Goal: Communication & Community: Answer question/provide support

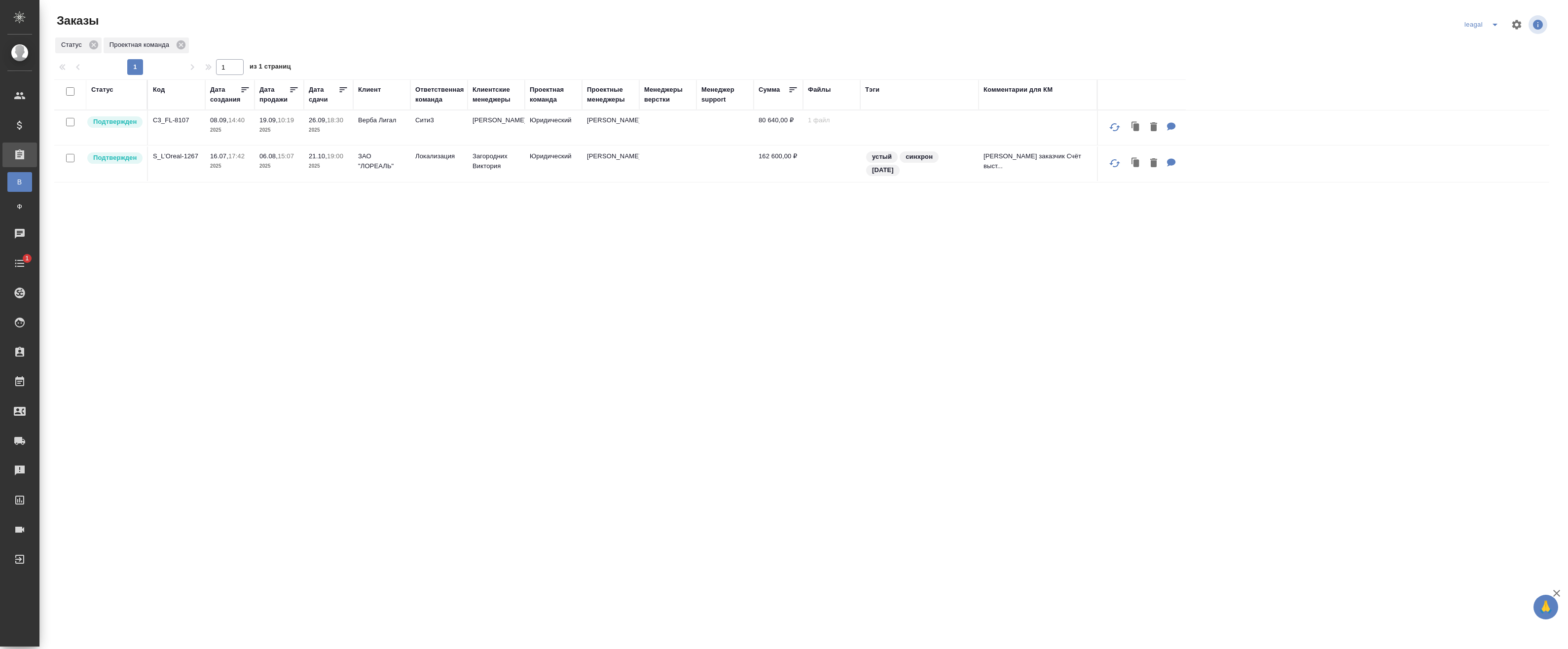
click at [1489, 28] on icon "split button" at bounding box center [1495, 25] width 12 height 12
click at [1468, 50] on li "Артак" at bounding box center [1475, 44] width 43 height 15
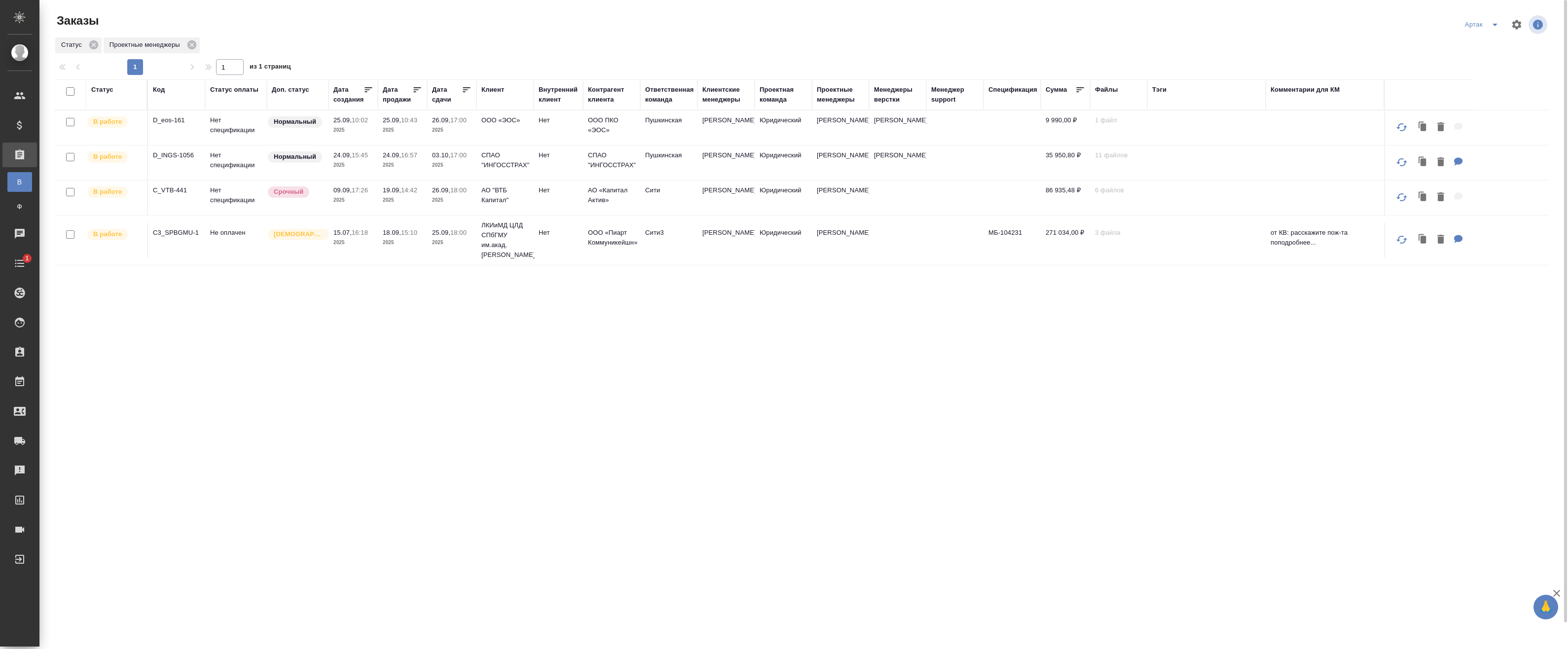
click at [401, 128] on p "2025" at bounding box center [402, 130] width 40 height 9
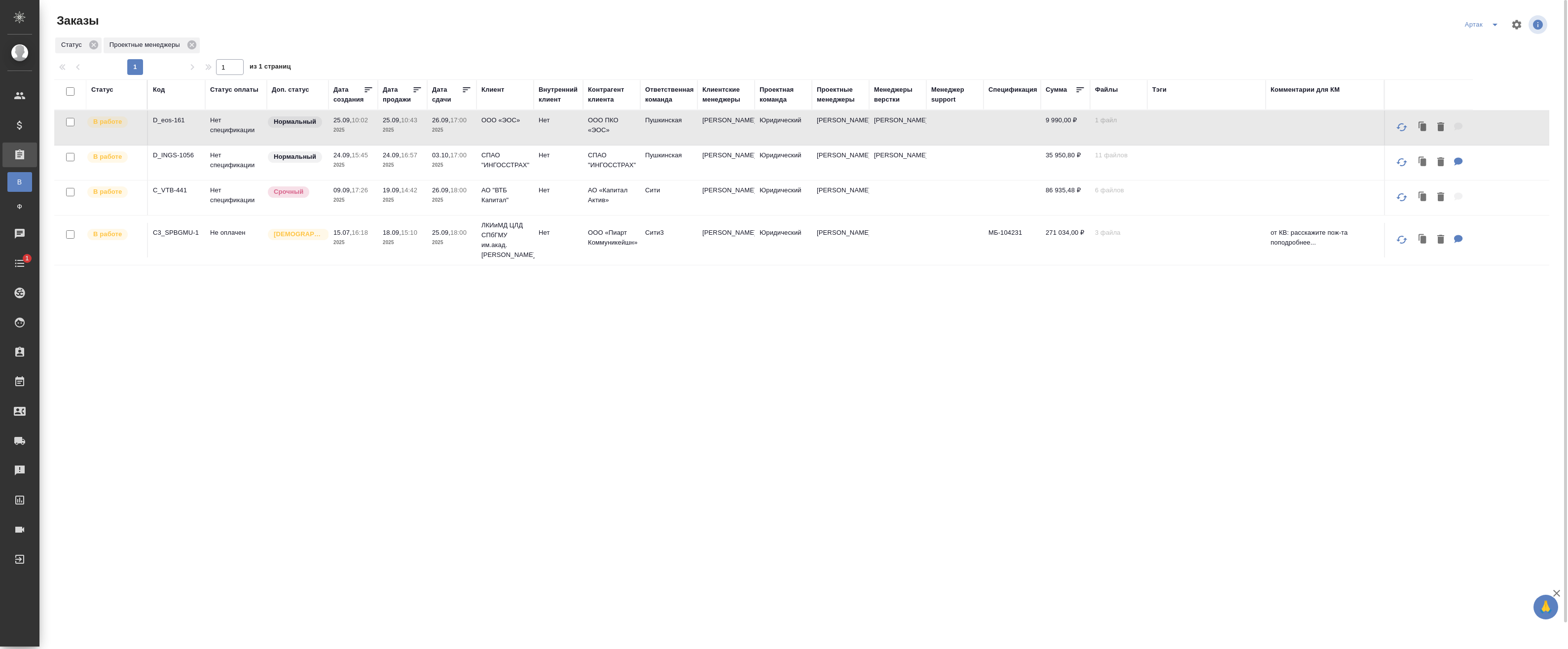
click at [401, 128] on p "2025" at bounding box center [402, 130] width 40 height 9
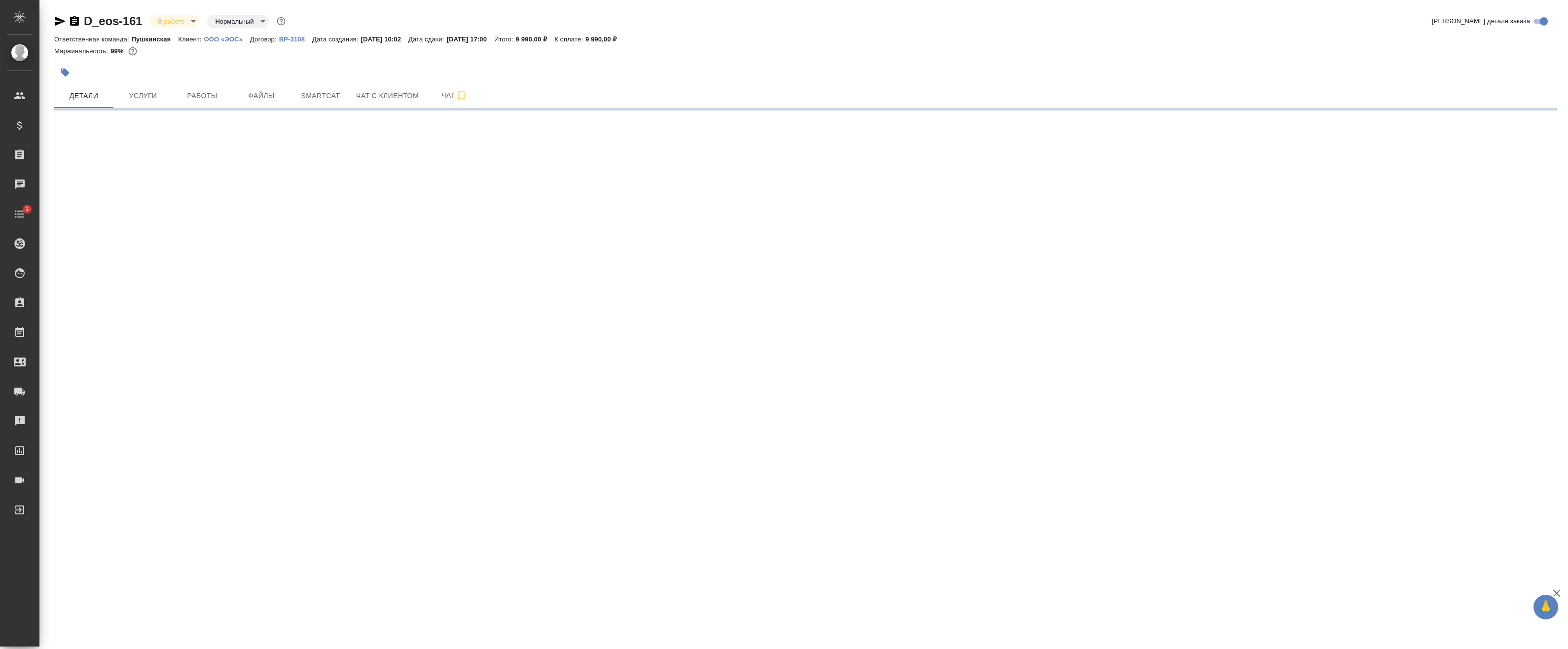
select select "RU"
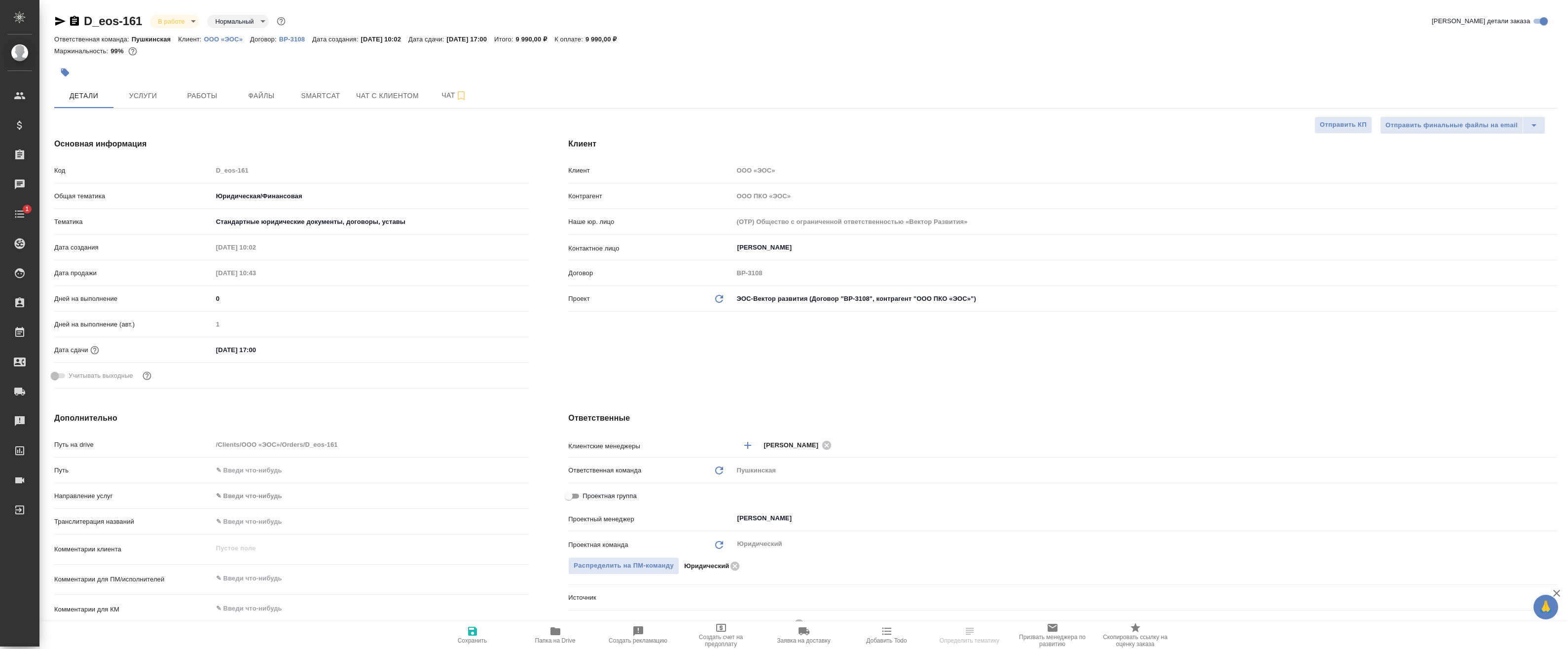
type textarea "x"
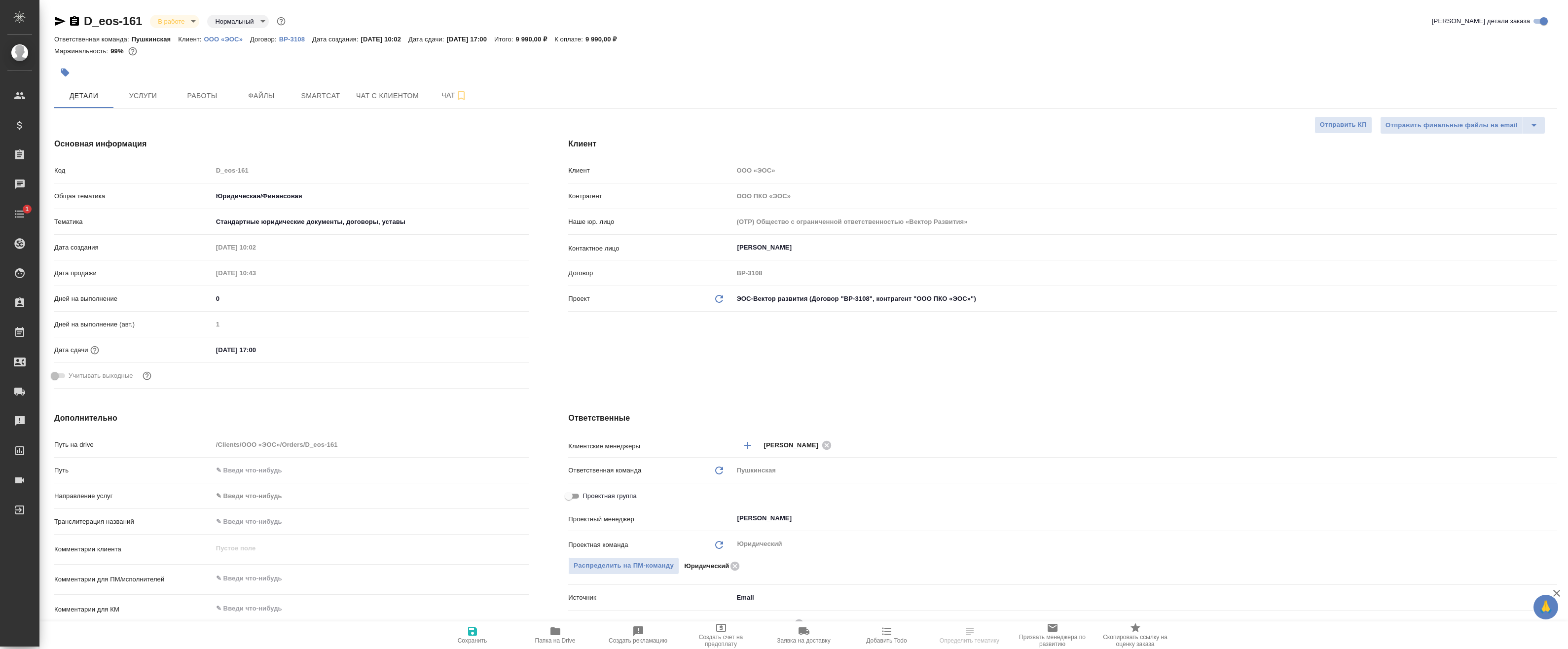
type textarea "x"
click at [221, 102] on button "Работы" at bounding box center [202, 95] width 59 height 25
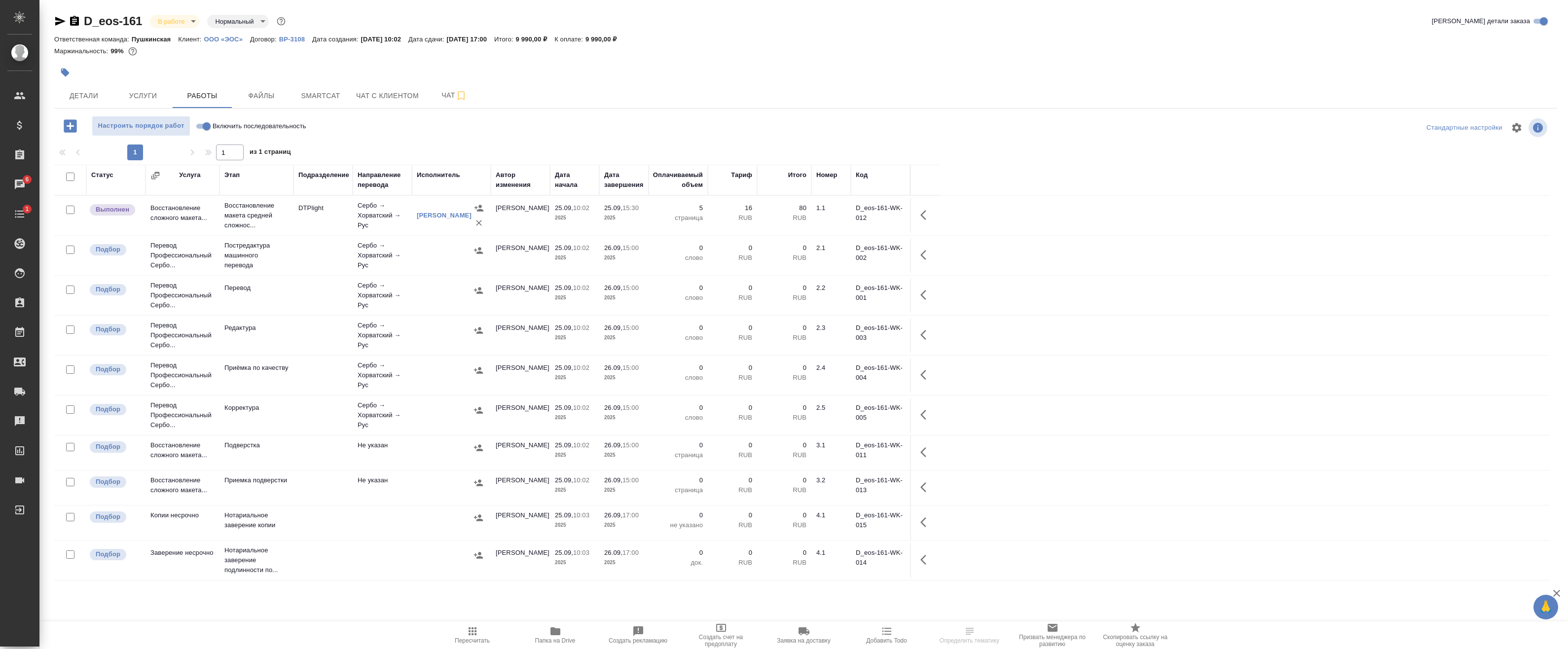
click at [293, 222] on td "Восстановление макета средней сложнос..." at bounding box center [256, 216] width 74 height 40
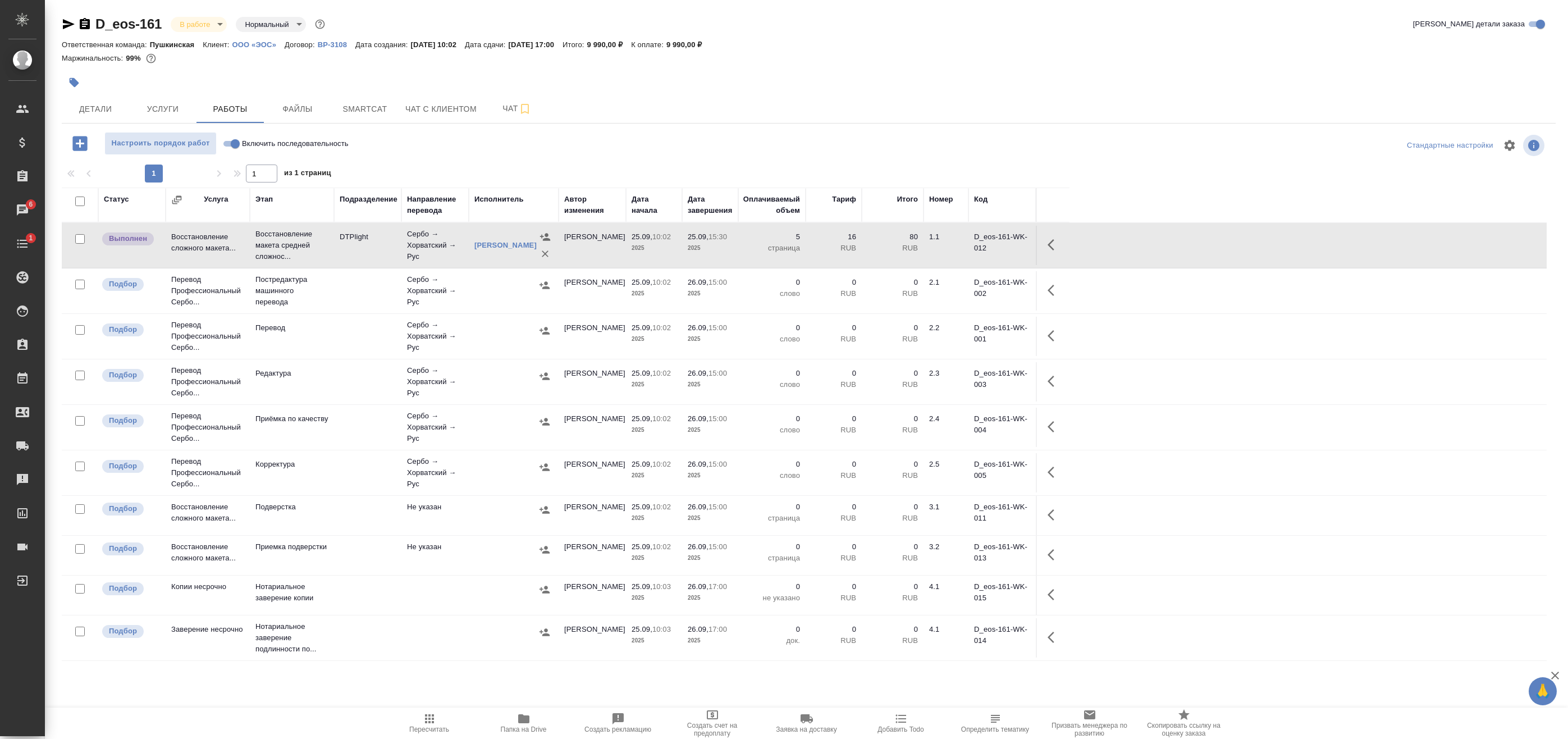
click at [475, 304] on td at bounding box center [514, 291] width 90 height 39
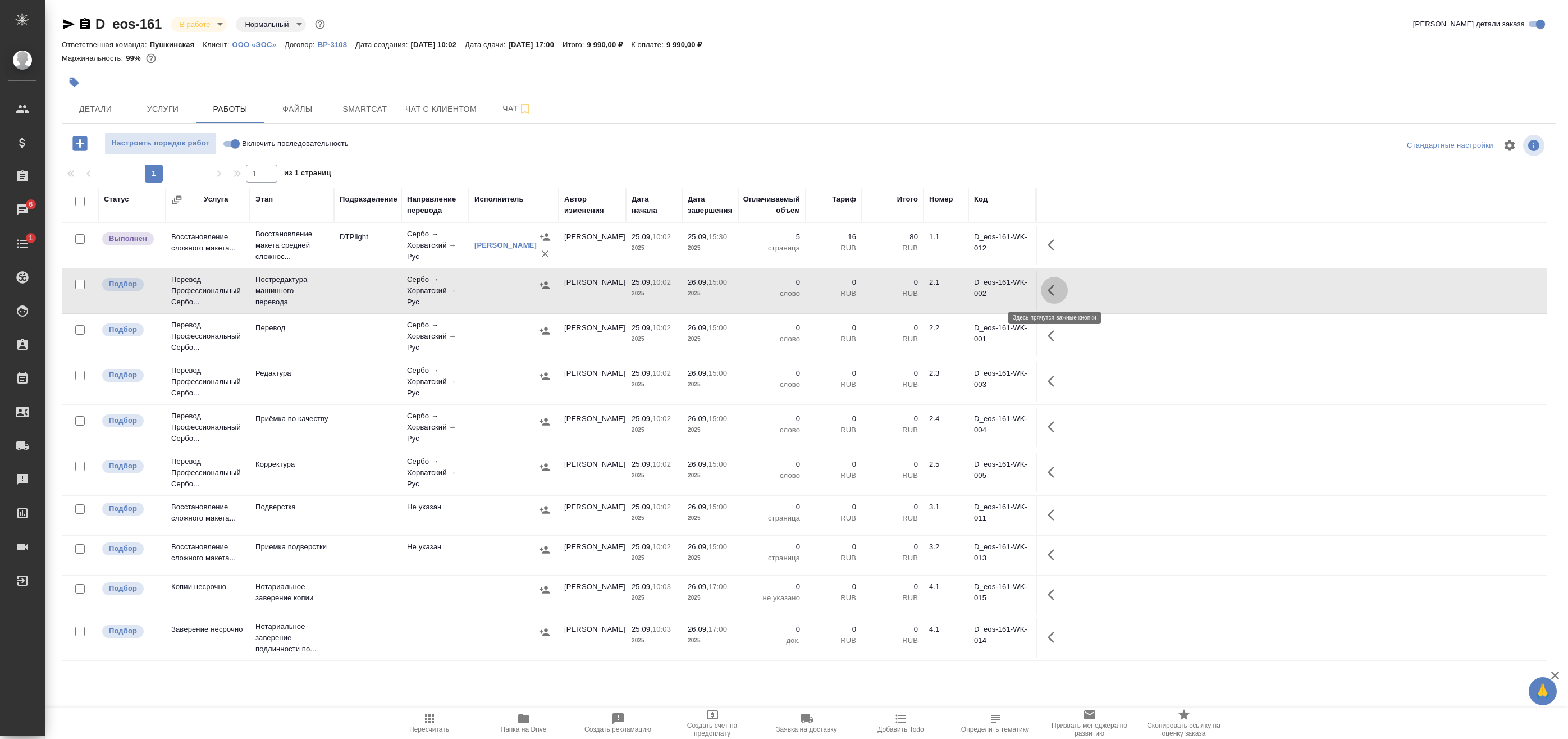
drag, startPoint x: 1053, startPoint y: 292, endPoint x: 1043, endPoint y: 293, distance: 10.0
click at [1052, 292] on icon "button" at bounding box center [1054, 291] width 14 height 14
click at [974, 291] on icon "button" at bounding box center [972, 291] width 14 height 14
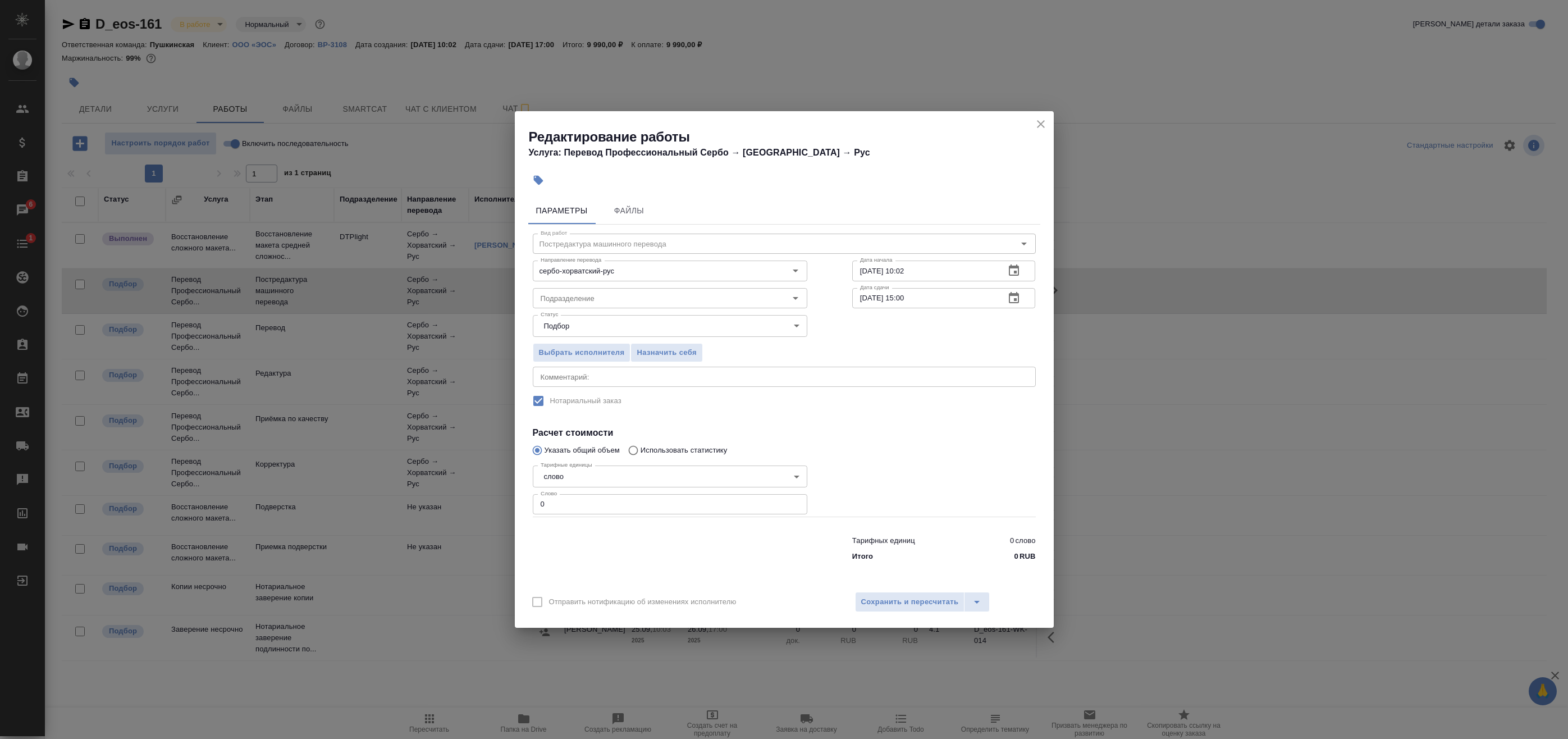
click at [650, 383] on div "x Комментарий:" at bounding box center [784, 377] width 503 height 21
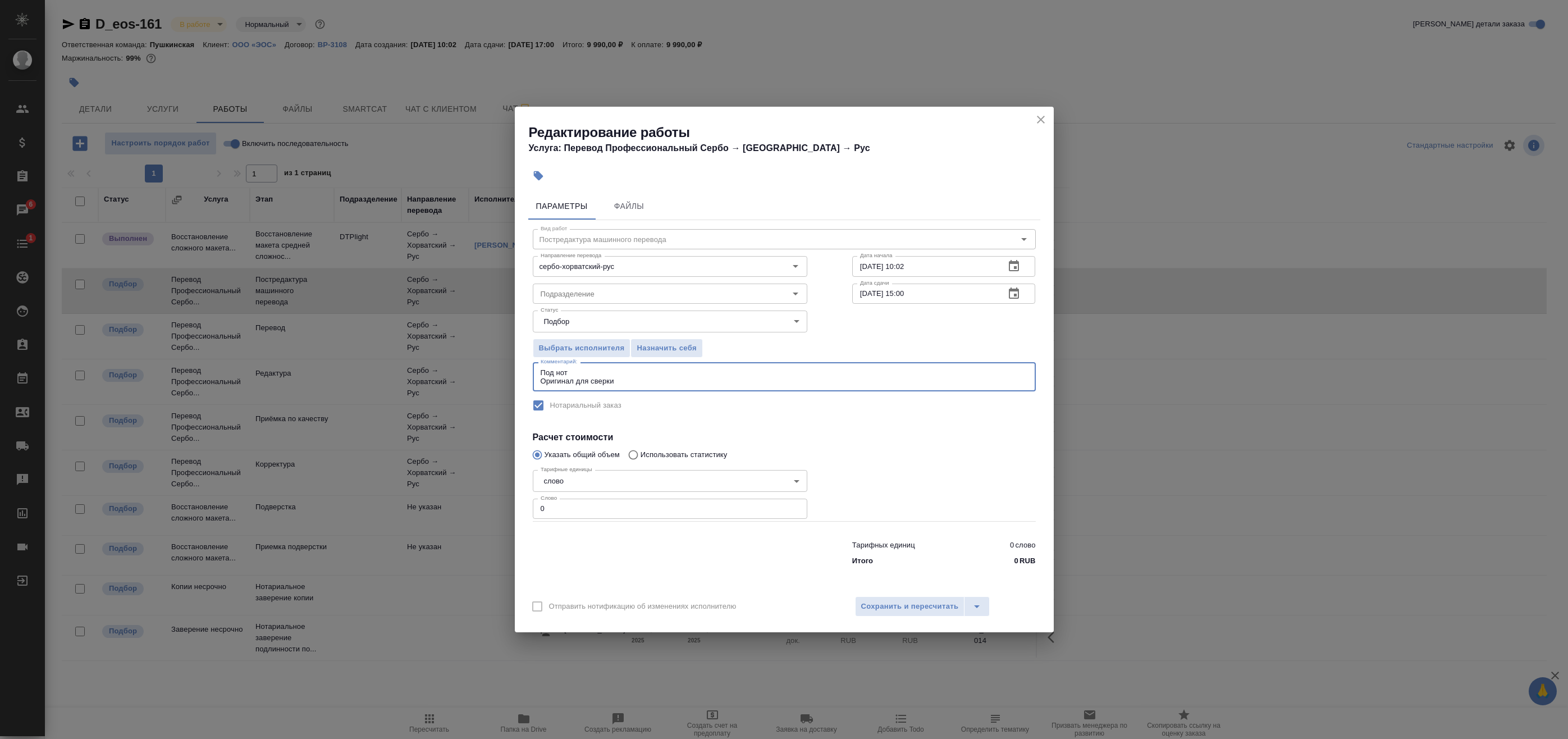
type textarea "Под нот Оригинал для сверки"
drag, startPoint x: 578, startPoint y: 502, endPoint x: 493, endPoint y: 505, distance: 85.1
click at [493, 505] on div "Редактирование работы Услуга: Перевод Профессиональный Сербо → Хорватский → Рус…" at bounding box center [784, 369] width 1568 height 739
type input "1"
click at [1018, 291] on icon "button" at bounding box center [1013, 293] width 10 height 11
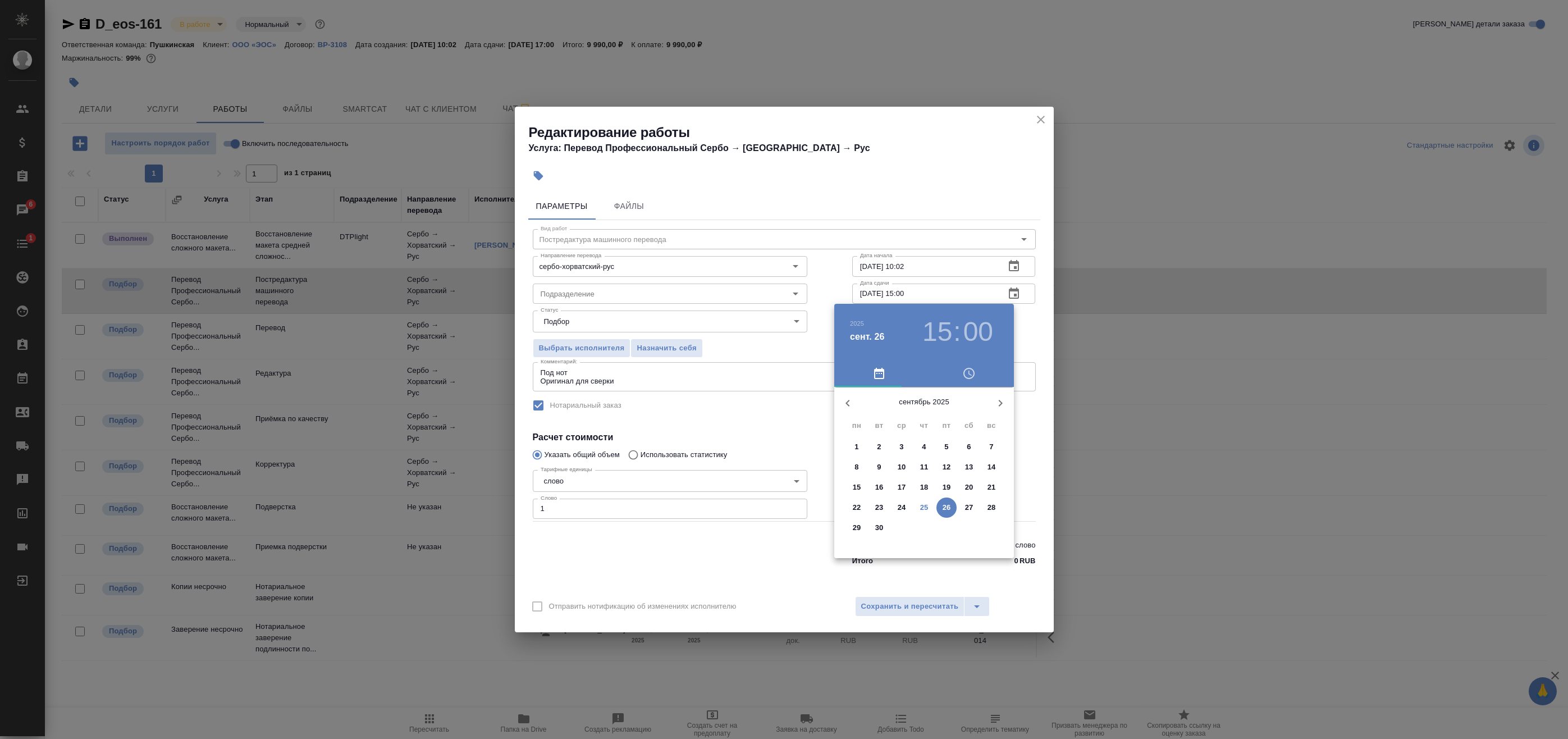
click at [945, 512] on p "26" at bounding box center [947, 507] width 9 height 11
click at [962, 456] on div at bounding box center [923, 475] width 146 height 146
click at [920, 415] on div at bounding box center [923, 475] width 146 height 146
click at [921, 412] on div at bounding box center [923, 475] width 146 height 146
type input "26.09.2025 14:00"
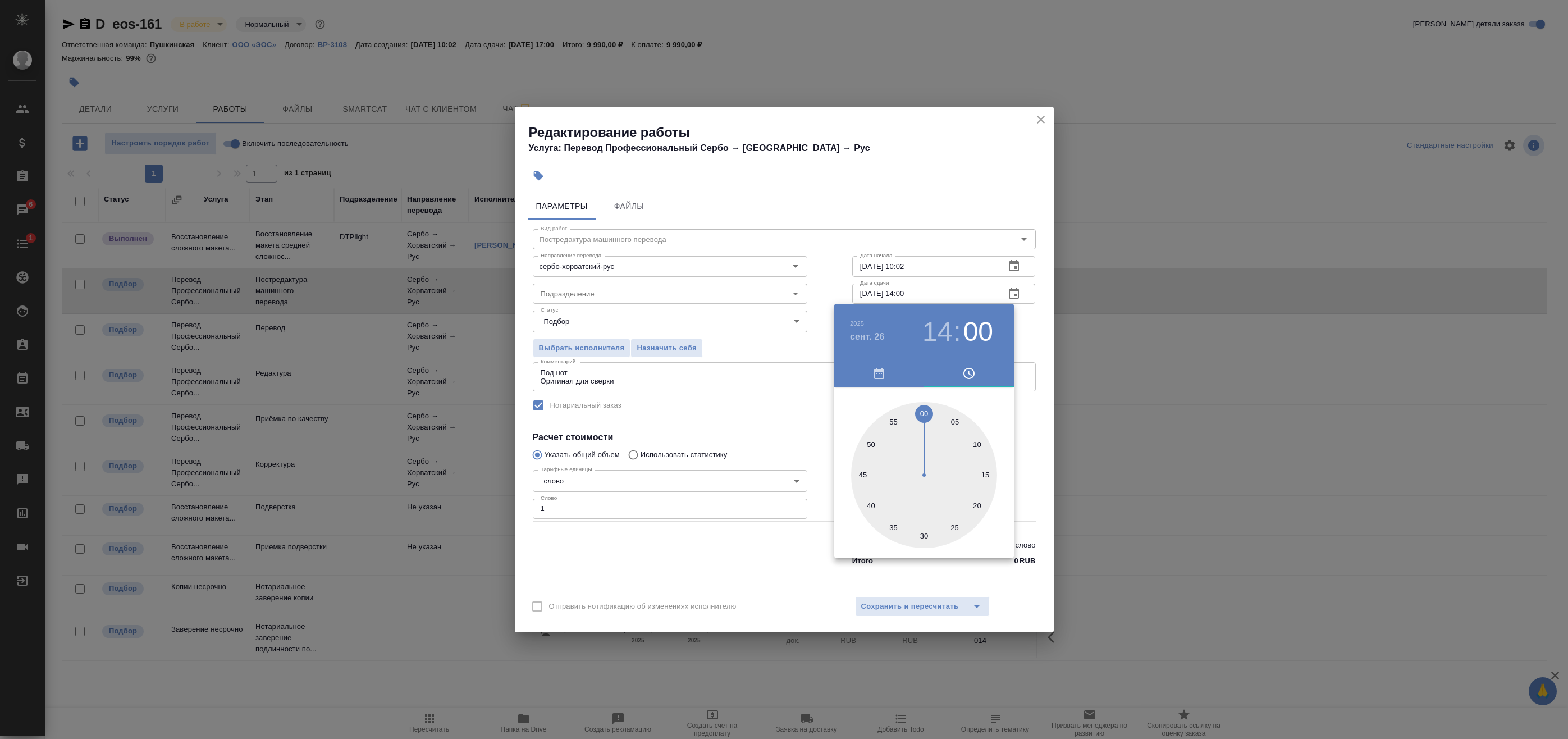
click at [1035, 341] on div at bounding box center [784, 369] width 1568 height 739
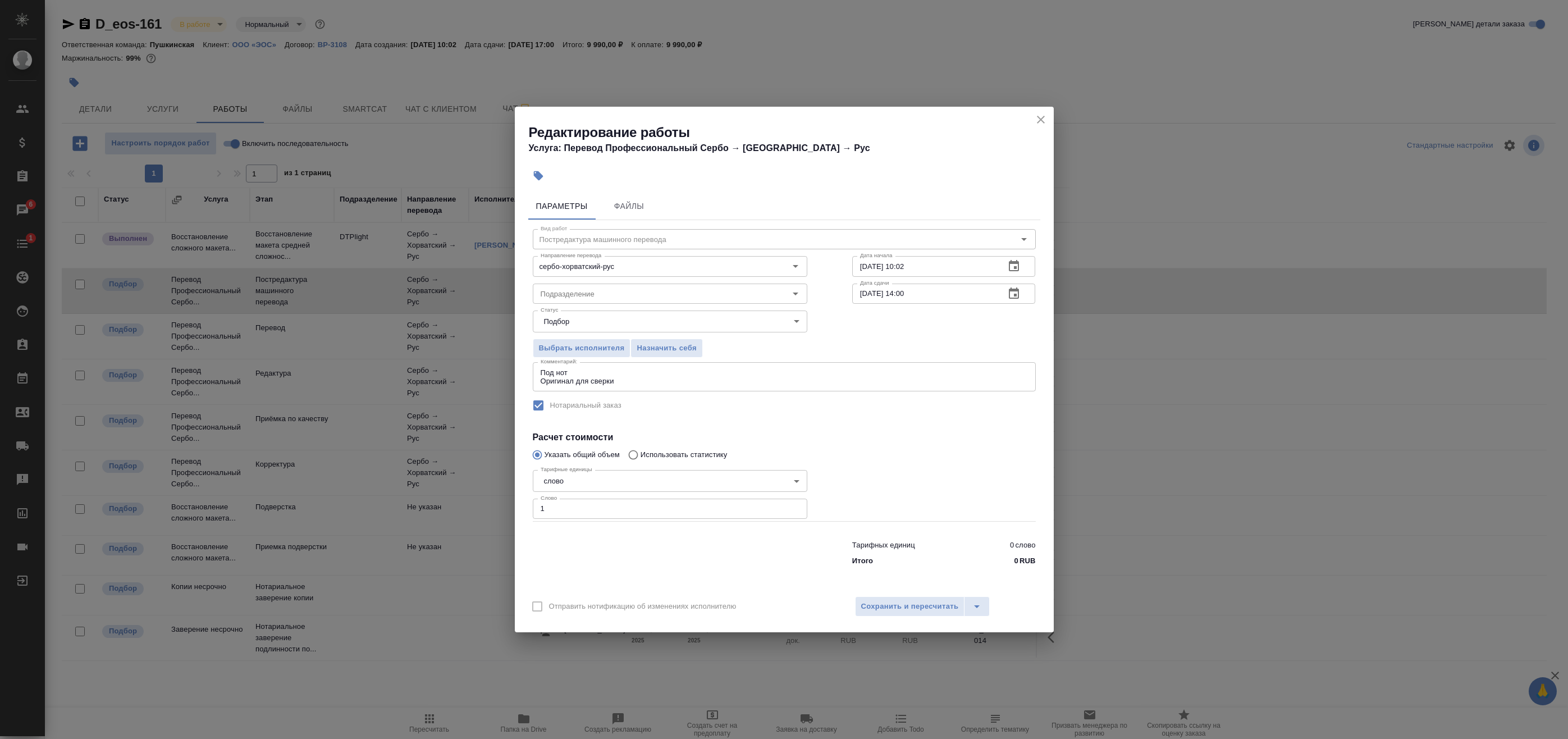
click at [1015, 268] on icon "button" at bounding box center [1013, 265] width 10 height 11
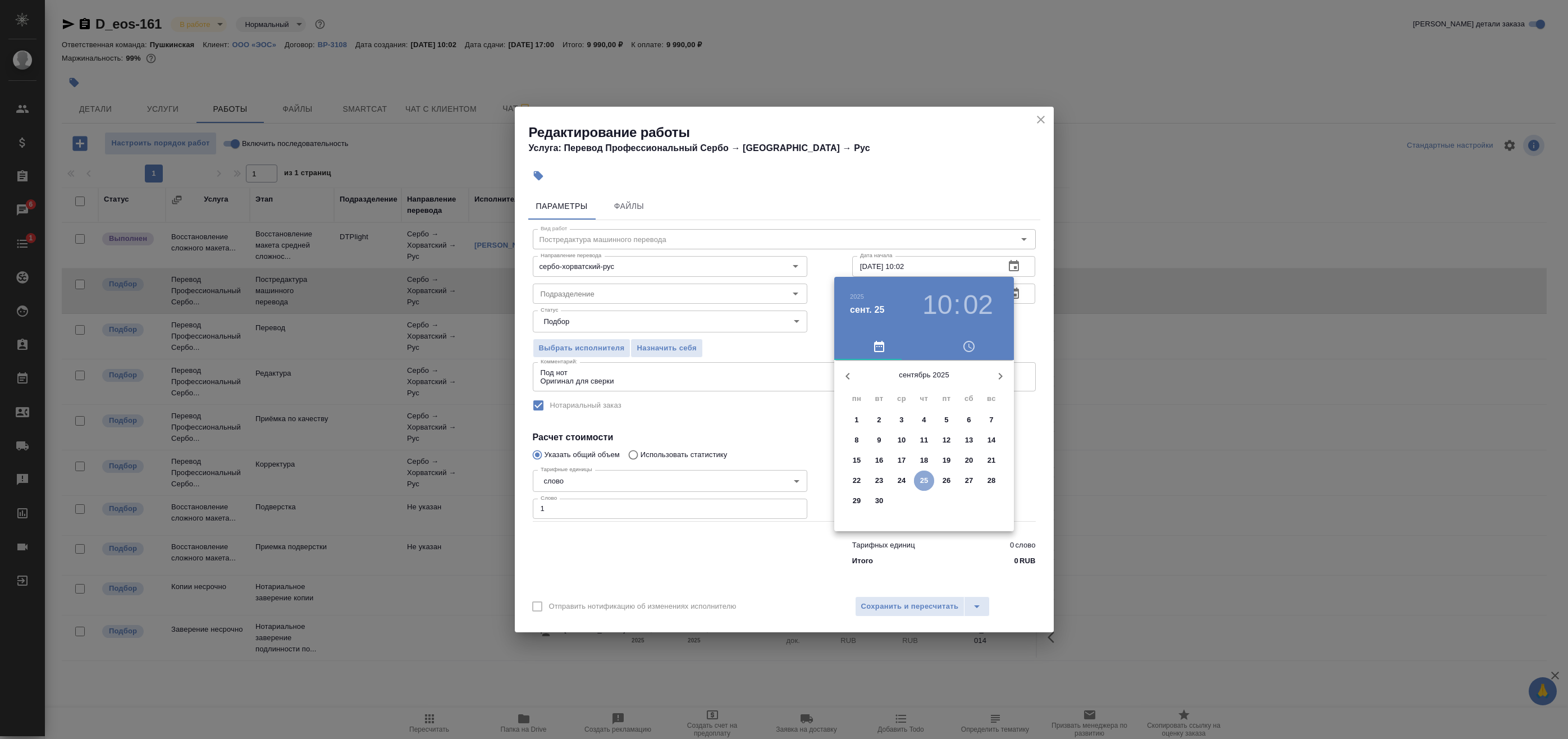
click at [923, 482] on p "25" at bounding box center [924, 481] width 9 height 11
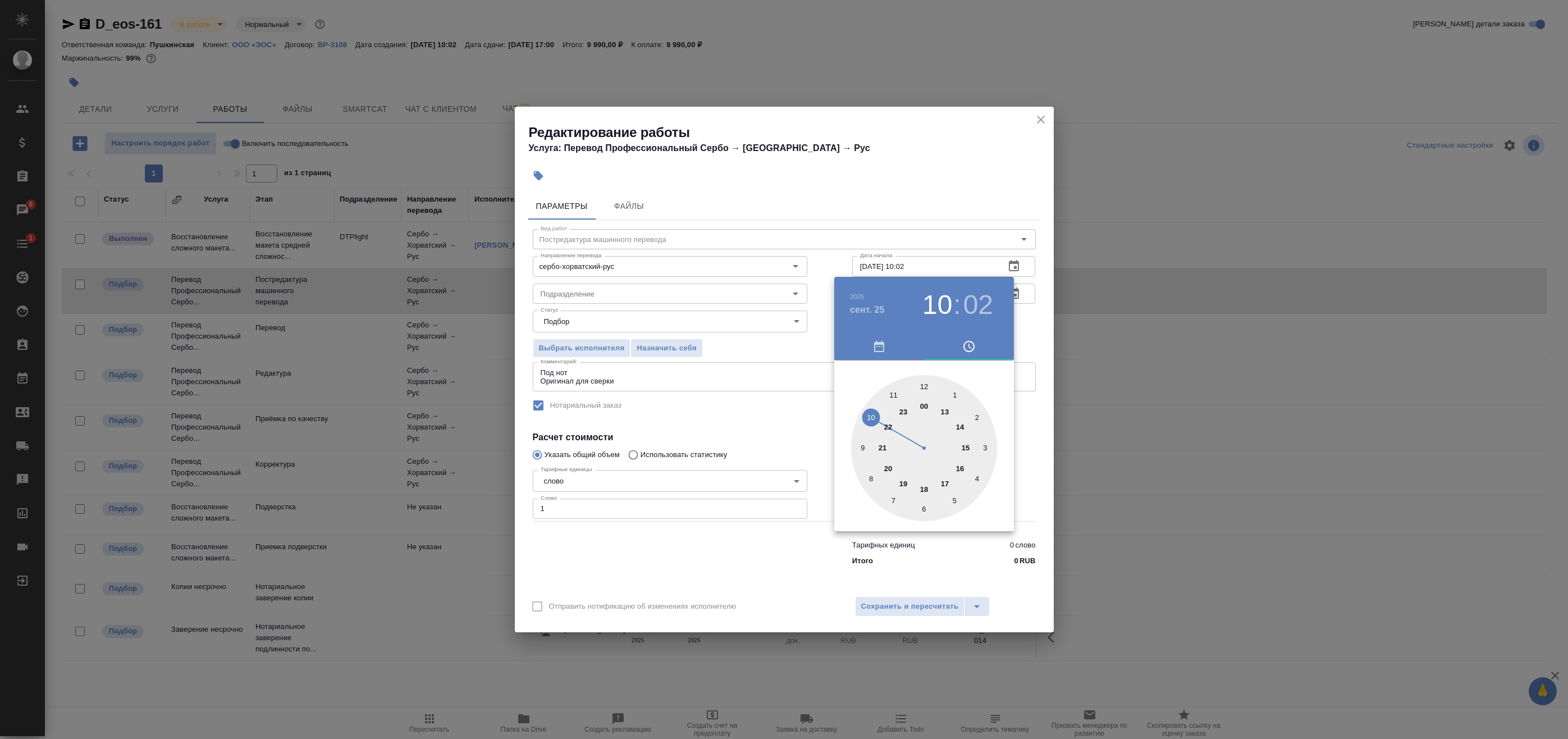
click at [946, 412] on div at bounding box center [923, 447] width 146 height 146
type input "25.09.2025 13:15"
drag, startPoint x: 990, startPoint y: 450, endPoint x: 991, endPoint y: 441, distance: 9.1
click at [989, 448] on div at bounding box center [923, 447] width 146 height 146
click at [1042, 341] on div at bounding box center [784, 369] width 1568 height 739
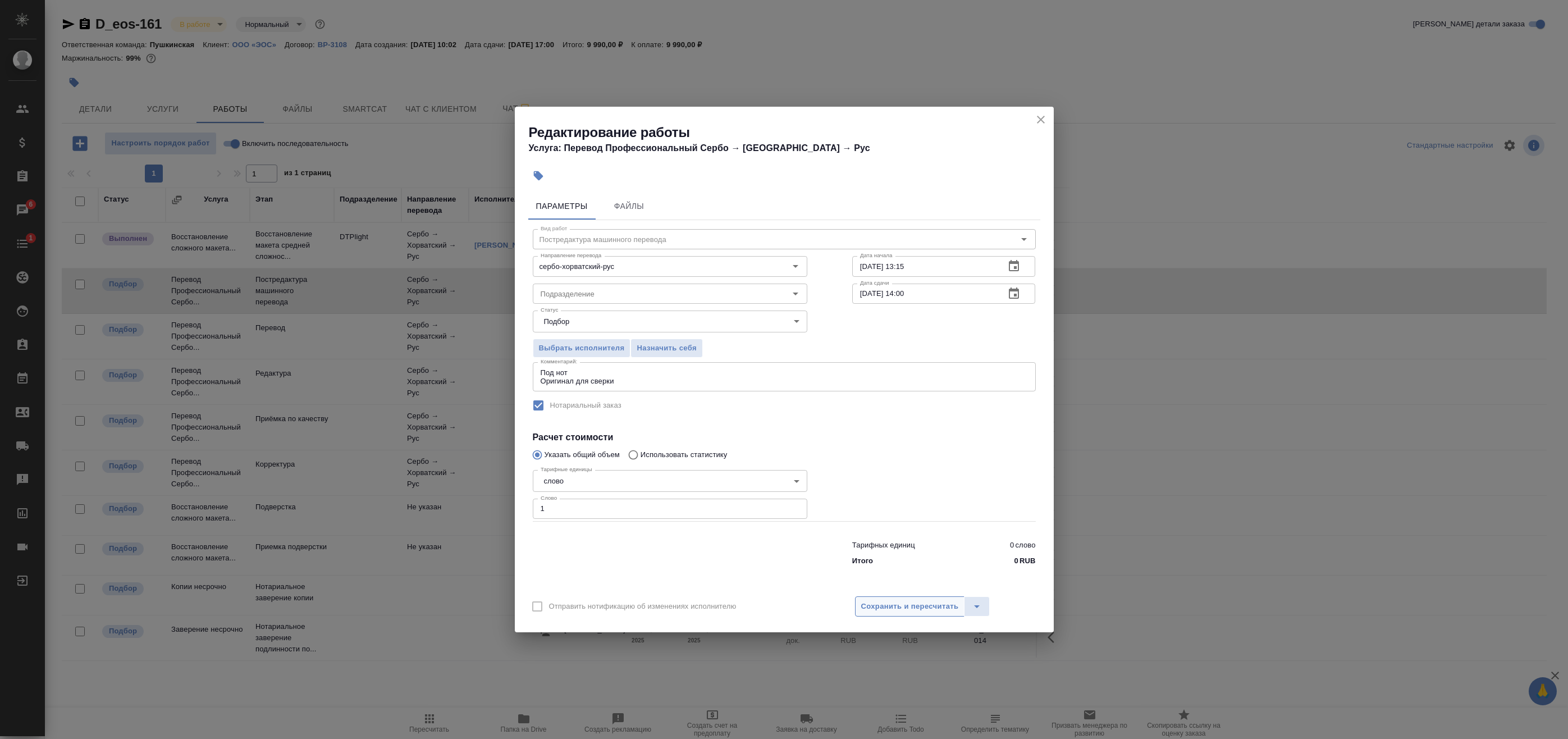
click at [886, 603] on span "Сохранить и пересчитать" at bounding box center [910, 607] width 98 height 13
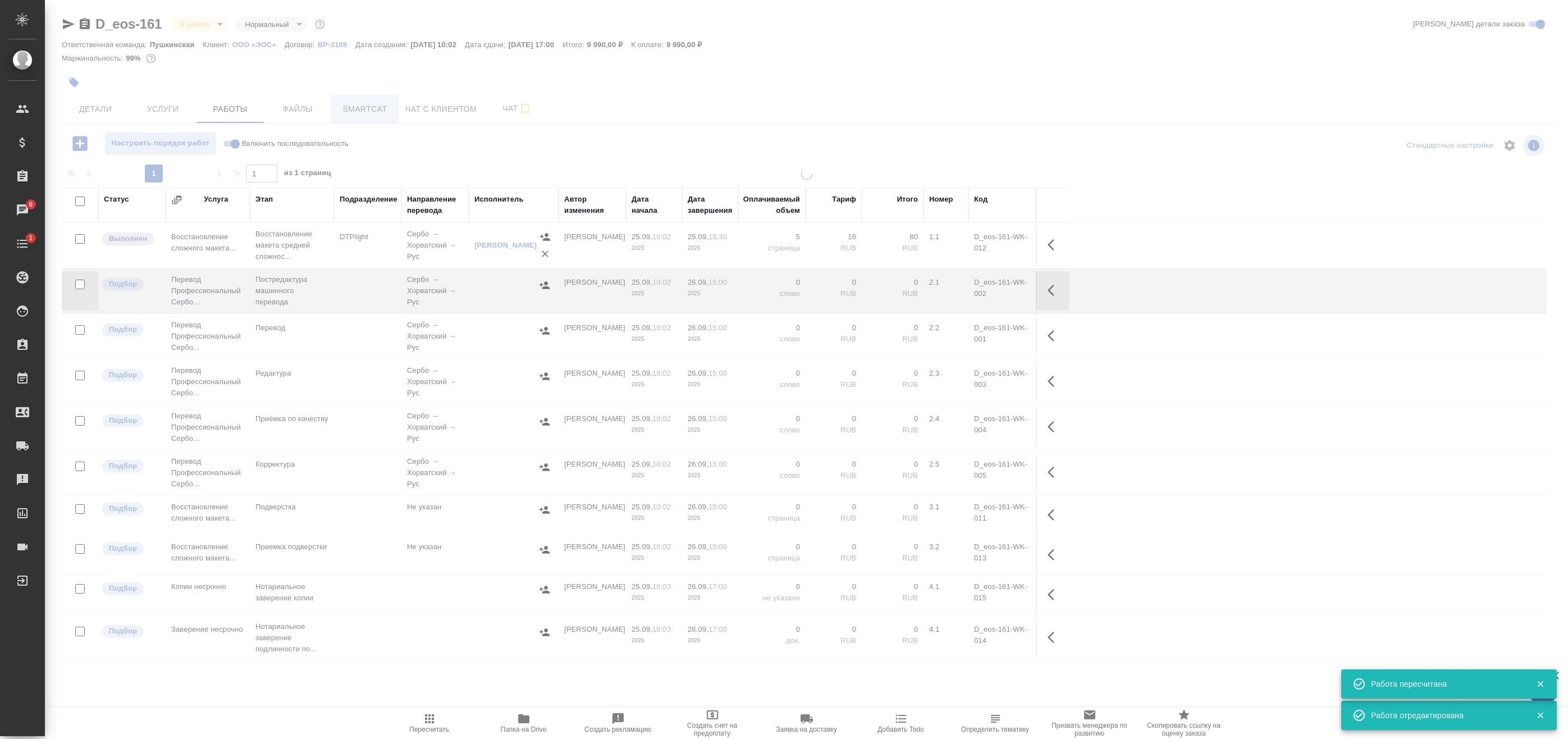
click at [354, 110] on div at bounding box center [806, 361] width 1523 height 722
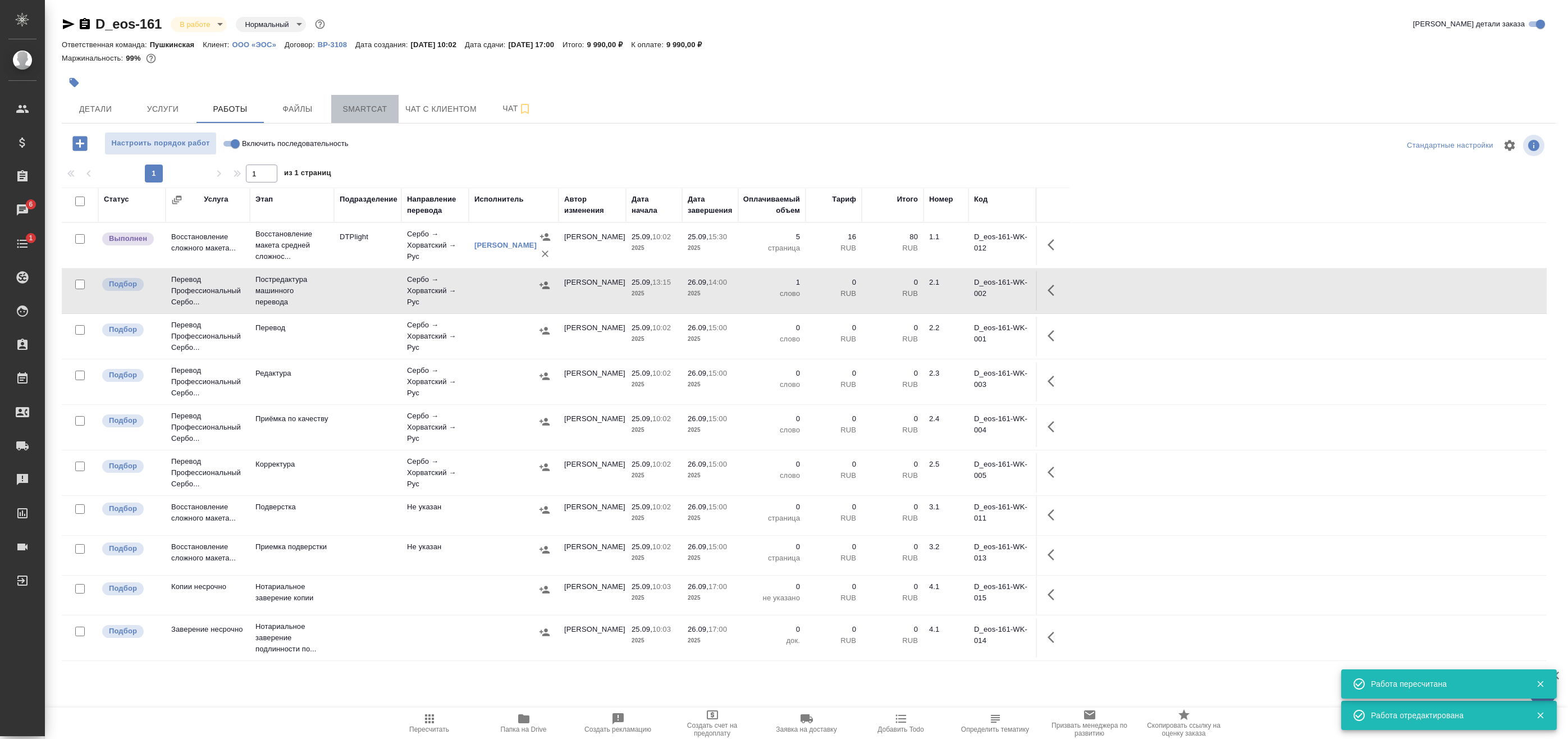
click at [356, 113] on span "Smartcat" at bounding box center [365, 109] width 54 height 14
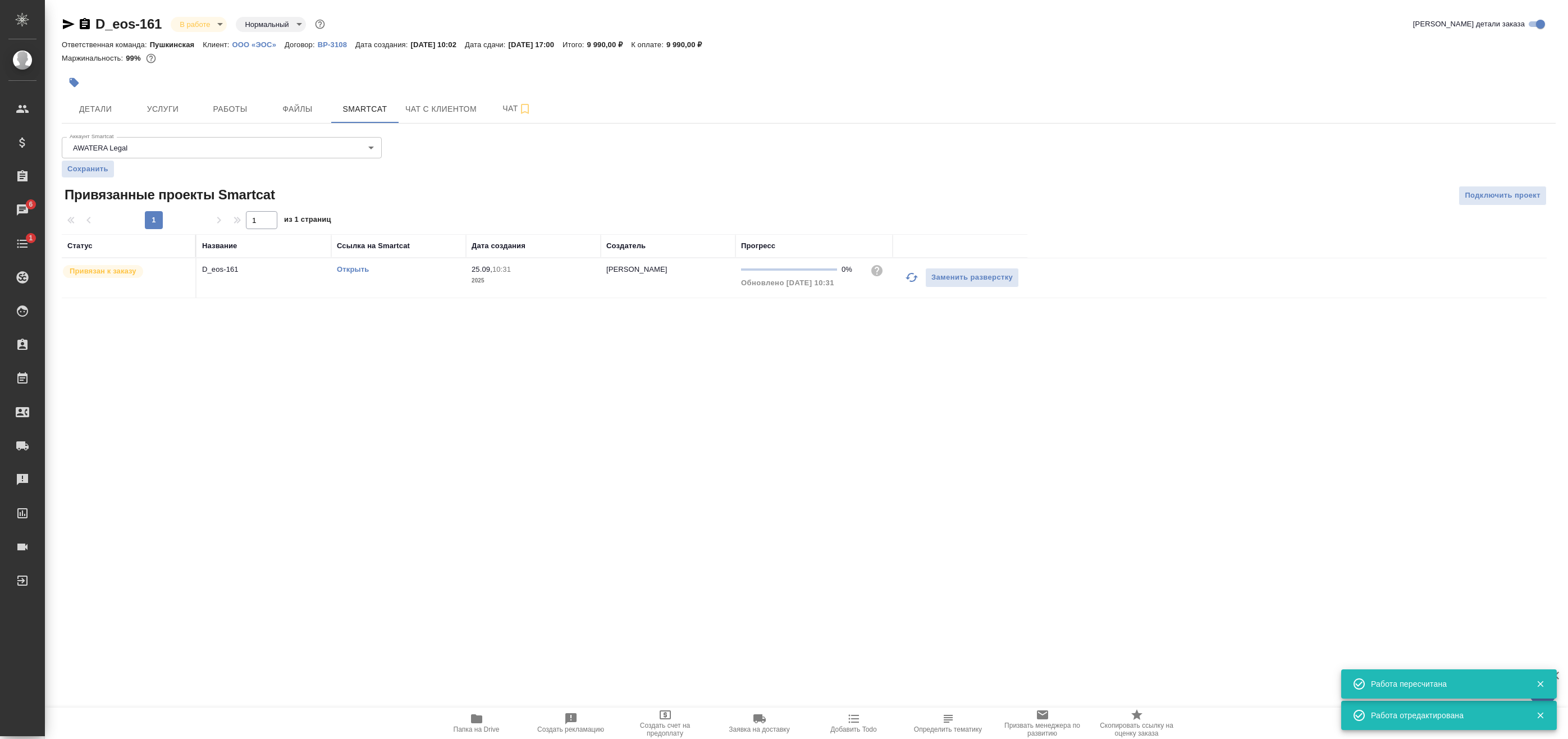
click at [349, 264] on div "Открыть" at bounding box center [398, 269] width 123 height 11
click at [348, 269] on link "Открыть" at bounding box center [352, 269] width 32 height 9
click at [157, 104] on span "Услуги" at bounding box center [162, 109] width 54 height 14
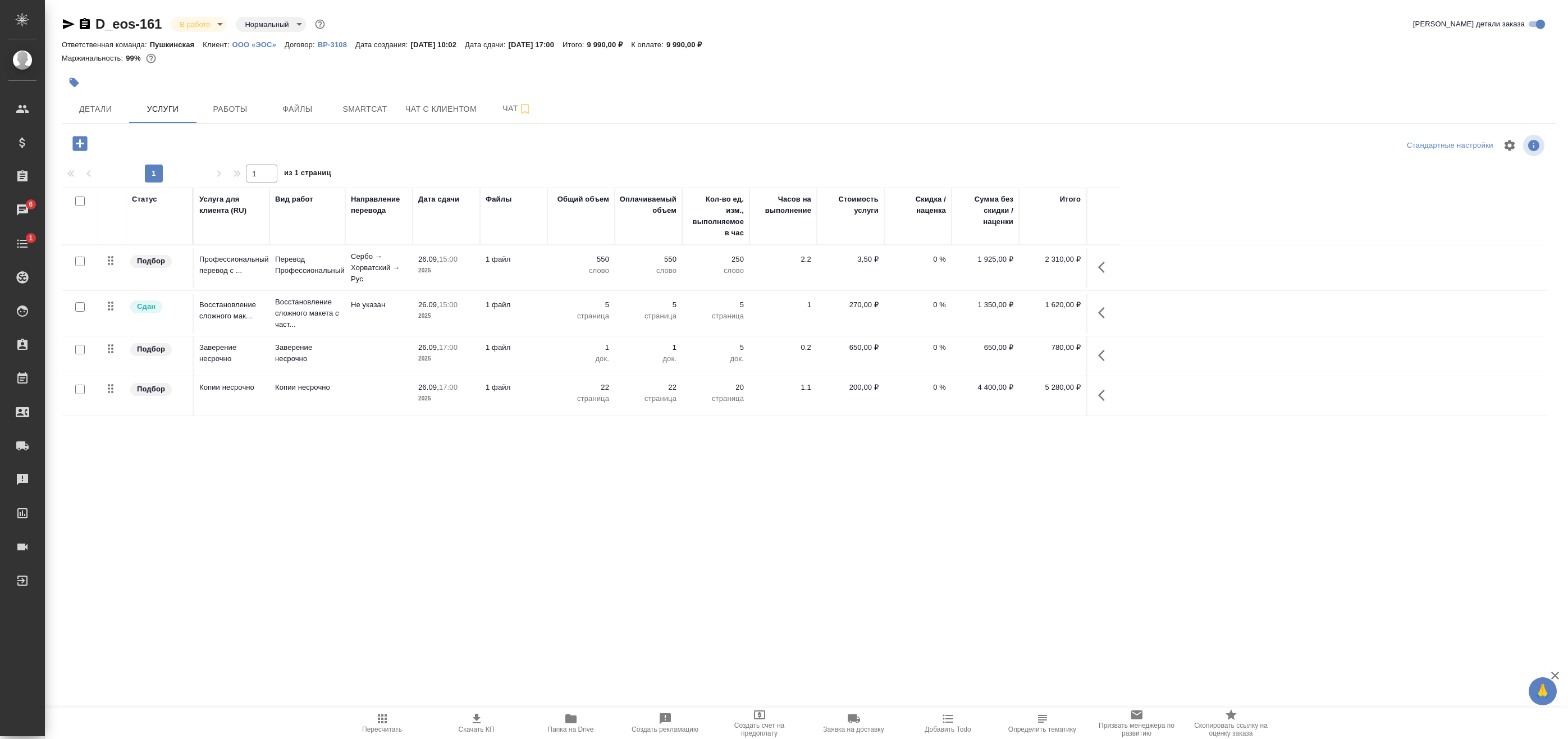
click at [81, 261] on input "checkbox" at bounding box center [80, 261] width 10 height 10
checkbox input "true"
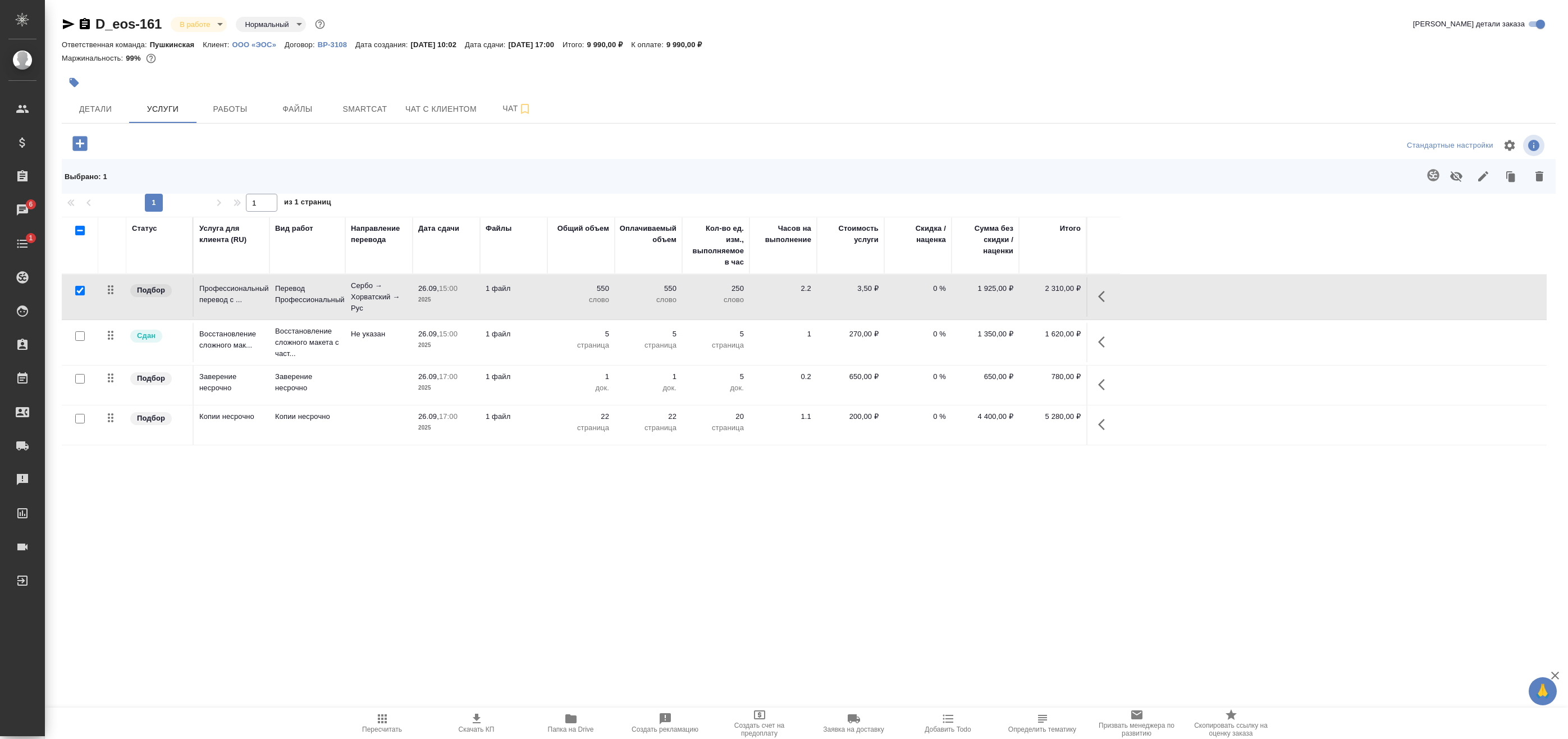
click at [1107, 296] on icon "button" at bounding box center [1105, 297] width 14 height 14
click at [1000, 298] on icon "button" at bounding box center [996, 297] width 14 height 14
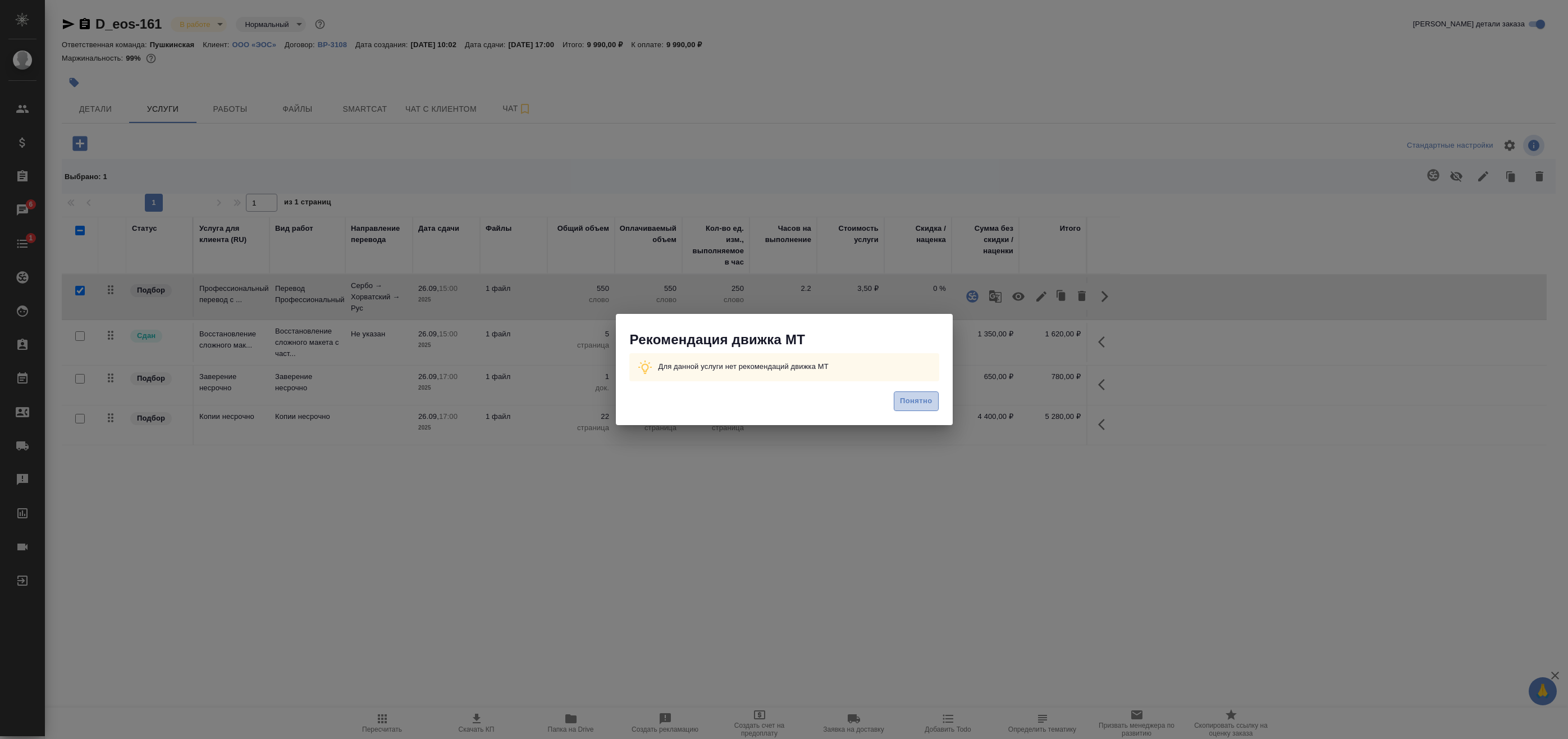
click at [936, 399] on button "Понятно" at bounding box center [916, 401] width 44 height 20
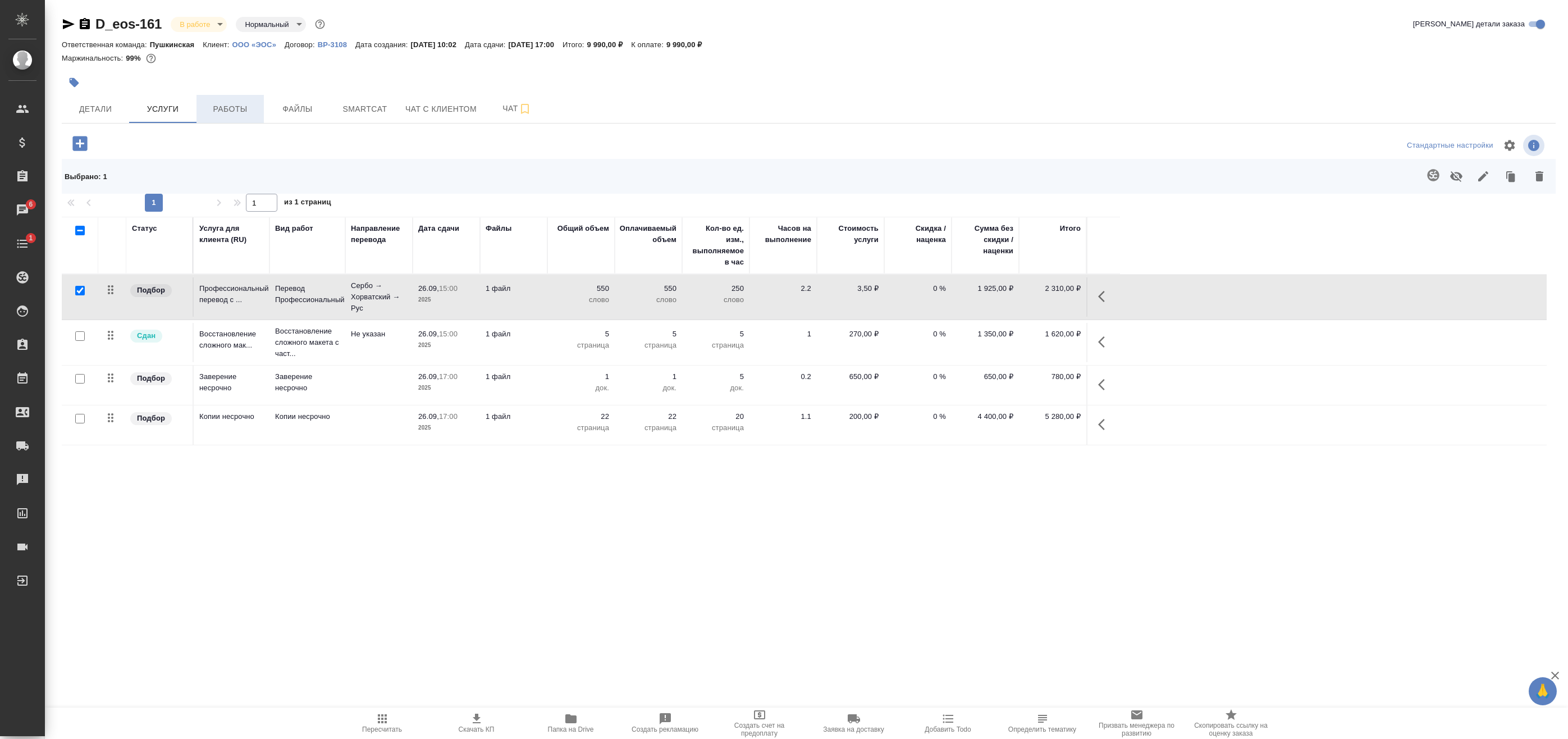
click at [240, 106] on span "Работы" at bounding box center [230, 109] width 54 height 14
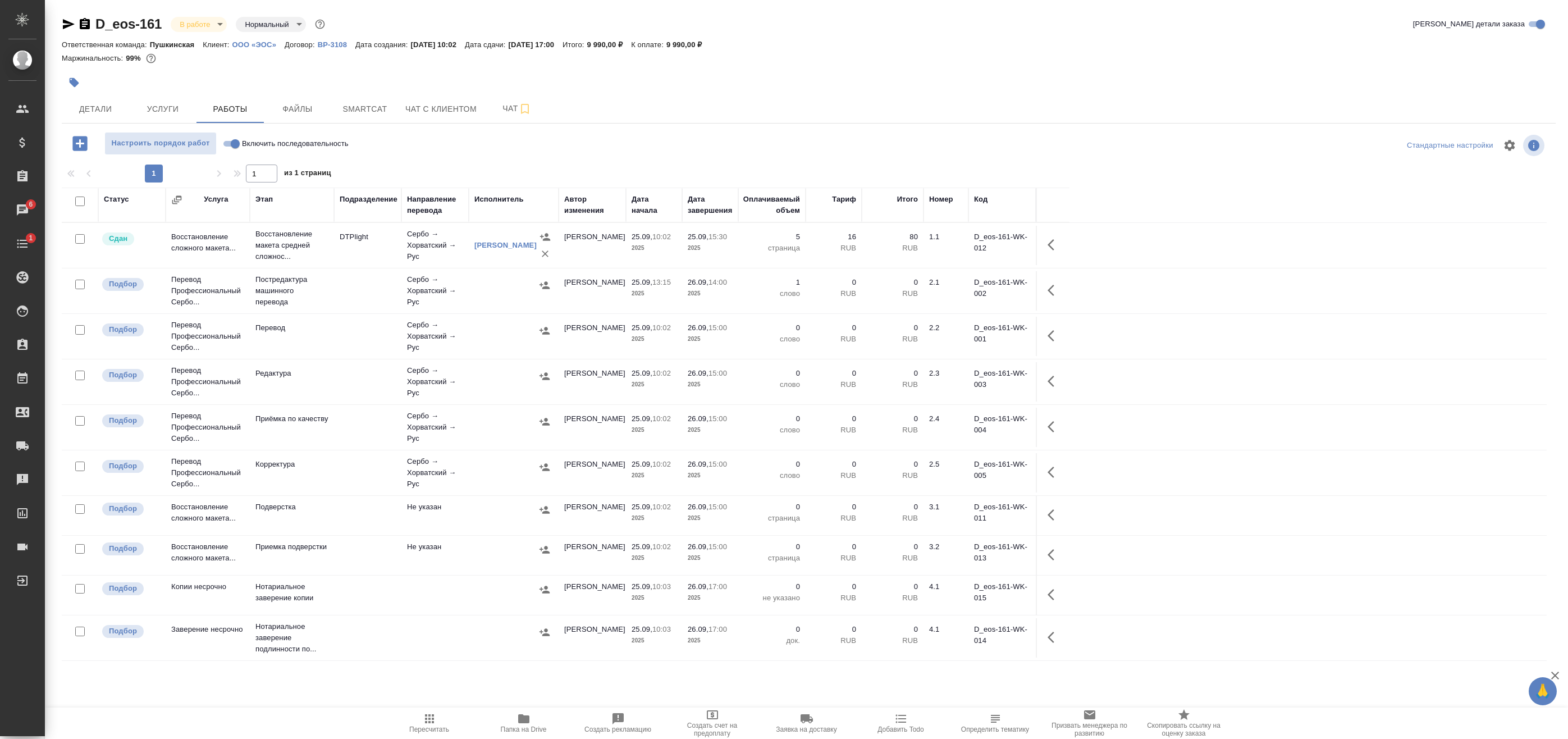
click at [426, 284] on td "Сербо → Хорватский → Рус" at bounding box center [434, 291] width 67 height 45
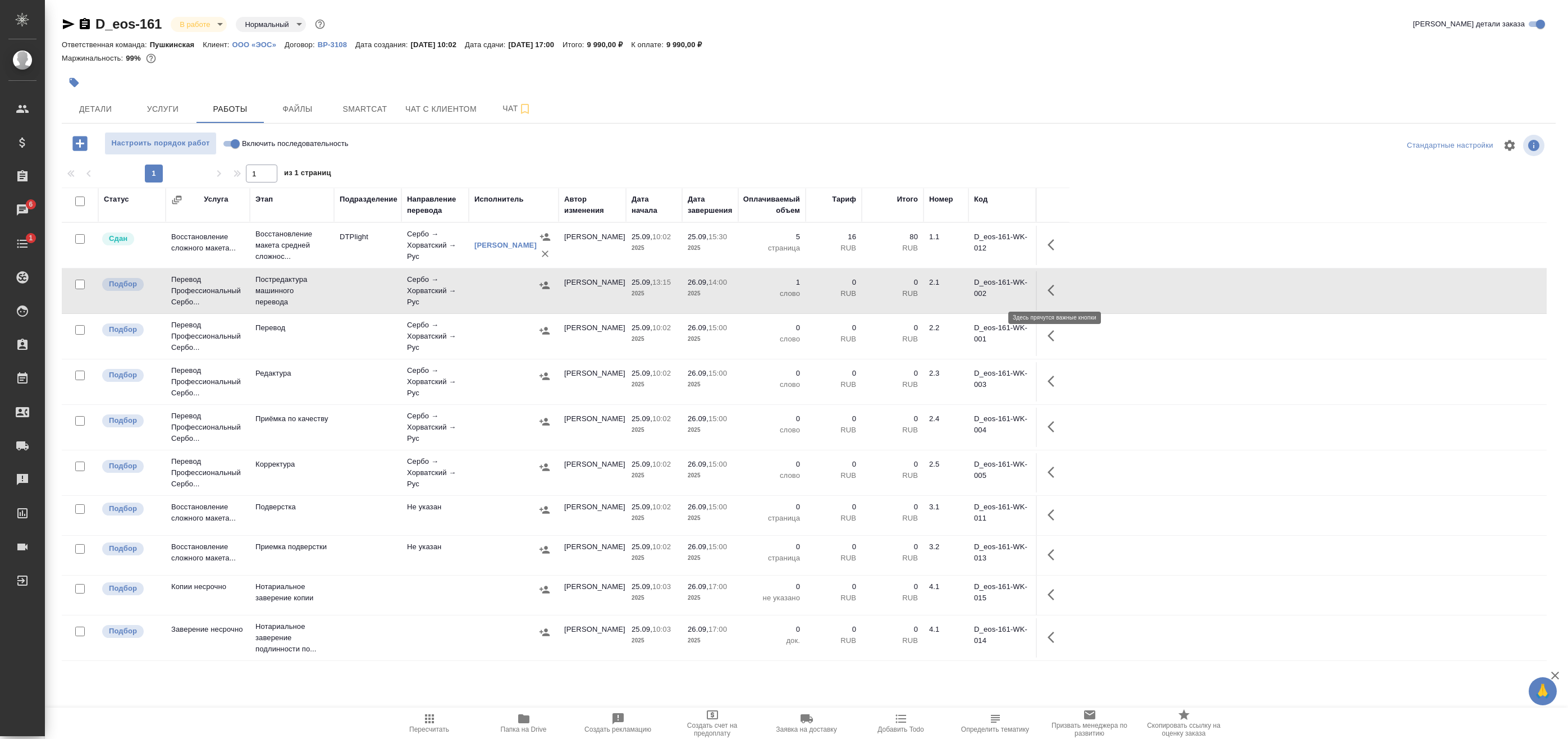
click at [1053, 284] on button "button" at bounding box center [1054, 291] width 27 height 27
click at [976, 288] on icon "button" at bounding box center [971, 291] width 10 height 10
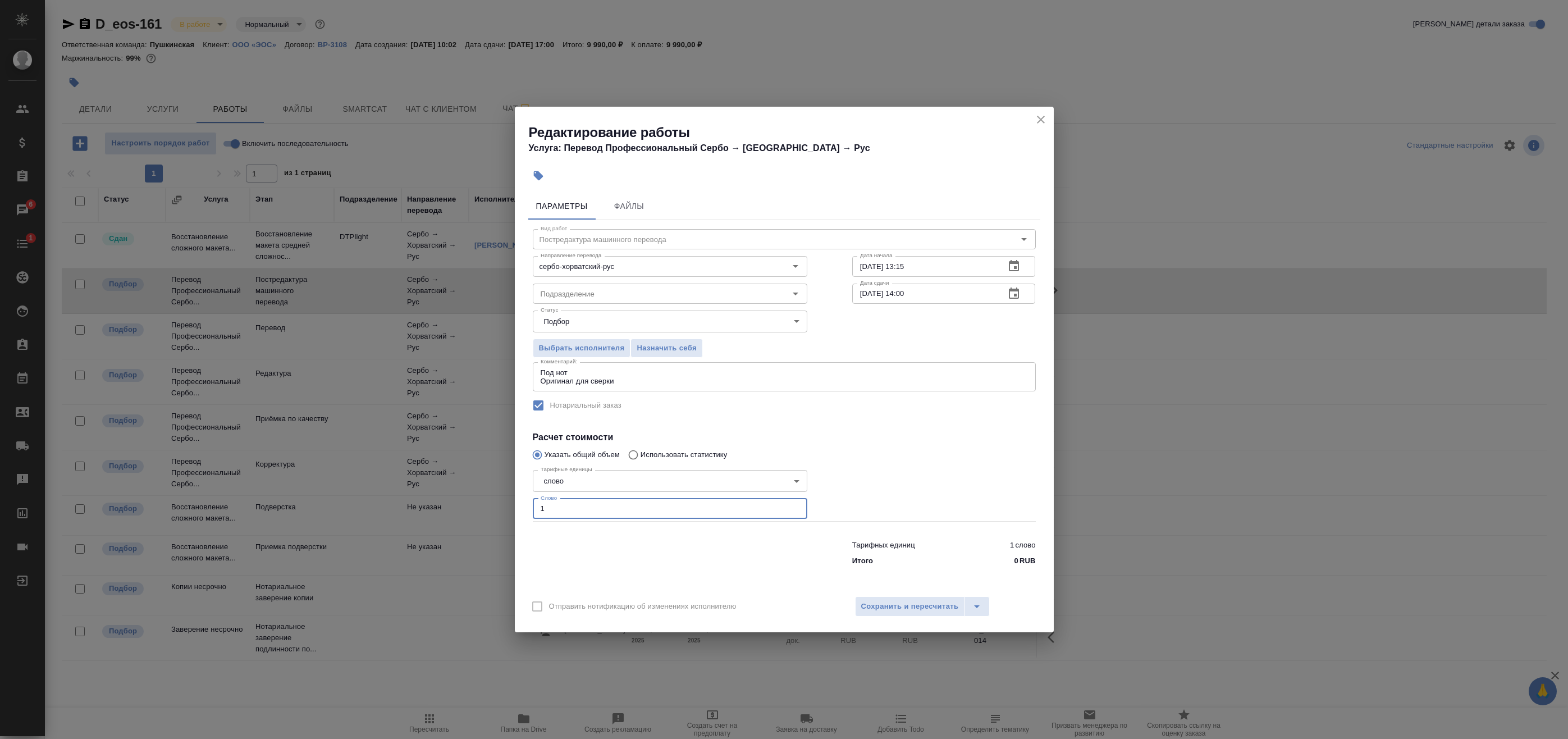
drag, startPoint x: 562, startPoint y: 508, endPoint x: 468, endPoint y: 499, distance: 94.4
click at [470, 499] on div "Редактирование работы Услуга: Перевод Профессиональный Сербо → Хорватский → Рус…" at bounding box center [784, 369] width 1568 height 739
paste input "288"
type input "288"
click at [898, 603] on span "Сохранить и пересчитать" at bounding box center [910, 607] width 98 height 13
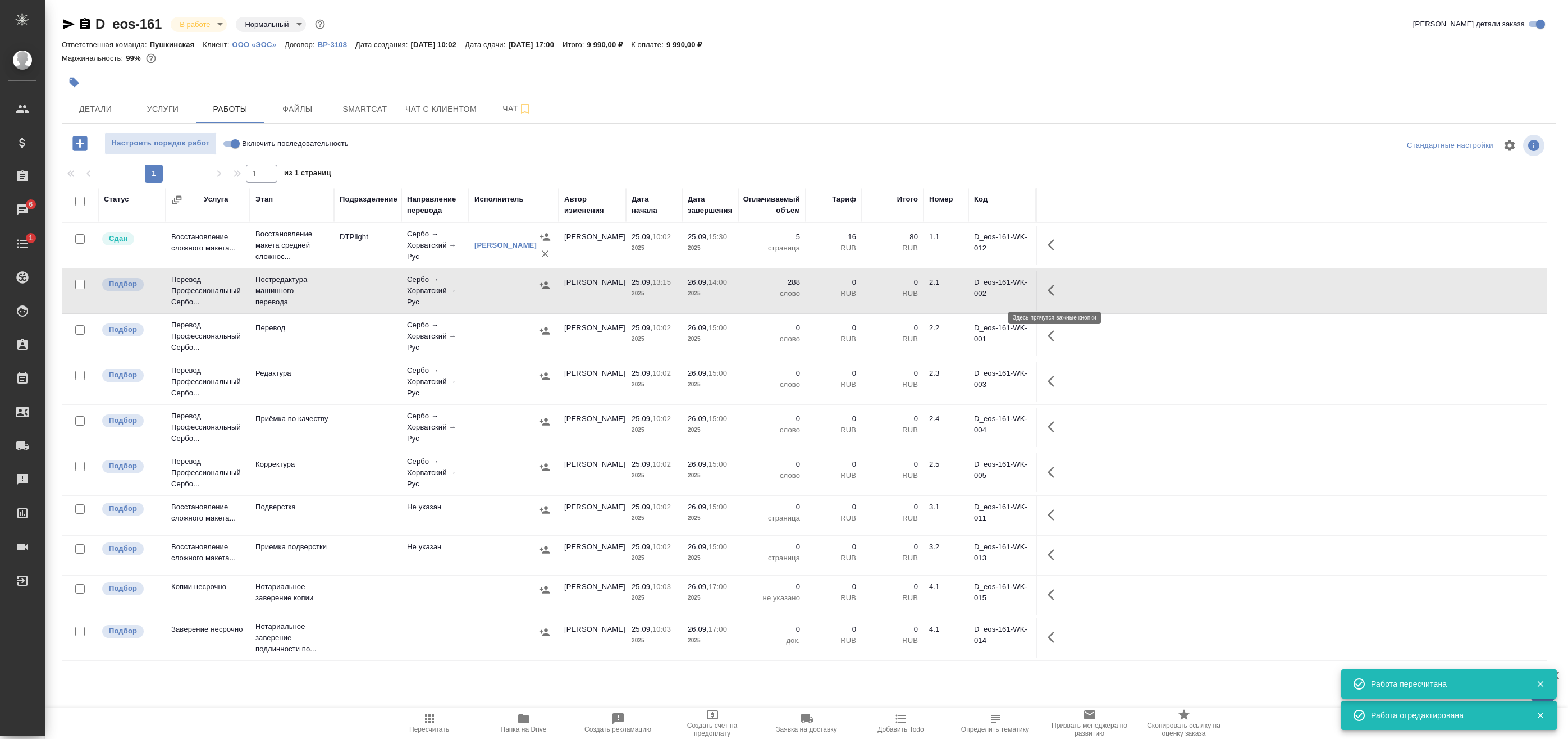
click at [1053, 289] on icon "button" at bounding box center [1054, 291] width 14 height 14
click at [976, 295] on icon "button" at bounding box center [972, 291] width 14 height 14
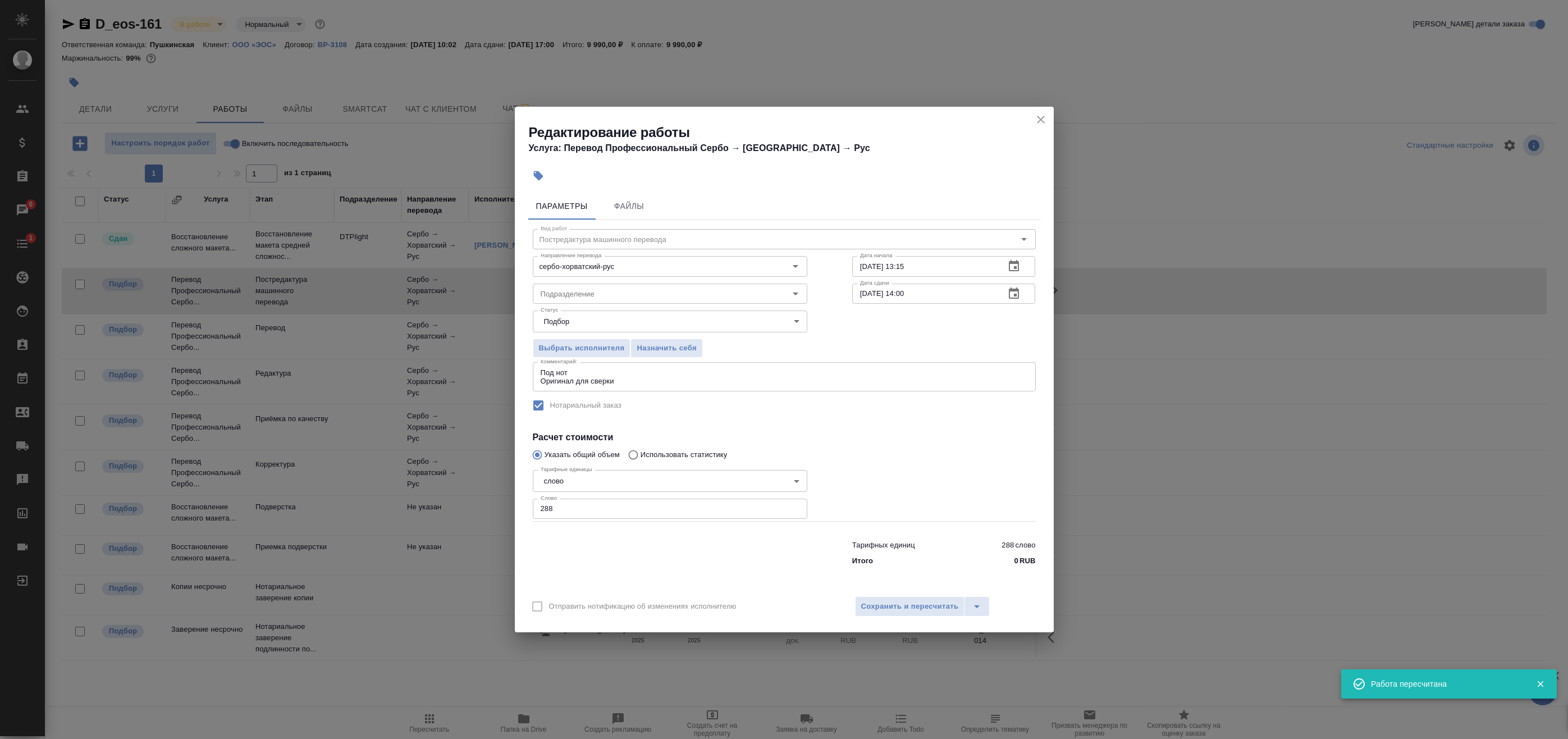
click at [1013, 296] on icon "button" at bounding box center [1014, 294] width 14 height 14
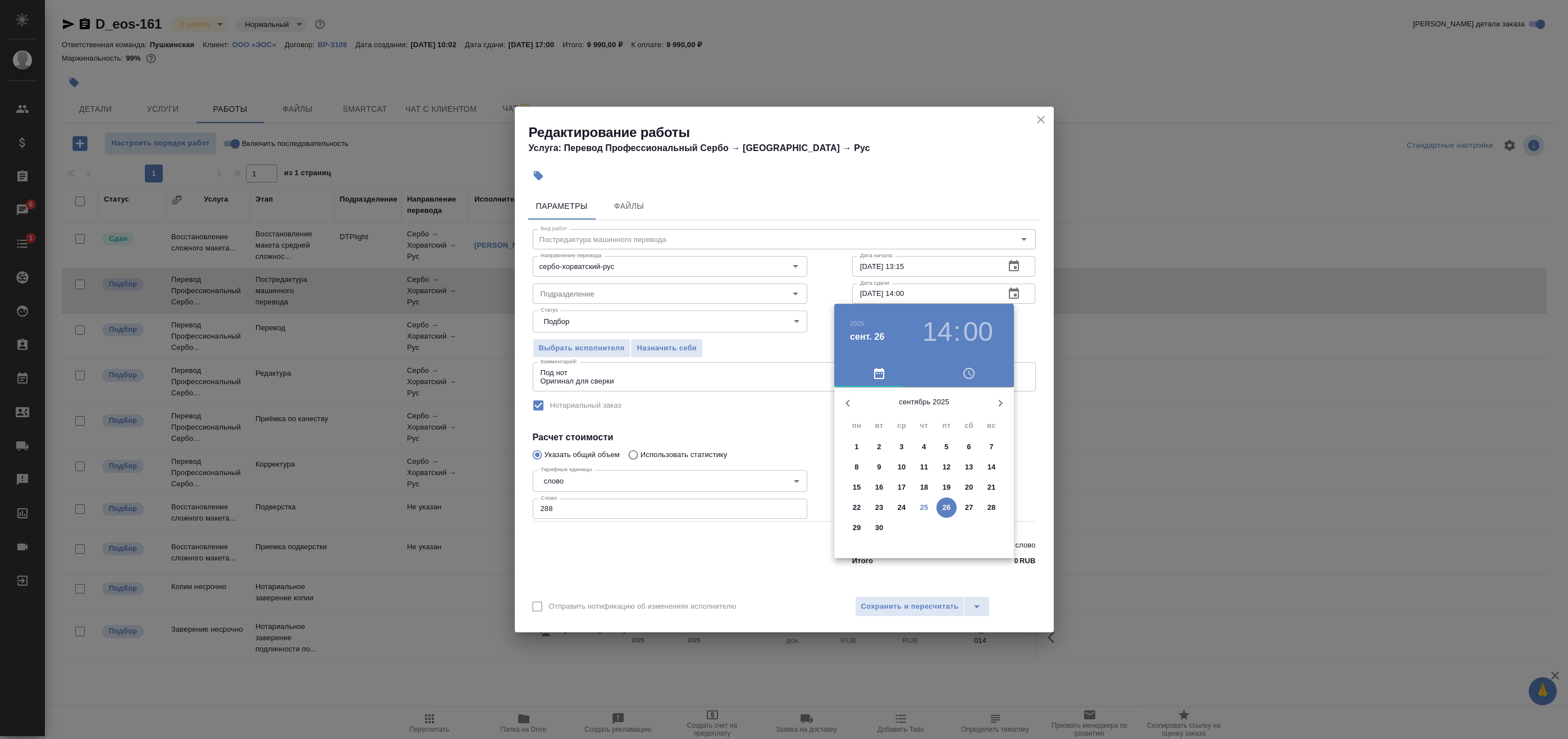
click at [943, 335] on h3 "14" at bounding box center [937, 332] width 29 height 31
click at [960, 494] on div at bounding box center [923, 475] width 146 height 146
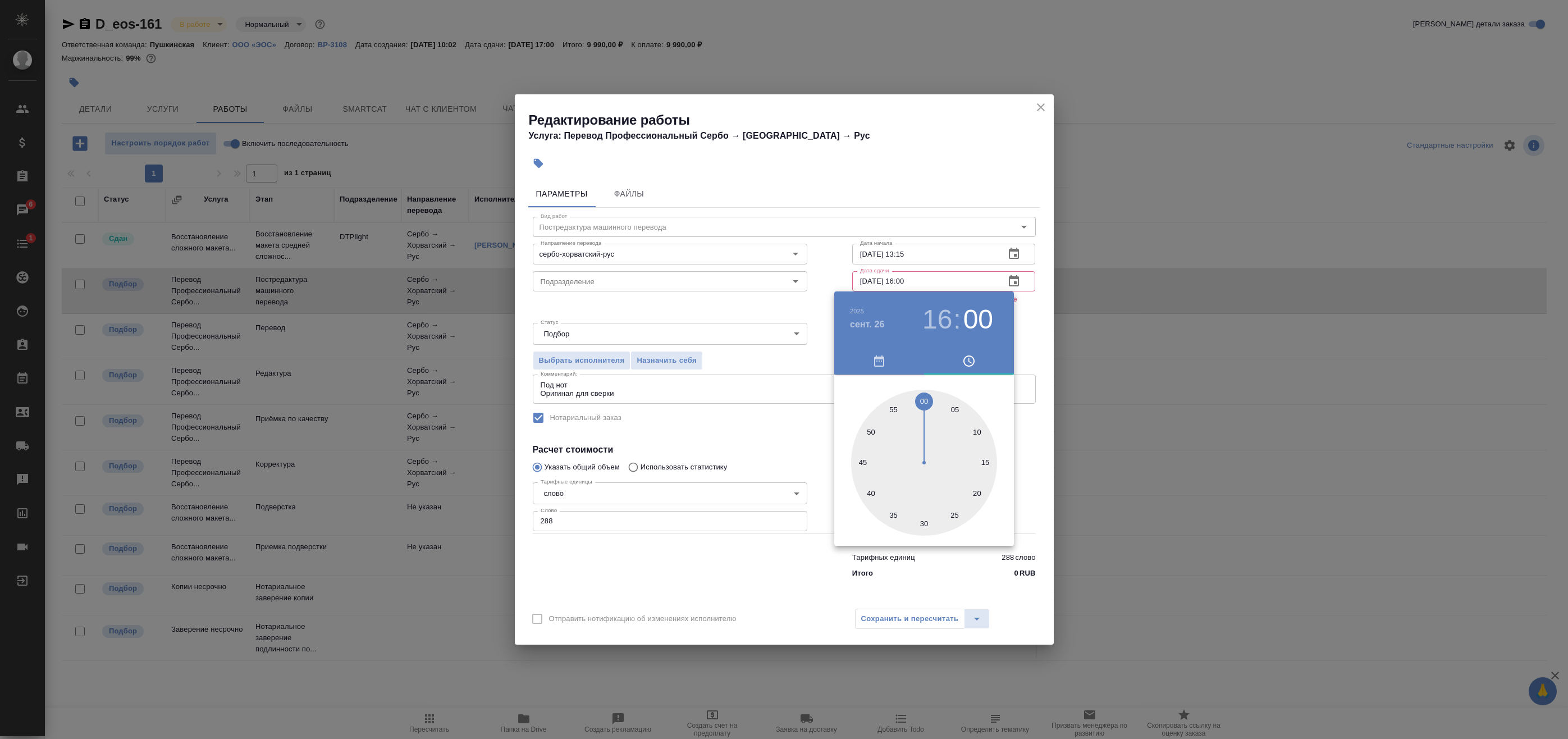
click at [943, 326] on h3 "16" at bounding box center [937, 320] width 29 height 31
click at [967, 466] on div at bounding box center [923, 462] width 146 height 146
type input "26.09.2025 15:00"
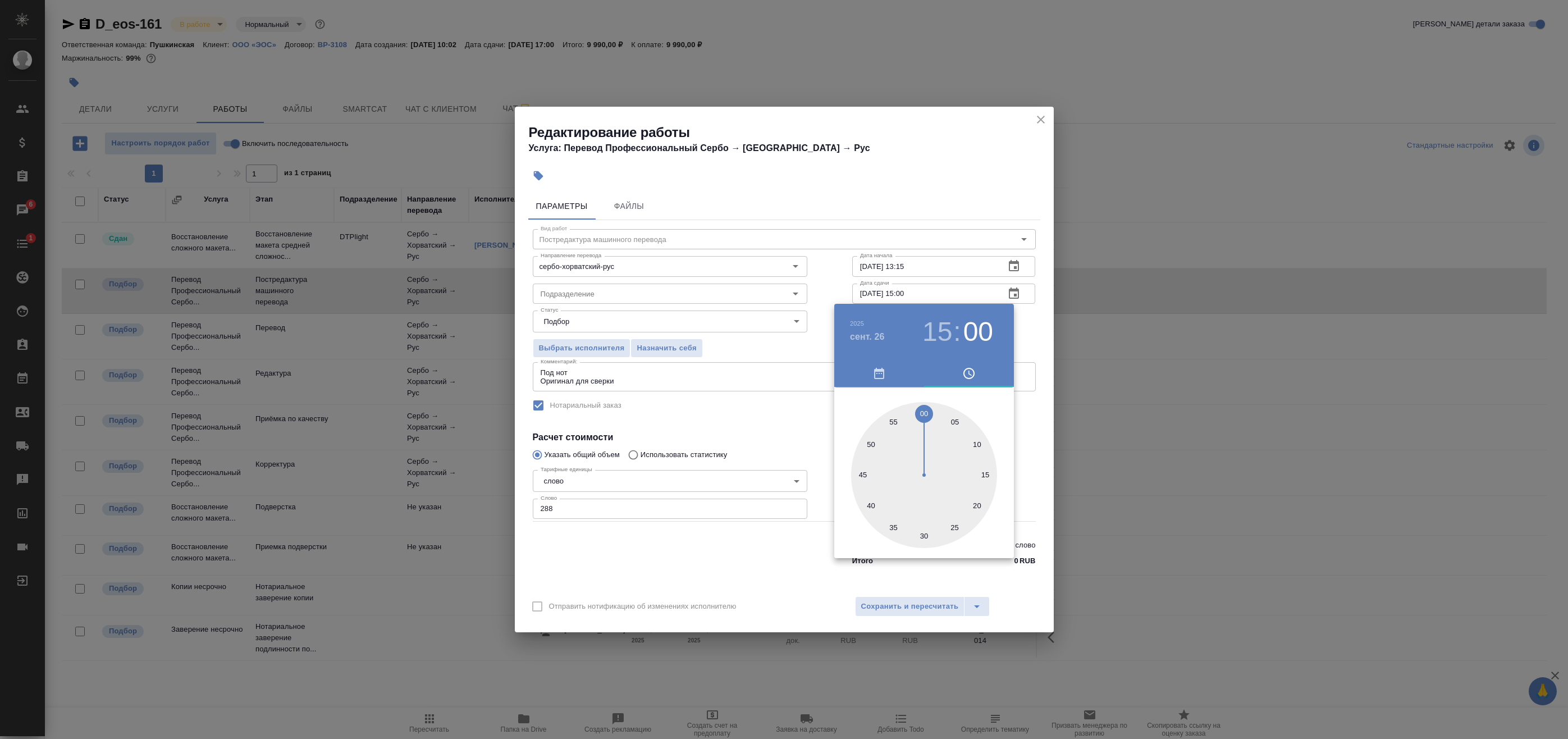
click at [1016, 345] on div at bounding box center [784, 369] width 1568 height 739
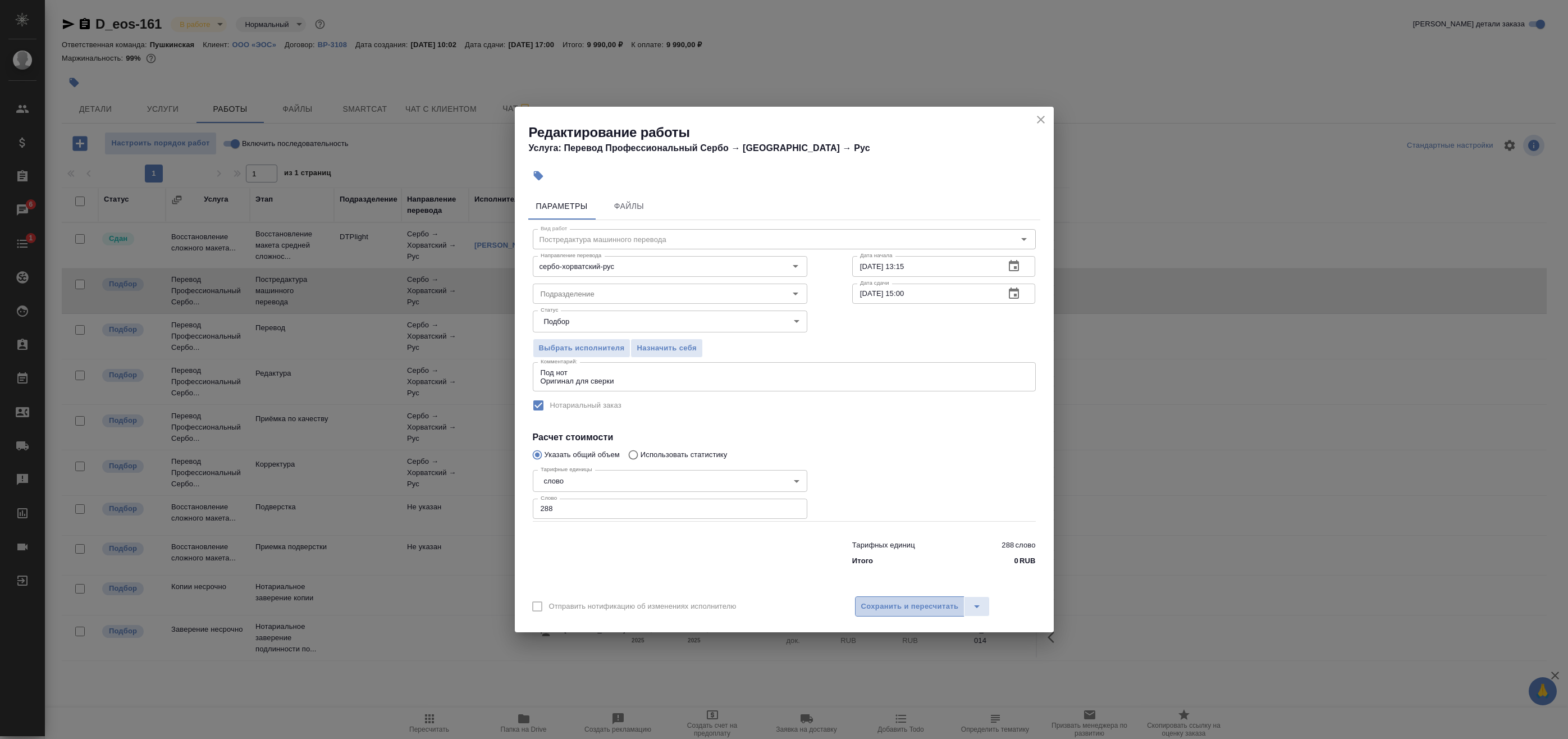
click at [907, 606] on span "Сохранить и пересчитать" at bounding box center [910, 607] width 98 height 13
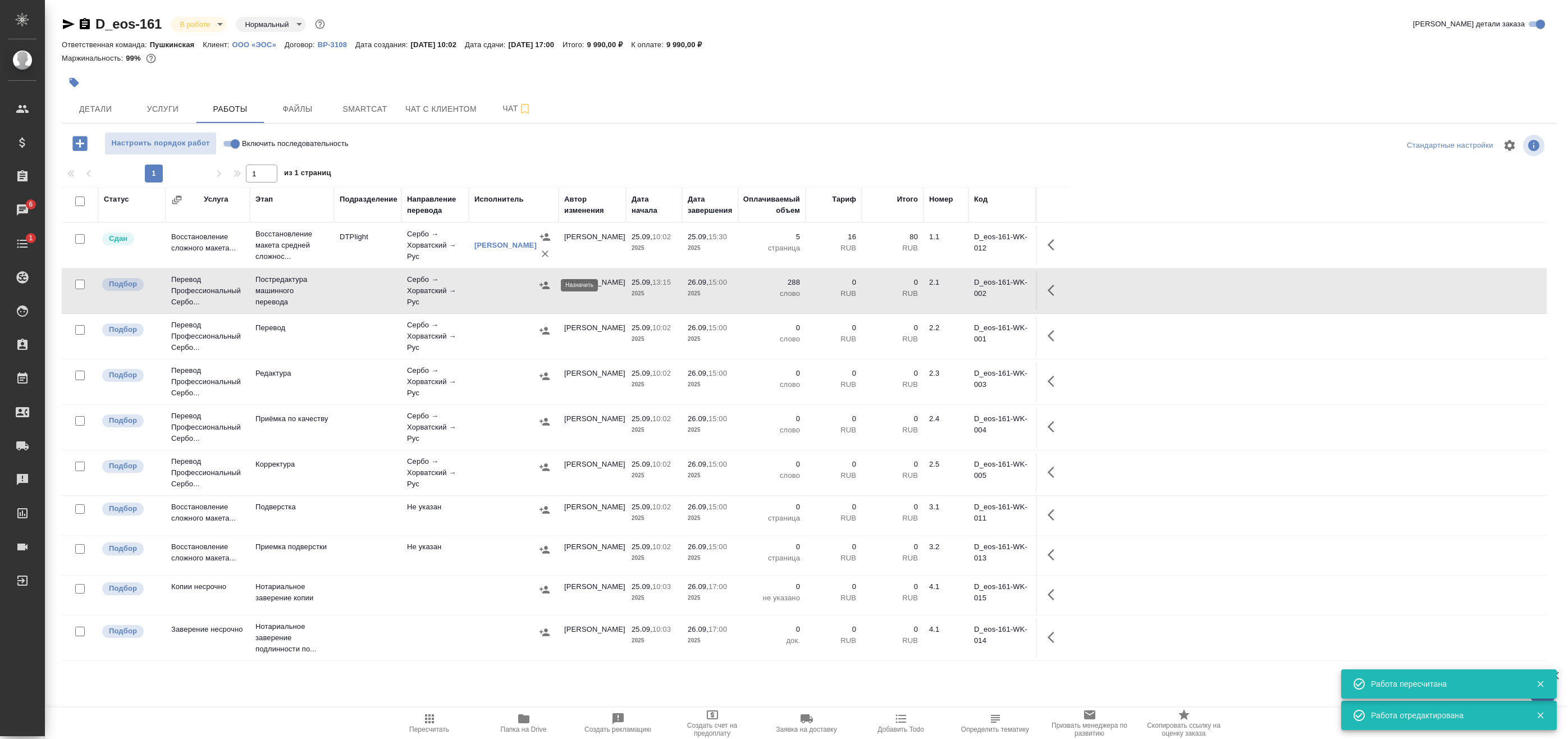
click at [542, 283] on icon "button" at bounding box center [544, 285] width 11 height 11
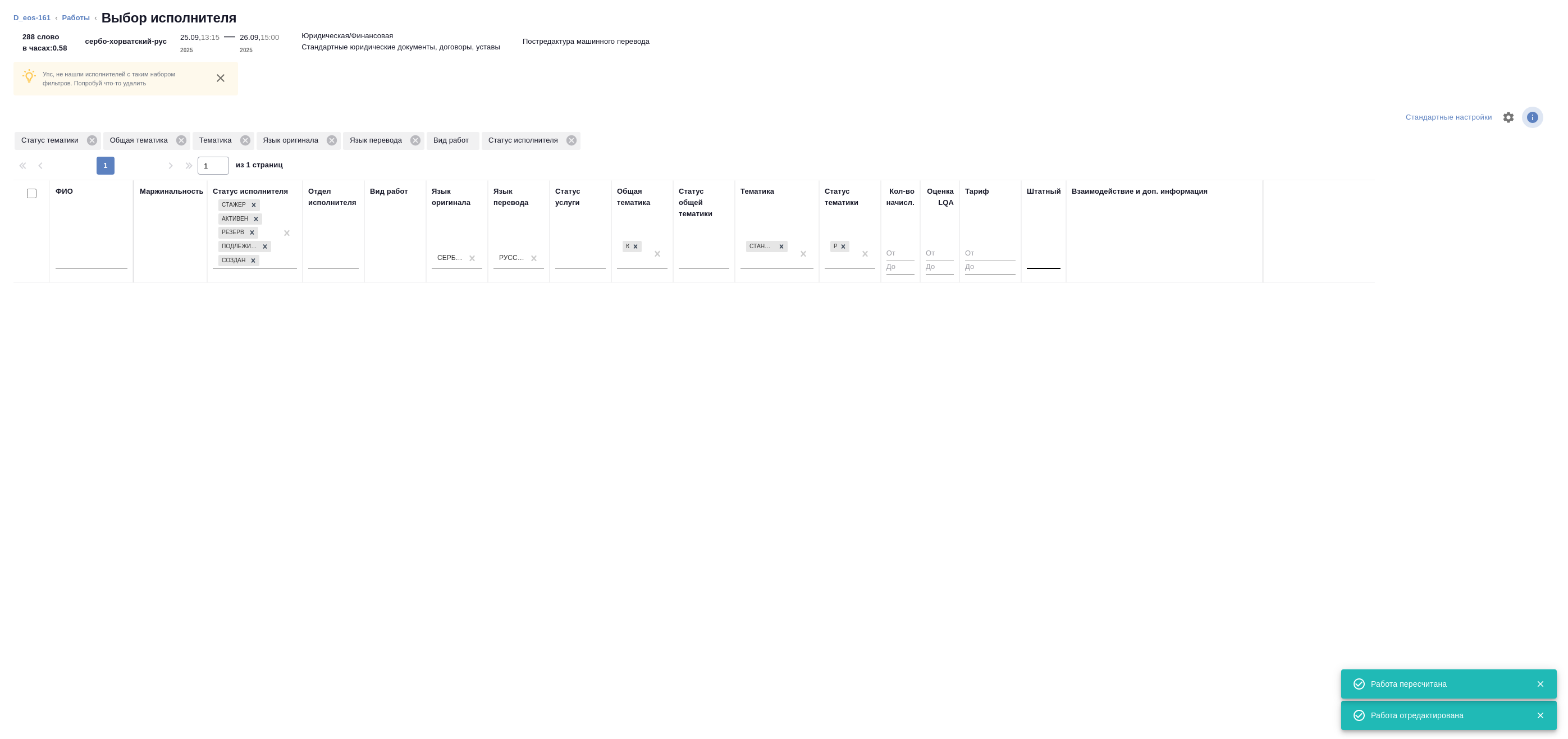
click at [1034, 263] on div at bounding box center [1044, 257] width 33 height 17
click at [1047, 290] on div "Нет" at bounding box center [1111, 294] width 168 height 21
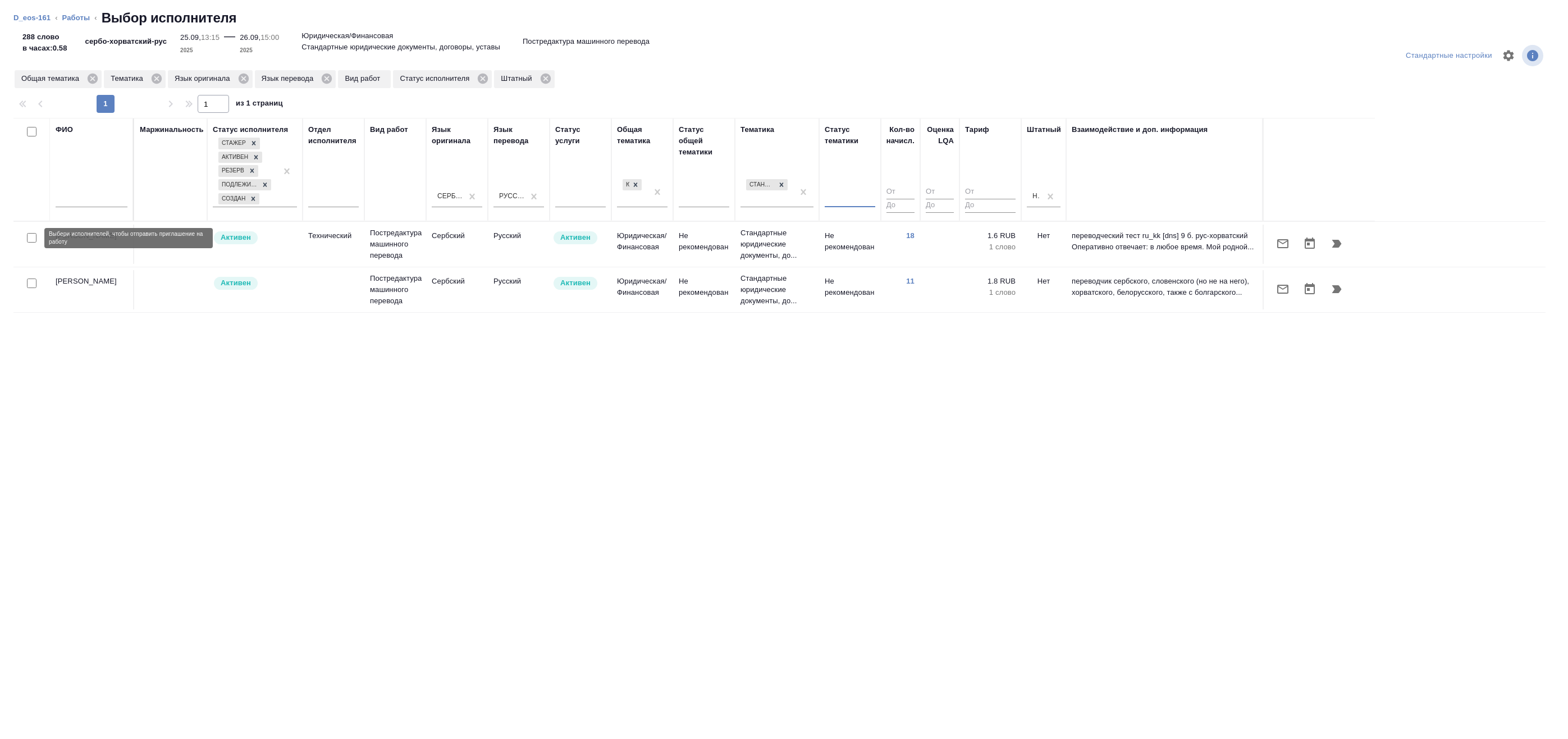
click at [32, 237] on input "checkbox" at bounding box center [32, 238] width 10 height 10
checkbox input "true"
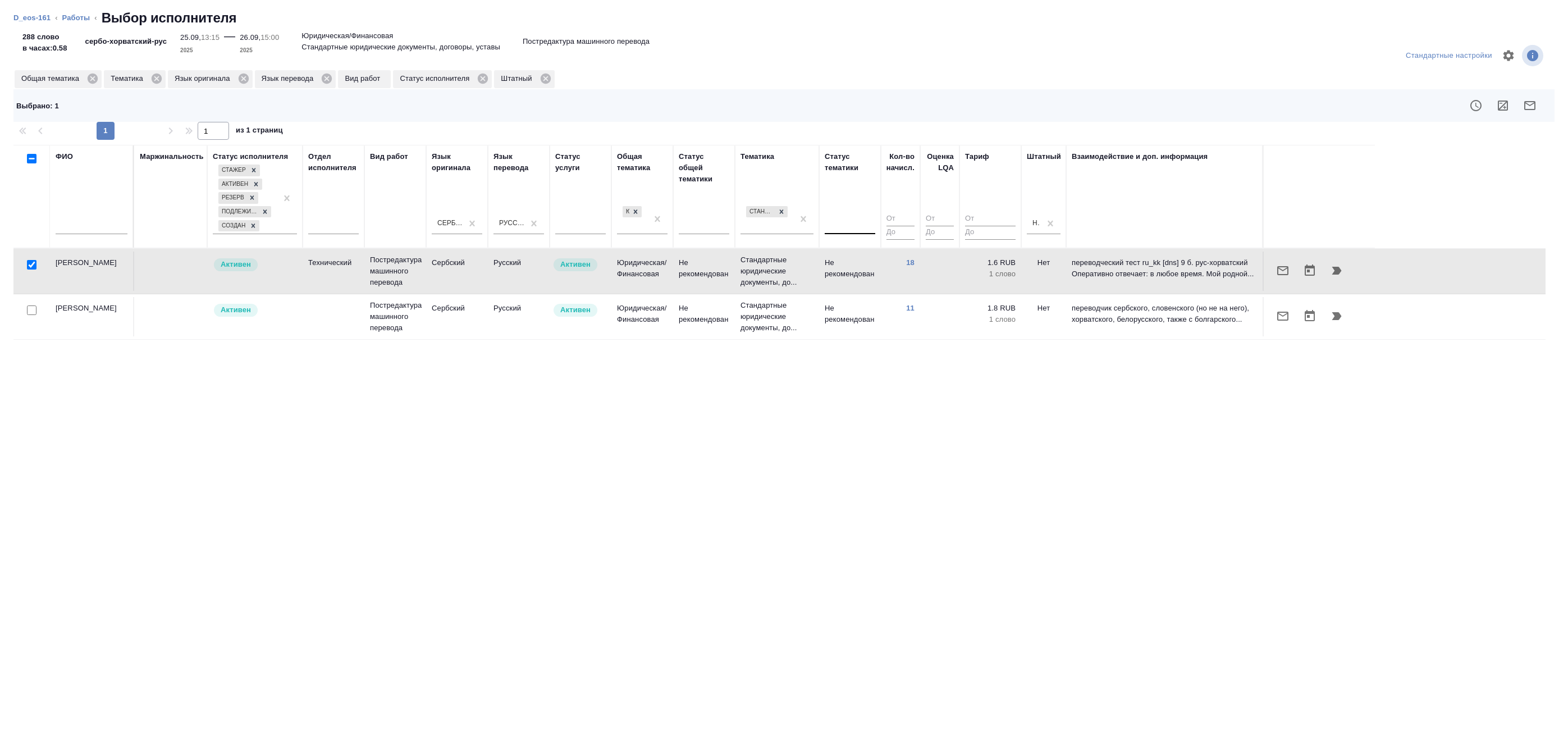
click at [28, 312] on input "checkbox" at bounding box center [32, 310] width 10 height 10
checkbox input "true"
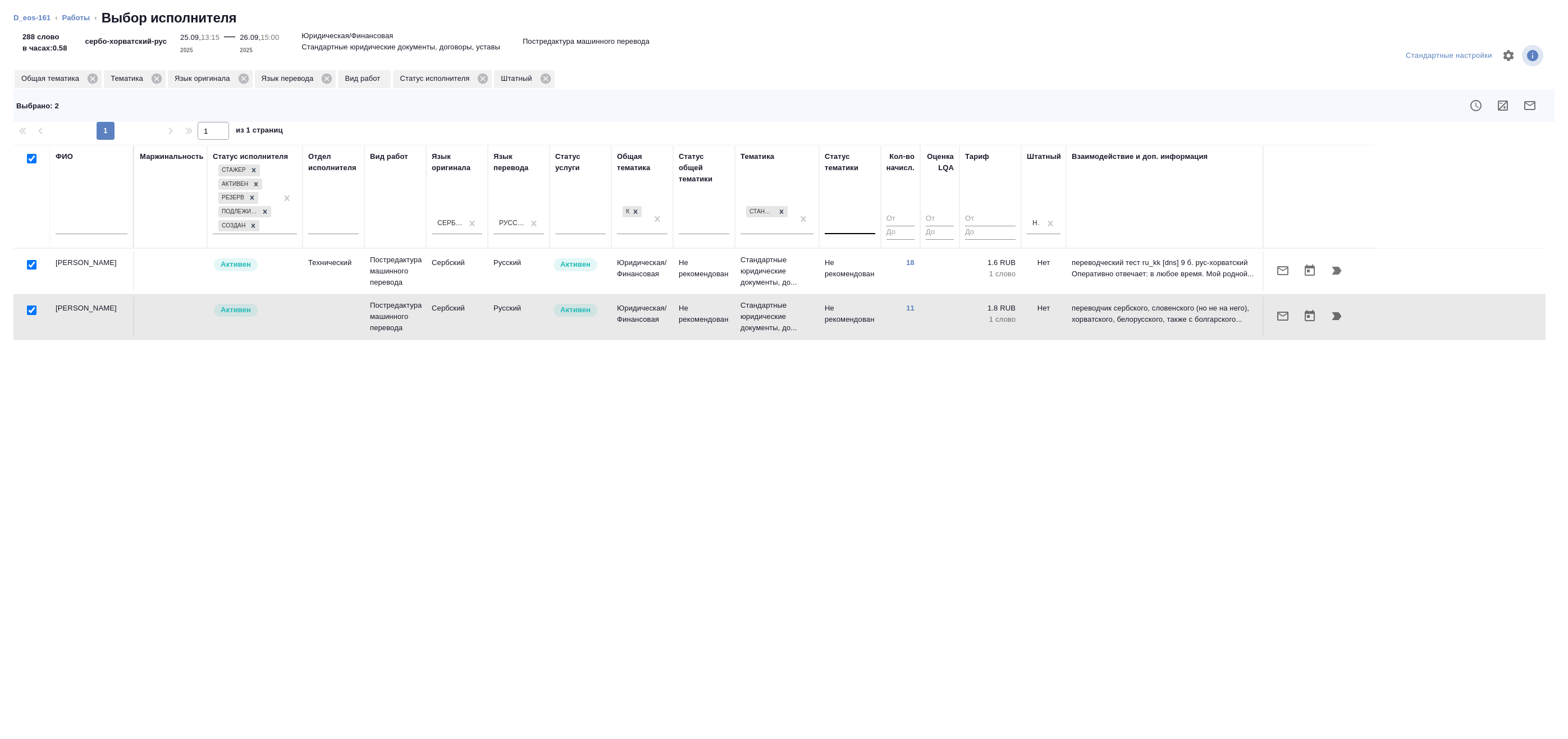
click at [1501, 113] on button "button" at bounding box center [1503, 106] width 27 height 27
click at [1535, 105] on icon "button" at bounding box center [1529, 105] width 11 height 9
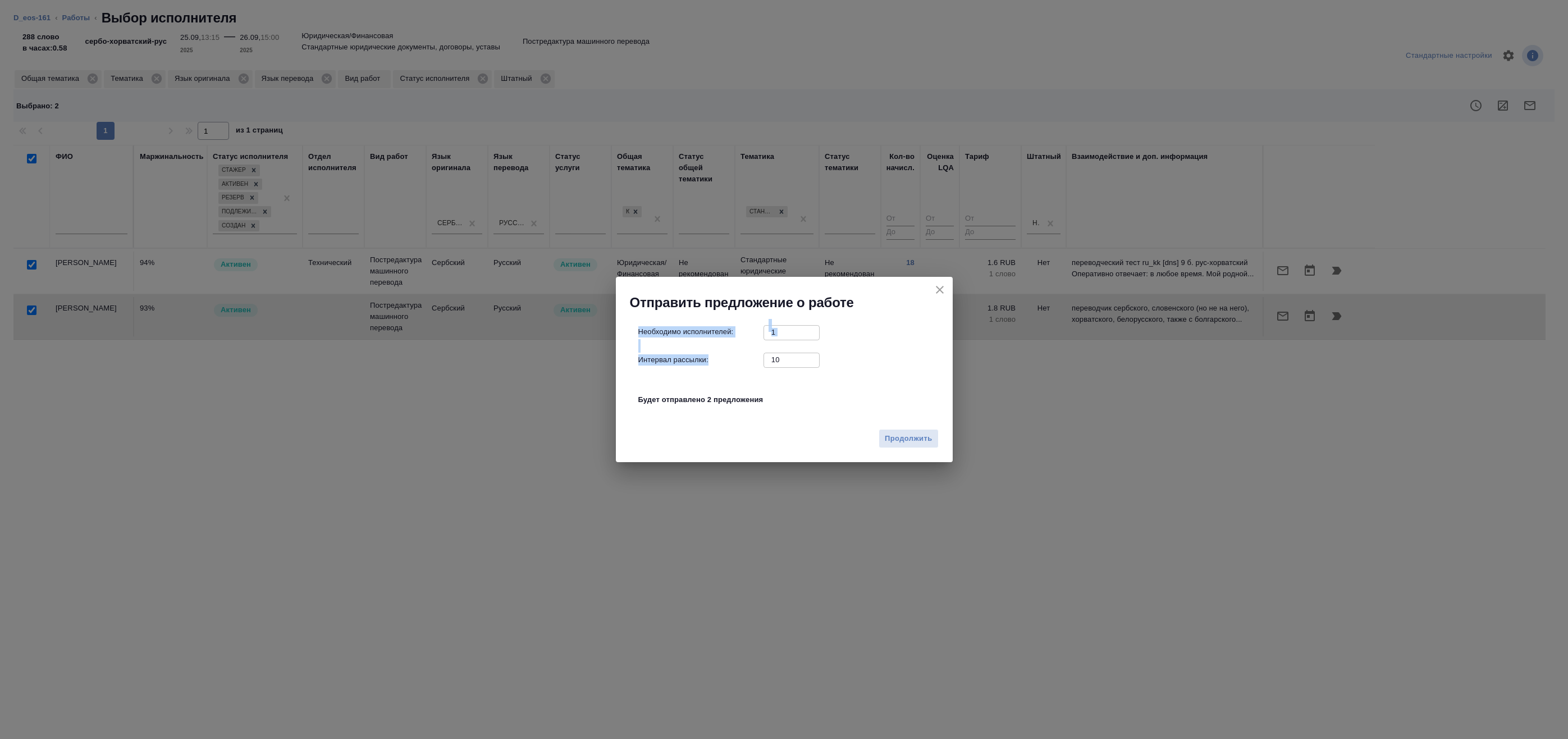
drag, startPoint x: 800, startPoint y: 351, endPoint x: 756, endPoint y: 358, distance: 44.6
click at [756, 358] on div "Необходимо исполнителей: 1 ​ Интервал рассылки: 10 ​ Будет отправлено 2 предлож…" at bounding box center [789, 372] width 301 height 94
drag, startPoint x: 756, startPoint y: 358, endPoint x: 709, endPoint y: 358, distance: 47.0
click at [723, 359] on div "Интервал рассылки: 10 ​" at bounding box center [789, 359] width 301 height 14
type input "0"
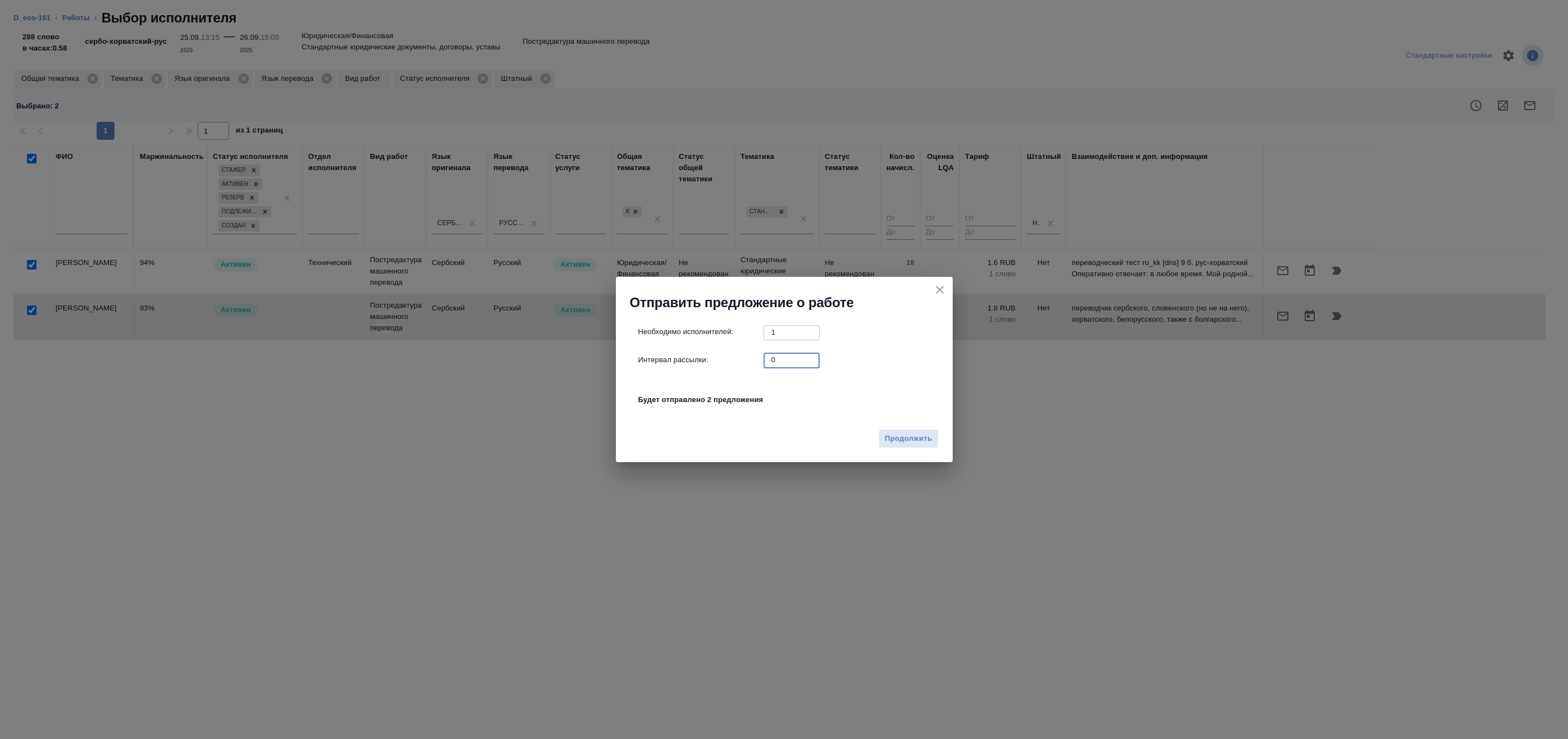
drag, startPoint x: 856, startPoint y: 385, endPoint x: 863, endPoint y: 393, distance: 10.6
click at [857, 387] on div "Необходимо исполнителей: 1 ​ Интервал рассылки: 0 ​ Будет отправлено 2 предложе…" at bounding box center [789, 372] width 301 height 94
click at [909, 437] on span "Продолжить" at bounding box center [909, 439] width 47 height 13
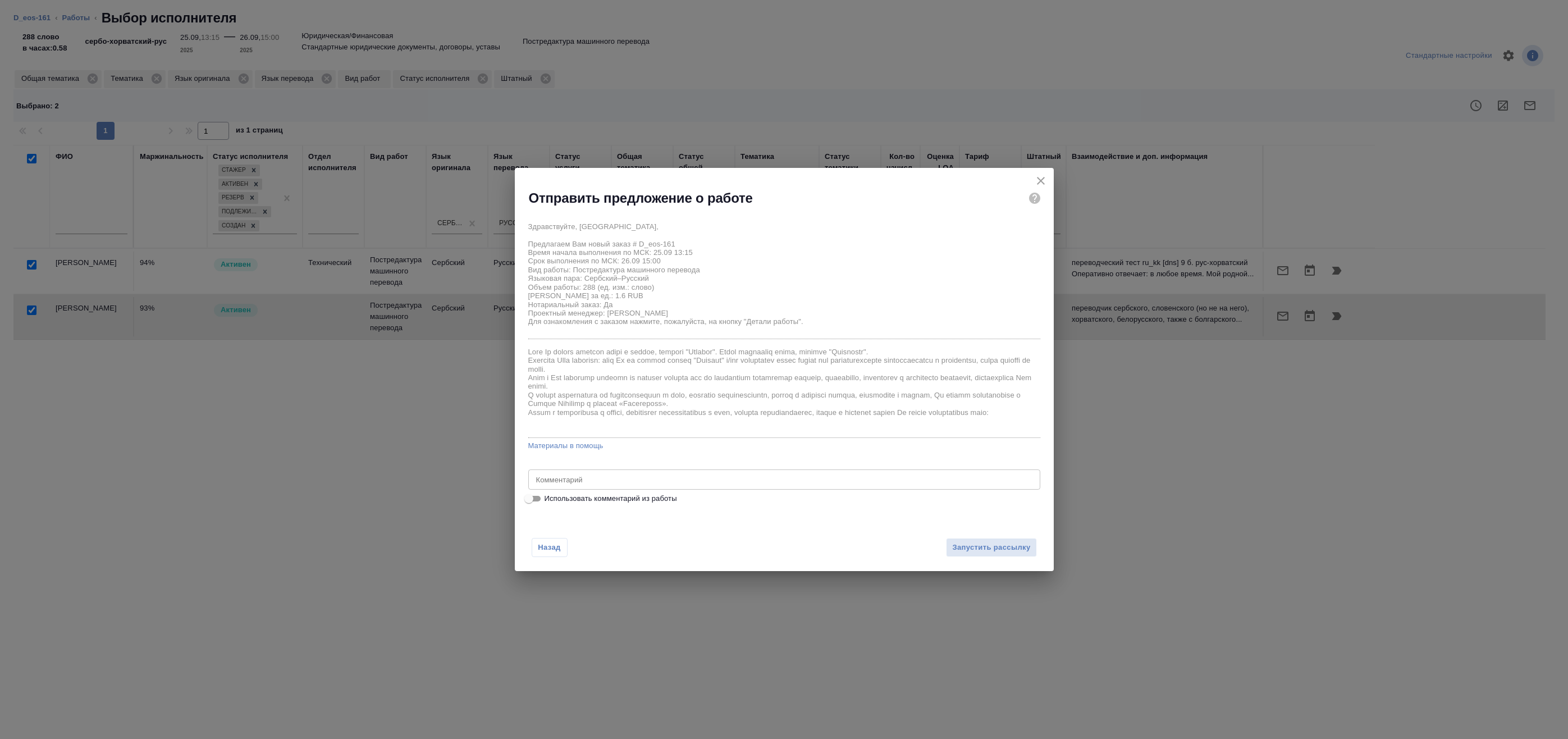
click at [647, 500] on span "Использовать комментарий из работы" at bounding box center [610, 498] width 132 height 11
click at [549, 500] on input "Использовать комментарий из работы" at bounding box center [528, 499] width 40 height 14
checkbox input "true"
type textarea "Под нот Оригинал для сверки"
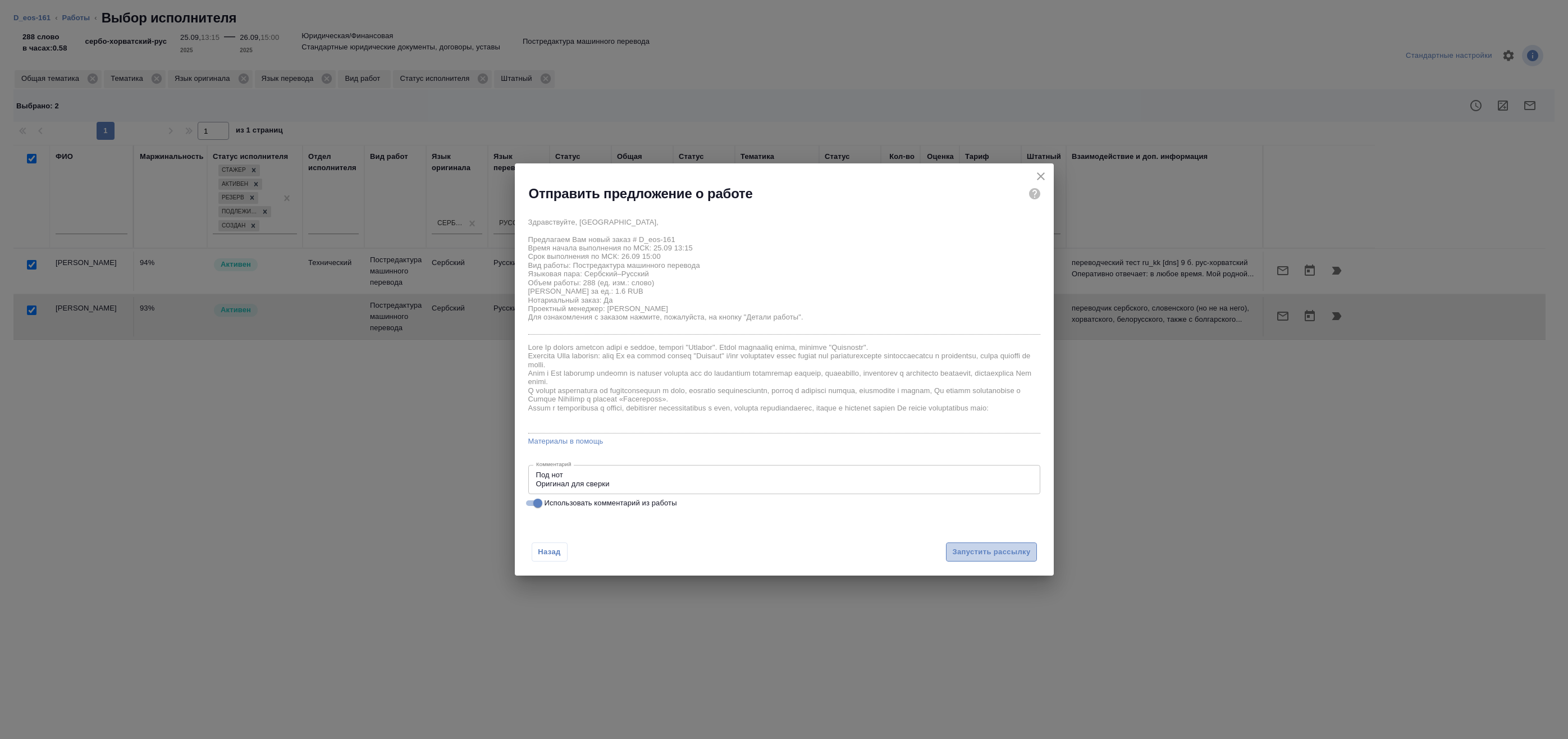
click at [954, 557] on span "Запустить рассылку" at bounding box center [991, 552] width 78 height 13
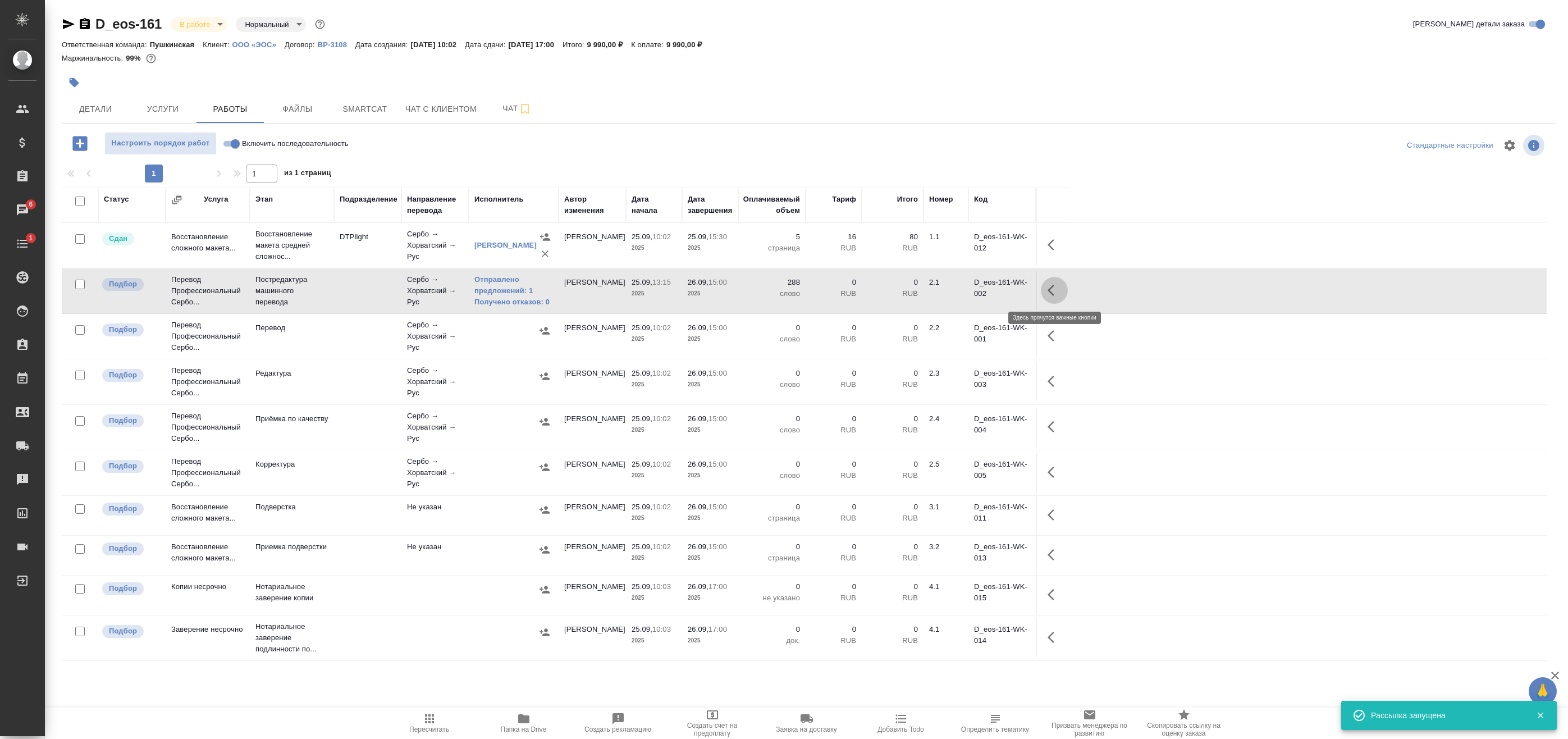
click at [1051, 286] on icon "button" at bounding box center [1054, 291] width 14 height 14
click at [976, 292] on icon "button" at bounding box center [972, 291] width 14 height 14
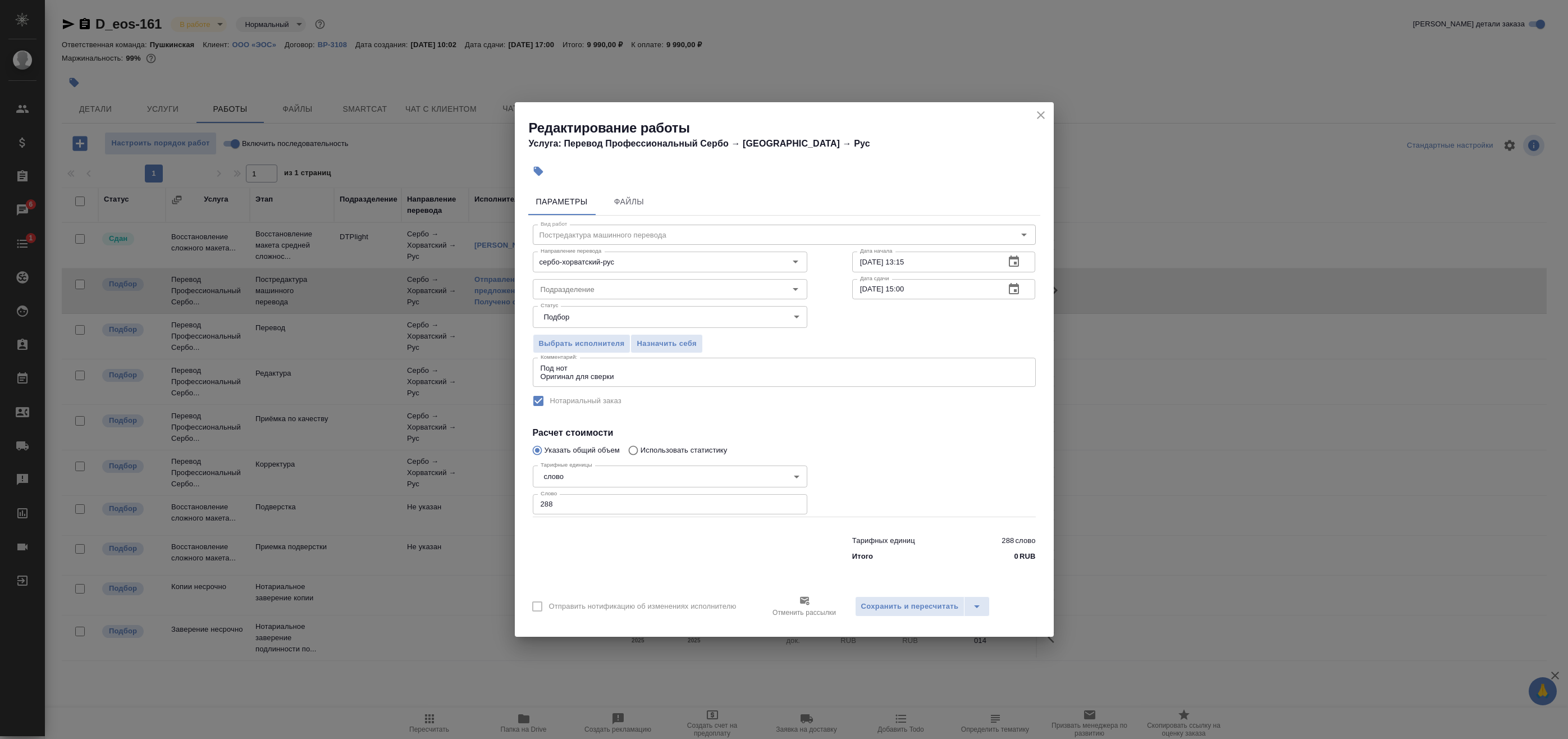
click at [1013, 292] on icon "button" at bounding box center [1014, 290] width 14 height 14
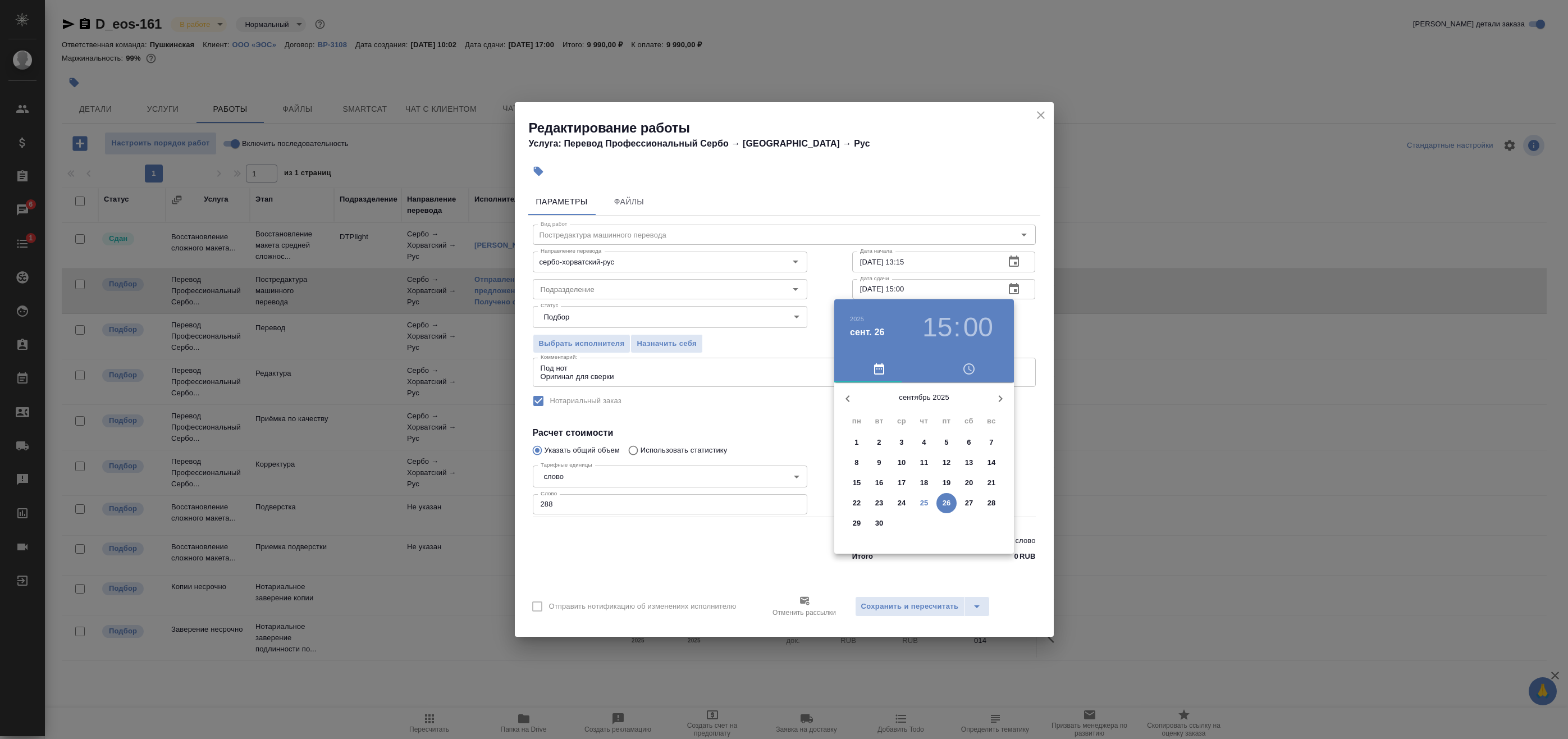
click at [939, 328] on h3 "15" at bounding box center [937, 328] width 29 height 31
click at [939, 336] on h3 "15" at bounding box center [937, 328] width 29 height 31
click at [976, 333] on h3 "00" at bounding box center [978, 328] width 29 height 31
click at [956, 415] on div at bounding box center [923, 470] width 146 height 146
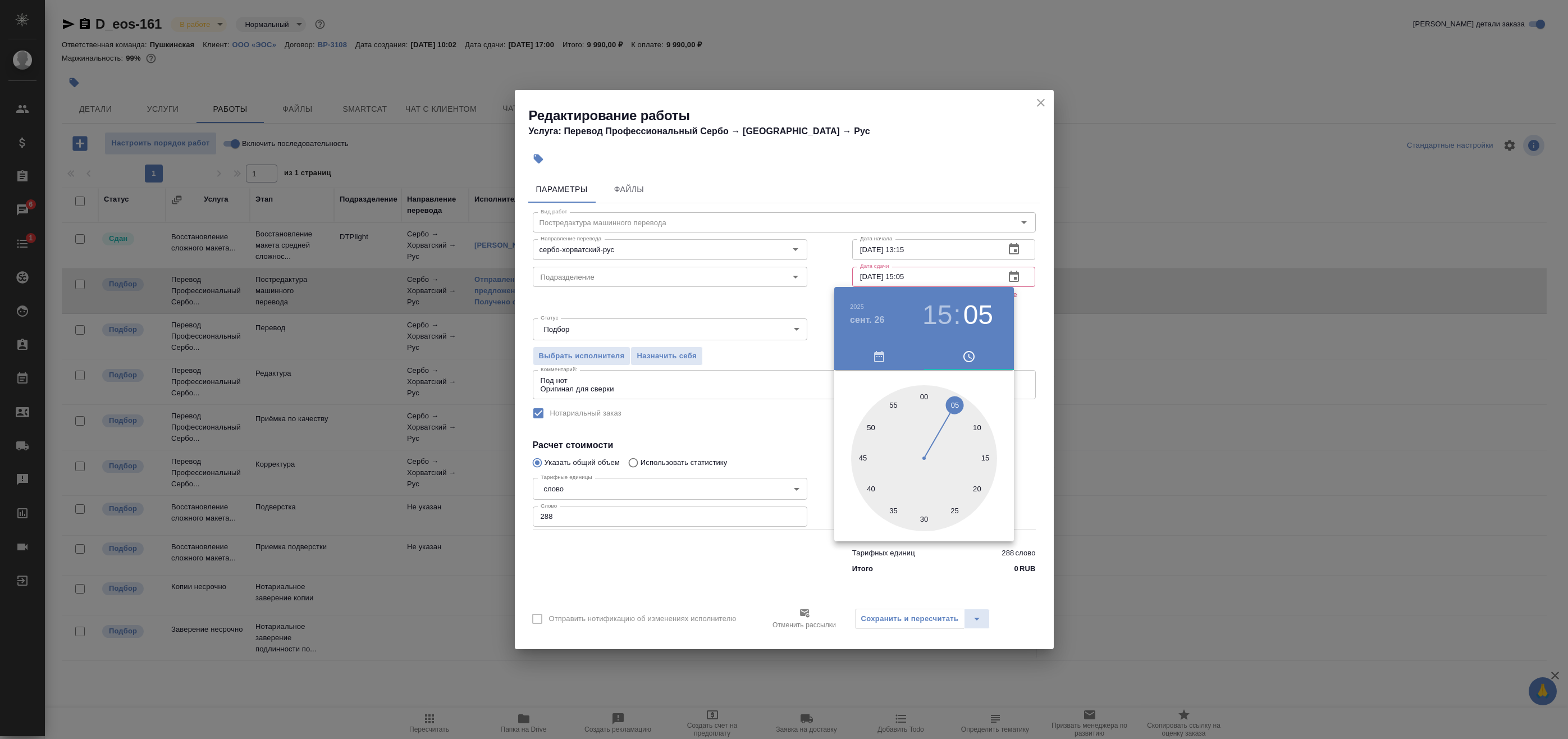
click at [933, 397] on div at bounding box center [923, 458] width 146 height 146
click at [932, 321] on h3 "15" at bounding box center [937, 315] width 29 height 31
click at [962, 439] on div at bounding box center [923, 458] width 146 height 146
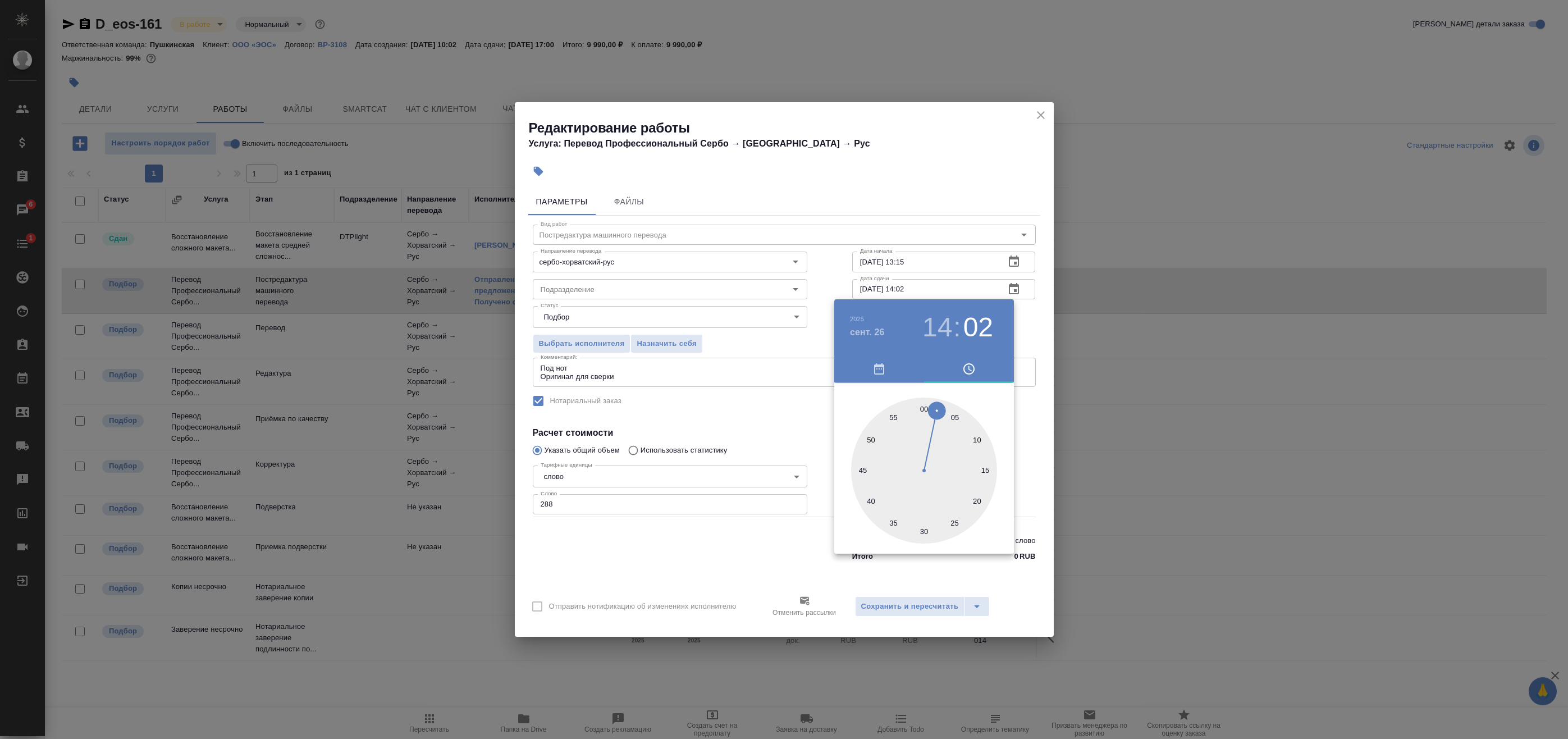
click at [972, 329] on h3 "02" at bounding box center [978, 328] width 29 height 31
click at [890, 411] on div at bounding box center [923, 470] width 146 height 146
type input "26.09.2025 14:55"
click at [1014, 334] on div at bounding box center [784, 369] width 1568 height 739
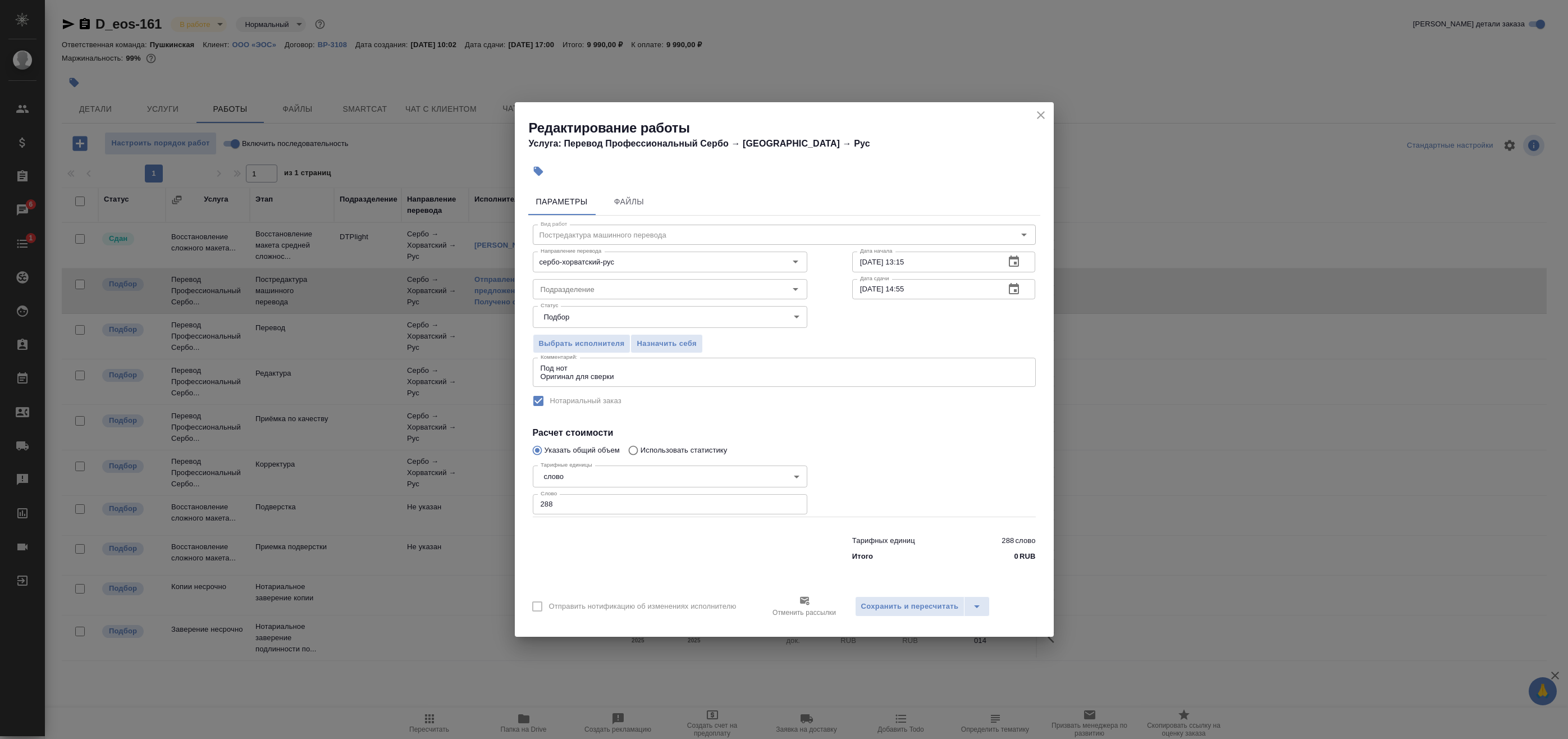
click at [724, 378] on textarea "Под нот Оригинал для сверки" at bounding box center [784, 373] width 487 height 18
paste textarea "https://drive.awatera.com/s/d2X9KRGbb9qStqL"
type textarea "Под нот Оригинал для сверки:https://drive.awatera.com/s/d2X9KRGbb9qStqL"
click at [927, 605] on span "Сохранить и пересчитать" at bounding box center [910, 607] width 98 height 13
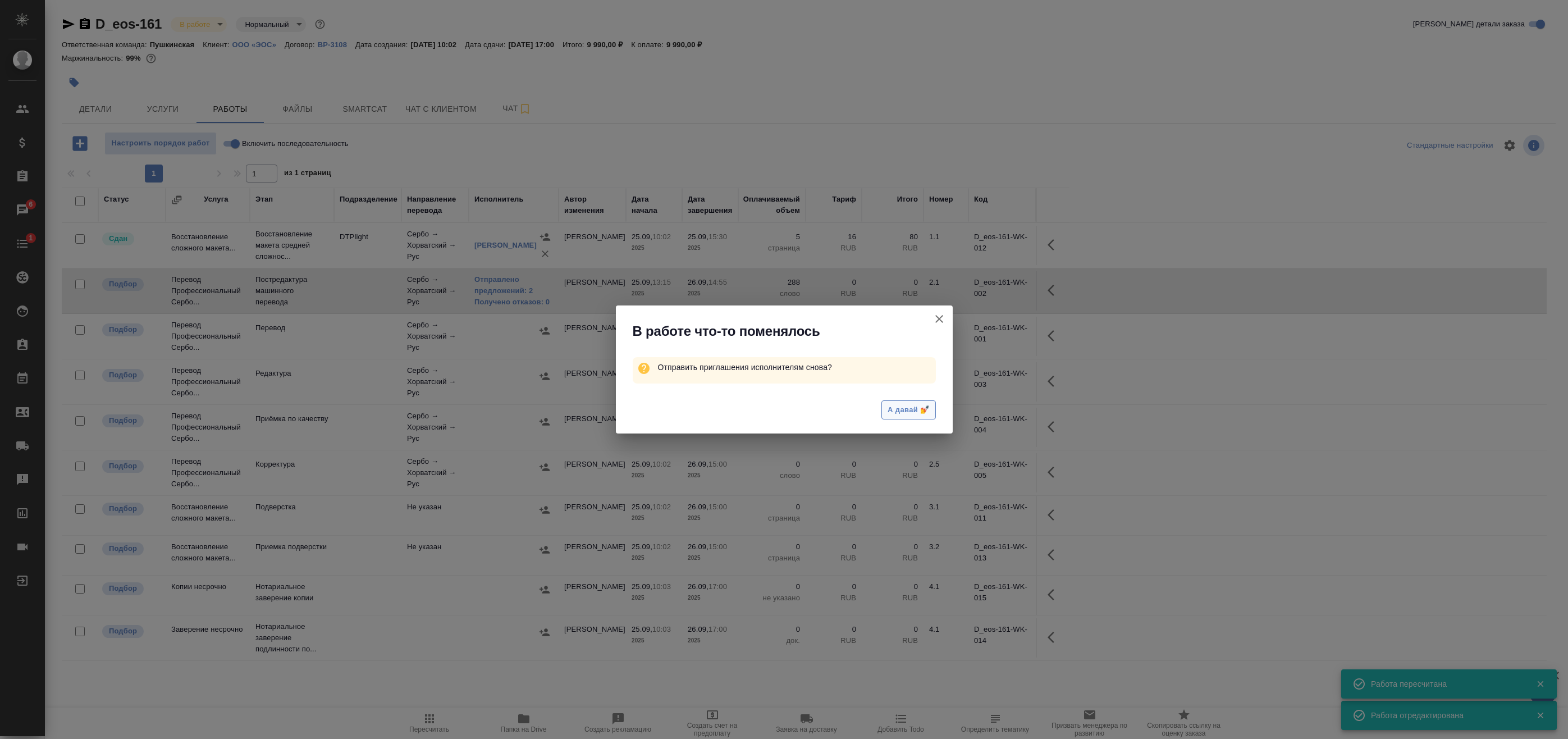
click at [918, 414] on span "А давай 💅" at bounding box center [908, 410] width 41 height 13
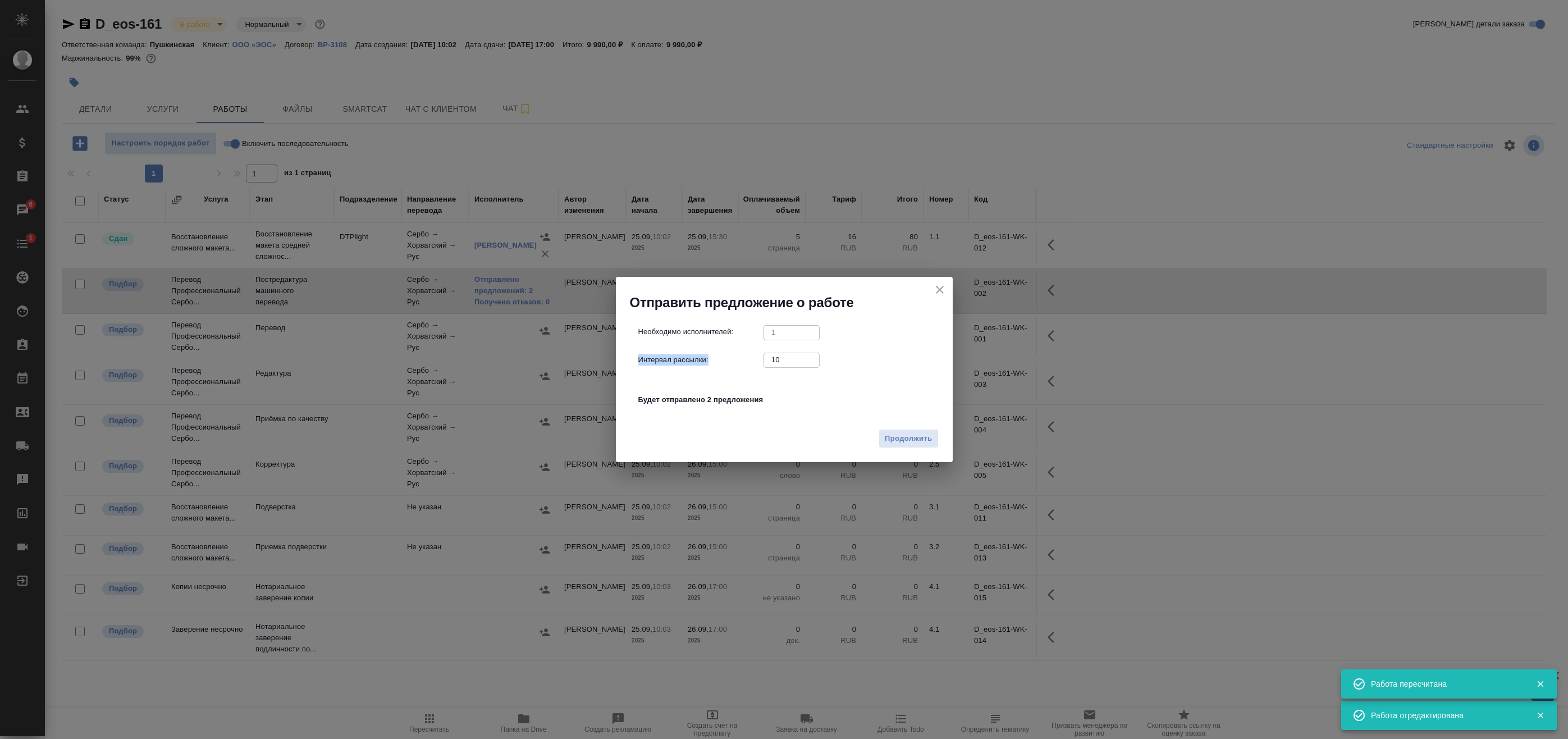
drag, startPoint x: 790, startPoint y: 368, endPoint x: 740, endPoint y: 362, distance: 50.4
click at [740, 362] on div "Необходимо исполнителей: 1 ​ Интервал рассылки: 10 ​ Будет отправлено 2 предлож…" at bounding box center [789, 372] width 301 height 94
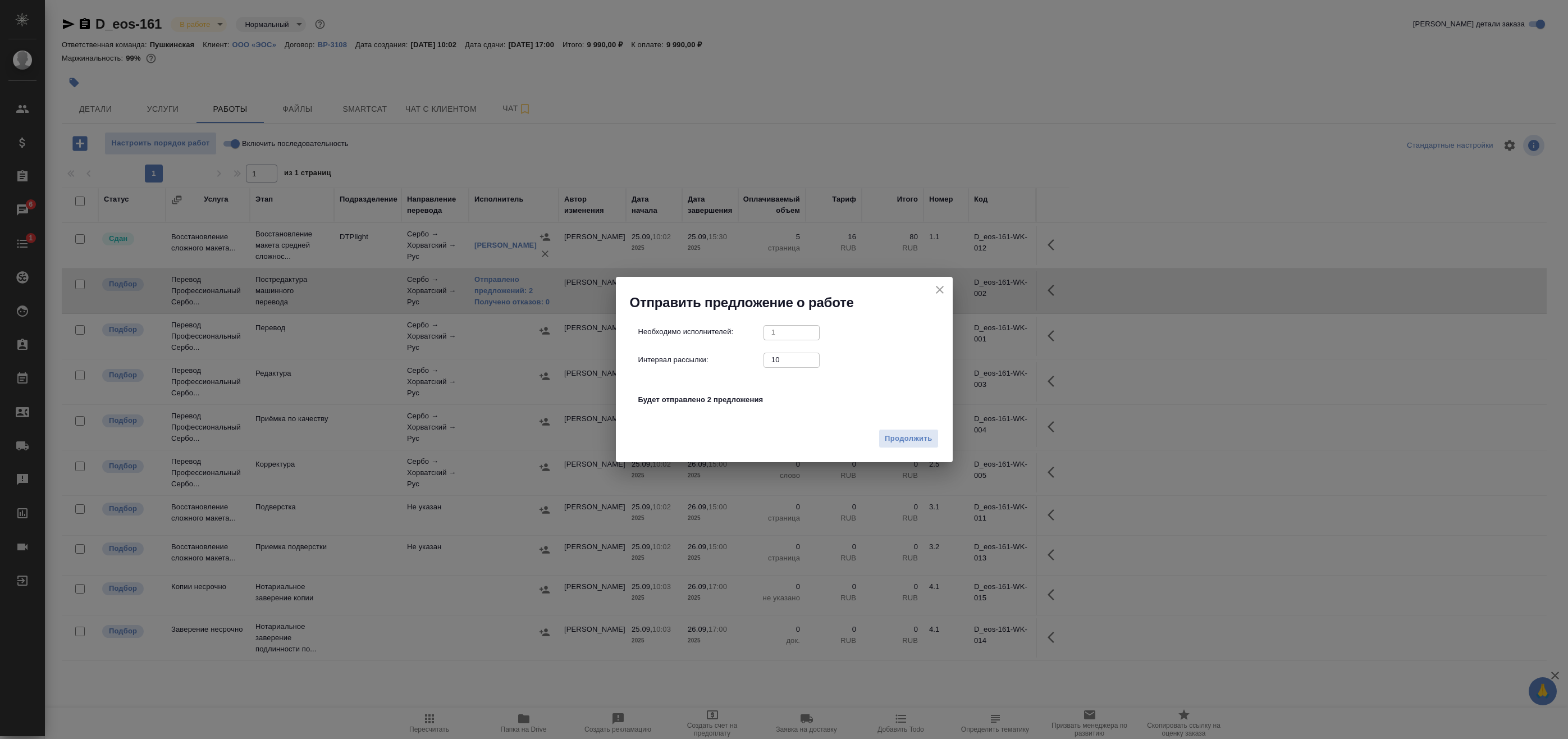
click at [774, 393] on div "Необходимо исполнителей: 1 ​ Интервал рассылки: 10 ​ Будет отправлено 2 предлож…" at bounding box center [789, 372] width 301 height 94
drag, startPoint x: 777, startPoint y: 360, endPoint x: 746, endPoint y: 359, distance: 31.0
click at [746, 359] on div "Интервал рассылки: 10 ​" at bounding box center [789, 359] width 301 height 14
drag, startPoint x: 788, startPoint y: 359, endPoint x: 719, endPoint y: 362, distance: 69.1
click at [729, 360] on div "Интервал рассылки: 000 ​" at bounding box center [789, 359] width 301 height 14
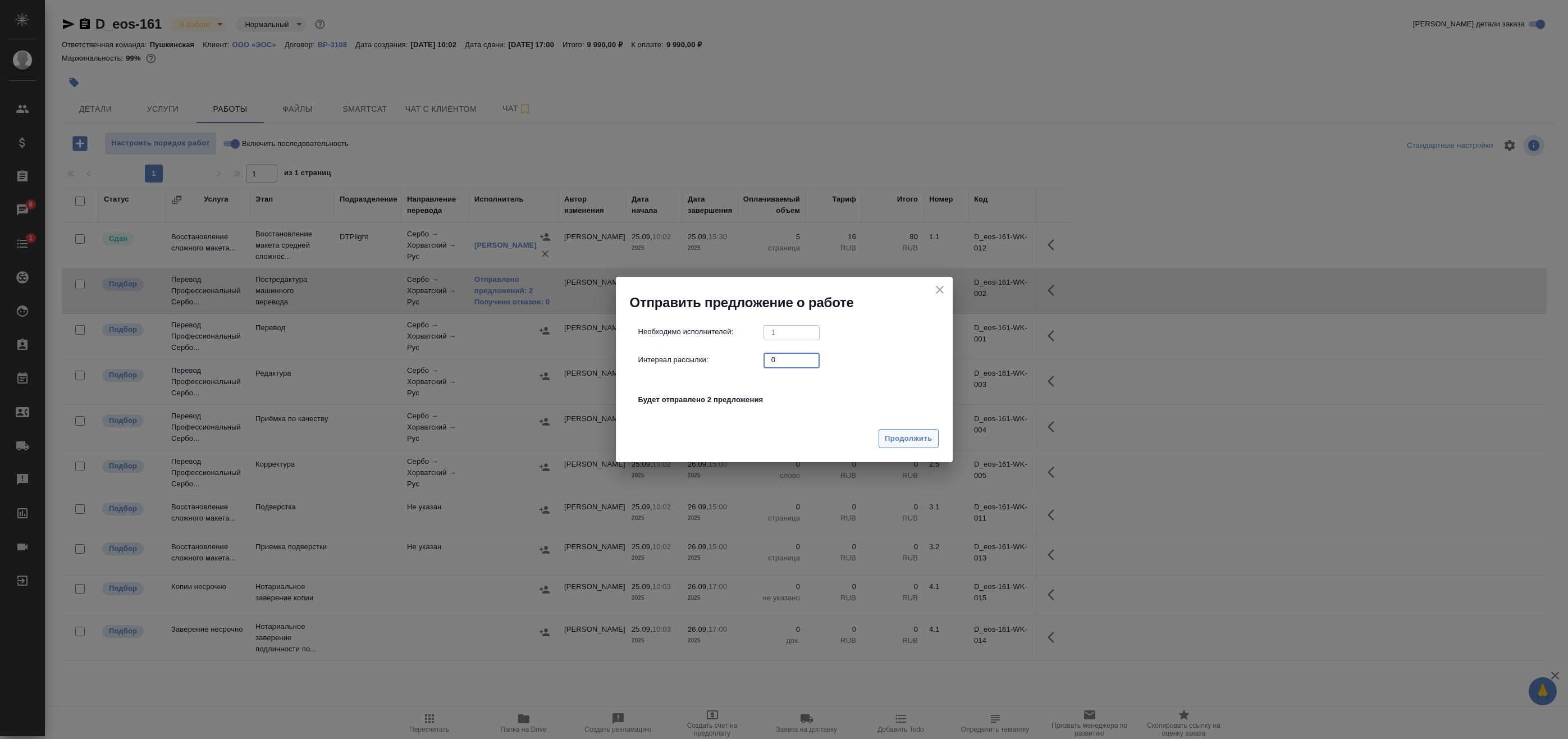
type input "0"
click at [891, 439] on span "Продолжить" at bounding box center [909, 439] width 47 height 13
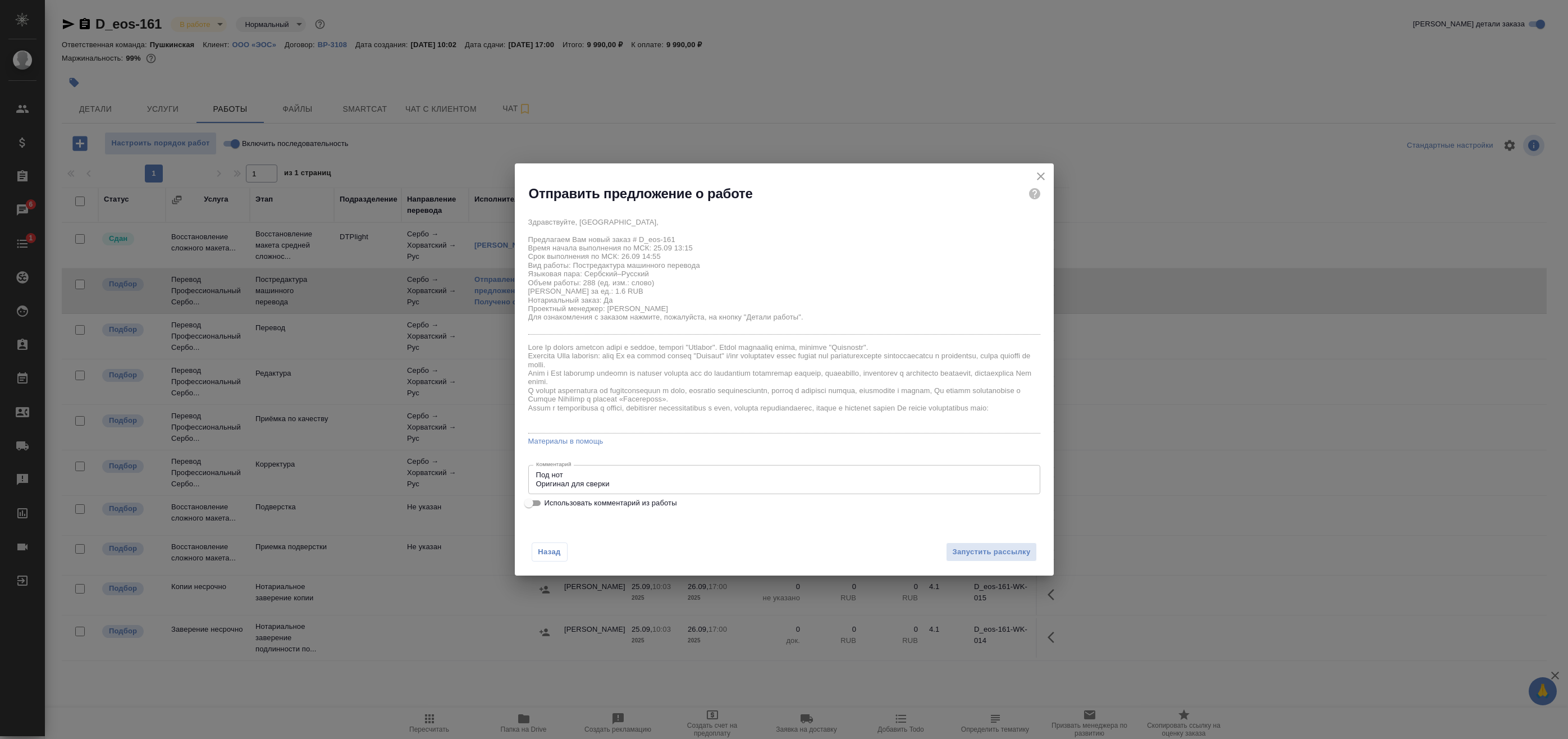
click at [622, 504] on span "Использовать комментарий из работы" at bounding box center [610, 503] width 132 height 11
click at [549, 504] on input "Использовать комментарий из работы" at bounding box center [528, 503] width 40 height 14
checkbox input "true"
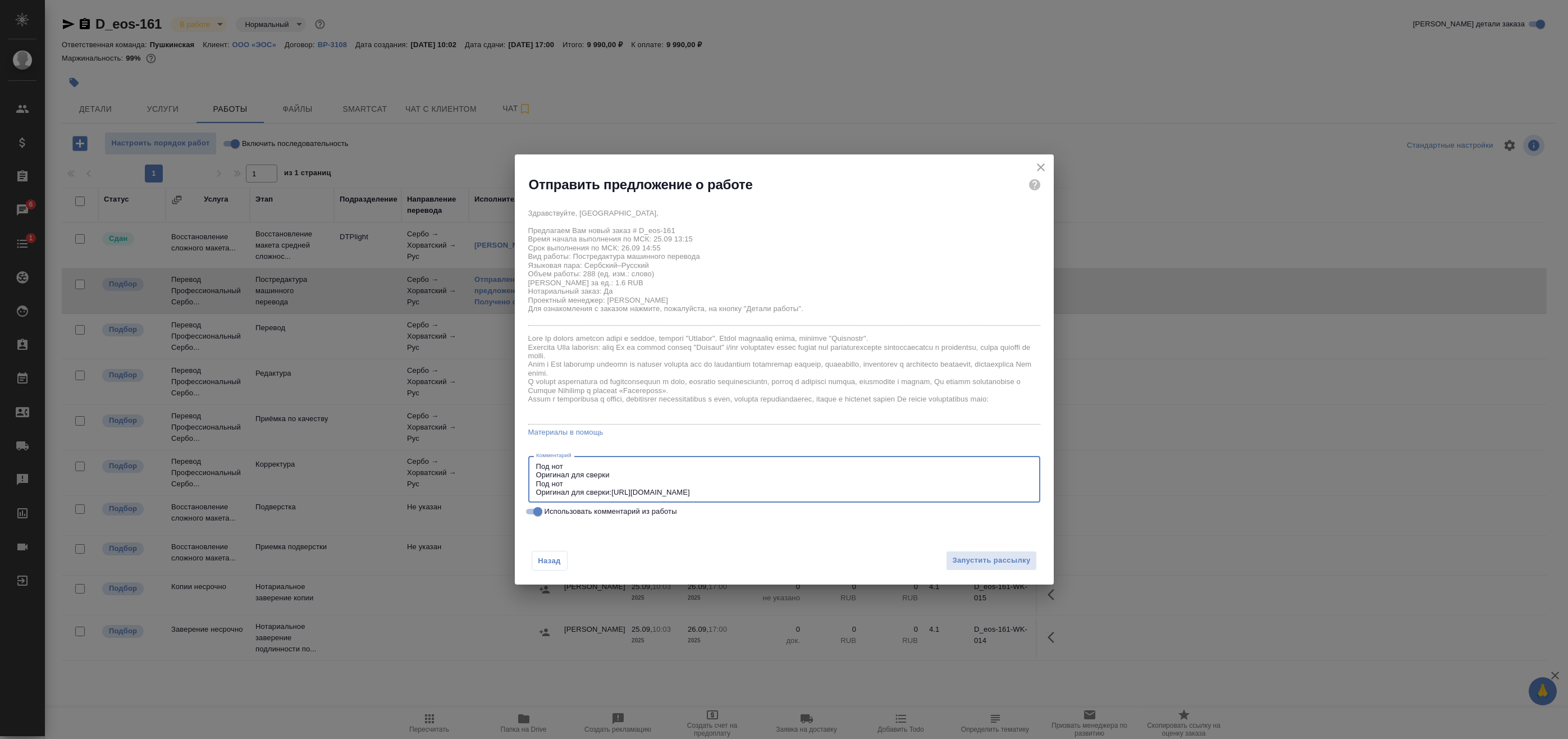
drag, startPoint x: 587, startPoint y: 485, endPoint x: 579, endPoint y: 483, distance: 8.2
click at [579, 483] on textarea "Под нот Оригинал для сверки Под нот Оригинал для сверки:https://drive.awatera.c…" at bounding box center [784, 480] width 496 height 35
drag, startPoint x: 621, startPoint y: 474, endPoint x: 456, endPoint y: 445, distance: 167.5
click at [462, 446] on div "Отправить предложение о работе Здравствуйте, Славен, Предлагаем Вам новый заказ…" at bounding box center [784, 369] width 1568 height 739
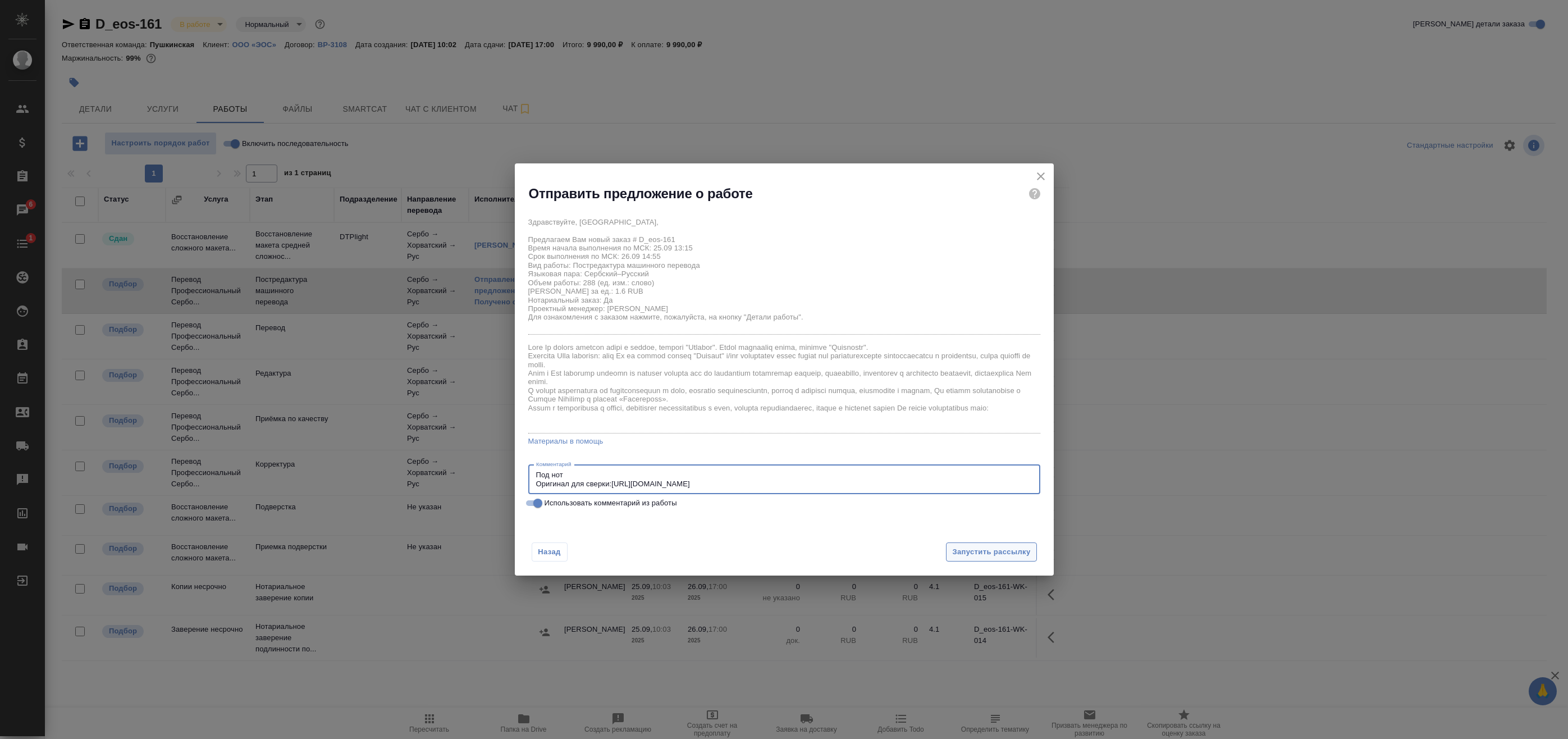
type textarea "Под нот Оригинал для сверки:https://drive.awatera.com/s/d2X9KRGbb9qStqL"
click at [984, 557] on span "Запустить рассылку" at bounding box center [991, 552] width 78 height 13
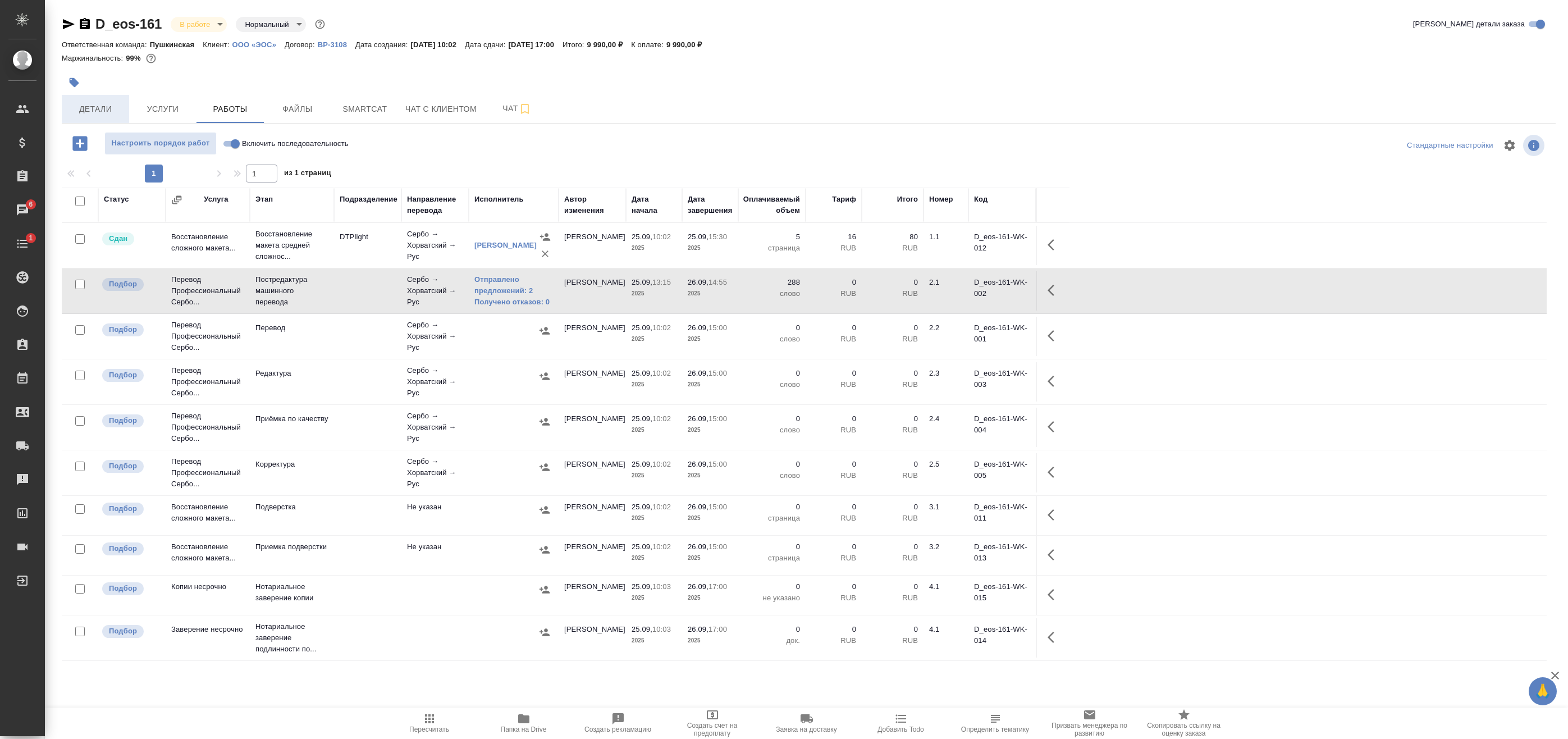
click at [126, 101] on button "Детали" at bounding box center [95, 109] width 67 height 28
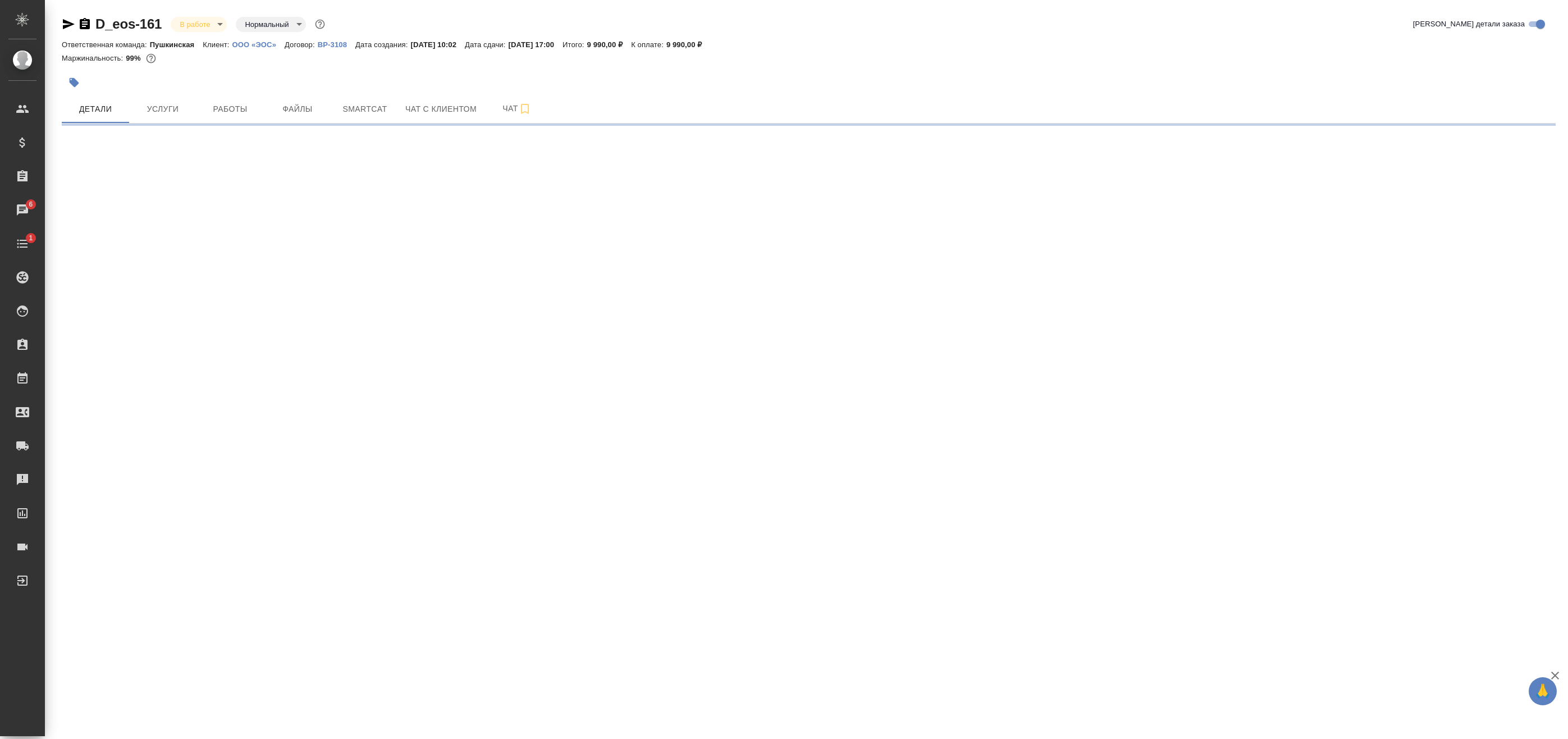
select select "RU"
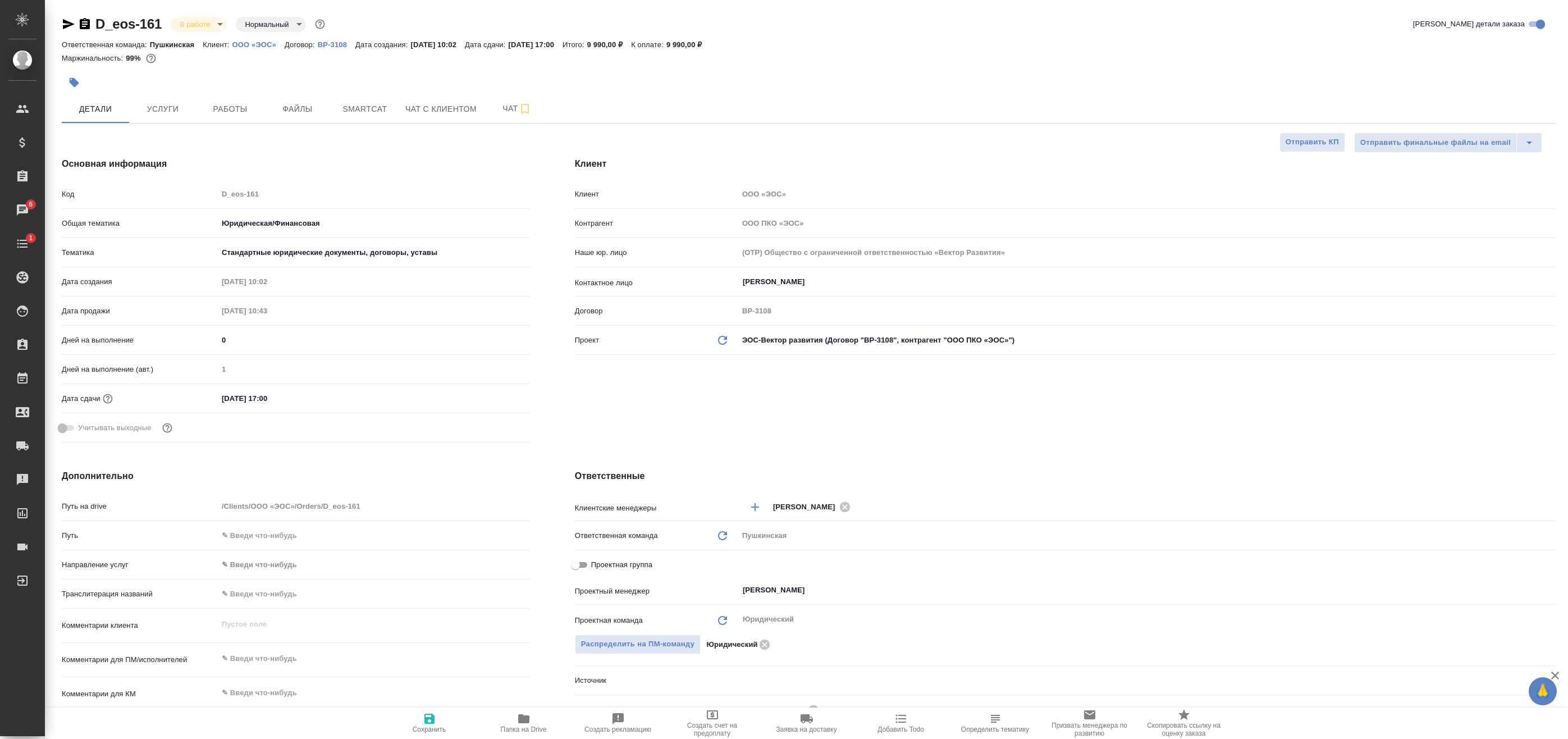
type textarea "x"
click at [244, 116] on button "Работы" at bounding box center [230, 109] width 67 height 28
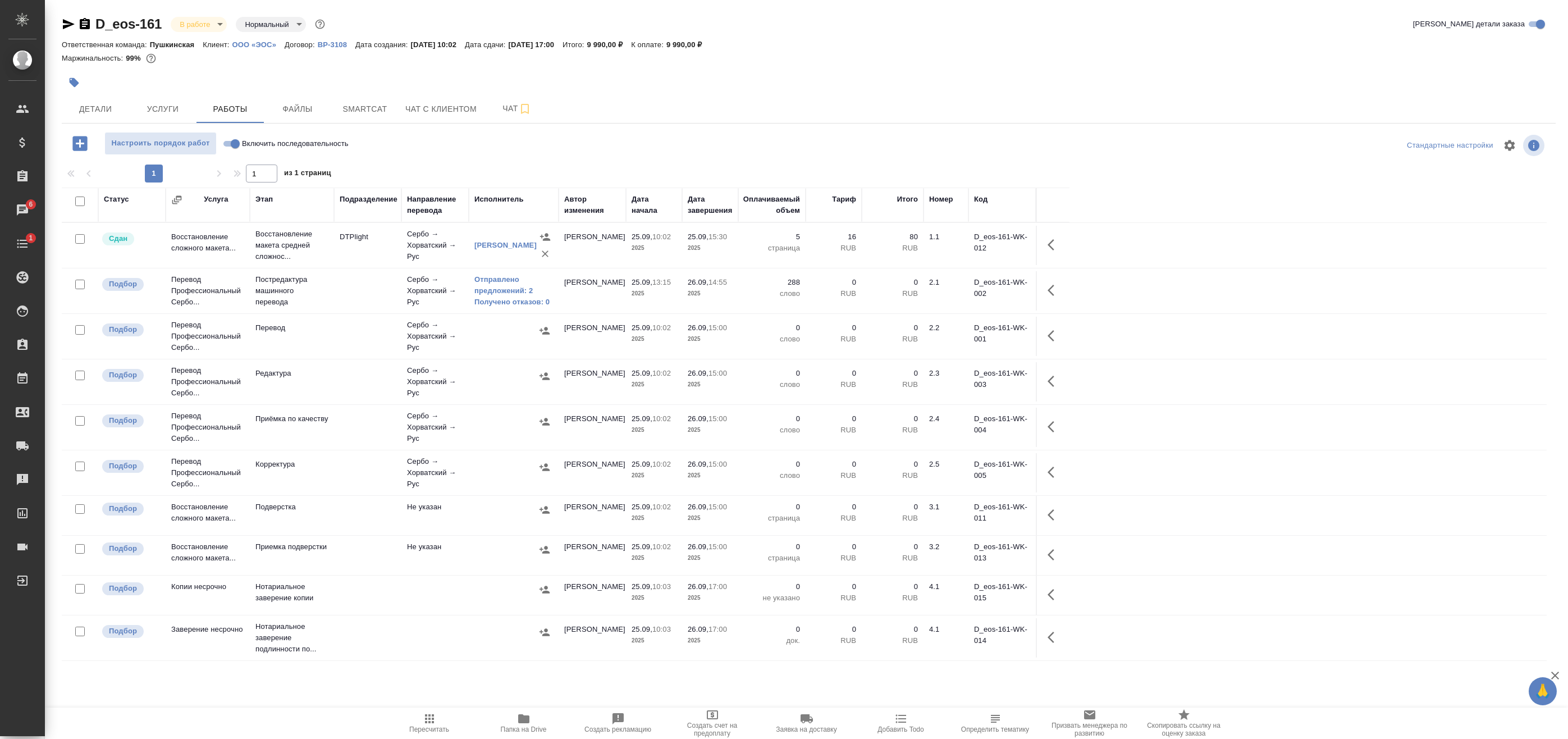
click at [78, 205] on input "checkbox" at bounding box center [80, 202] width 10 height 10
checkbox input "true"
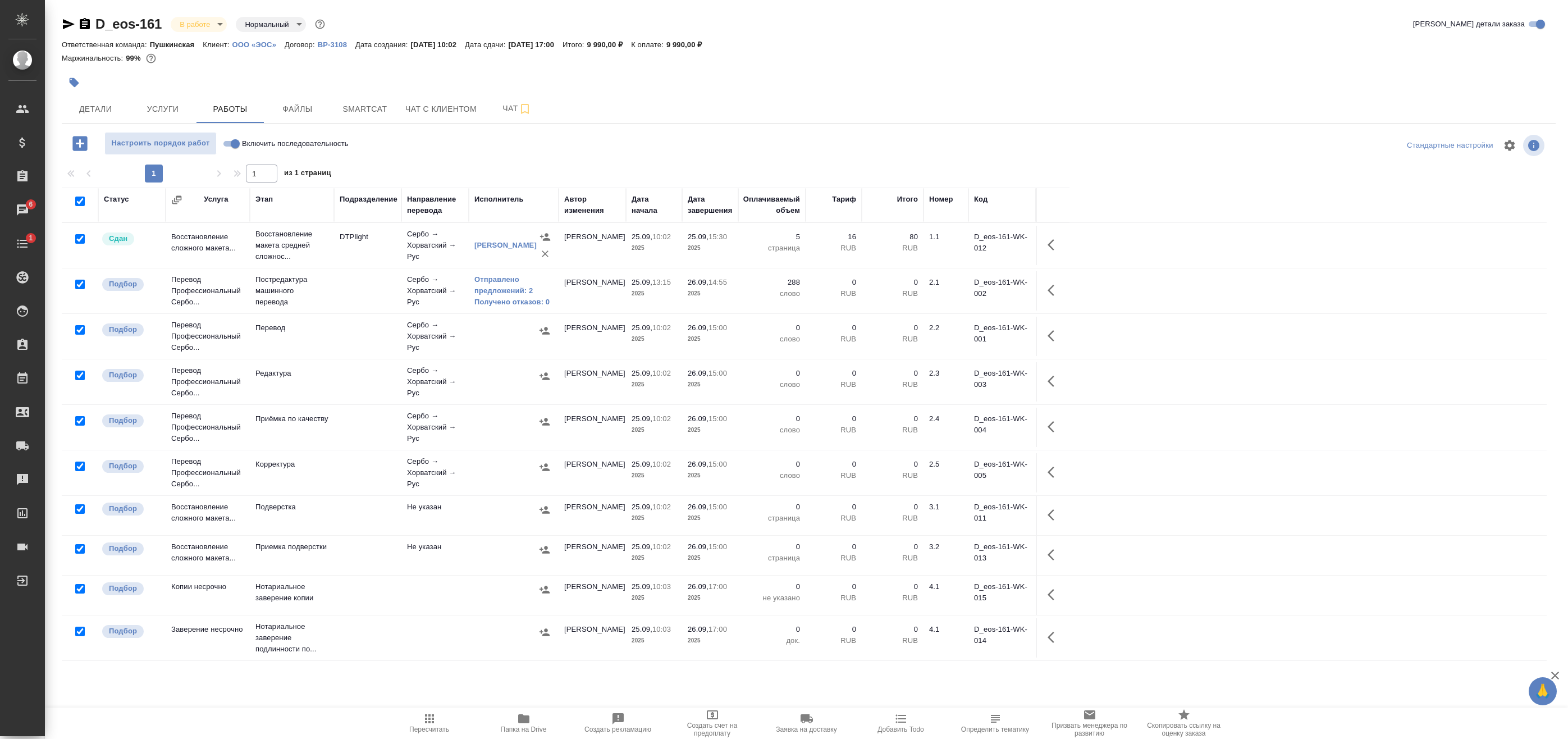
checkbox input "true"
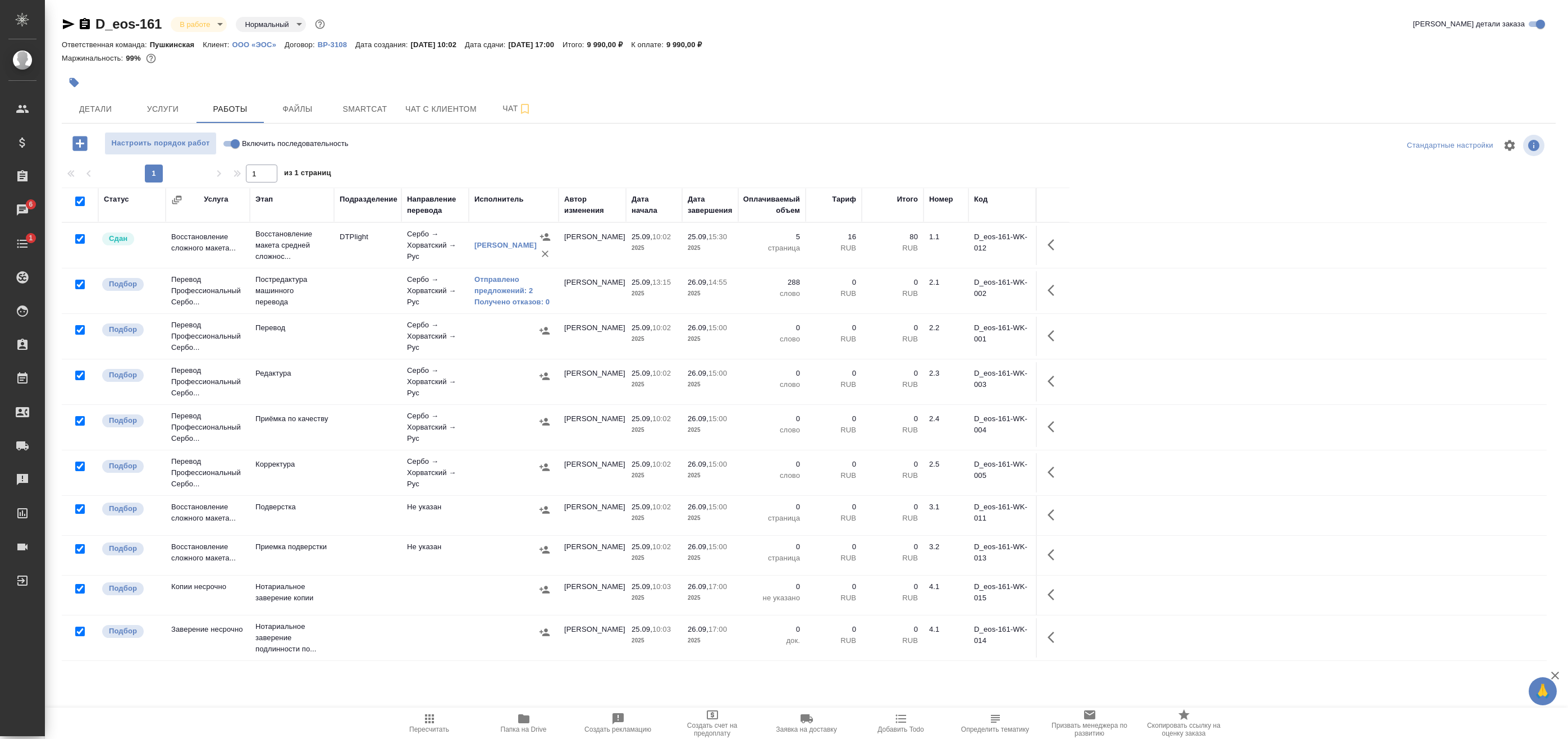
checkbox input "true"
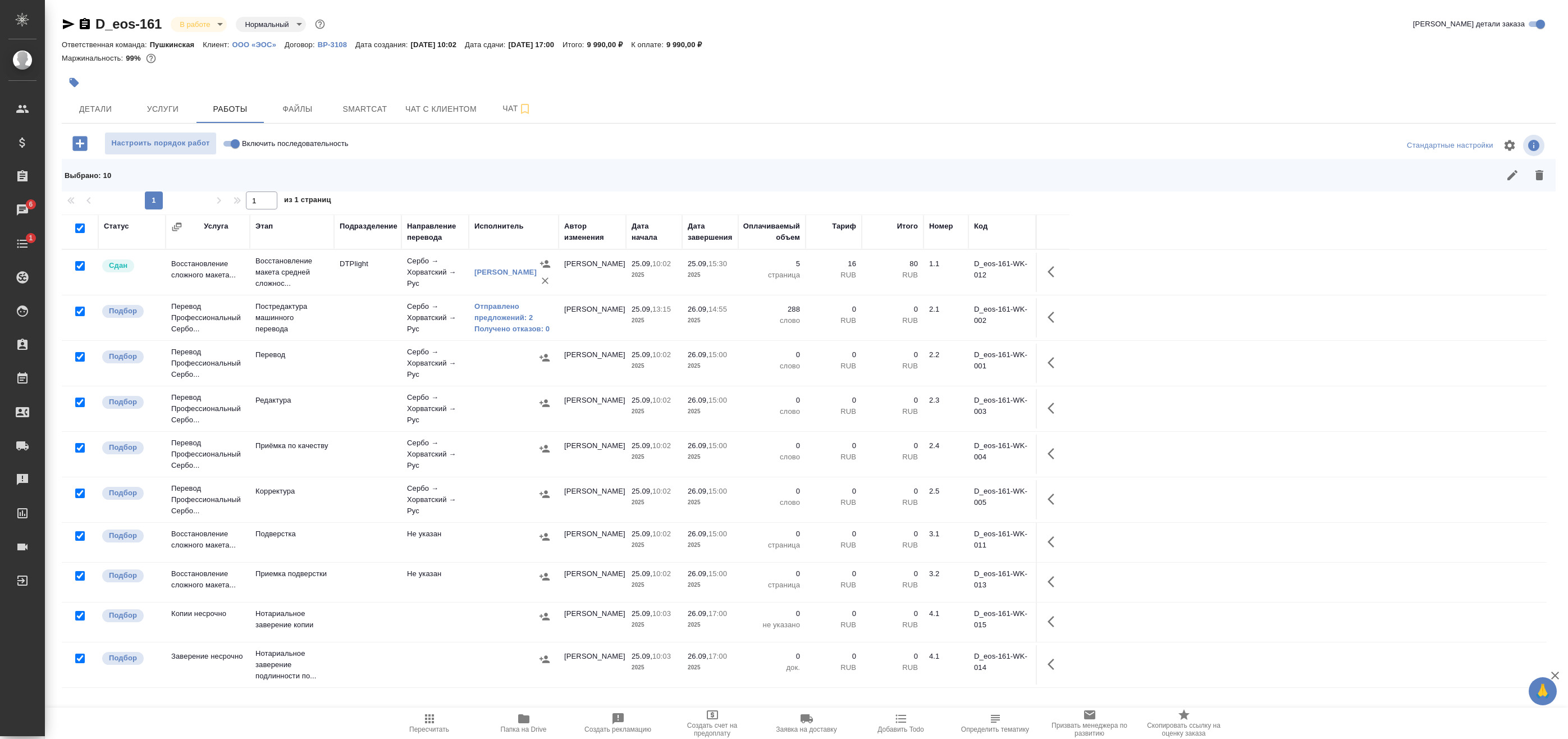
click at [77, 268] on input "checkbox" at bounding box center [80, 266] width 10 height 10
checkbox input "false"
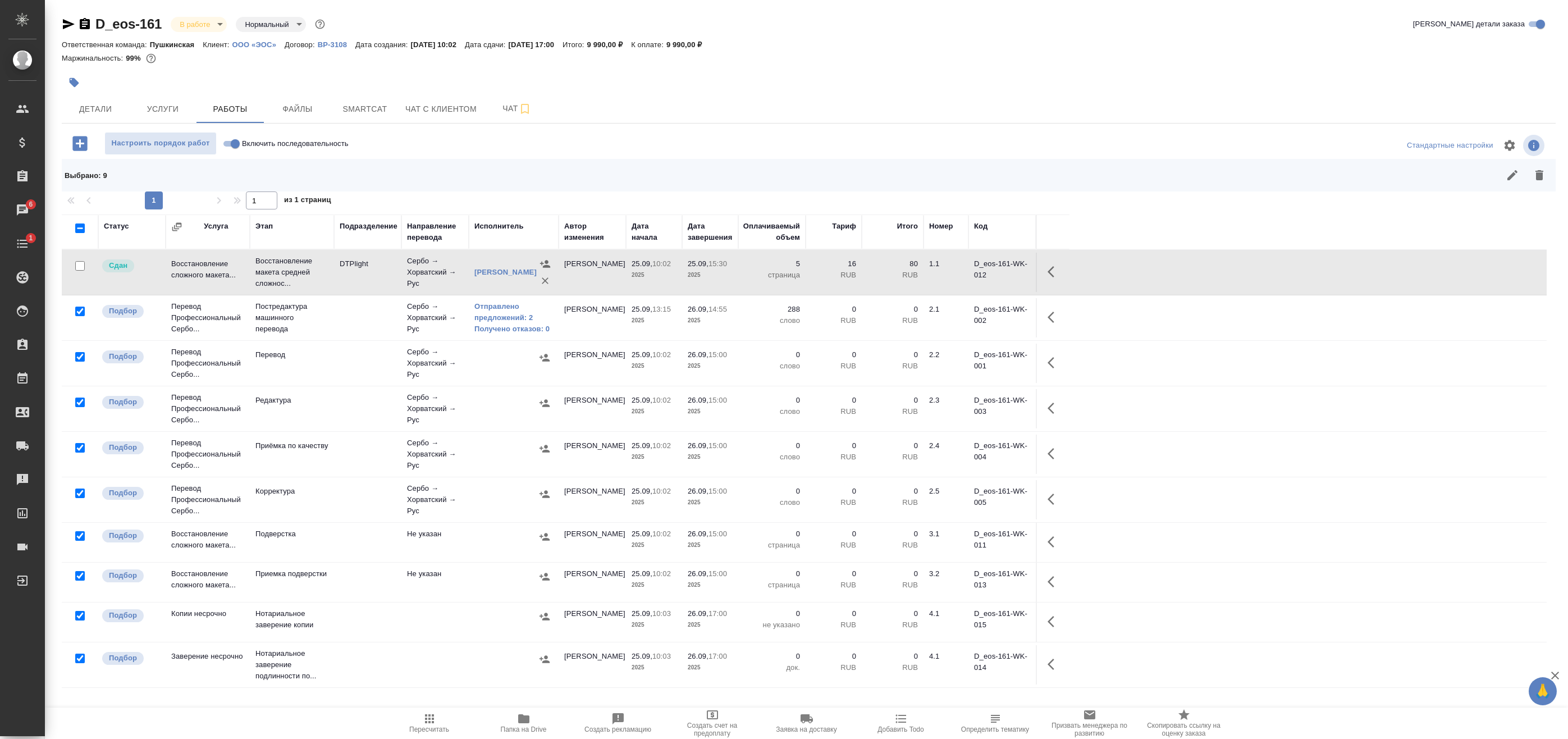
scroll to position [10, 0]
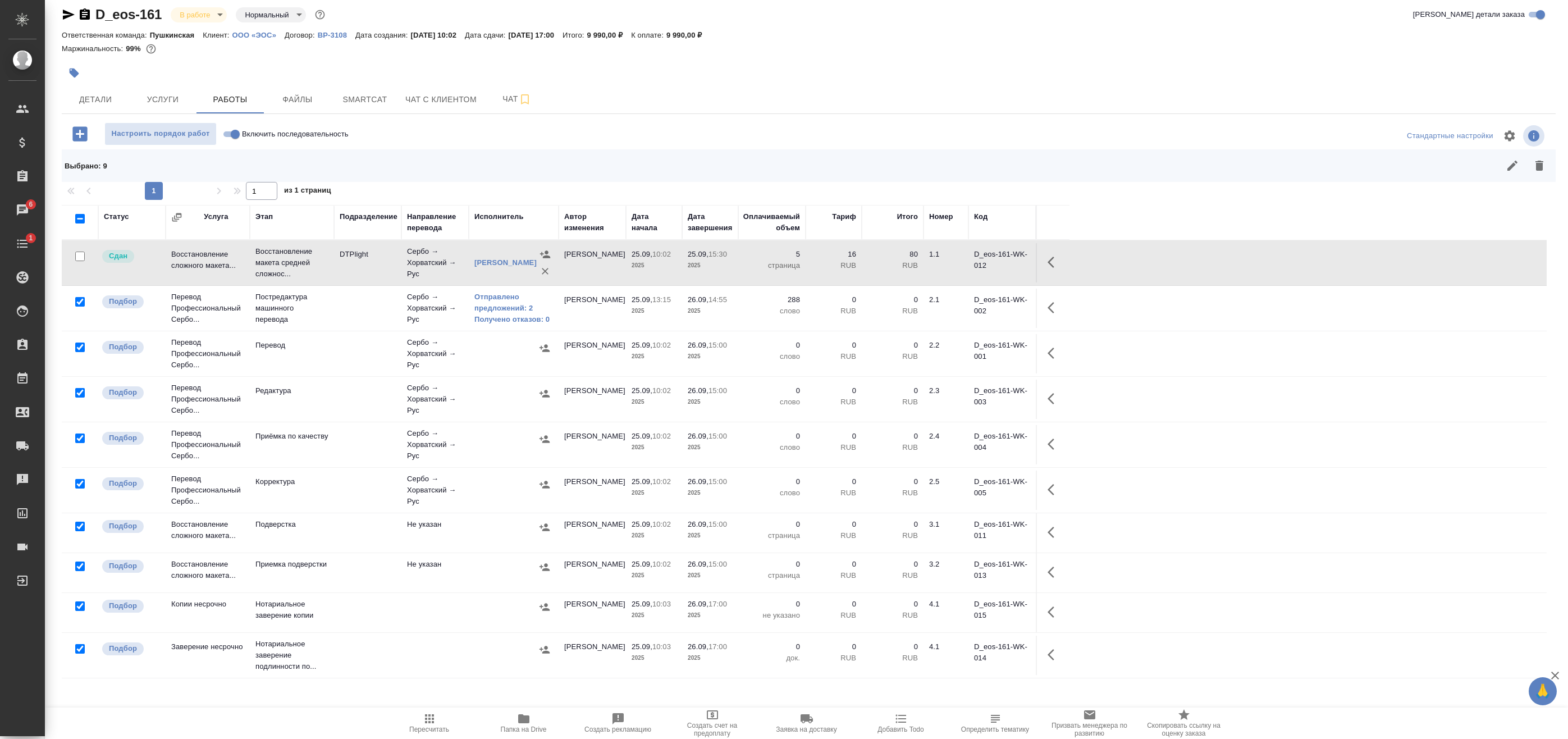
drag, startPoint x: 80, startPoint y: 607, endPoint x: 81, endPoint y: 618, distance: 11.0
click at [80, 607] on input "checkbox" at bounding box center [80, 607] width 10 height 10
checkbox input "false"
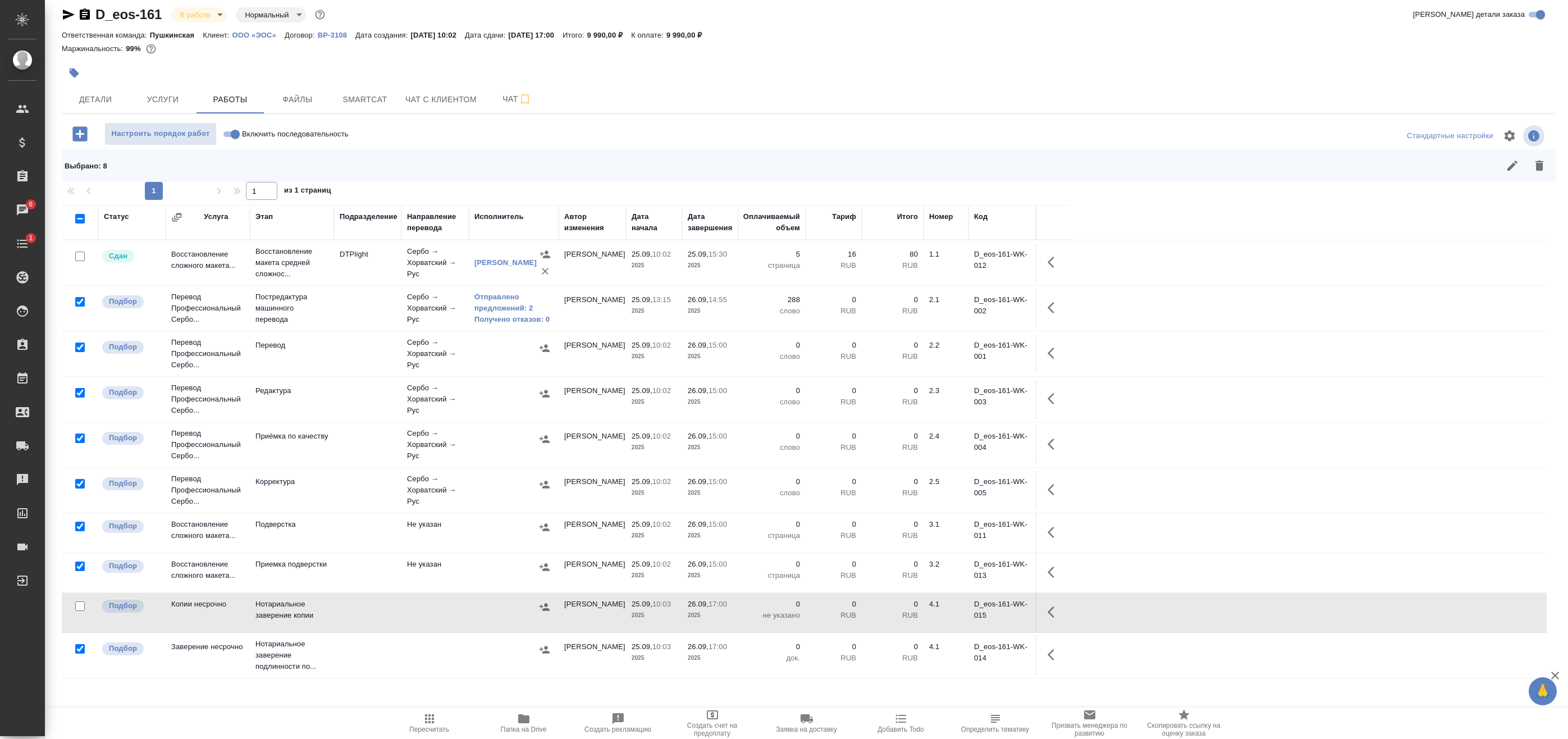
click at [82, 647] on input "checkbox" at bounding box center [80, 649] width 10 height 10
checkbox input "false"
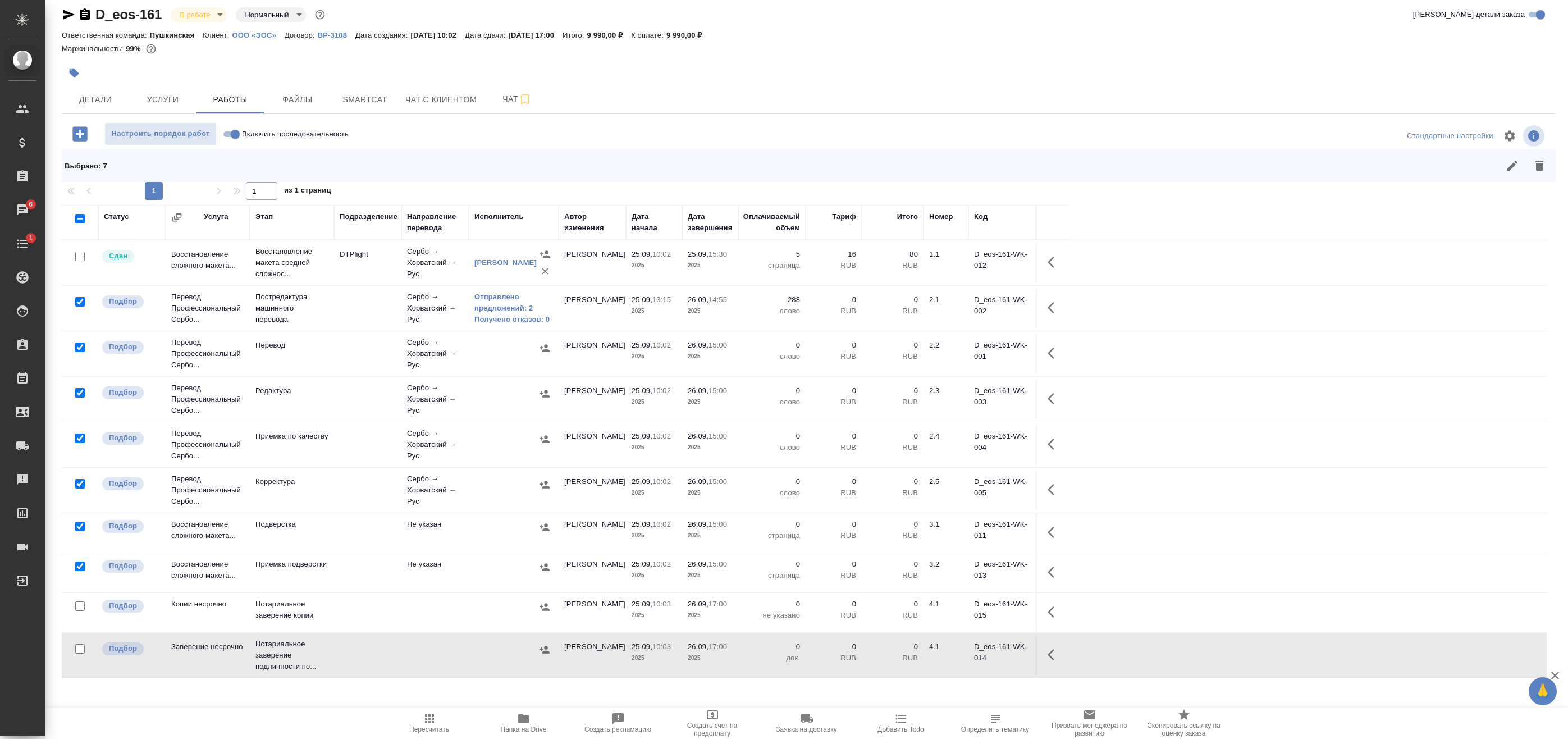
click at [84, 300] on input "checkbox" at bounding box center [80, 302] width 10 height 10
checkbox input "false"
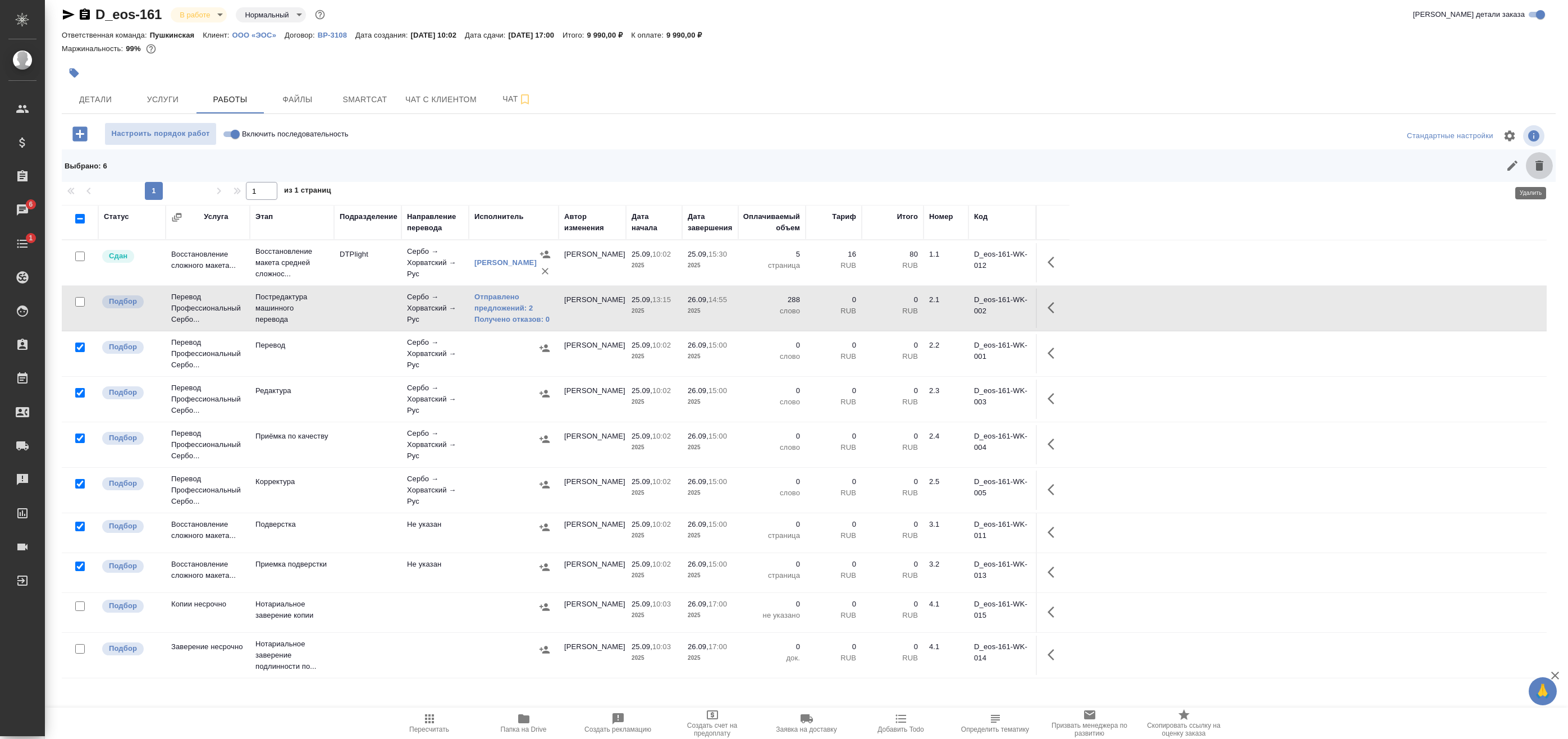
click at [1541, 168] on button "button" at bounding box center [1540, 166] width 27 height 27
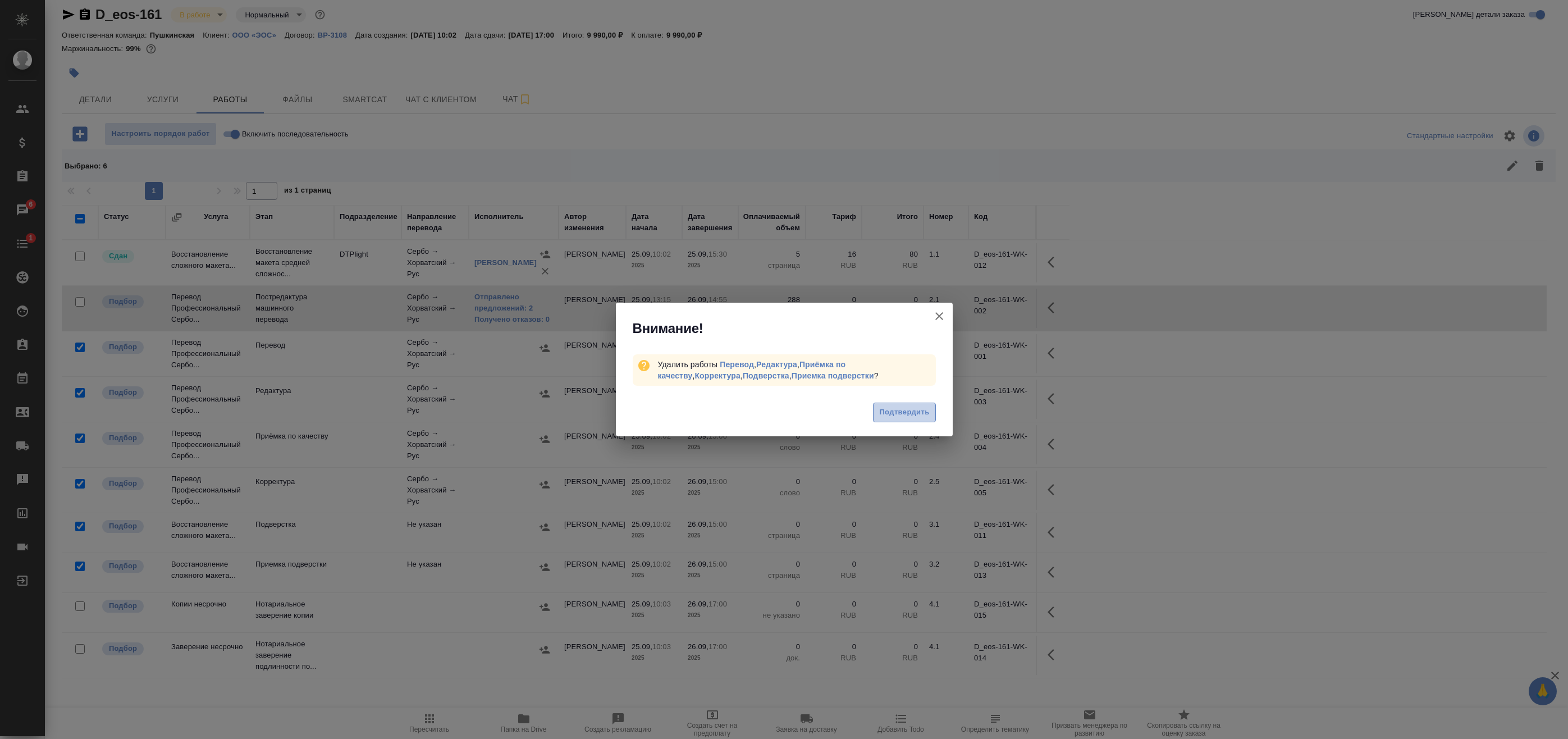
click at [919, 413] on span "Подтвердить" at bounding box center [904, 412] width 50 height 13
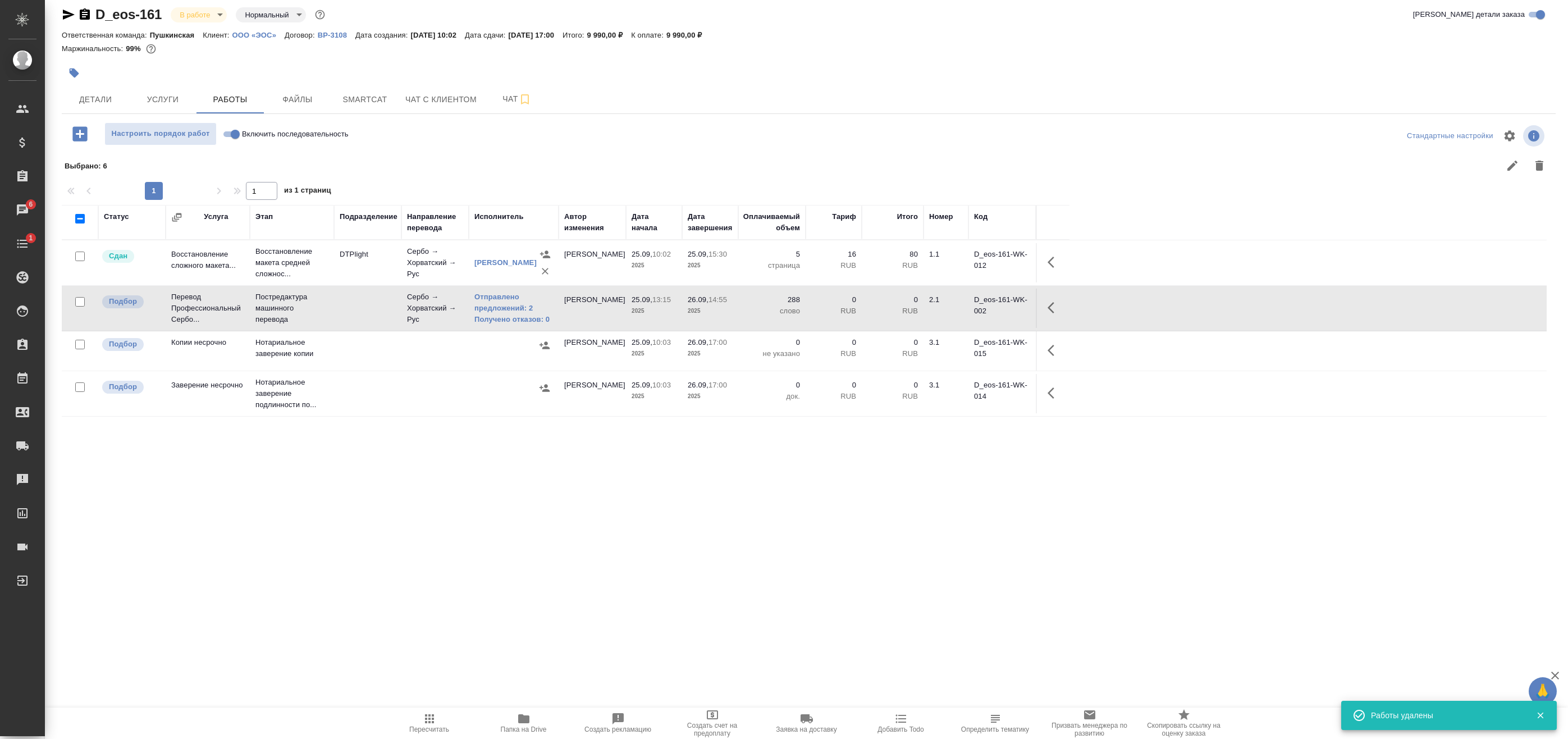
click at [532, 499] on div "Статус Услуга Этап Подразделение Направление перевода Исполнитель Автор изменен…" at bounding box center [804, 457] width 1485 height 506
click at [491, 97] on span "Чат" at bounding box center [516, 99] width 54 height 14
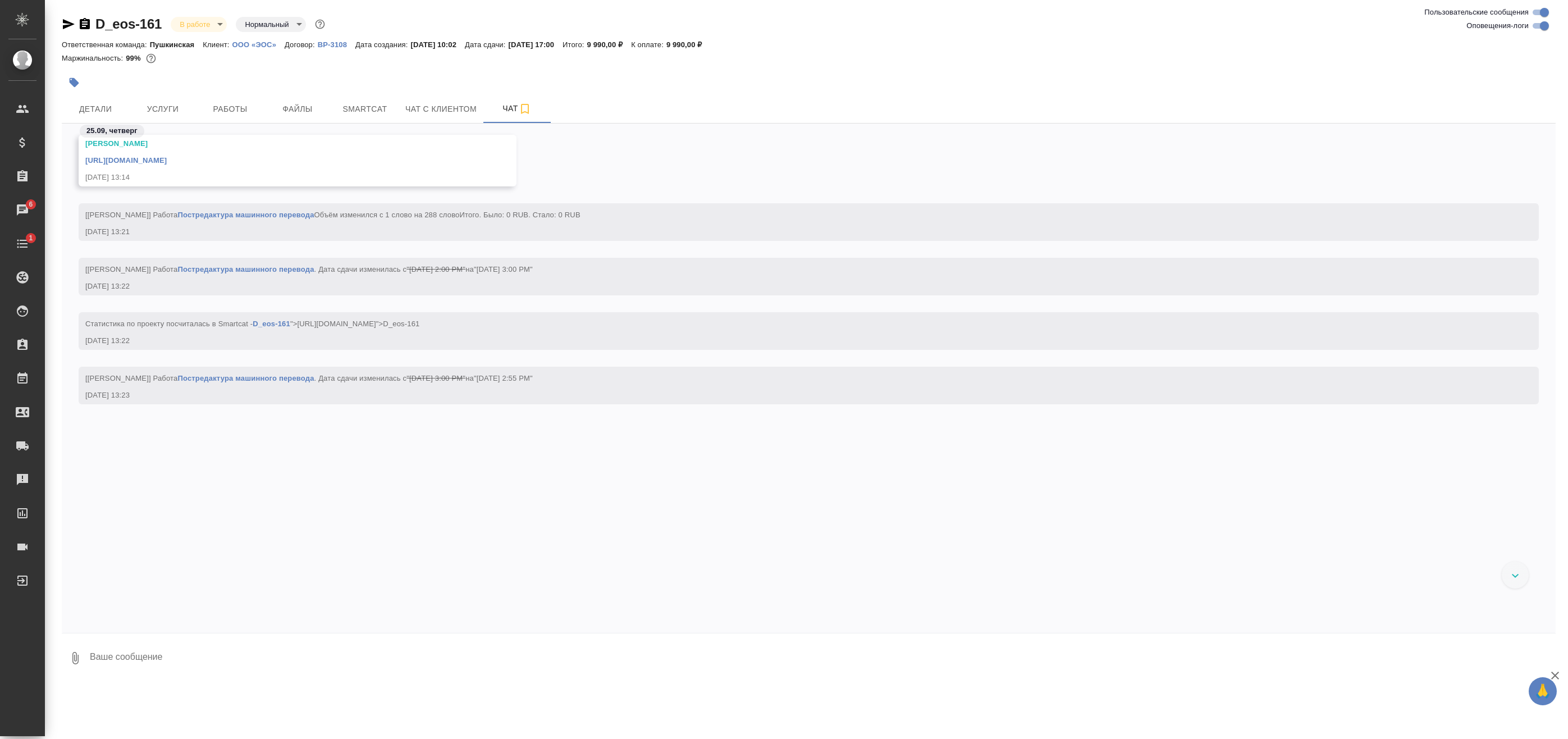
scroll to position [2552, 0]
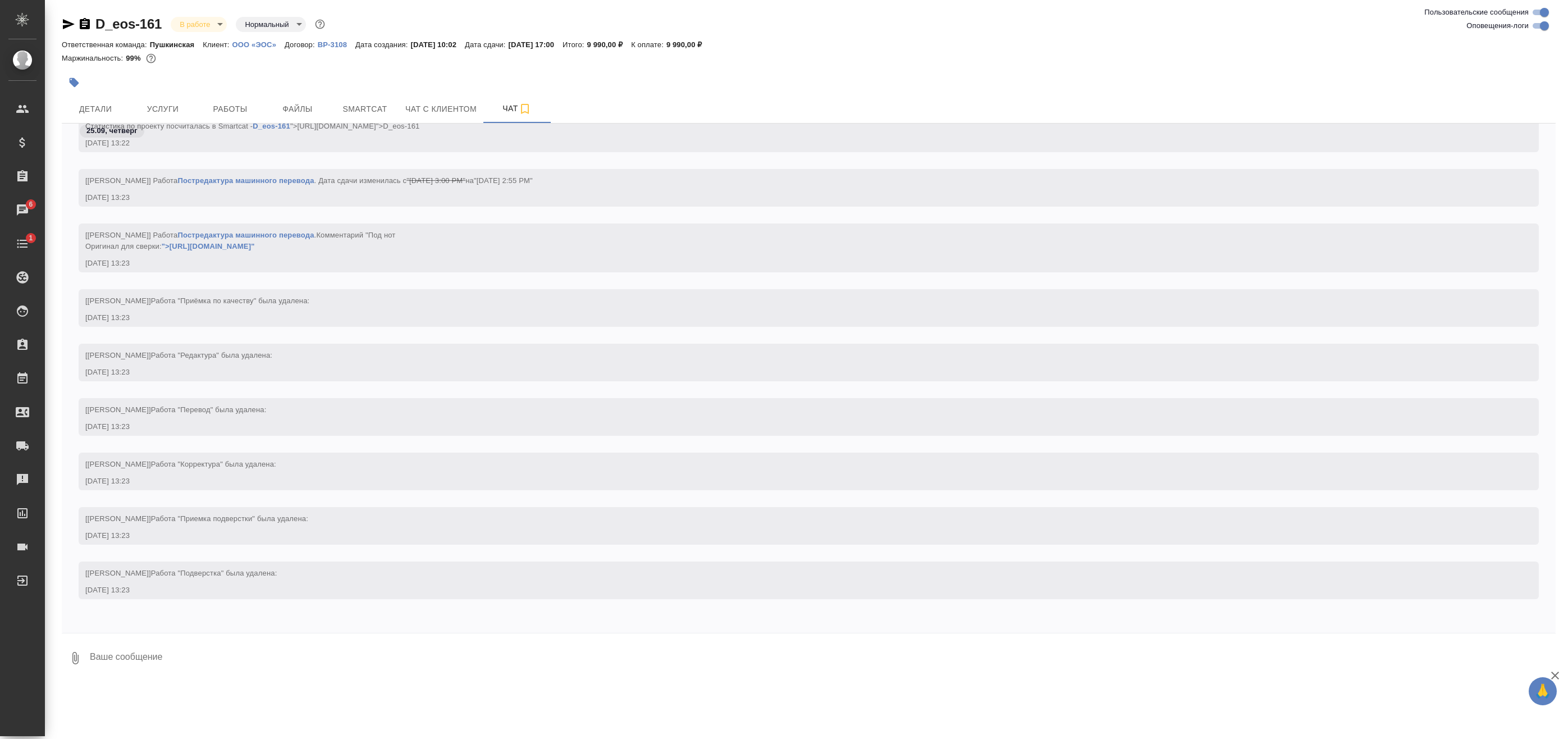
click at [150, 655] on textarea at bounding box center [823, 658] width 1467 height 38
type textarea "№"
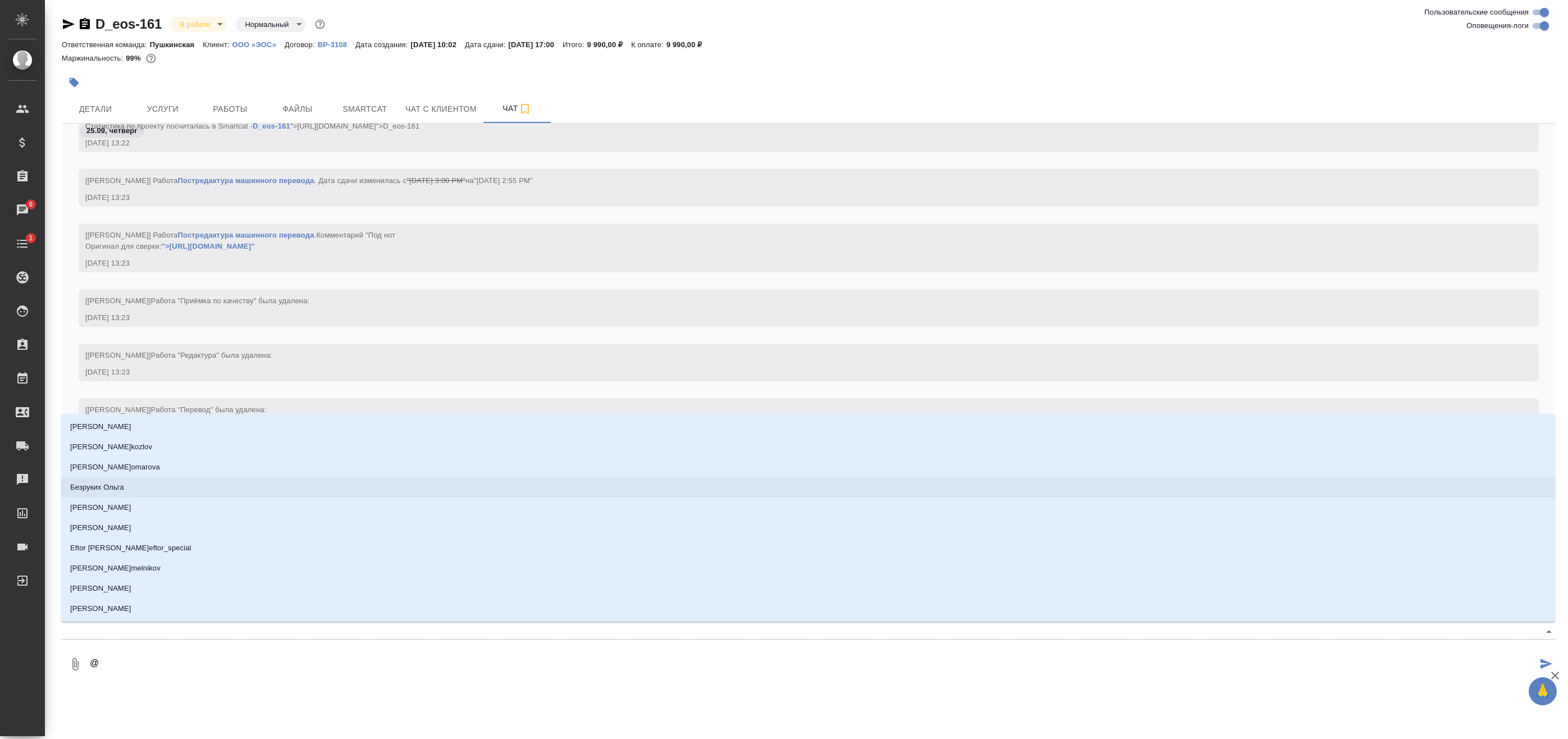
type textarea "@z"
type input "z"
type textarea "@za"
type input "za"
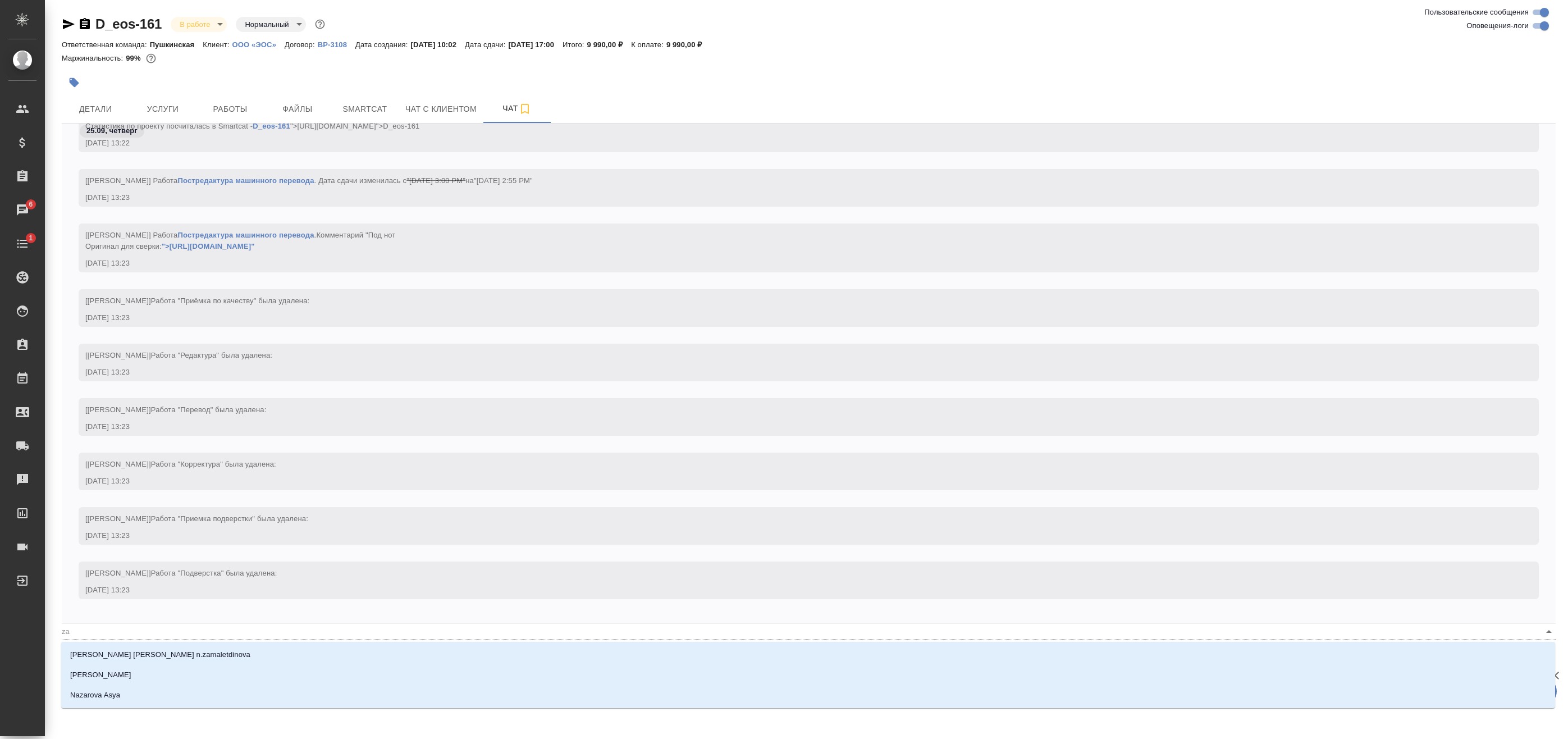
type textarea "@z"
type input "z"
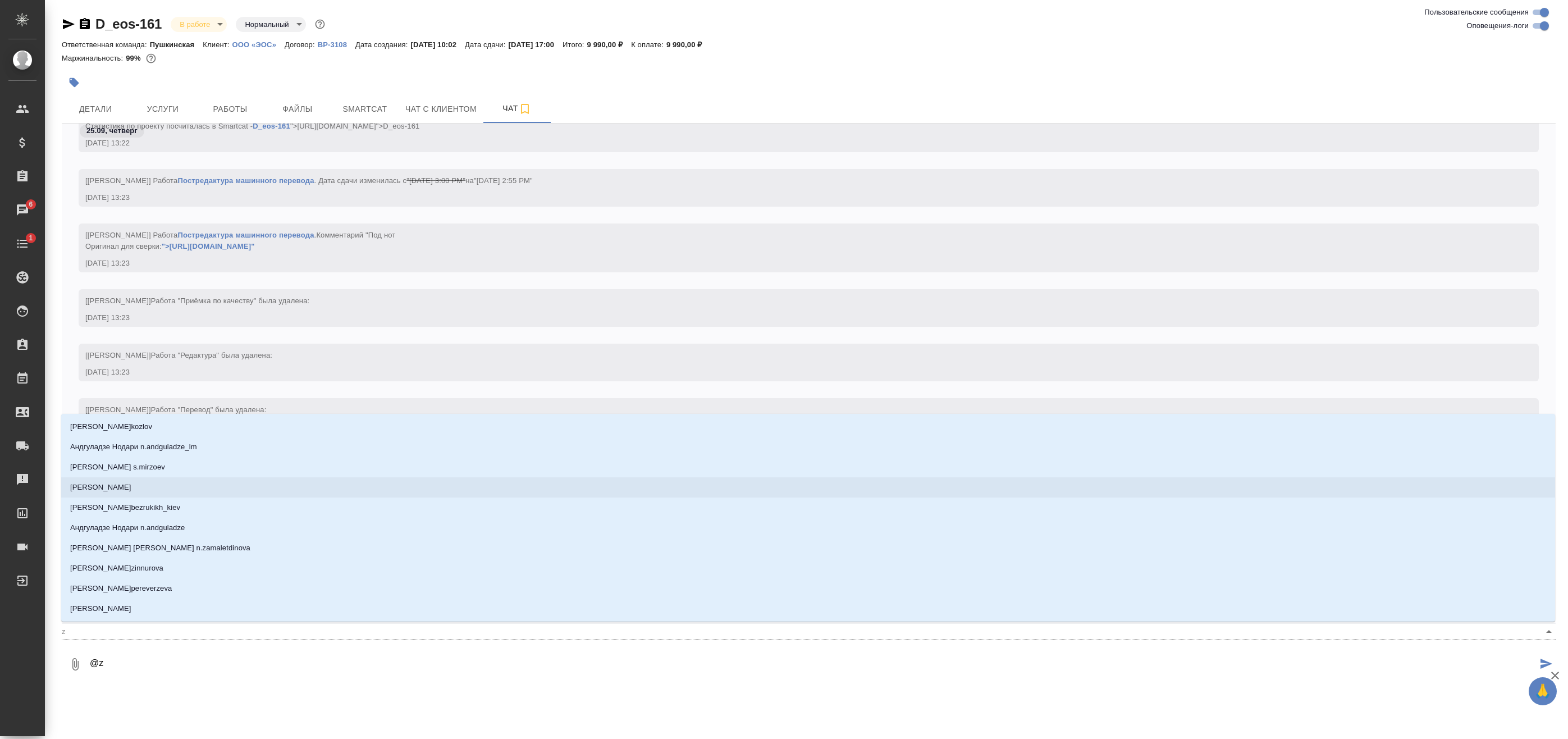
type textarea "@"
type textarea "@з"
type input "з"
type textarea "@за"
type input "за"
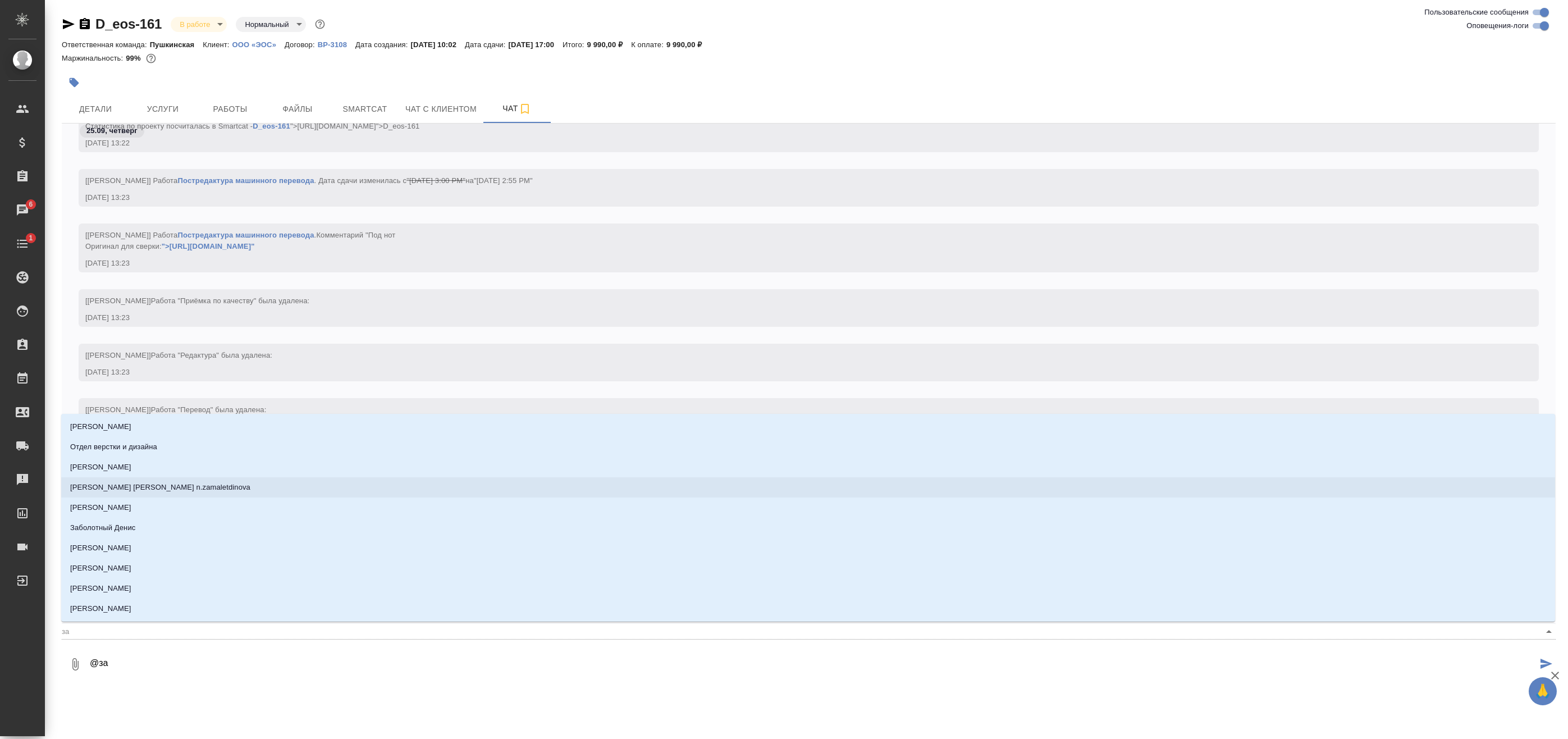
type textarea "@заб"
type input "заб"
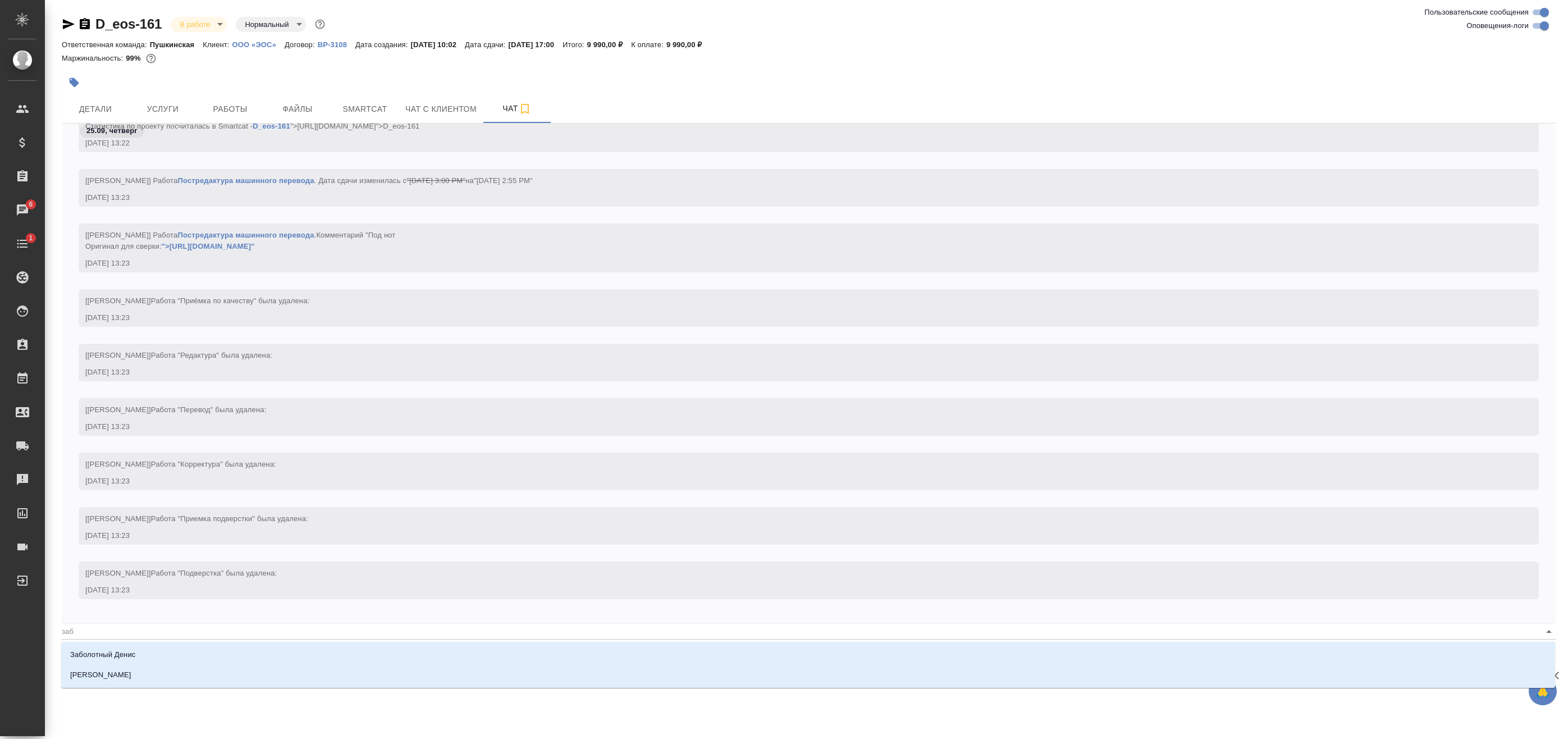
type textarea "@забо"
type input "забо"
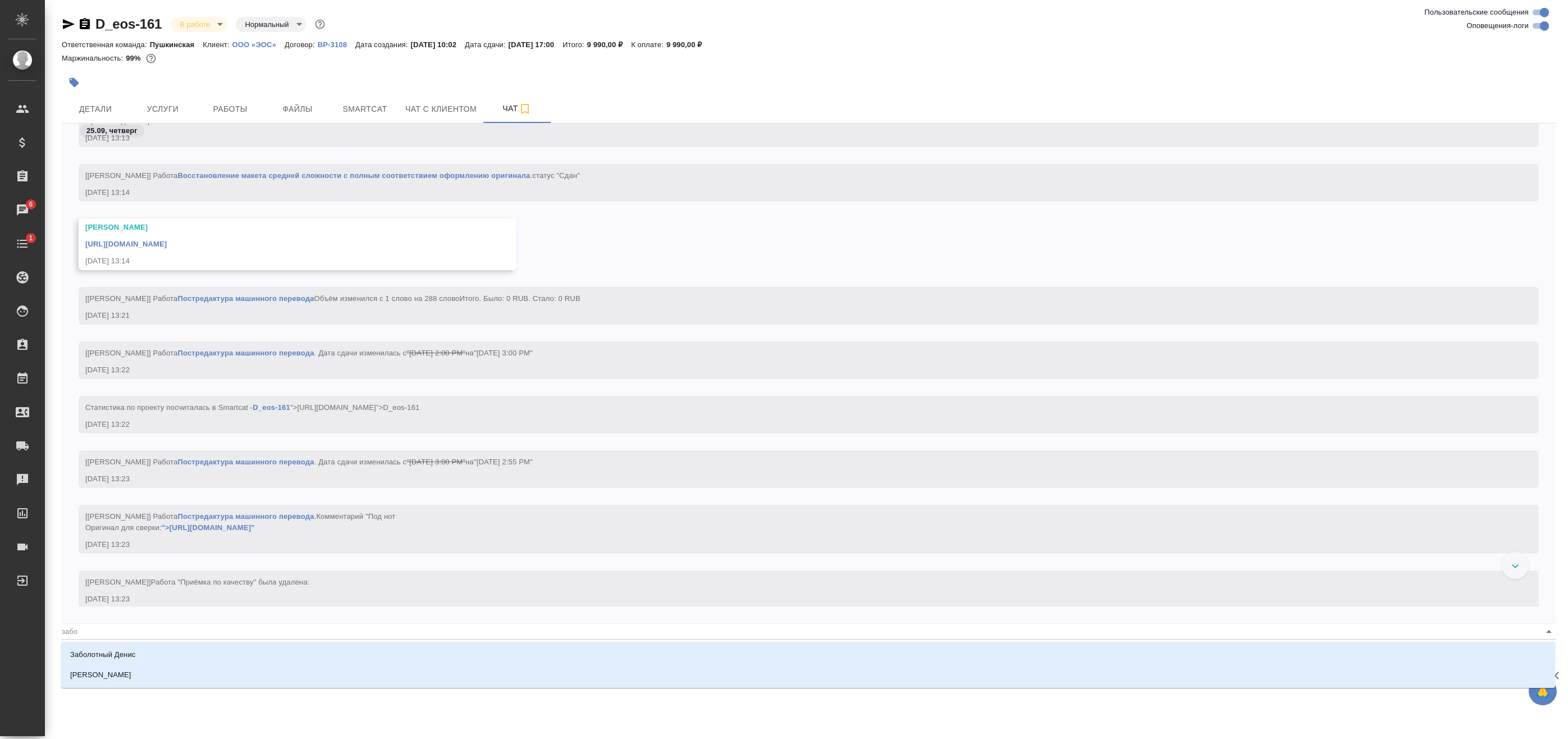
scroll to position [2215, 0]
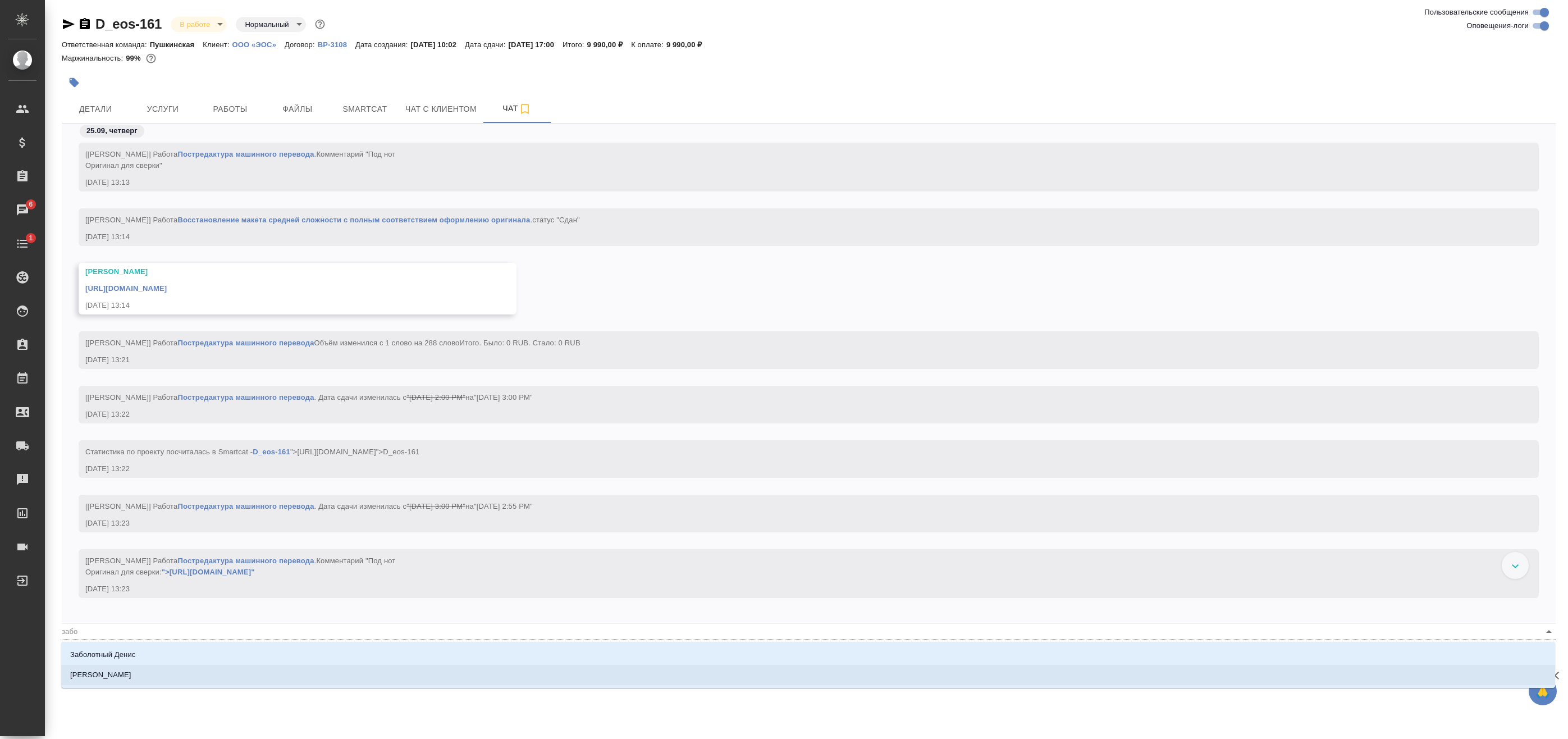
click at [165, 671] on li "Заборова Александра" at bounding box center [808, 675] width 1494 height 21
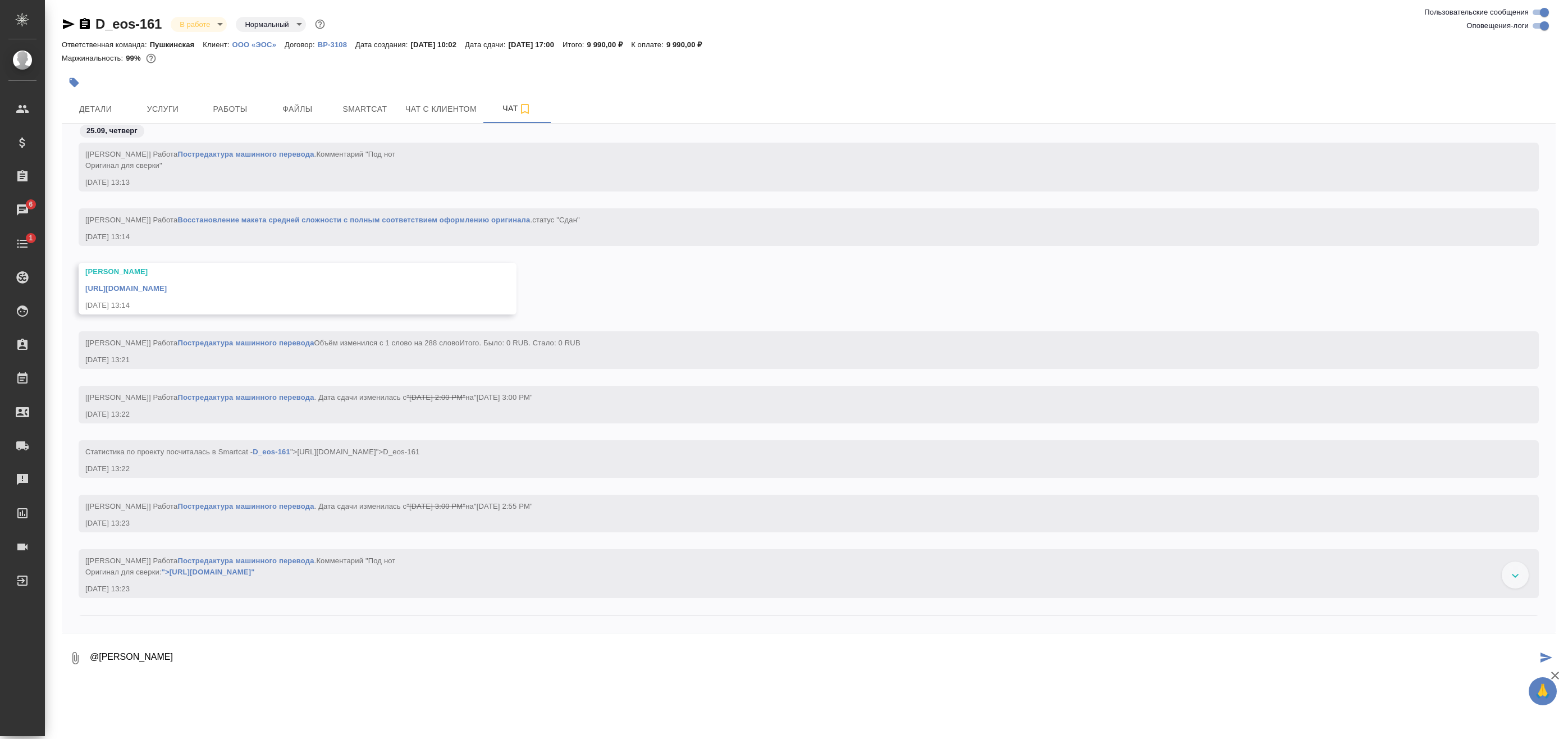
type textarea "@Заборова Александра Спасибо"
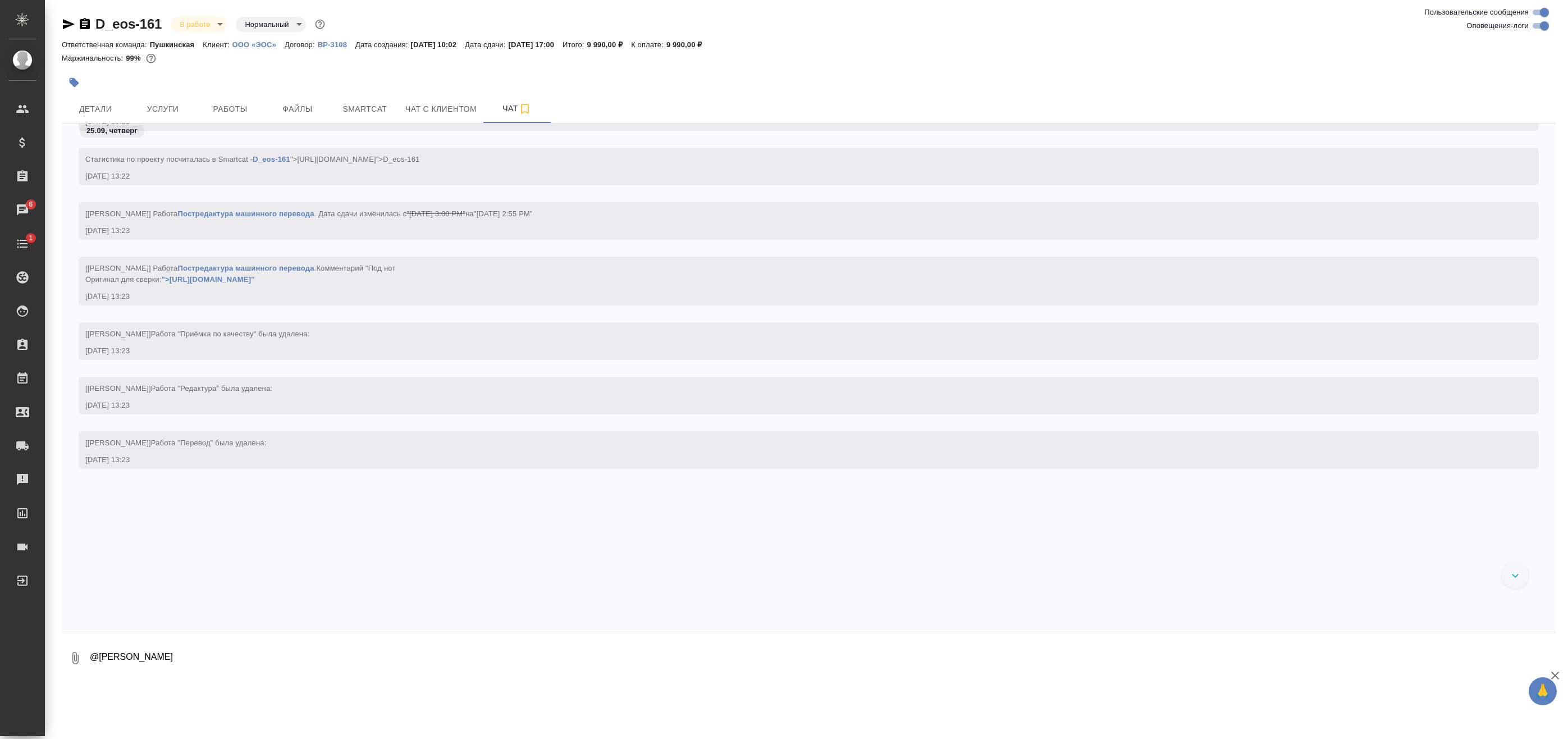
scroll to position [2607, 0]
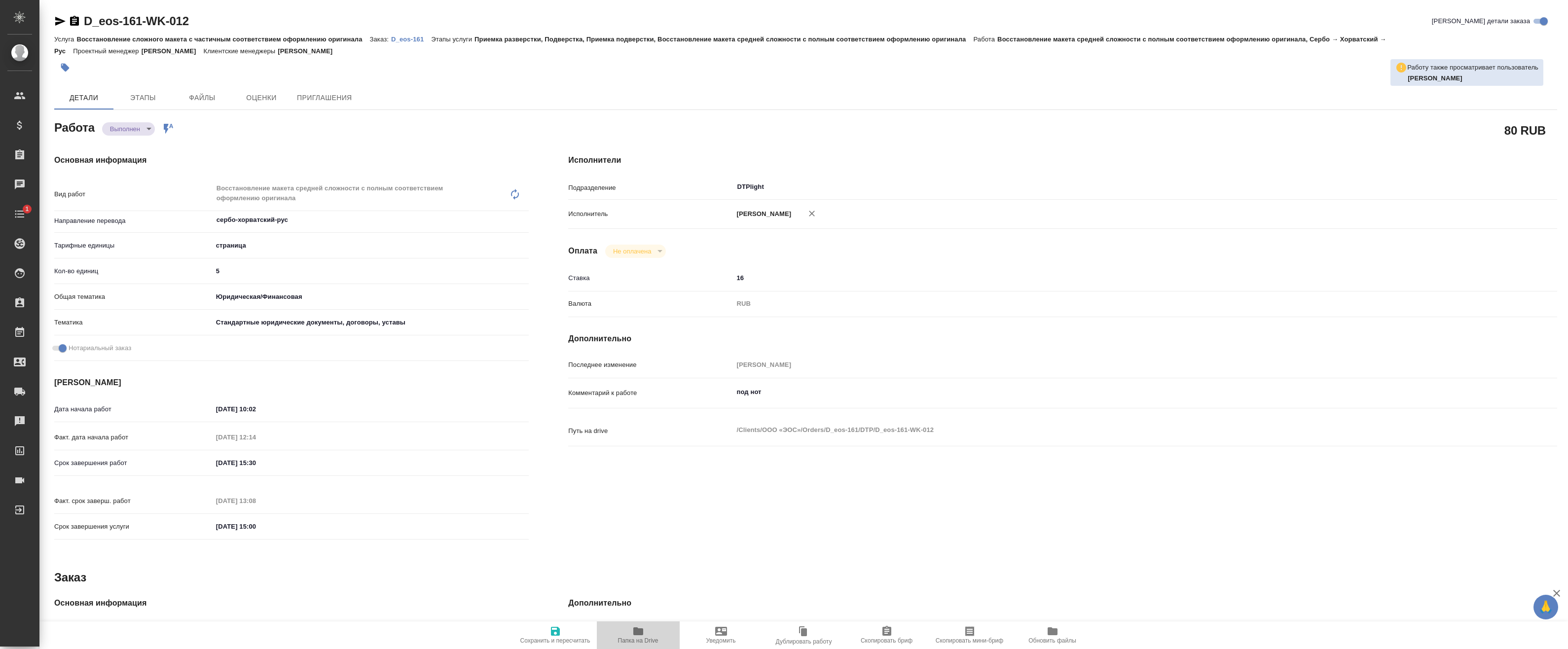
click at [639, 635] on icon "button" at bounding box center [638, 631] width 9 height 8
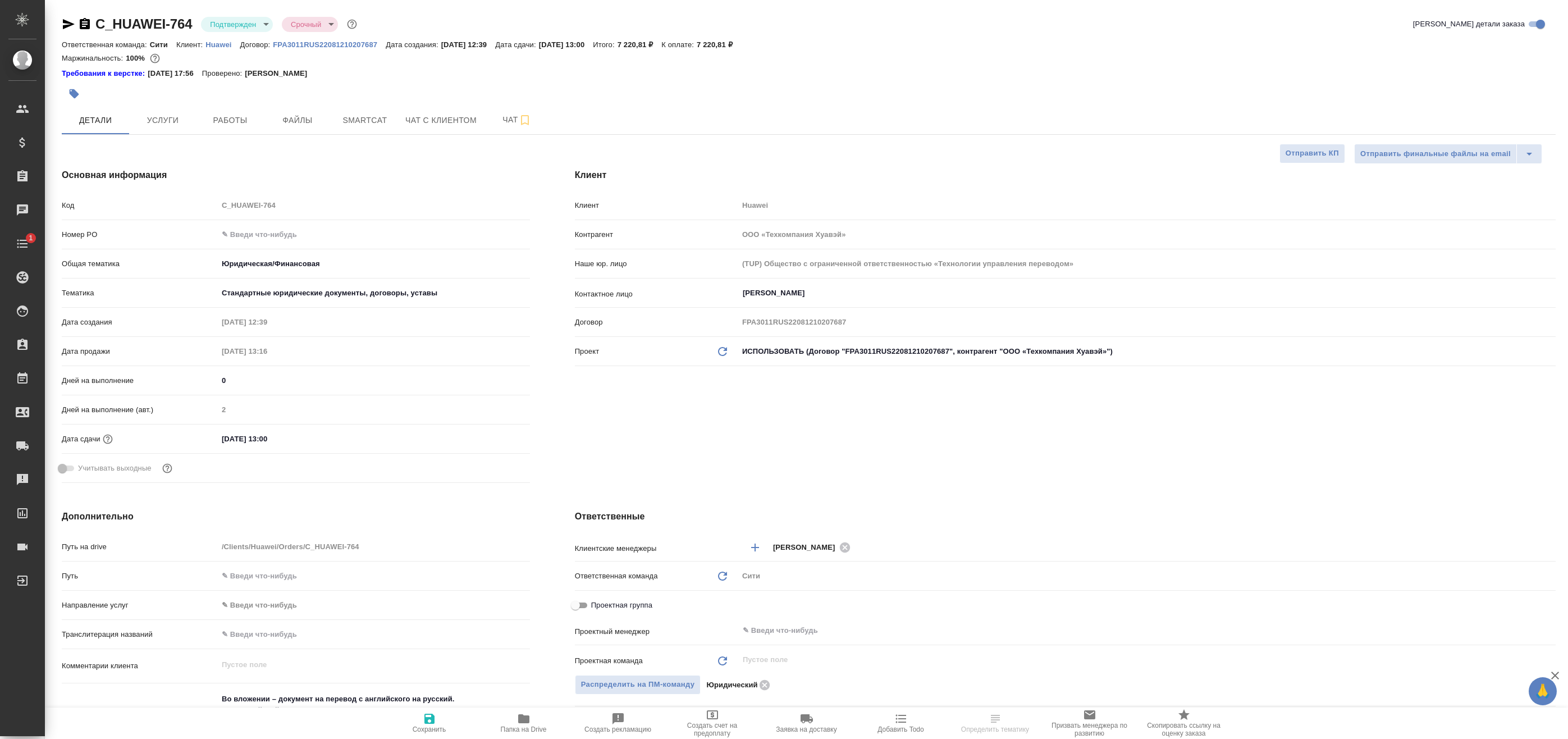
select select "RU"
click at [234, 115] on span "Работы" at bounding box center [230, 120] width 54 height 14
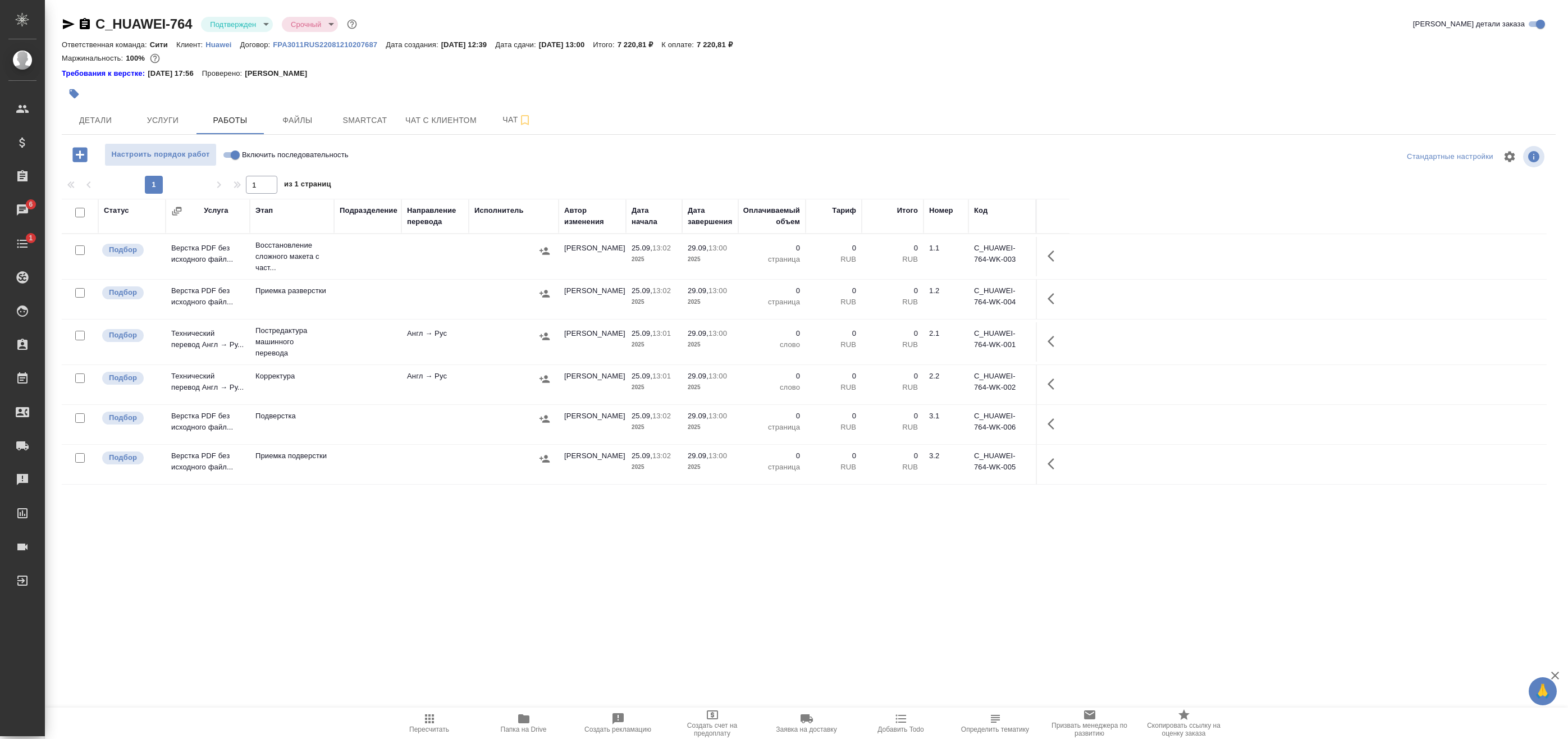
click at [530, 718] on span "Папка на Drive" at bounding box center [523, 723] width 81 height 22
click at [96, 121] on span "Детали" at bounding box center [95, 120] width 54 height 14
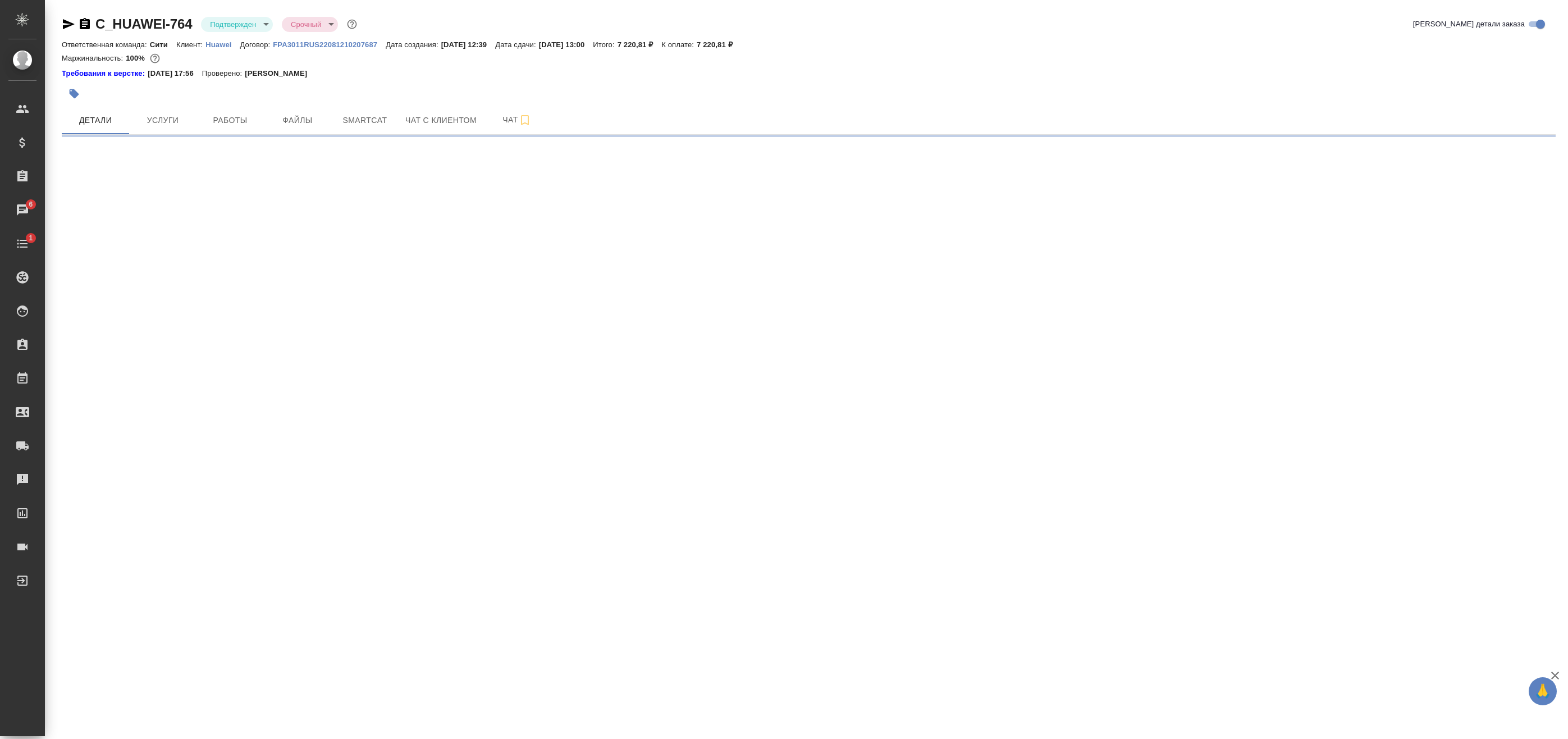
select select "RU"
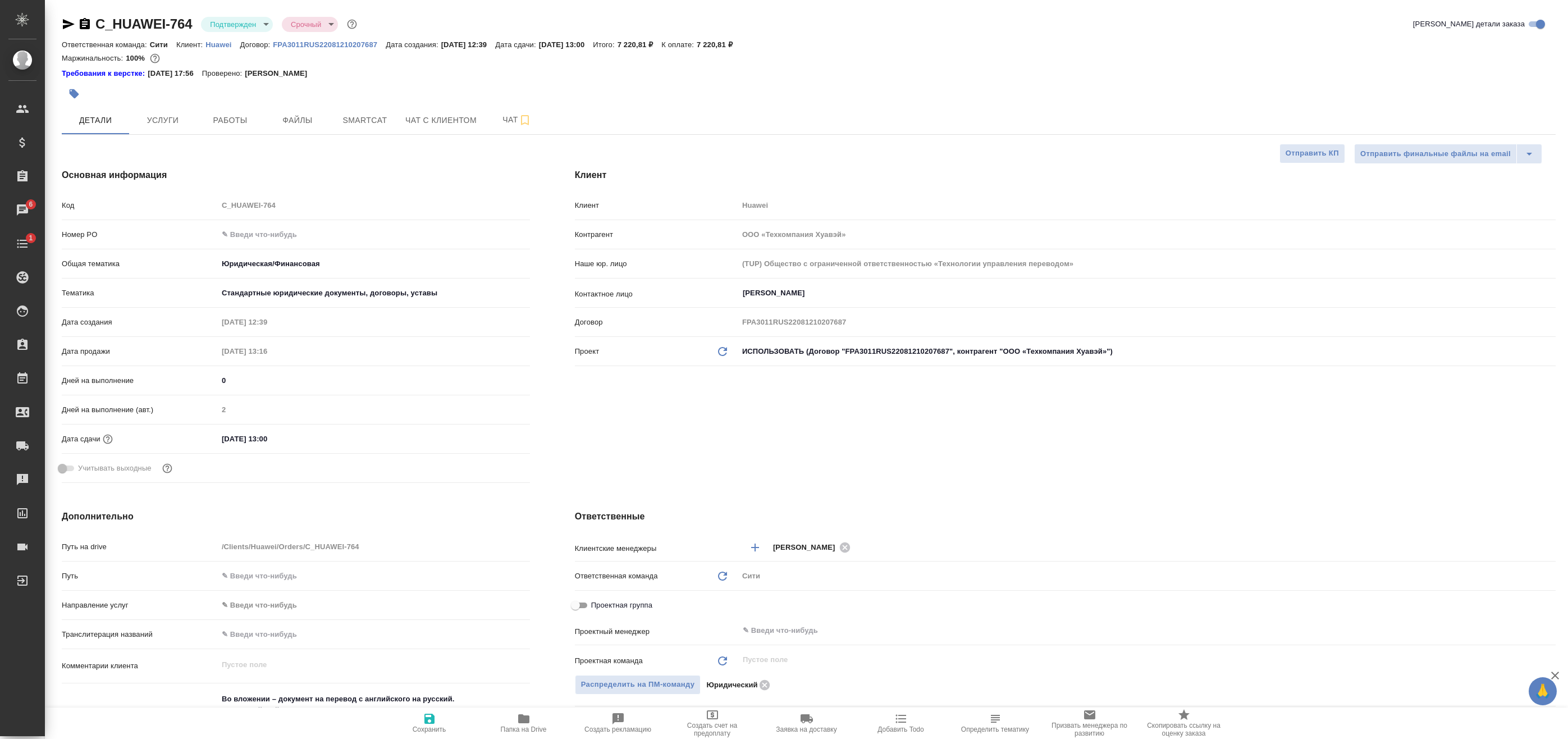
type textarea "x"
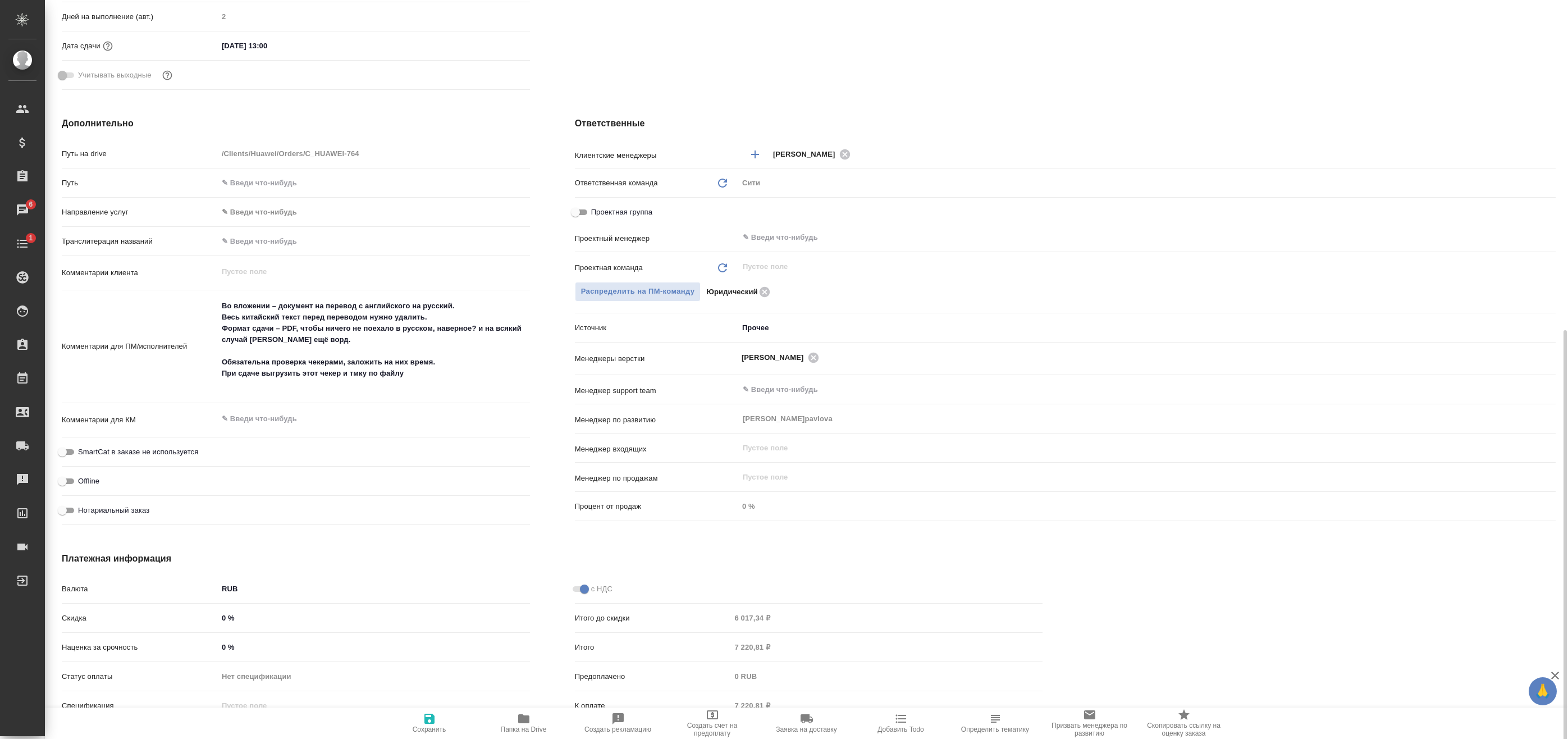
scroll to position [445, 0]
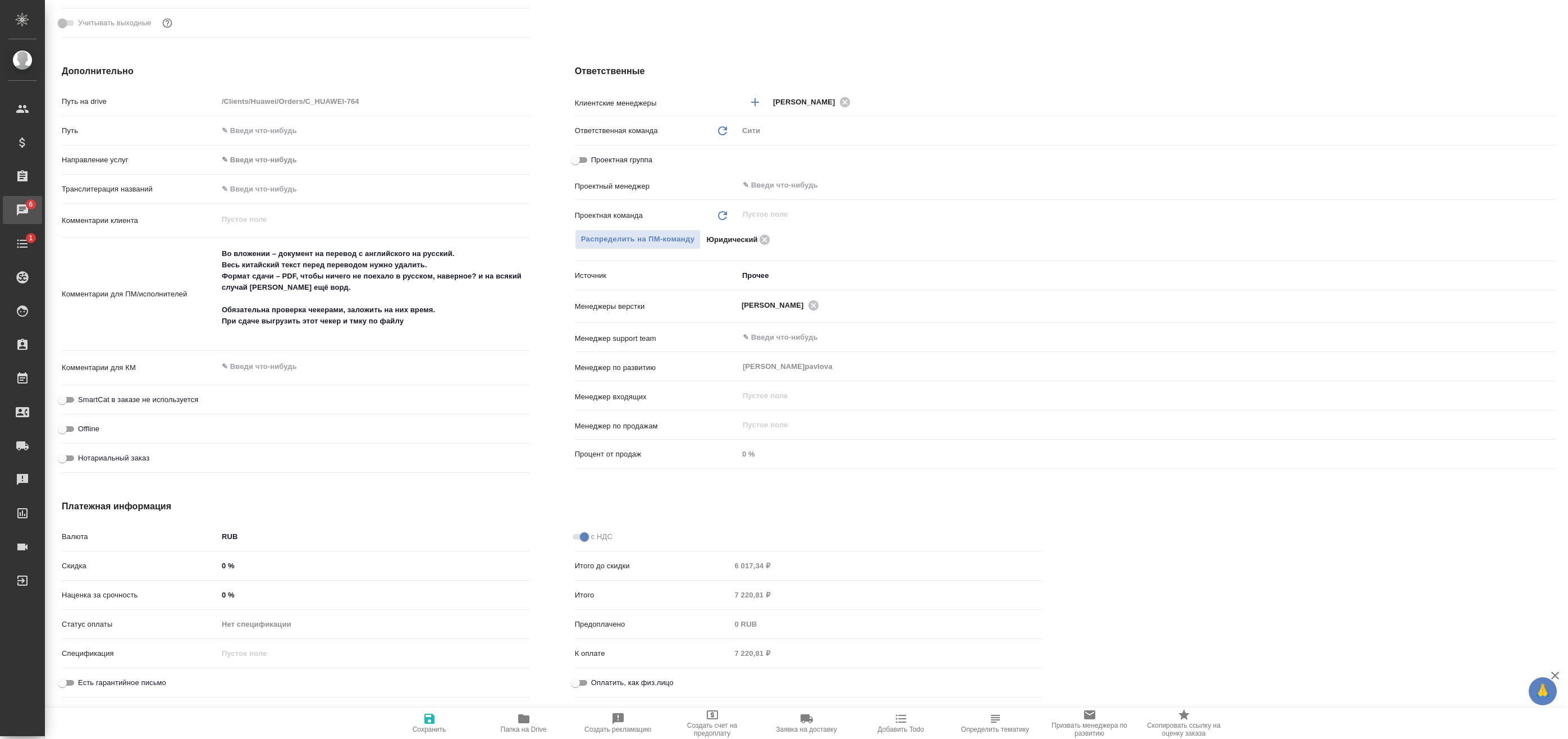
type textarea "x"
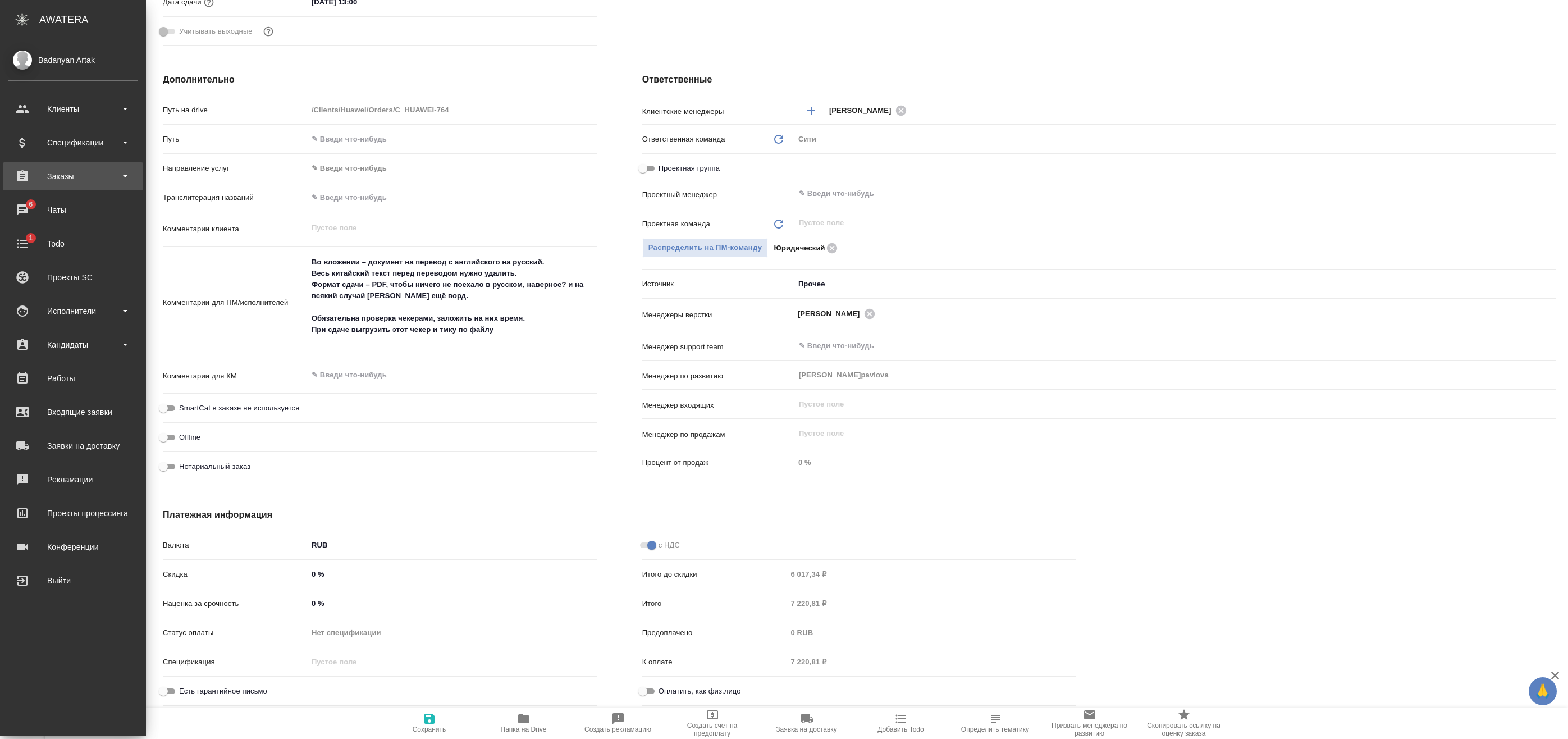
type textarea "x"
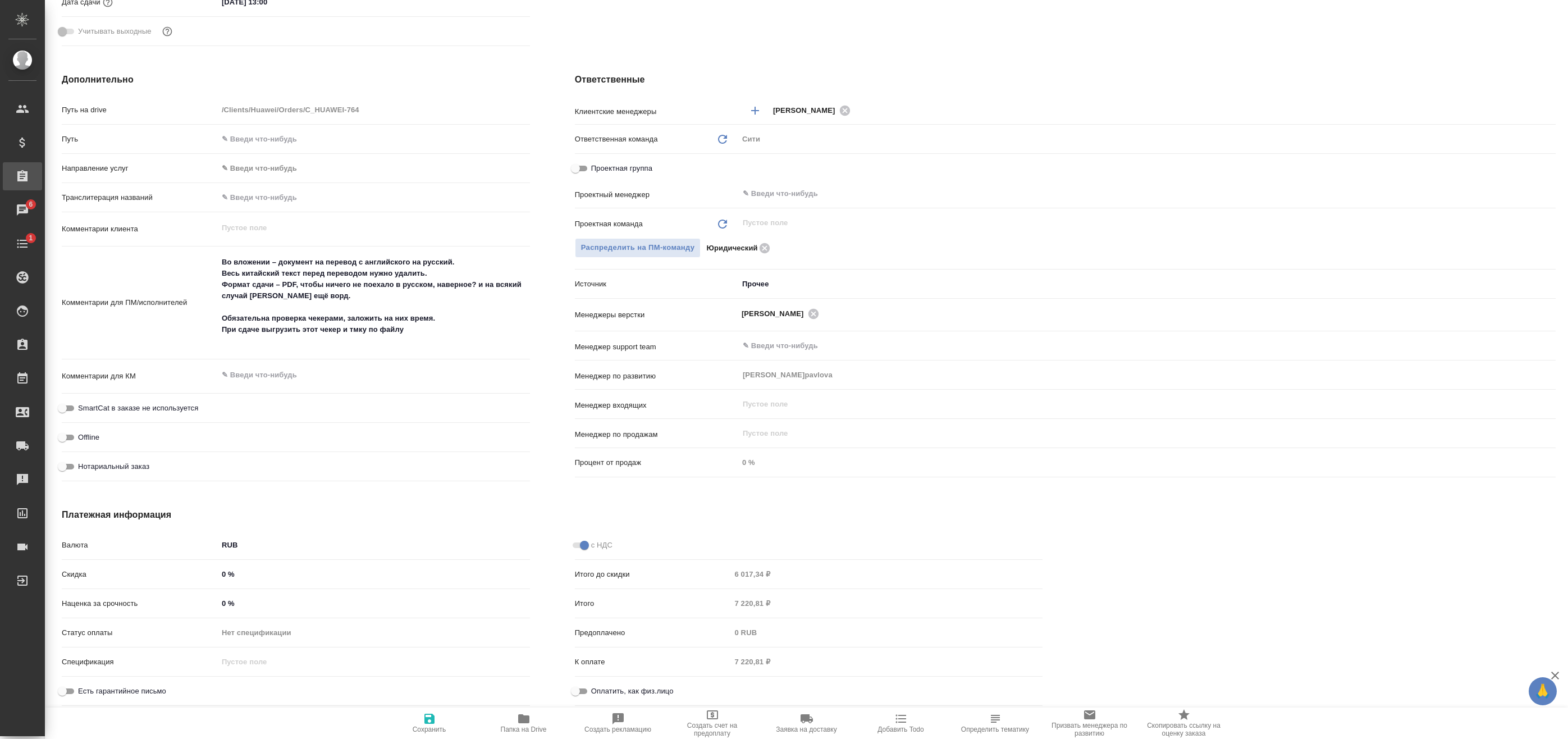
type textarea "x"
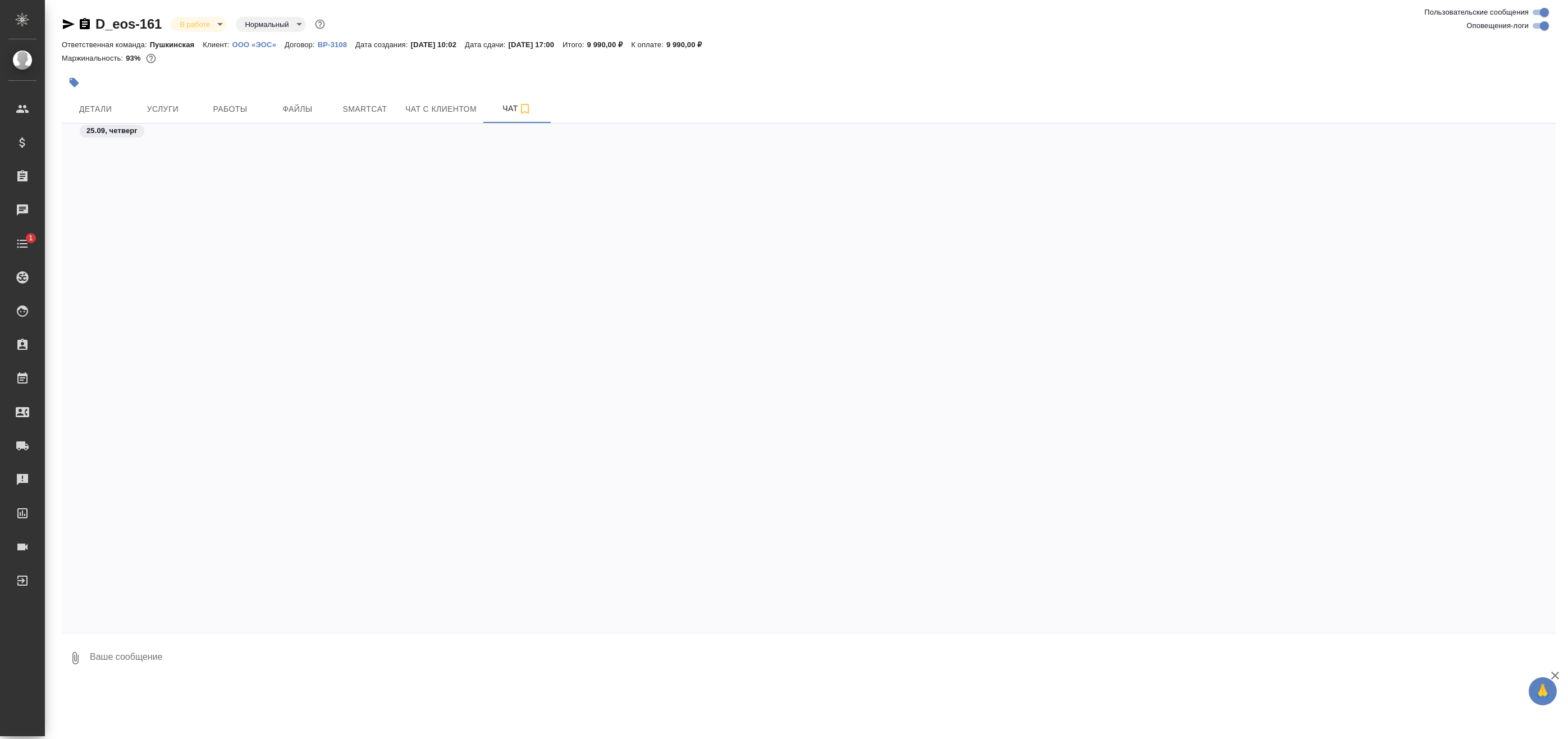
scroll to position [2591, 0]
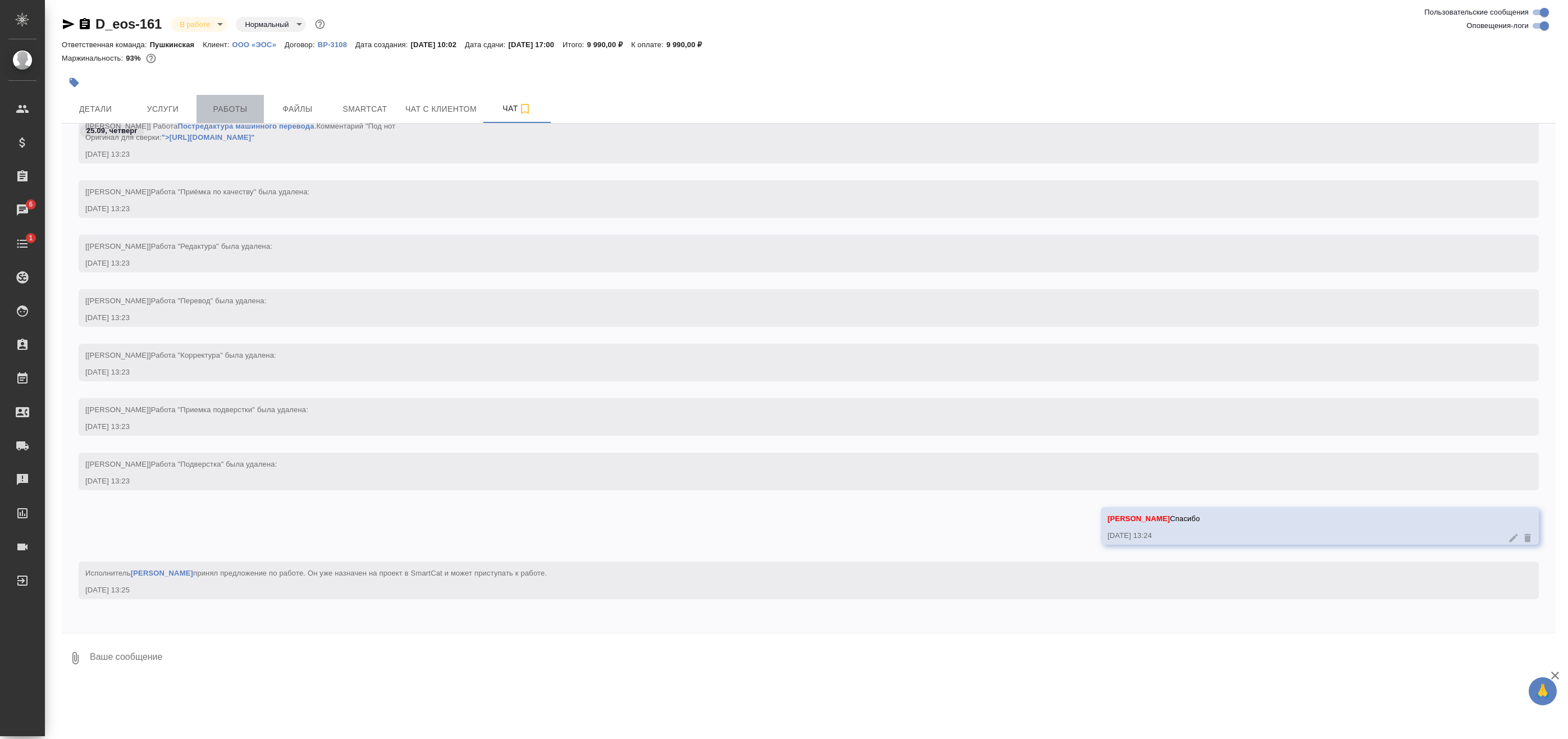
click at [230, 109] on span "Работы" at bounding box center [230, 109] width 54 height 14
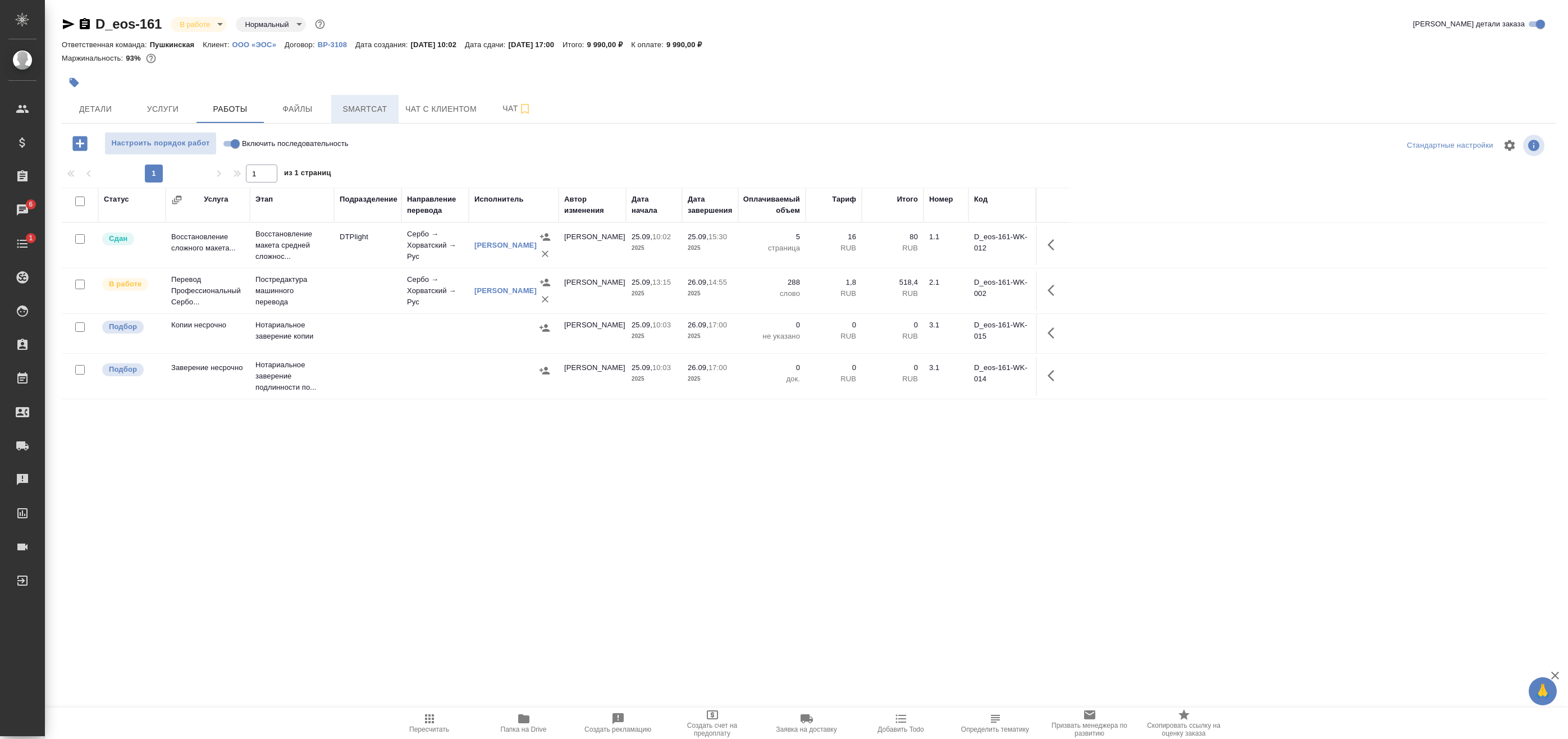
click at [350, 109] on span "Smartcat" at bounding box center [365, 109] width 54 height 14
click at [381, 113] on span "Smartcat" at bounding box center [365, 109] width 54 height 14
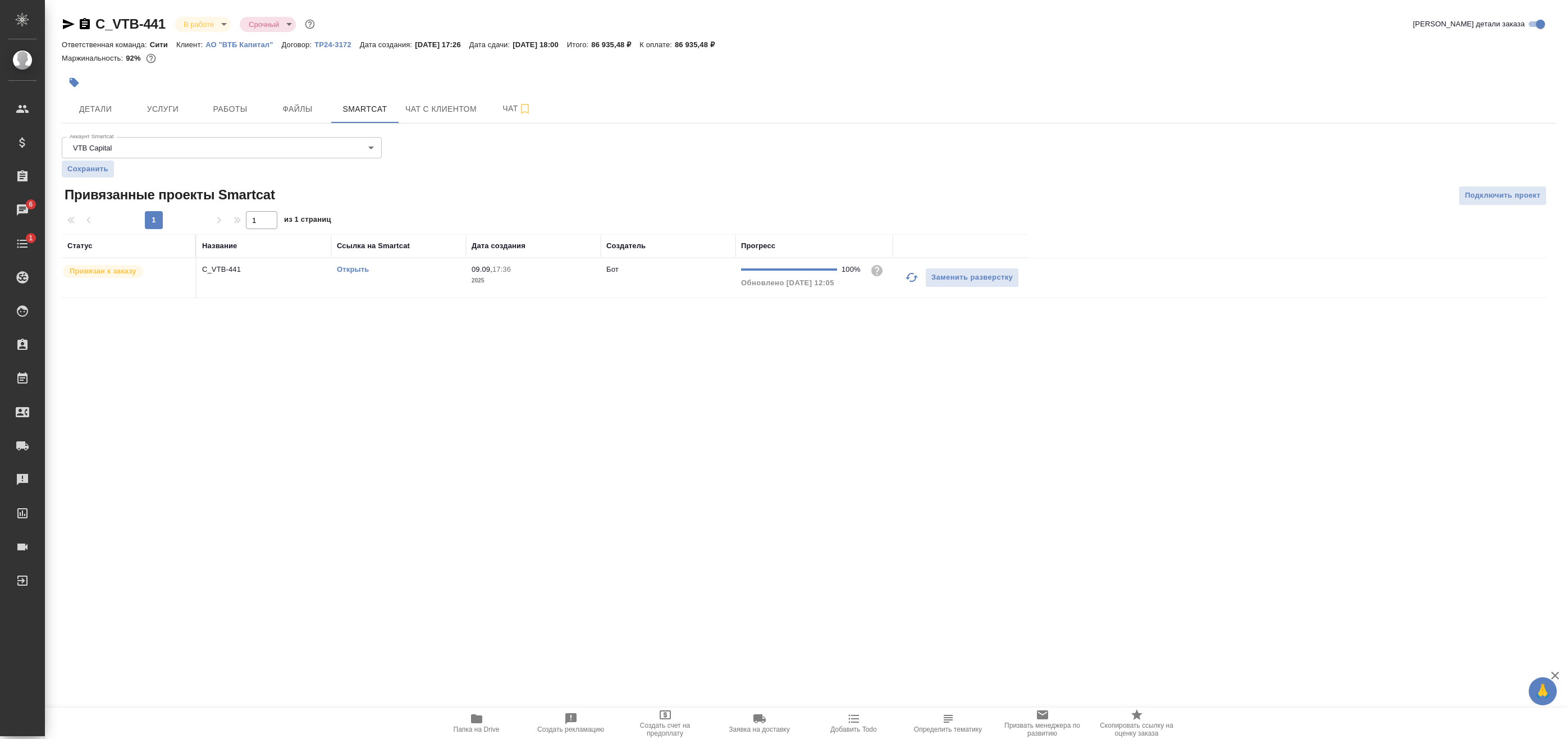
click at [913, 278] on icon "button" at bounding box center [912, 278] width 14 height 14
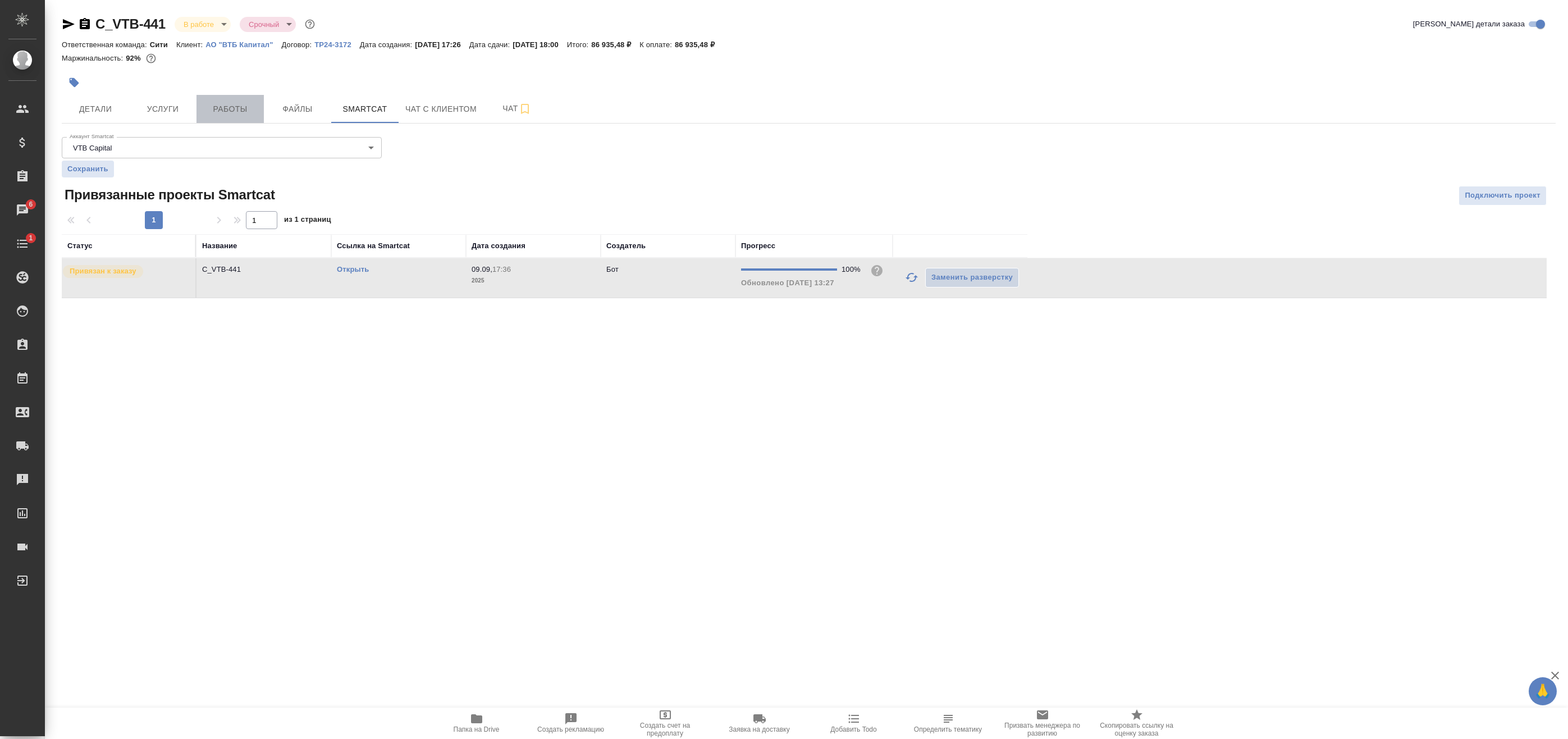
click at [231, 111] on span "Работы" at bounding box center [230, 109] width 54 height 14
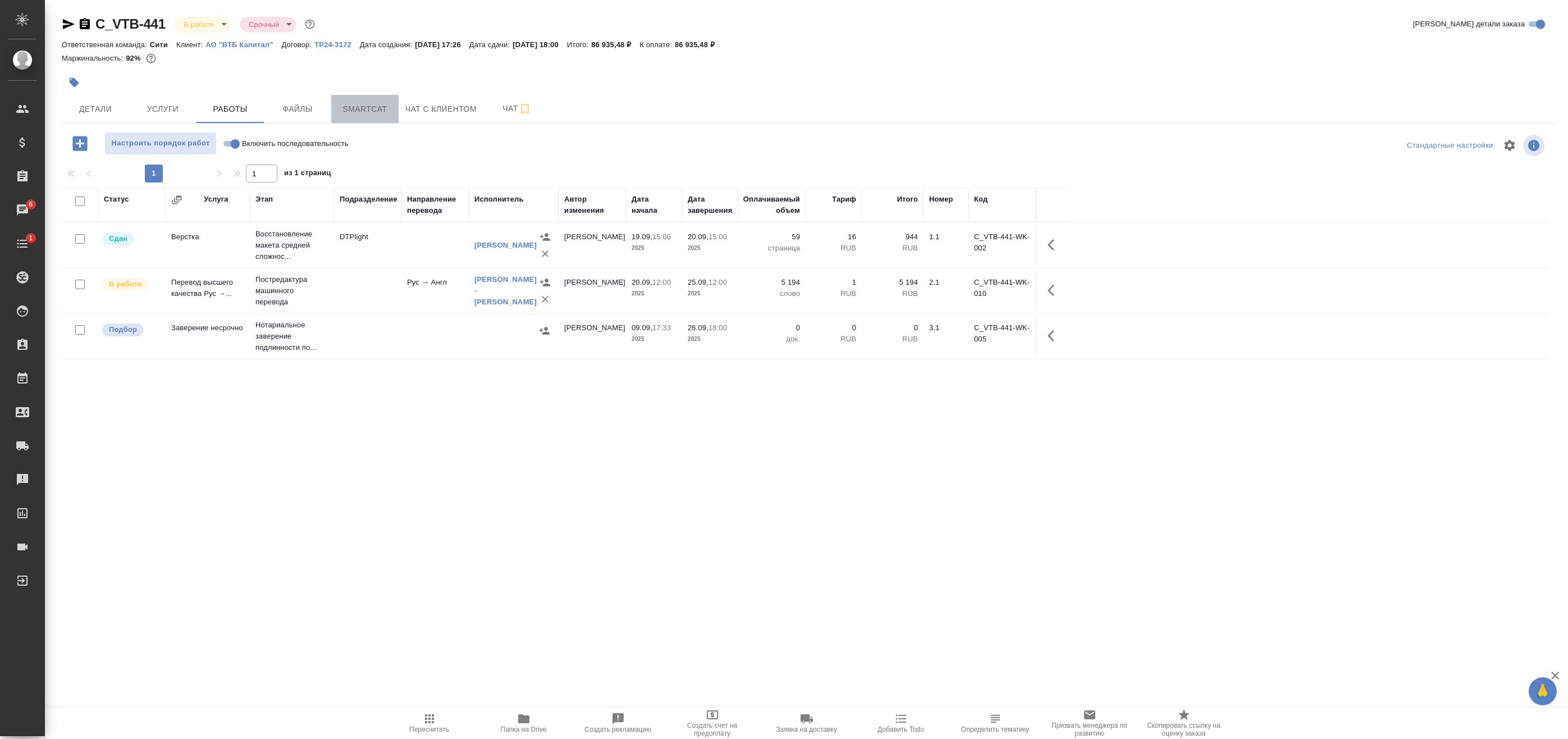
click at [361, 113] on span "Smartcat" at bounding box center [365, 109] width 54 height 14
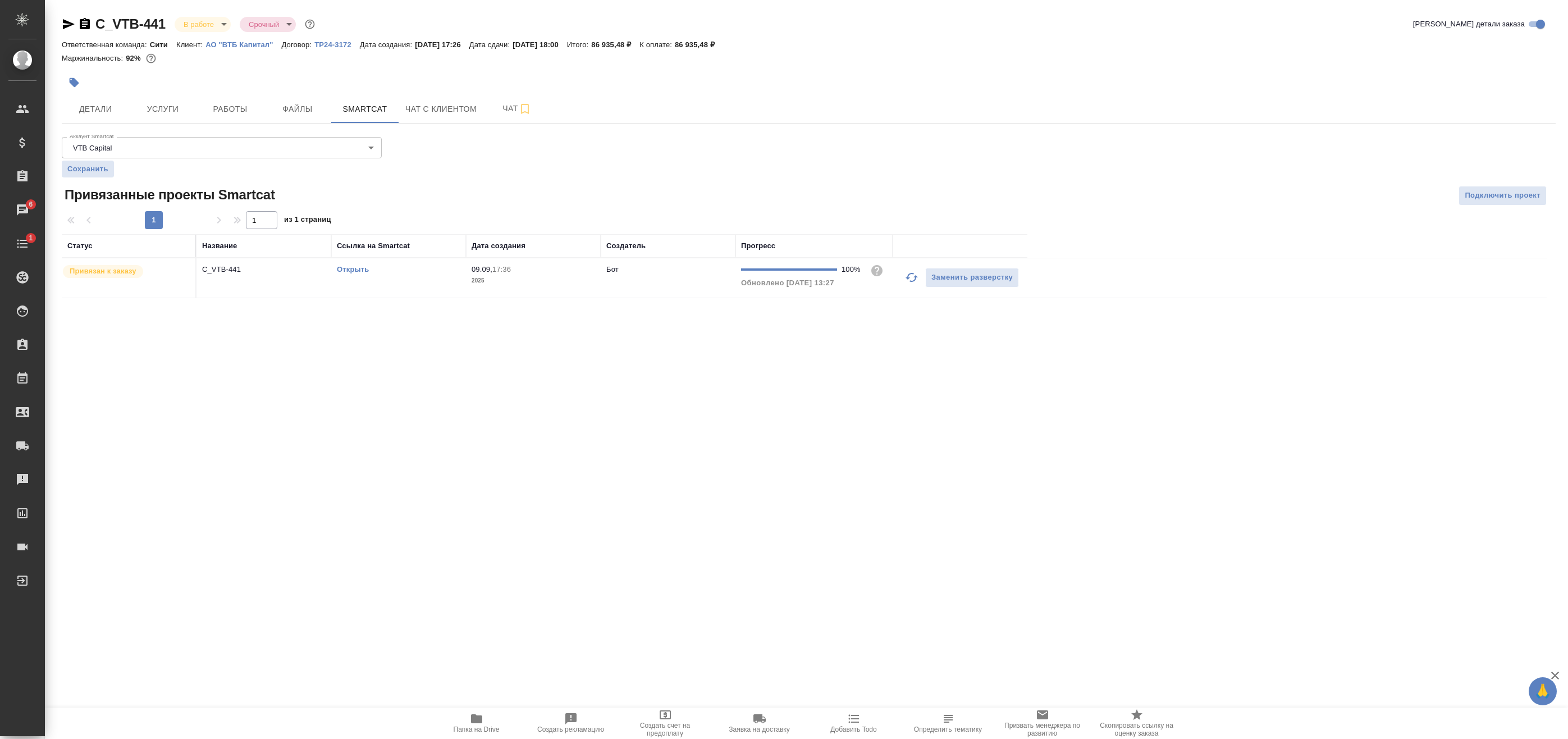
click at [365, 271] on link "Открыть" at bounding box center [352, 269] width 32 height 9
click at [215, 120] on button "Работы" at bounding box center [230, 109] width 67 height 28
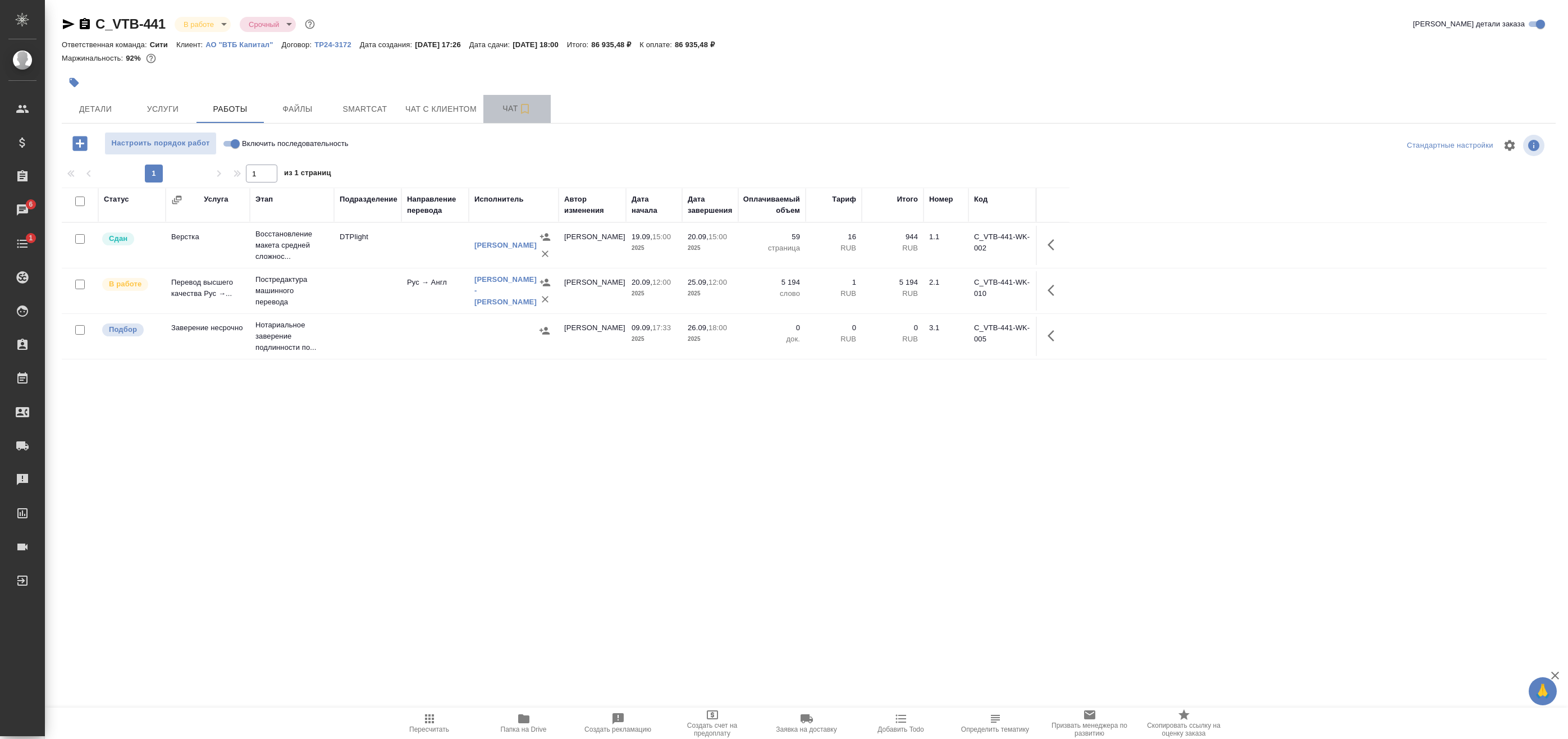
click at [503, 108] on span "Чат" at bounding box center [516, 109] width 54 height 14
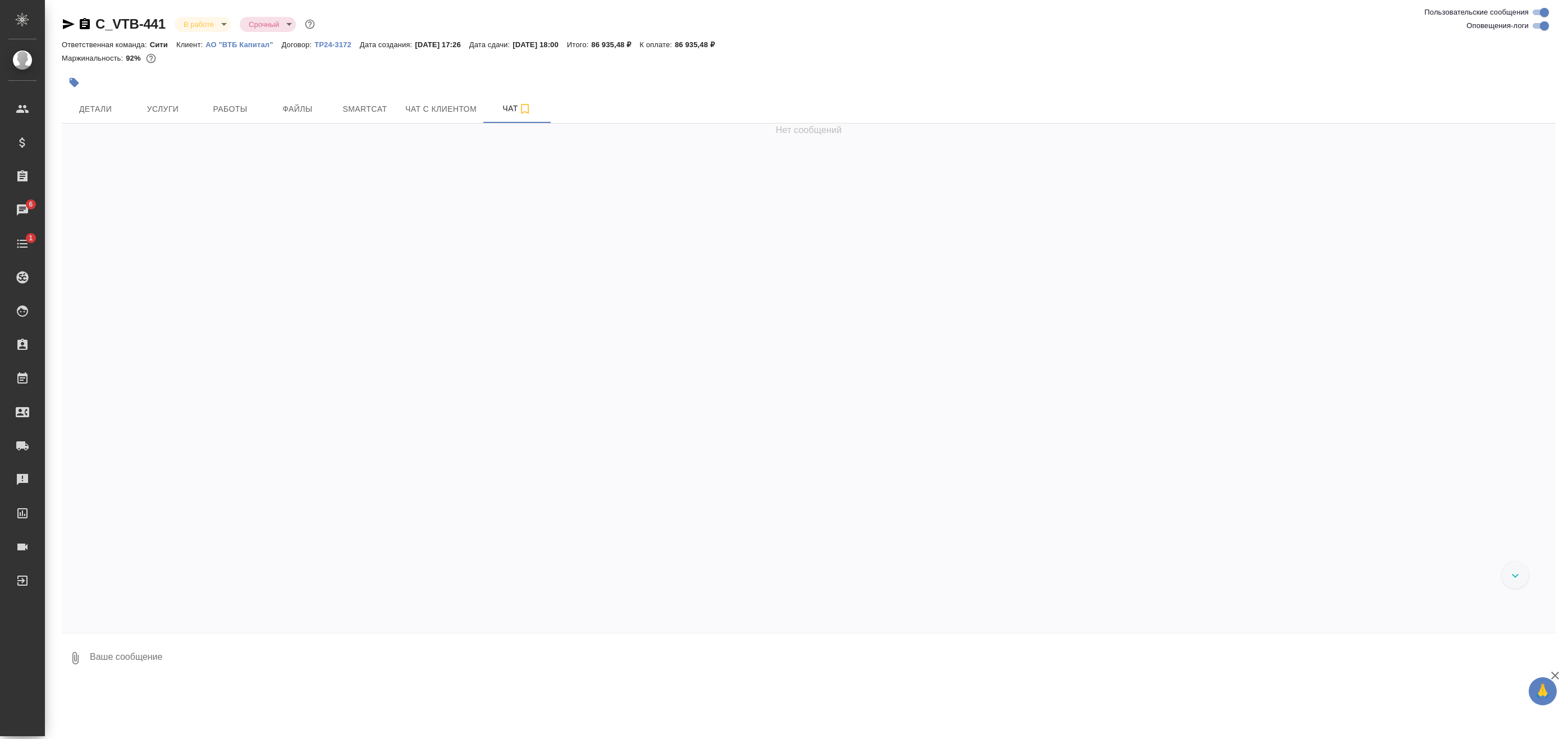
scroll to position [3277, 0]
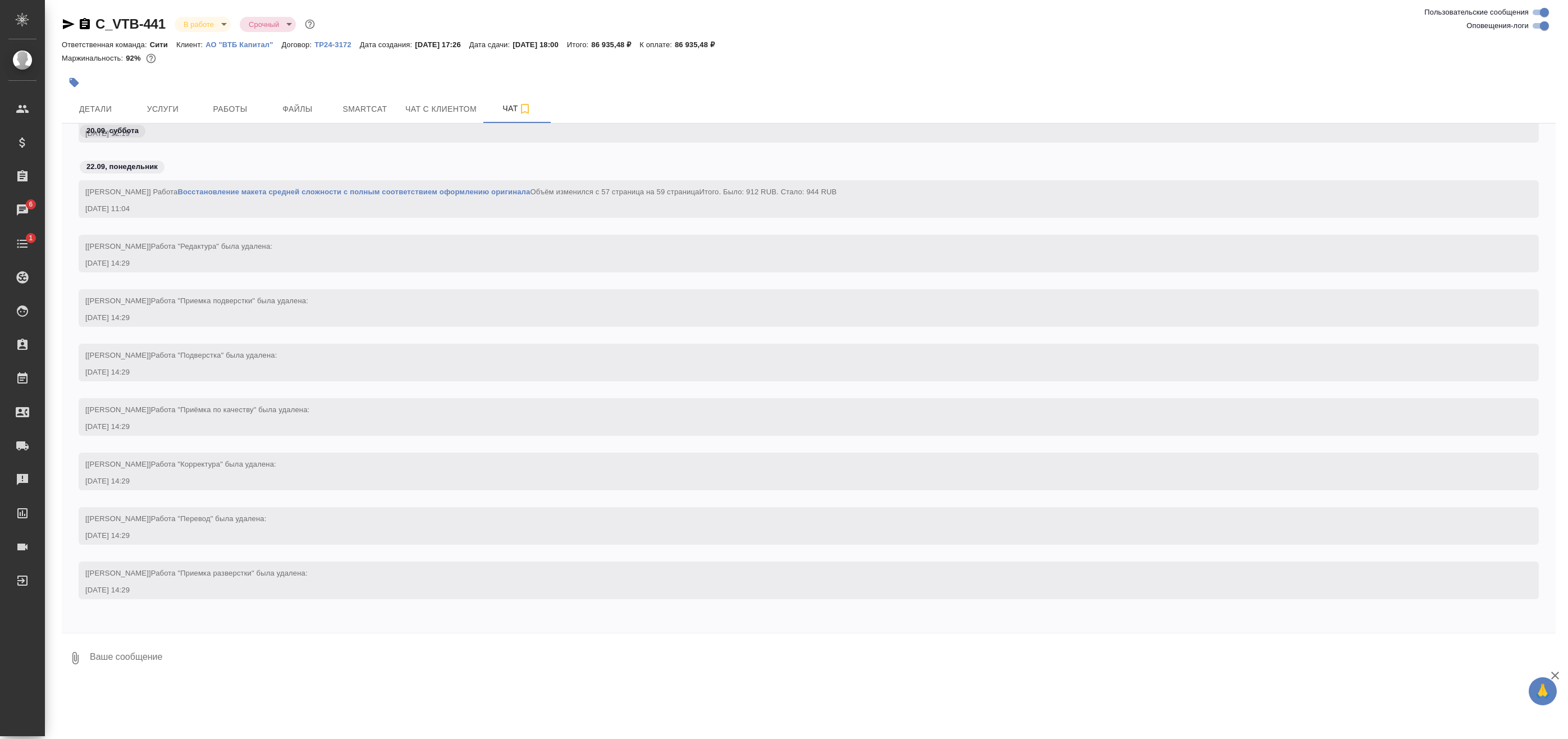
click at [1542, 27] on input "Оповещения-логи" at bounding box center [1544, 26] width 40 height 14
checkbox input "false"
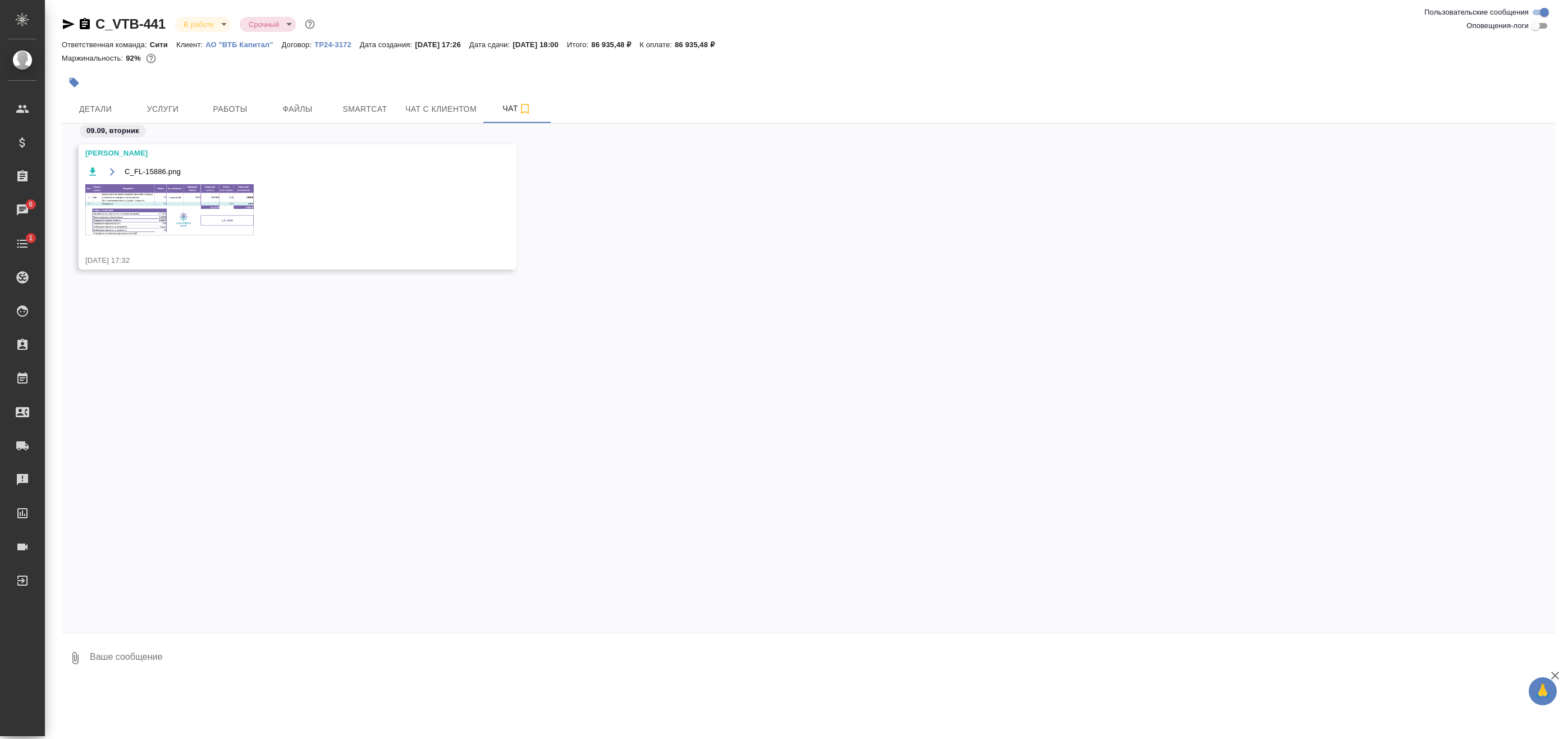
scroll to position [0, 0]
click at [108, 99] on button "Детали" at bounding box center [95, 109] width 67 height 28
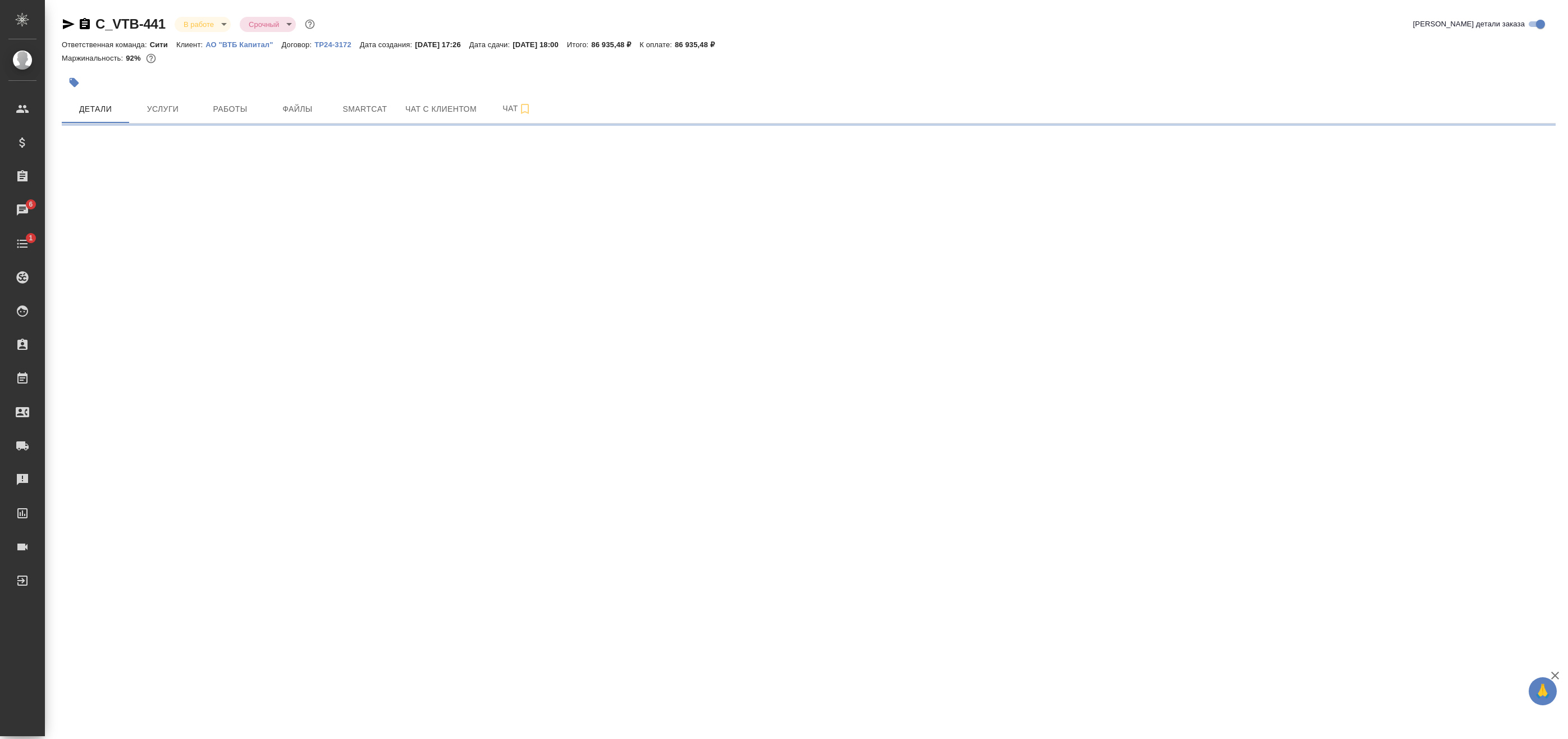
select select "RU"
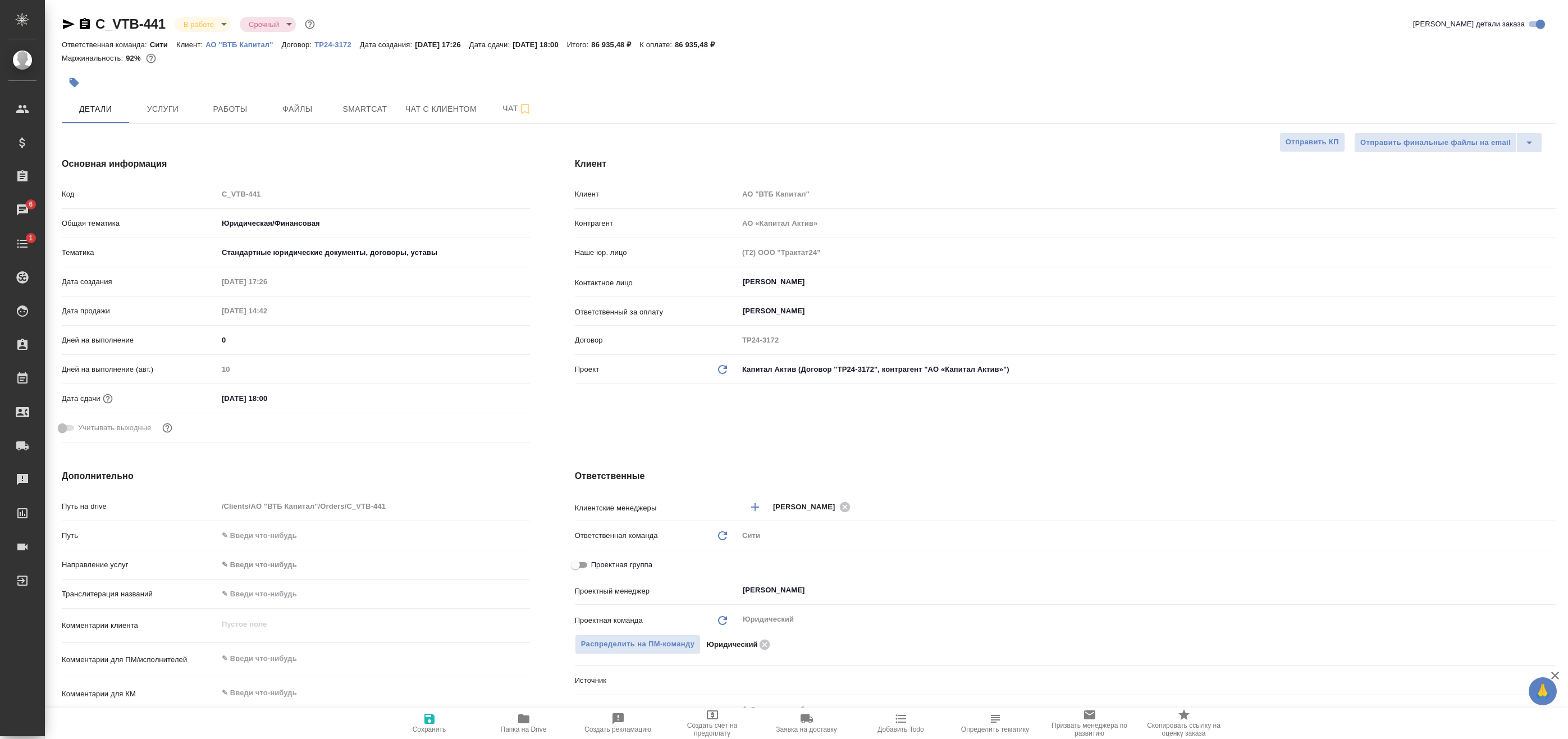
type textarea "x"
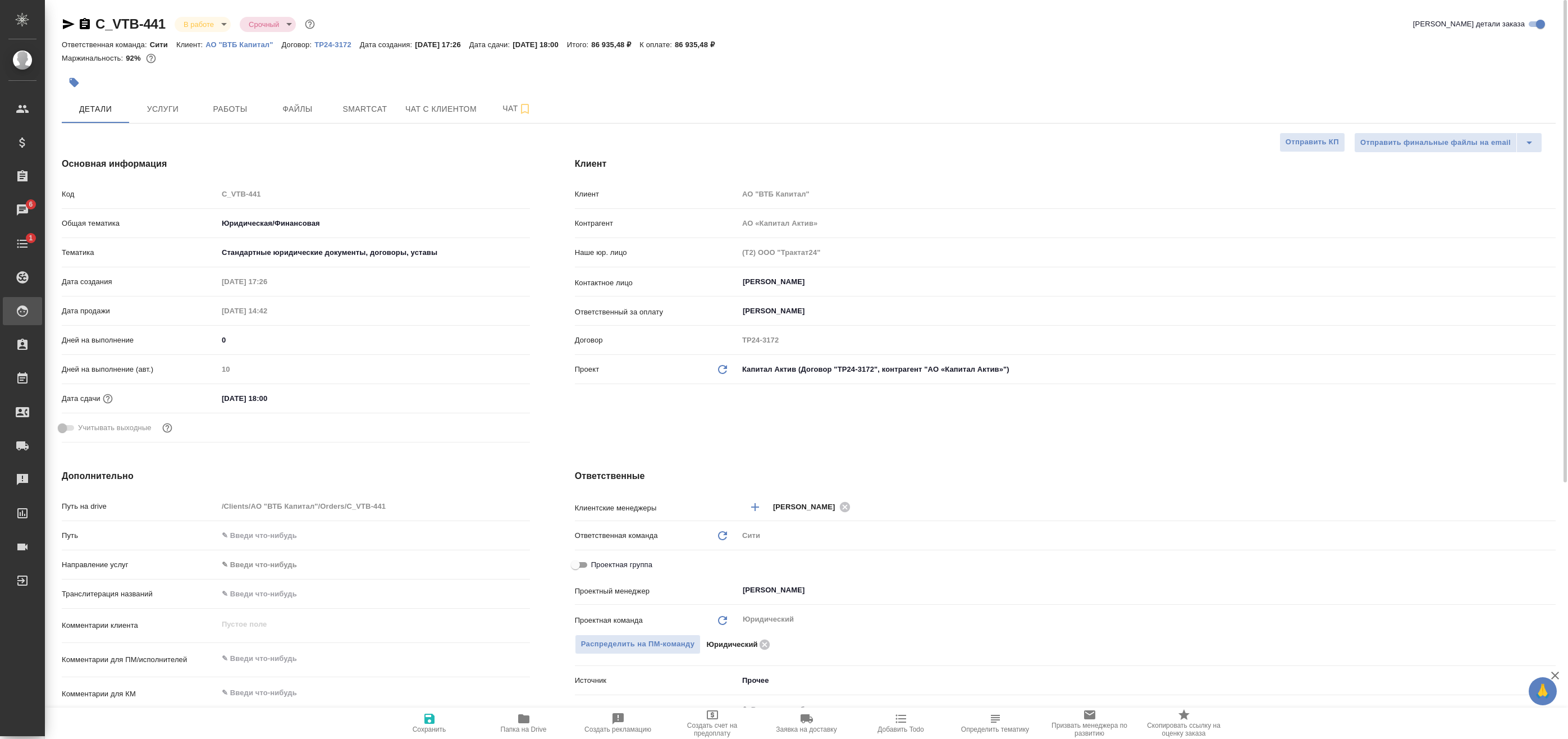
type textarea "x"
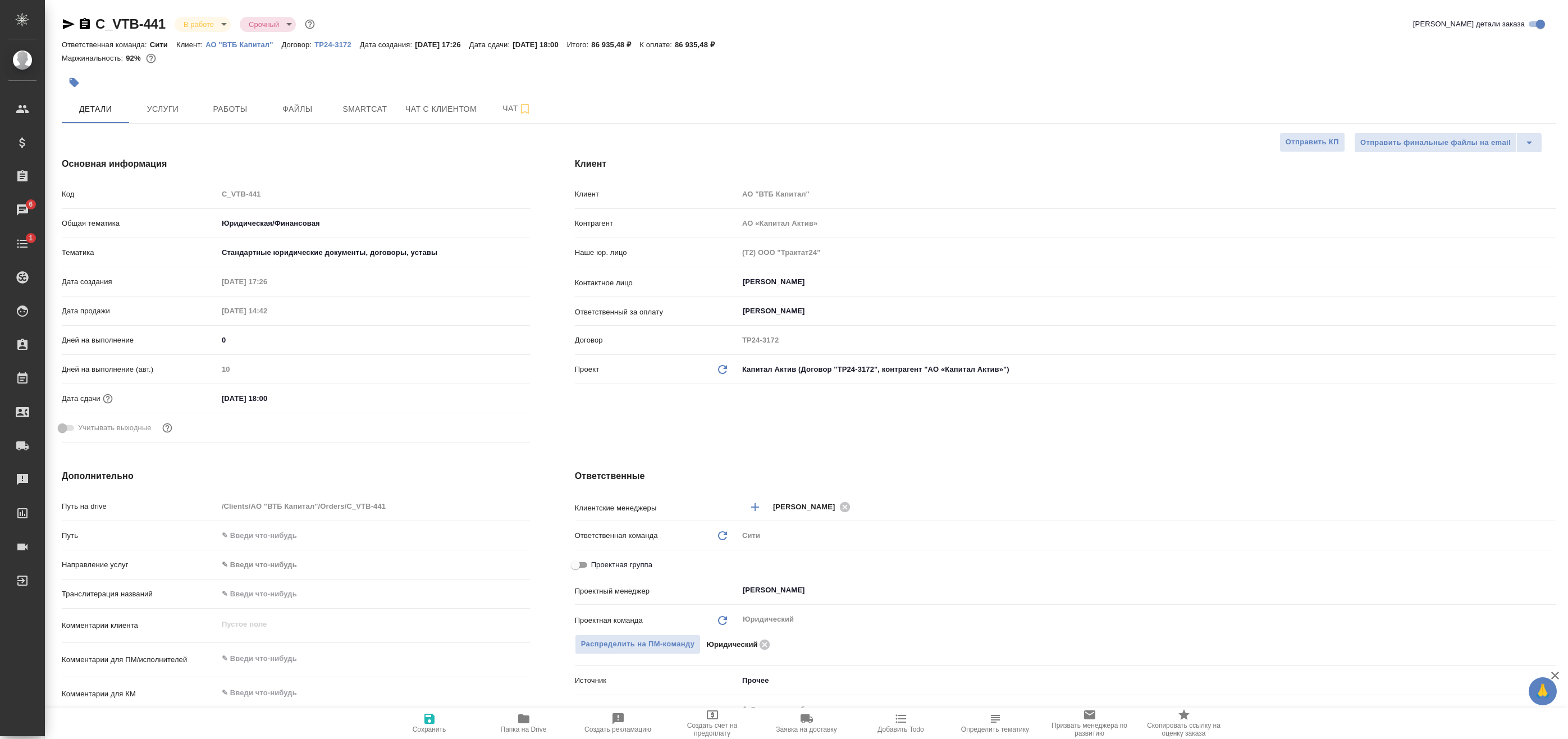
type textarea "x"
click at [525, 727] on span "Папка на Drive" at bounding box center [523, 730] width 46 height 8
type textarea "x"
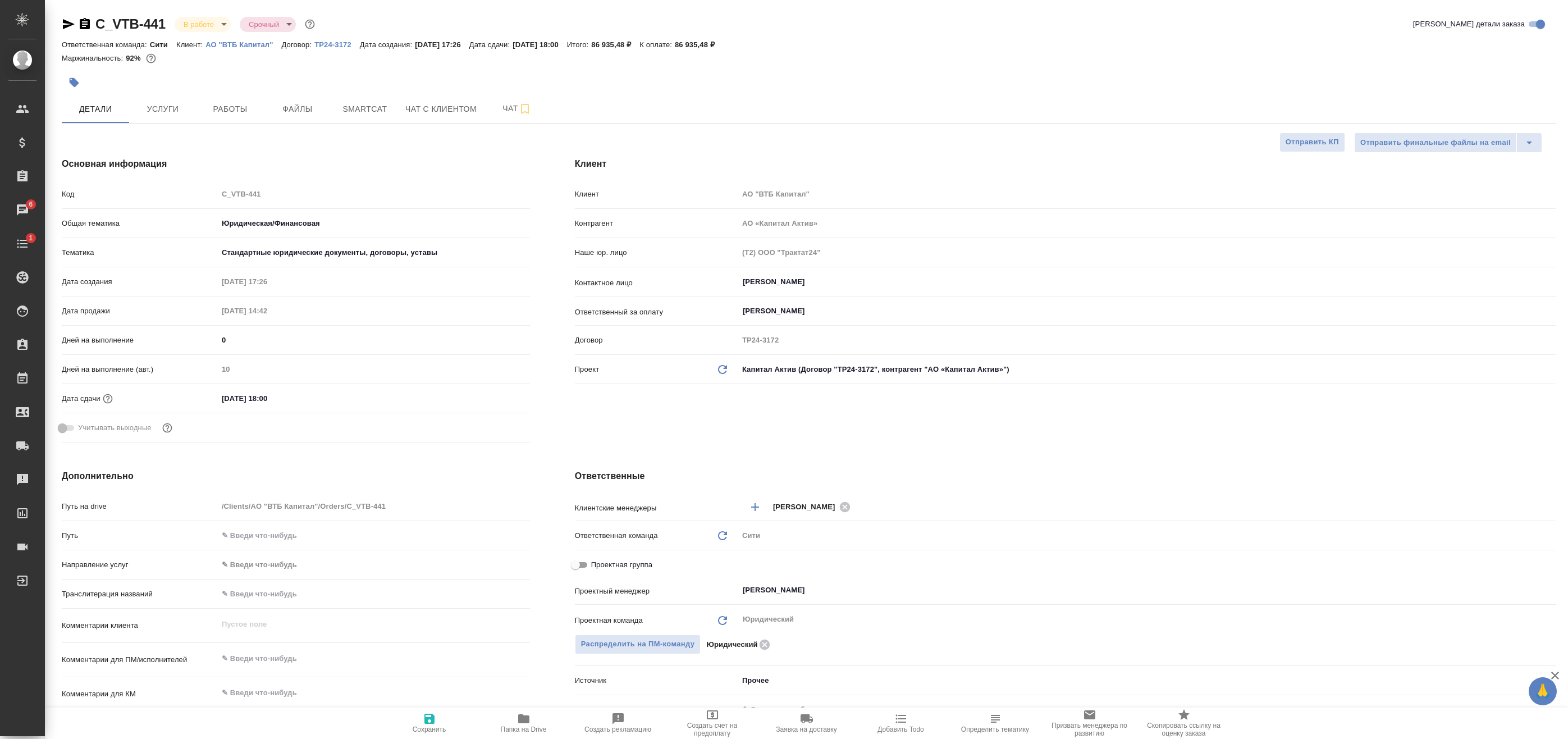
type textarea "x"
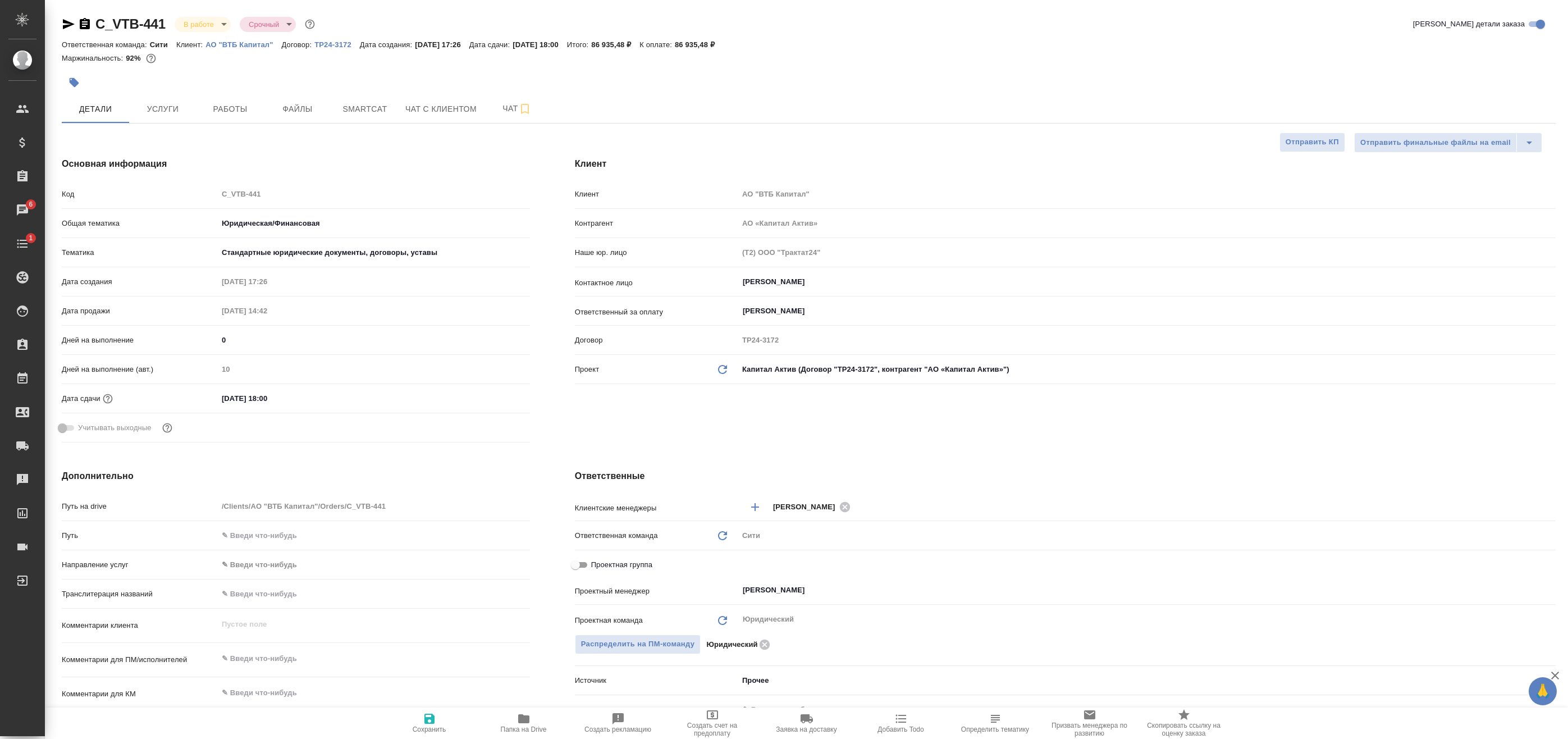
type textarea "x"
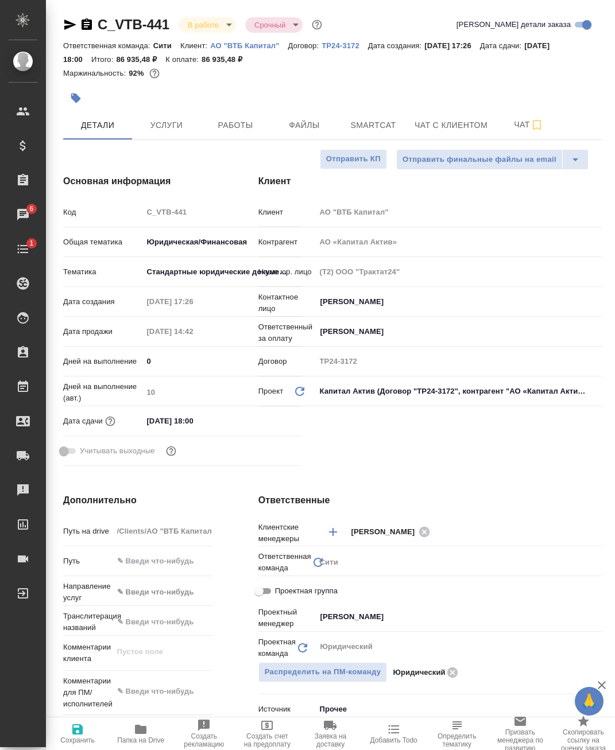
type textarea "x"
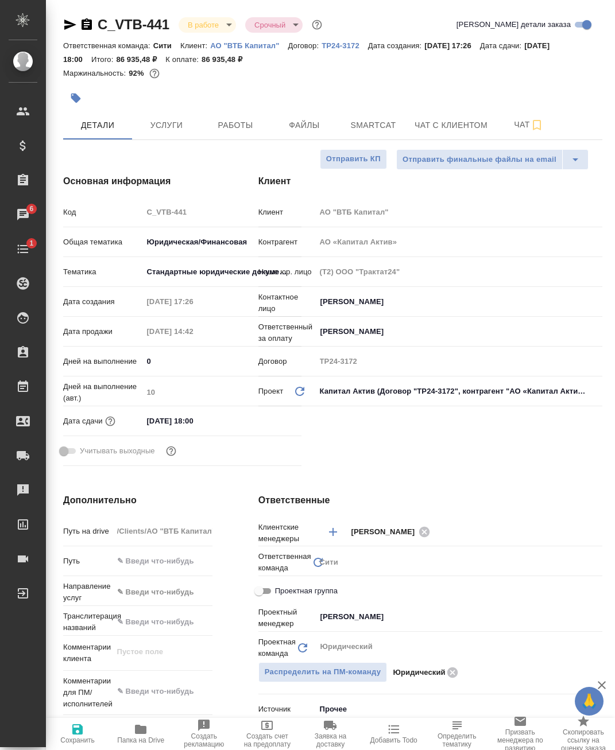
type textarea "x"
click at [198, 117] on button "Услуги" at bounding box center [166, 125] width 69 height 29
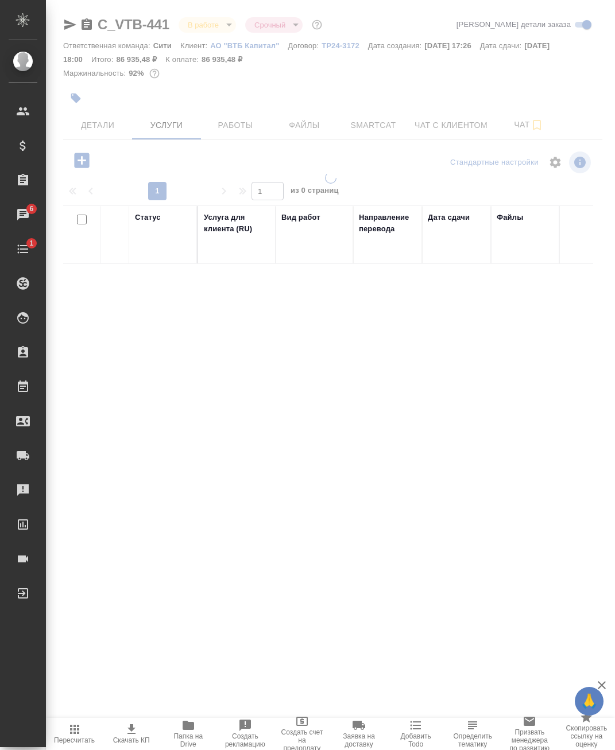
click at [219, 118] on div at bounding box center [330, 375] width 569 height 750
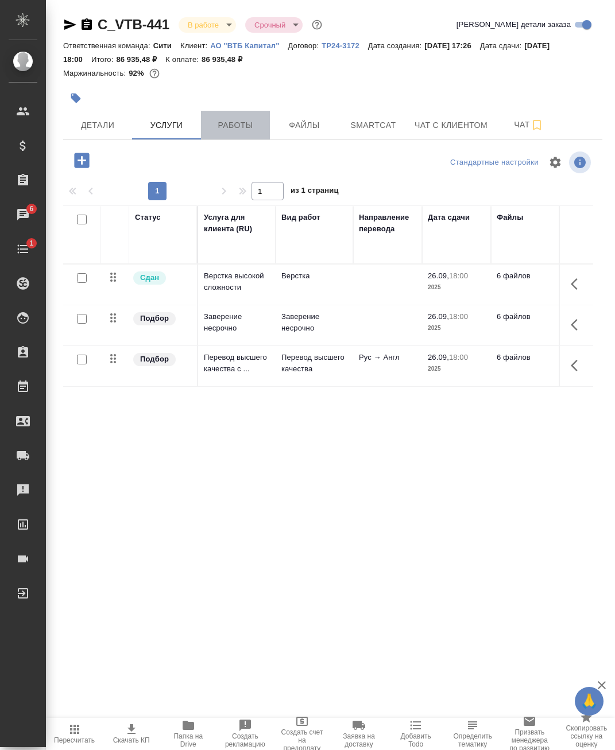
click at [223, 124] on span "Работы" at bounding box center [235, 125] width 55 height 14
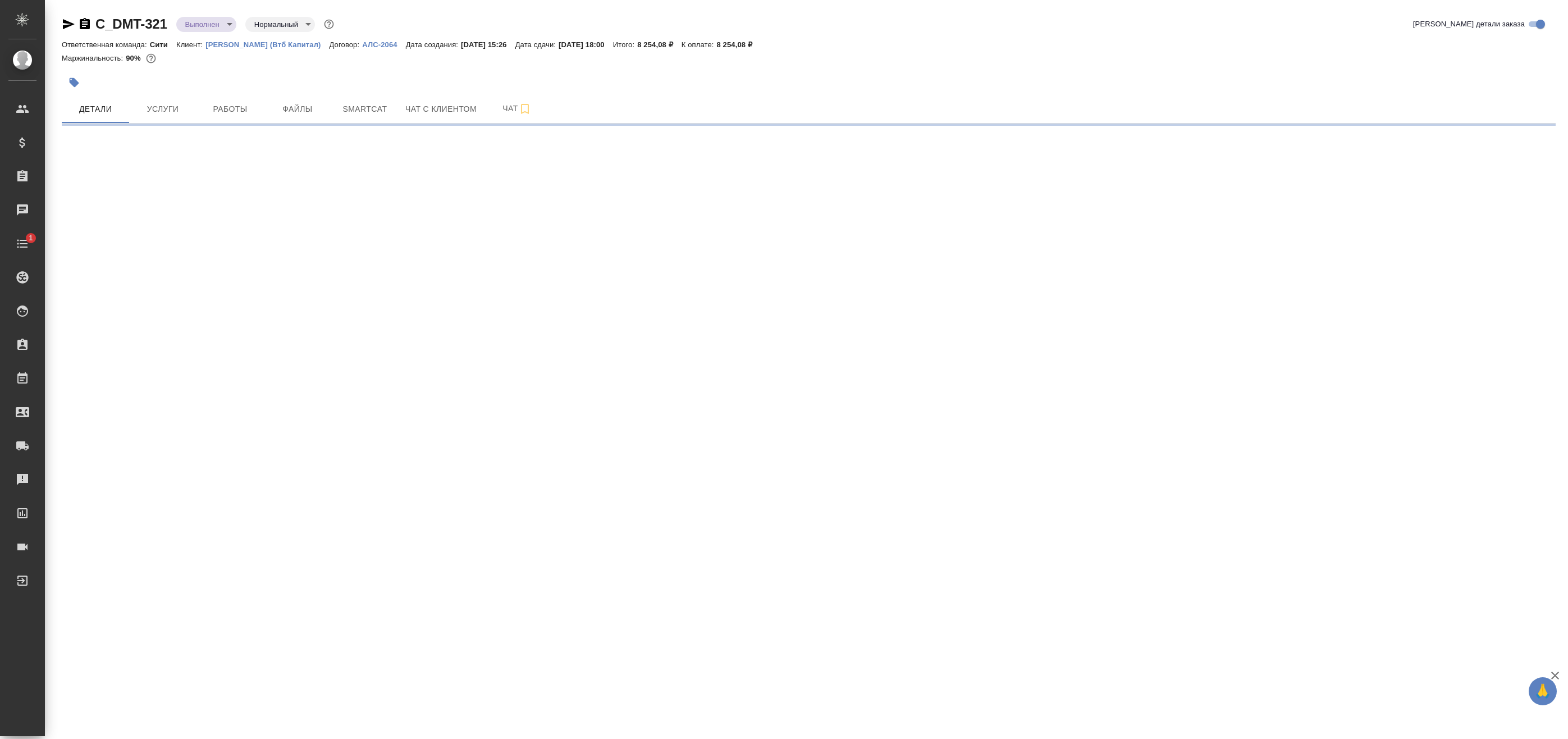
select select "RU"
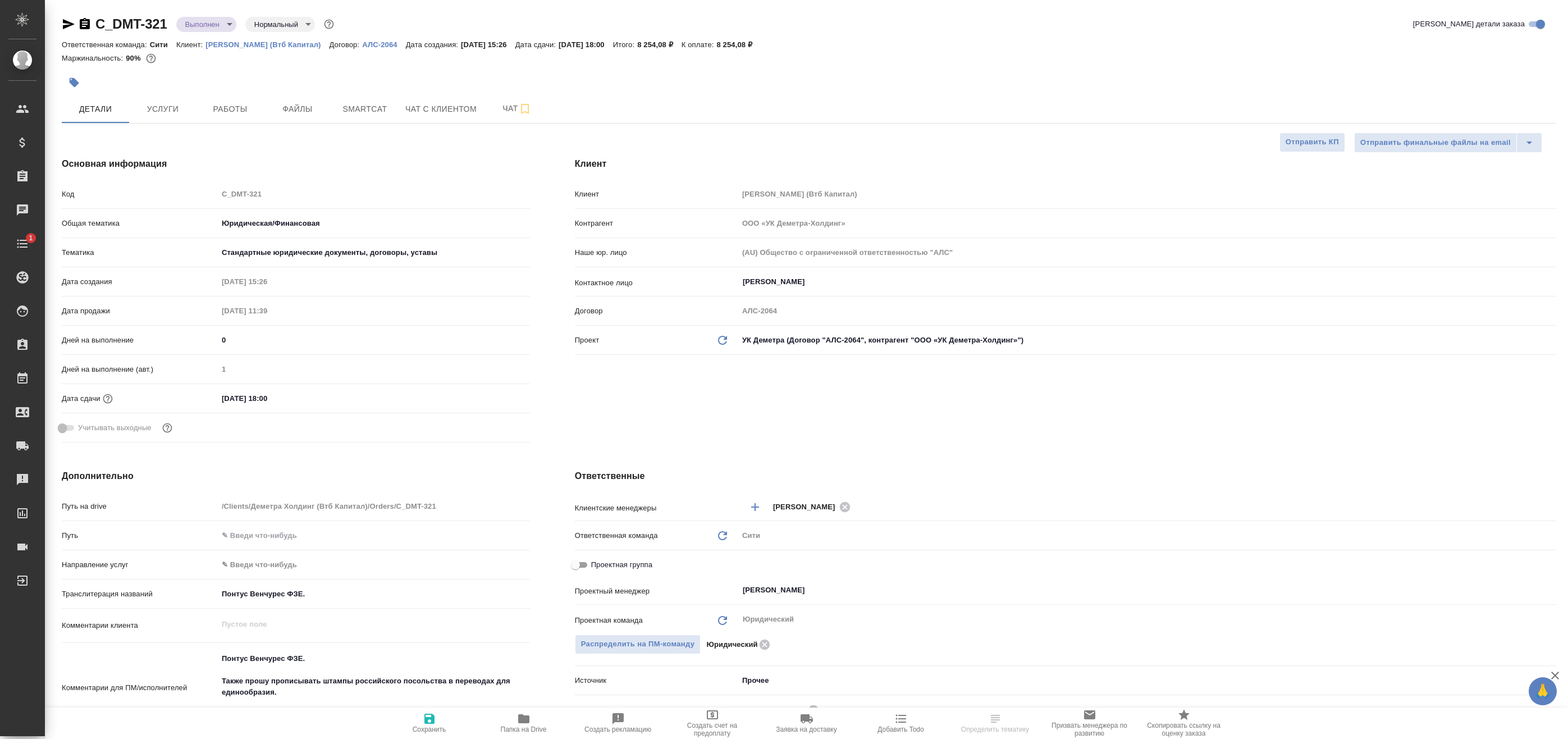
type textarea "x"
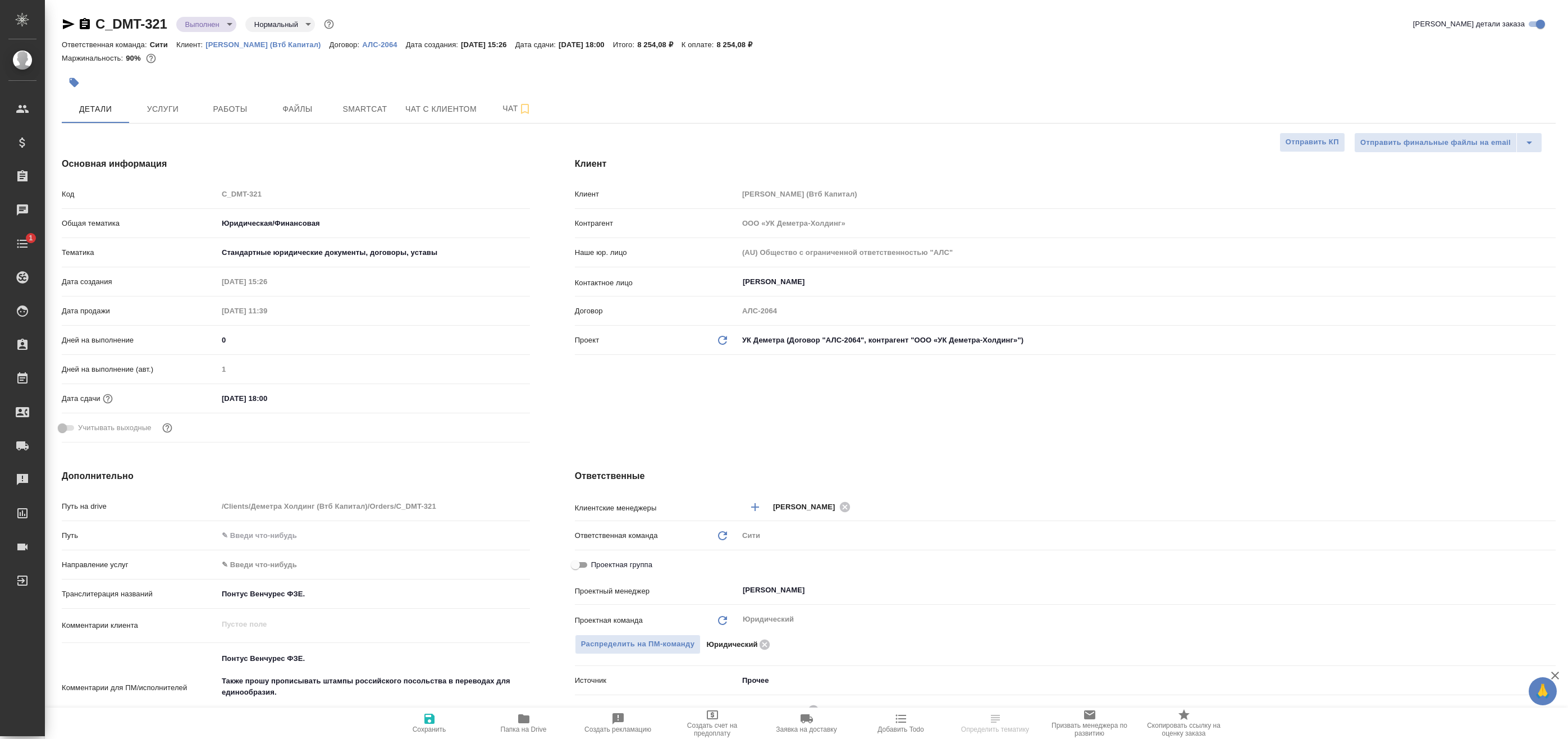
type textarea "x"
click at [203, 109] on span "Работы" at bounding box center [230, 109] width 54 height 14
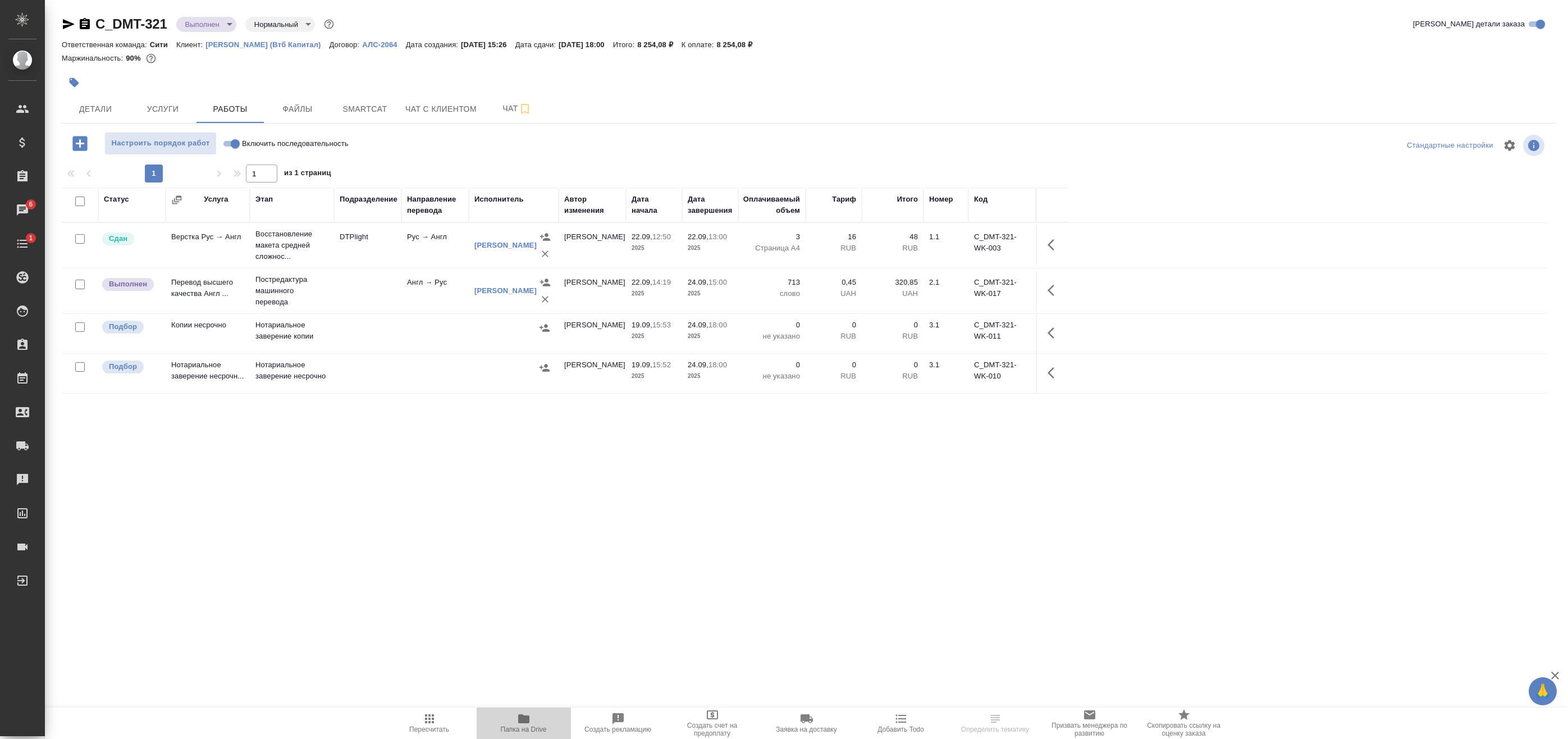
click at [522, 719] on icon "button" at bounding box center [523, 718] width 11 height 9
click at [115, 113] on span "Детали" at bounding box center [95, 109] width 54 height 14
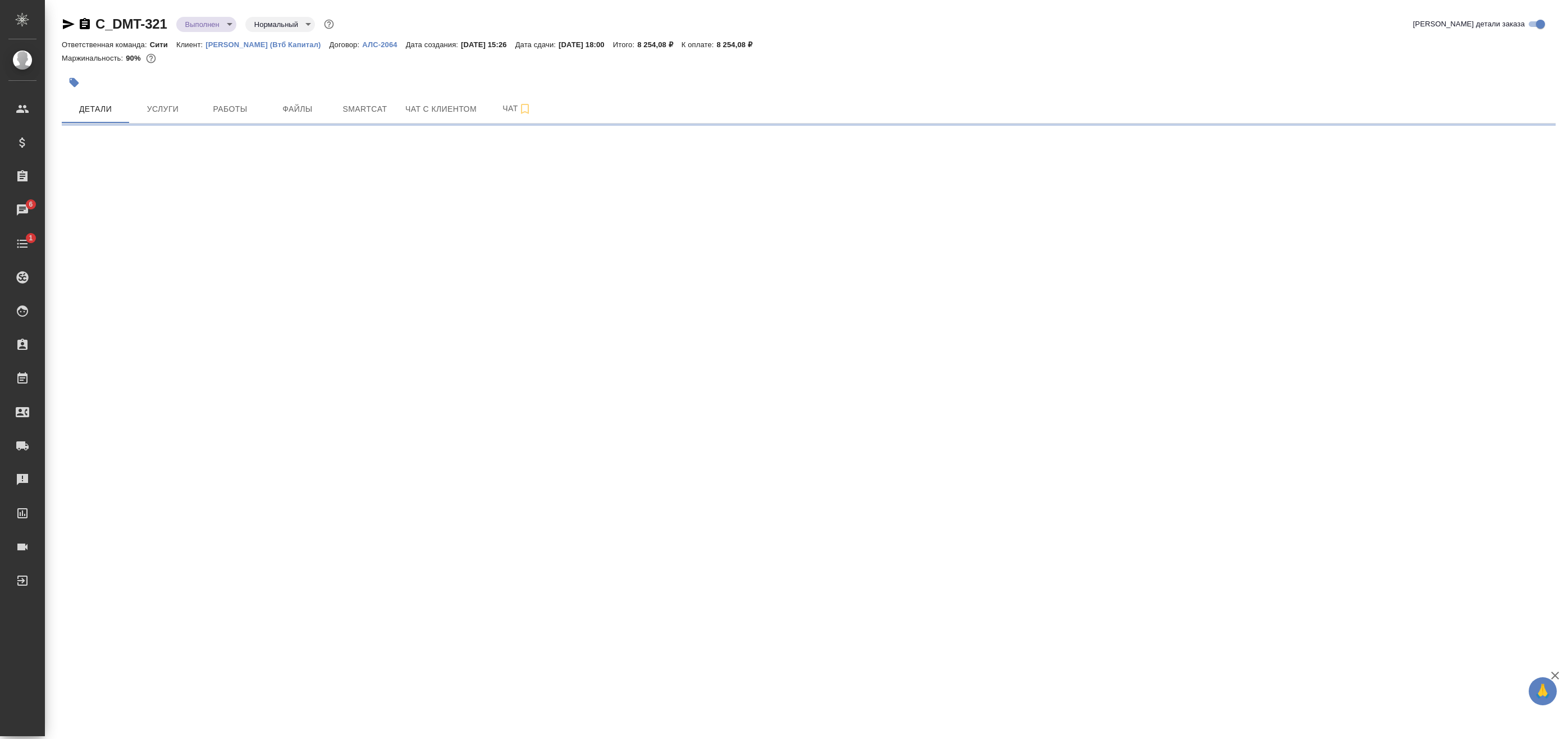
select select "RU"
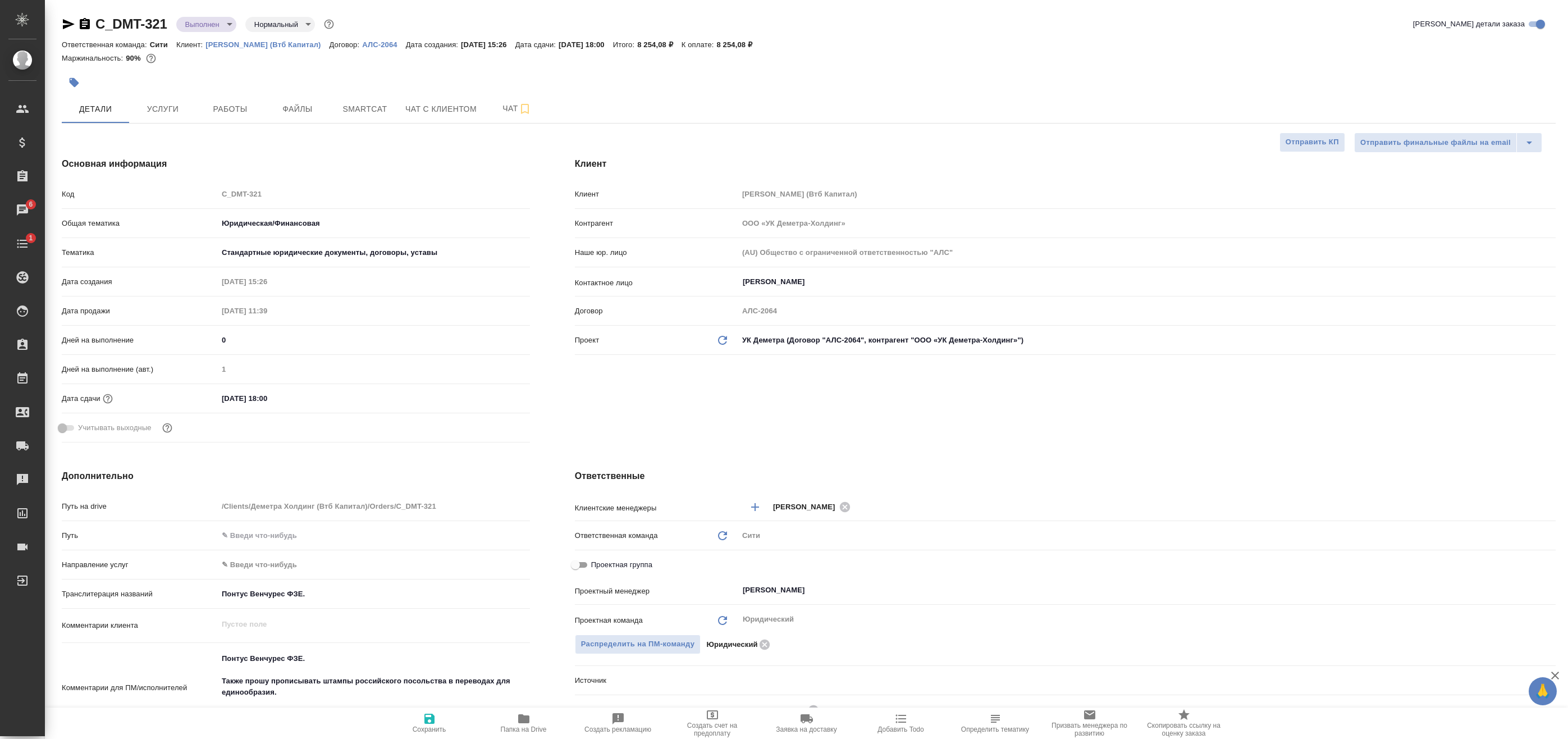
type textarea "x"
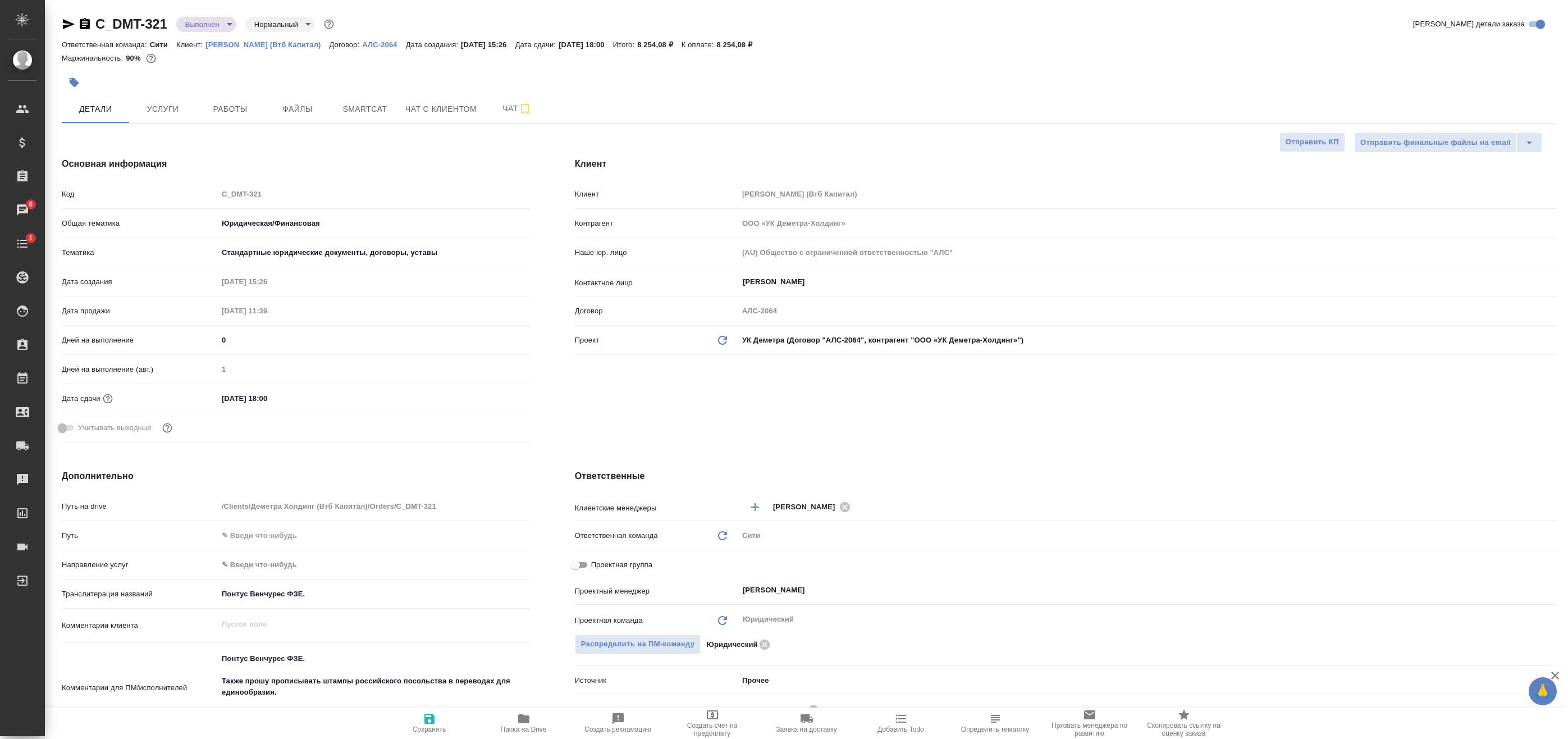
type textarea "x"
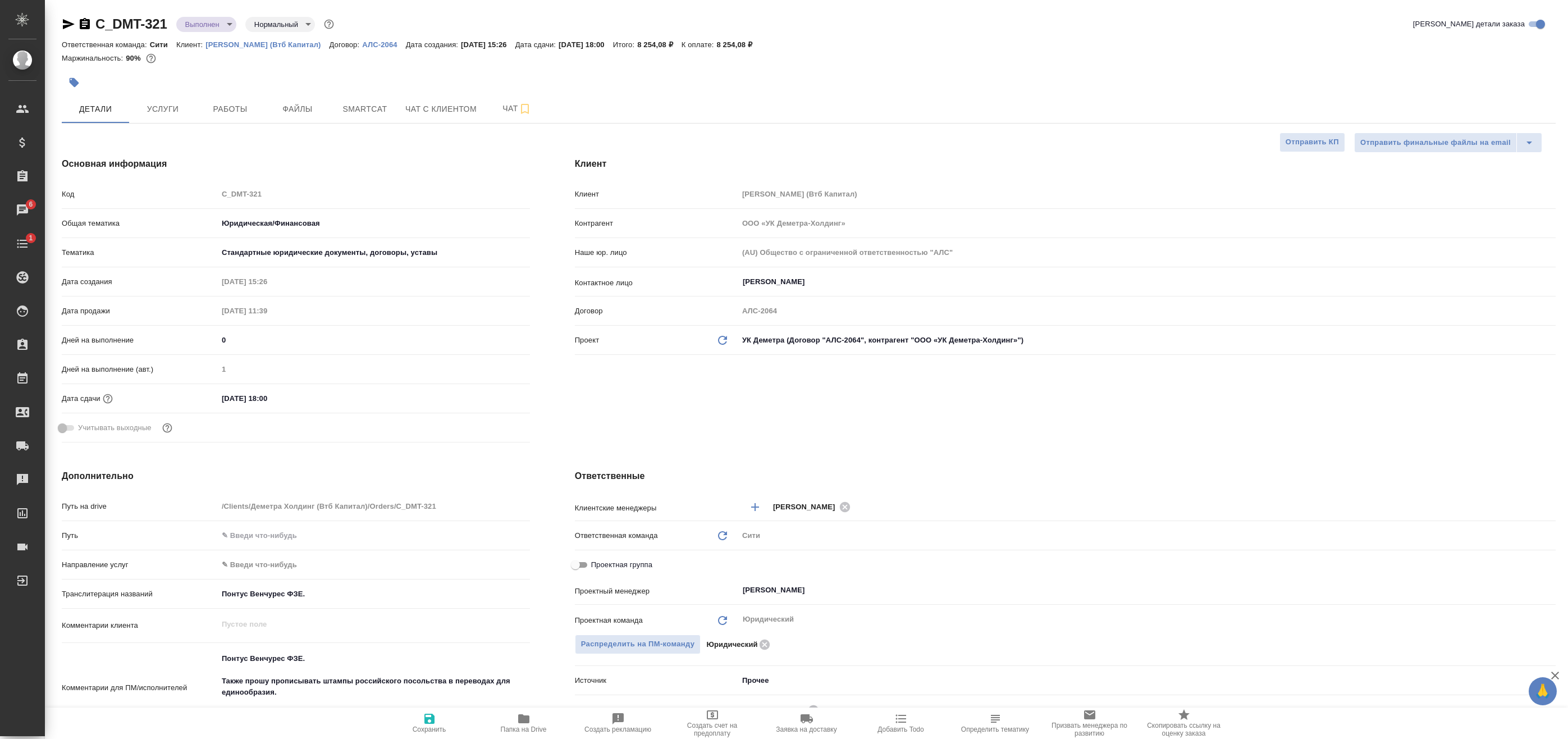
type textarea "x"
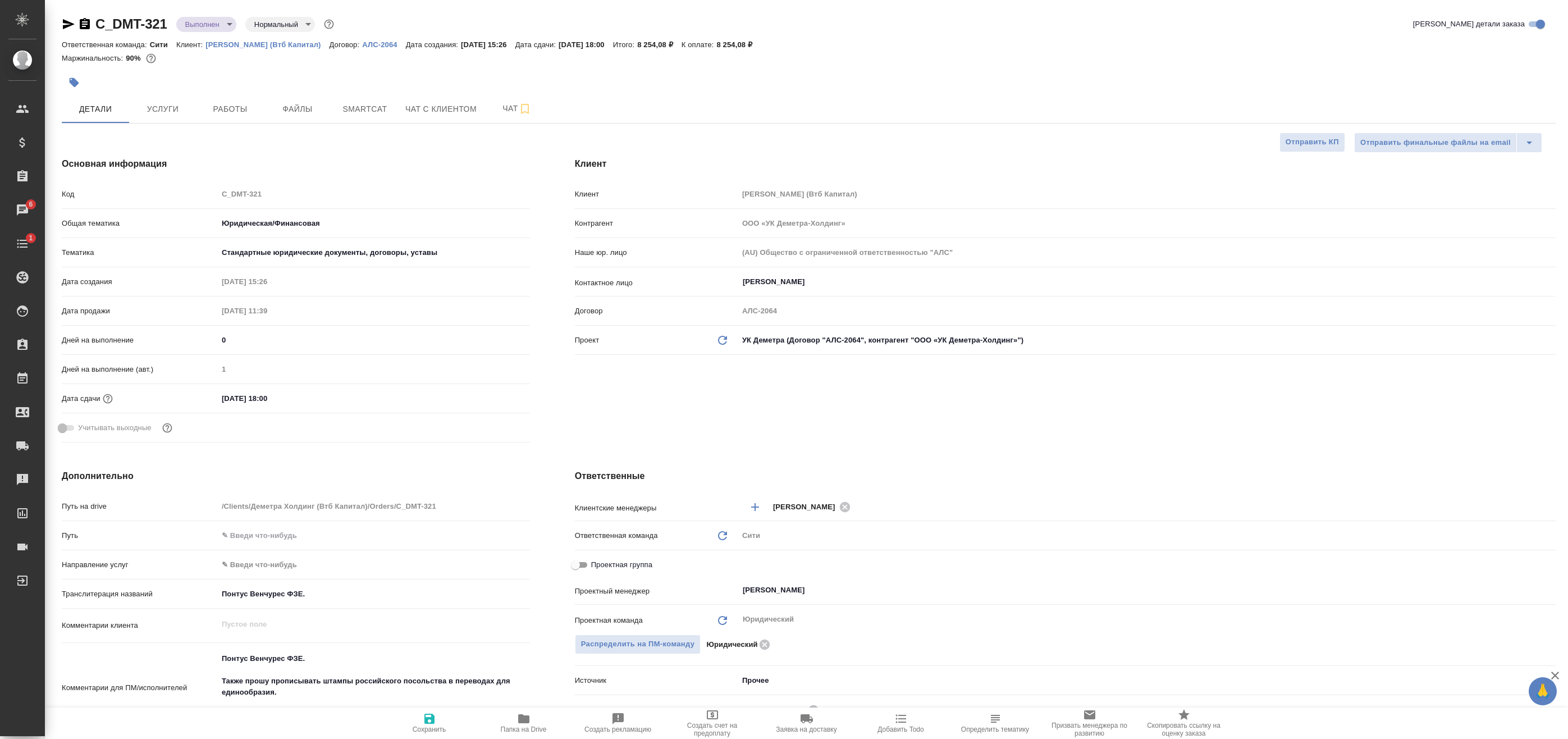
type textarea "x"
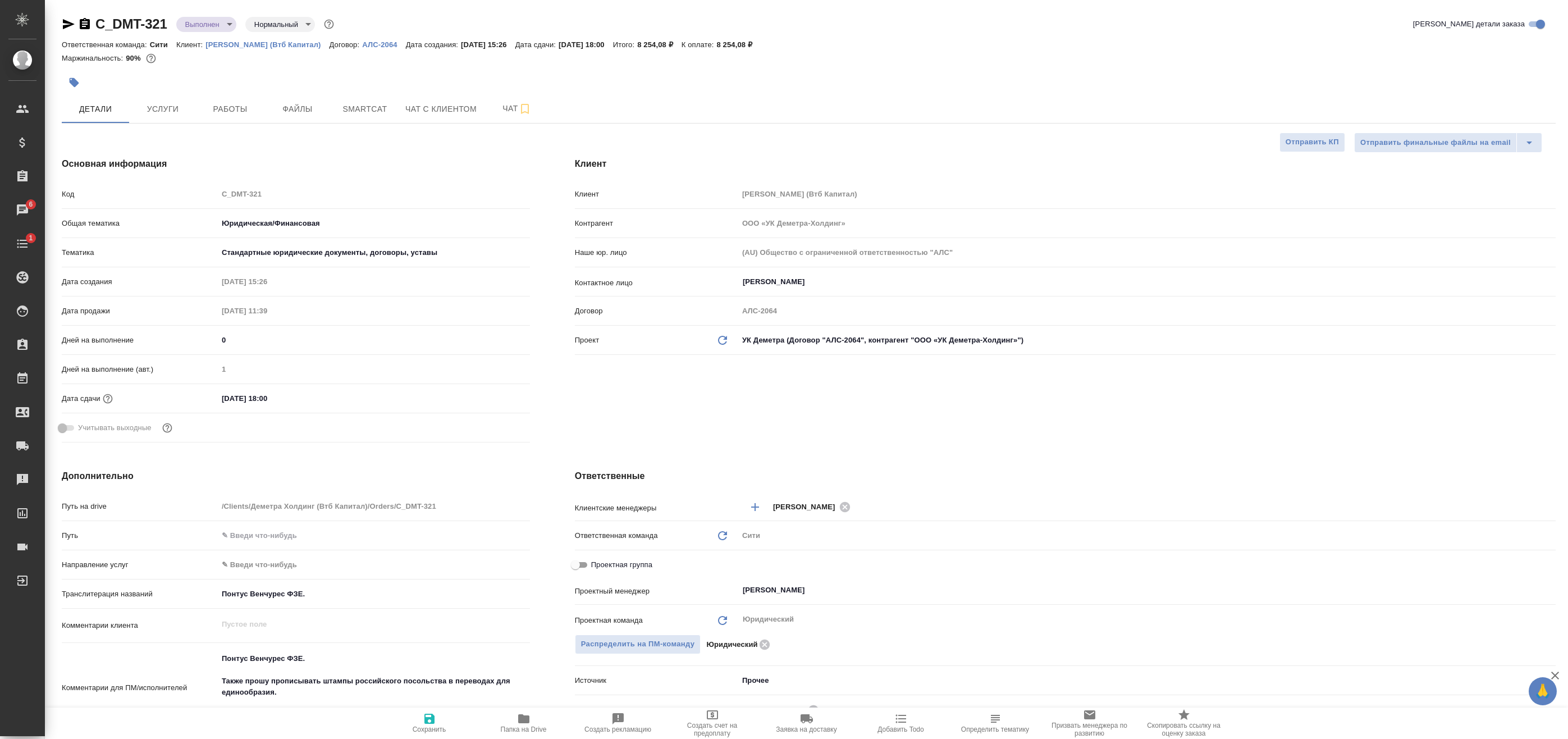
type textarea "x"
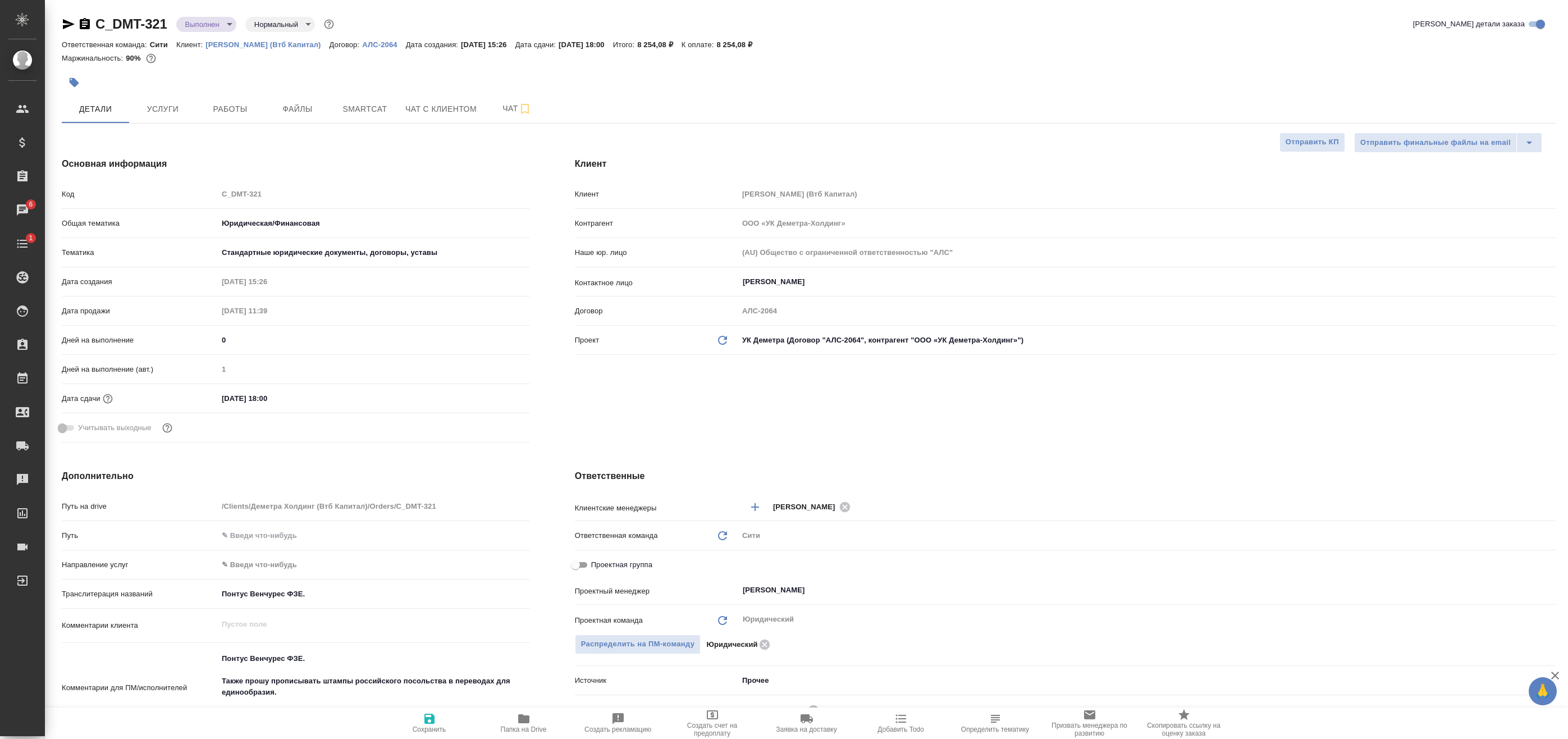
type textarea "x"
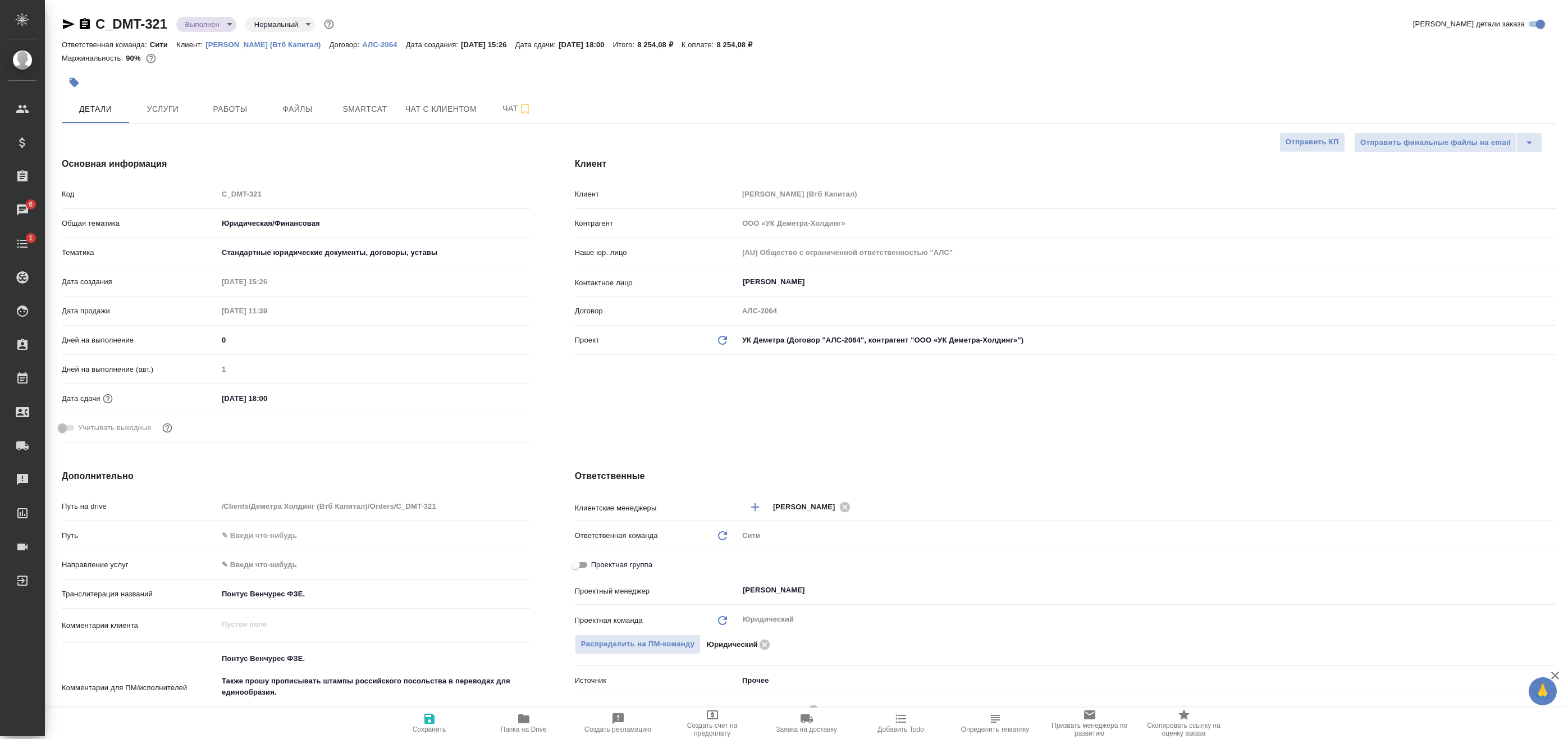
type textarea "x"
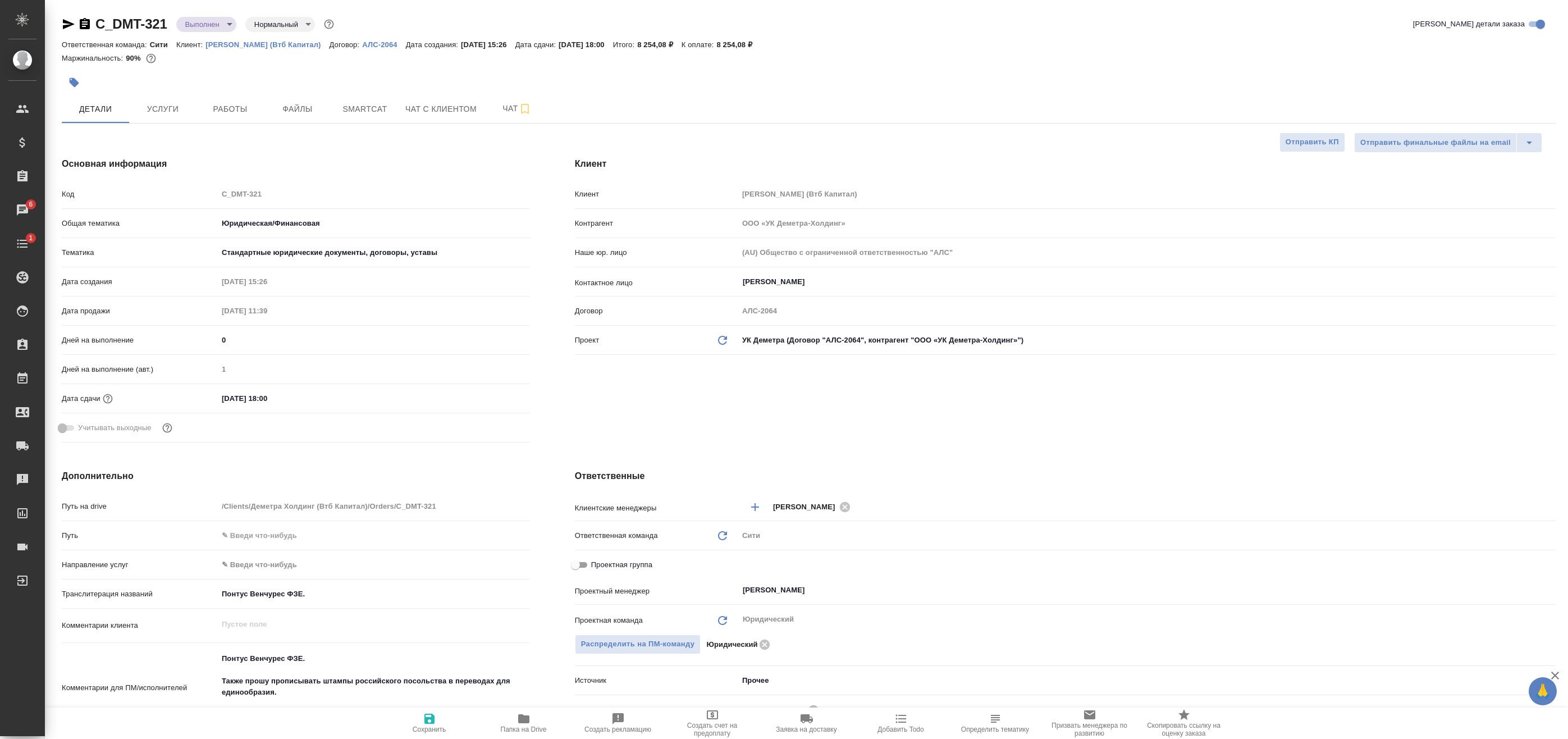
type textarea "x"
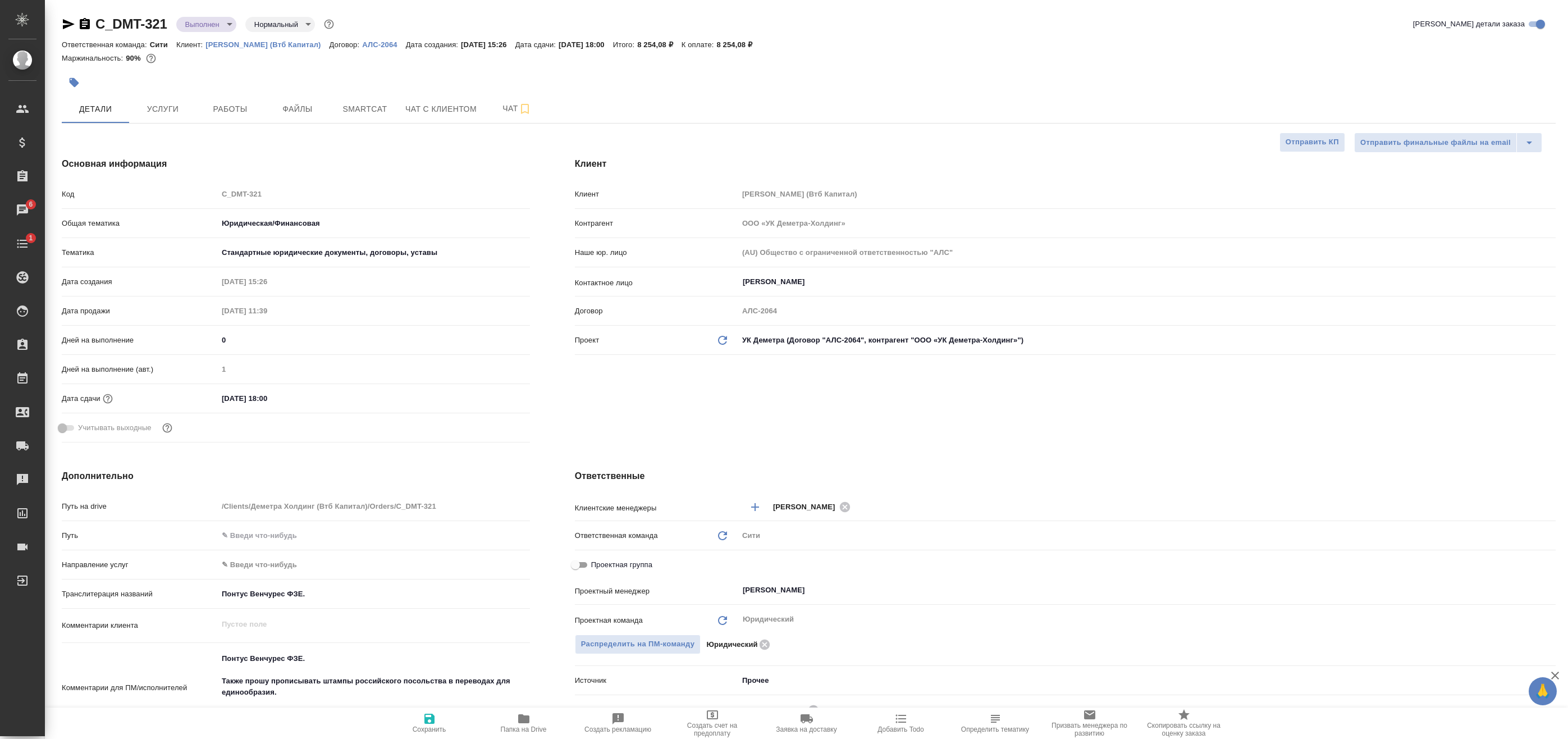
type textarea "x"
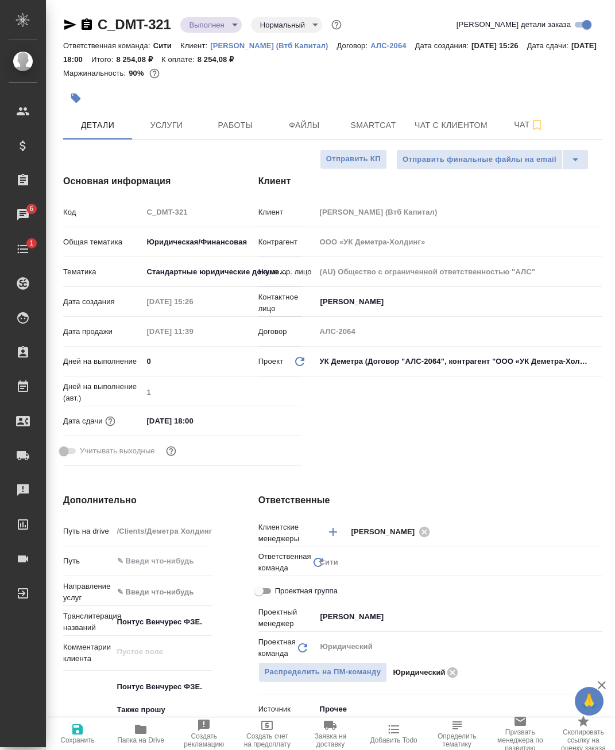
type textarea "x"
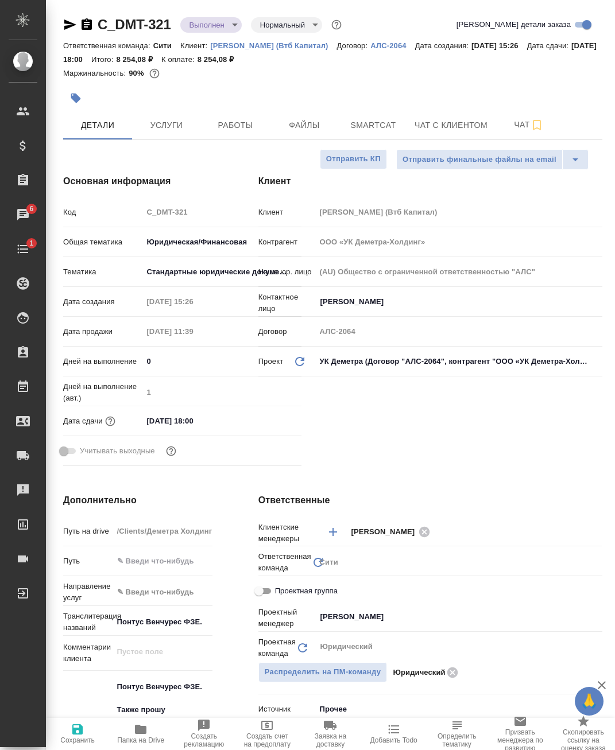
type textarea "x"
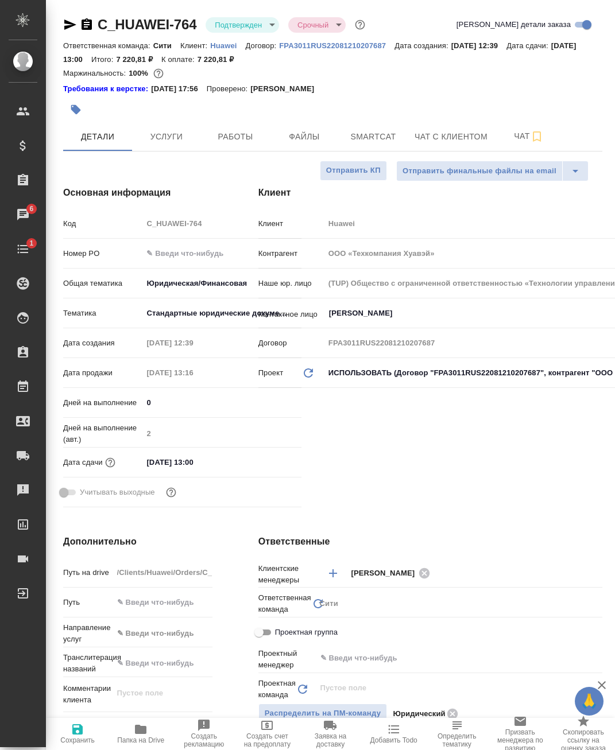
select select "RU"
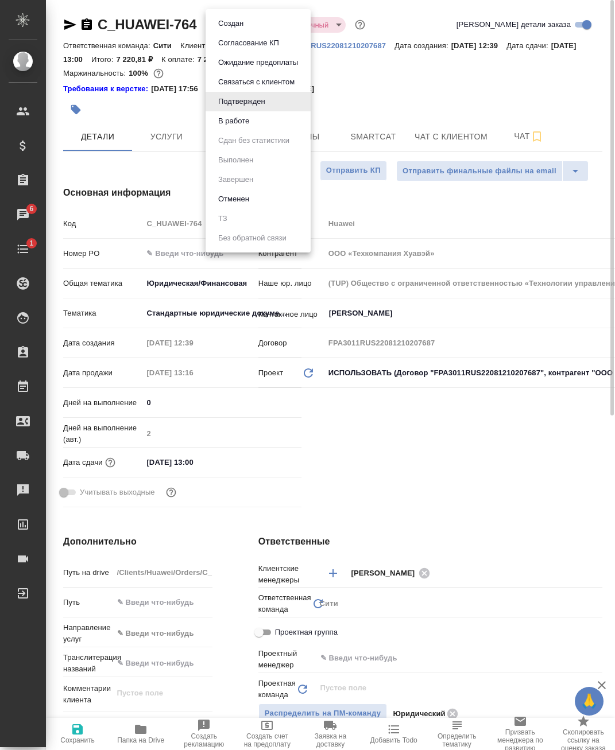
click at [262, 25] on body "🙏 .cls-1 fill:#fff; AWATERA Badanyan Artak Клиенты Спецификации Заказы 6 Чаты 1…" at bounding box center [307, 375] width 615 height 750
click at [244, 122] on button "В работе" at bounding box center [234, 121] width 38 height 13
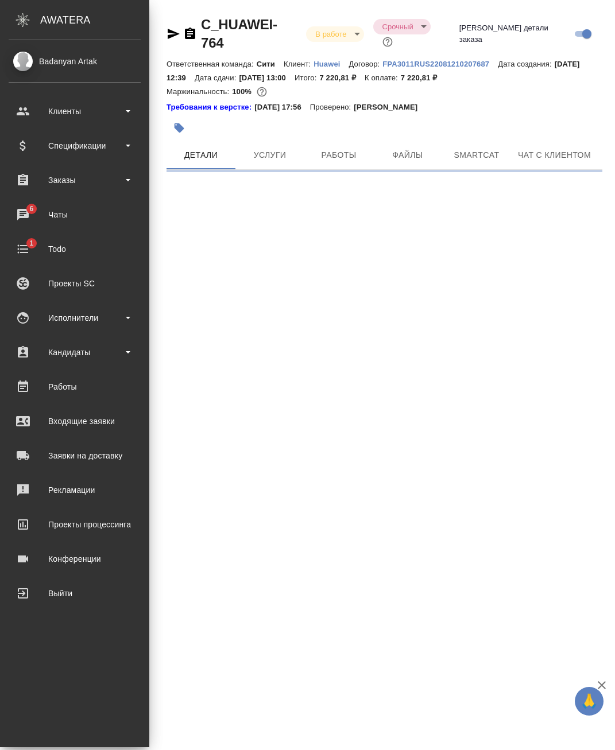
select select "RU"
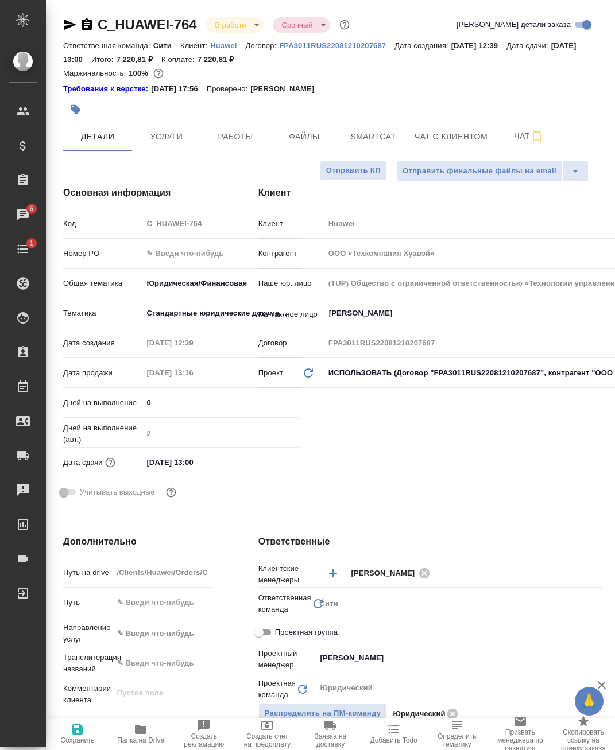
type textarea "x"
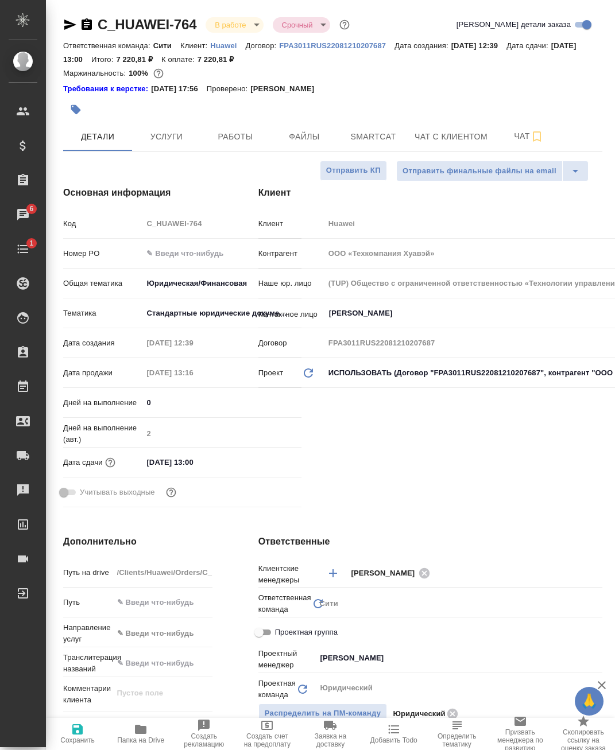
type textarea "x"
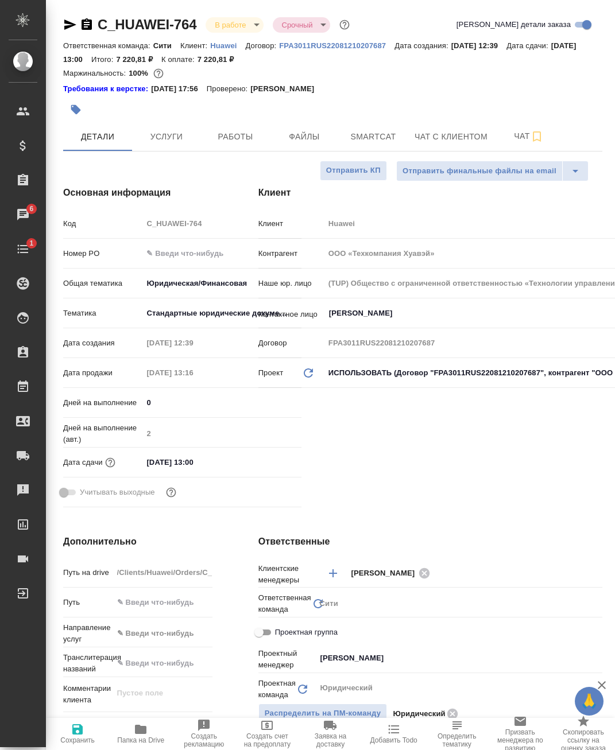
type textarea "x"
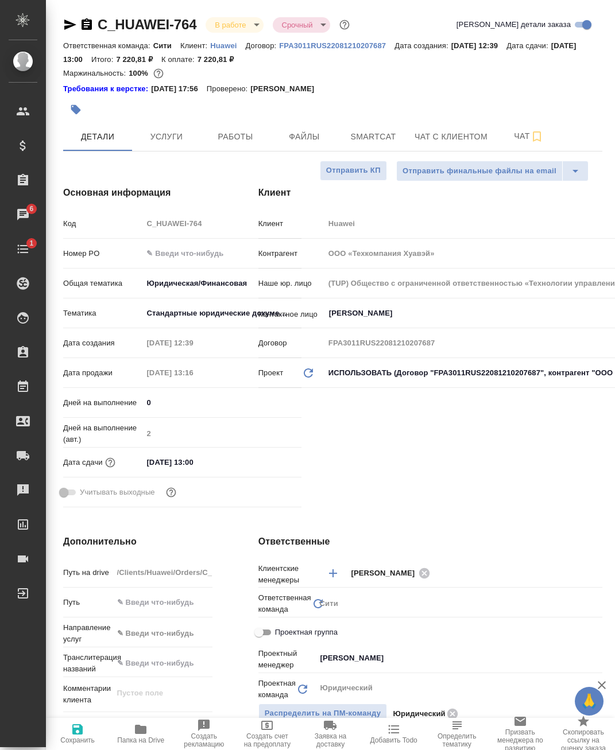
type textarea "x"
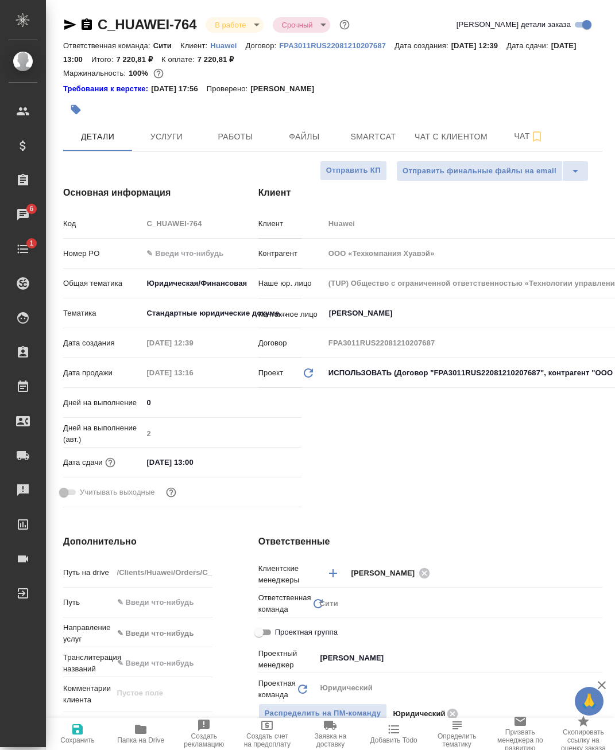
type textarea "x"
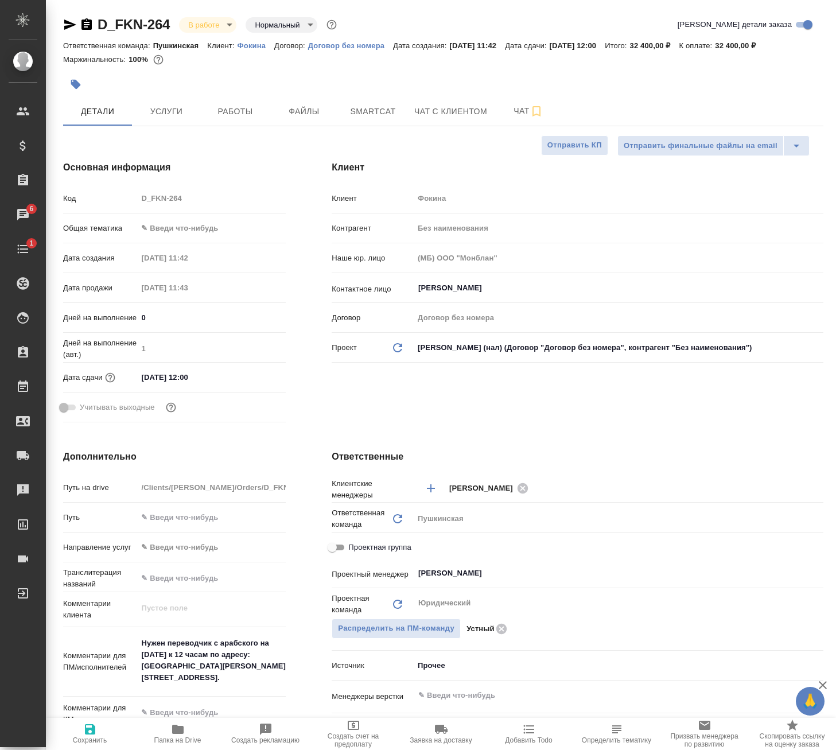
select select "RU"
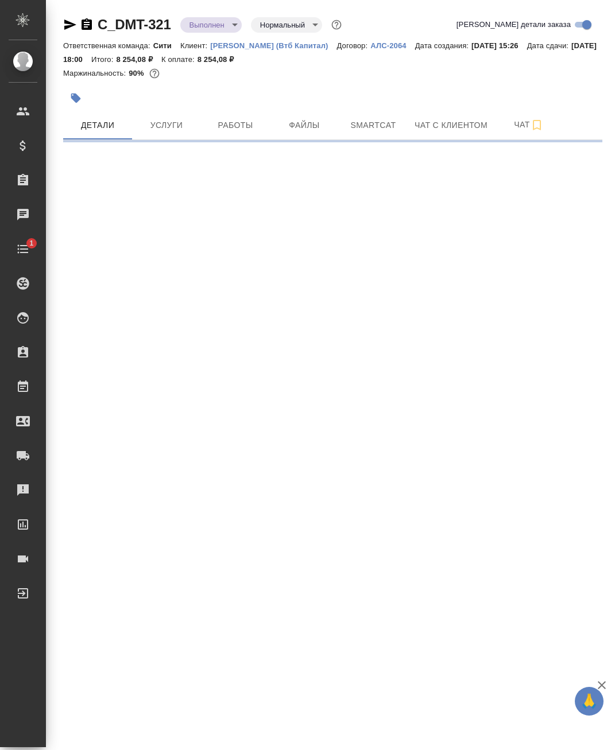
select select "RU"
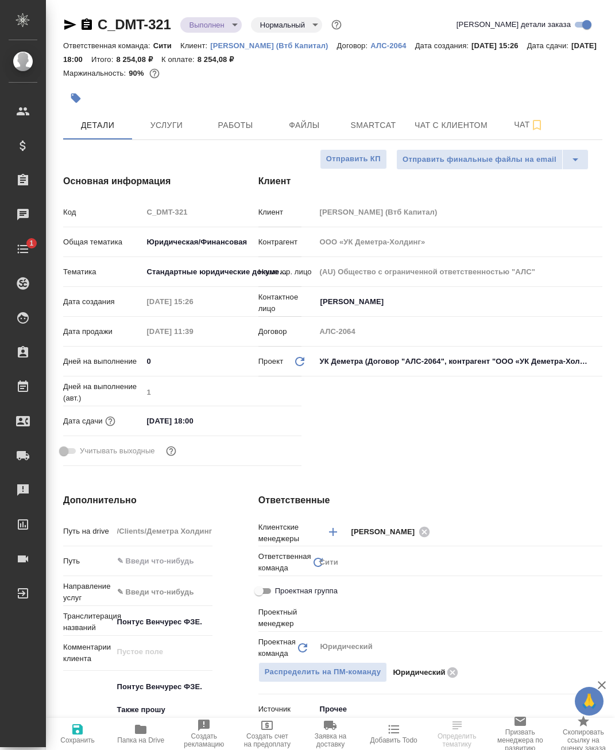
type textarea "x"
type input "[PERSON_NAME]"
click at [139, 739] on span "Папка на Drive" at bounding box center [140, 740] width 47 height 8
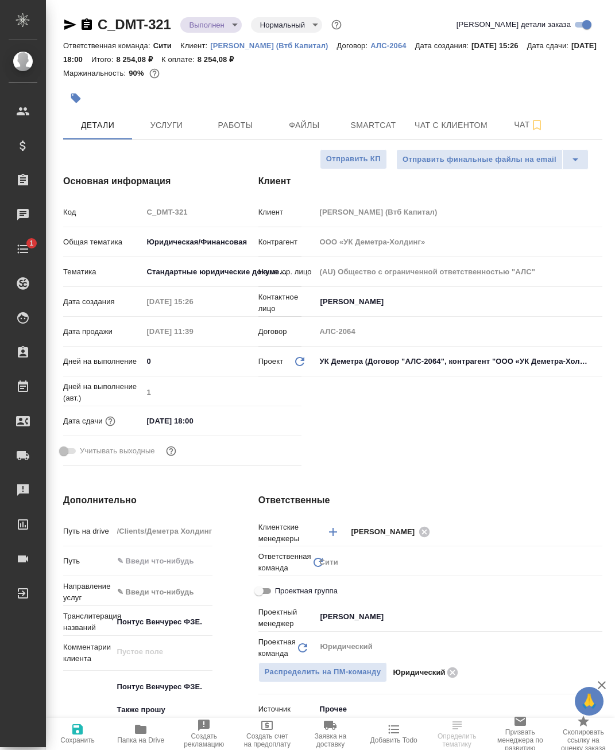
type textarea "x"
select select "RU"
type textarea "x"
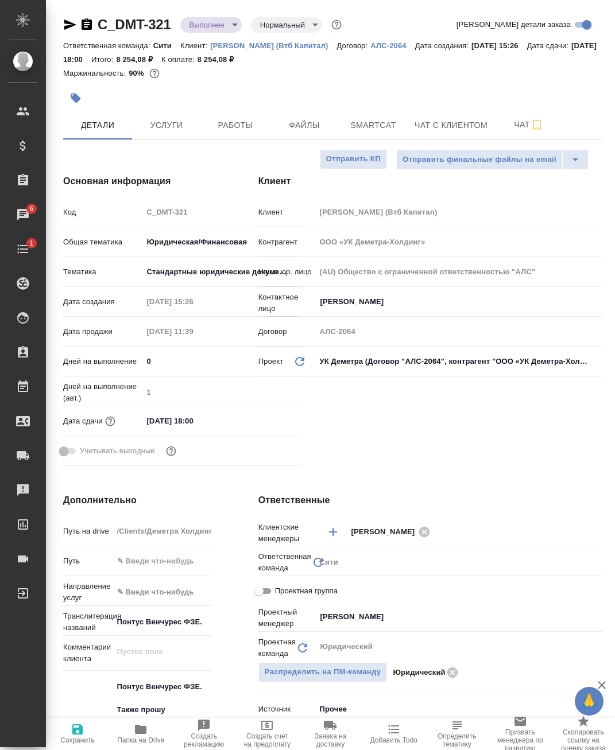
type textarea "x"
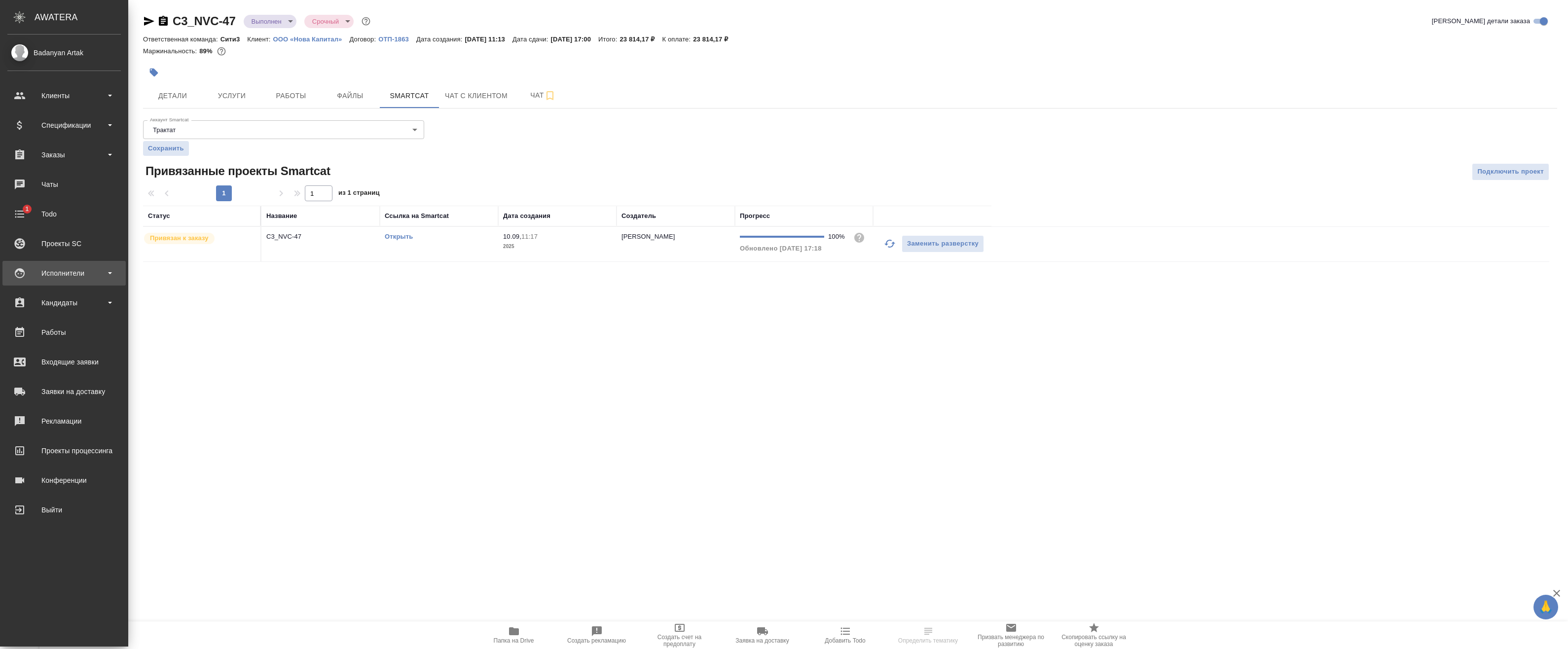
click at [74, 272] on div "Исполнители" at bounding box center [64, 272] width 113 height 15
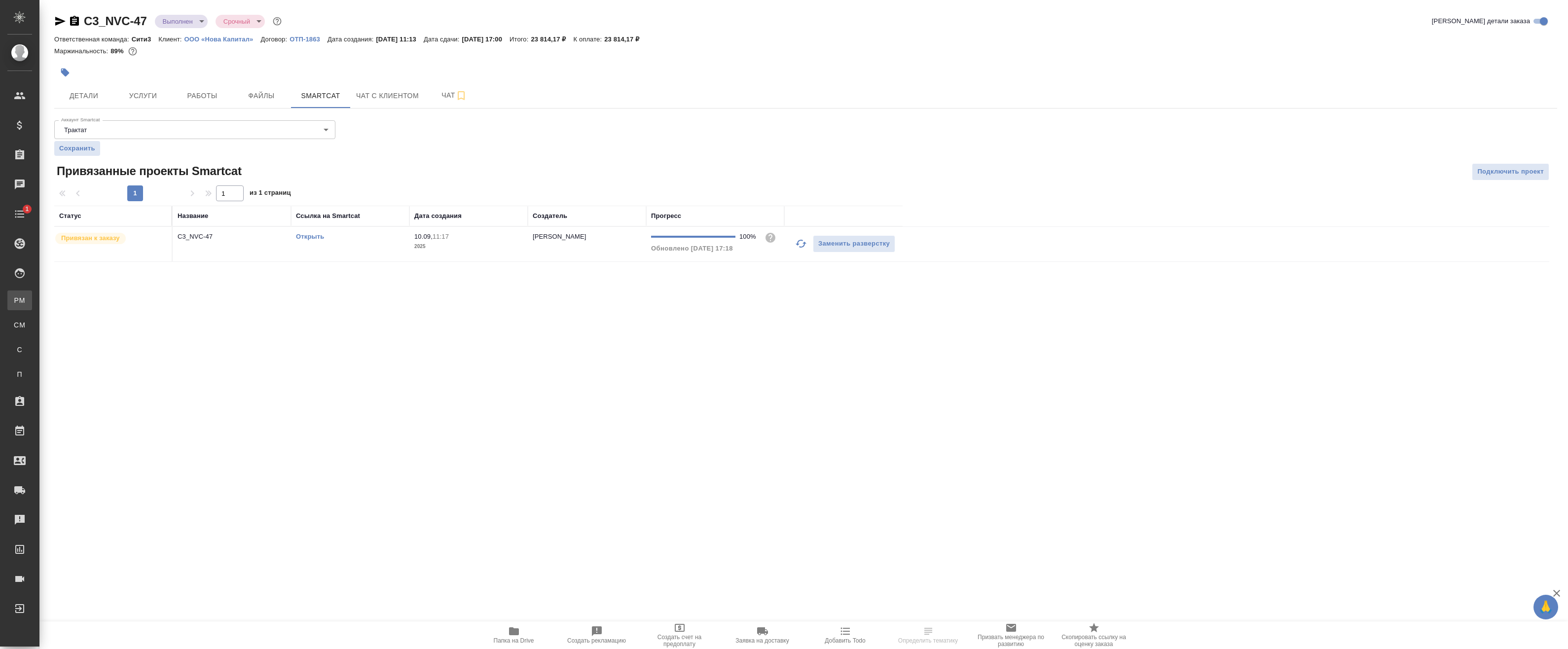
click at [15, 301] on div "Для PM/LQA" at bounding box center [7, 300] width 15 height 9
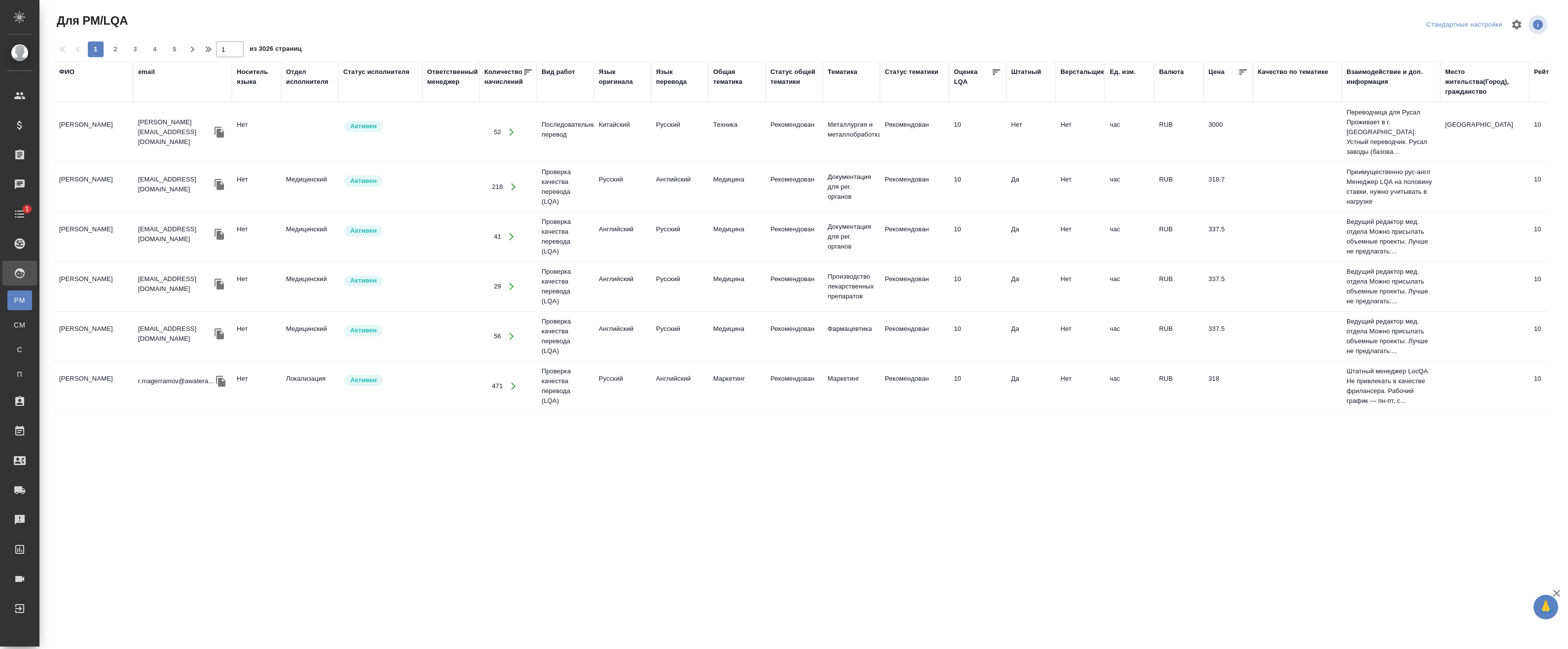
click at [852, 71] on div "Тематика" at bounding box center [842, 71] width 29 height 9
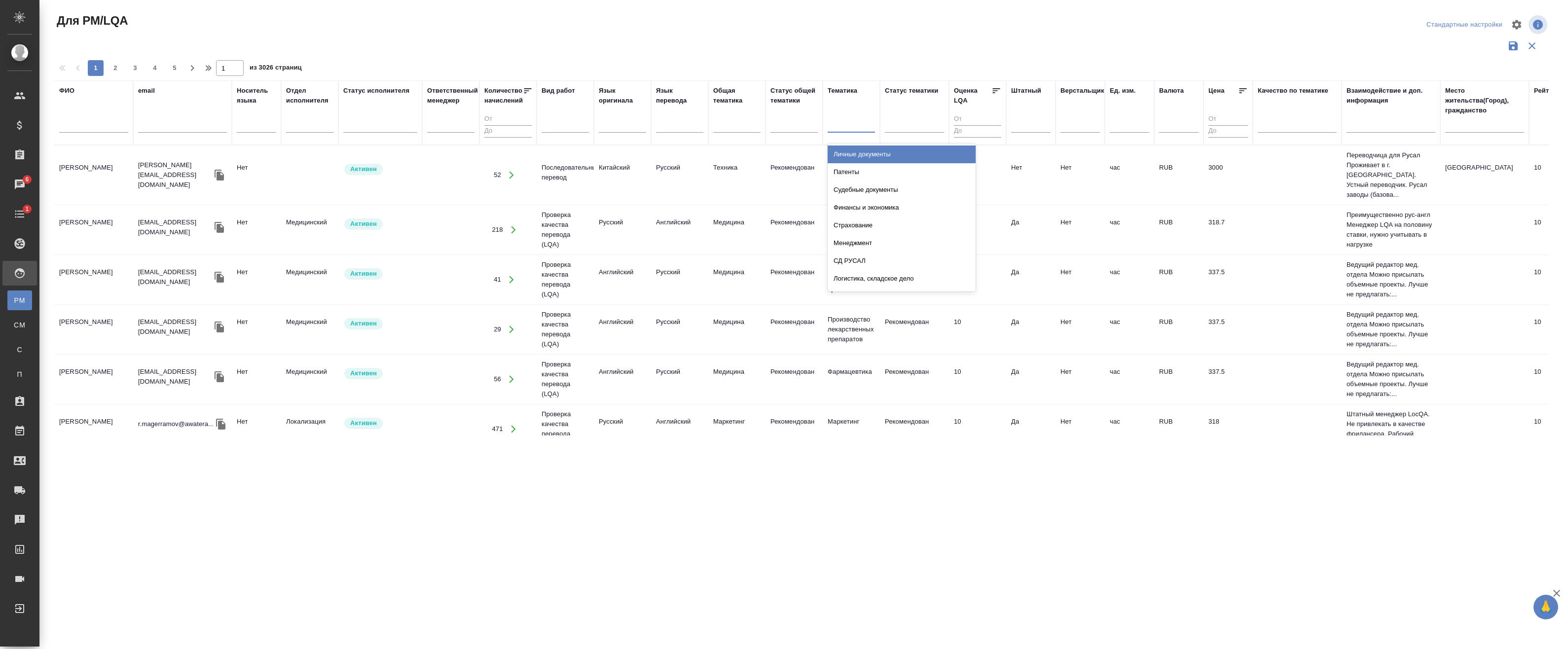
click at [851, 126] on div at bounding box center [851, 123] width 47 height 15
click at [857, 119] on div at bounding box center [851, 123] width 47 height 15
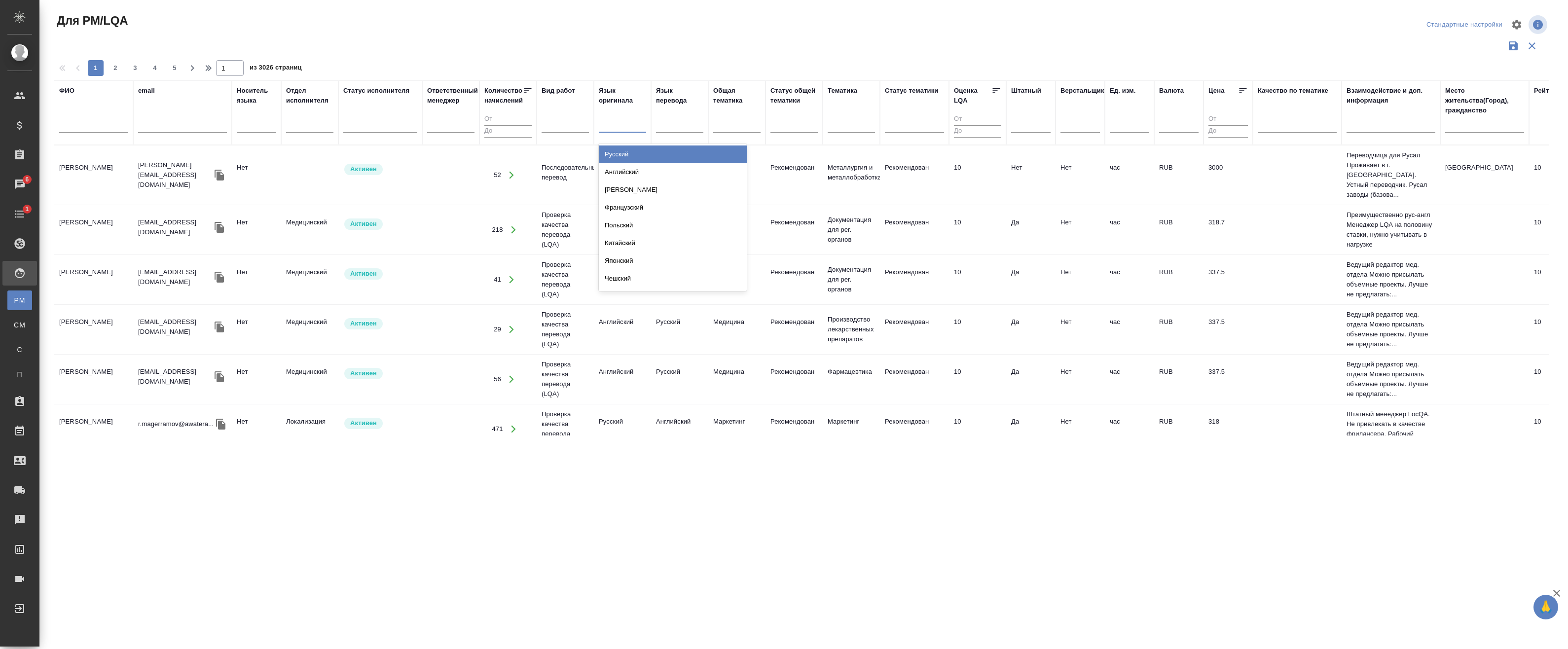
click at [615, 128] on div at bounding box center [622, 123] width 47 height 15
type input "порт"
click at [648, 150] on div "Португальский" at bounding box center [673, 154] width 148 height 18
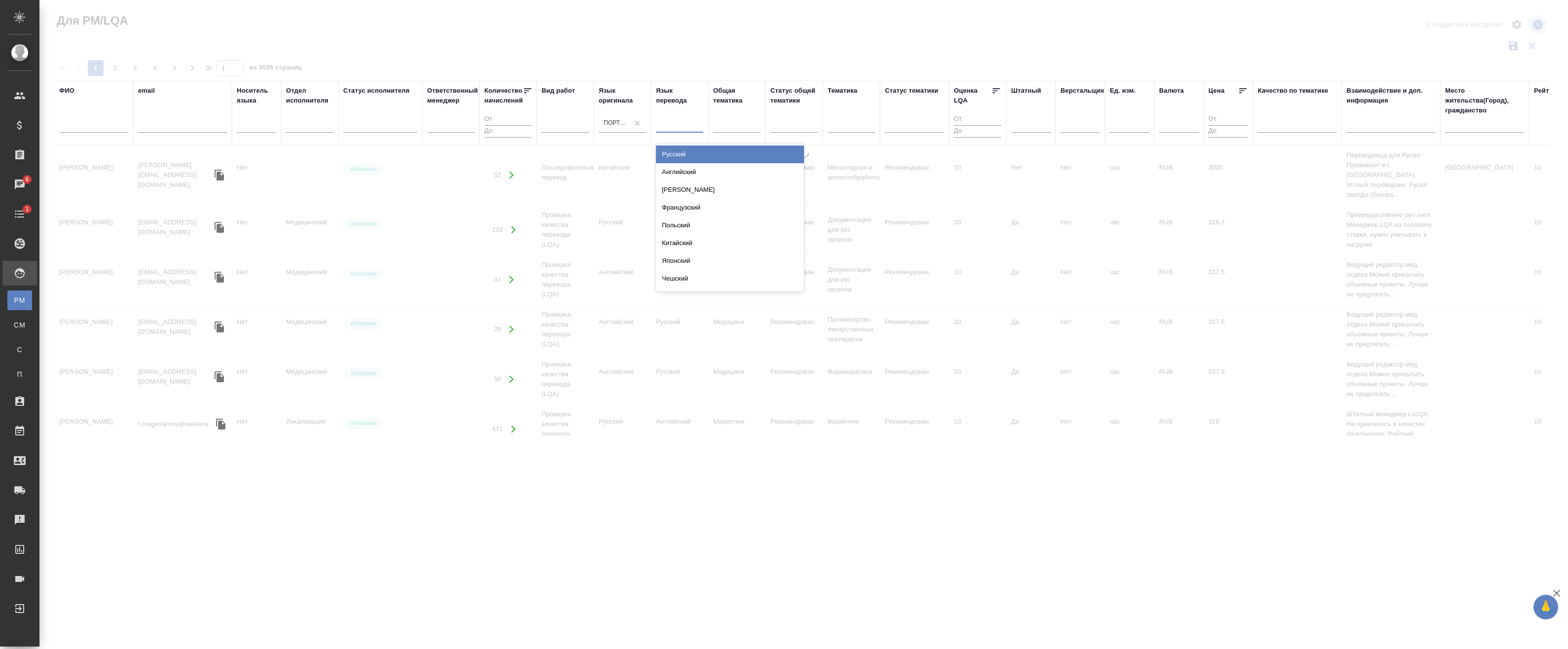
click at [677, 126] on div at bounding box center [679, 123] width 47 height 15
type input "русск"
click at [686, 151] on div "Русский" at bounding box center [729, 154] width 148 height 18
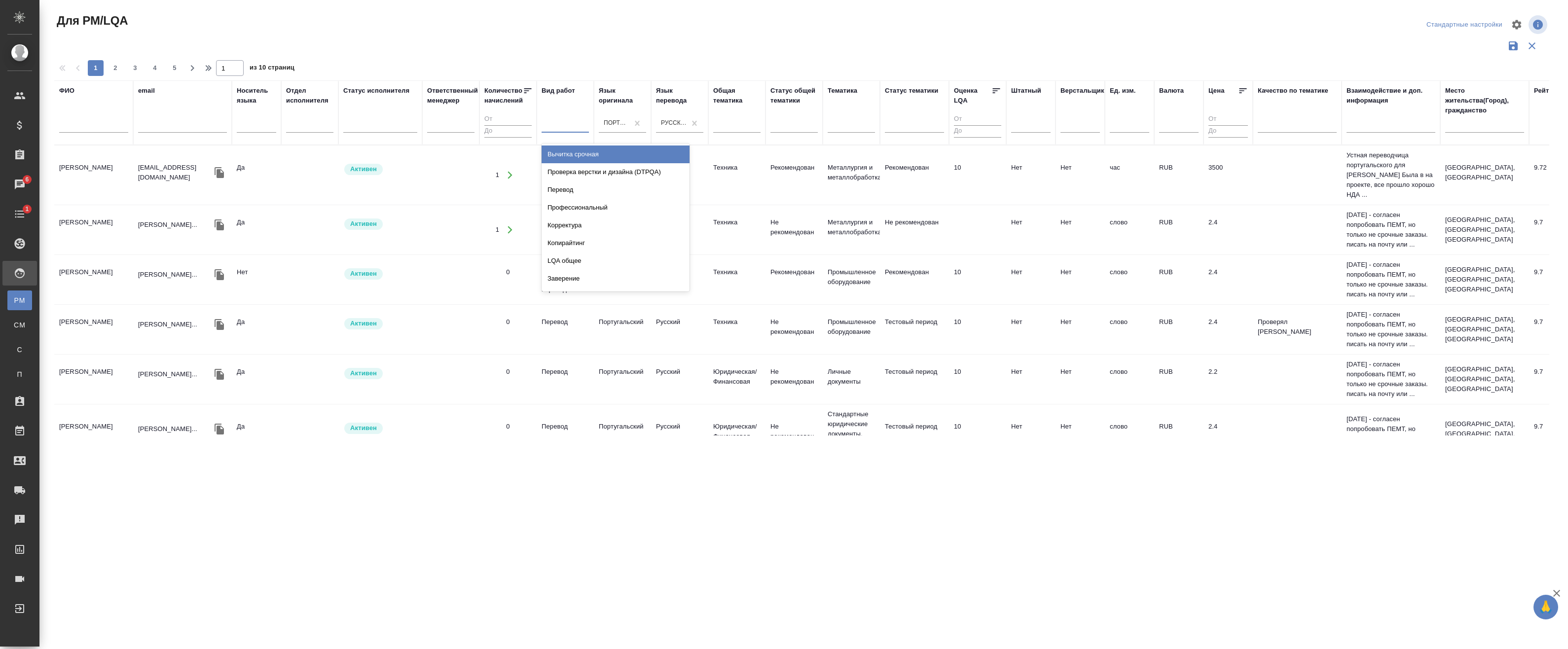
click at [561, 125] on div at bounding box center [564, 123] width 47 height 15
type input "син"
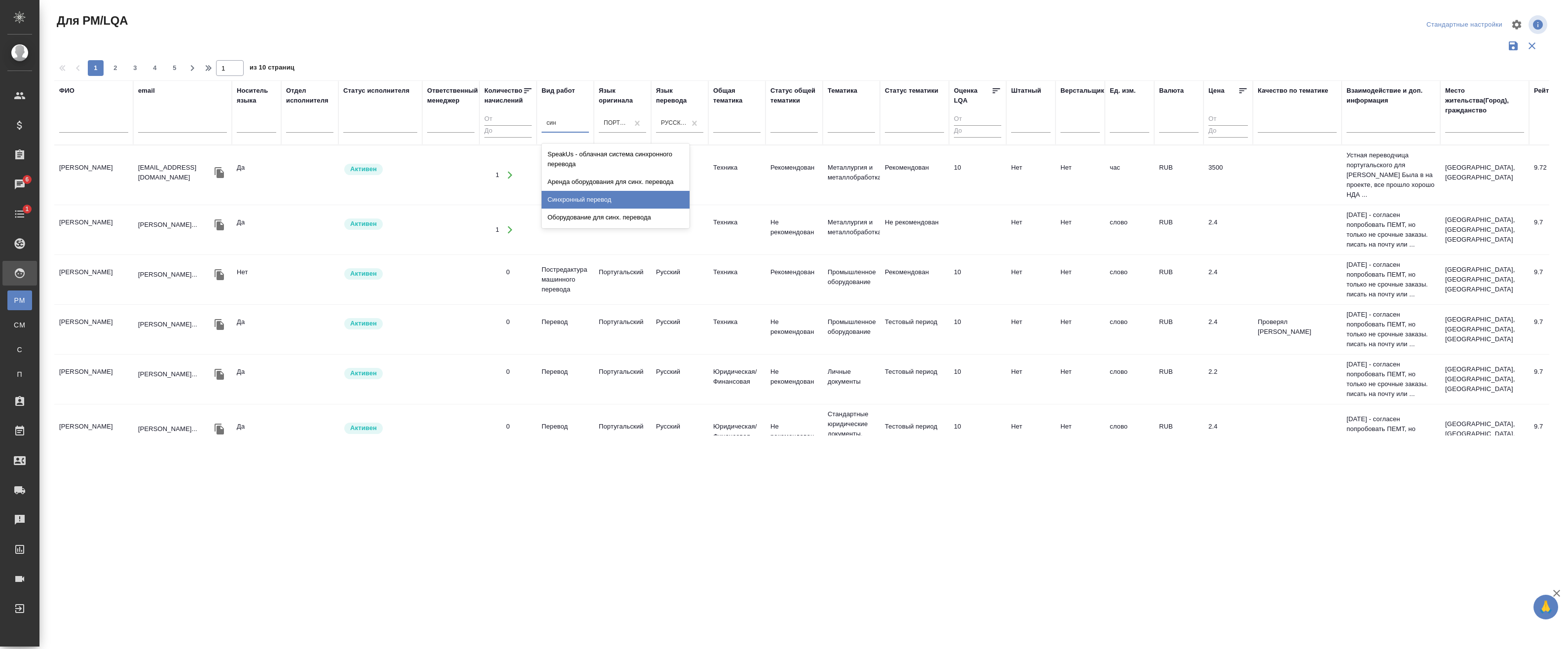
click at [605, 205] on div "Синхронный перевод" at bounding box center [615, 199] width 148 height 18
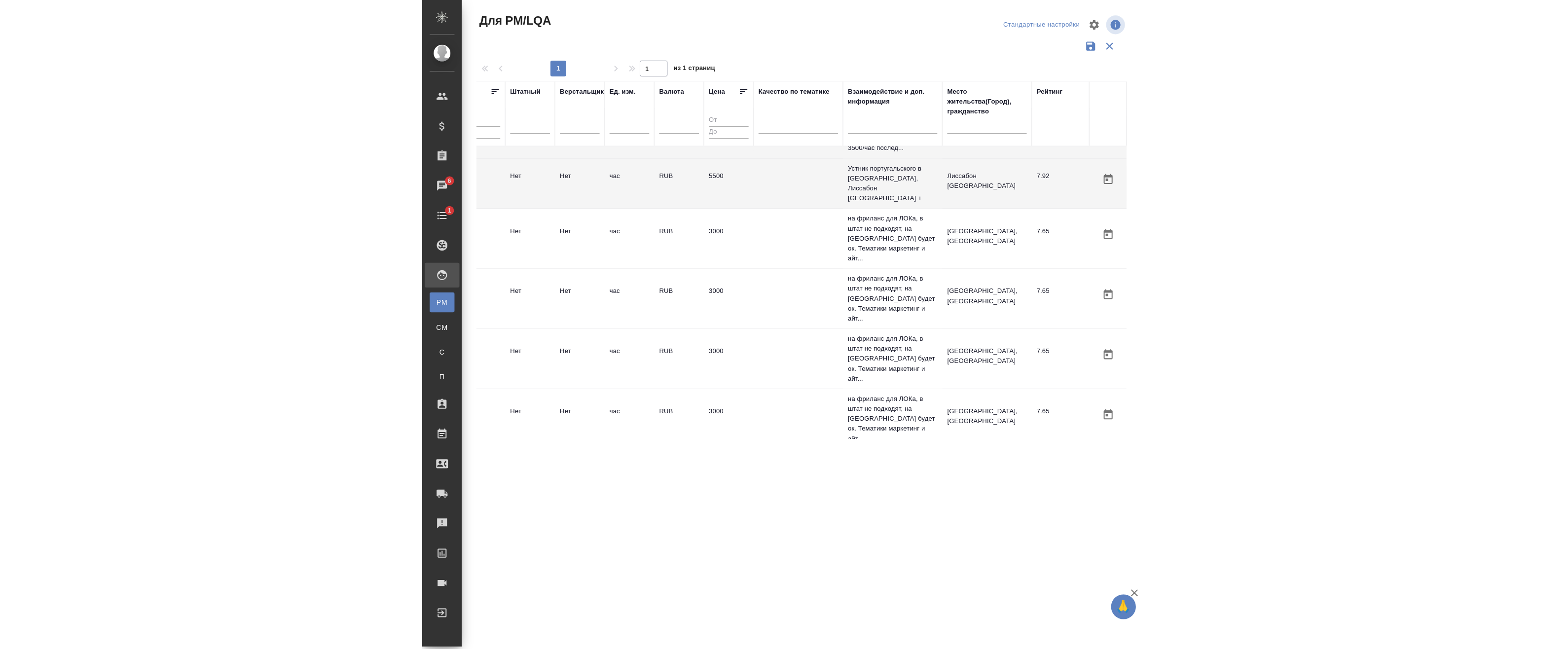
scroll to position [0, 931]
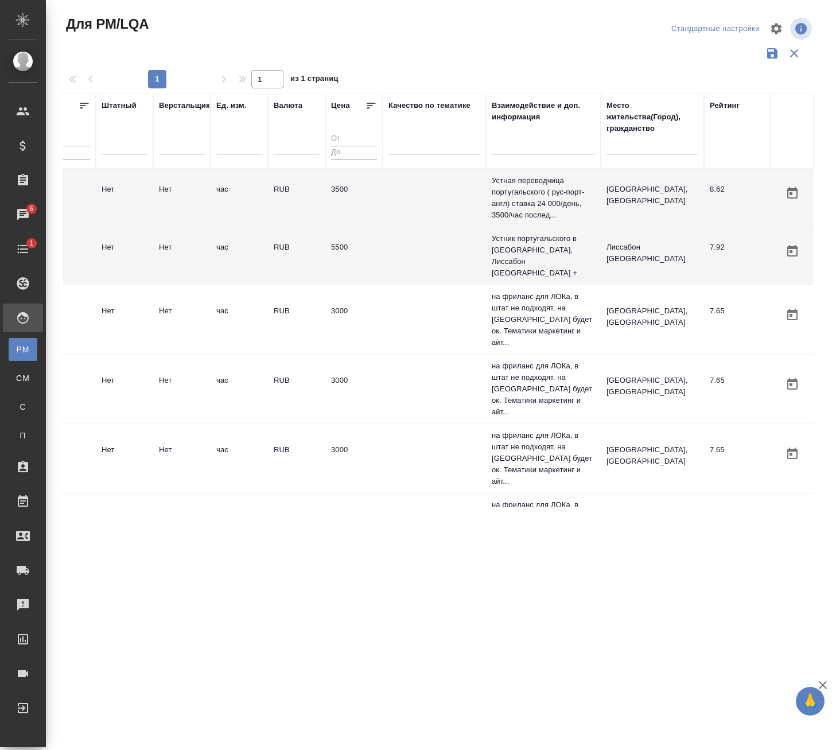
click at [292, 258] on td "RUB" at bounding box center [296, 256] width 57 height 40
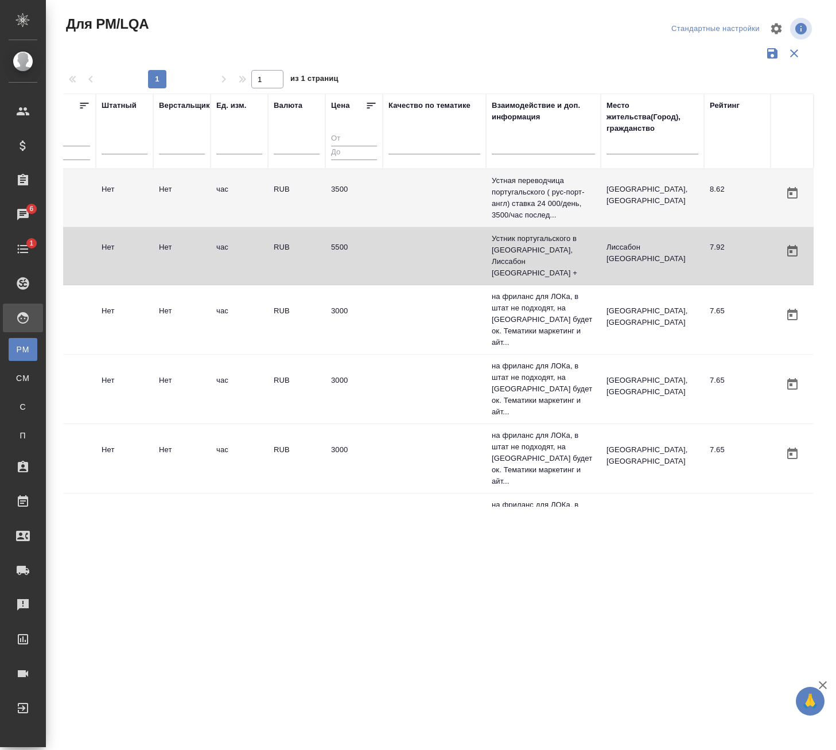
click at [292, 258] on td "RUB" at bounding box center [296, 256] width 57 height 40
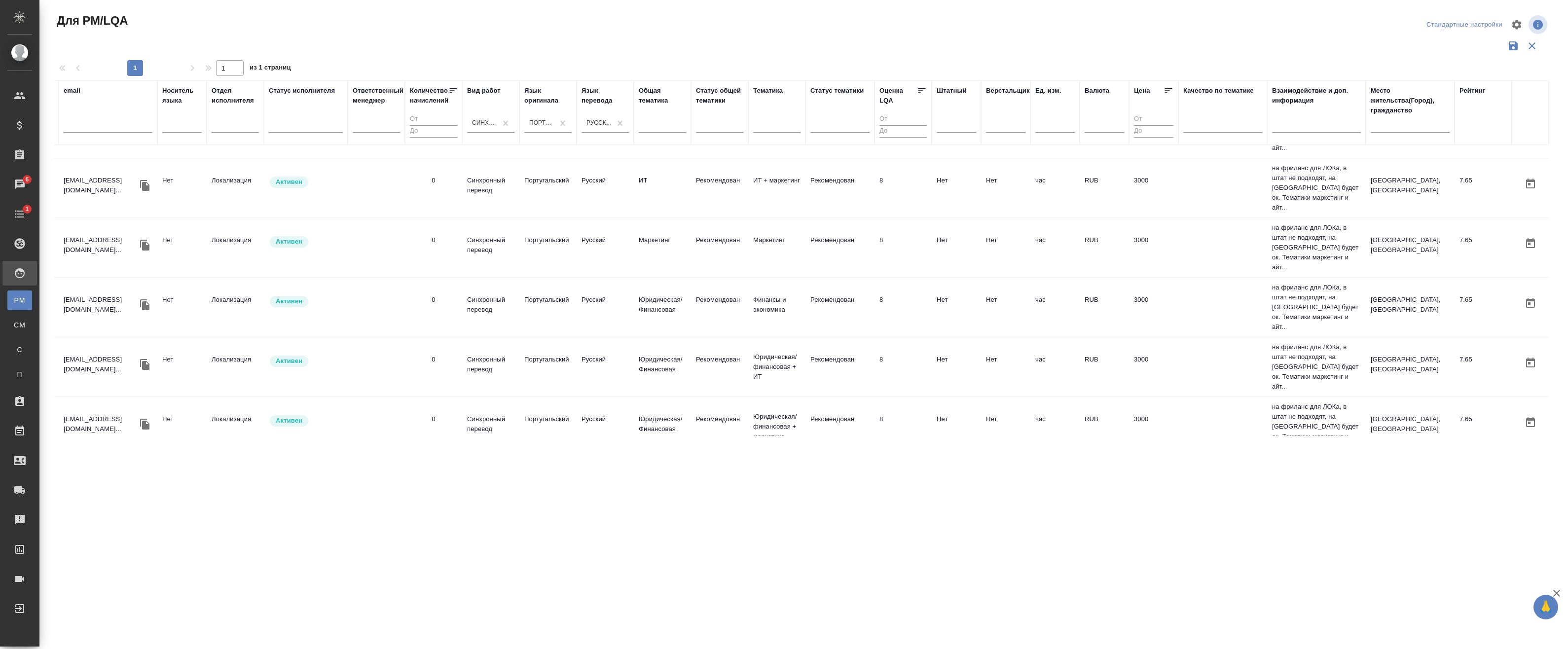
scroll to position [156, 82]
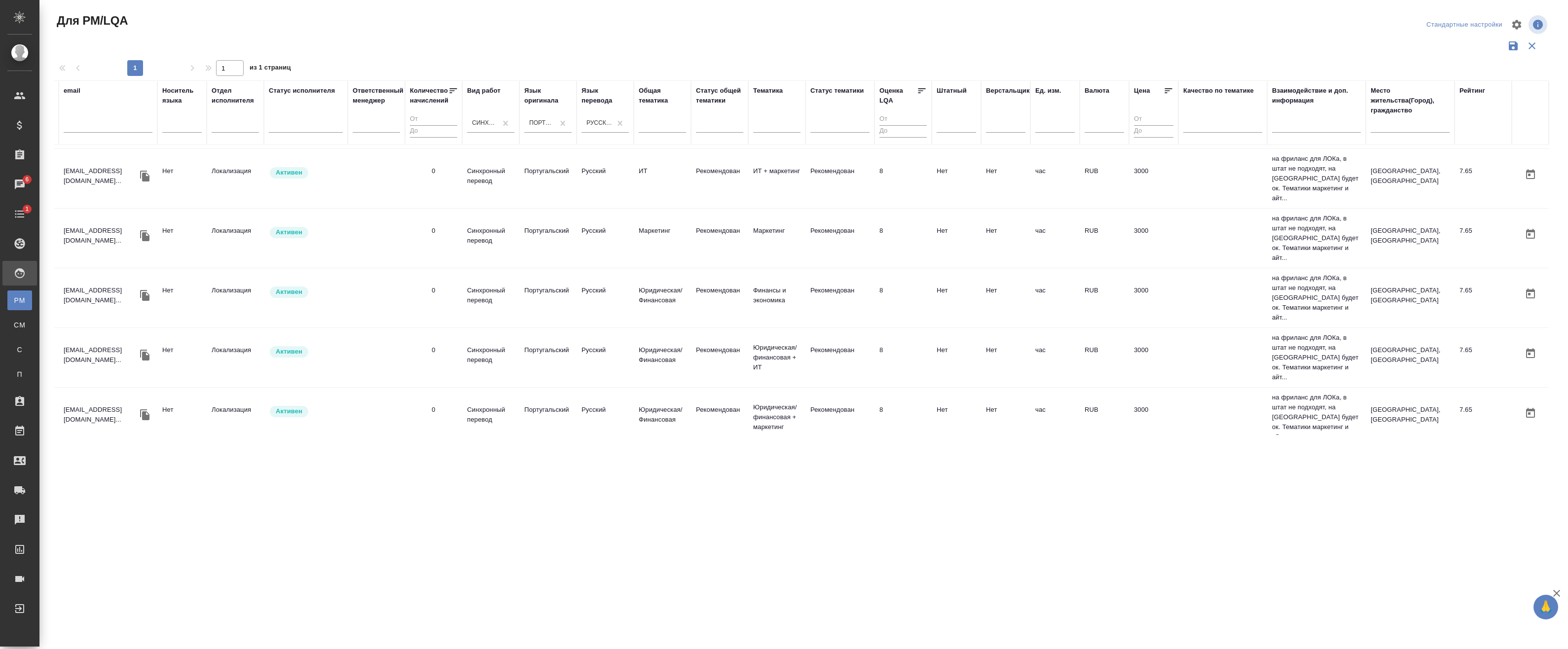
click at [872, 502] on div ".cls-1 fill:#fff; AWATERA Badanyan Artak Клиенты Спецификации Заказы 6 Чаты 1 T…" at bounding box center [784, 324] width 1568 height 649
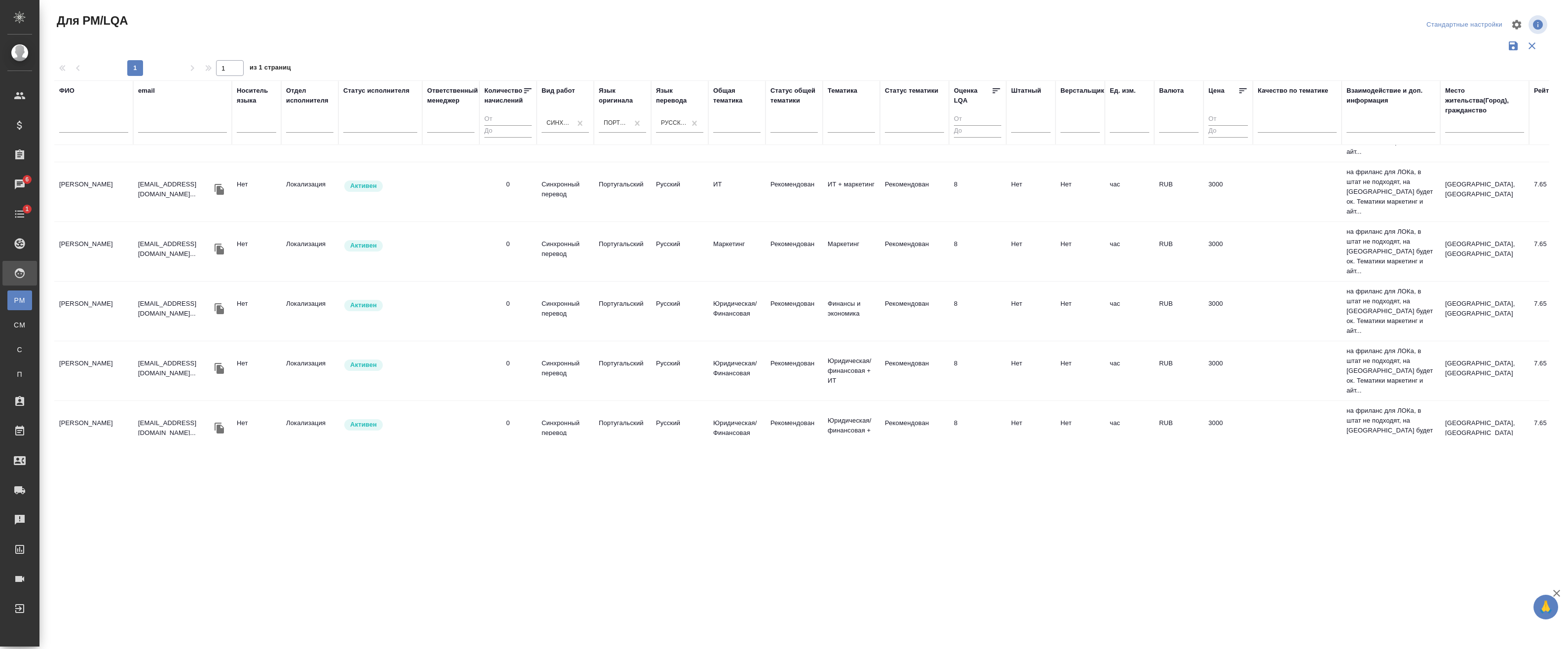
scroll to position [0, 0]
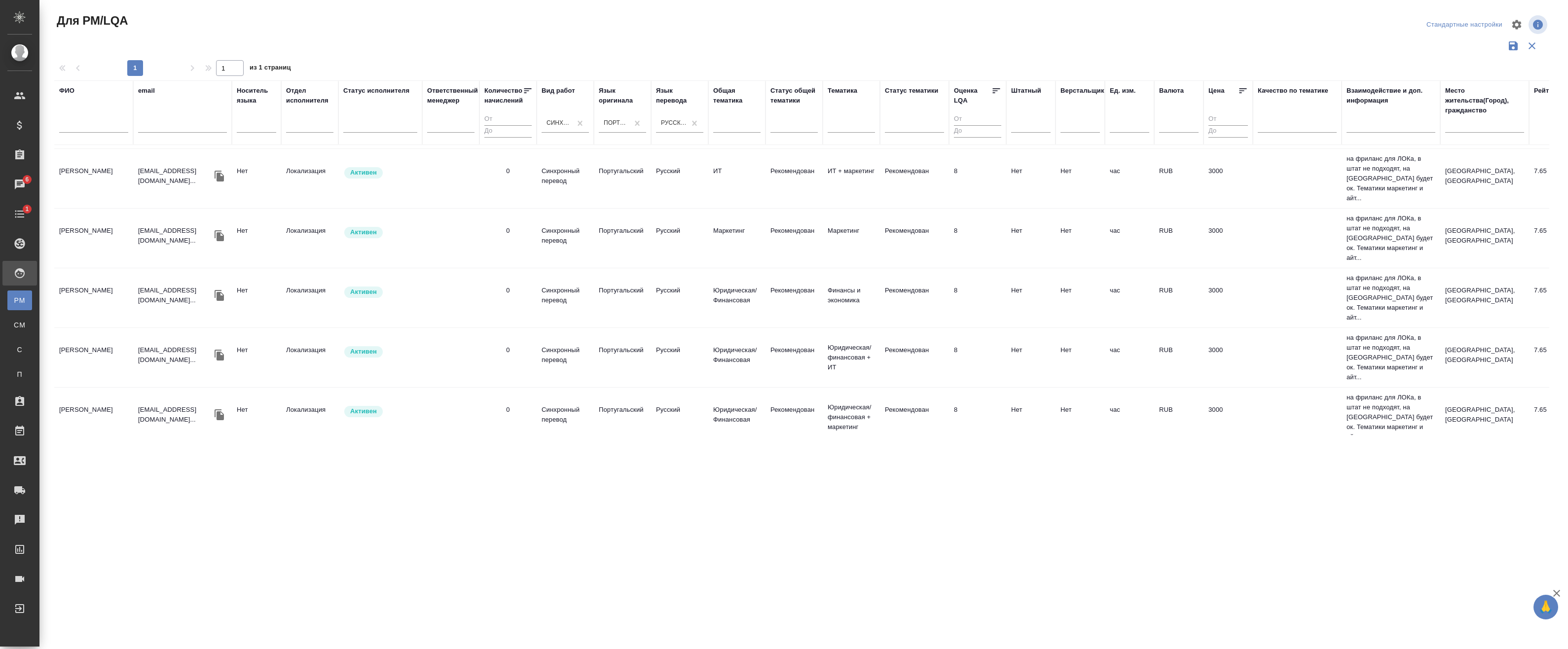
click at [921, 536] on div ".cls-1 fill:#fff; AWATERA Badanyan Artak Клиенты Спецификации Заказы 6 Чаты 1 T…" at bounding box center [784, 324] width 1568 height 649
click at [564, 119] on div "Синхронный перевод" at bounding box center [559, 123] width 26 height 9
click at [621, 119] on div "Португальский" at bounding box center [617, 123] width 26 height 9
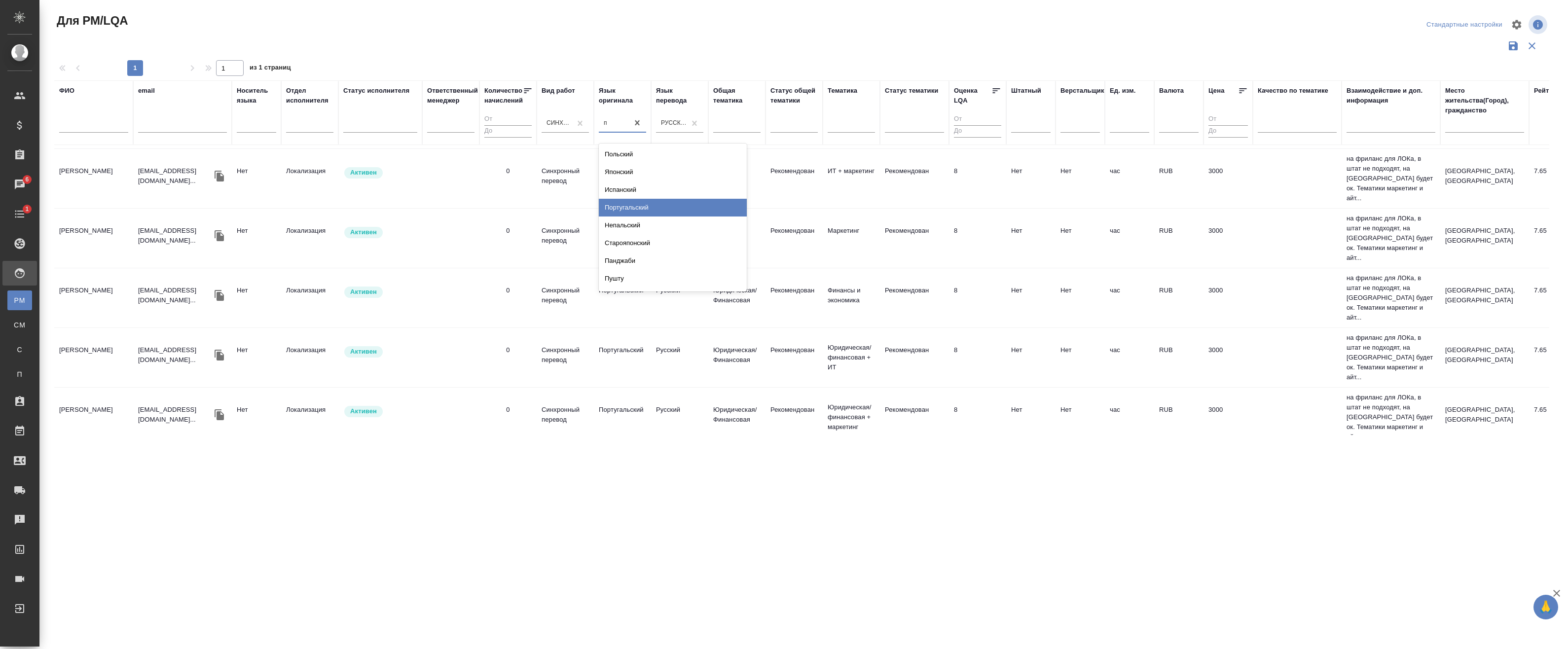
type input "по"
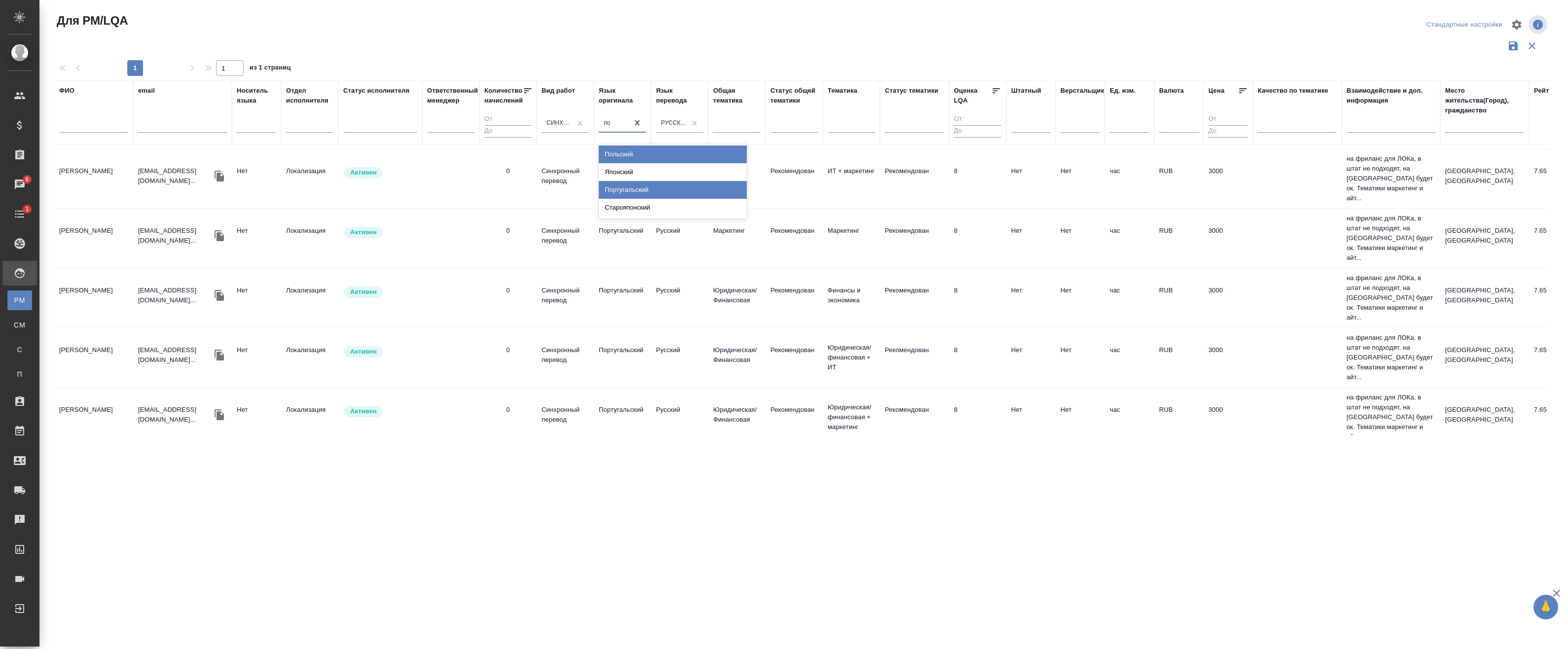
click at [635, 157] on div "Польский" at bounding box center [673, 154] width 148 height 18
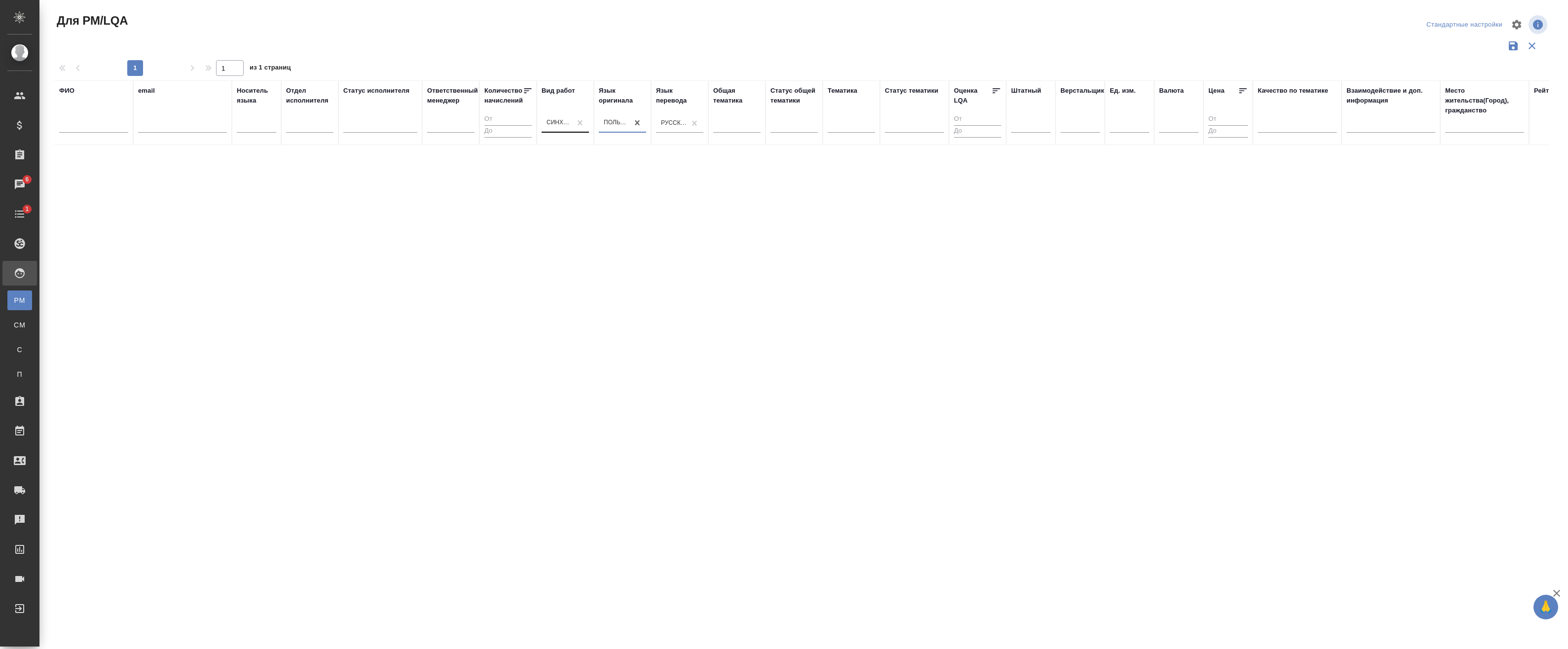
click at [558, 119] on div "Синхронный перевод" at bounding box center [559, 123] width 26 height 9
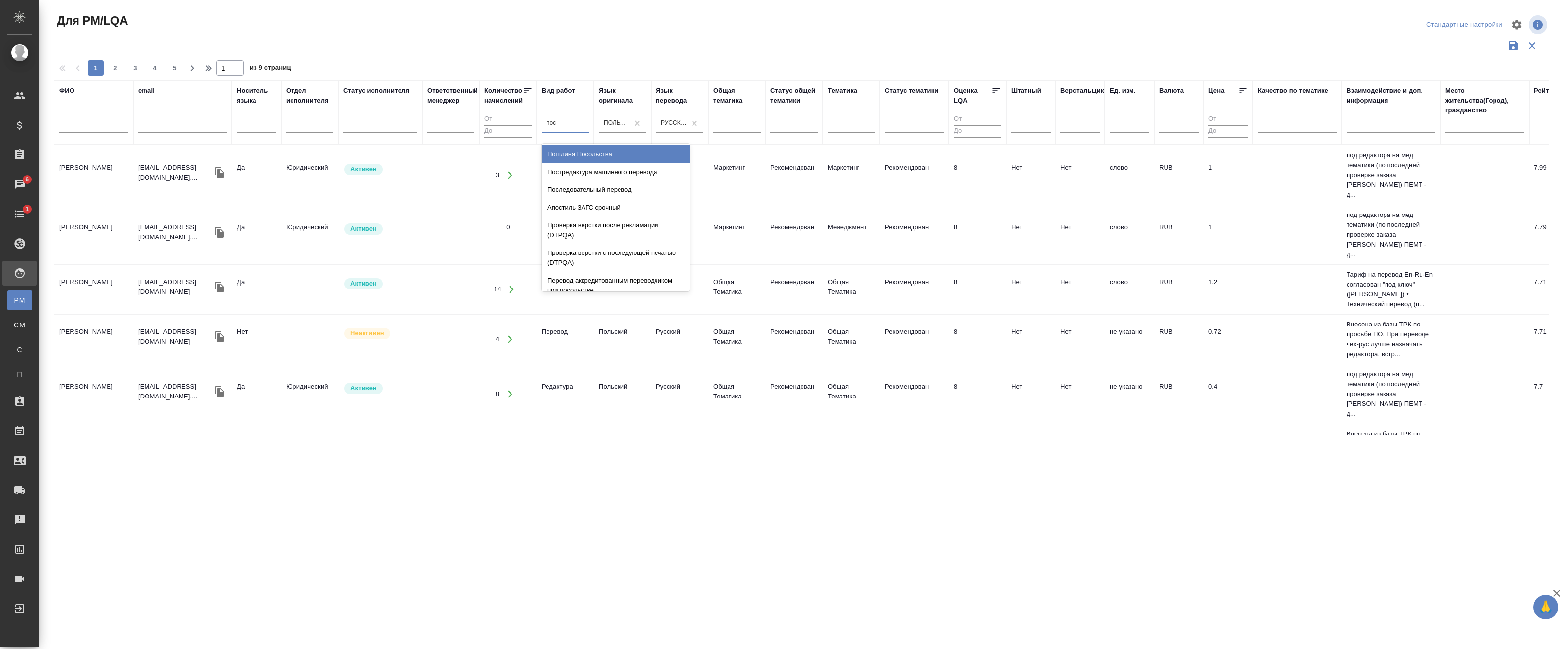
type input "посл"
click at [609, 161] on div "Последовательный перевод" at bounding box center [615, 154] width 148 height 18
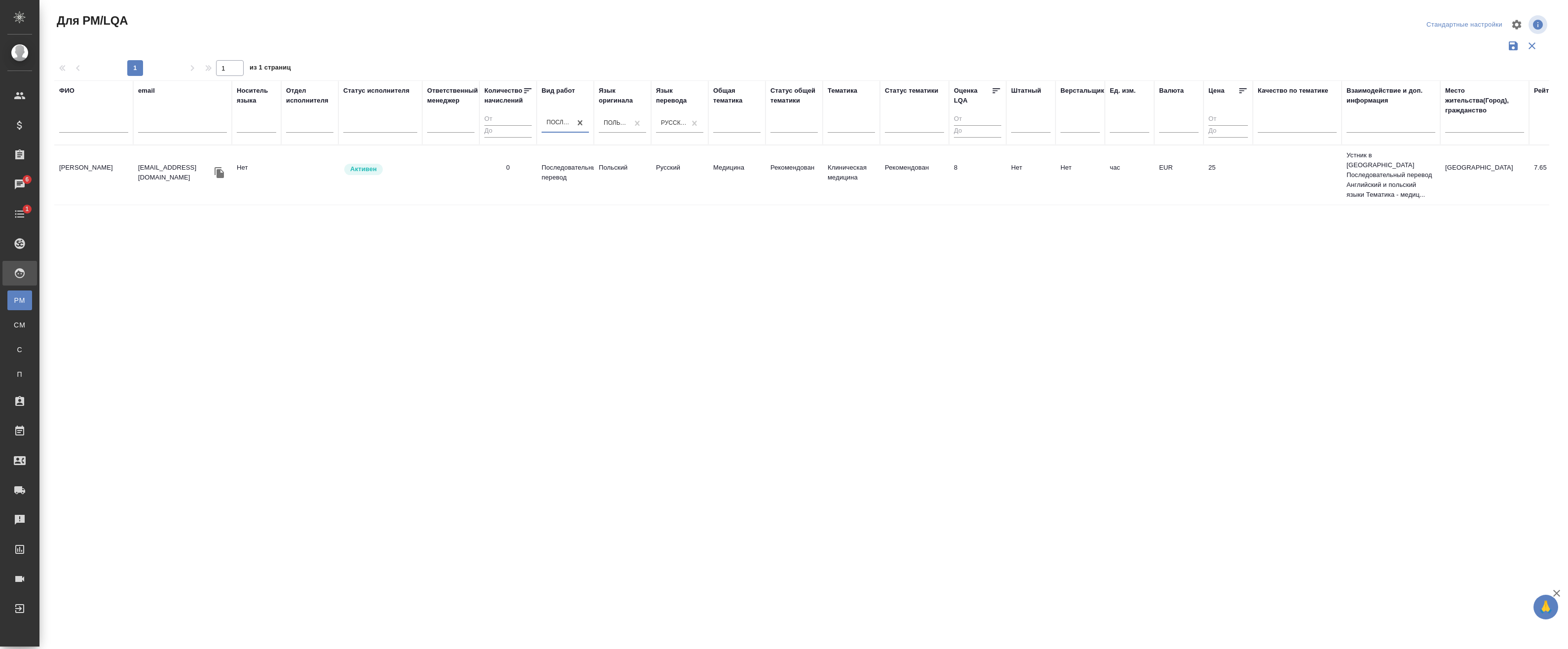
click at [542, 171] on td "Последовательный перевод" at bounding box center [564, 175] width 58 height 34
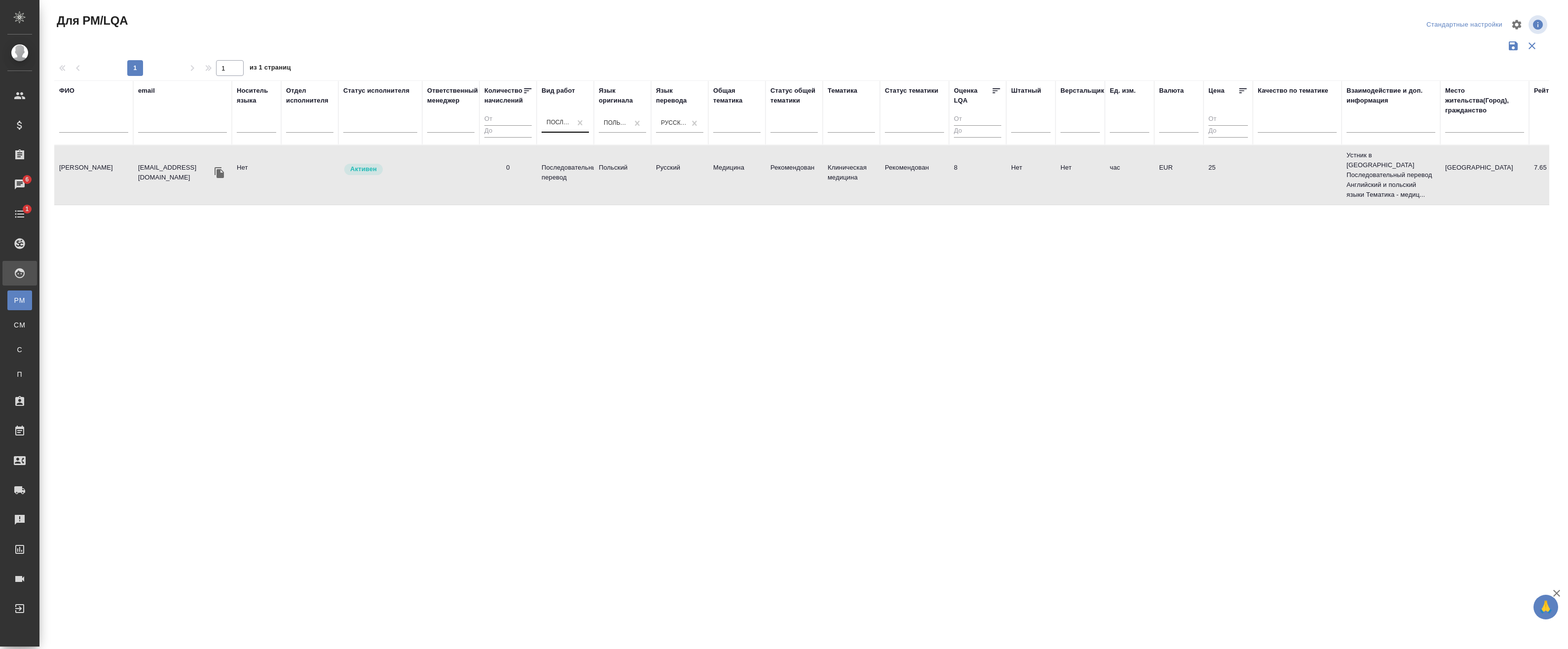
click at [572, 173] on td "Последовательный перевод" at bounding box center [564, 175] width 58 height 34
click at [1371, 120] on input "text" at bounding box center [1390, 126] width 88 height 12
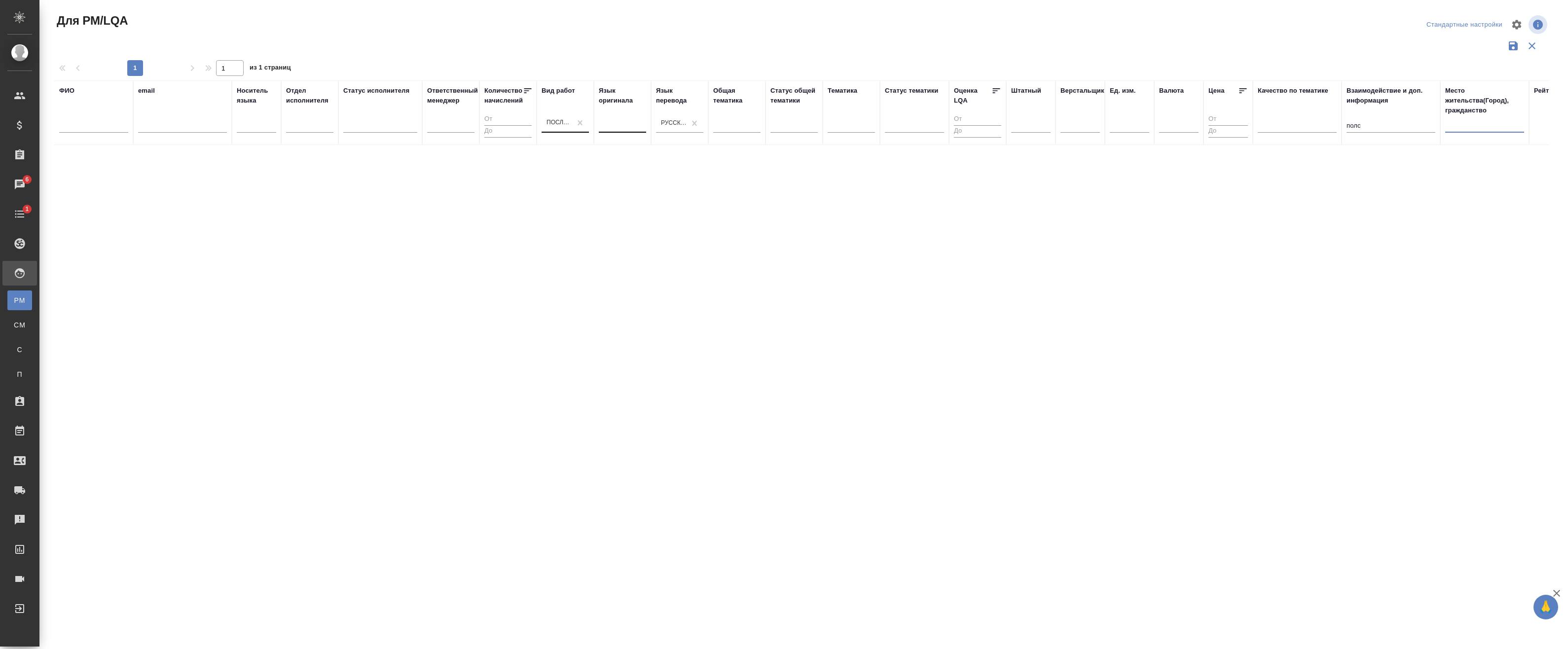
click at [1466, 123] on input "text" at bounding box center [1485, 126] width 79 height 12
click at [1379, 122] on input "полс" at bounding box center [1390, 126] width 88 height 12
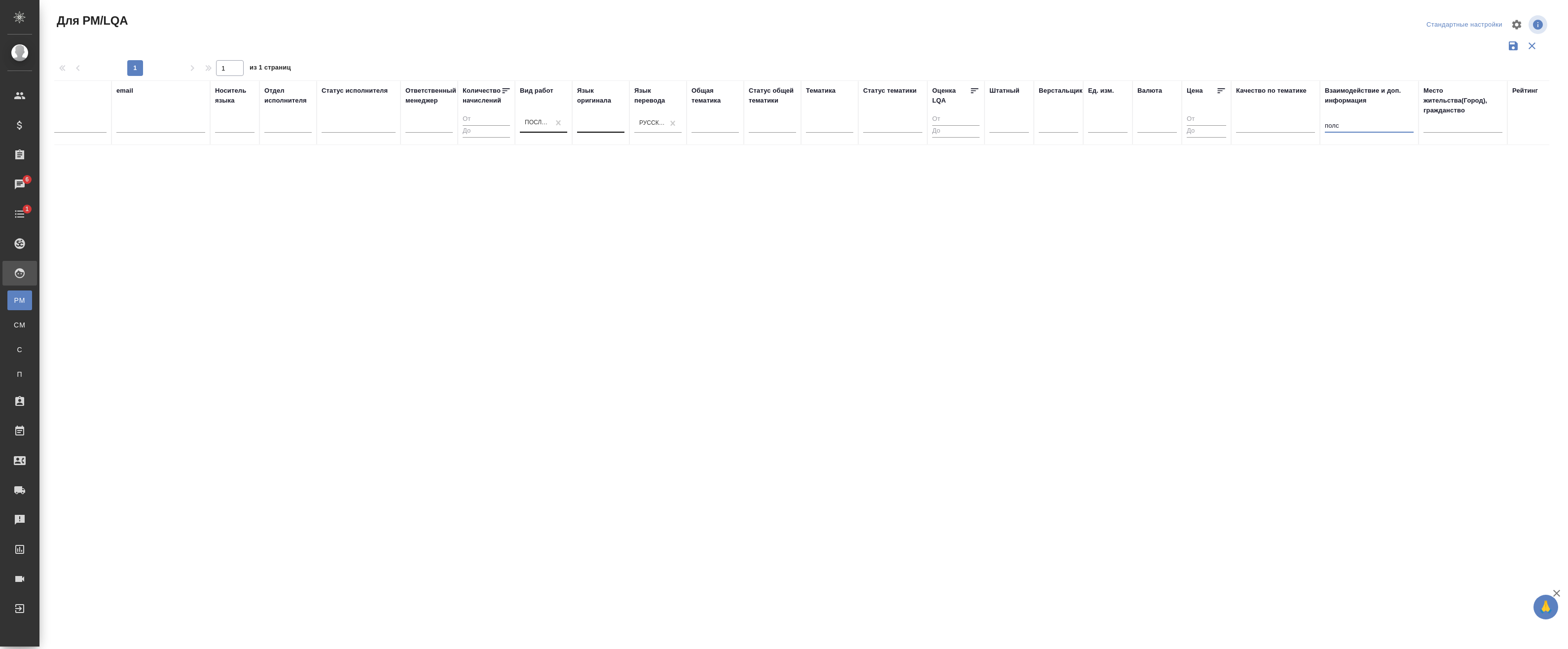
scroll to position [0, 75]
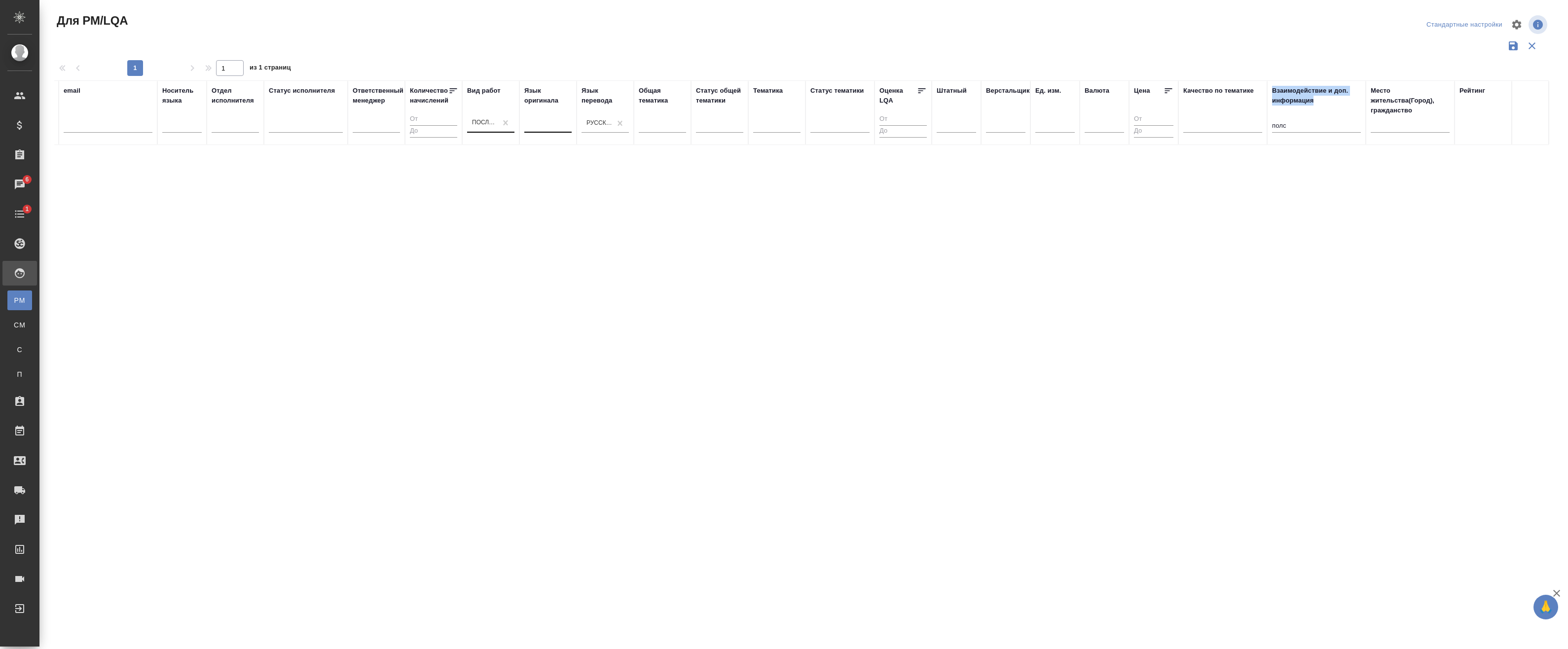
drag, startPoint x: 1299, startPoint y: 119, endPoint x: 1254, endPoint y: 120, distance: 45.0
click at [1254, 120] on tr "ФИО email Носитель языка Отдел исполнителя Статус исполнителя Ответственный мен…" at bounding box center [764, 113] width 1569 height 64
drag, startPoint x: 1300, startPoint y: 126, endPoint x: 1315, endPoint y: 128, distance: 15.1
click at [1303, 126] on input "полс" at bounding box center [1315, 126] width 88 height 12
drag, startPoint x: 1296, startPoint y: 123, endPoint x: 1269, endPoint y: 123, distance: 27.0
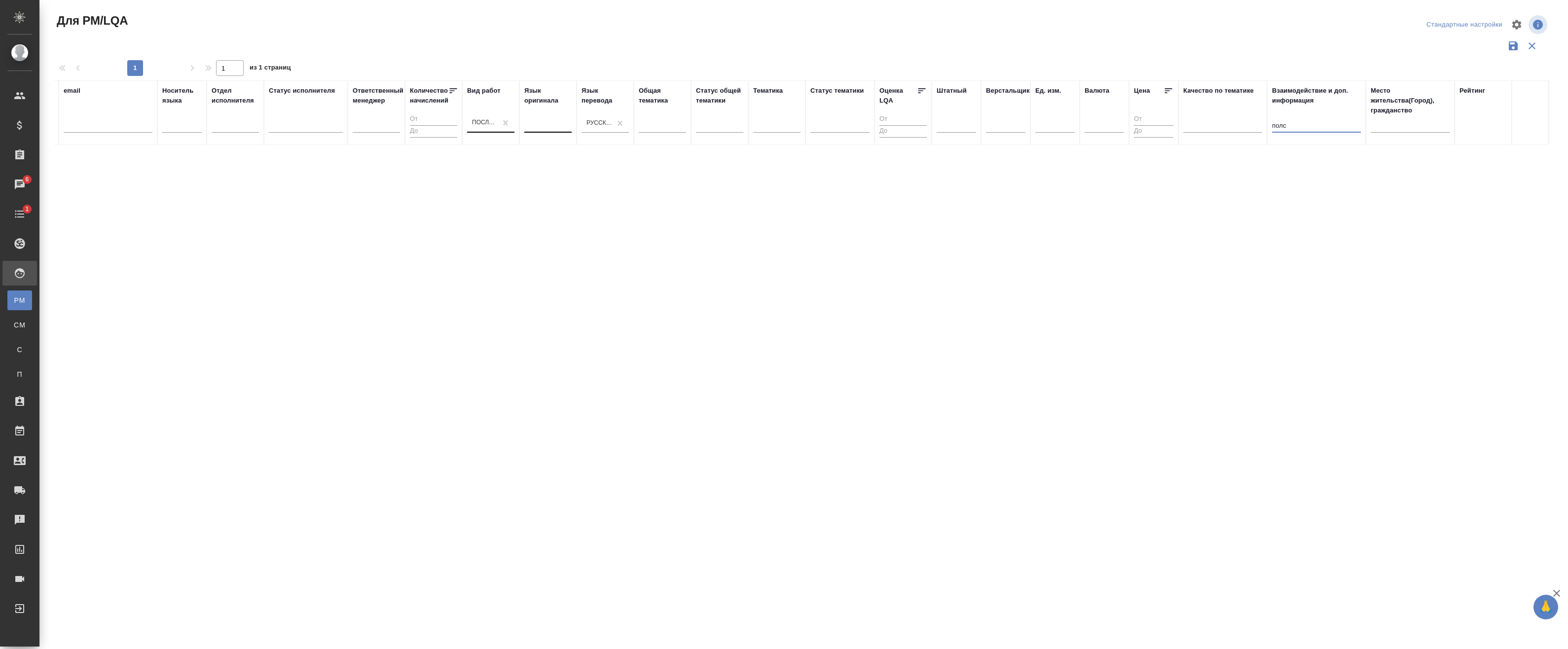
click at [1269, 123] on th "Взаимодействие и доп. информация полс" at bounding box center [1315, 113] width 99 height 64
click at [1312, 128] on input "полс" at bounding box center [1315, 126] width 88 height 12
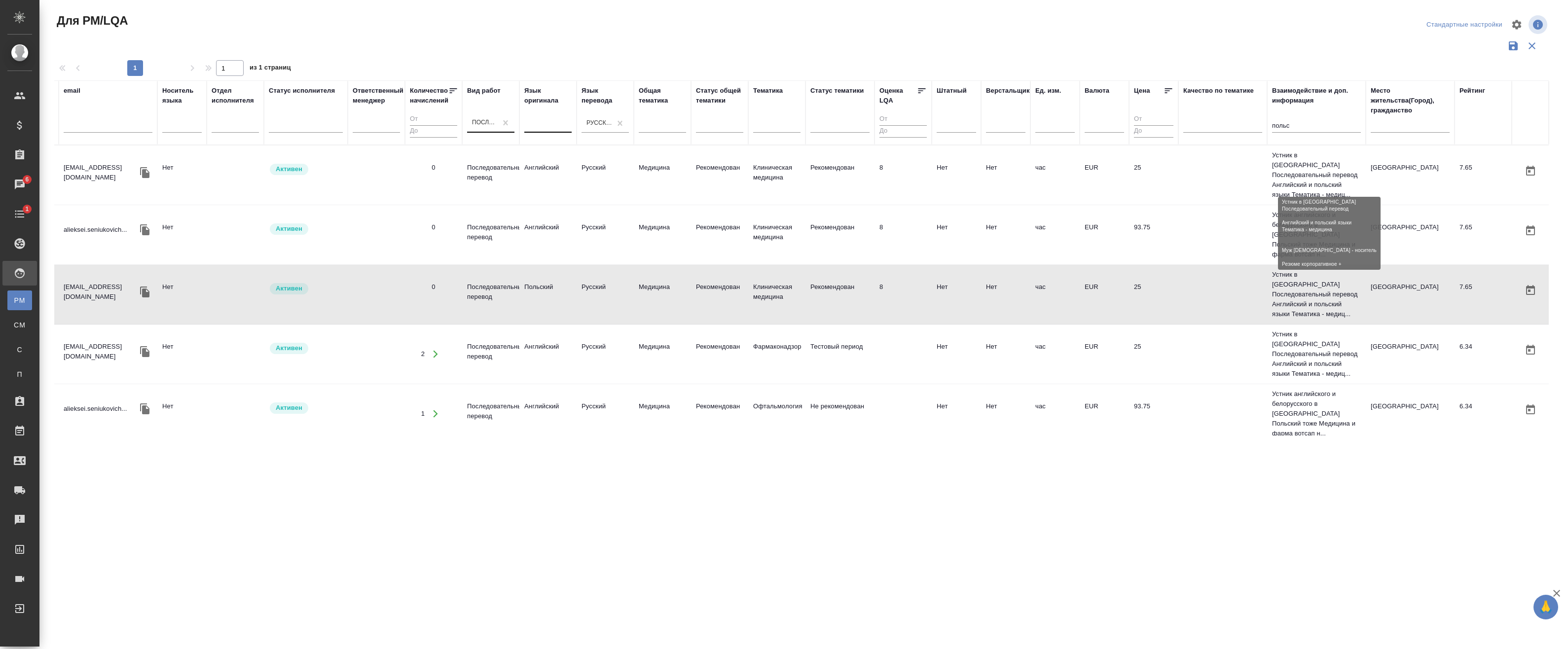
click at [1321, 174] on p "Устник в Варшаве Последовательный перевод Английский и польский языки Тематика …" at bounding box center [1315, 174] width 88 height 49
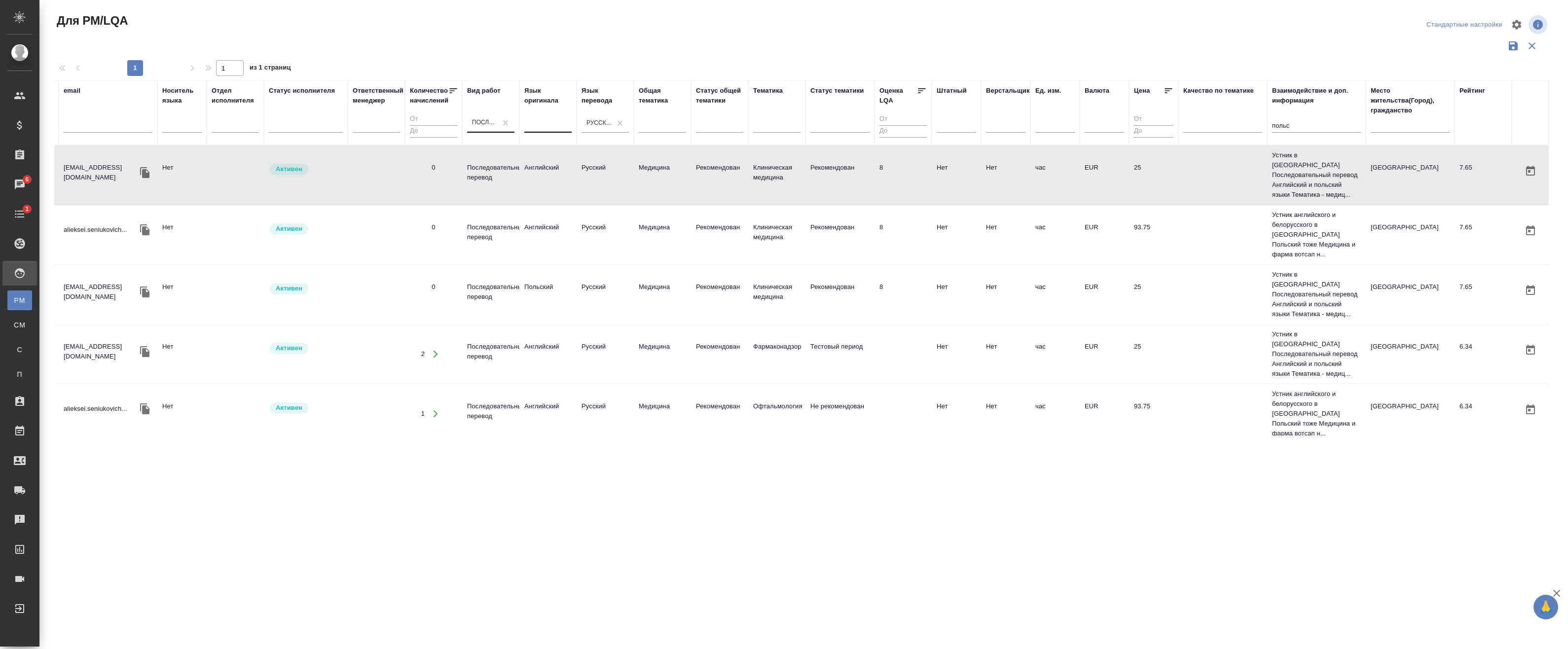
click at [933, 178] on td "Нет" at bounding box center [955, 175] width 49 height 34
click at [751, 235] on td "Клиническая медицина" at bounding box center [777, 235] width 58 height 34
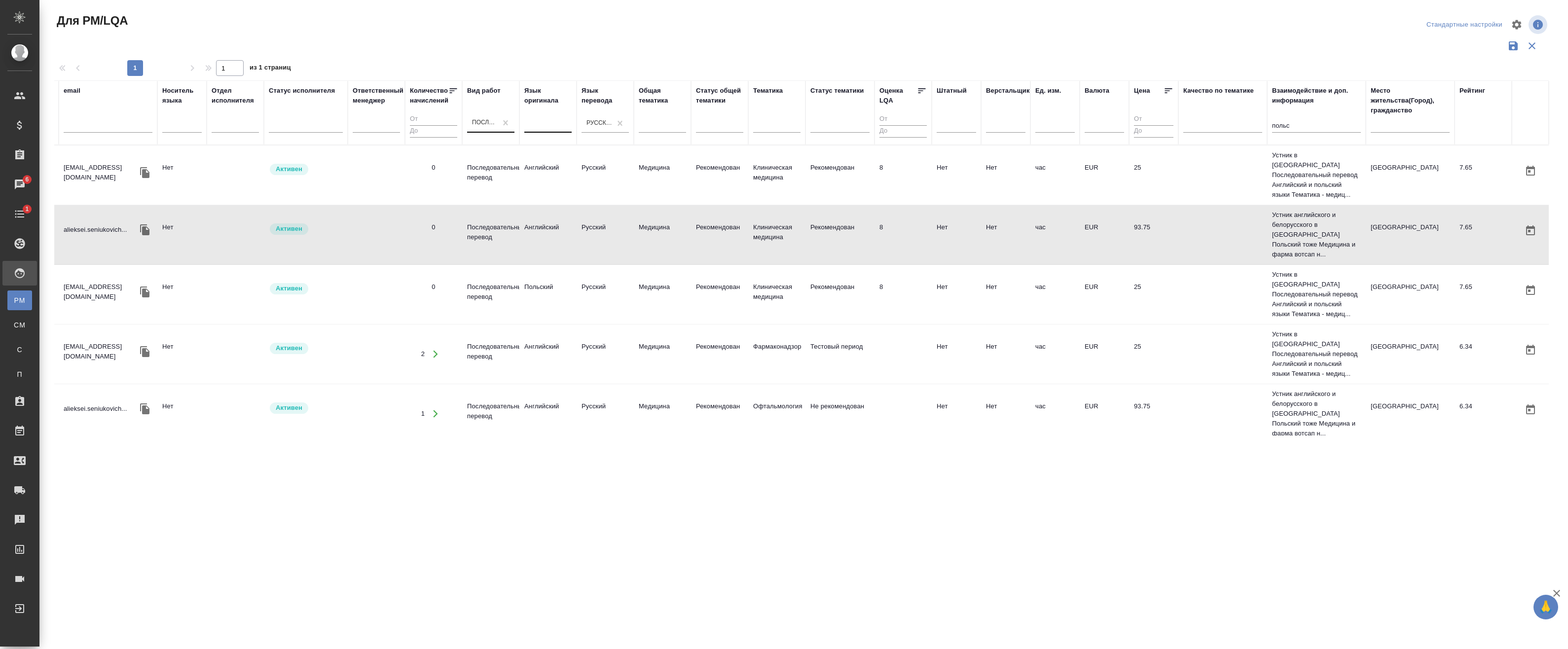
click at [822, 233] on td "Рекомендован" at bounding box center [839, 235] width 69 height 34
click at [1079, 278] on td "час" at bounding box center [1054, 295] width 49 height 34
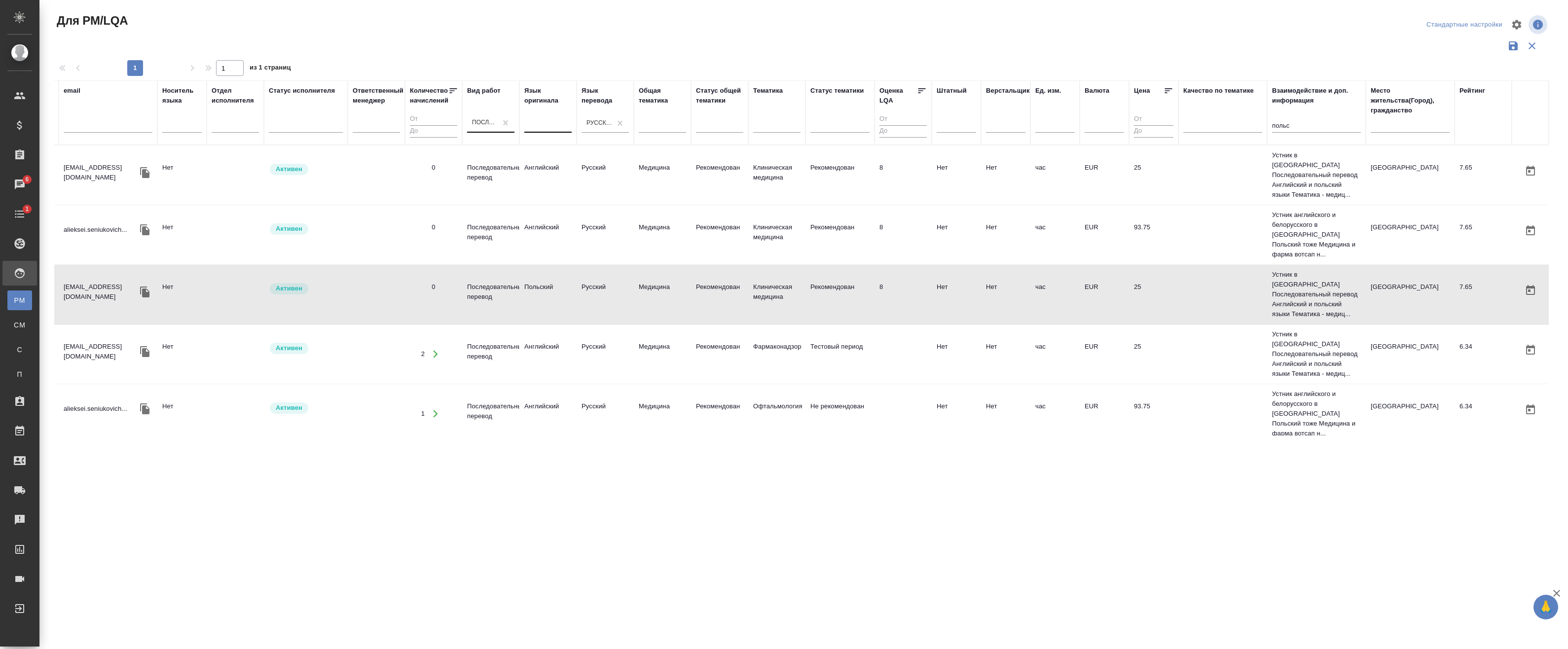
click at [852, 278] on td "Рекомендован" at bounding box center [839, 295] width 69 height 34
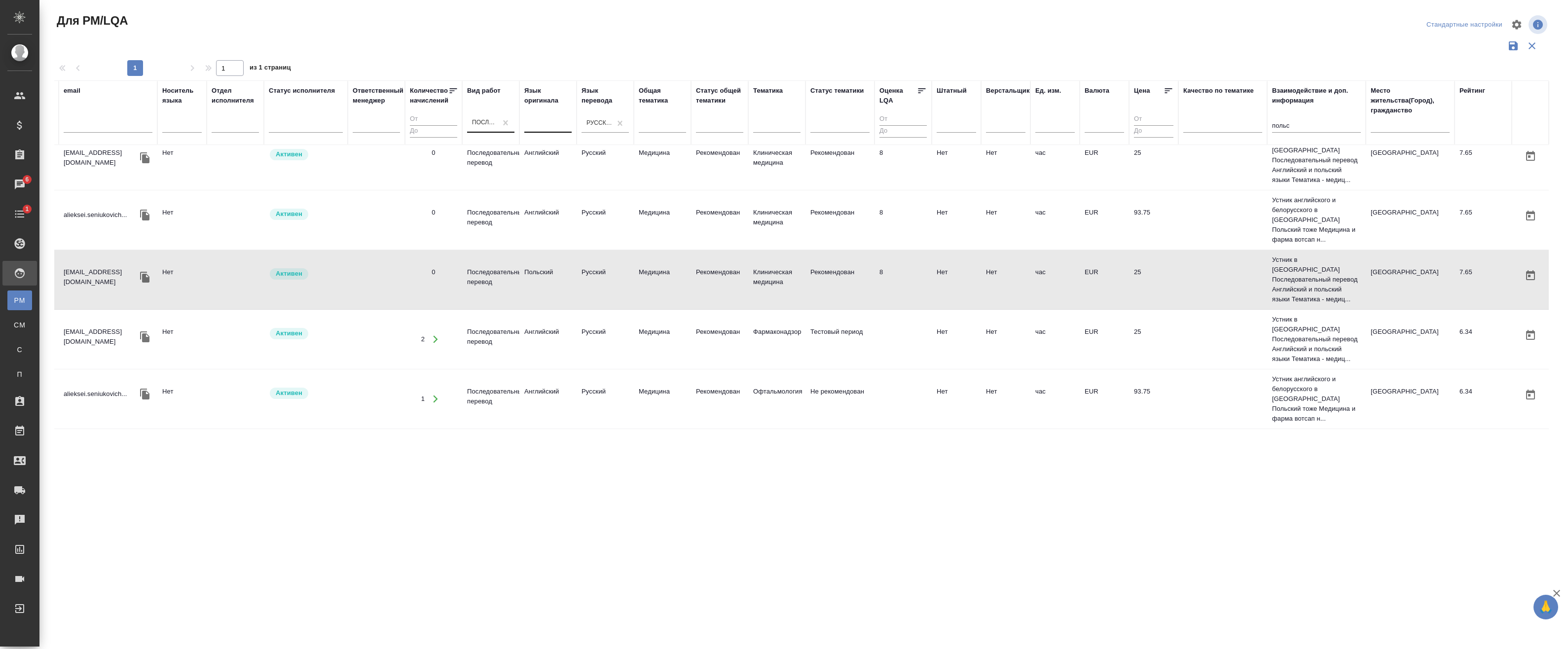
scroll to position [16, 75]
click at [838, 321] on td "Тестовый период" at bounding box center [839, 338] width 69 height 34
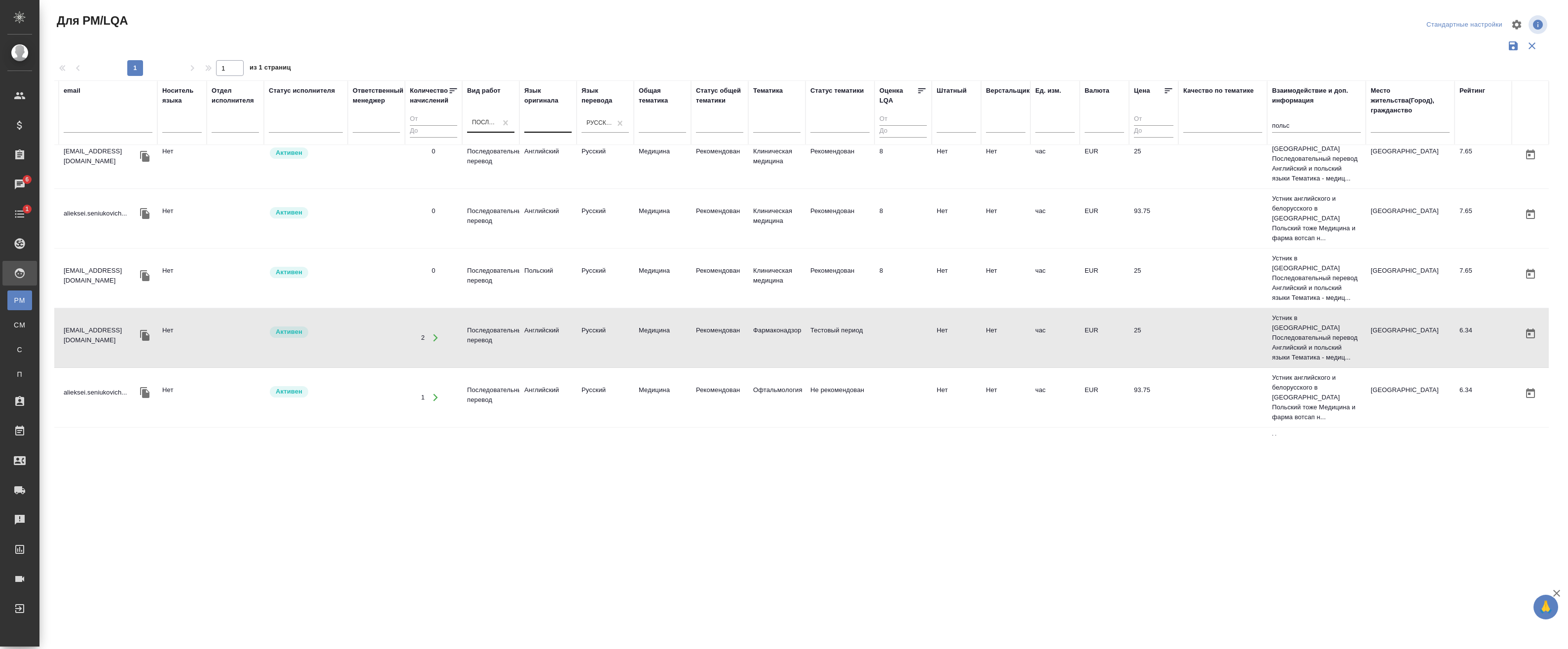
click at [856, 321] on td "Тестовый период" at bounding box center [839, 338] width 69 height 34
click at [725, 381] on td "Рекомендован" at bounding box center [719, 398] width 58 height 34
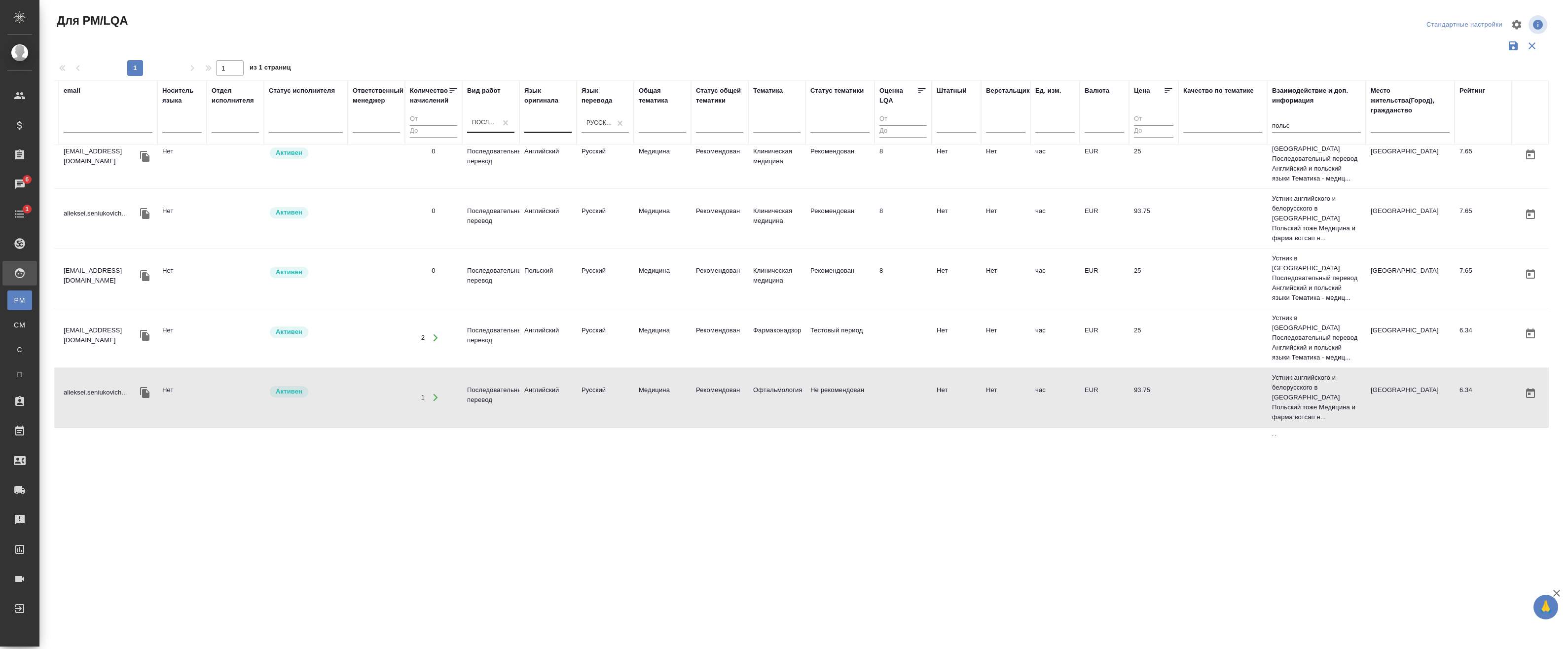
click at [784, 440] on td "Офтальмология" at bounding box center [777, 457] width 58 height 34
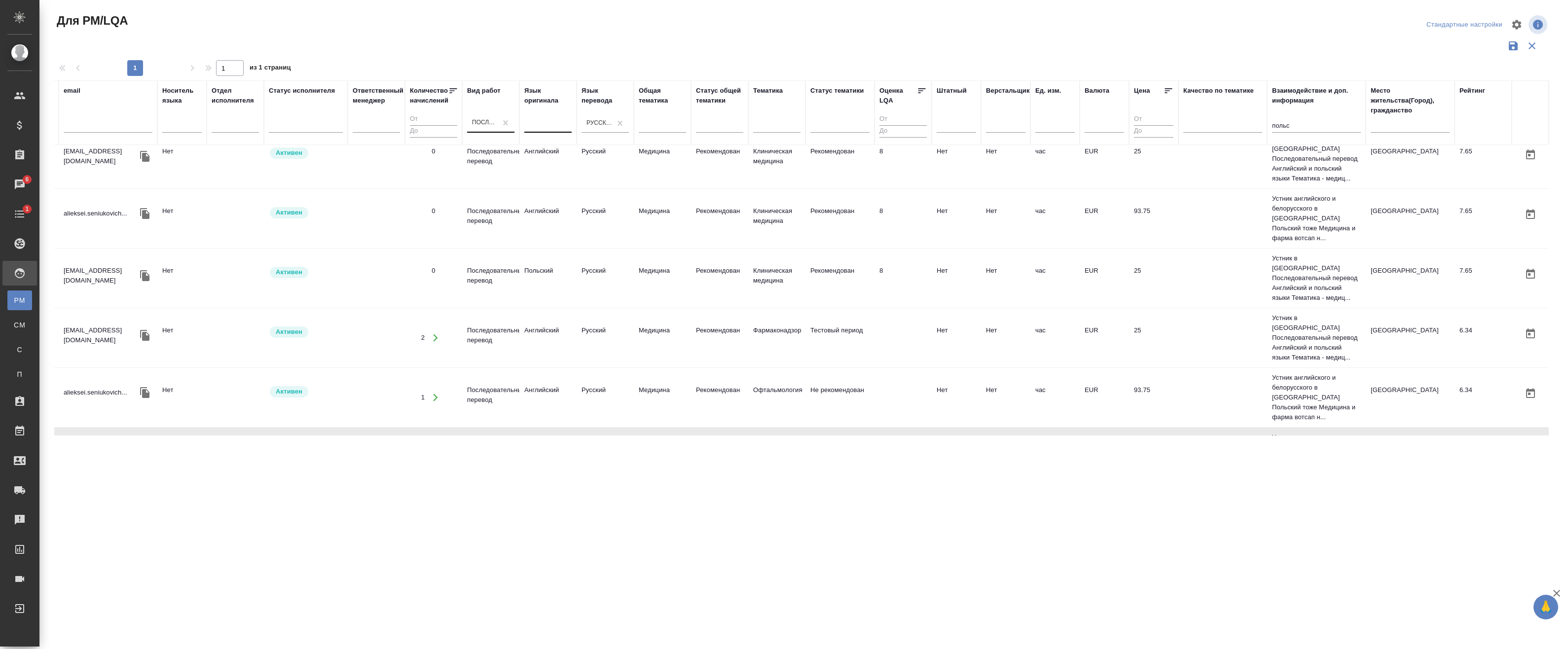
click at [822, 440] on td "Не рекомендован" at bounding box center [839, 457] width 69 height 34
drag, startPoint x: 1319, startPoint y: 125, endPoint x: 1141, endPoint y: 125, distance: 178.0
click at [1150, 124] on tr "ФИО email Носитель языка Отдел исполнителя Статус исполнителя Ответственный мен…" at bounding box center [764, 113] width 1569 height 64
type input "иврит"
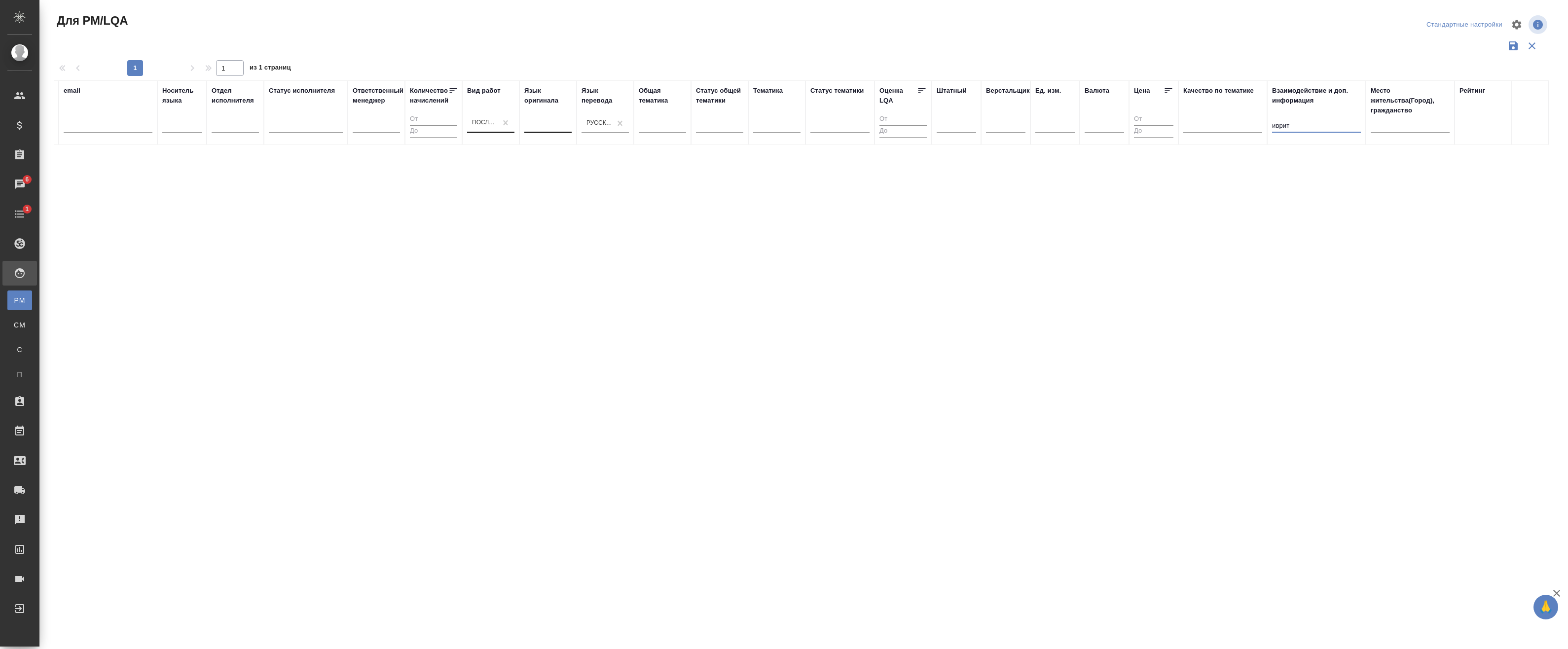
scroll to position [0, 75]
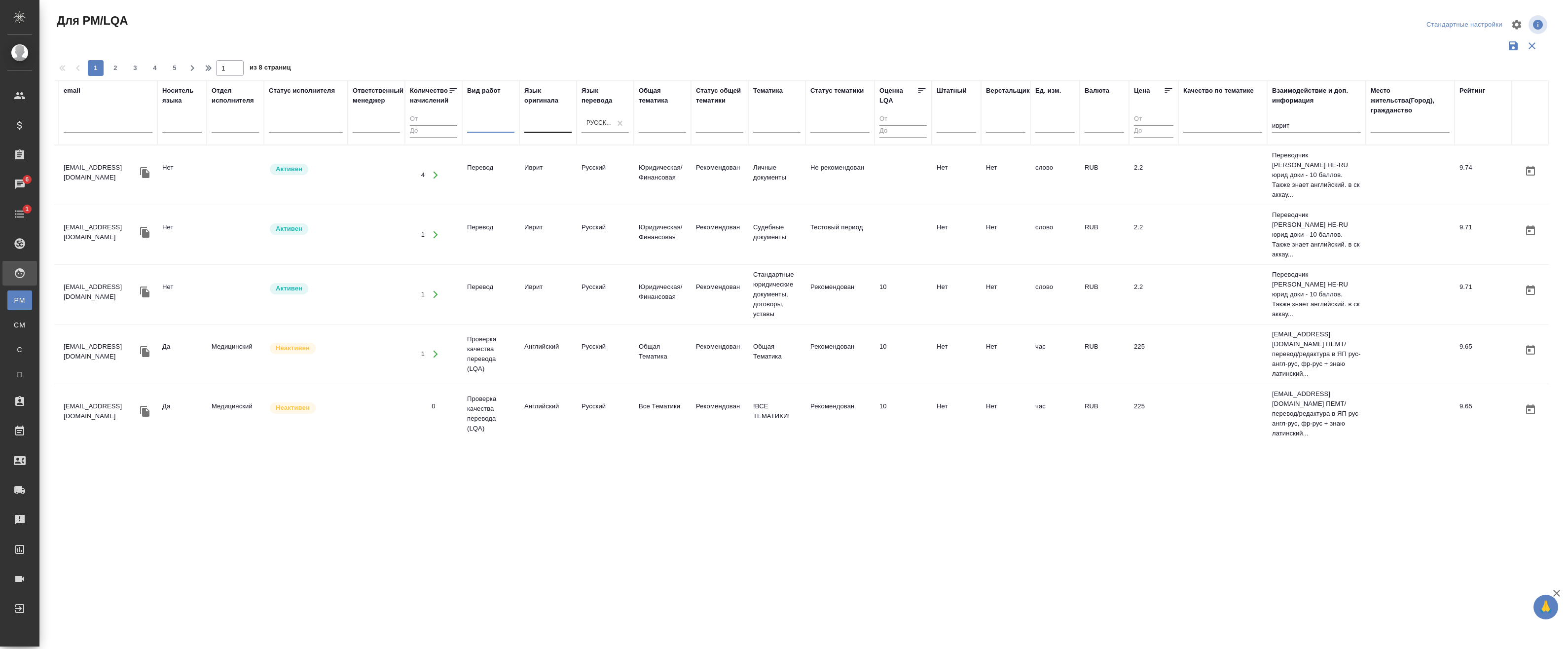
click at [500, 126] on div at bounding box center [491, 123] width 47 height 15
type input "после"
click at [503, 152] on div "Последовательный перевод" at bounding box center [541, 154] width 148 height 18
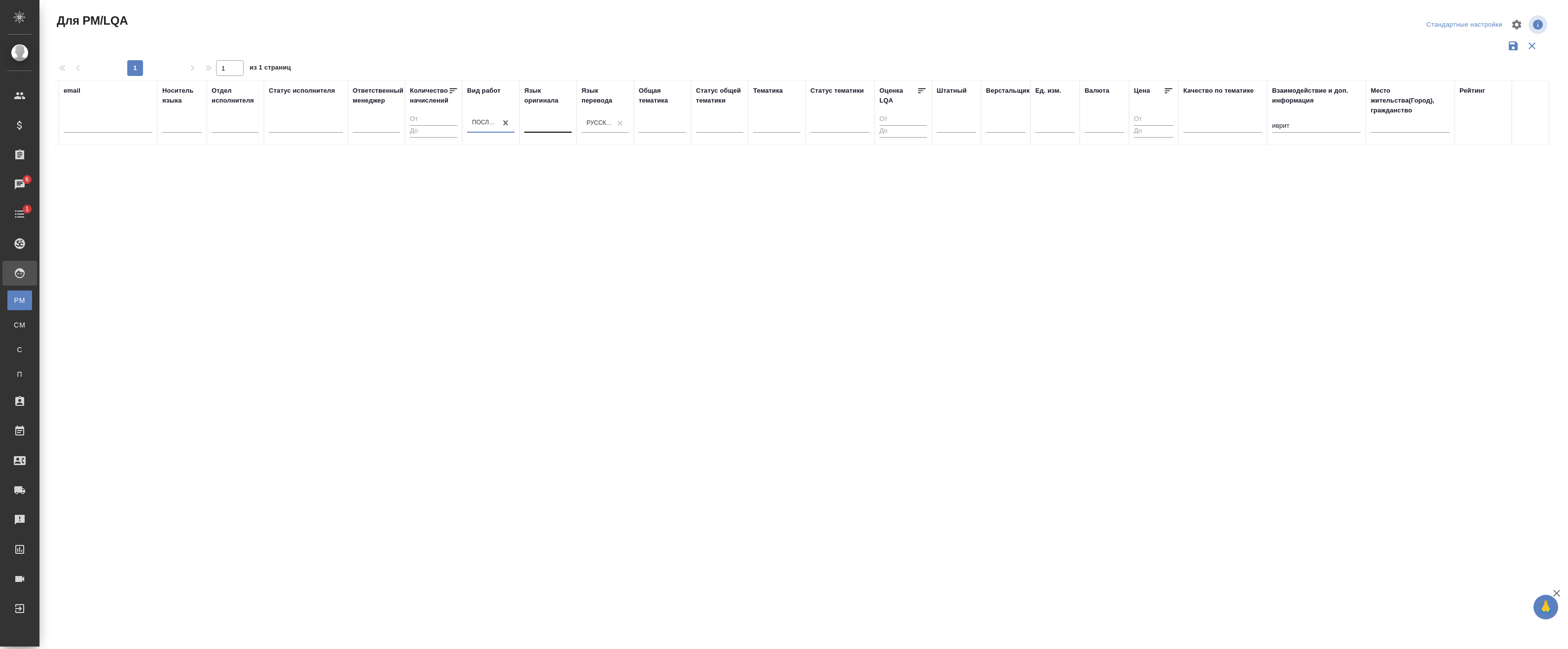
click at [1300, 125] on input "иврит" at bounding box center [1315, 126] width 88 height 12
type input "иврит"
click at [486, 127] on div at bounding box center [491, 123] width 47 height 15
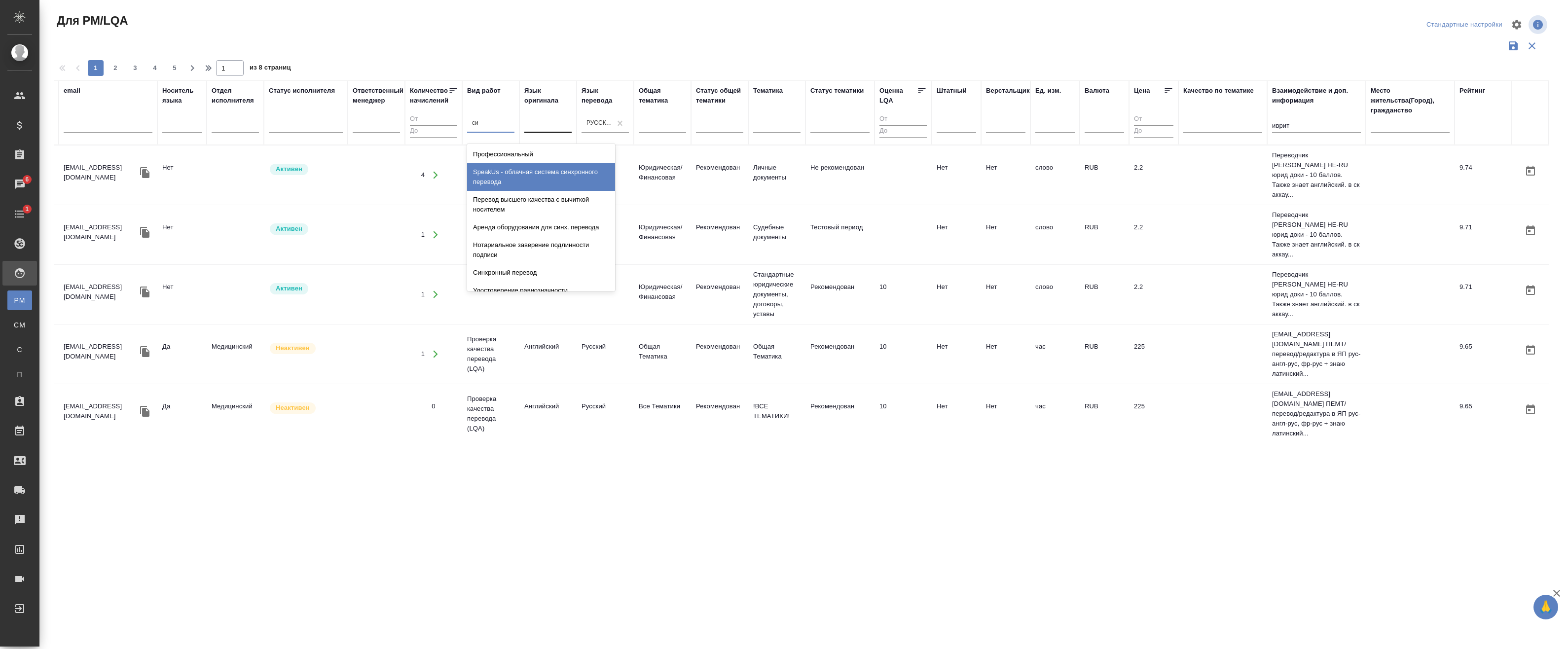
type input "син"
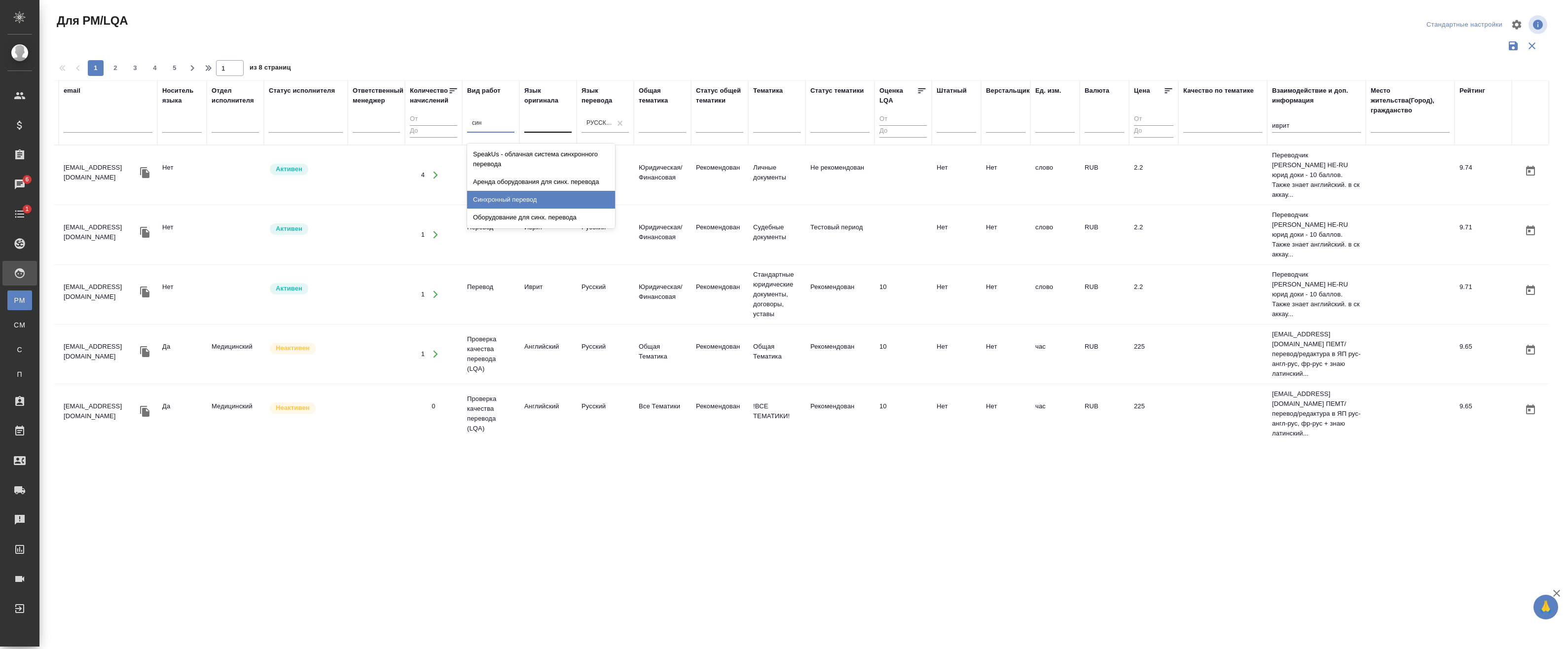
click at [524, 201] on div "Синхронный перевод" at bounding box center [541, 199] width 148 height 18
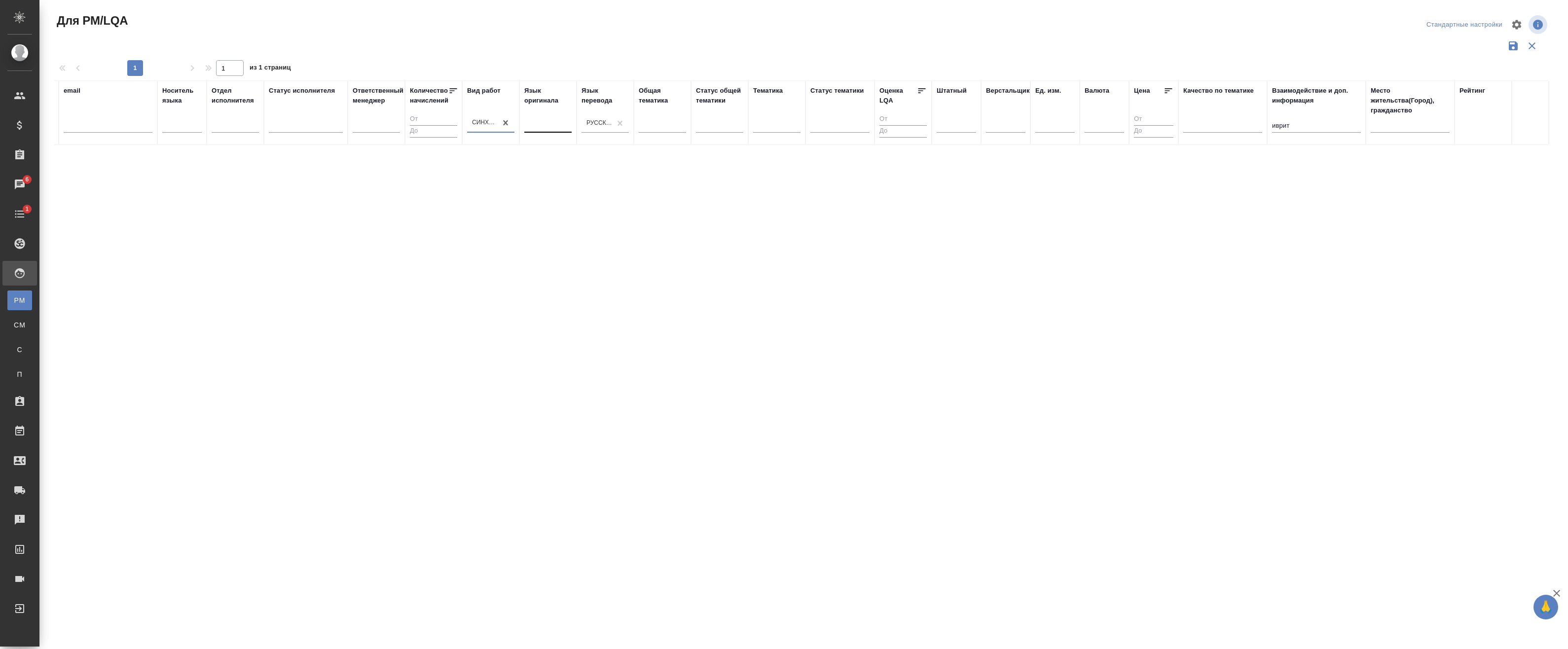
click at [560, 125] on div at bounding box center [547, 123] width 47 height 15
type input "иврит"
click at [558, 153] on div "Иврит" at bounding box center [598, 154] width 148 height 18
drag, startPoint x: 1316, startPoint y: 128, endPoint x: 1220, endPoint y: 132, distance: 96.1
click at [1223, 132] on tr "ФИО email Носитель языка Отдел исполнителя Статус исполнителя Ответственный мен…" at bounding box center [764, 113] width 1569 height 64
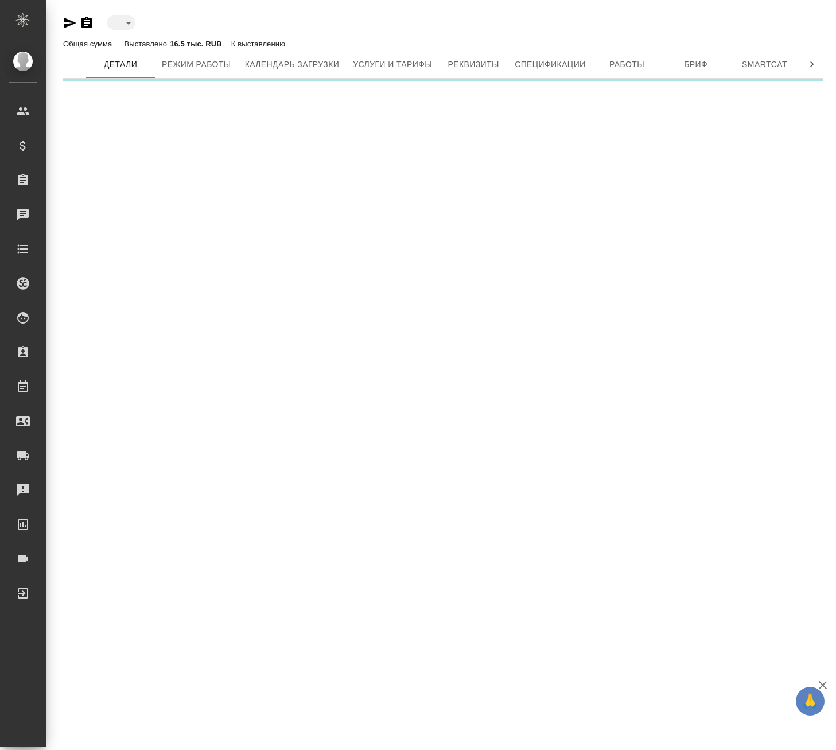
type input "active"
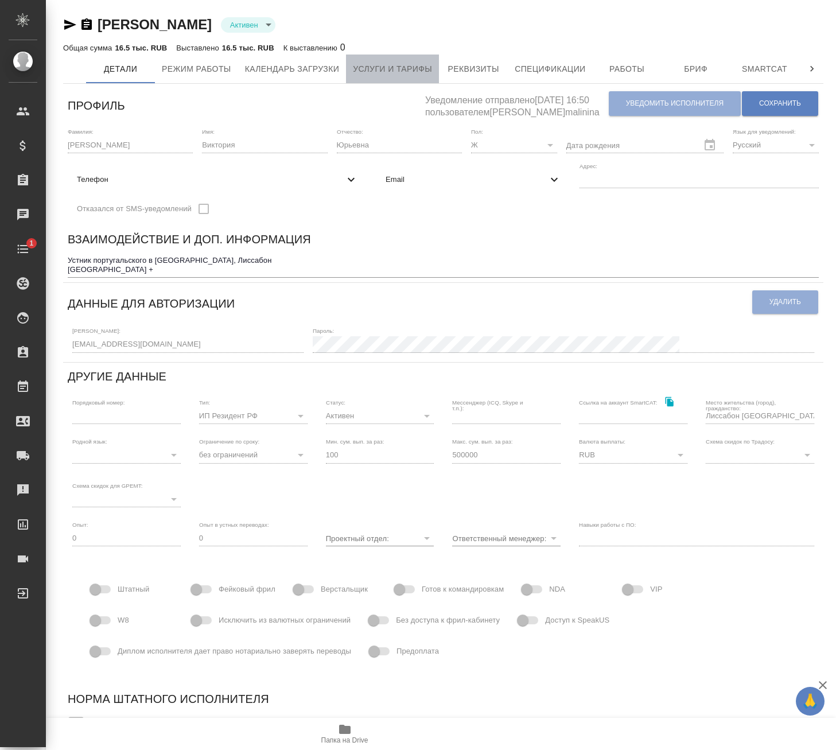
click at [373, 74] on span "Услуги и тарифы" at bounding box center [392, 69] width 79 height 14
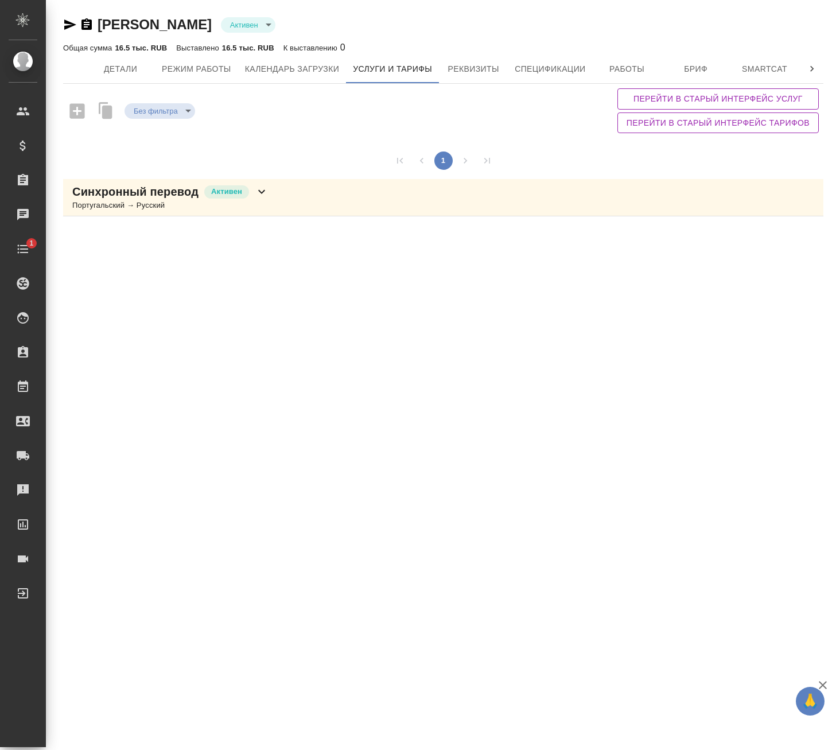
click at [277, 200] on div "Синхронный перевод [PERSON_NAME] → Русский" at bounding box center [443, 197] width 760 height 37
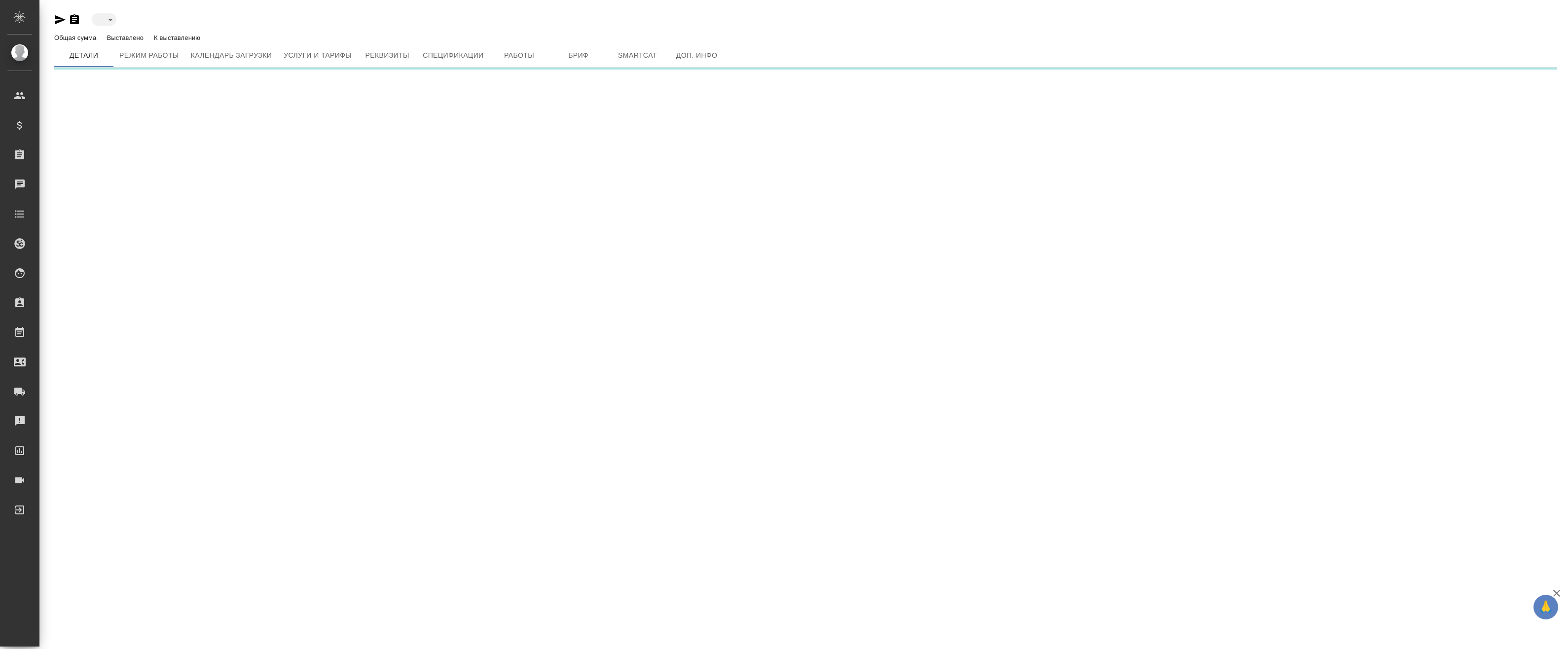
type input "active"
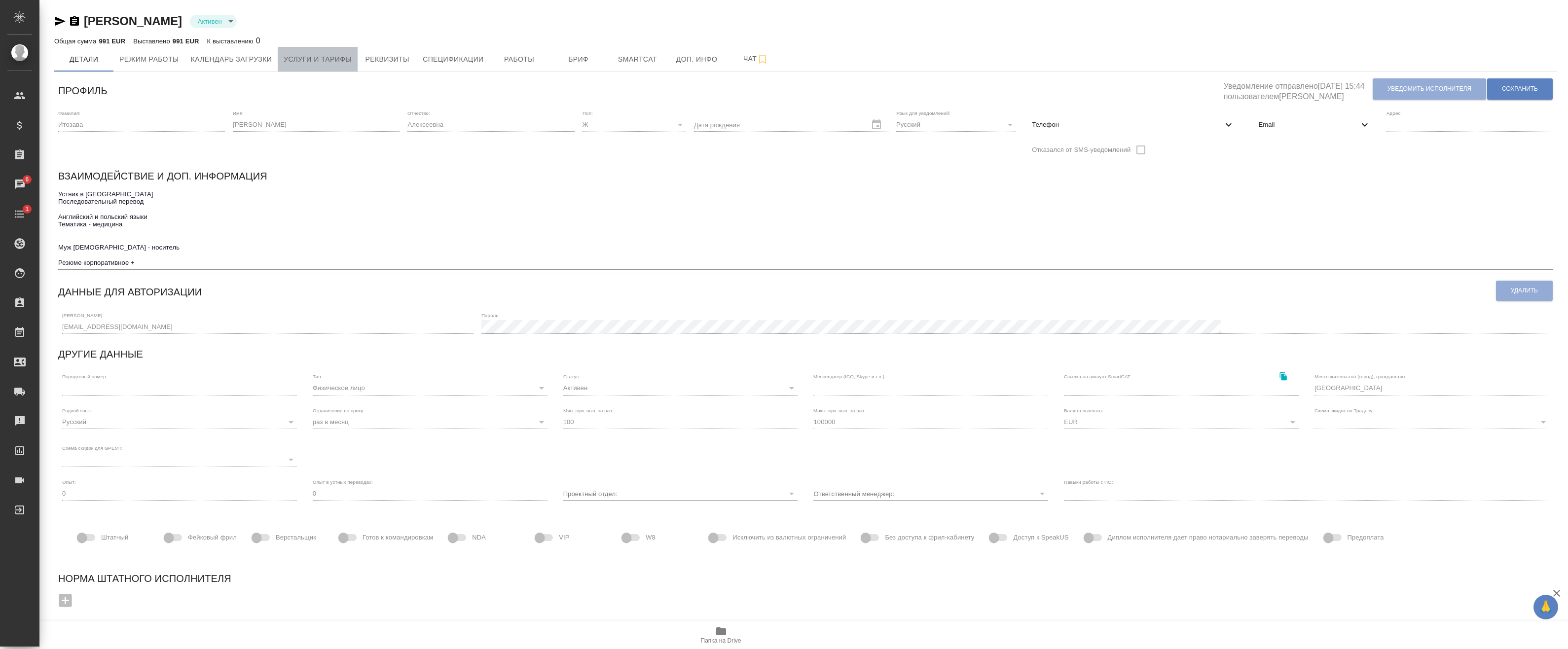
click at [320, 51] on button "Услуги и тарифы" at bounding box center [317, 59] width 80 height 25
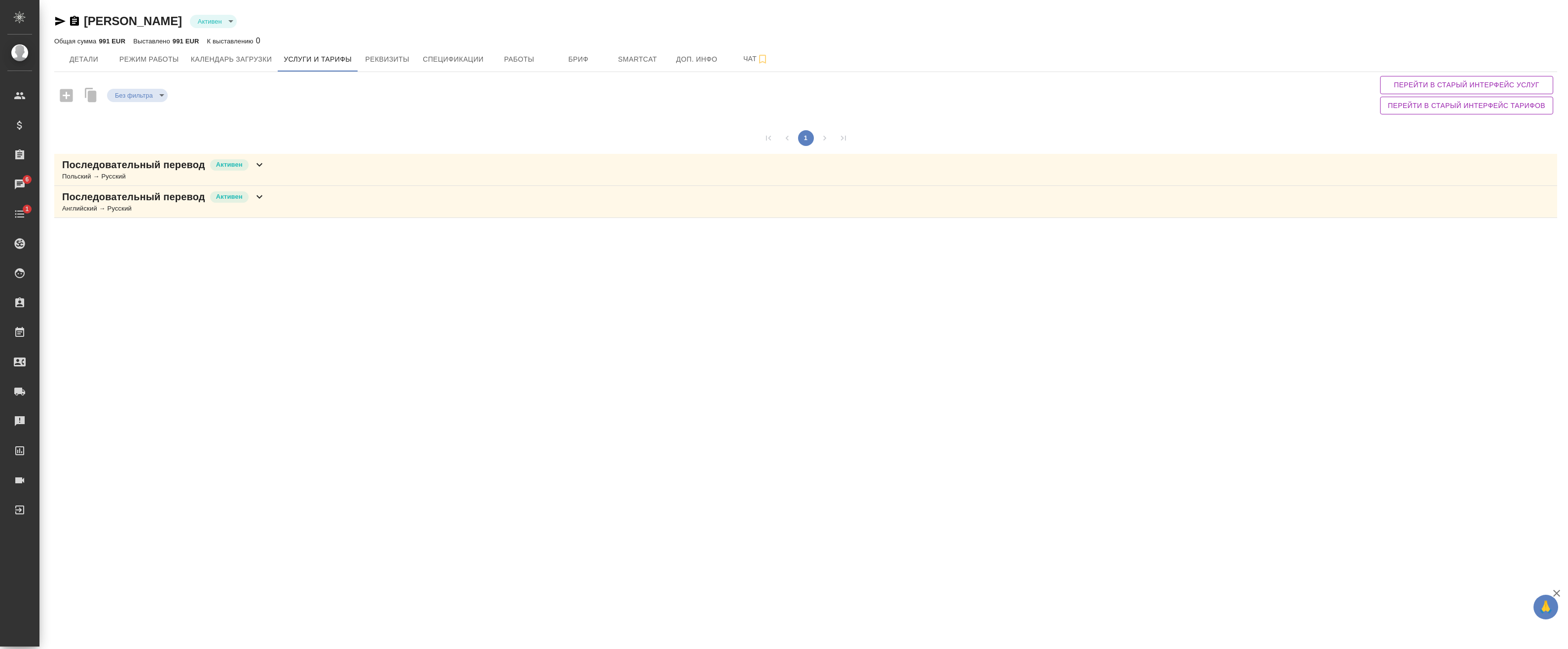
click at [256, 199] on icon at bounding box center [259, 197] width 12 height 12
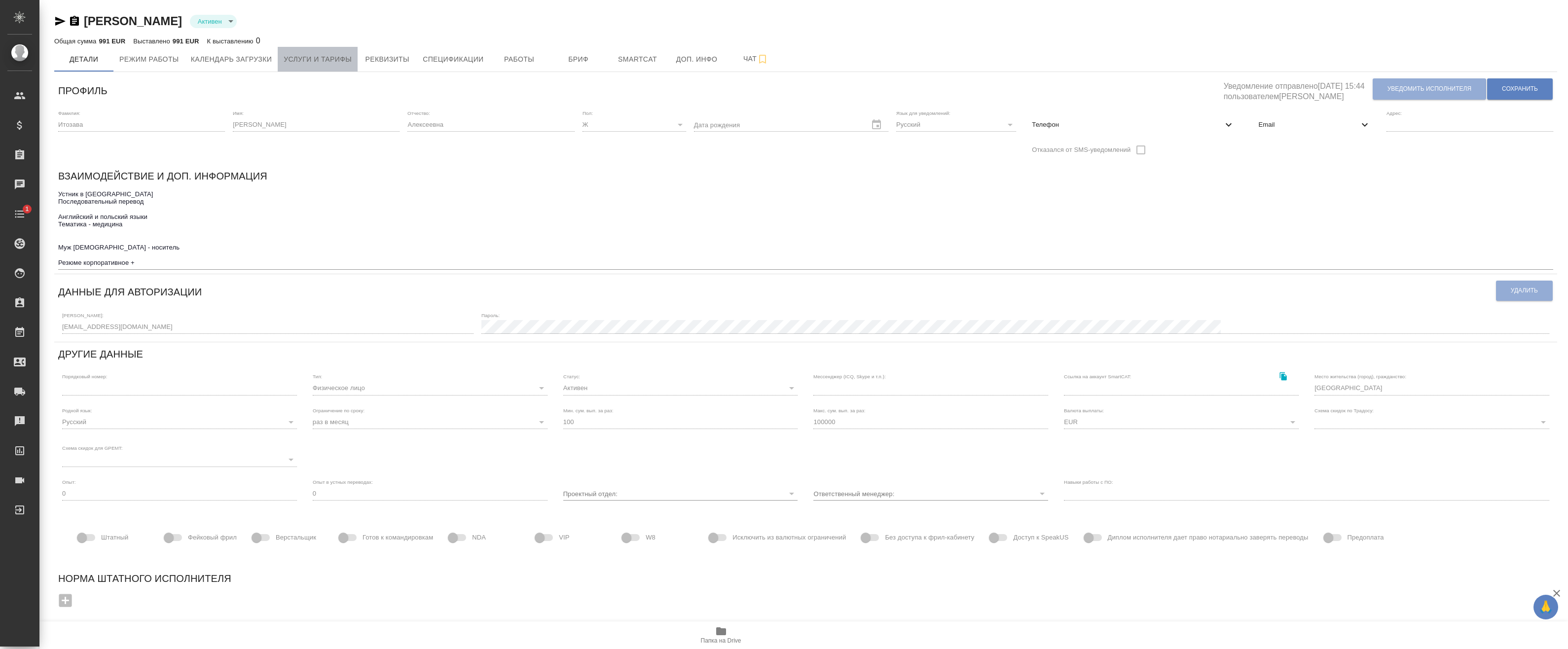
click at [316, 57] on span "Услуги и тарифы" at bounding box center [317, 59] width 68 height 12
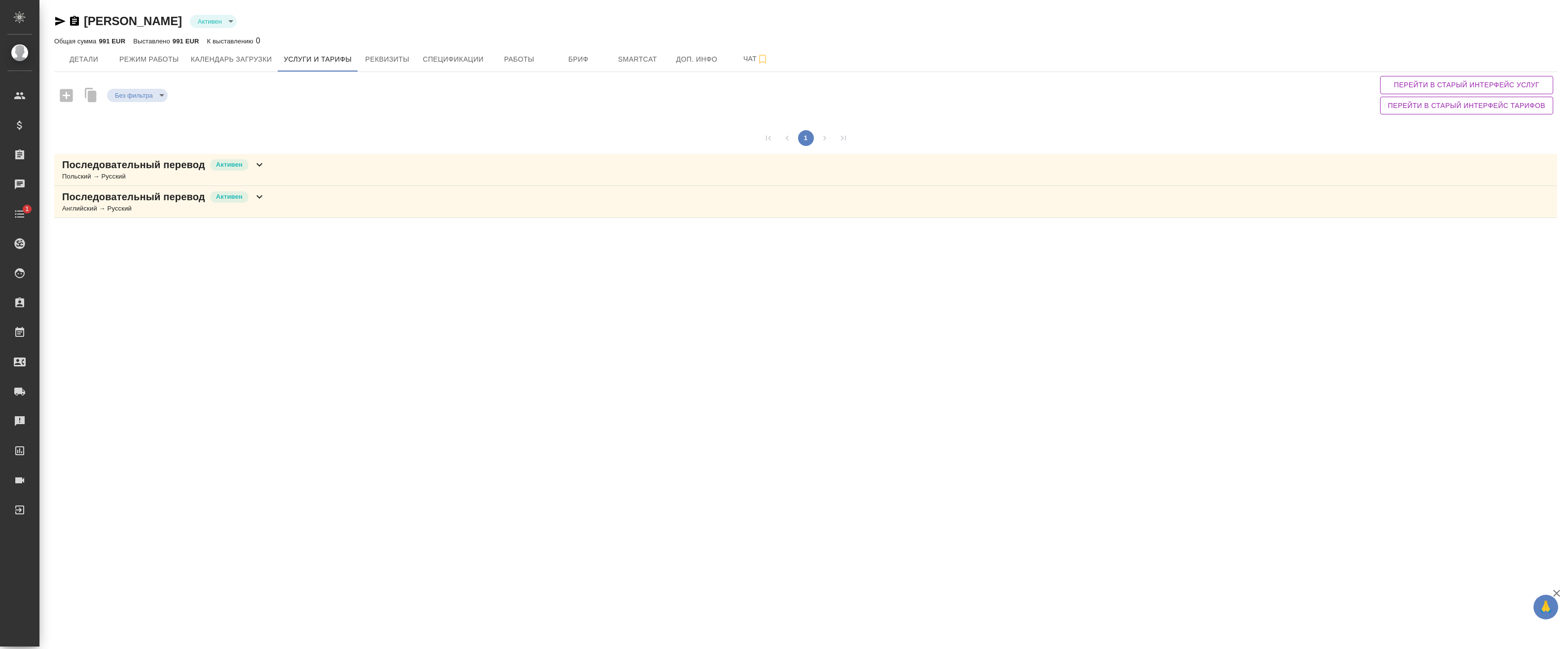
click at [278, 174] on div "Последовательный перевод Активен Польский → Русский" at bounding box center [805, 169] width 1503 height 32
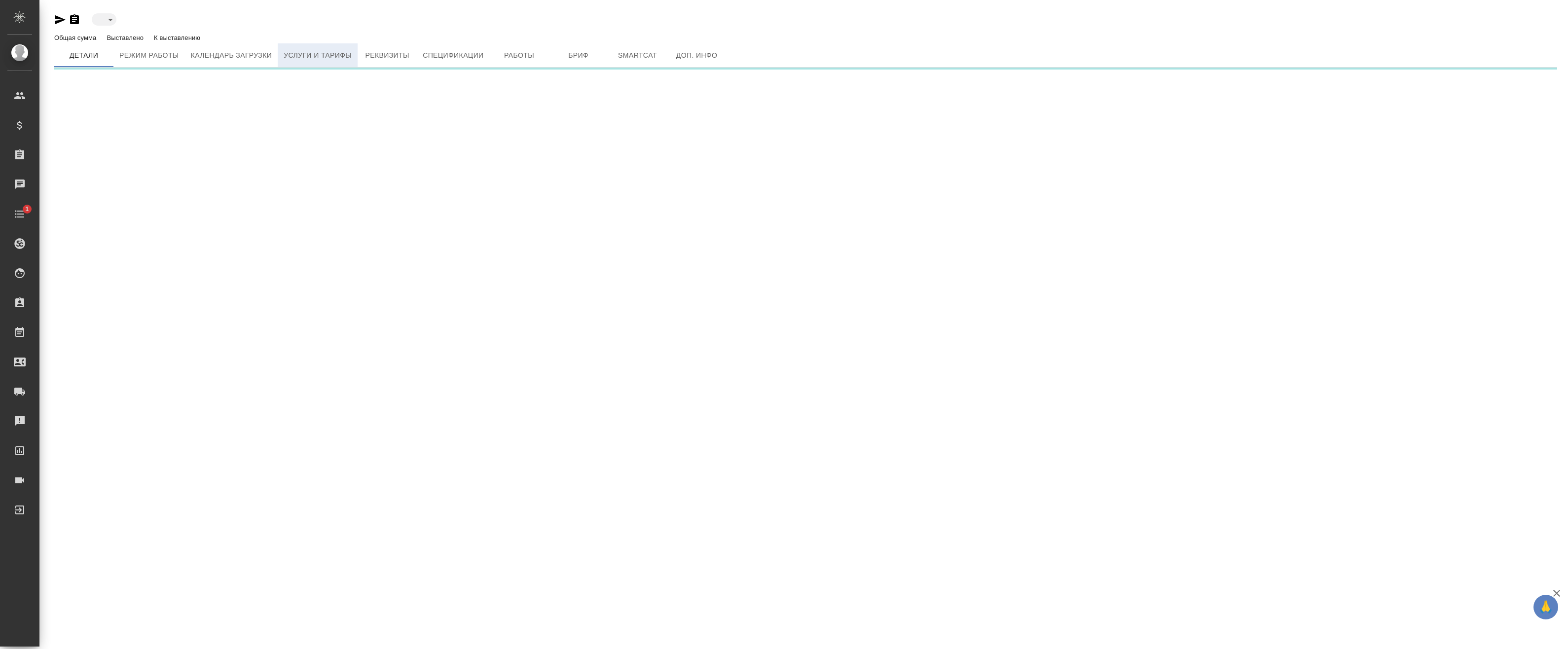
type input "active"
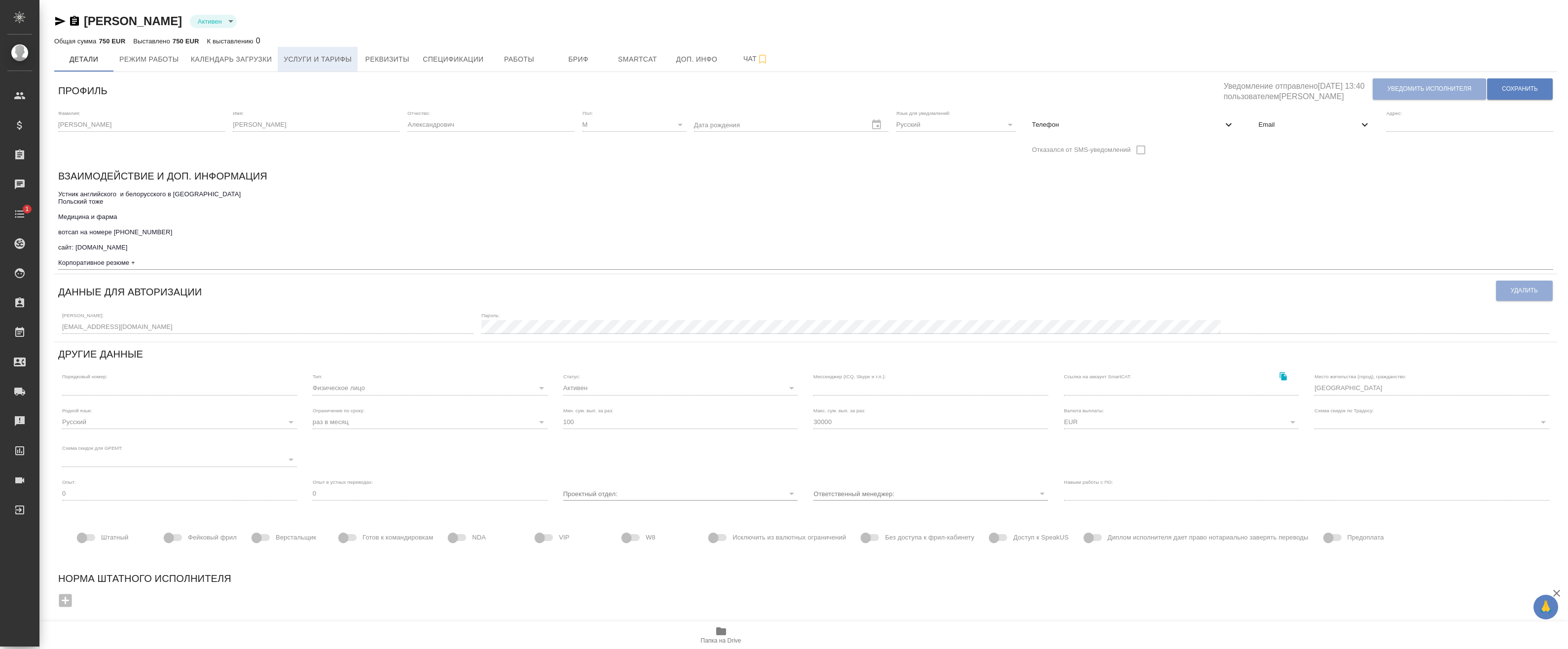
click at [297, 52] on button "Услуги и тарифы" at bounding box center [317, 59] width 80 height 25
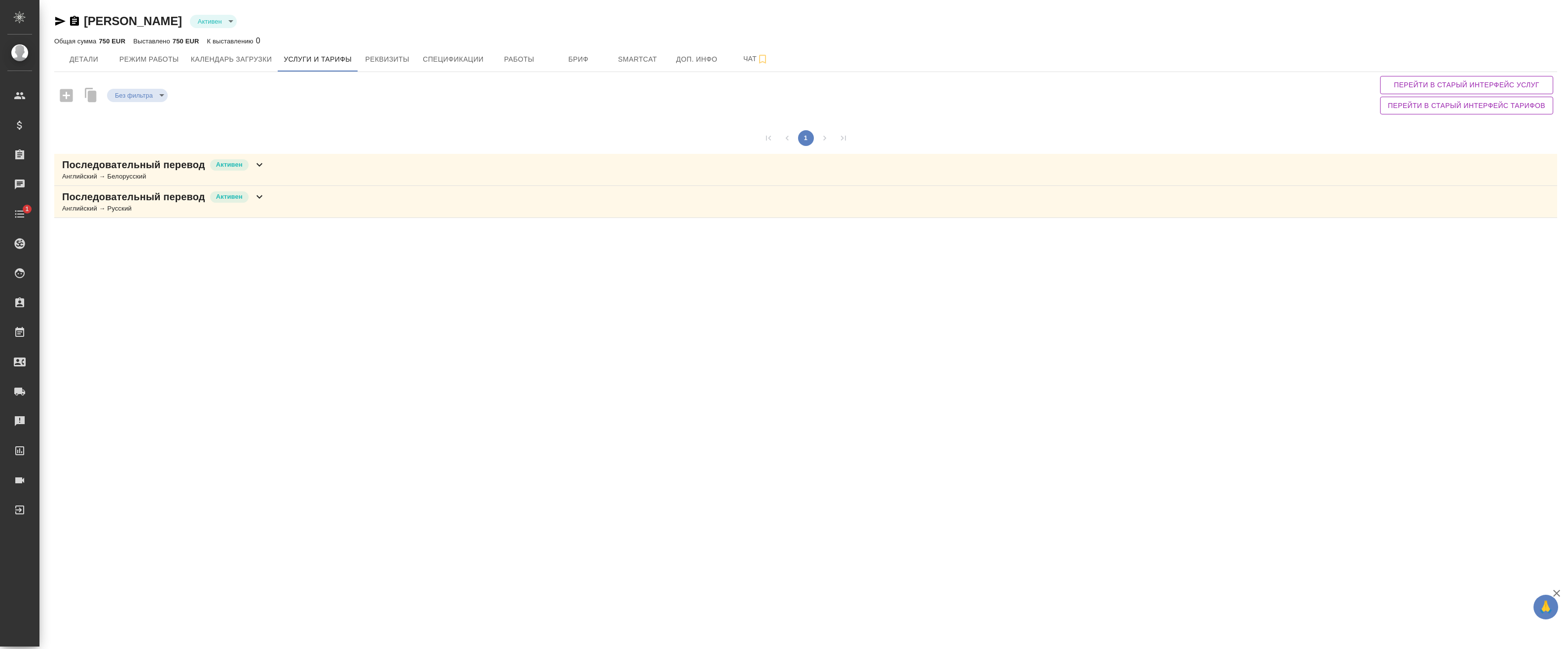
click at [301, 167] on div "Последовательный перевод [PERSON_NAME] → Белорусский" at bounding box center [805, 169] width 1503 height 32
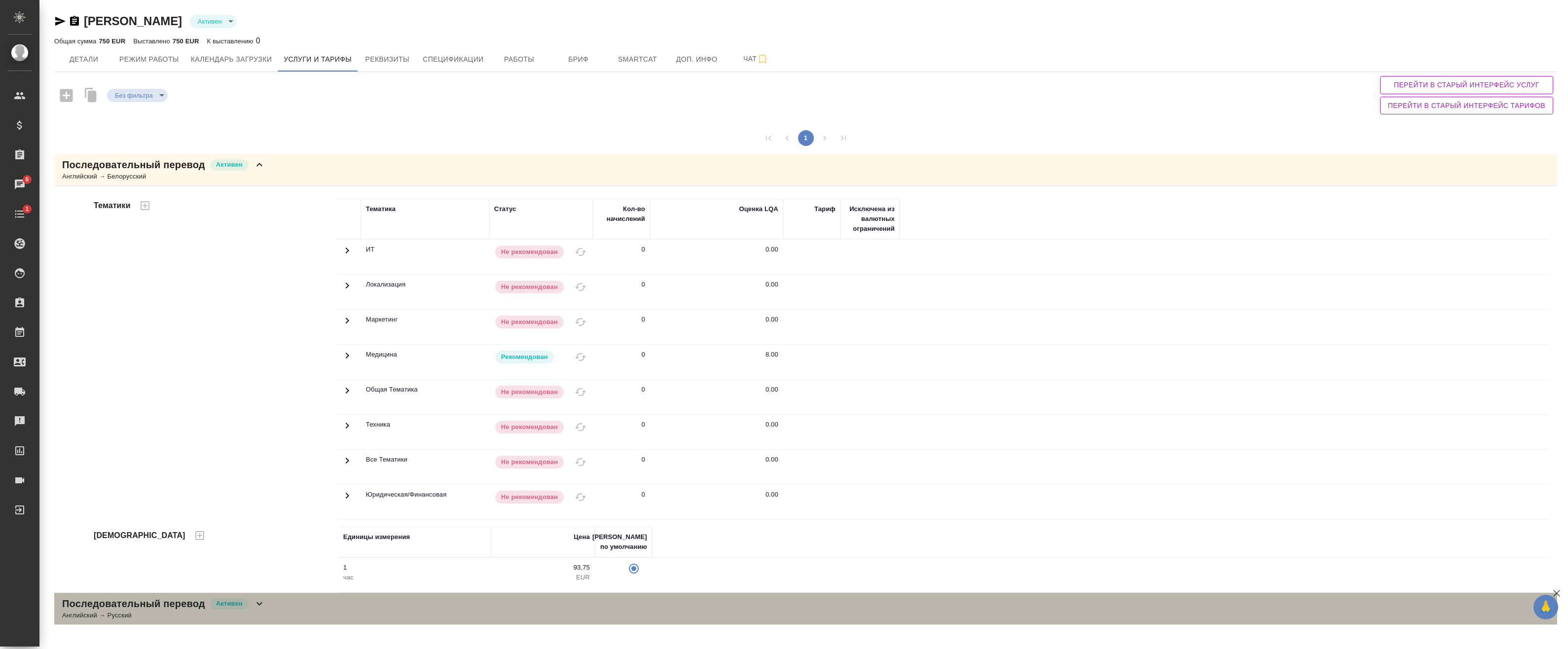
click at [327, 596] on div "Последовательный перевод [PERSON_NAME] → Русский" at bounding box center [805, 609] width 1503 height 32
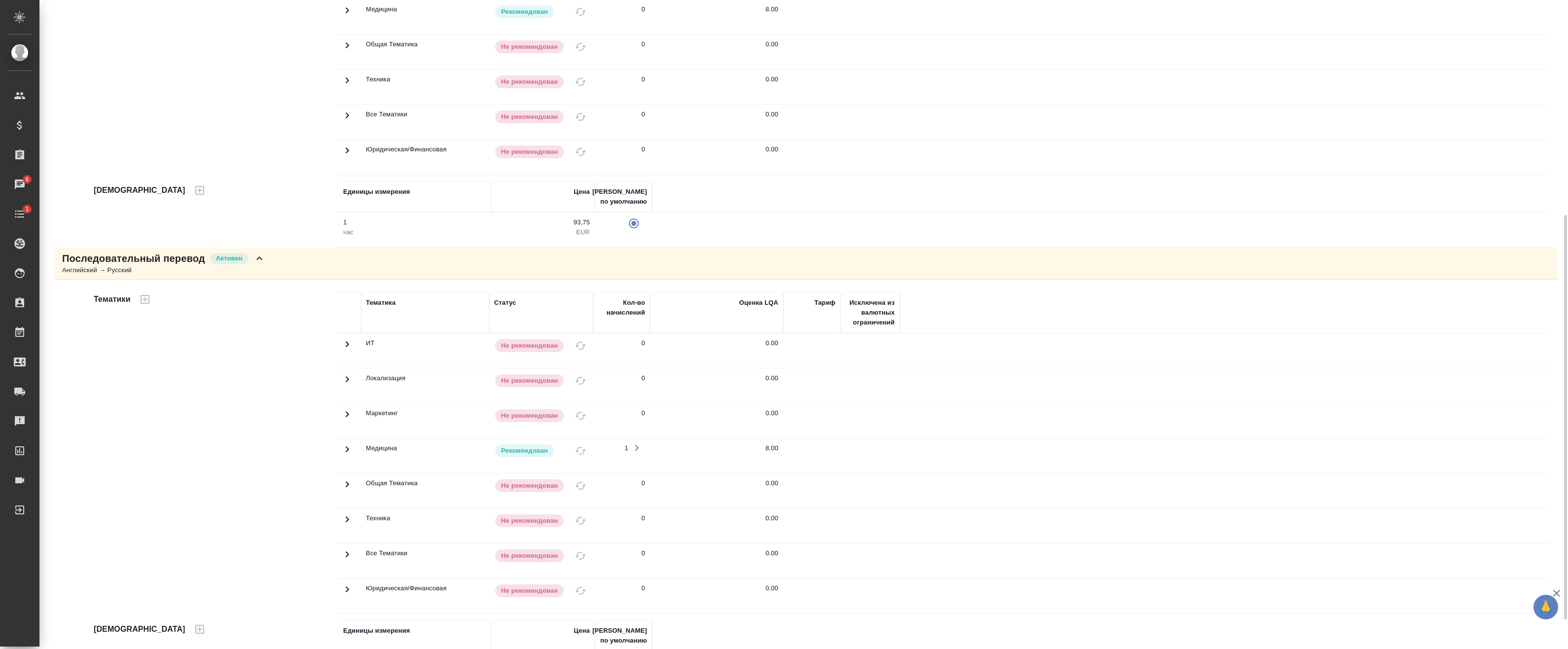
scroll to position [392, 0]
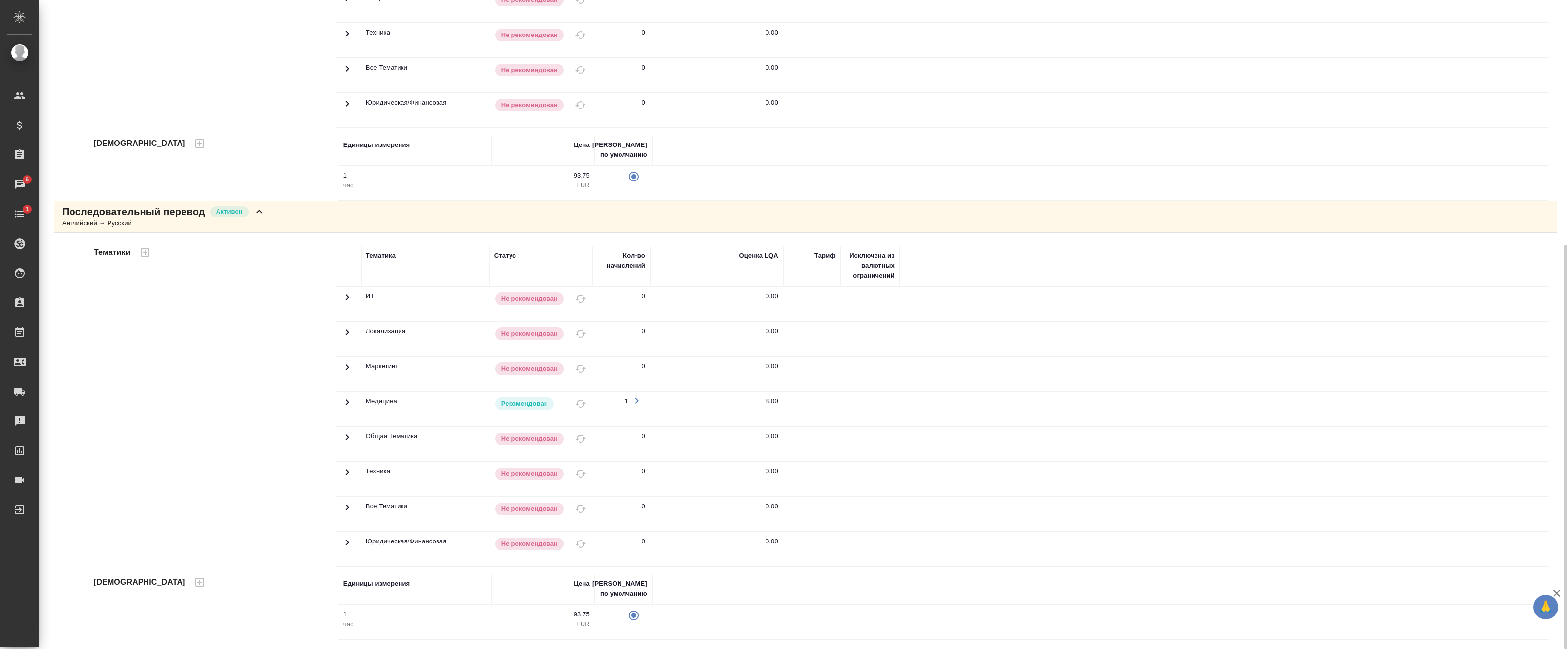
click at [288, 213] on div "Последовательный перевод [PERSON_NAME] → Русский" at bounding box center [805, 217] width 1503 height 32
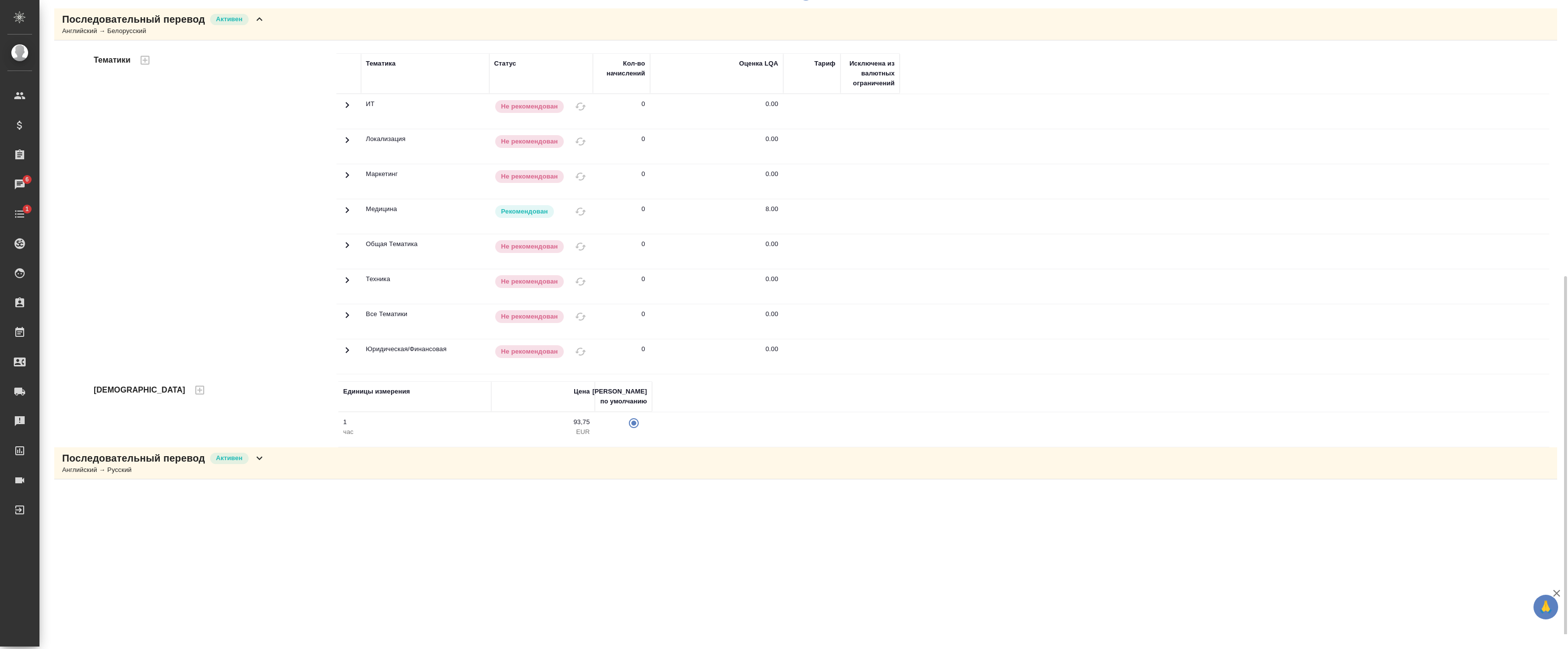
scroll to position [96, 0]
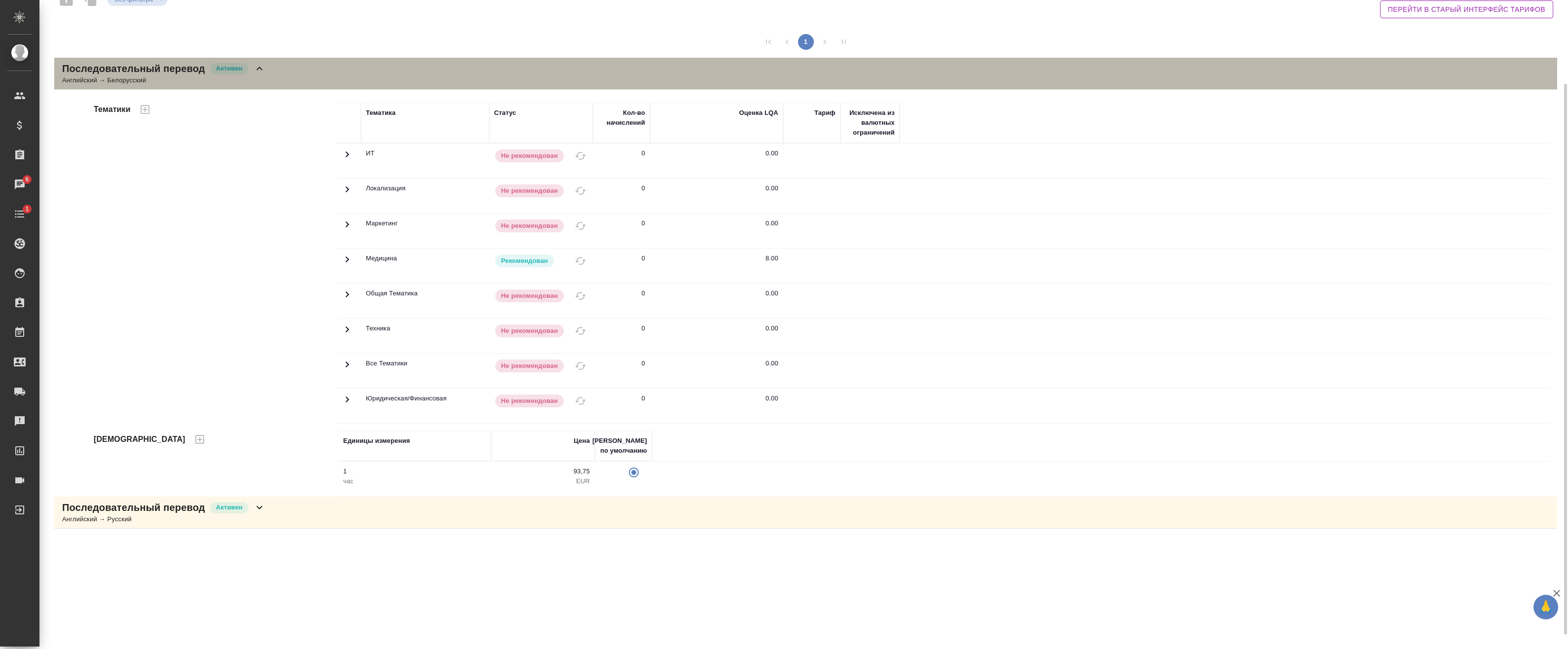
click at [271, 70] on div "Последовательный перевод Активен Английский → Белорусский" at bounding box center [805, 73] width 1503 height 32
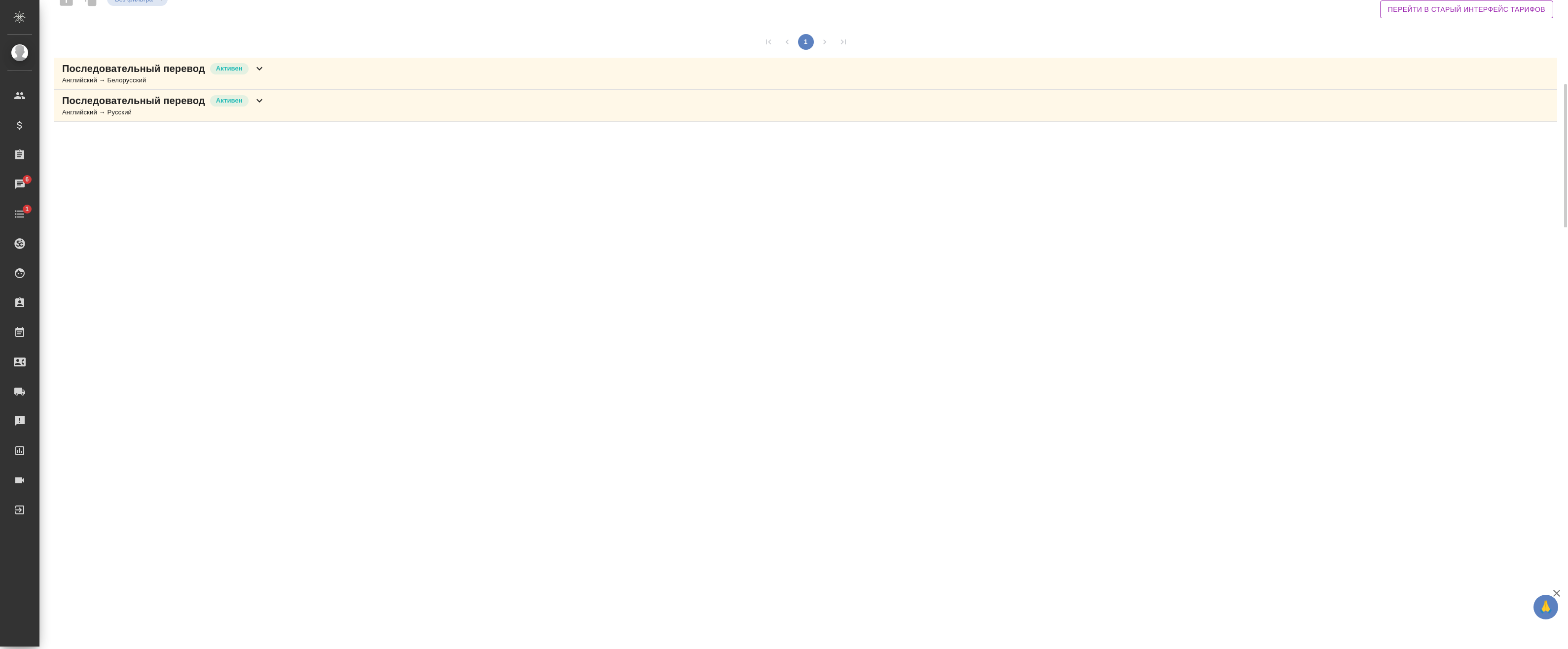
scroll to position [0, 0]
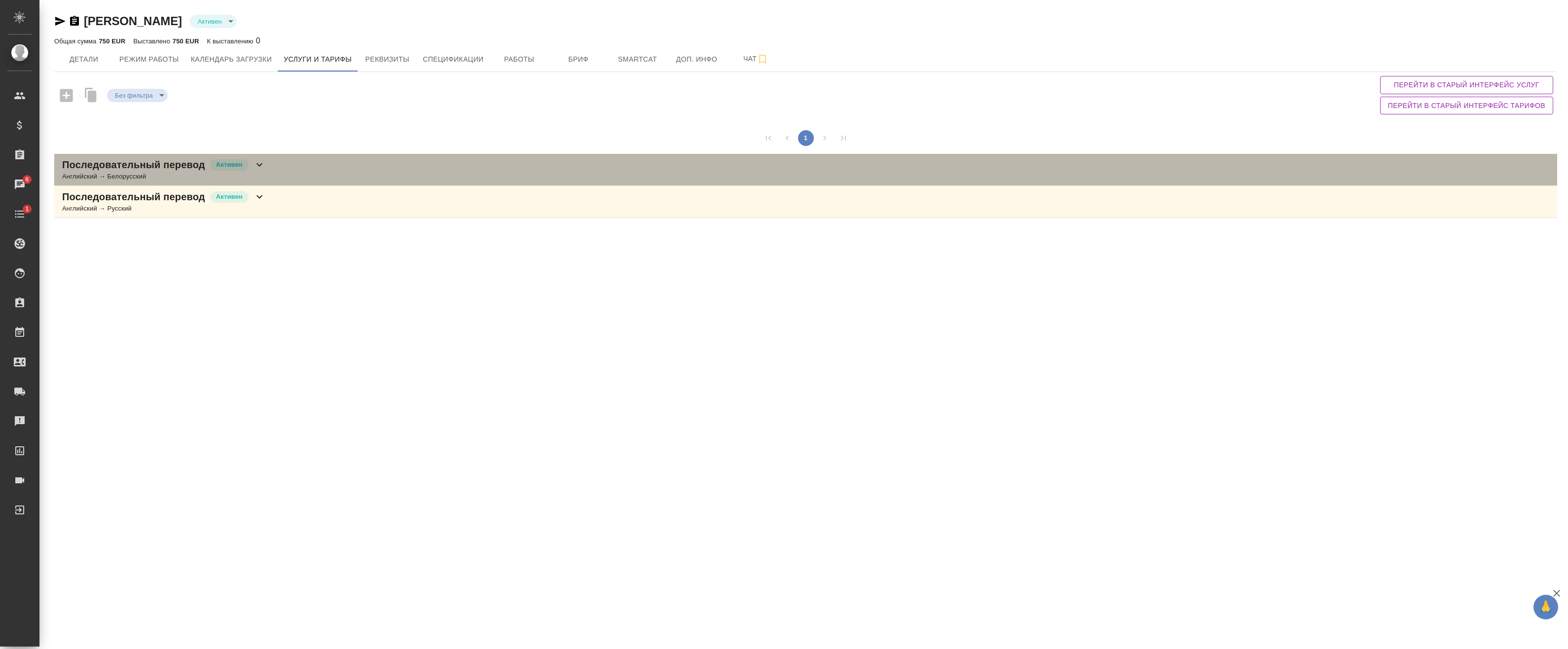
click at [276, 173] on div "Последовательный перевод Активен Английский → Белорусский" at bounding box center [805, 169] width 1503 height 32
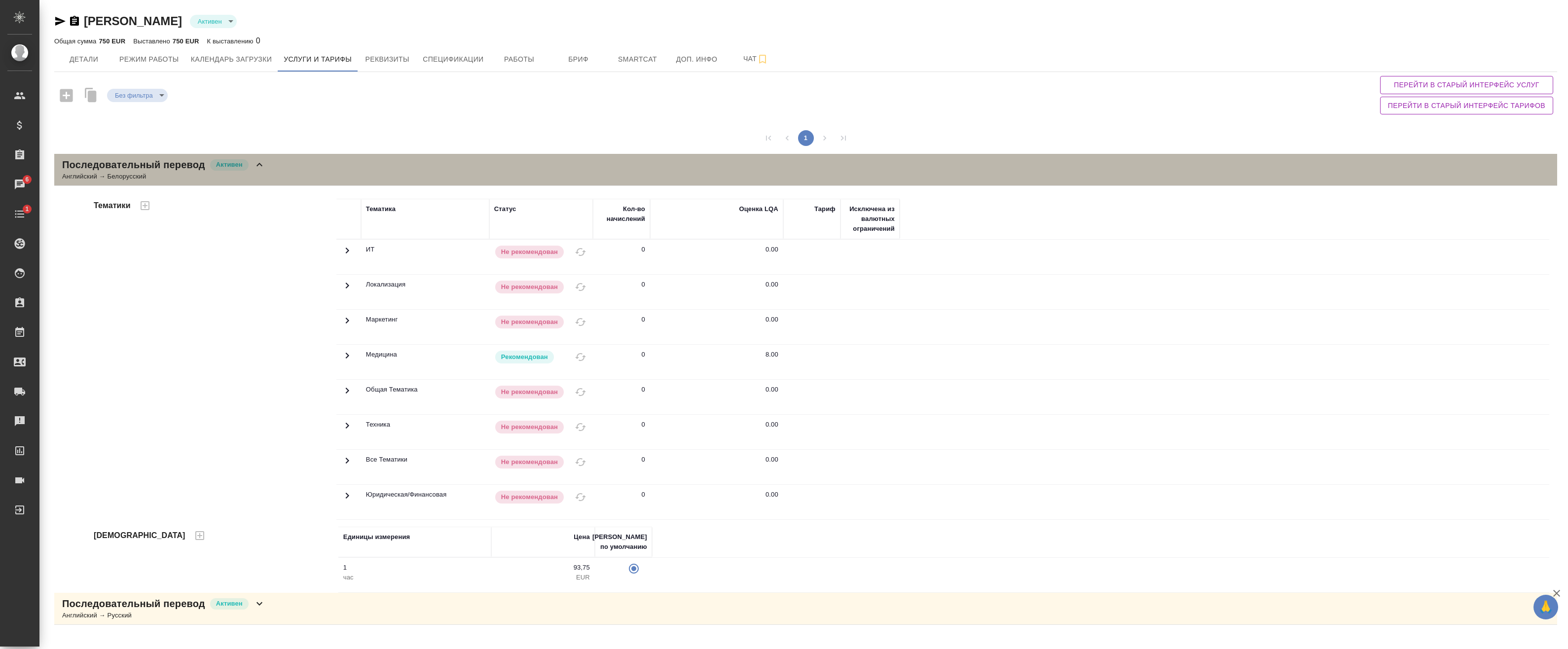
click at [276, 173] on div "Последовательный перевод Активен Английский → Белорусский" at bounding box center [805, 169] width 1503 height 32
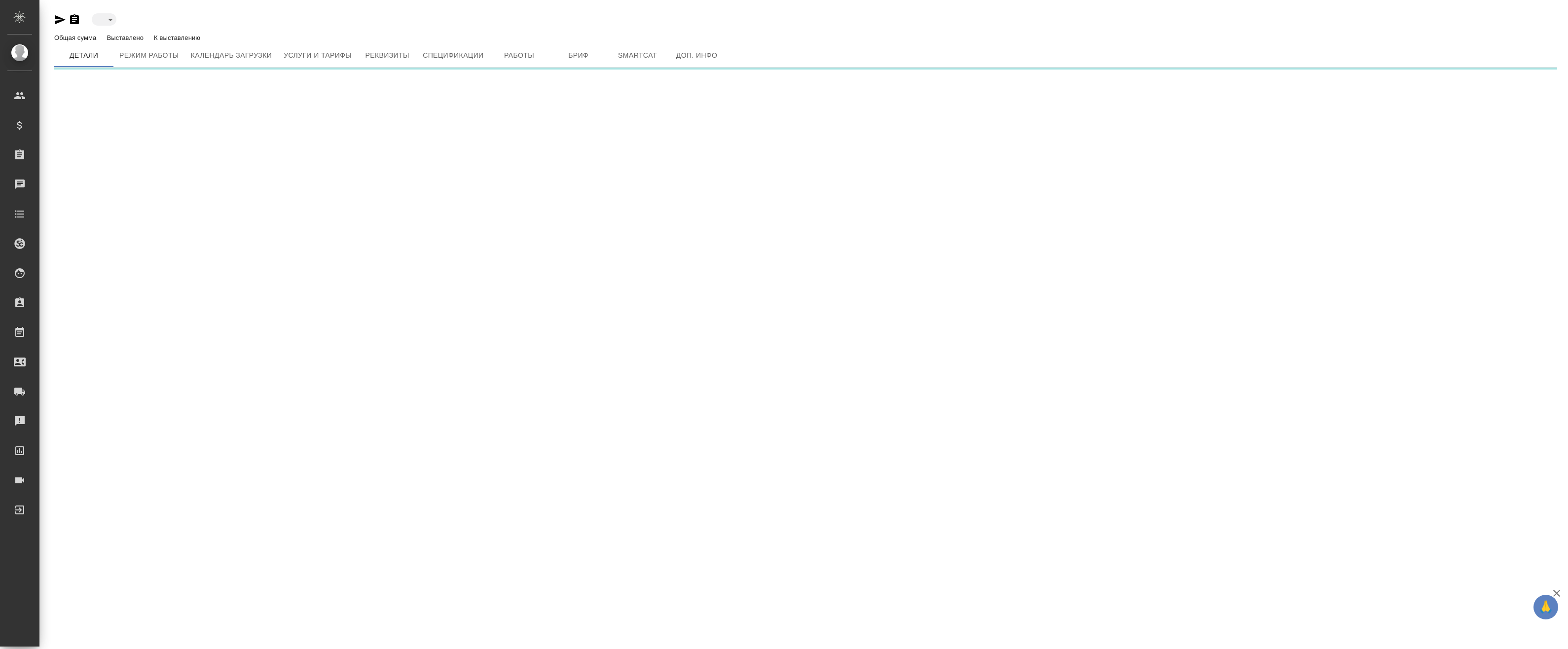
type input "active"
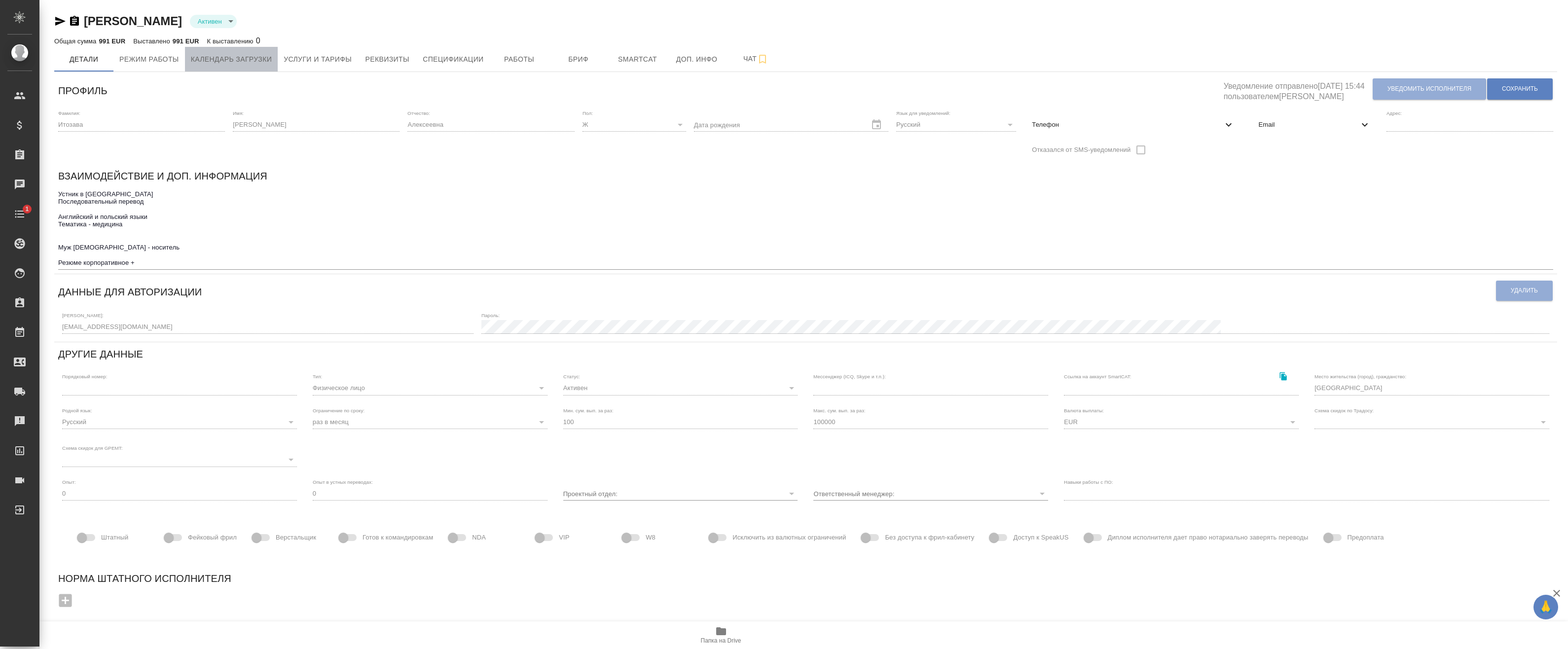
click at [262, 56] on span "Календарь загрузки" at bounding box center [231, 59] width 82 height 12
click at [299, 55] on span "Услуги и тарифы" at bounding box center [317, 59] width 68 height 12
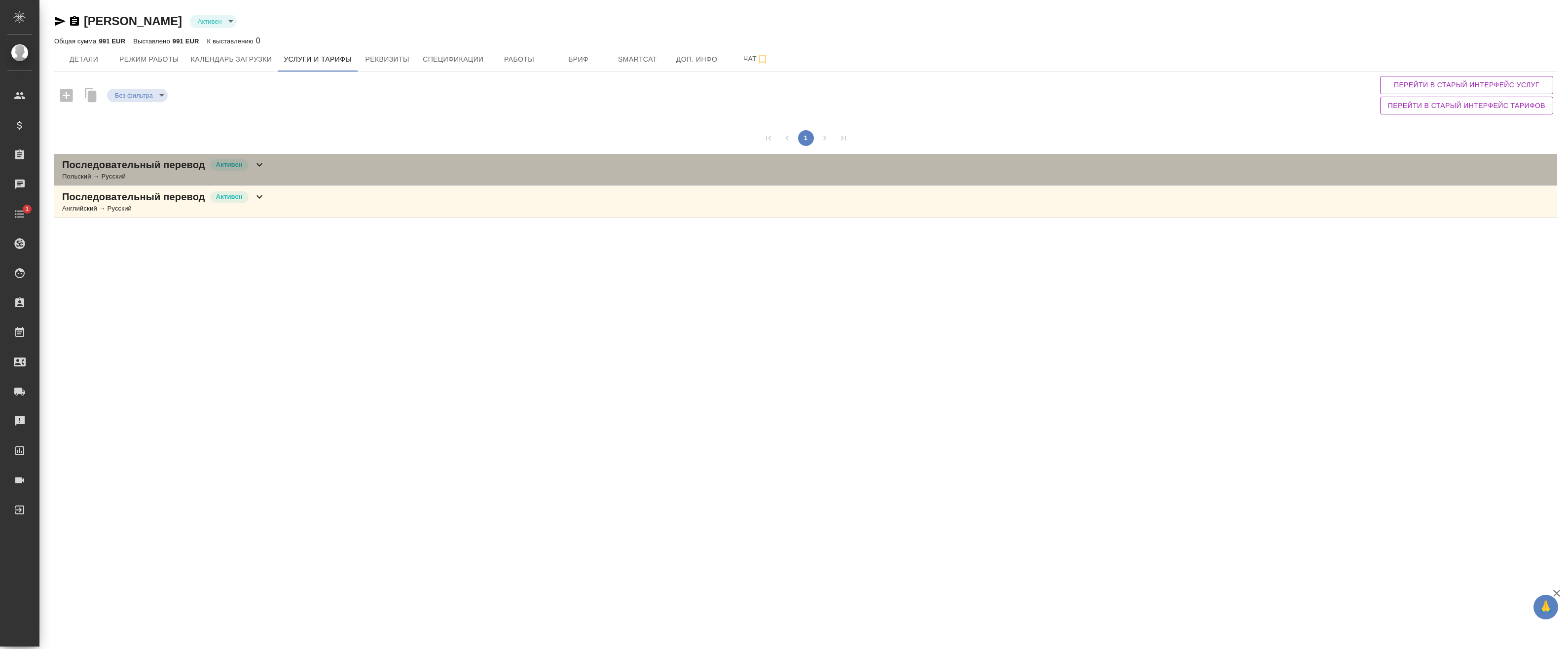
click at [272, 171] on div "Последовательный перевод [PERSON_NAME] → Русский" at bounding box center [805, 169] width 1503 height 32
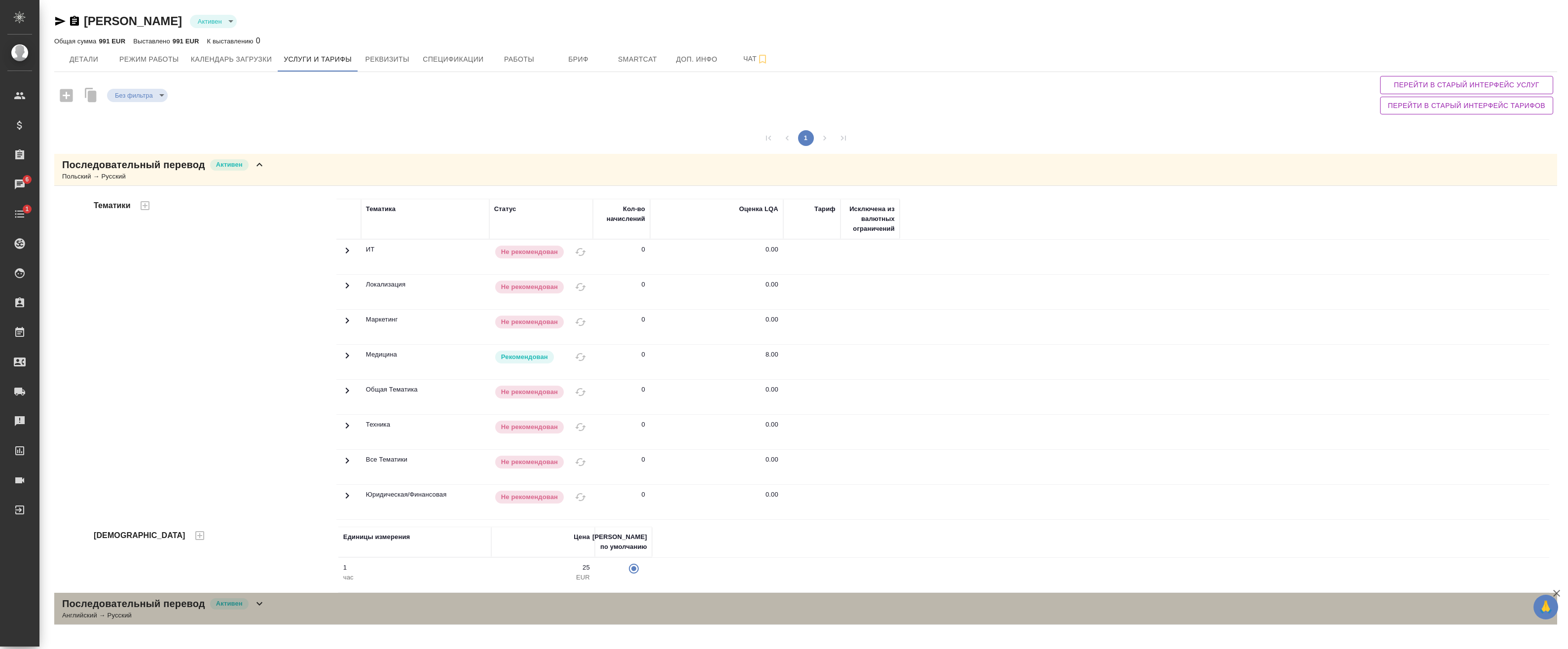
click at [330, 606] on div "Последовательный перевод [PERSON_NAME] → Русский" at bounding box center [805, 609] width 1503 height 32
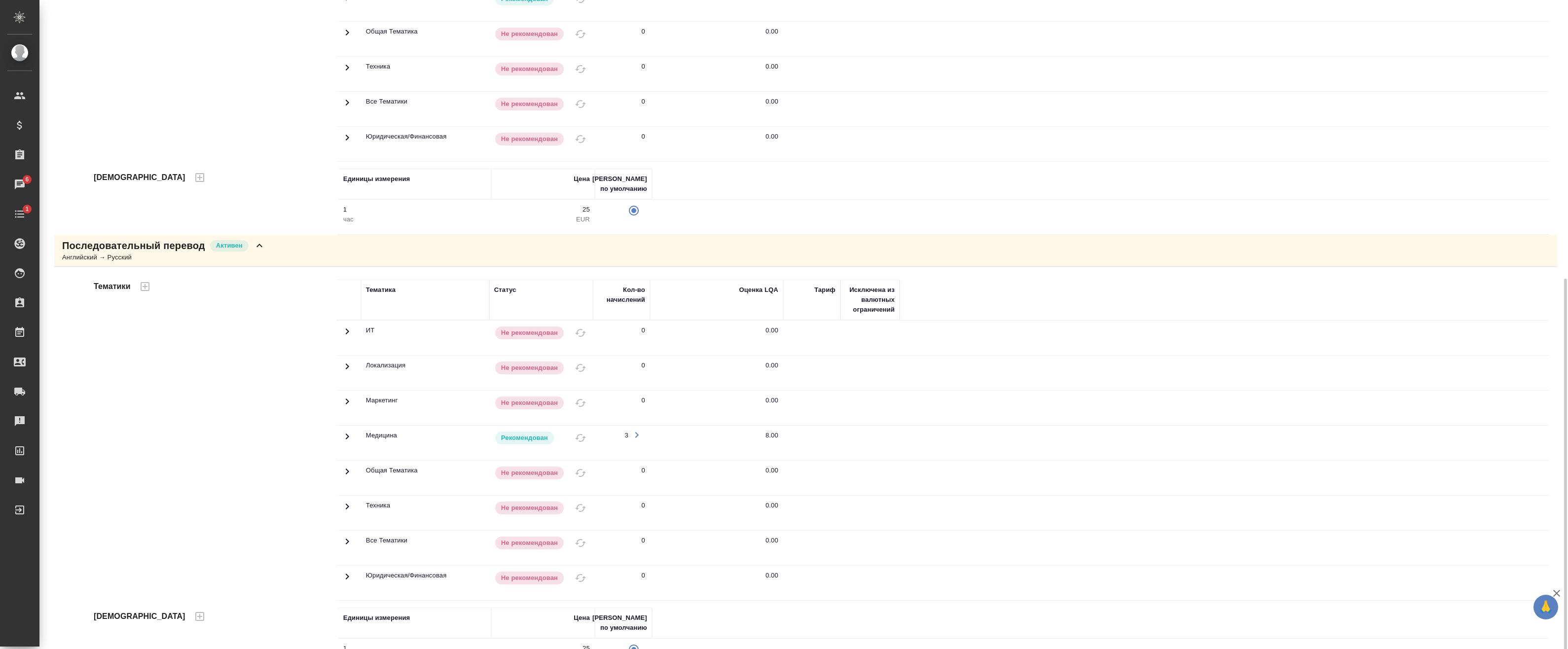
scroll to position [392, 0]
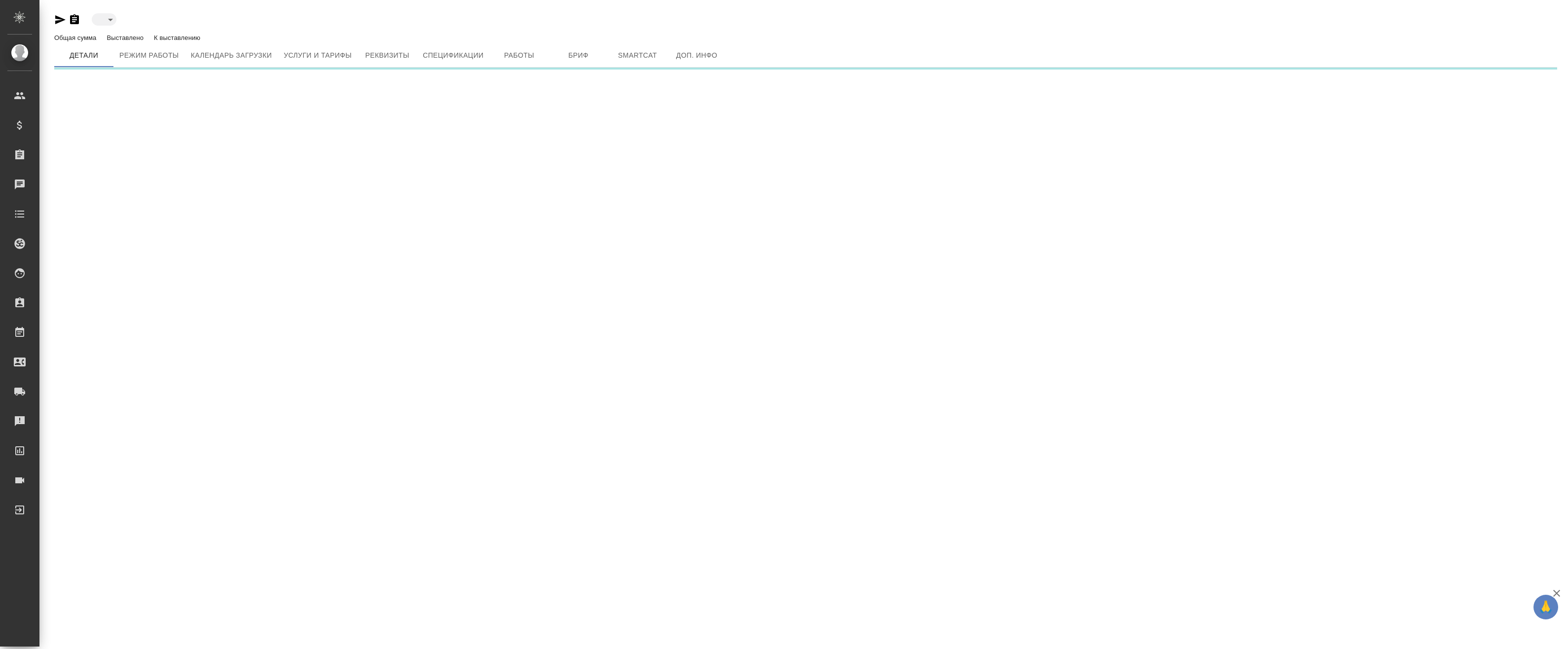
type input "active"
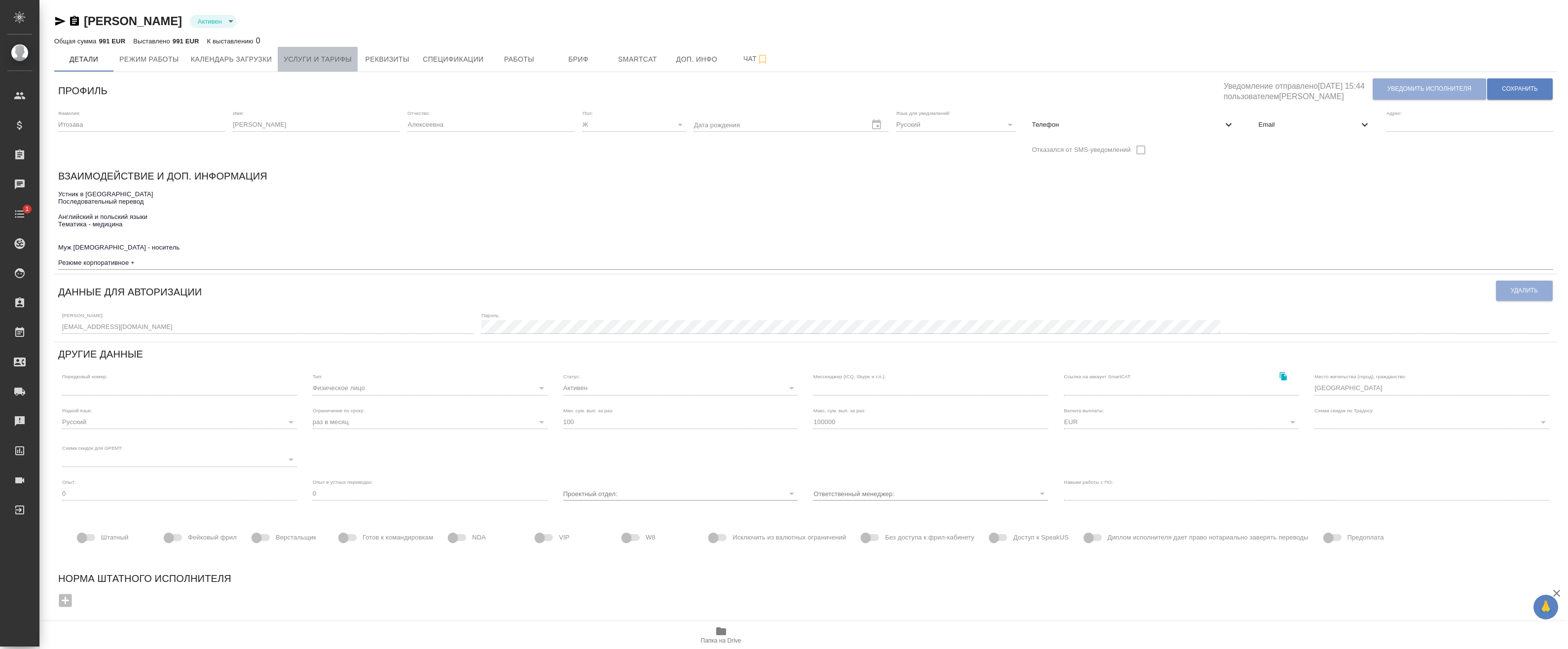
click at [347, 64] on span "Услуги и тарифы" at bounding box center [317, 59] width 68 height 12
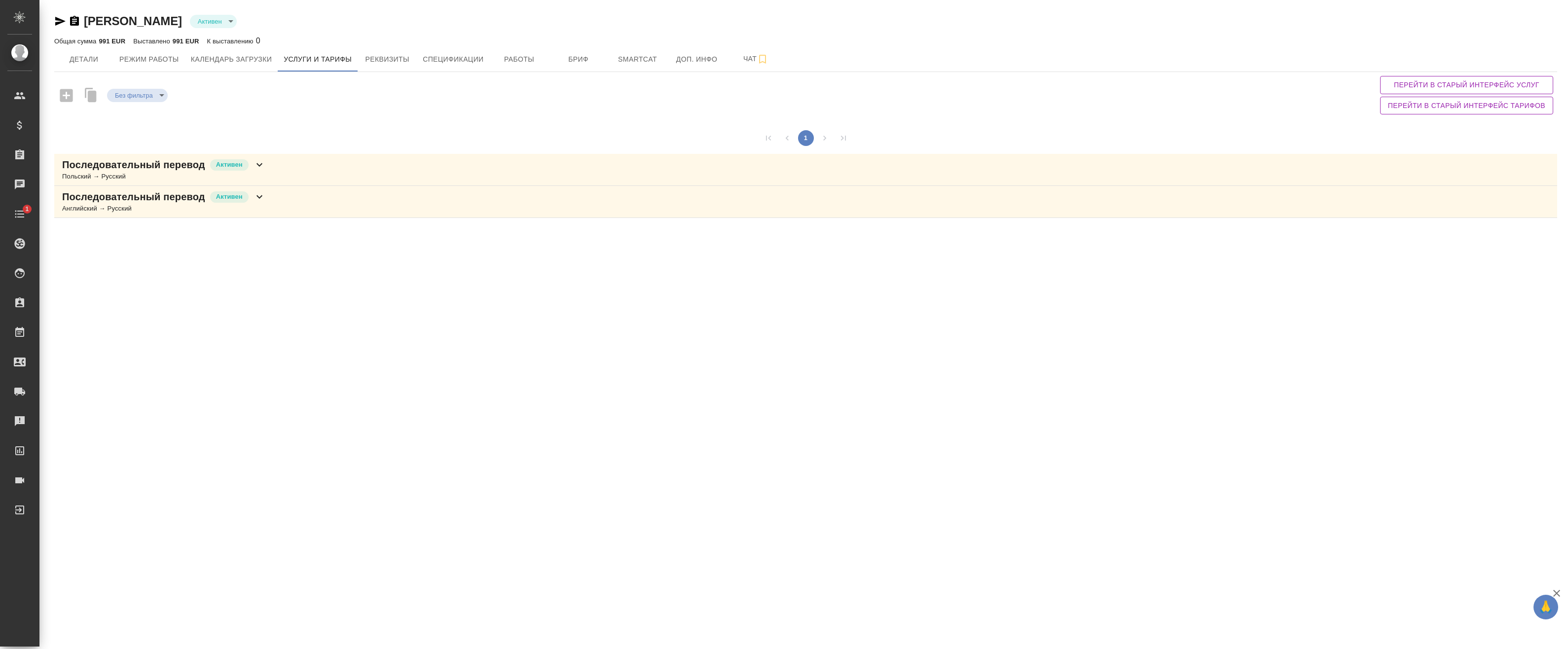
click at [355, 164] on div "Последовательный перевод [PERSON_NAME] → Русский" at bounding box center [805, 169] width 1503 height 32
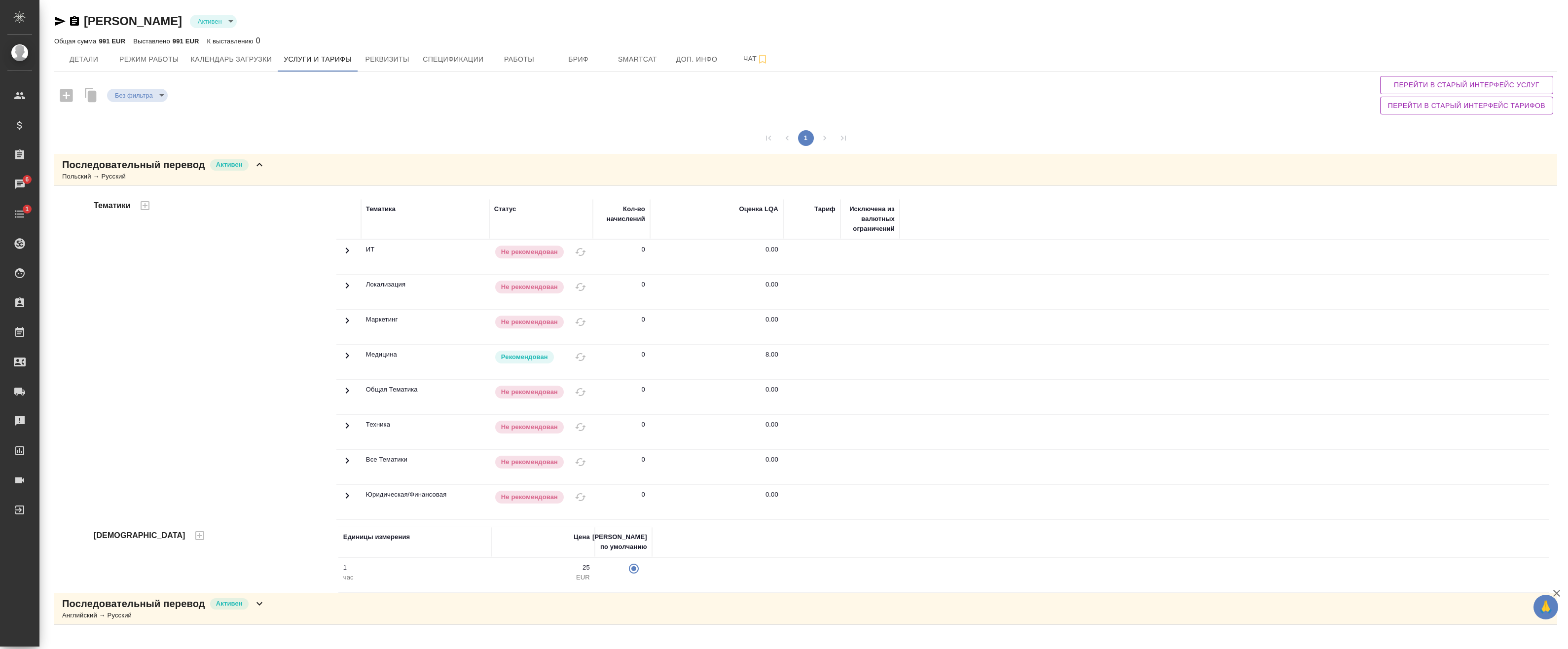
click at [354, 598] on div "Последовательный перевод Активен Английский → Русский" at bounding box center [805, 609] width 1503 height 32
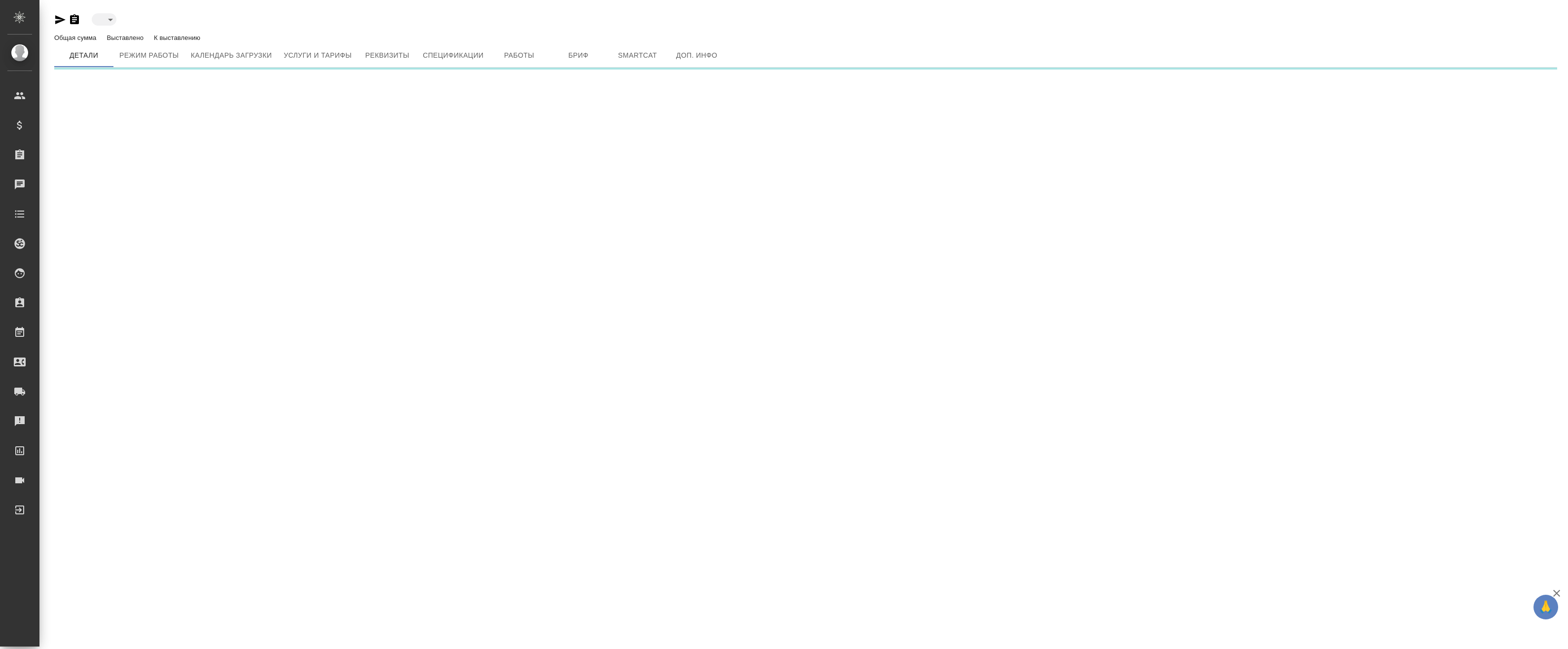
type input "active"
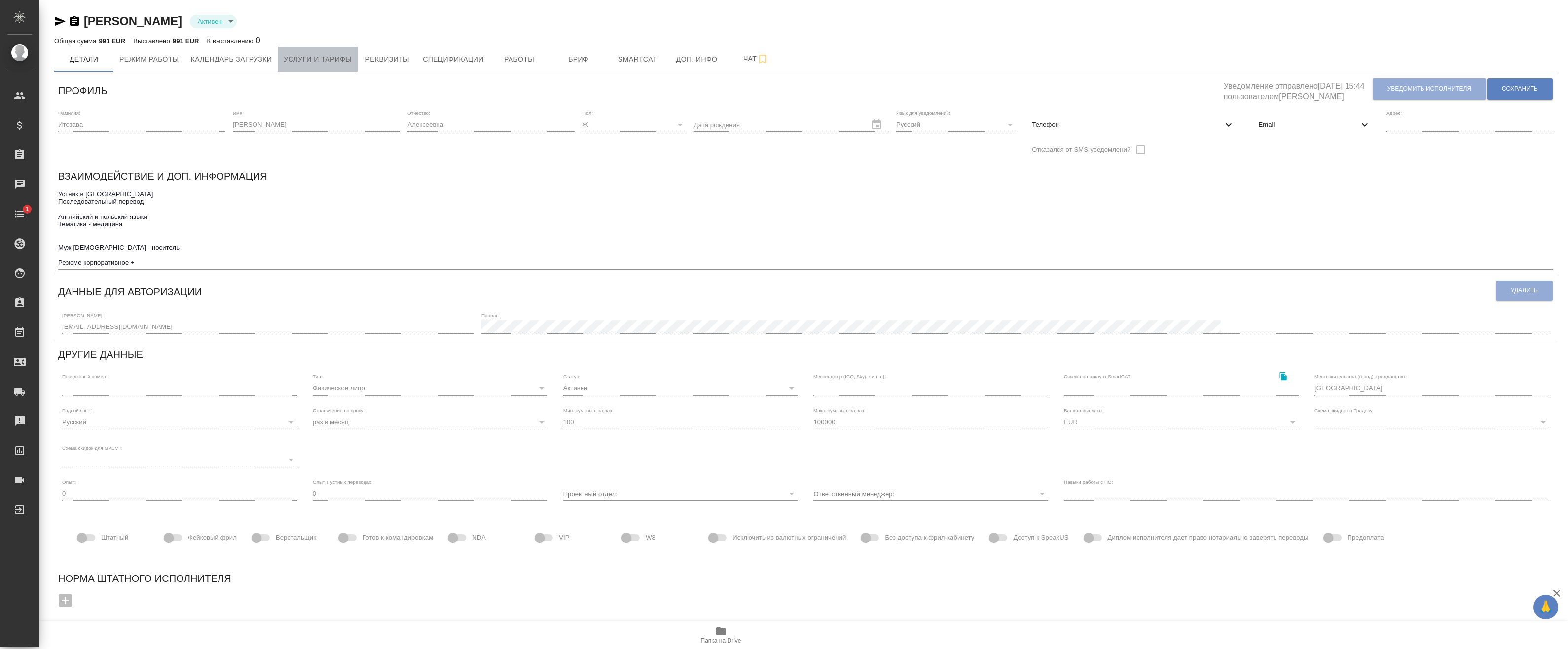
click at [278, 64] on button "Услуги и тарифы" at bounding box center [317, 59] width 80 height 25
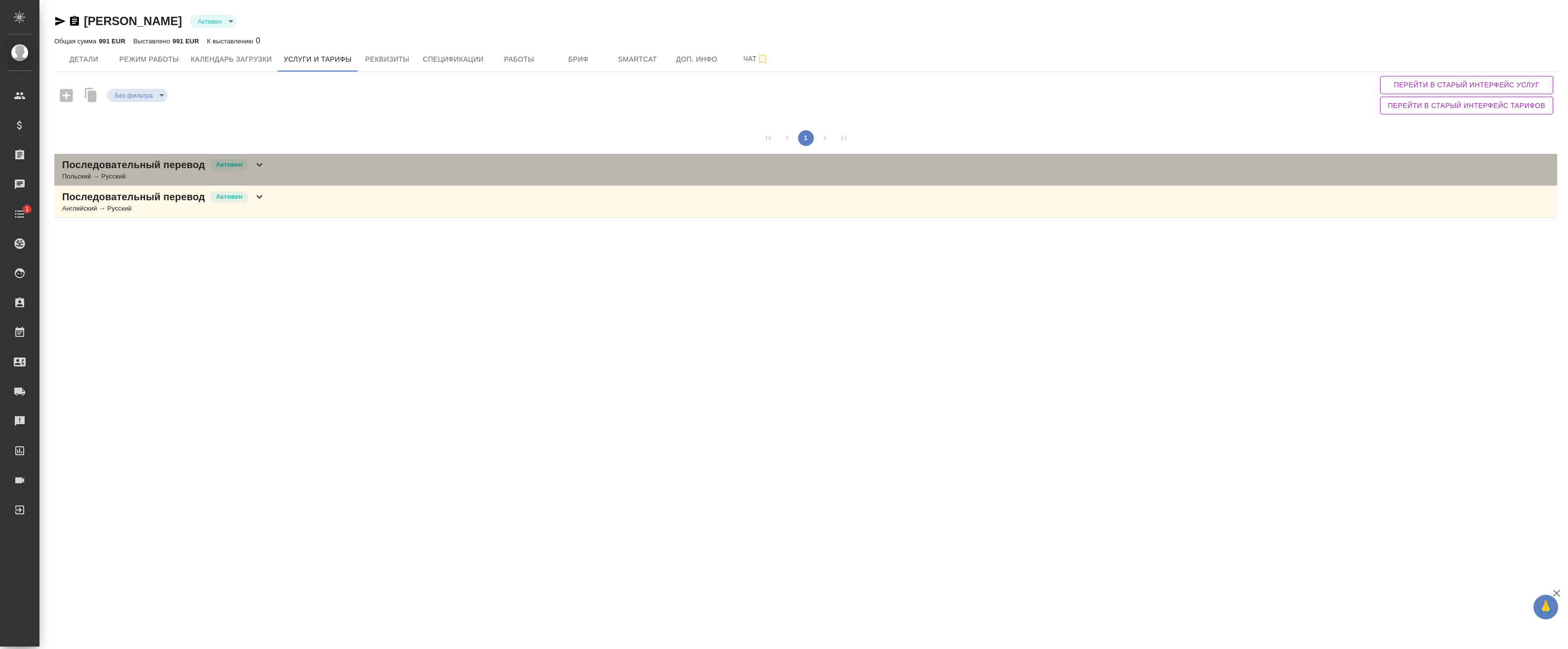
click at [292, 159] on div "Последовательный перевод Активен Польский → Русский" at bounding box center [805, 169] width 1503 height 32
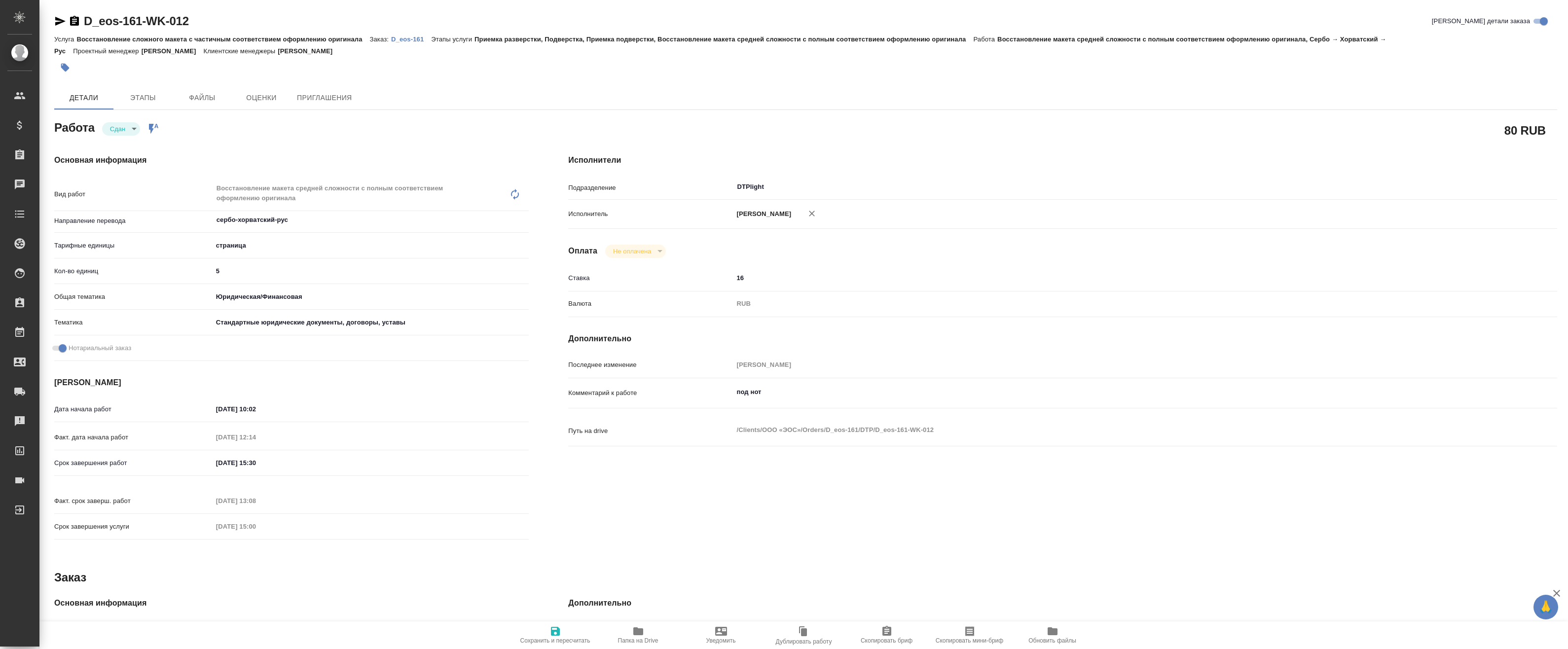
type textarea "x"
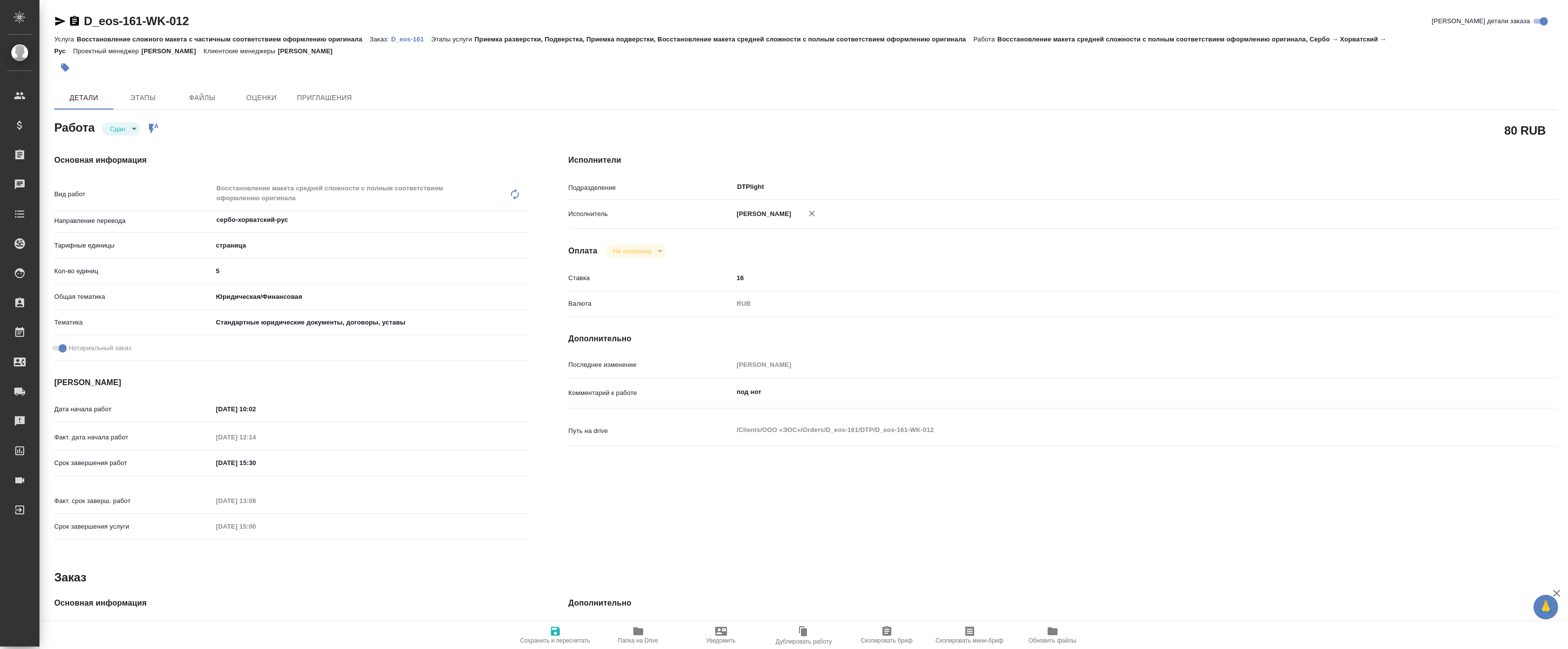
type textarea "x"
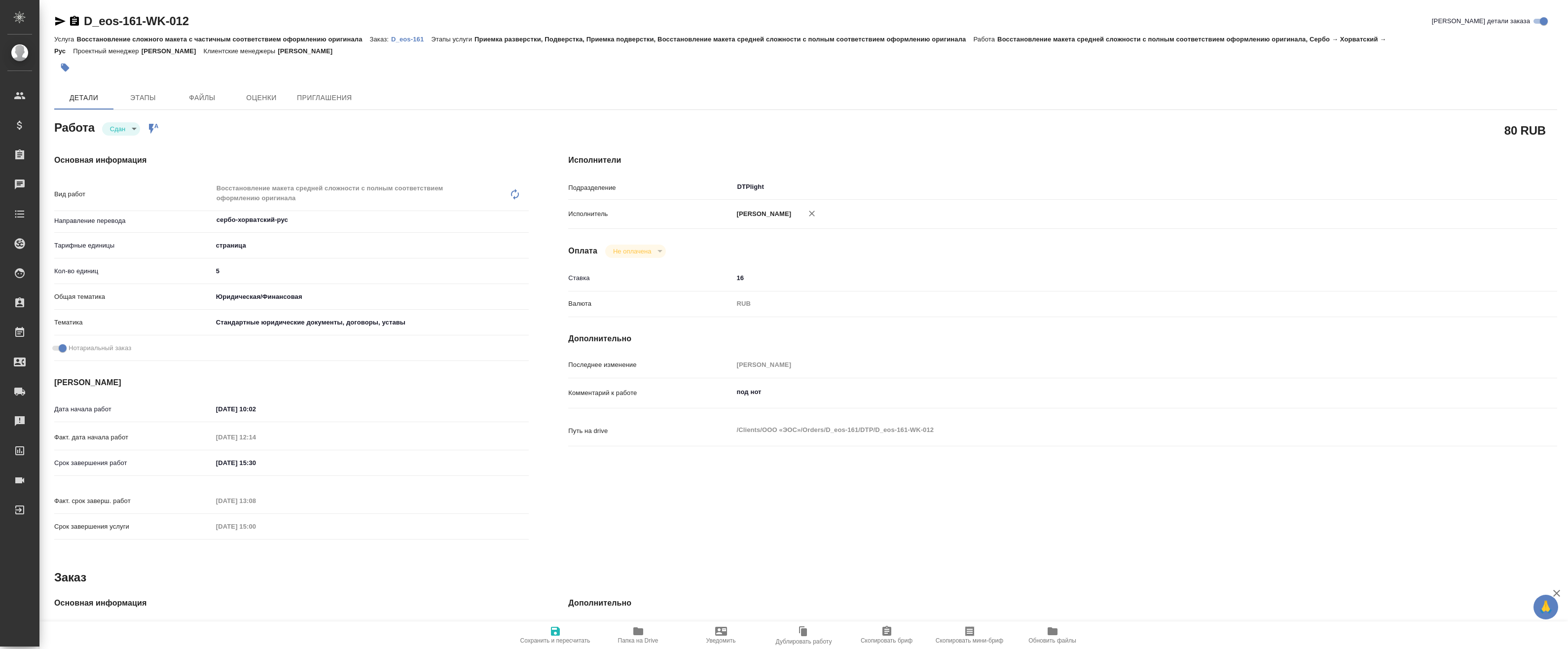
type textarea "x"
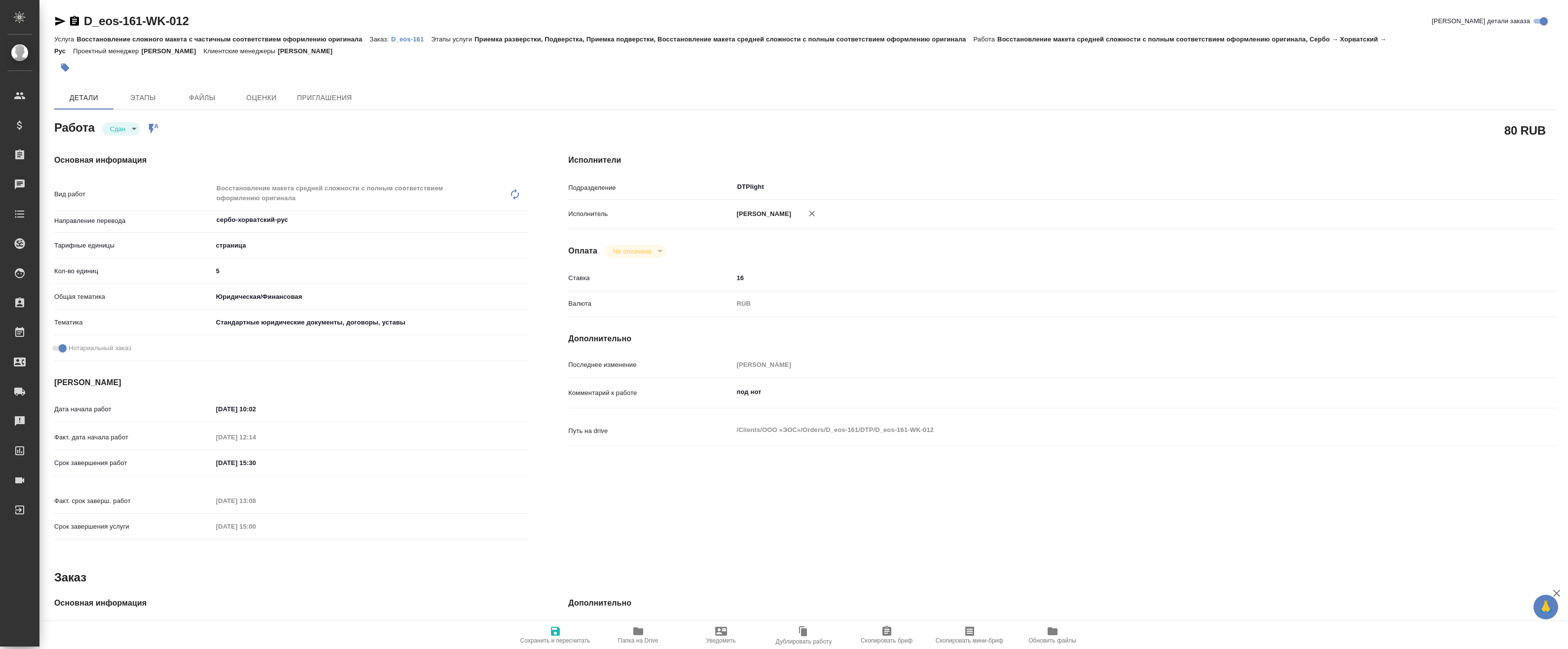
type textarea "x"
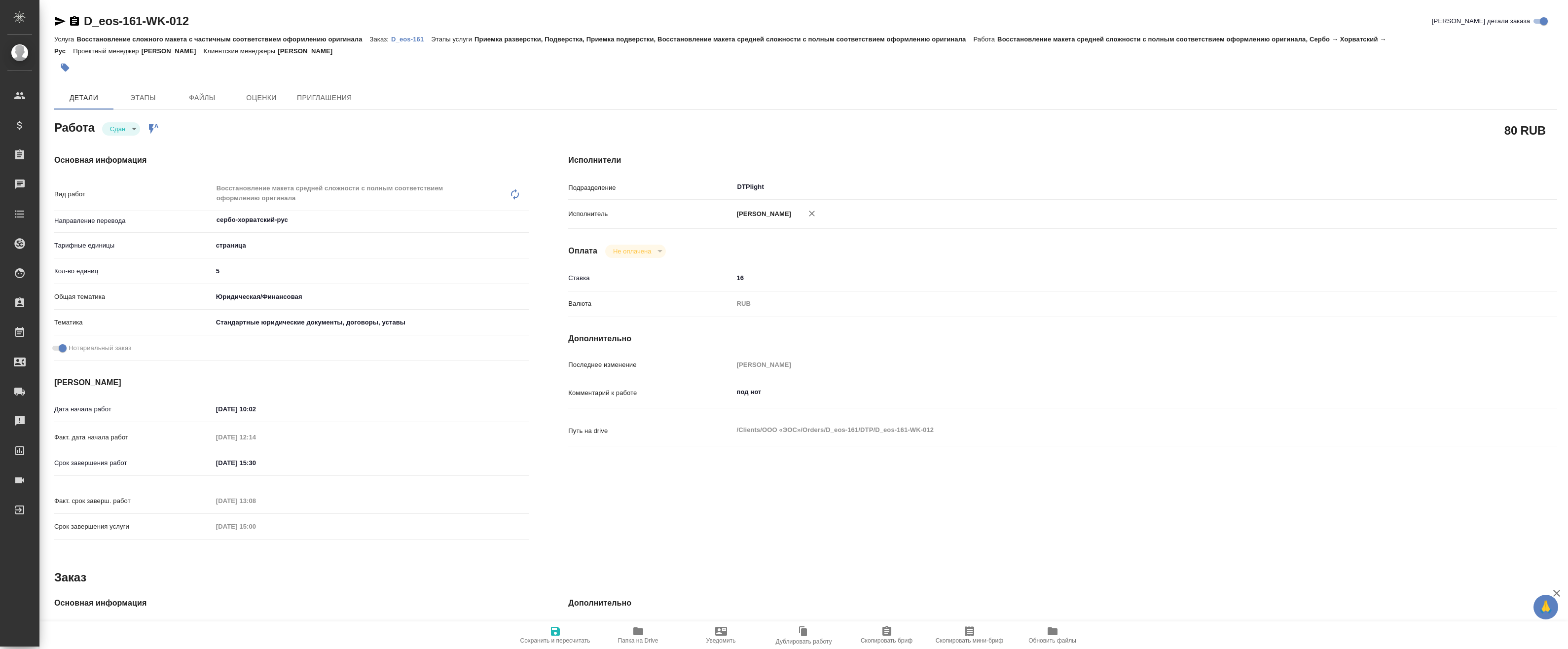
type textarea "x"
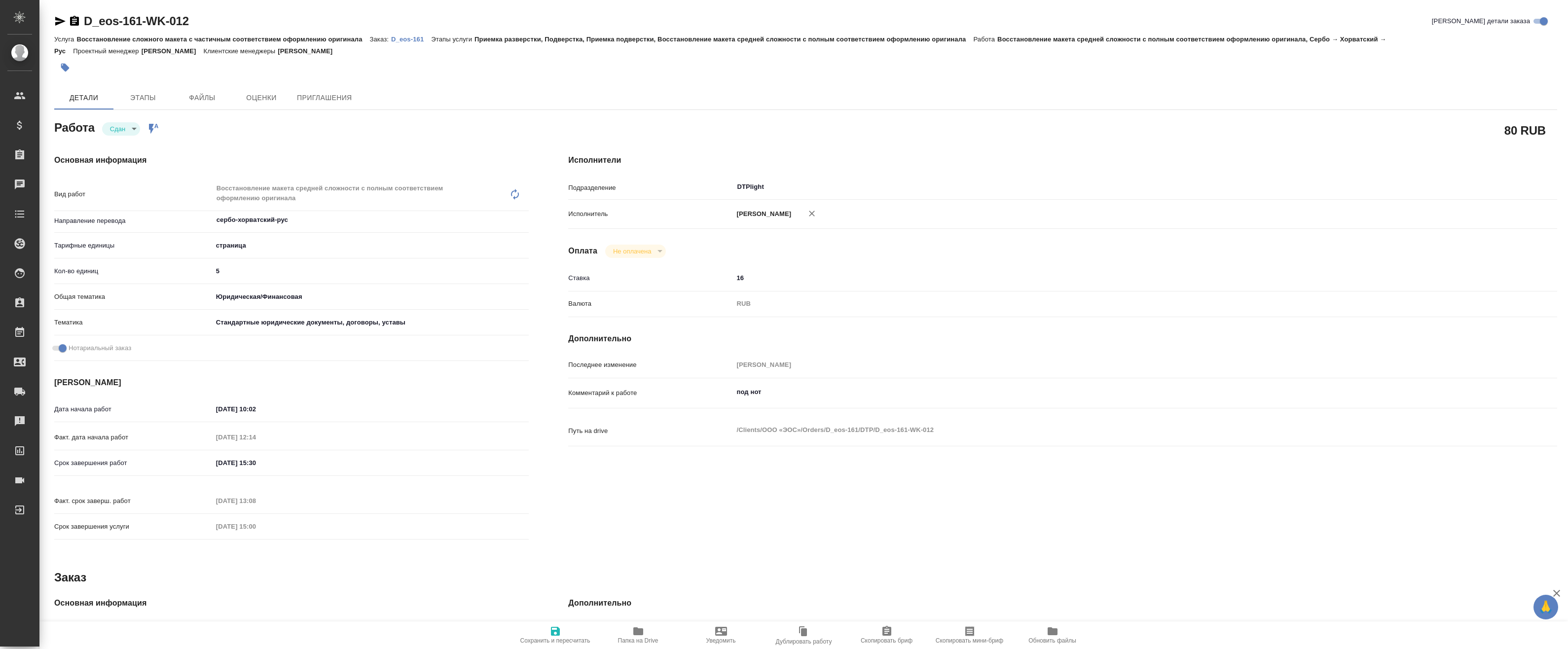
type textarea "x"
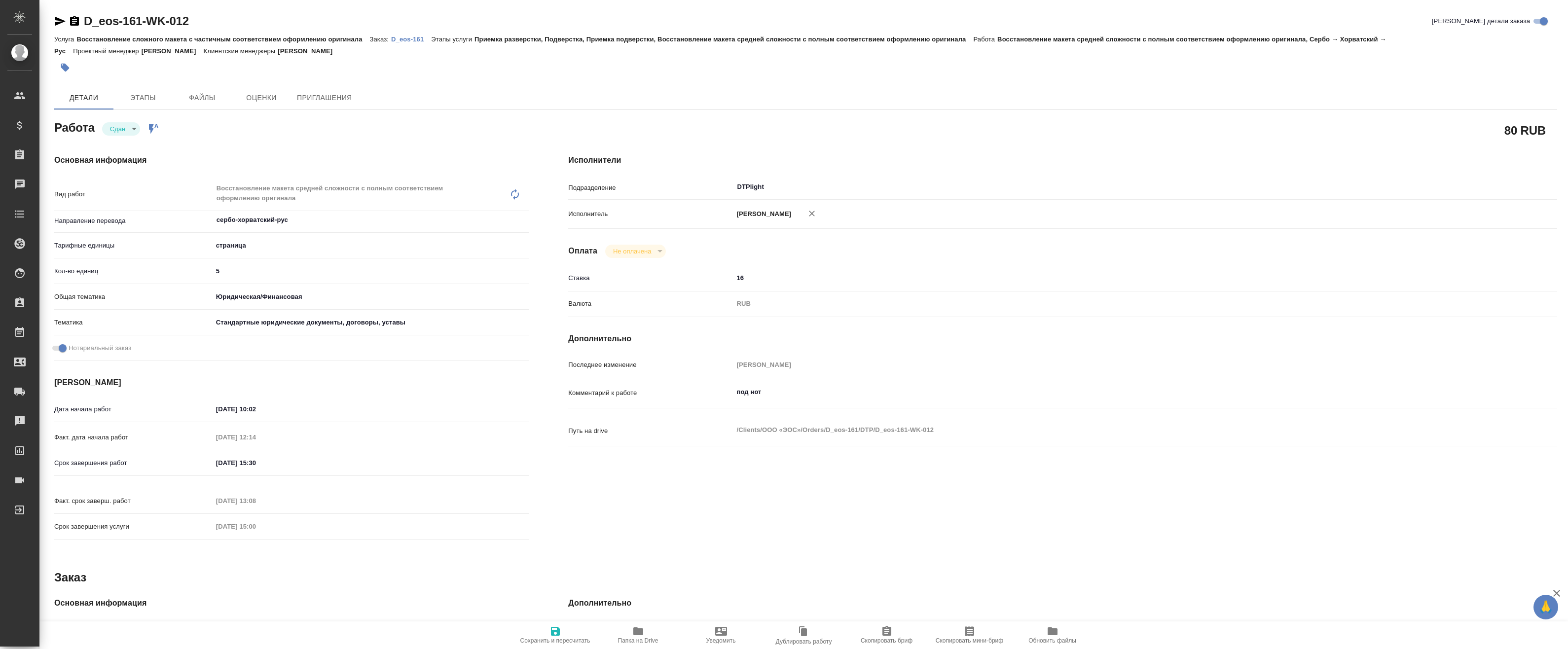
type textarea "x"
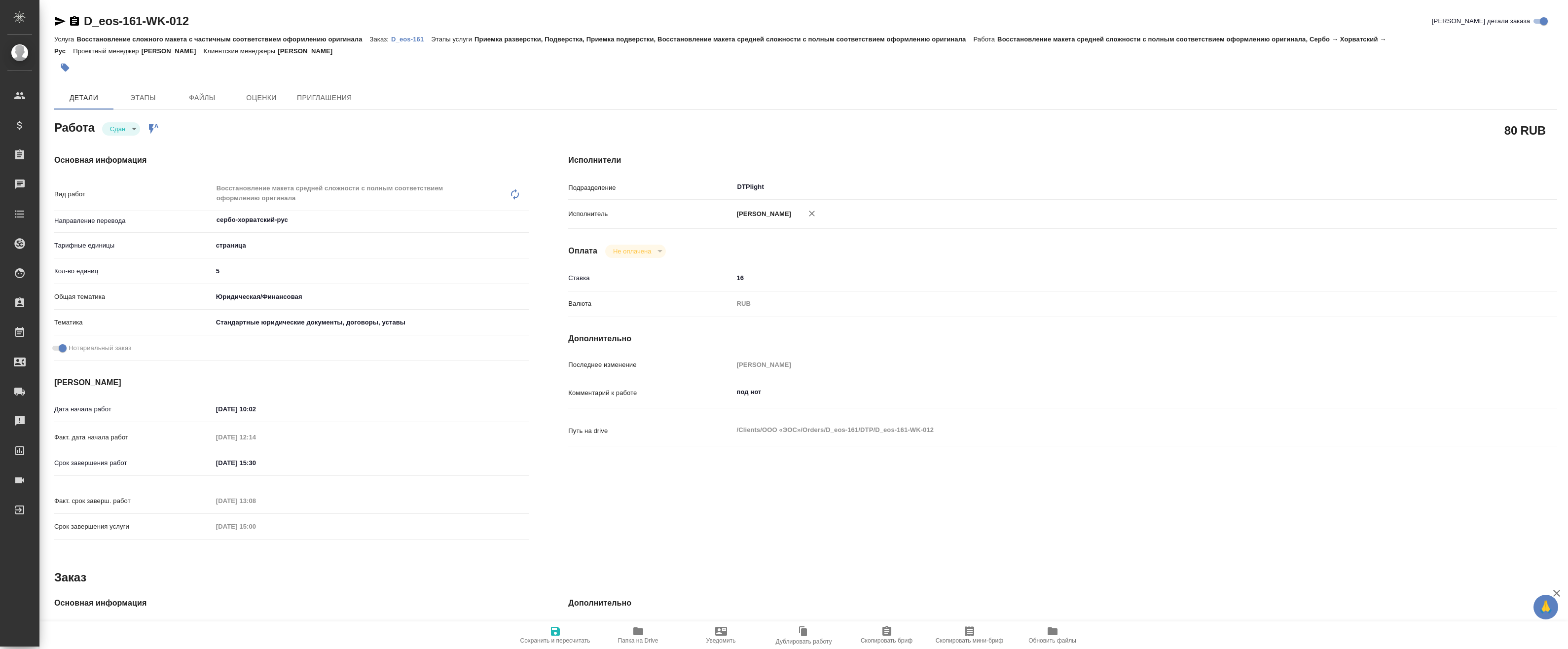
type textarea "x"
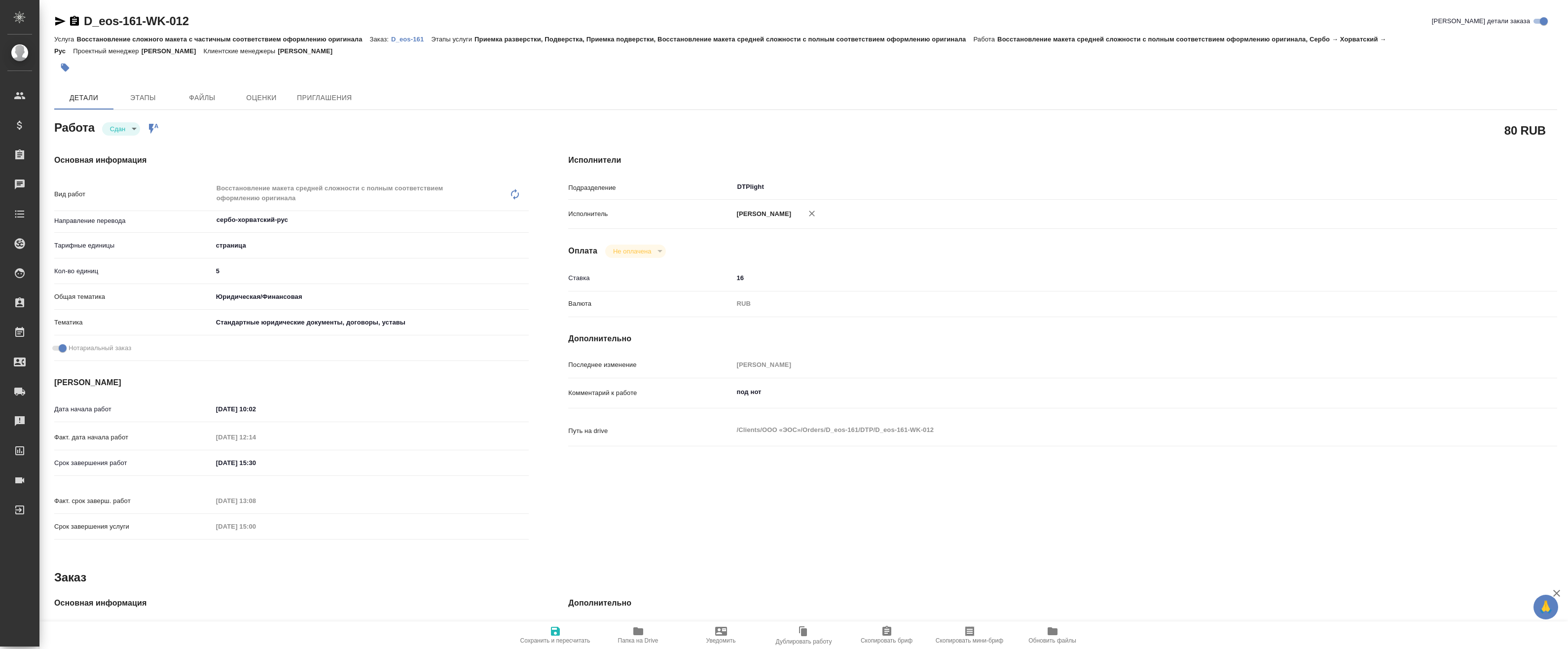
type textarea "x"
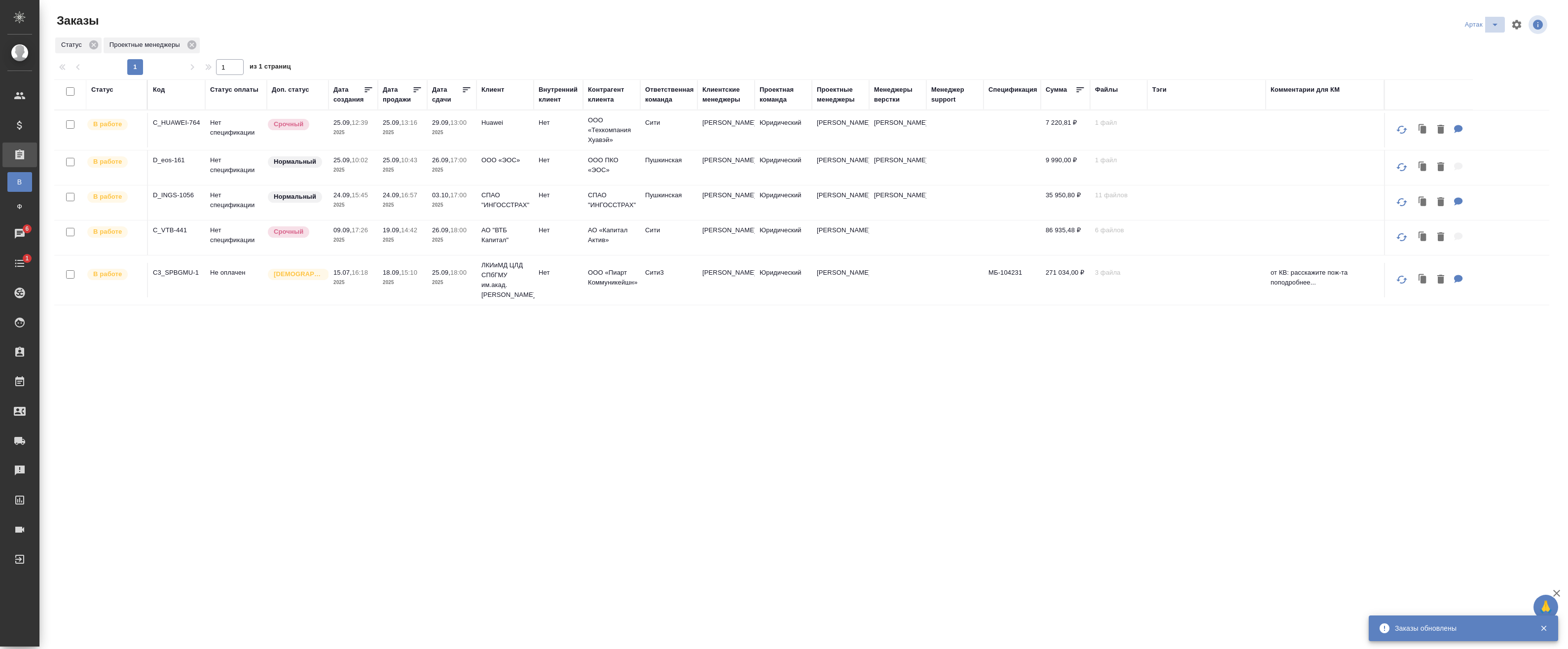
drag, startPoint x: 1482, startPoint y: 21, endPoint x: 1483, endPoint y: 31, distance: 10.0
click at [1489, 21] on icon "split button" at bounding box center [1495, 25] width 12 height 12
click at [1472, 46] on li "leagal" at bounding box center [1475, 44] width 42 height 15
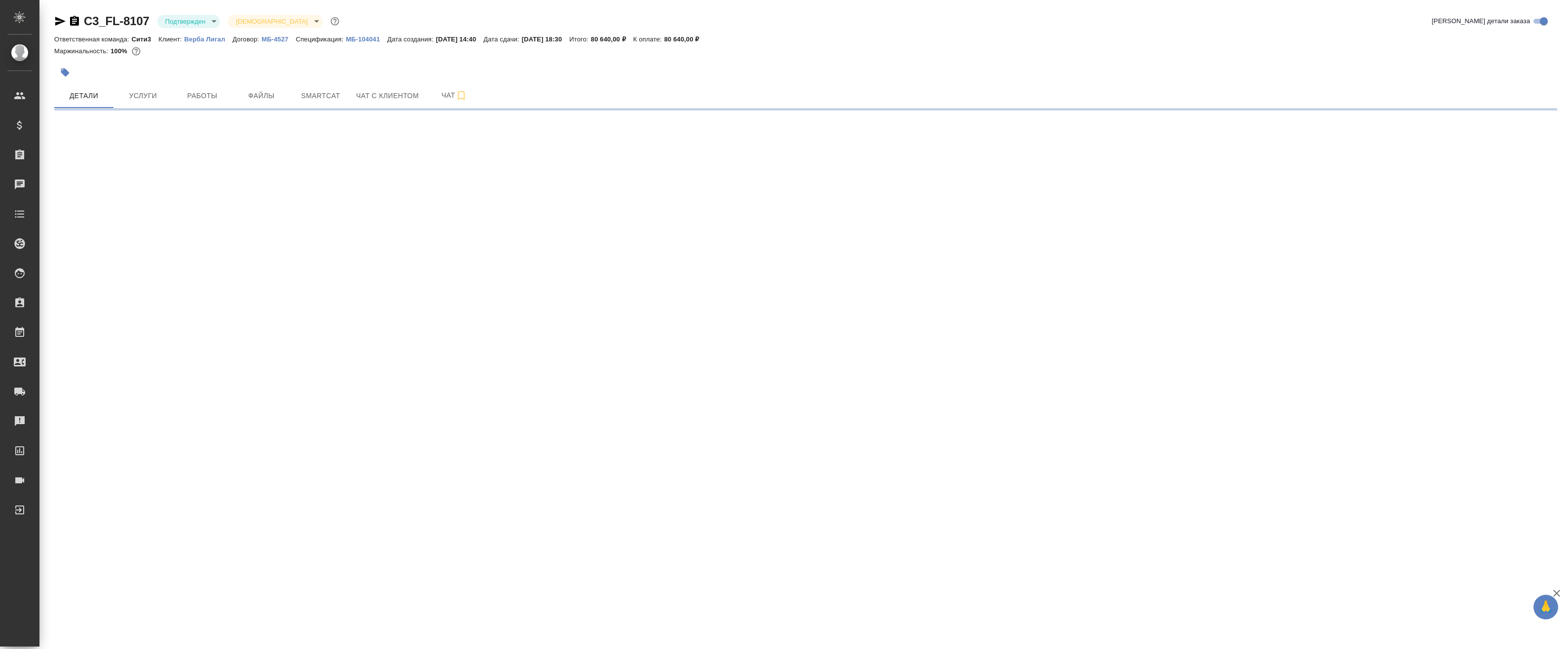
select select "RU"
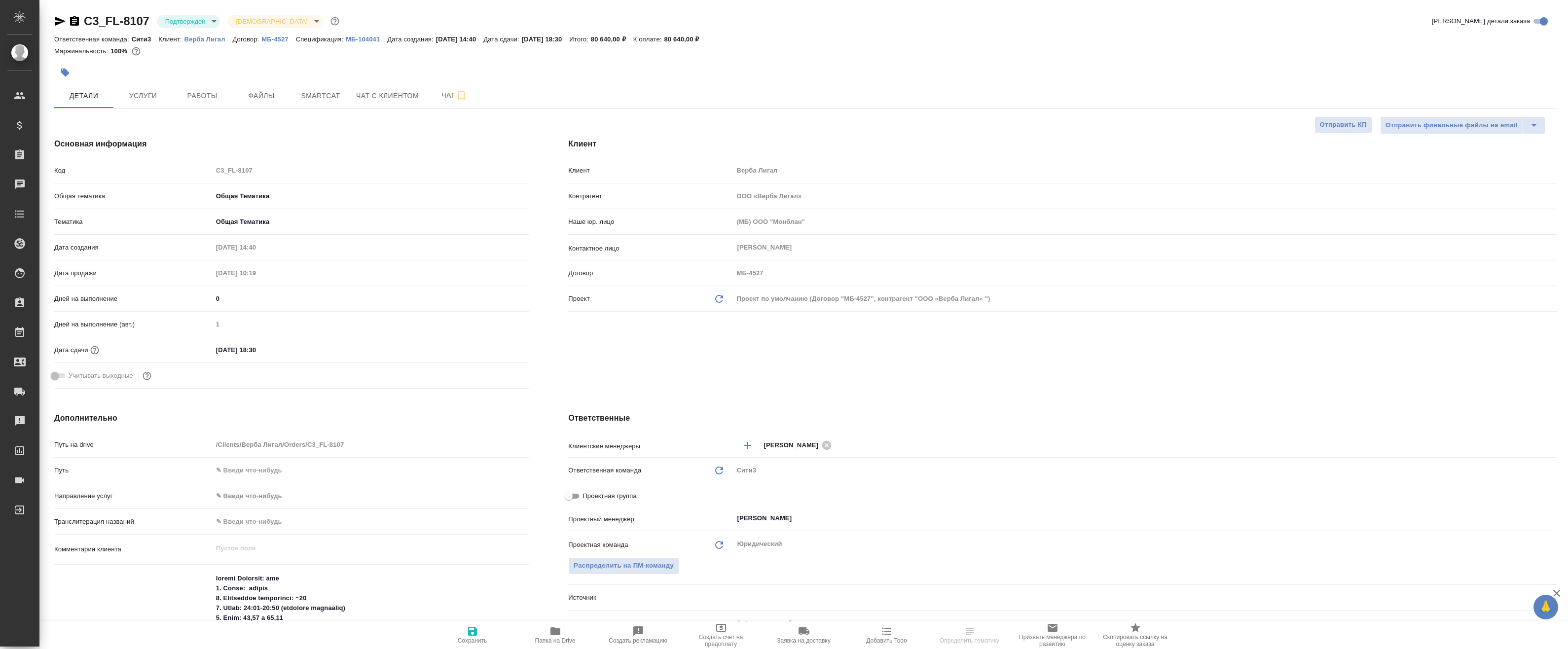
type textarea "x"
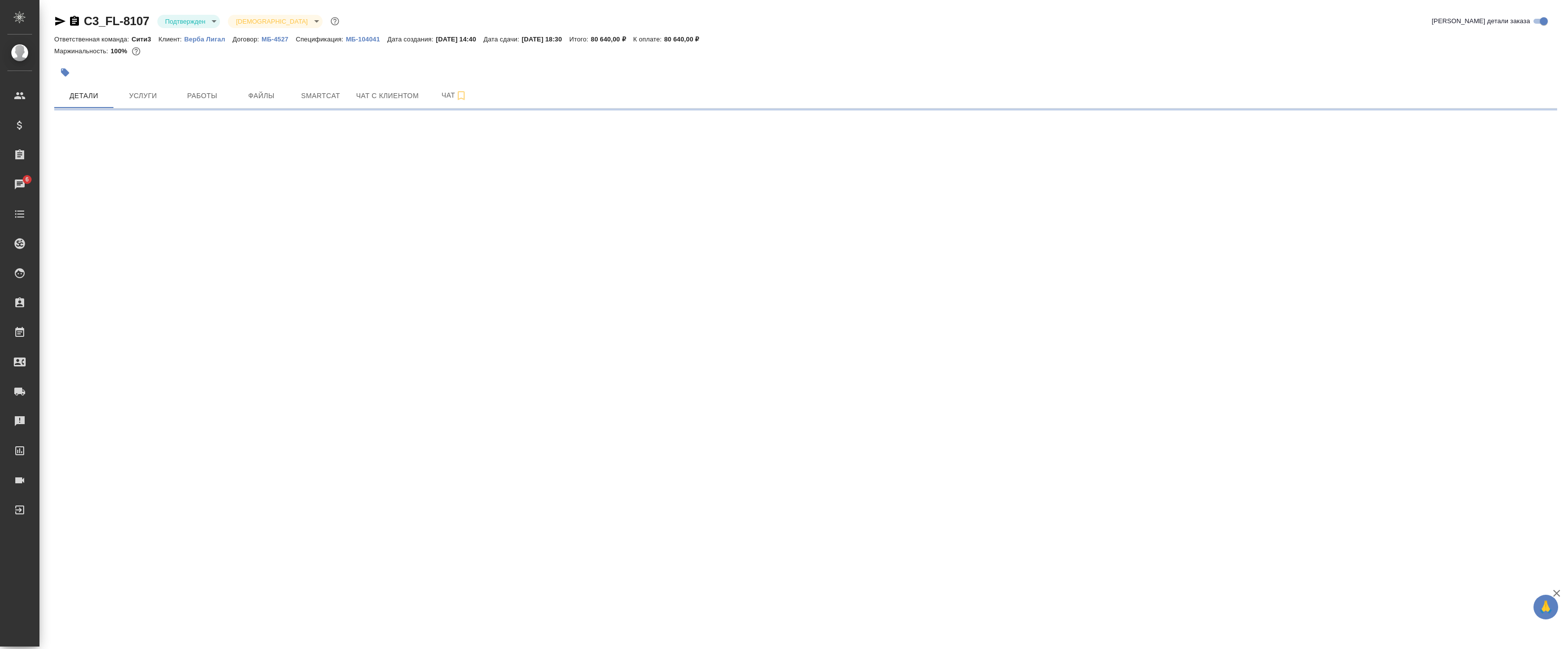
select select "RU"
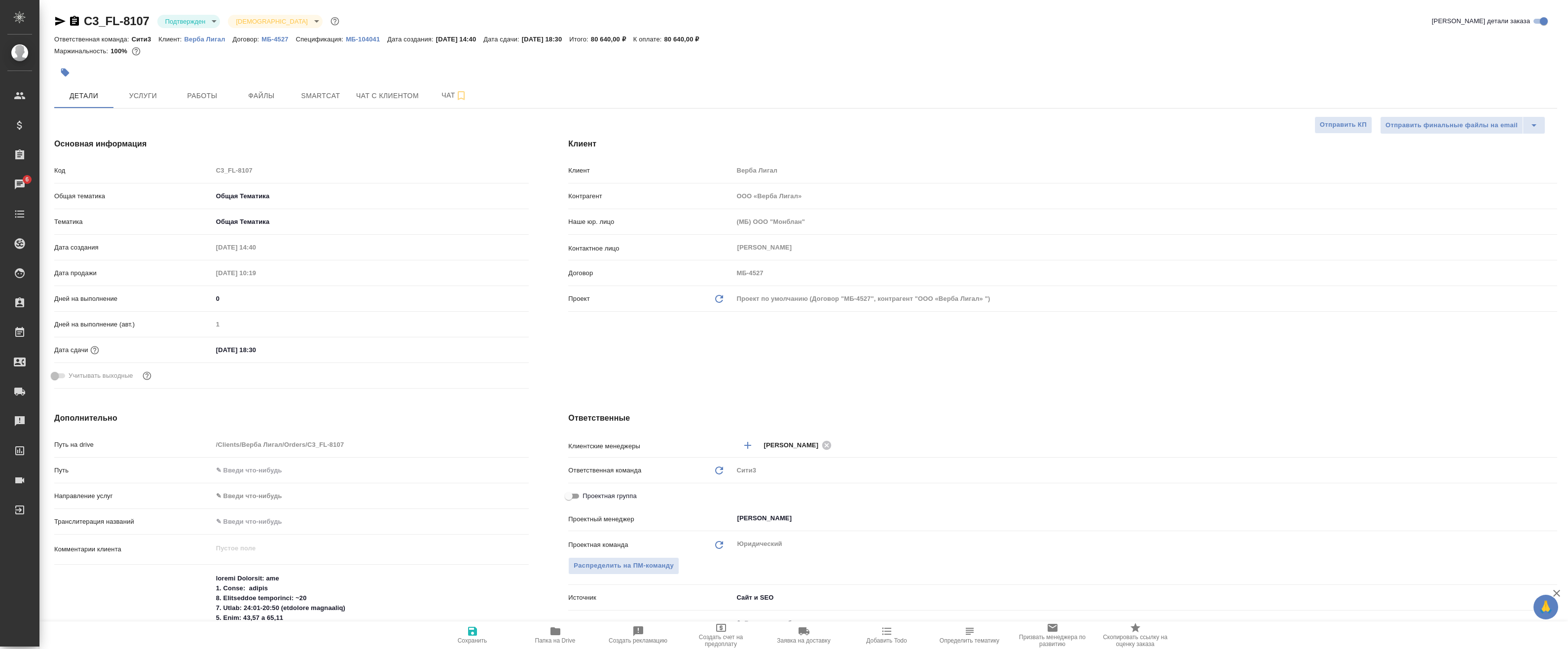
type textarea "x"
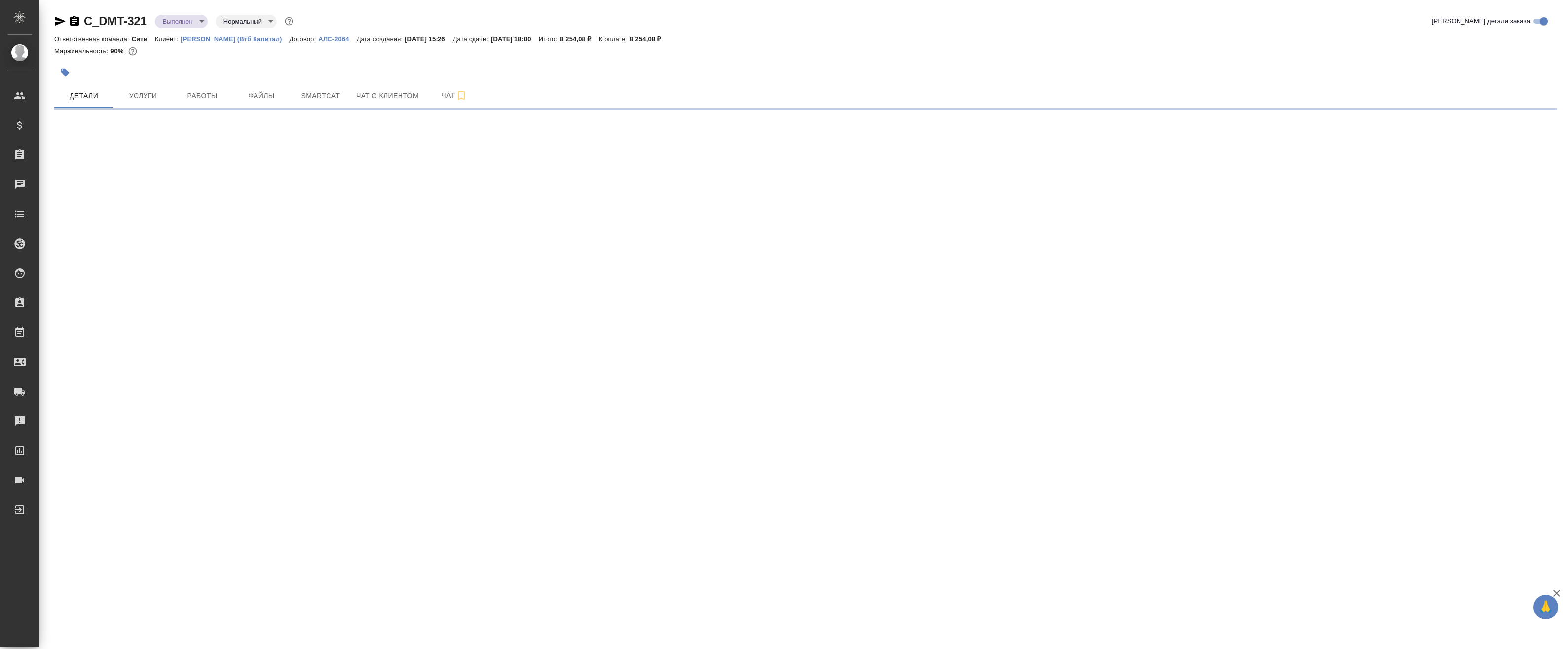
select select "RU"
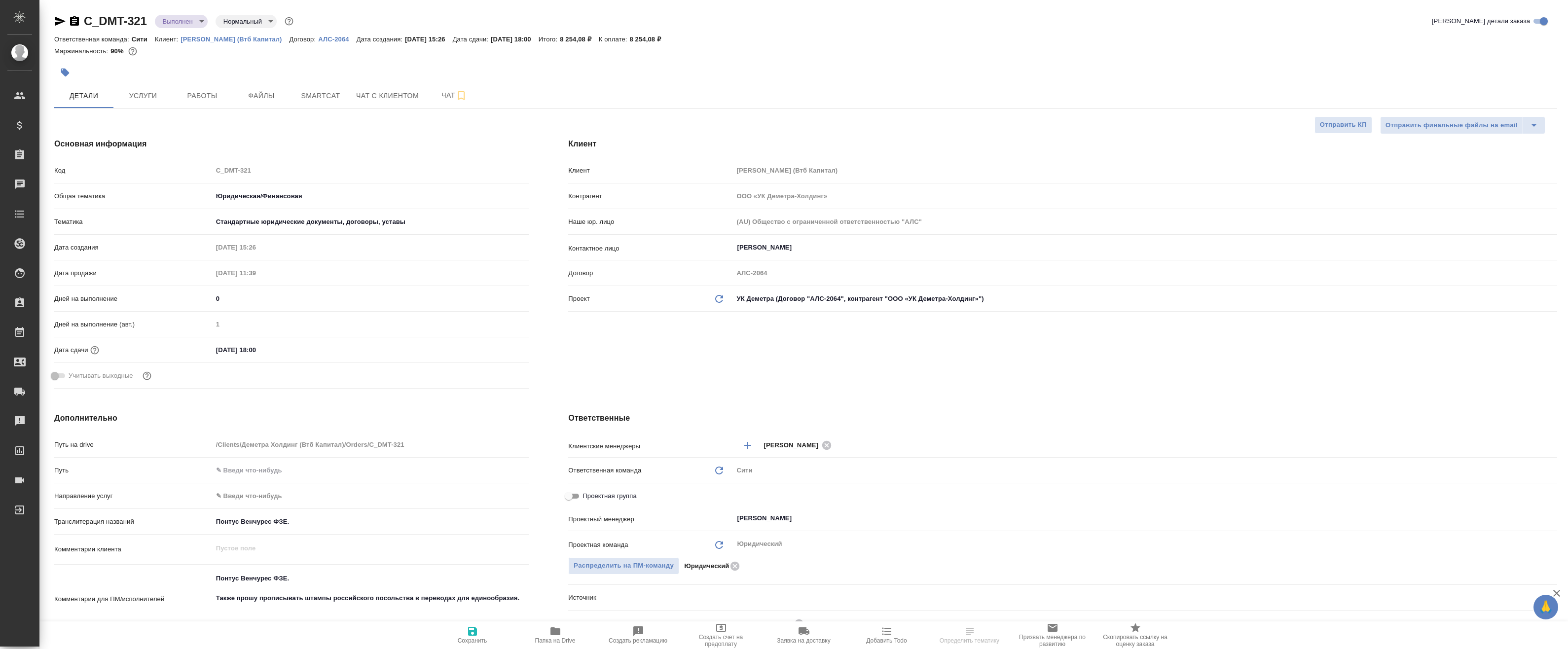
type textarea "x"
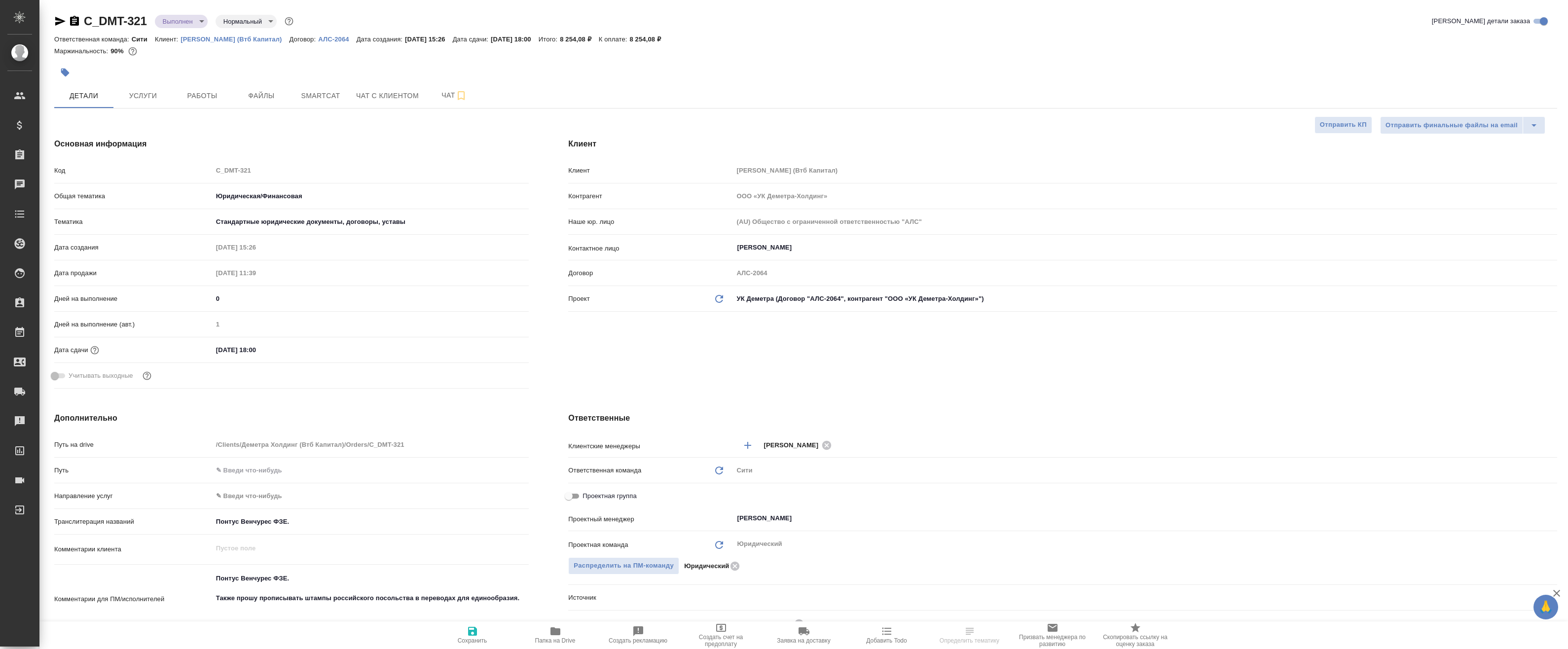
type textarea "x"
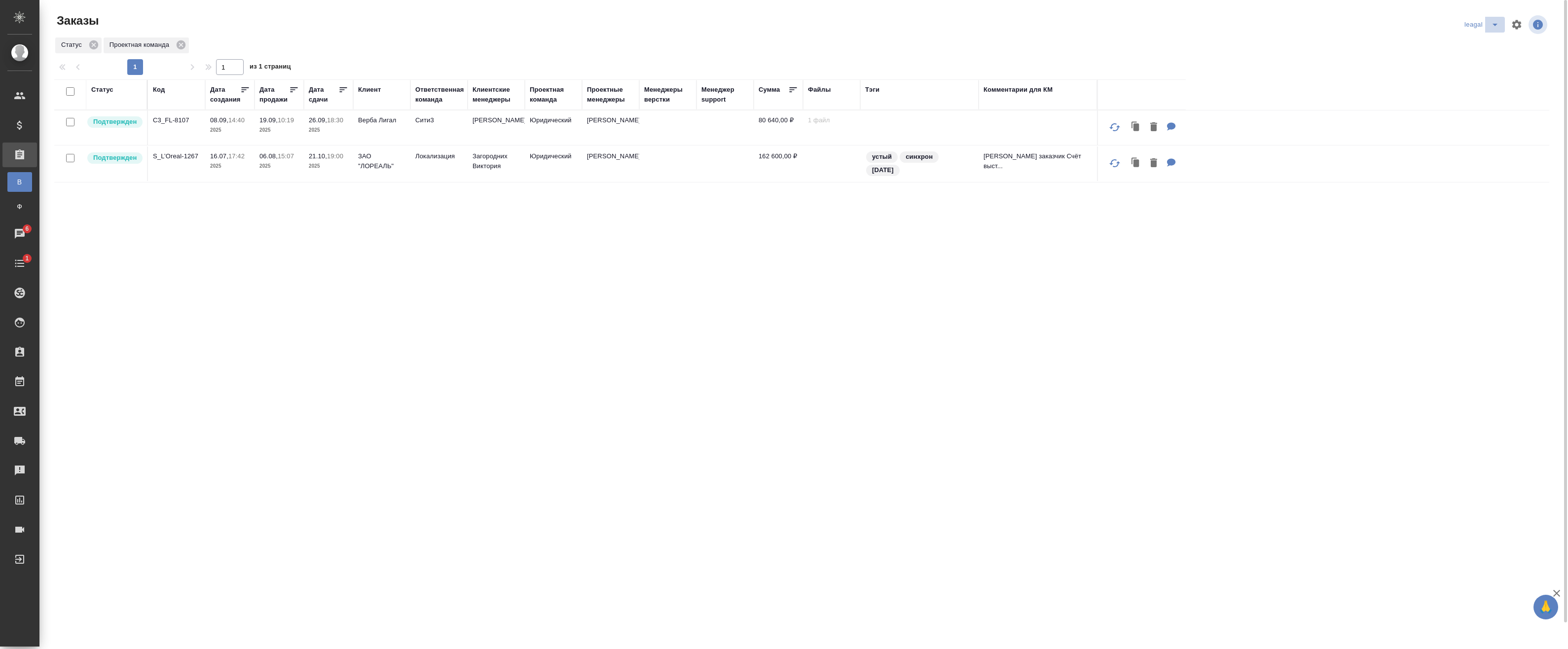
click at [1494, 25] on icon "split button" at bounding box center [1495, 25] width 5 height 3
click at [1477, 41] on li "Артак" at bounding box center [1483, 44] width 43 height 15
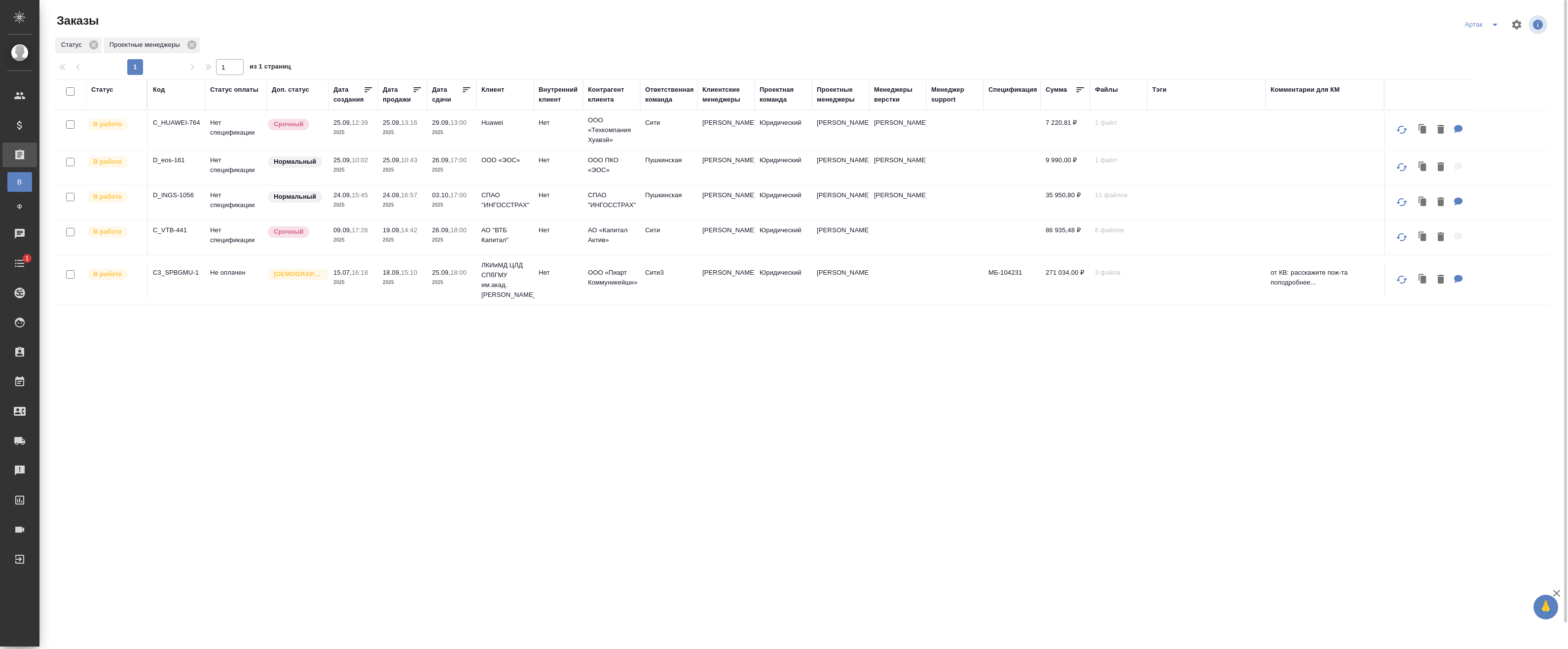
click at [305, 136] on td "Срочный" at bounding box center [298, 130] width 62 height 34
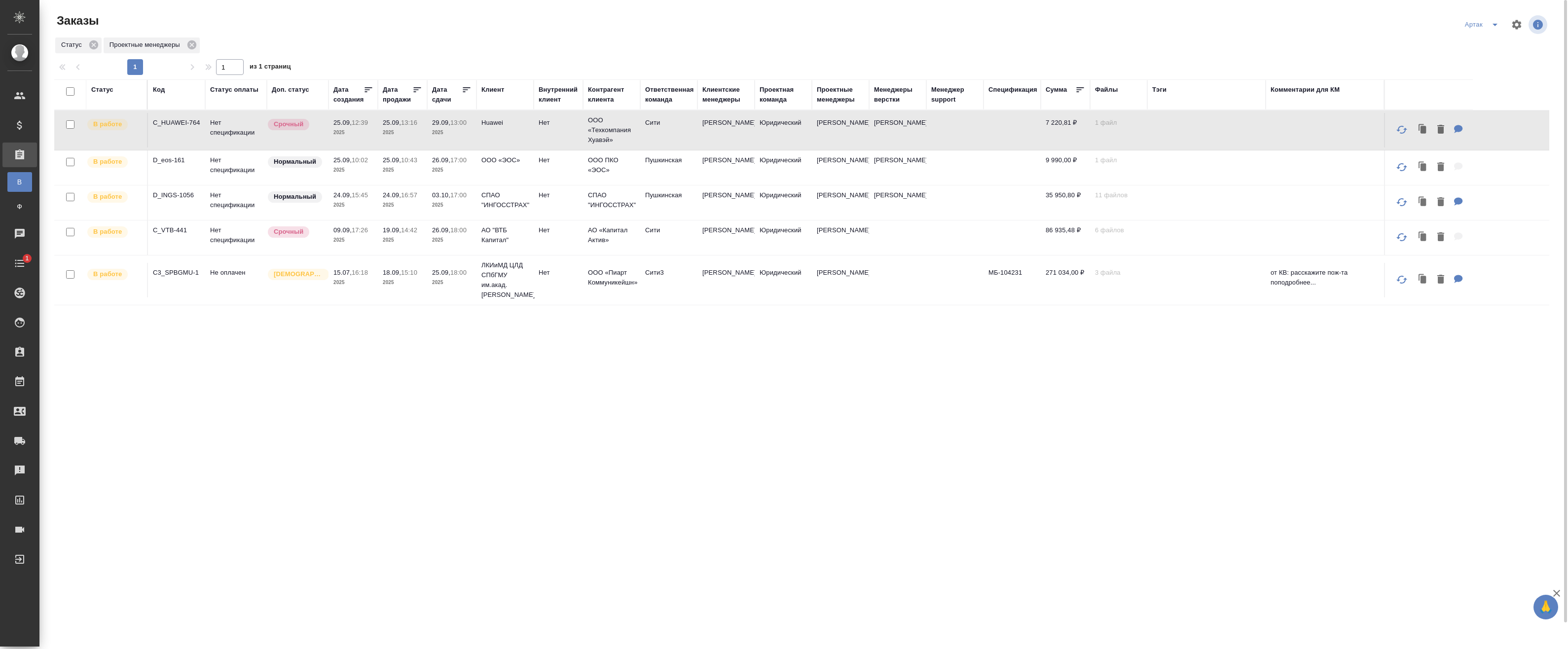
click at [370, 134] on p "2025" at bounding box center [353, 132] width 40 height 9
click at [1492, 20] on span "split button" at bounding box center [1494, 25] width 15 height 12
click at [1475, 45] on li "leagal" at bounding box center [1475, 44] width 42 height 15
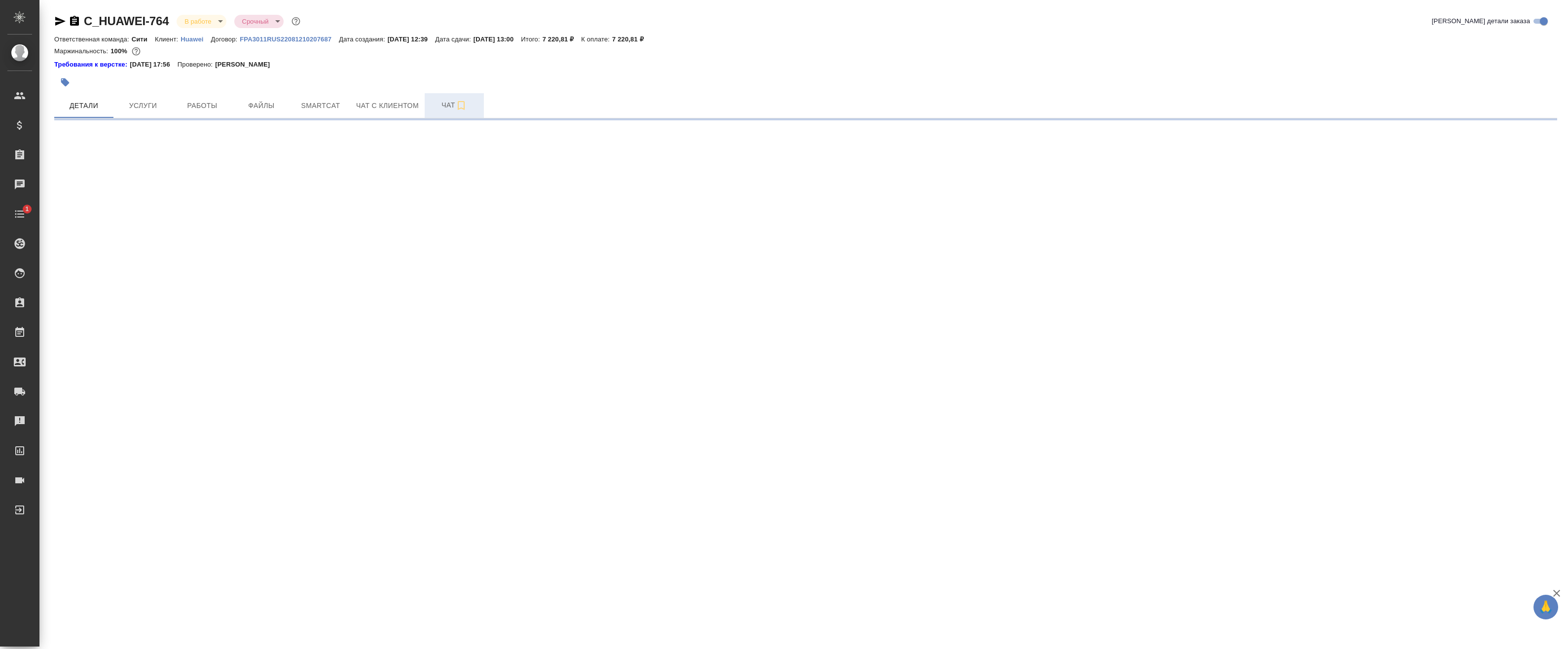
select select "RU"
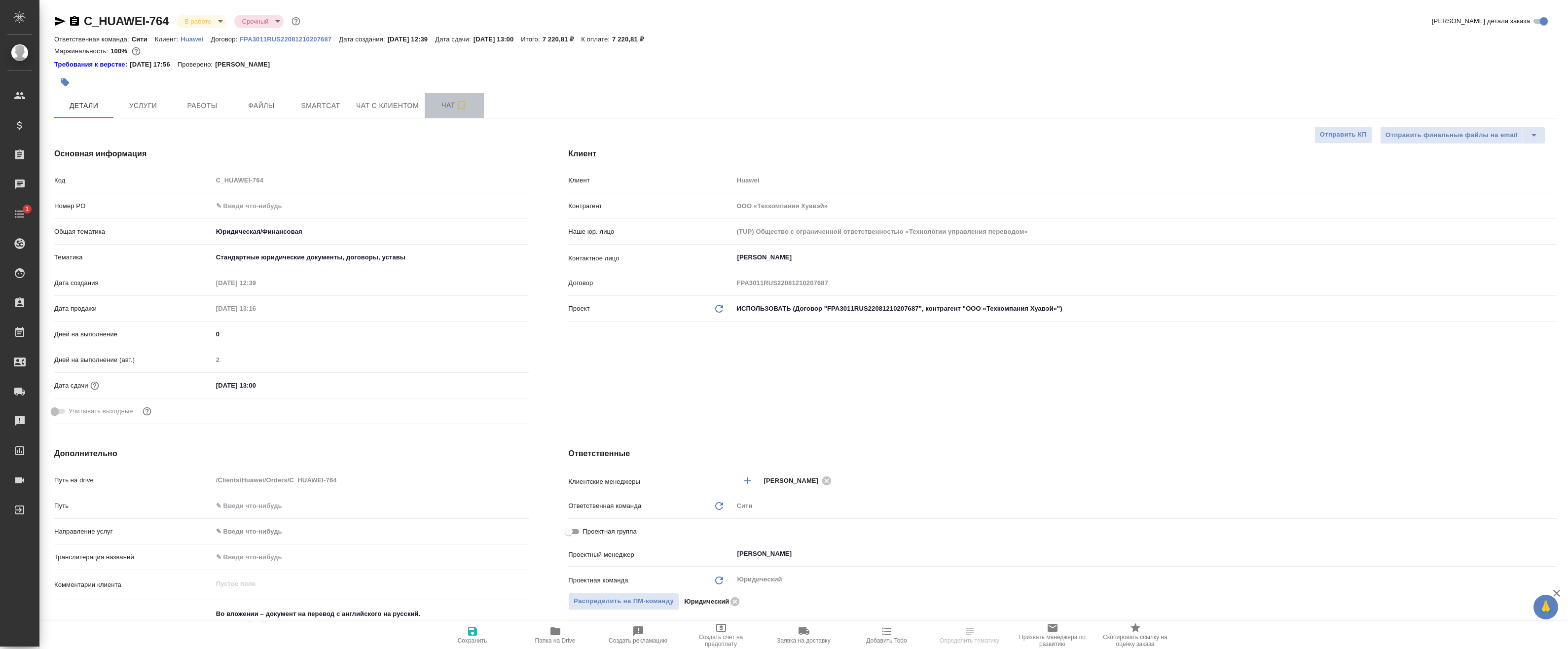
click at [461, 102] on icon "button" at bounding box center [461, 106] width 12 height 12
type textarea "x"
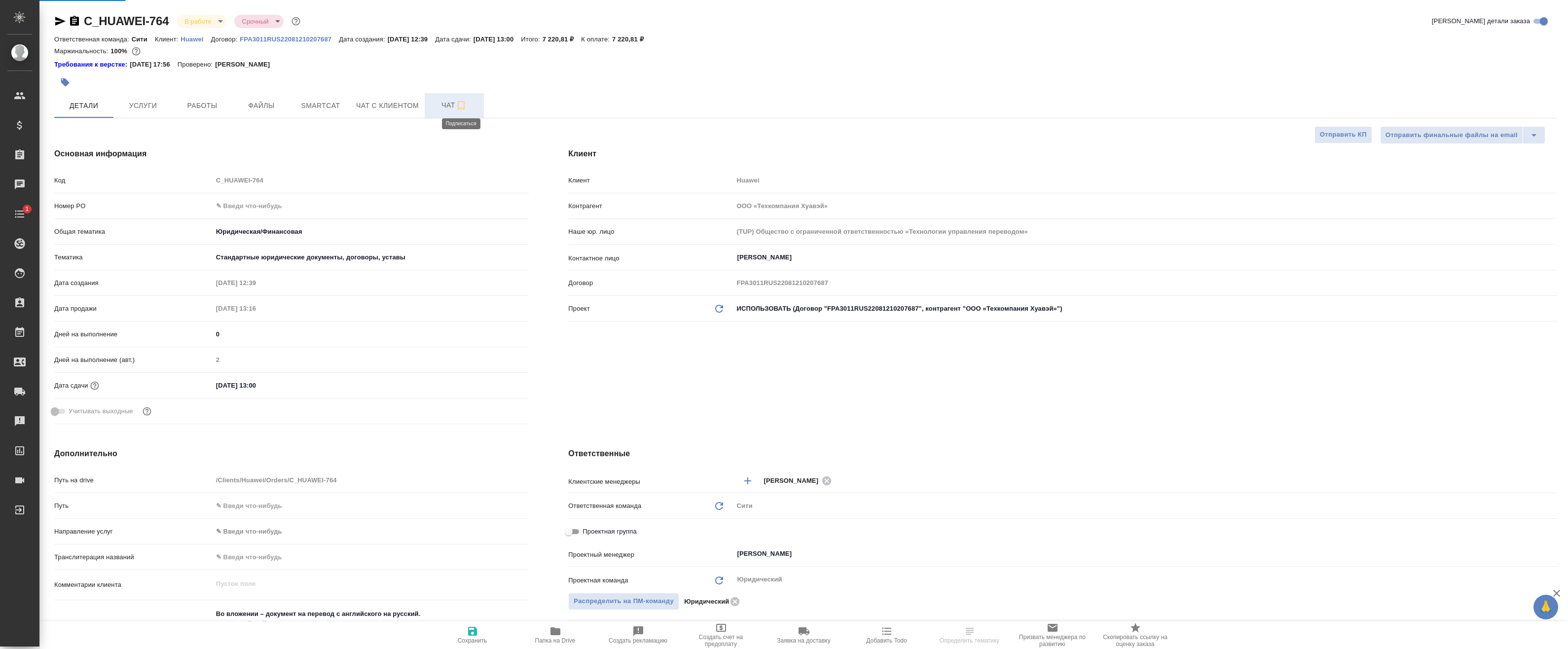
type textarea "x"
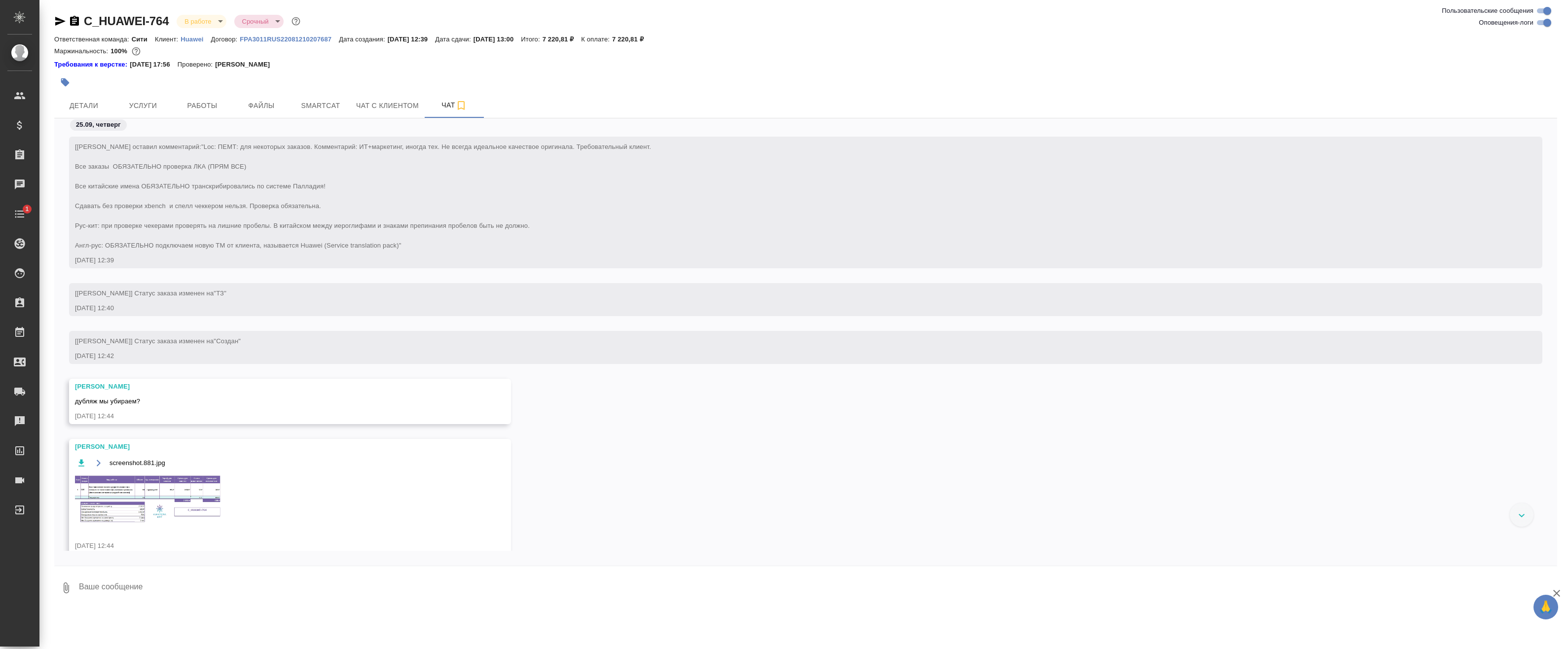
click at [1542, 24] on input "Оповещения-логи" at bounding box center [1547, 23] width 35 height 12
checkbox input "false"
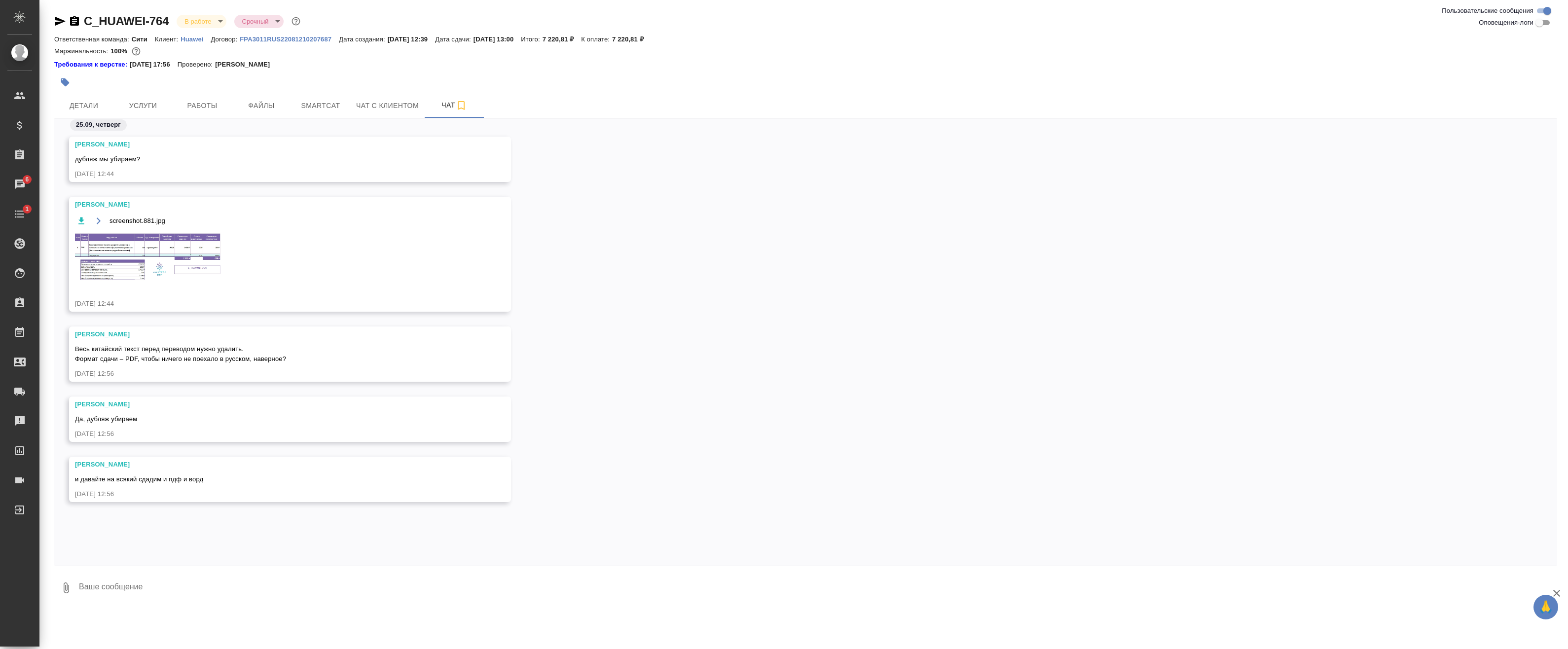
click at [125, 250] on img at bounding box center [149, 257] width 148 height 50
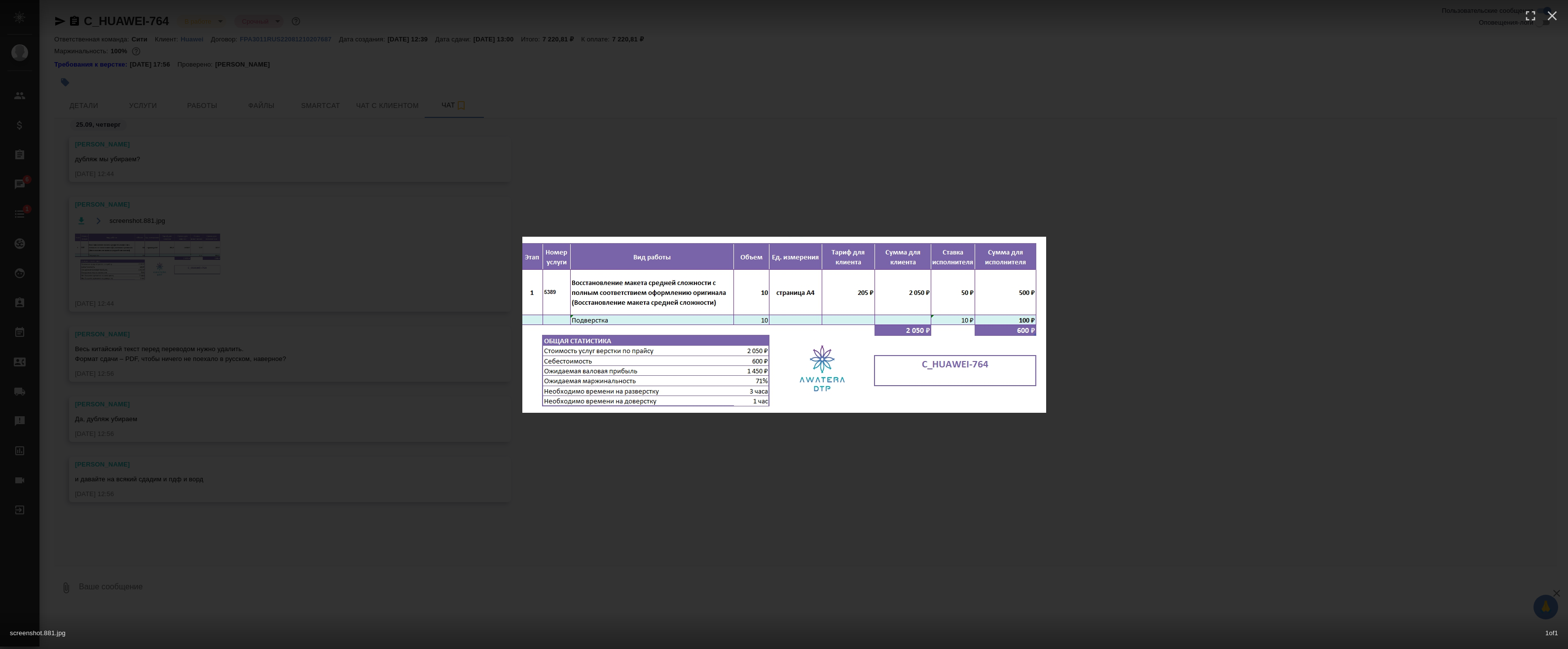
click at [802, 217] on div "screenshot.881.jpg 1 of 1" at bounding box center [784, 324] width 1568 height 649
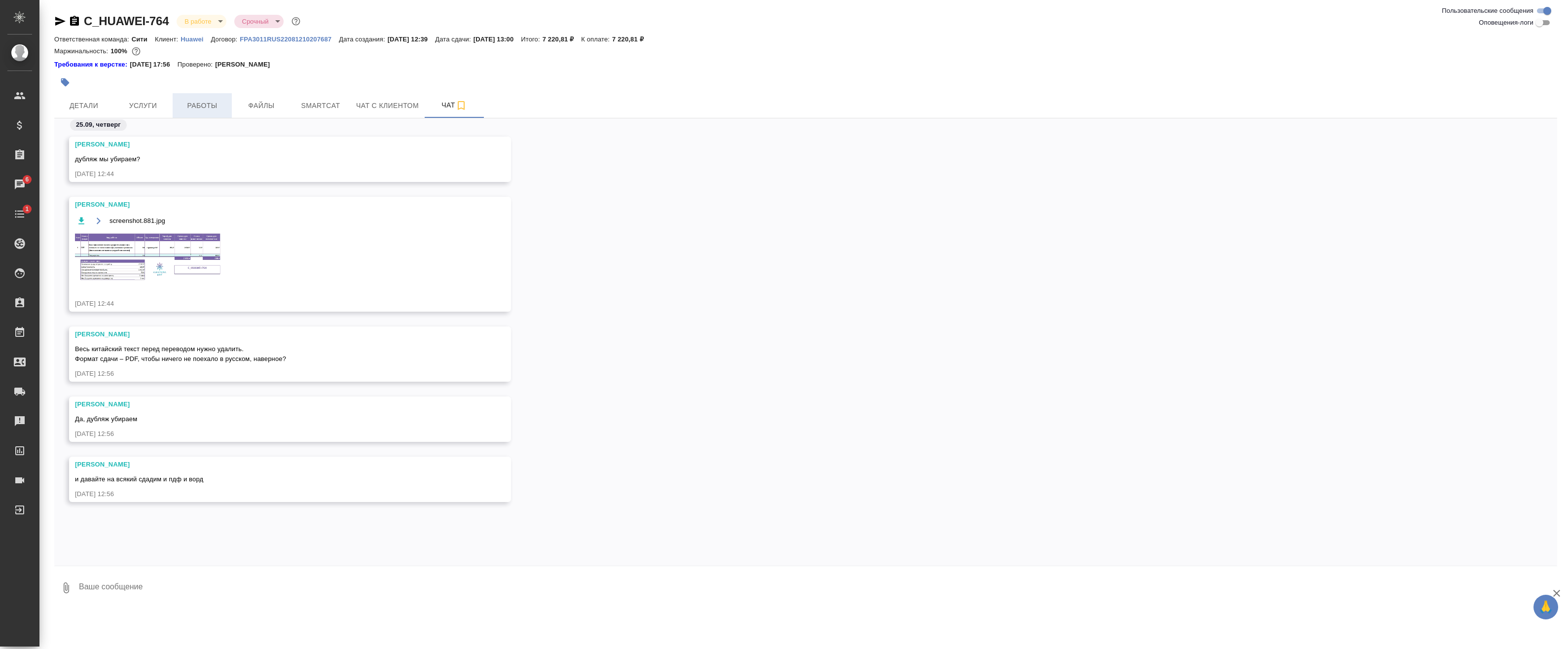
click at [201, 98] on button "Работы" at bounding box center [202, 105] width 59 height 25
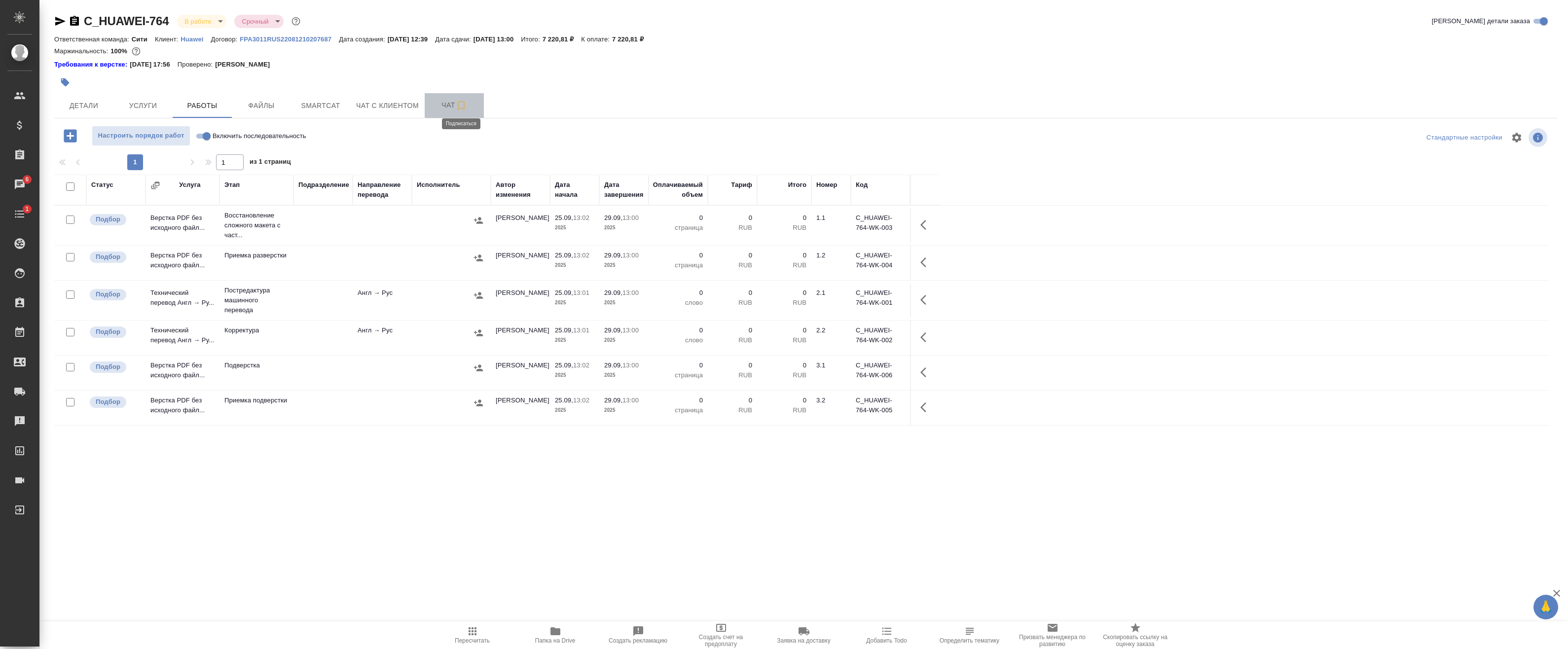
click at [465, 100] on icon "button" at bounding box center [461, 106] width 12 height 12
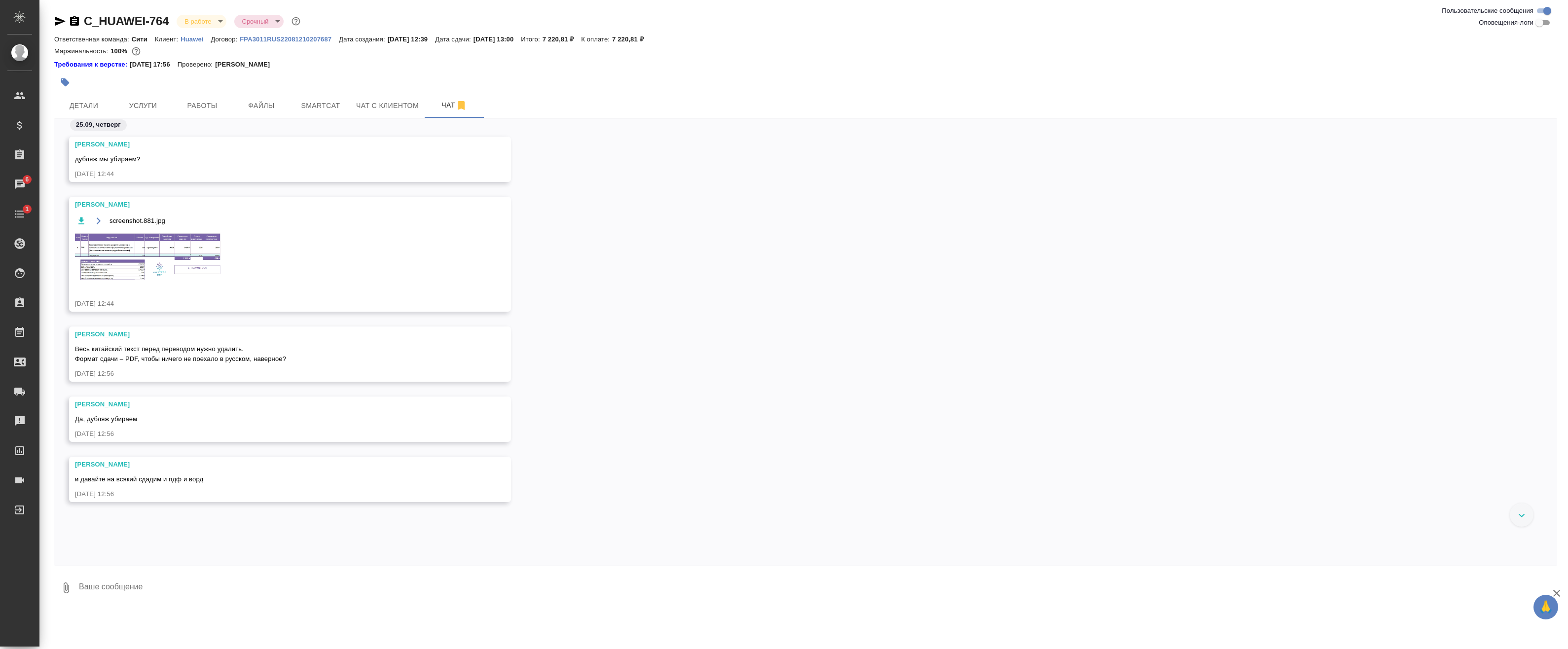
click at [175, 237] on img at bounding box center [149, 257] width 148 height 50
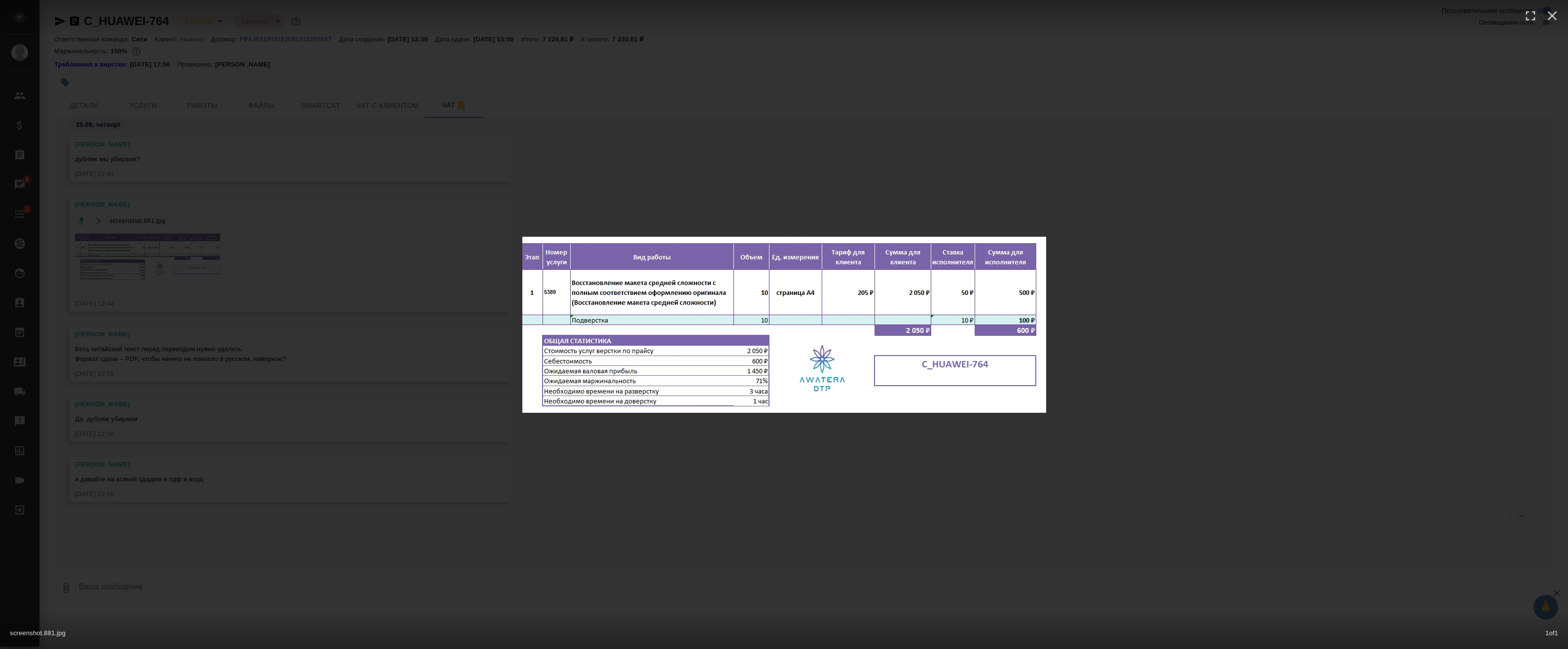
click at [538, 189] on div "screenshot.881.jpg 1 of 1" at bounding box center [784, 324] width 1568 height 649
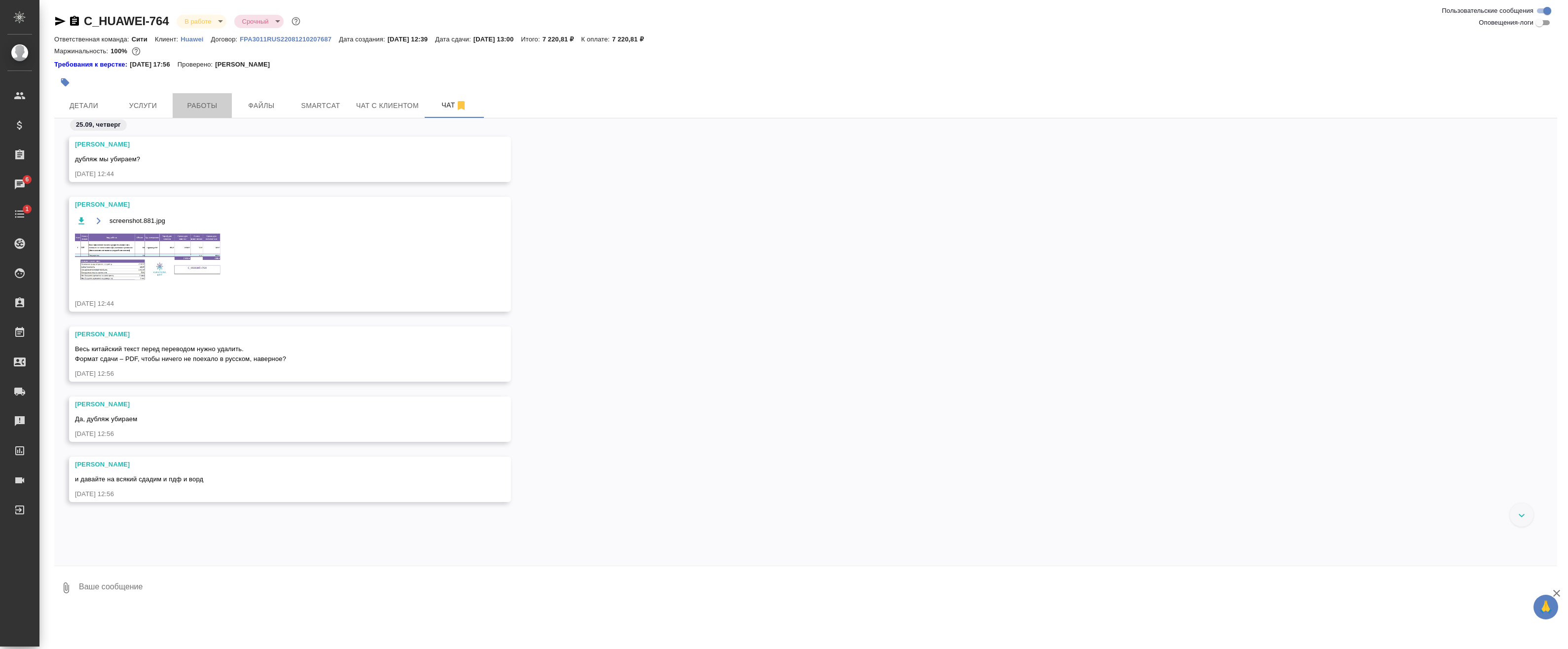
click at [203, 115] on button "Работы" at bounding box center [202, 105] width 59 height 25
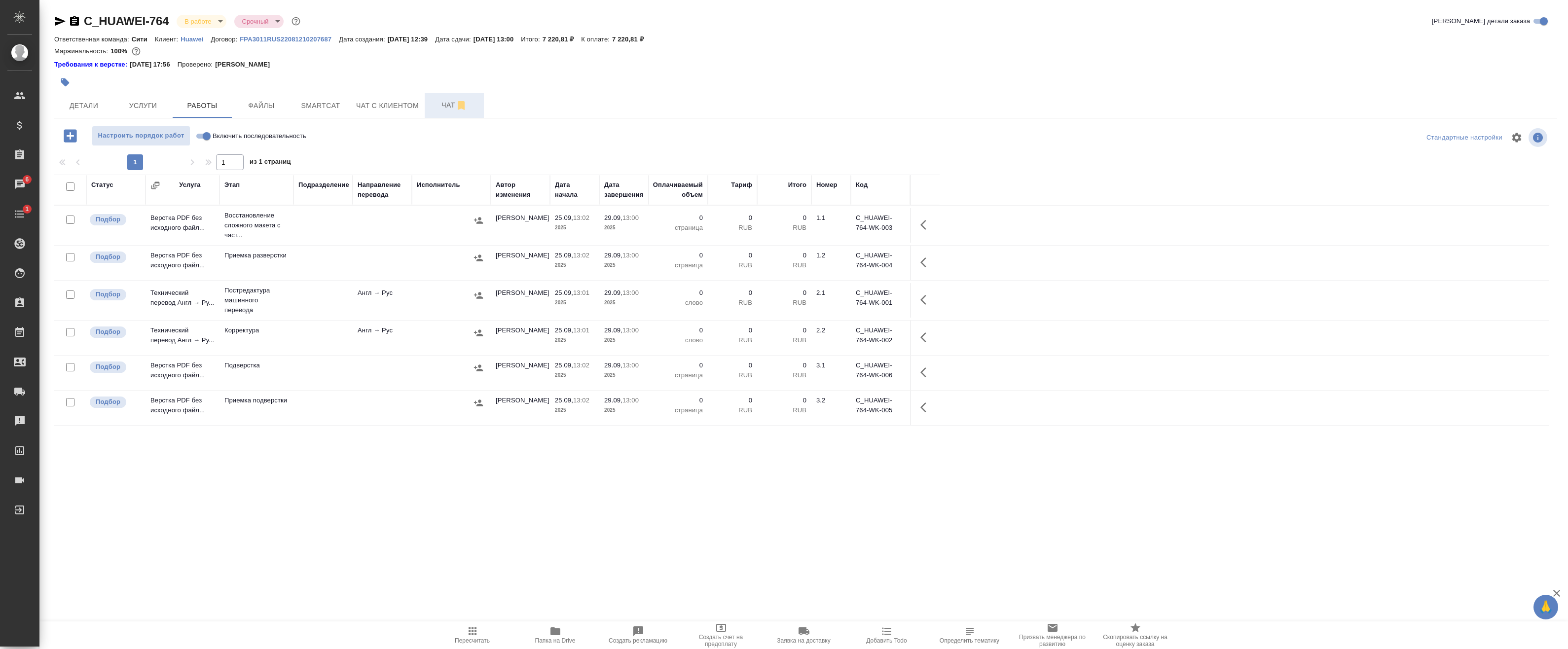
click at [456, 109] on icon "button" at bounding box center [461, 106] width 12 height 12
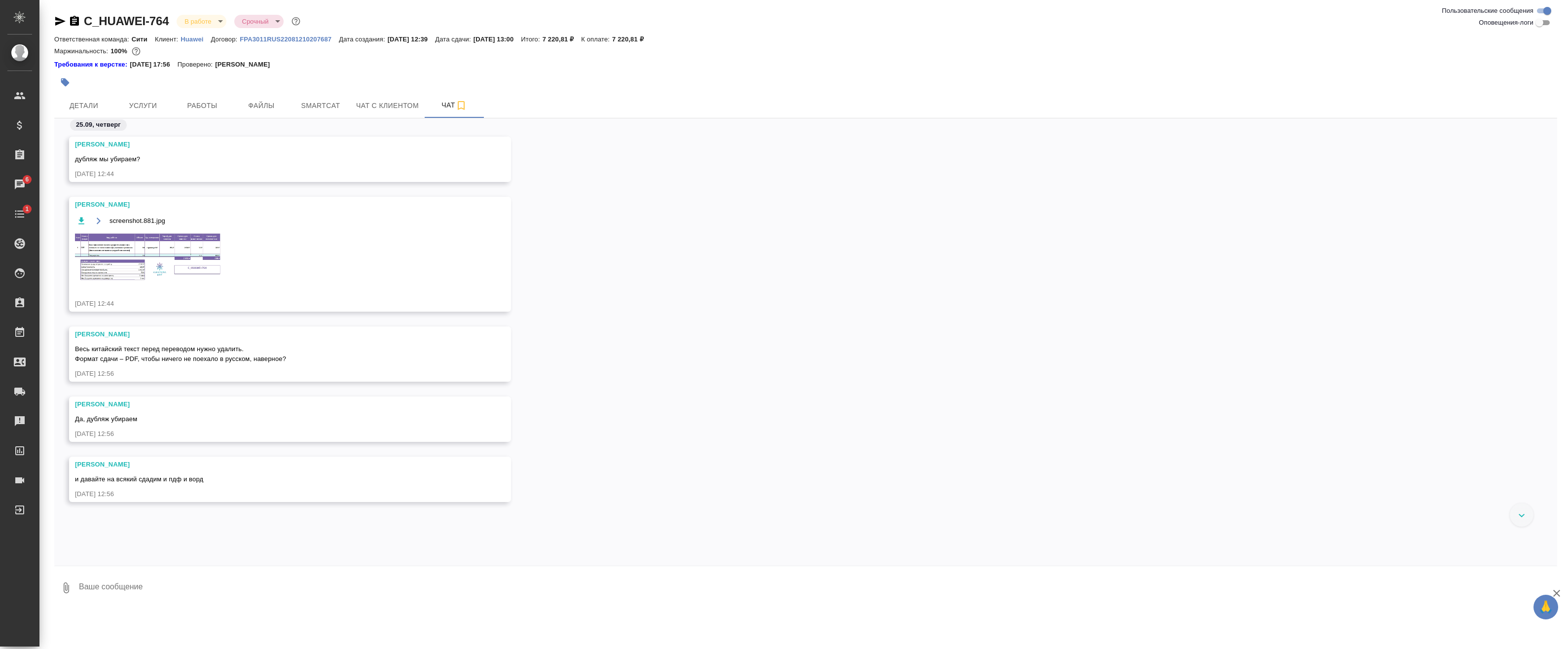
click at [172, 246] on img at bounding box center [149, 257] width 148 height 50
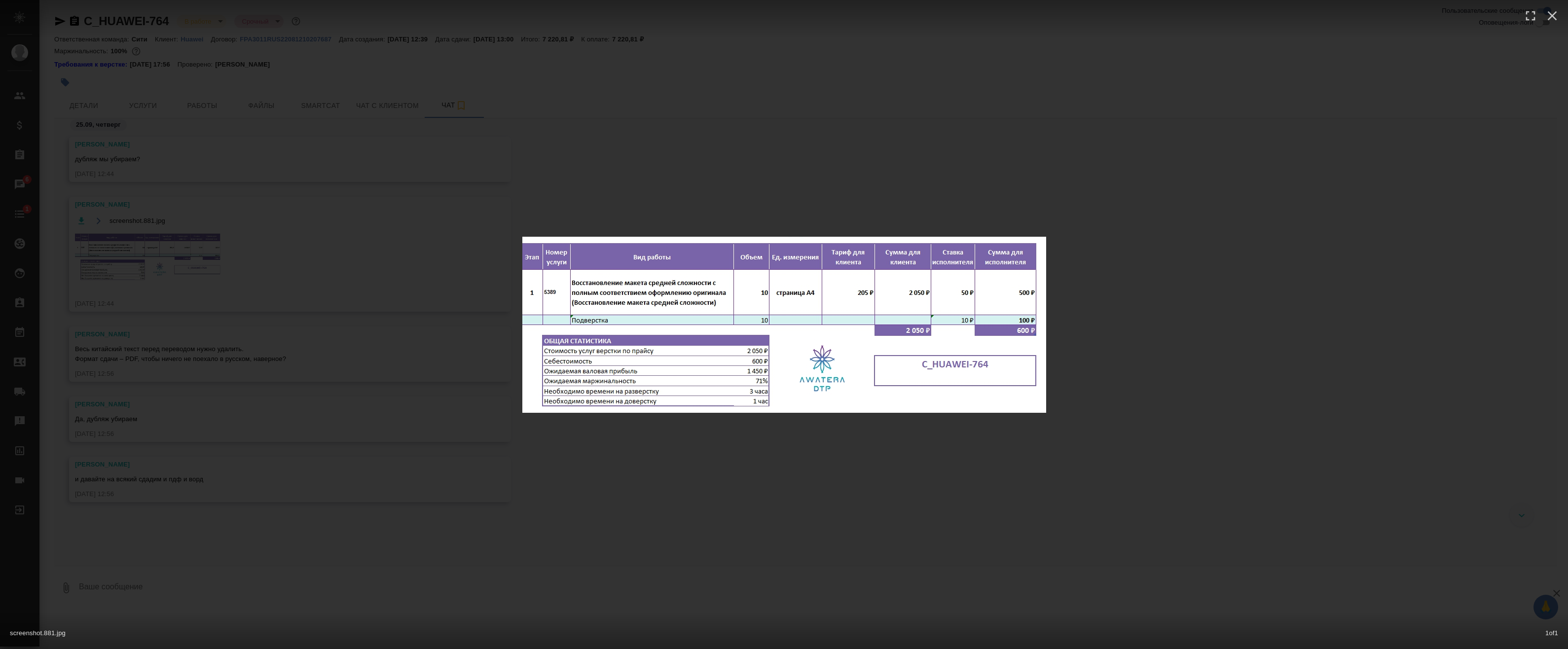
click at [705, 195] on div "screenshot.881.jpg 1 of 1" at bounding box center [784, 324] width 1568 height 649
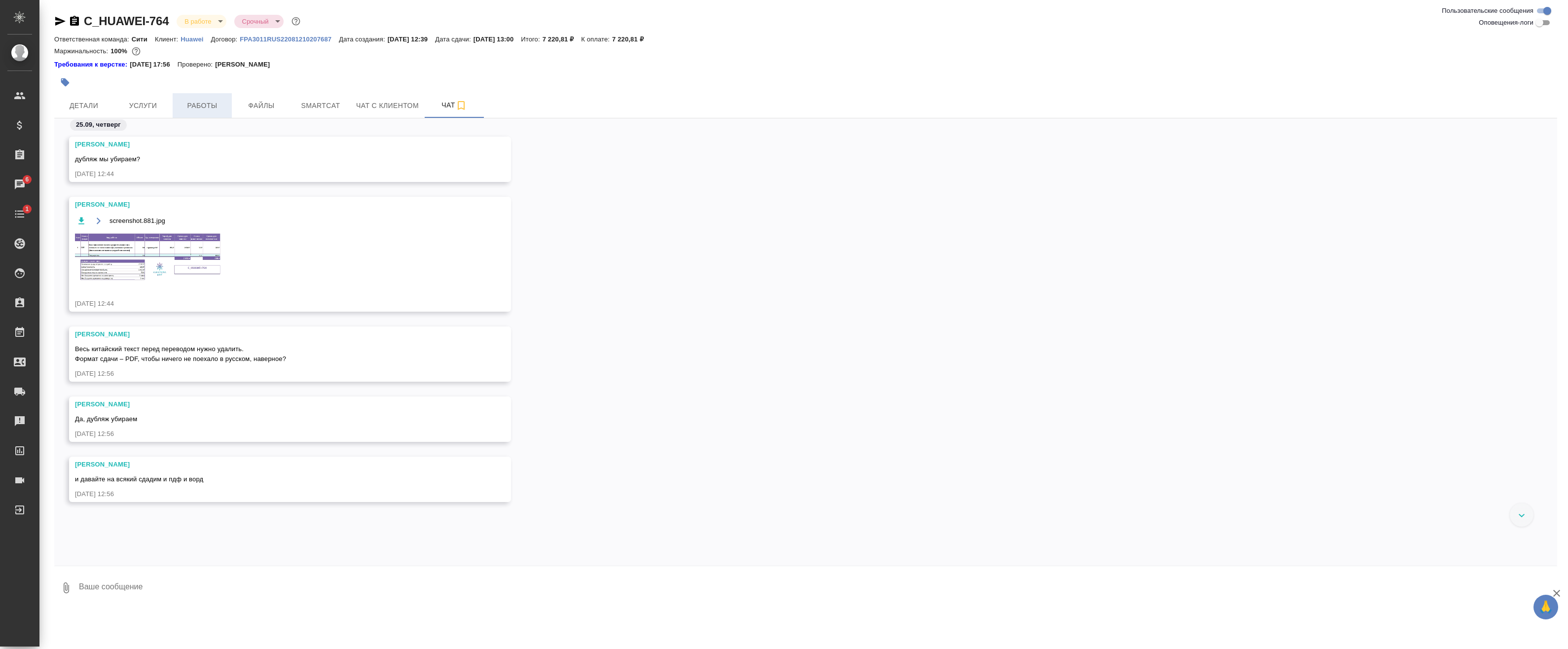
click at [188, 104] on span "Работы" at bounding box center [202, 106] width 47 height 12
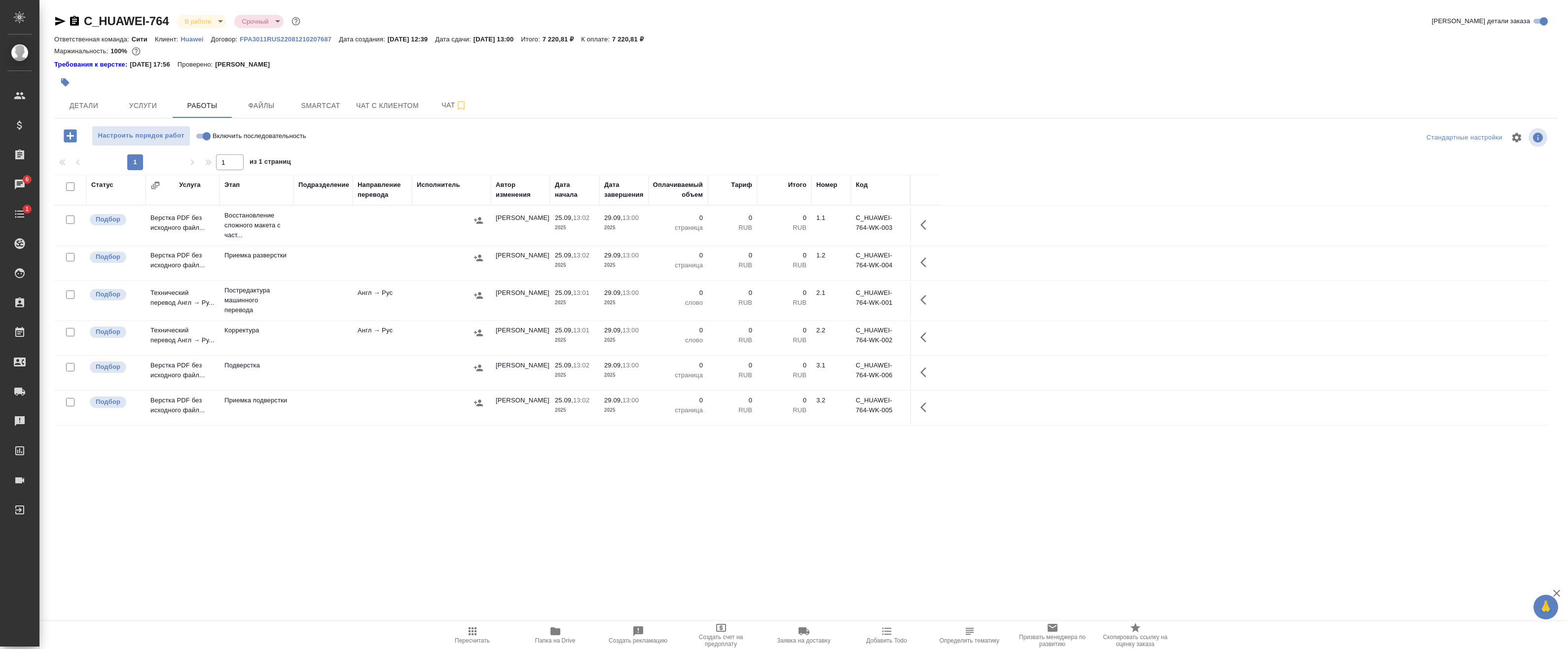
click at [916, 223] on button "button" at bounding box center [926, 225] width 24 height 24
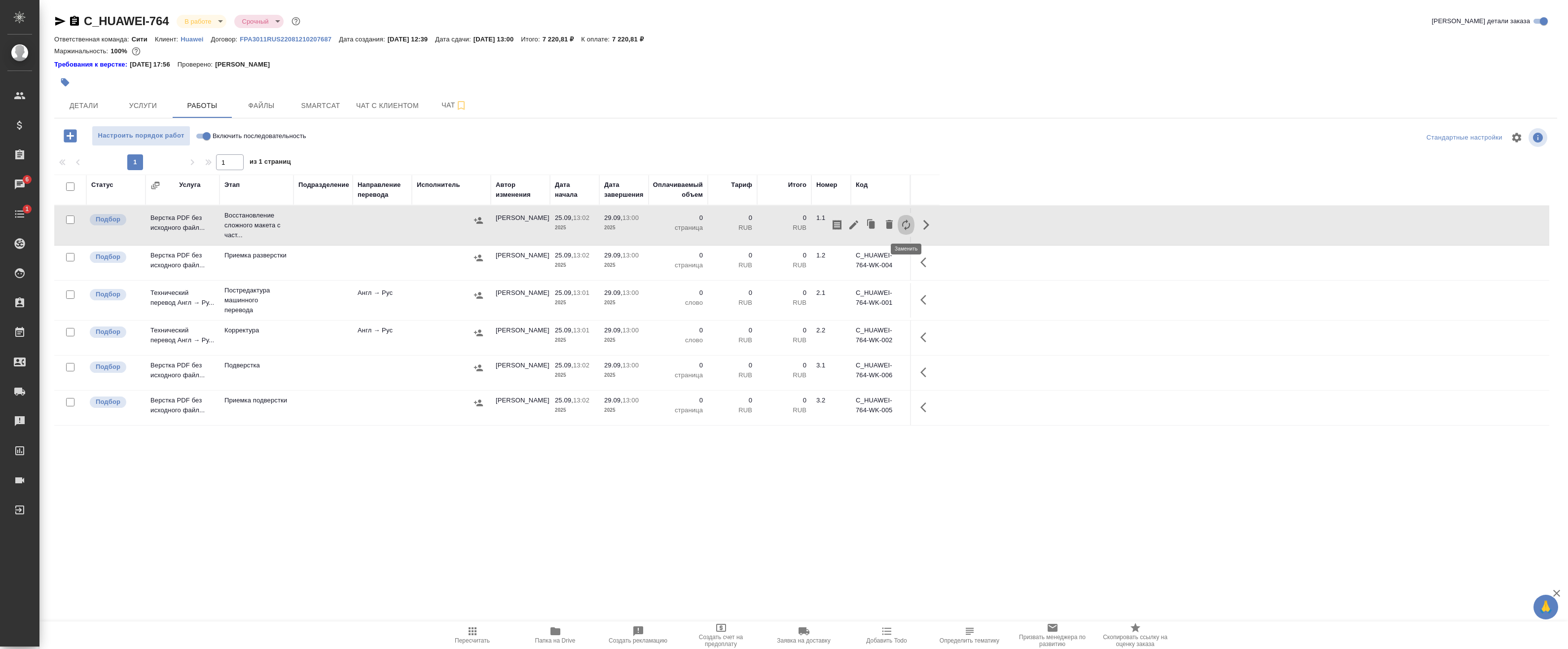
click at [906, 226] on icon "button" at bounding box center [906, 225] width 12 height 12
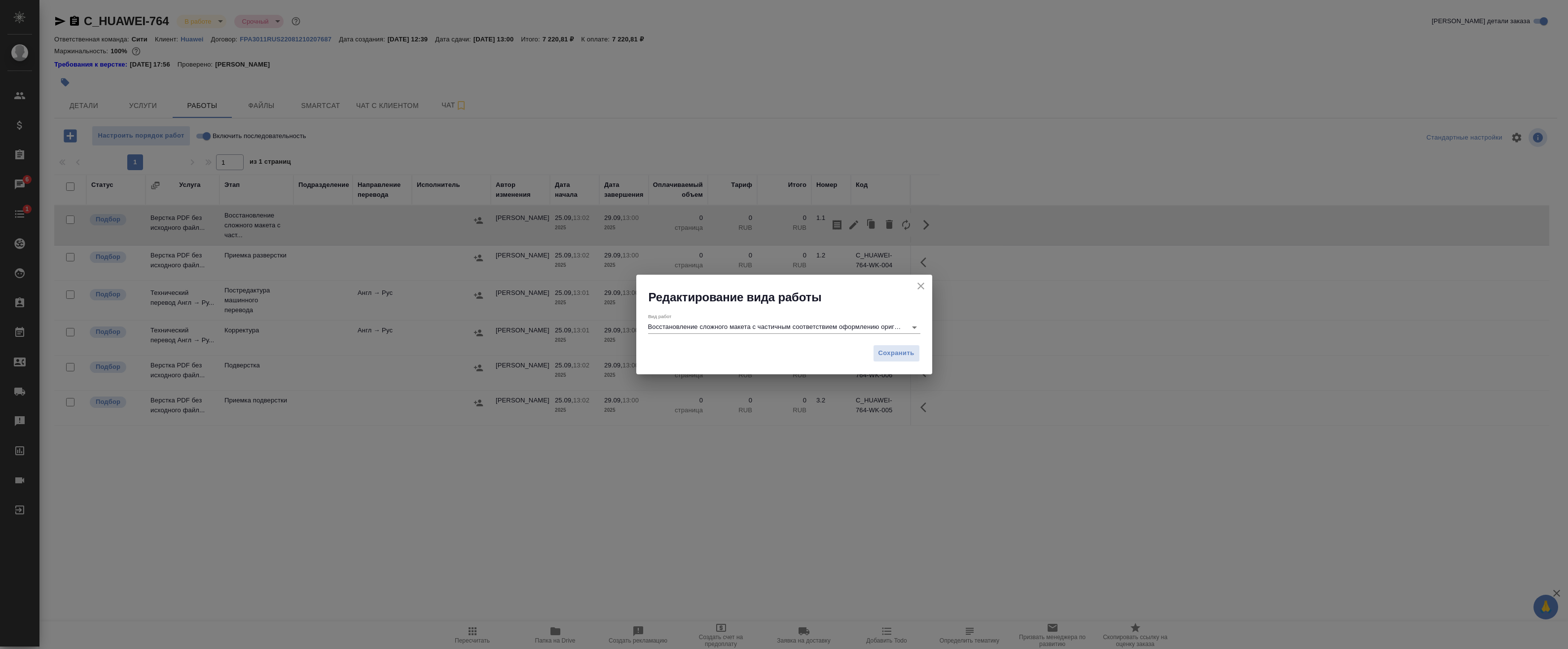
click at [706, 329] on input "Восстановление сложного макета с частичным соответствием оформлению оригинала" at bounding box center [774, 328] width 253 height 12
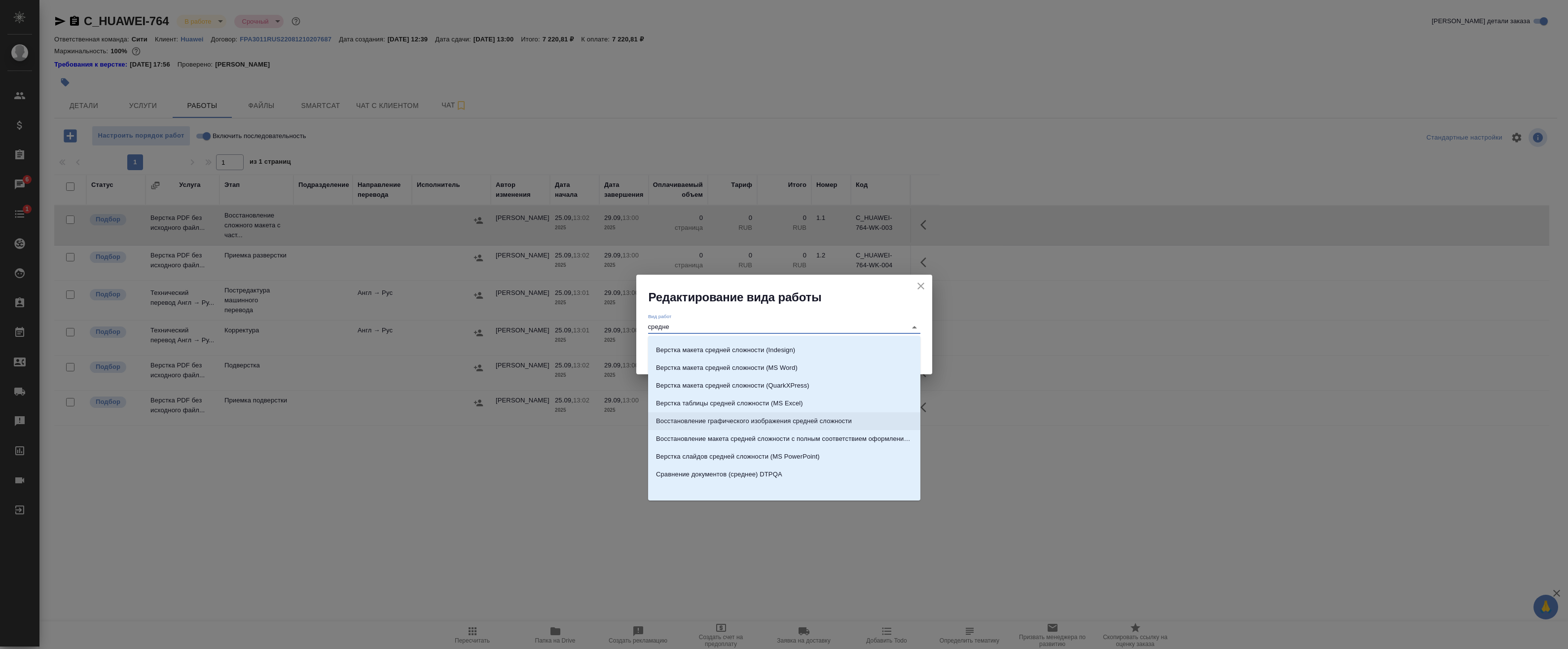
scroll to position [15, 0]
click at [829, 442] on p "Восстановление макета средней сложности с полным соответствием оформлению ориги…" at bounding box center [784, 438] width 256 height 9
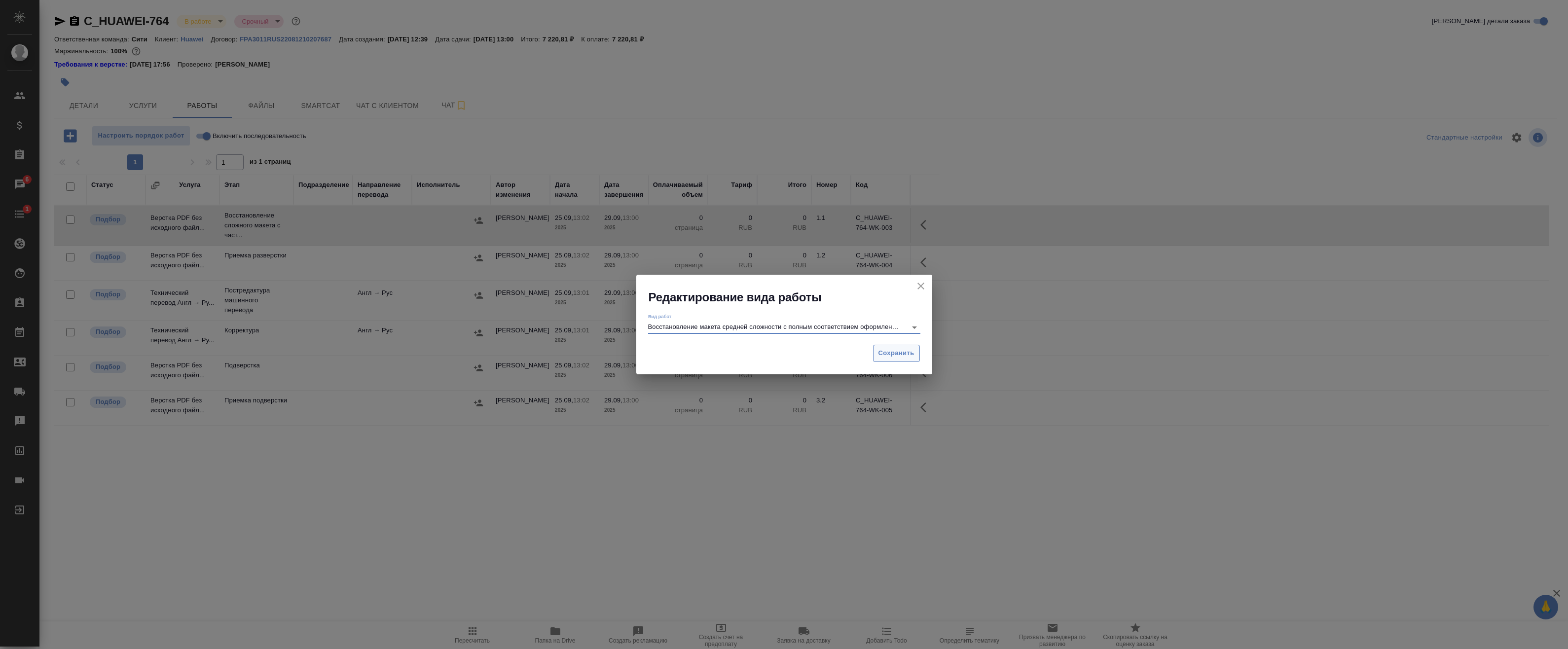
type input "Восстановление макета средней сложности с полным соответствием оформлению ориги…"
click at [895, 352] on span "Сохранить" at bounding box center [896, 353] width 36 height 11
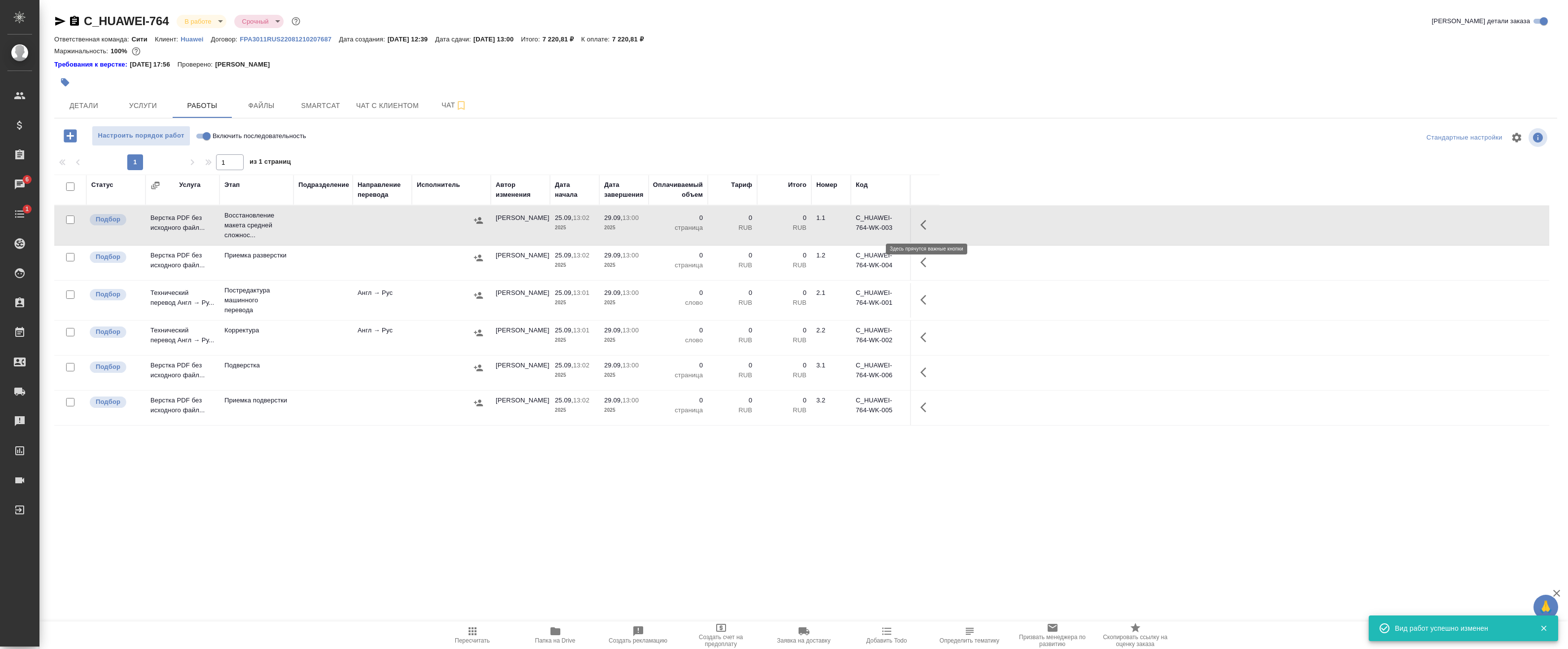
click at [926, 227] on icon "button" at bounding box center [926, 225] width 12 height 12
click at [857, 229] on icon "button" at bounding box center [854, 225] width 12 height 12
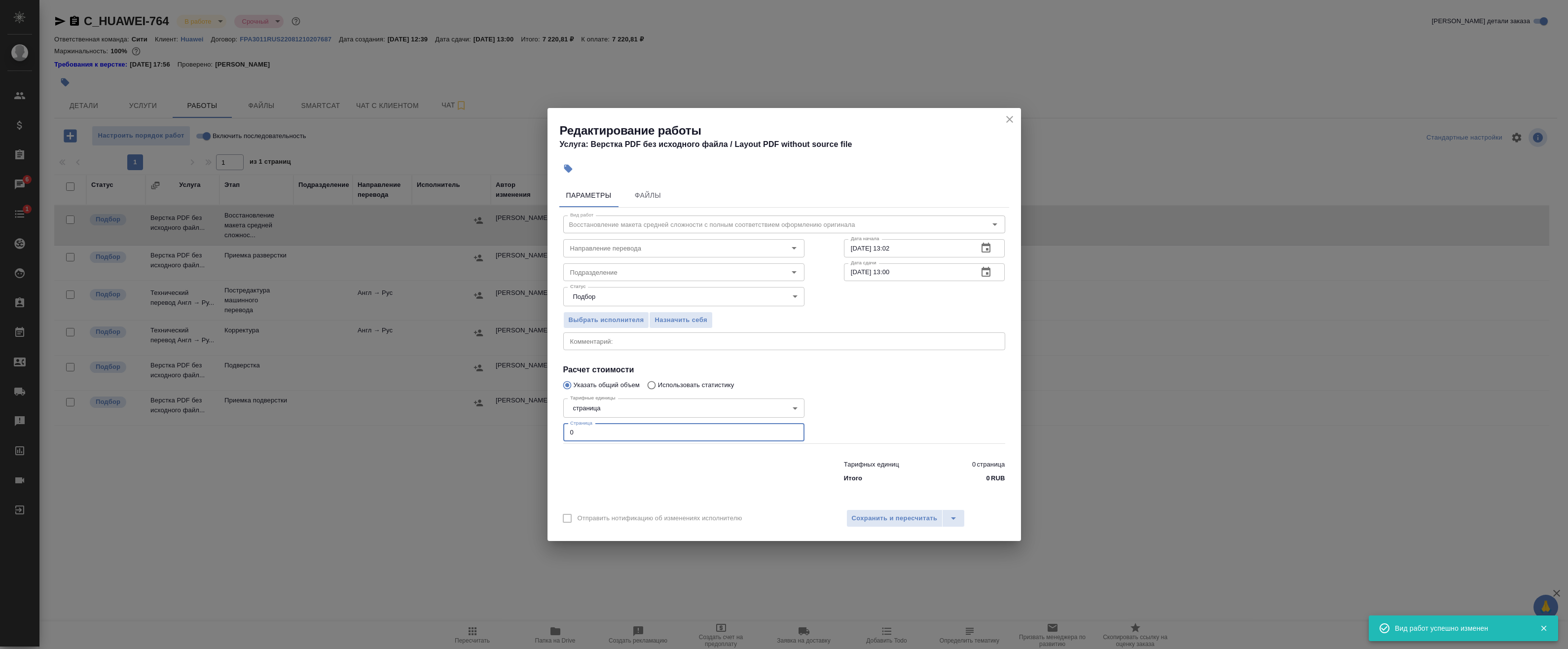
drag, startPoint x: 591, startPoint y: 430, endPoint x: 511, endPoint y: 419, distance: 80.8
click at [512, 419] on div "Редактирование работы Услуга: Верстка PDF без исходного файла / Layout PDF with…" at bounding box center [784, 324] width 1568 height 649
type input "10"
click at [986, 274] on icon "button" at bounding box center [985, 272] width 9 height 9
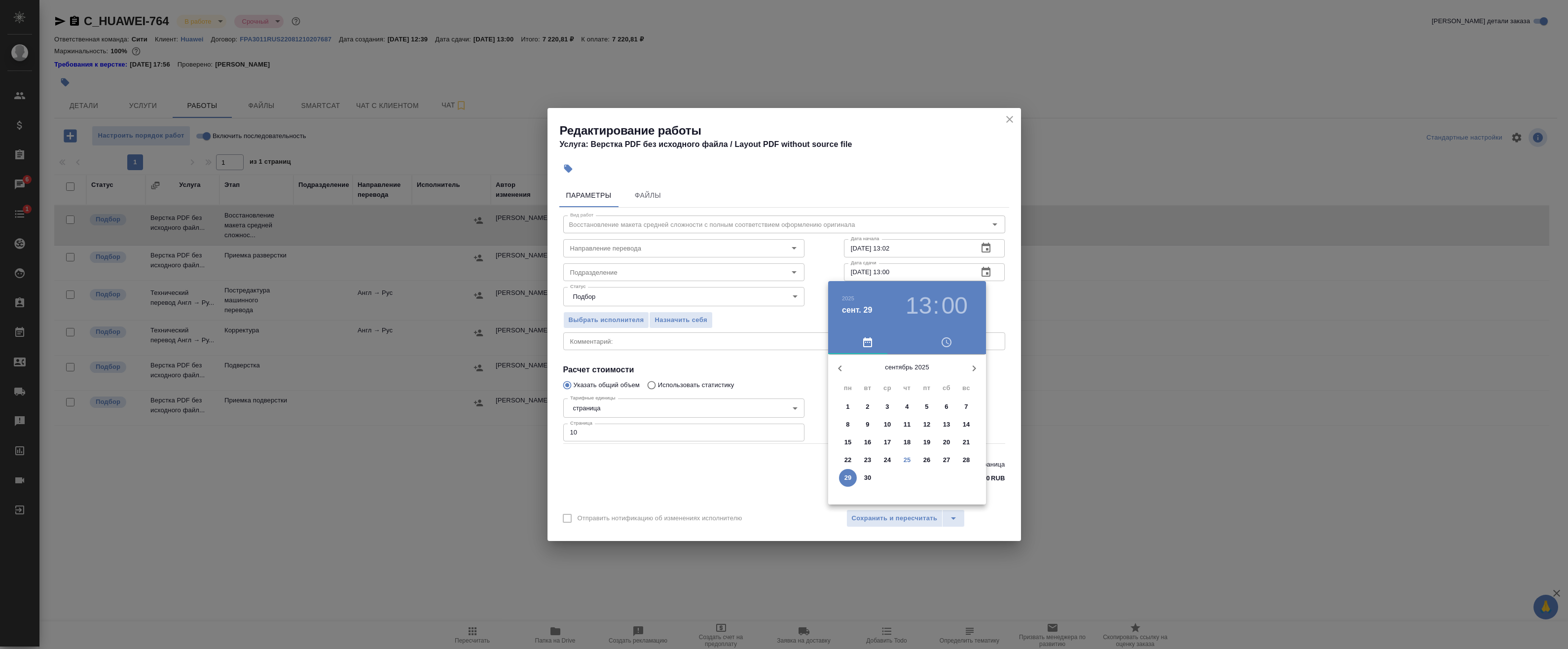
click at [908, 459] on p "25" at bounding box center [906, 460] width 8 height 9
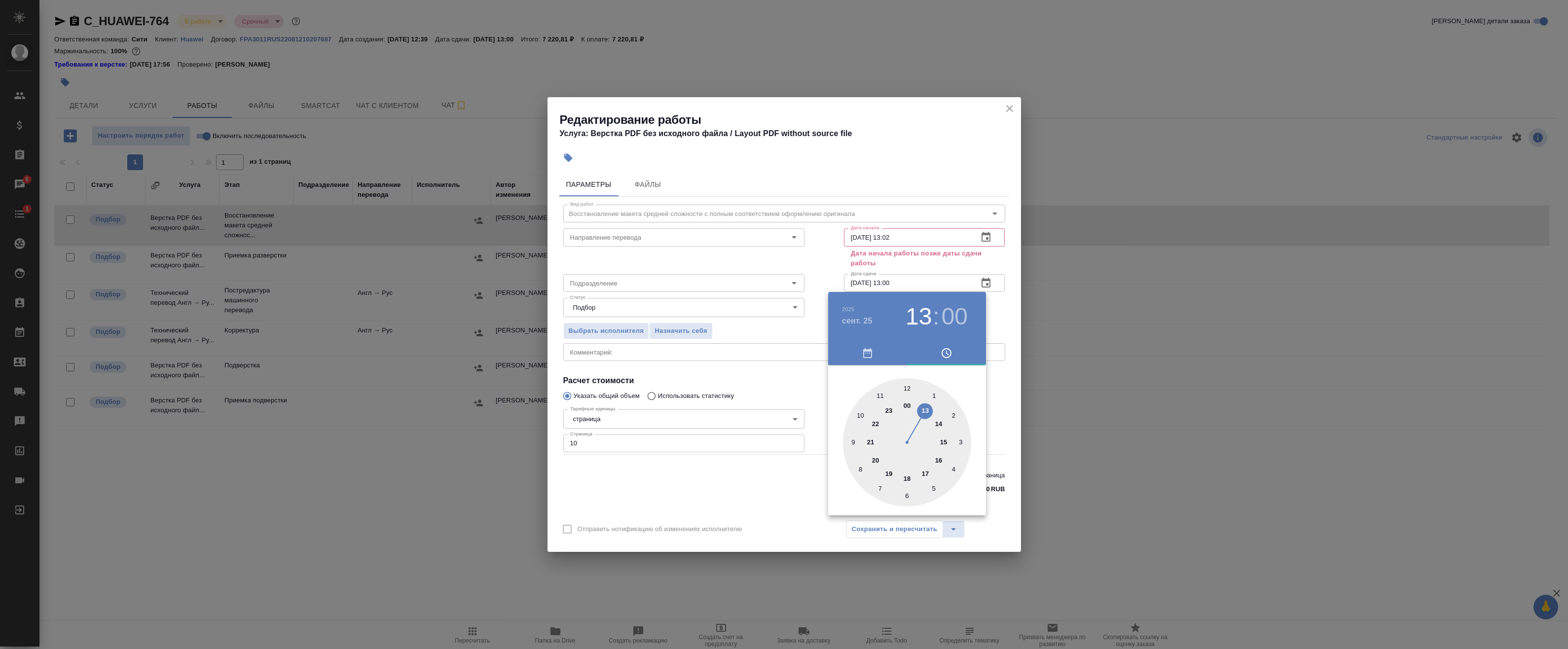
click at [941, 424] on div at bounding box center [906, 442] width 128 height 128
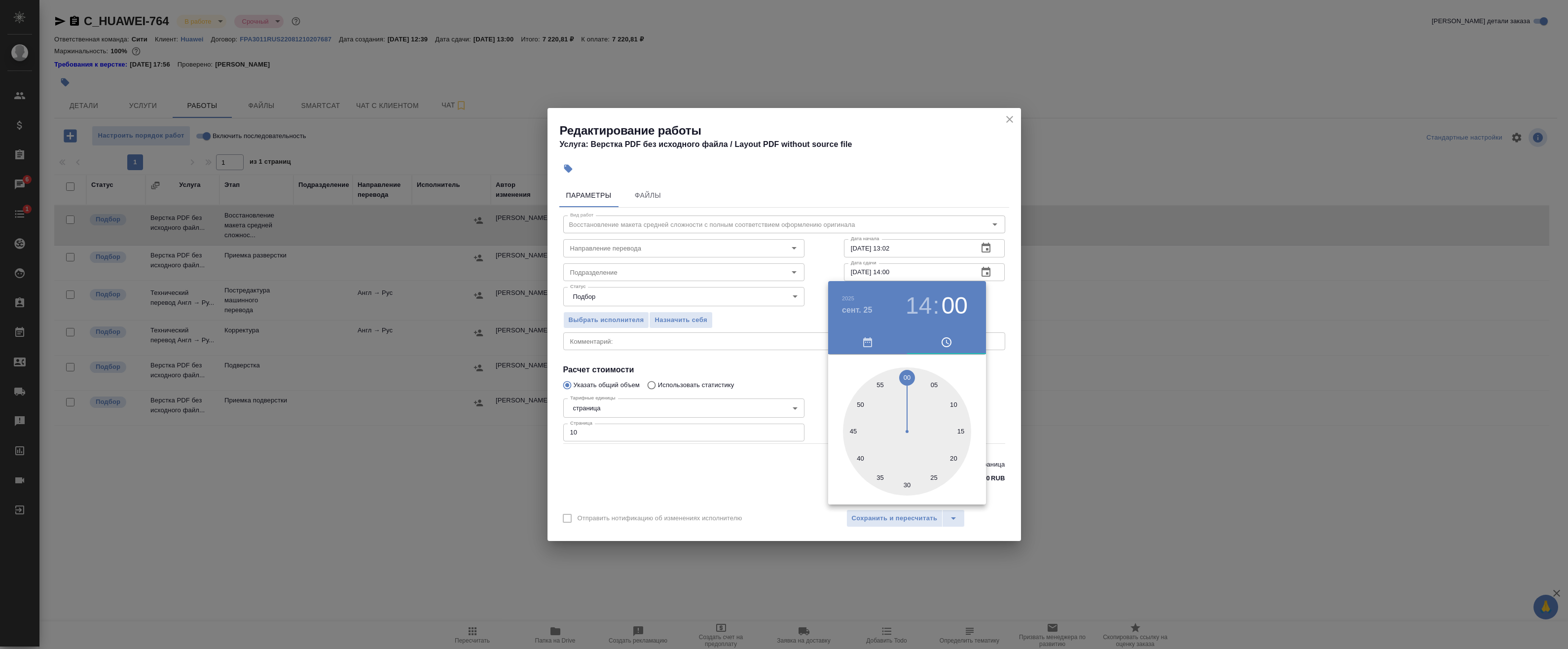
click at [951, 439] on div at bounding box center [906, 432] width 128 height 128
click at [934, 462] on div at bounding box center [906, 432] width 128 height 128
click at [961, 430] on div at bounding box center [906, 432] width 128 height 128
click at [953, 456] on div at bounding box center [906, 432] width 128 height 128
click at [932, 475] on div at bounding box center [906, 432] width 128 height 128
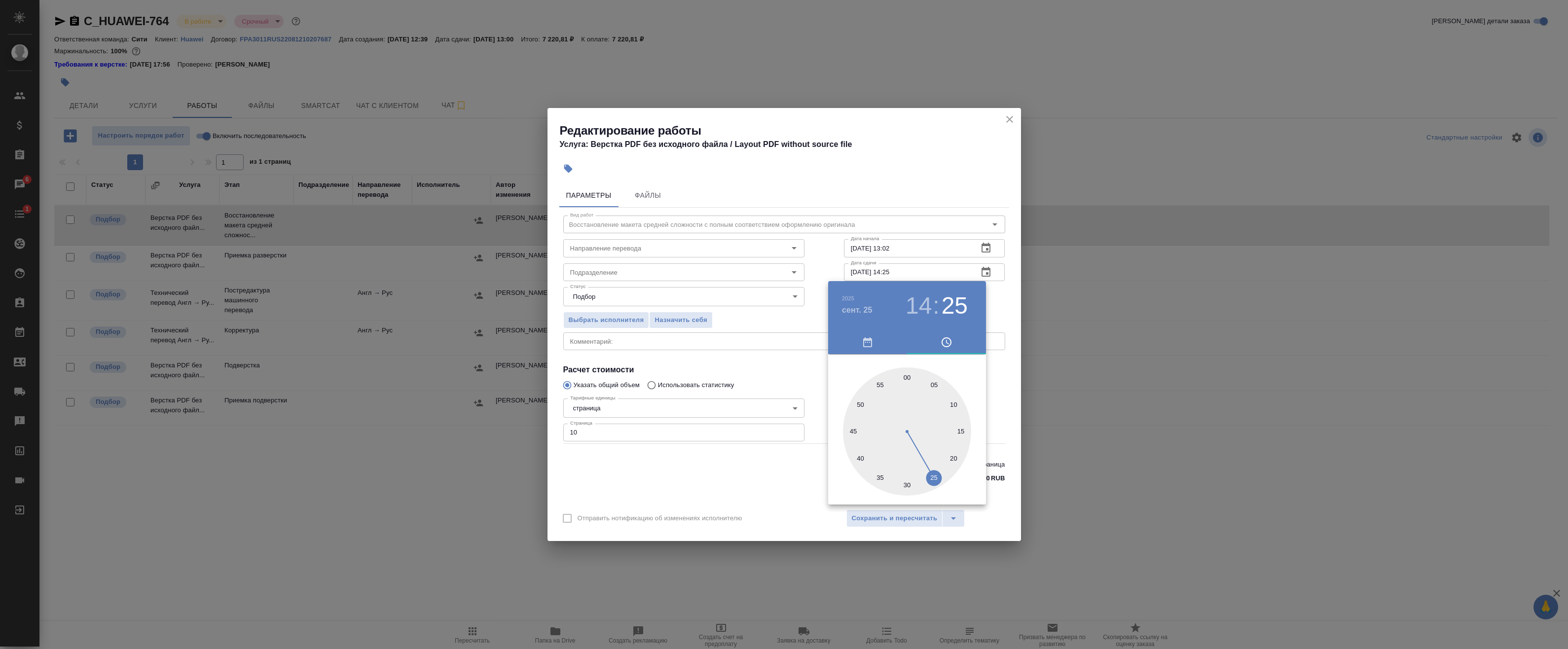
click at [906, 482] on div at bounding box center [906, 432] width 128 height 128
click at [923, 303] on h3 "14" at bounding box center [918, 306] width 26 height 28
click at [943, 432] on div at bounding box center [906, 432] width 128 height 128
click at [921, 309] on h3 "15" at bounding box center [918, 306] width 26 height 28
click at [907, 468] on div at bounding box center [906, 432] width 128 height 128
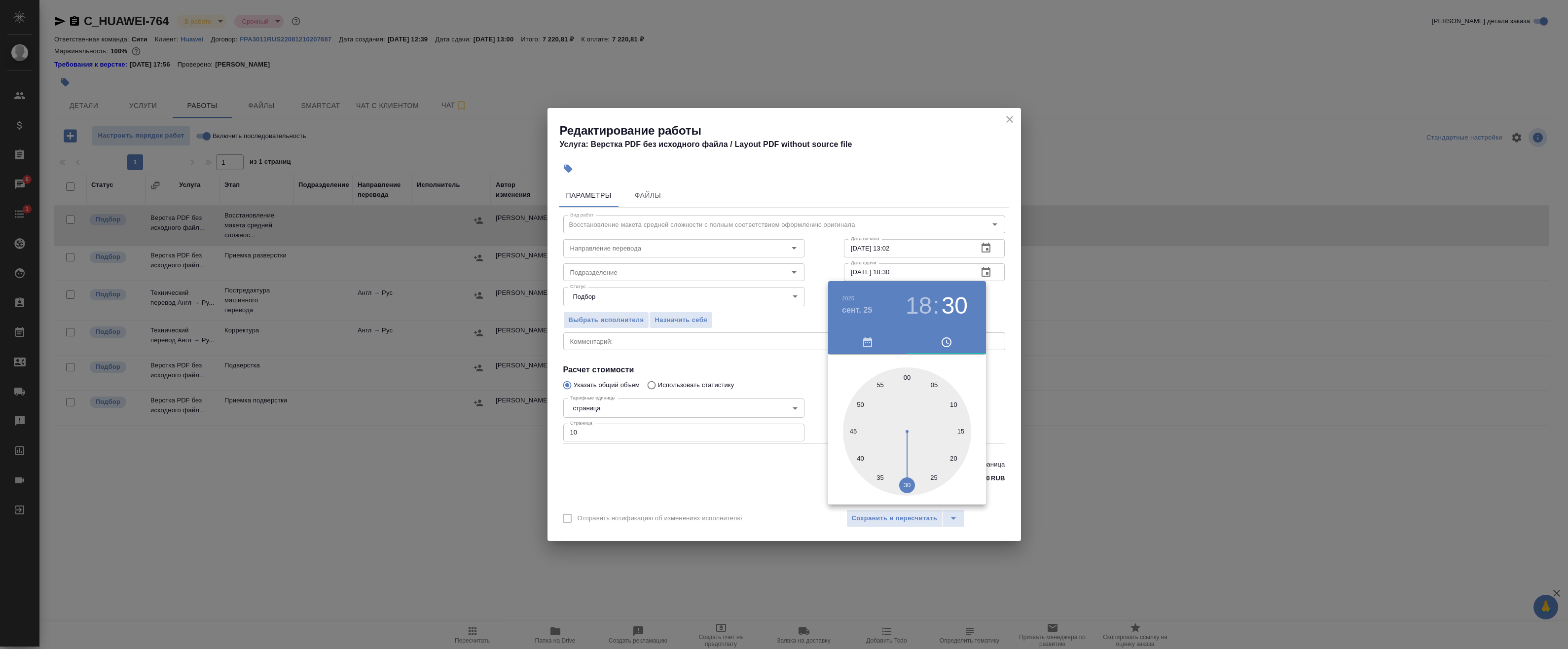
click at [906, 377] on div at bounding box center [906, 432] width 128 height 128
type input "25.09.2025 18:30"
click at [906, 481] on div at bounding box center [906, 432] width 128 height 128
click at [1001, 310] on div at bounding box center [784, 324] width 1568 height 649
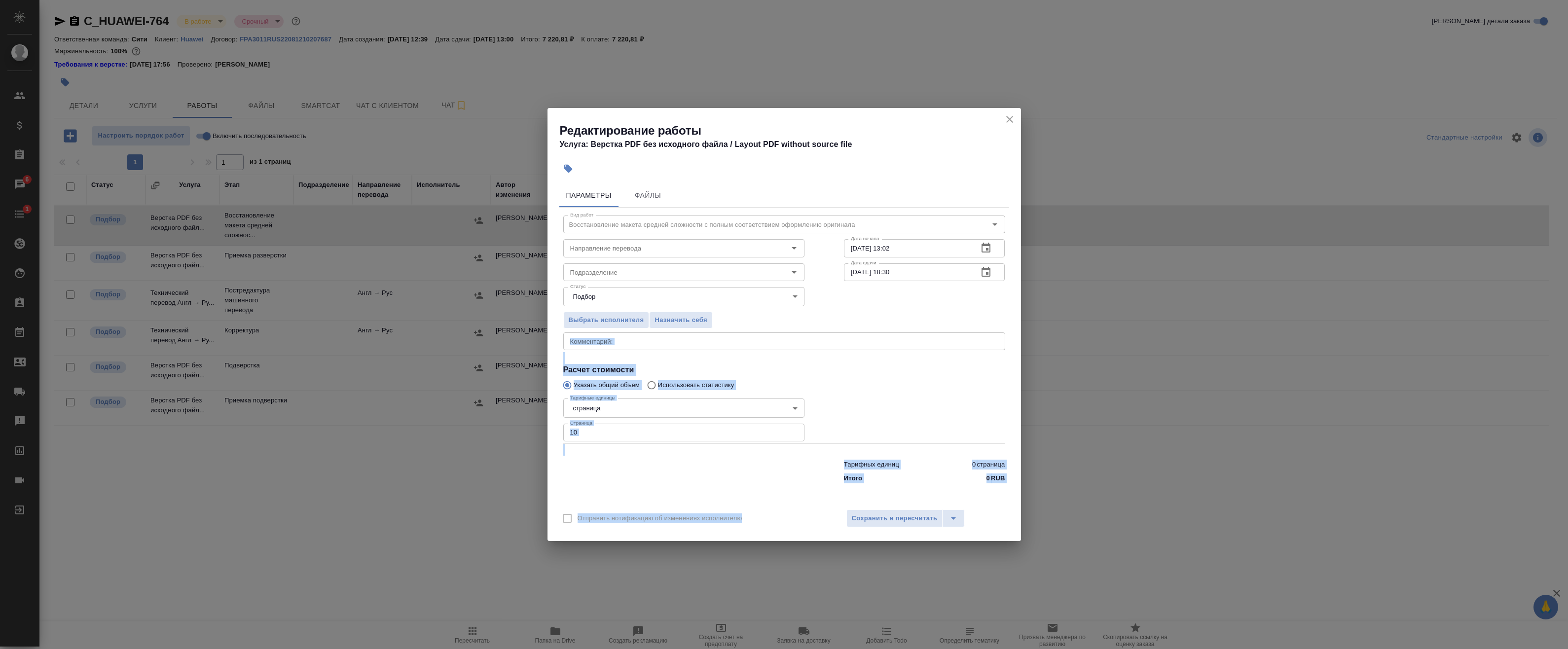
drag, startPoint x: 888, startPoint y: 504, endPoint x: 615, endPoint y: 290, distance: 346.9
click at [616, 290] on div "Редактирование работы Услуга: Верстка PDF без исходного файла / Layout PDF with…" at bounding box center [784, 325] width 473 height 433
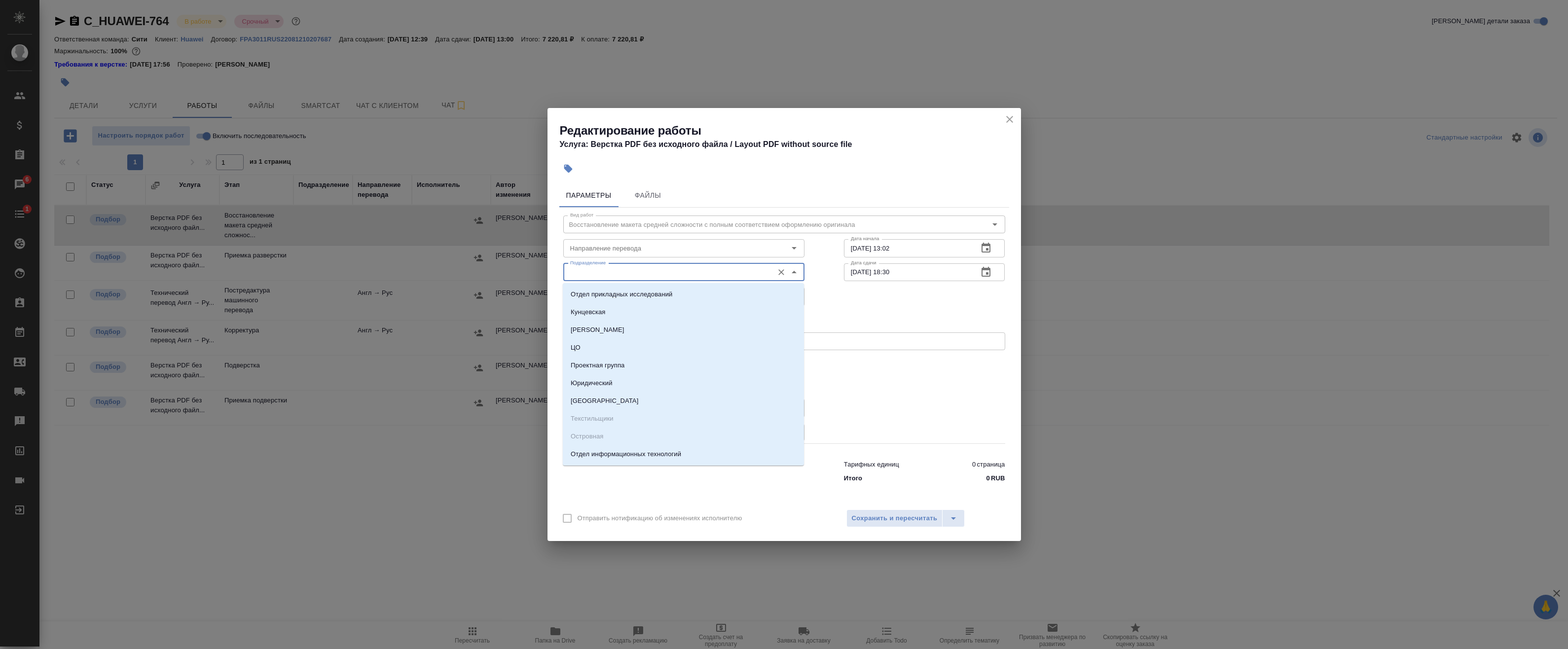
drag, startPoint x: 615, startPoint y: 290, endPoint x: 589, endPoint y: 267, distance: 34.7
click at [589, 267] on input "Подразделение" at bounding box center [667, 272] width 202 height 12
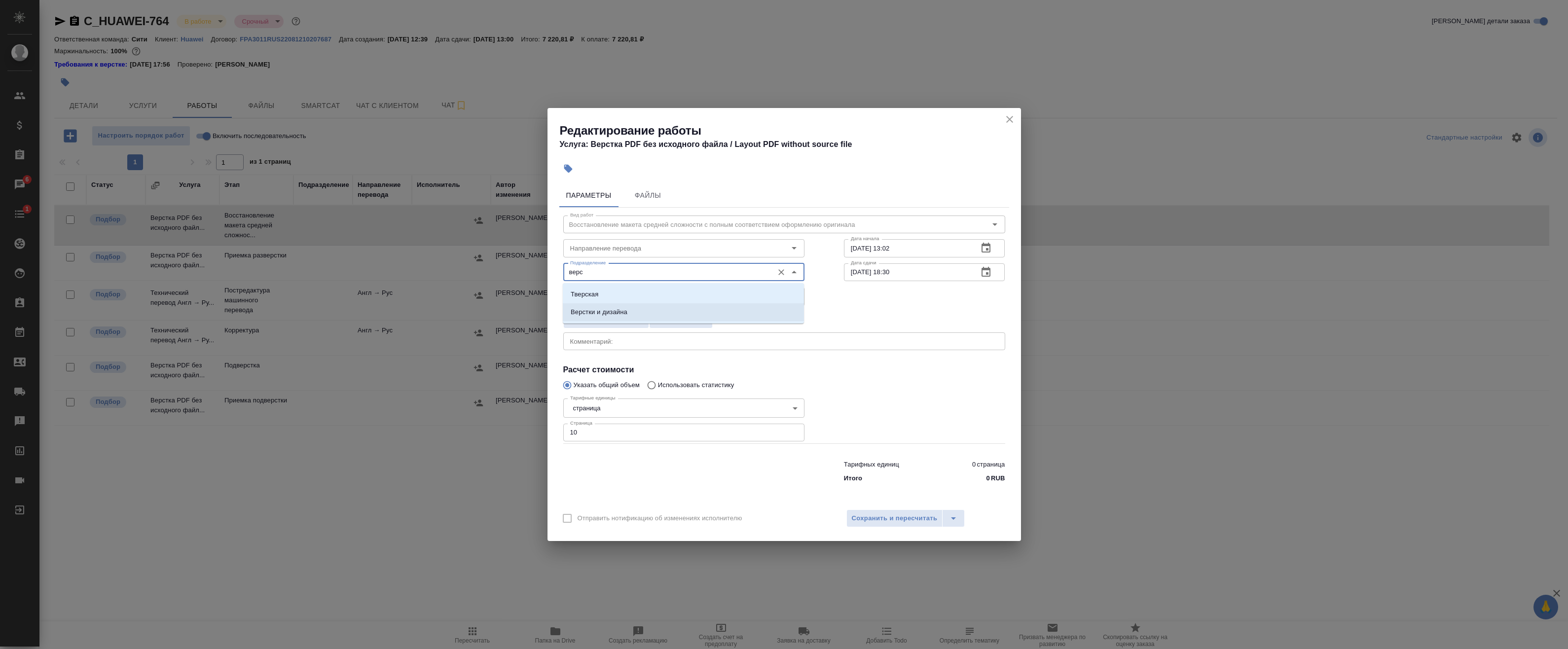
click at [661, 310] on li "Верстки и дизайна" at bounding box center [683, 312] width 241 height 18
type input "Верстки и дизайна"
click at [899, 523] on span "Сохранить и пересчитать" at bounding box center [894, 518] width 86 height 11
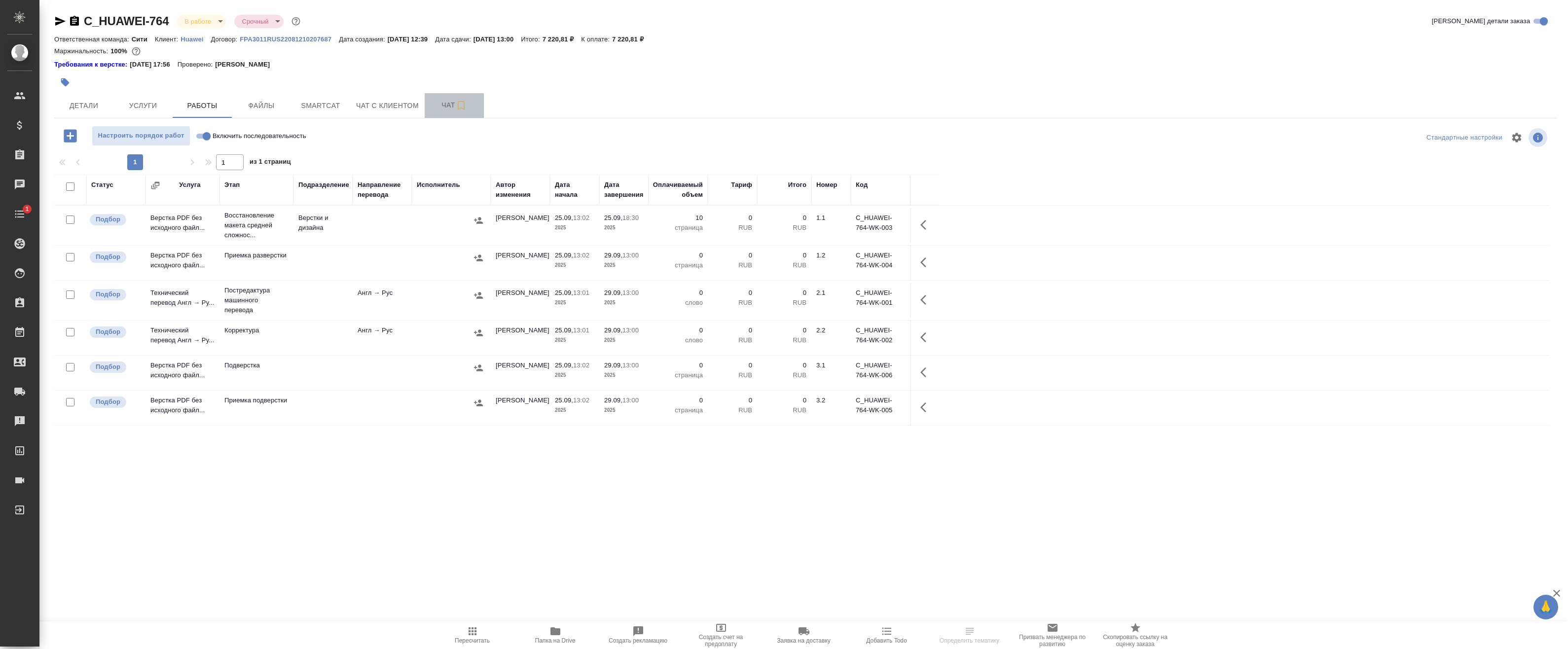
click at [445, 105] on span "Чат" at bounding box center [454, 105] width 47 height 12
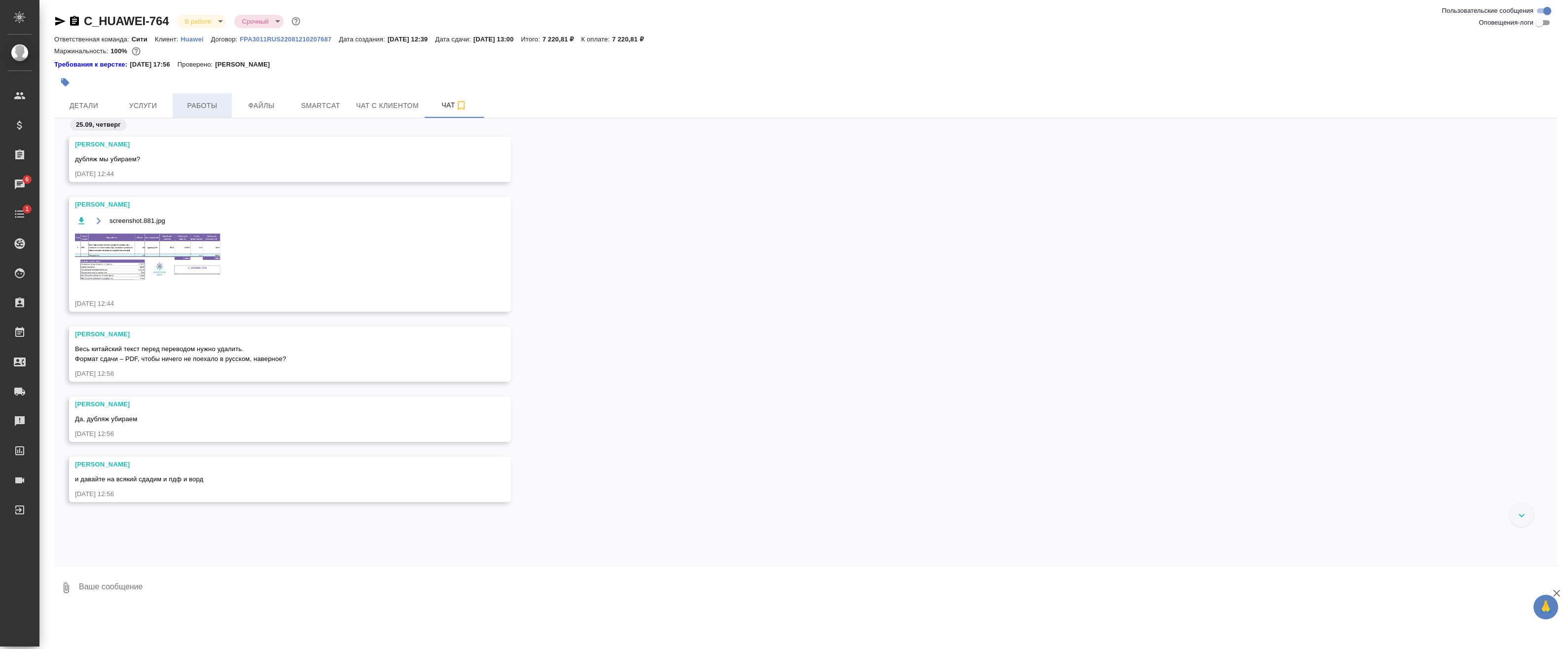
click at [199, 108] on span "Работы" at bounding box center [202, 106] width 47 height 12
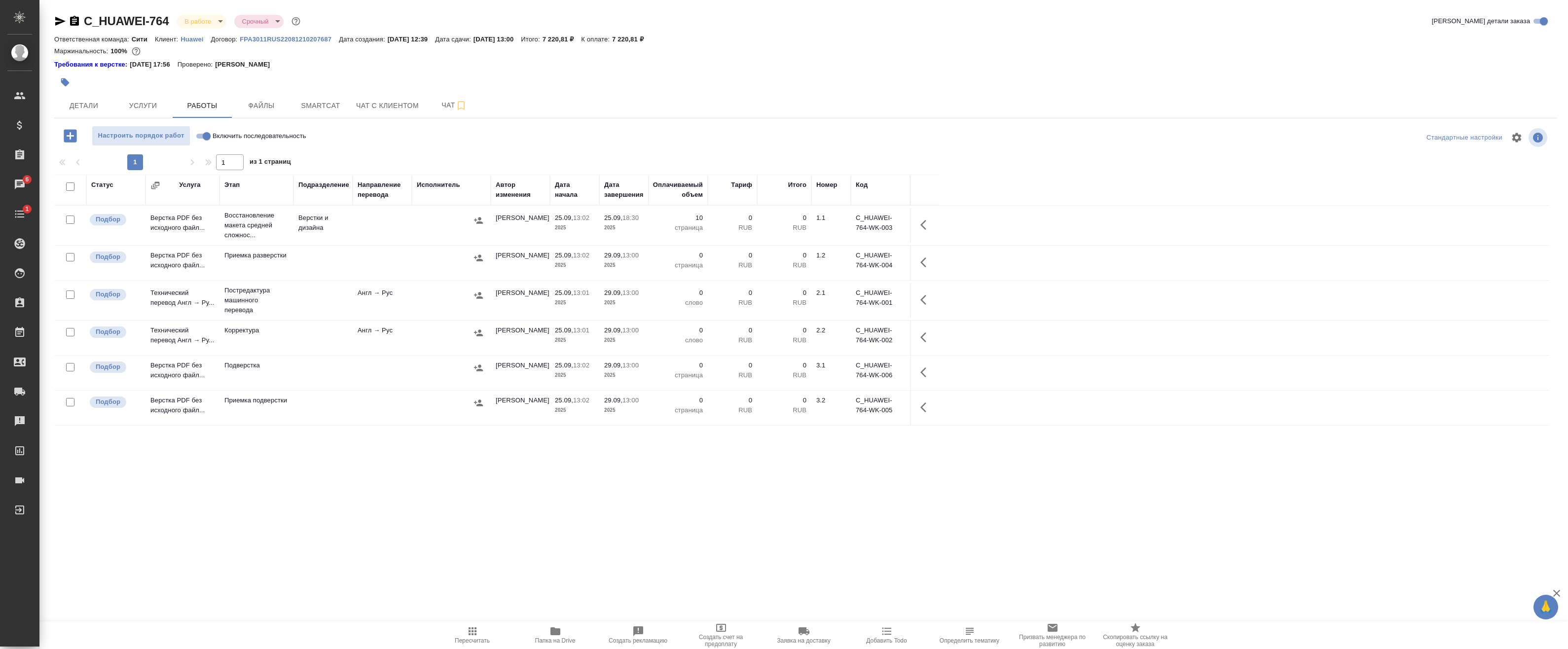
click at [918, 225] on button "button" at bounding box center [926, 225] width 24 height 24
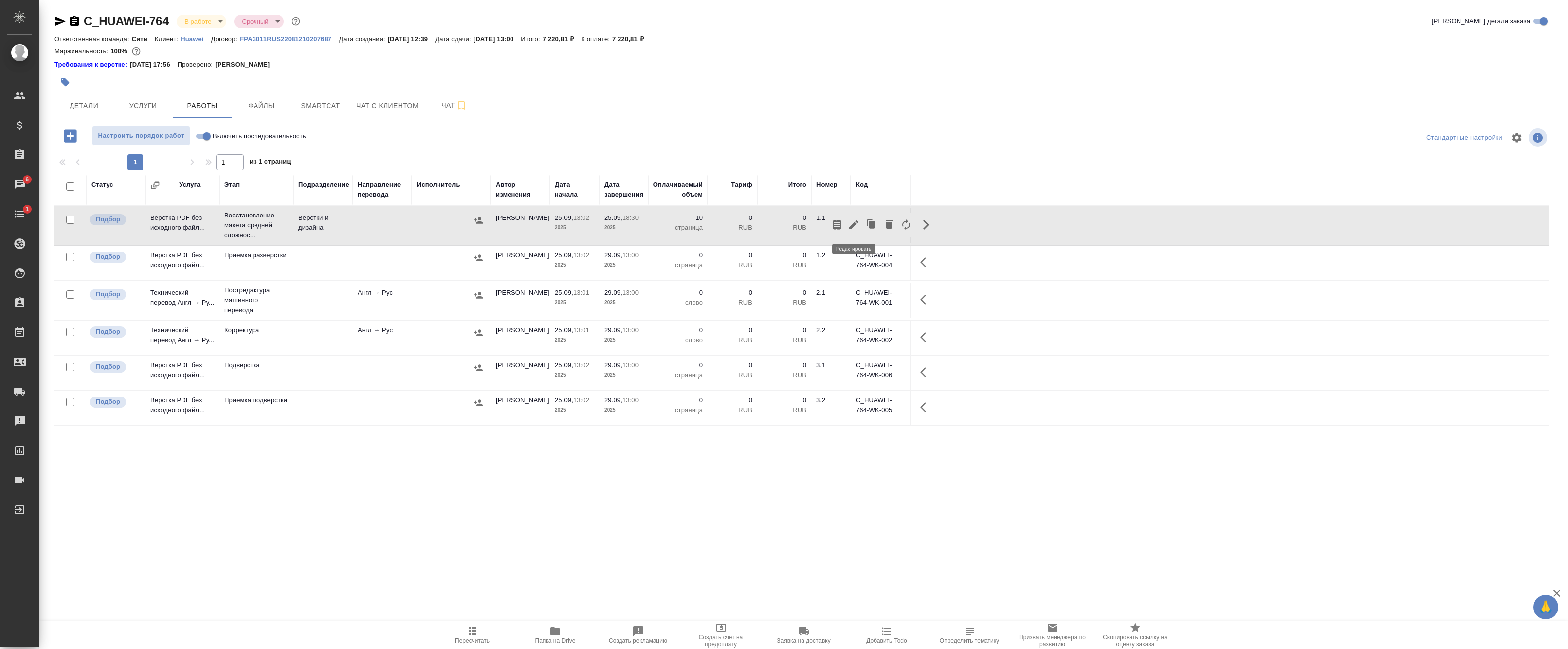
click at [857, 223] on icon "button" at bounding box center [853, 225] width 9 height 9
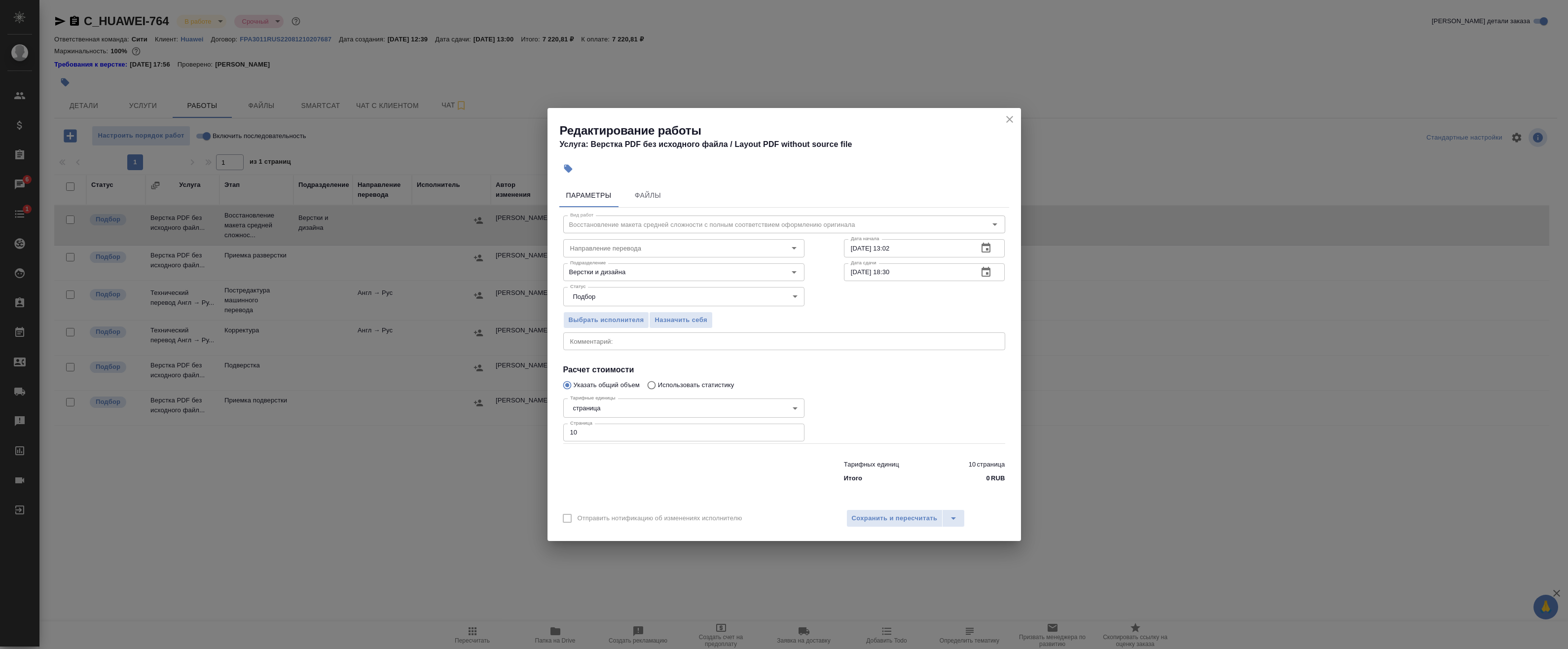
click at [1006, 114] on icon "close" at bounding box center [1010, 119] width 12 height 12
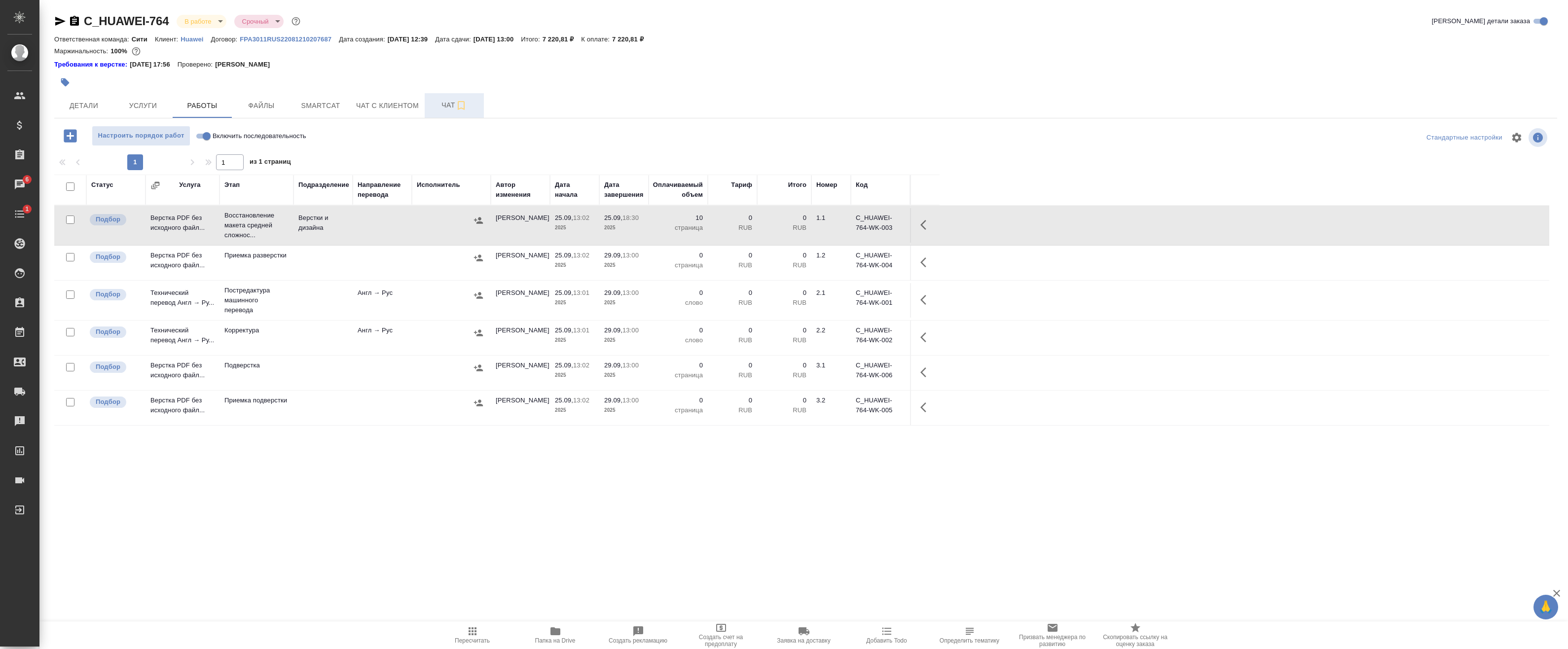
click at [452, 101] on span "Чат" at bounding box center [454, 105] width 47 height 12
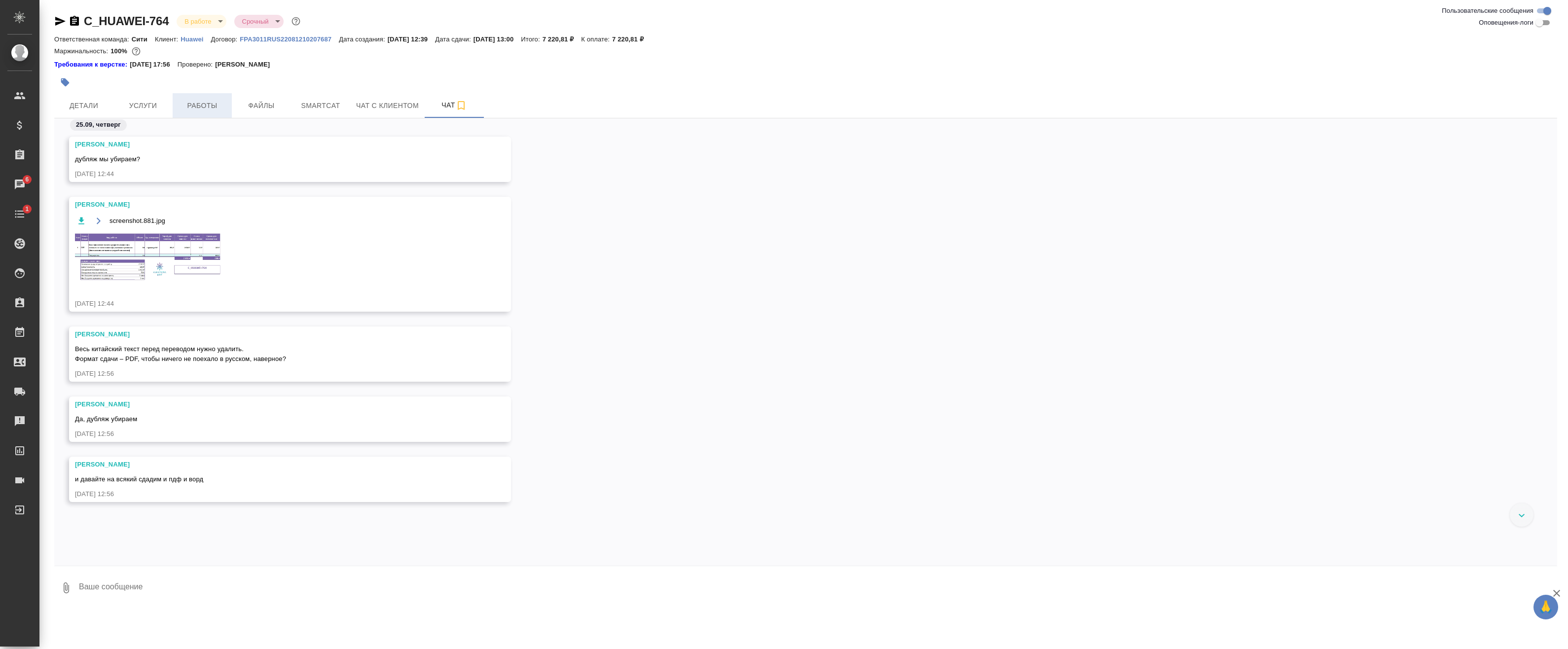
click at [222, 104] on span "Работы" at bounding box center [202, 106] width 47 height 12
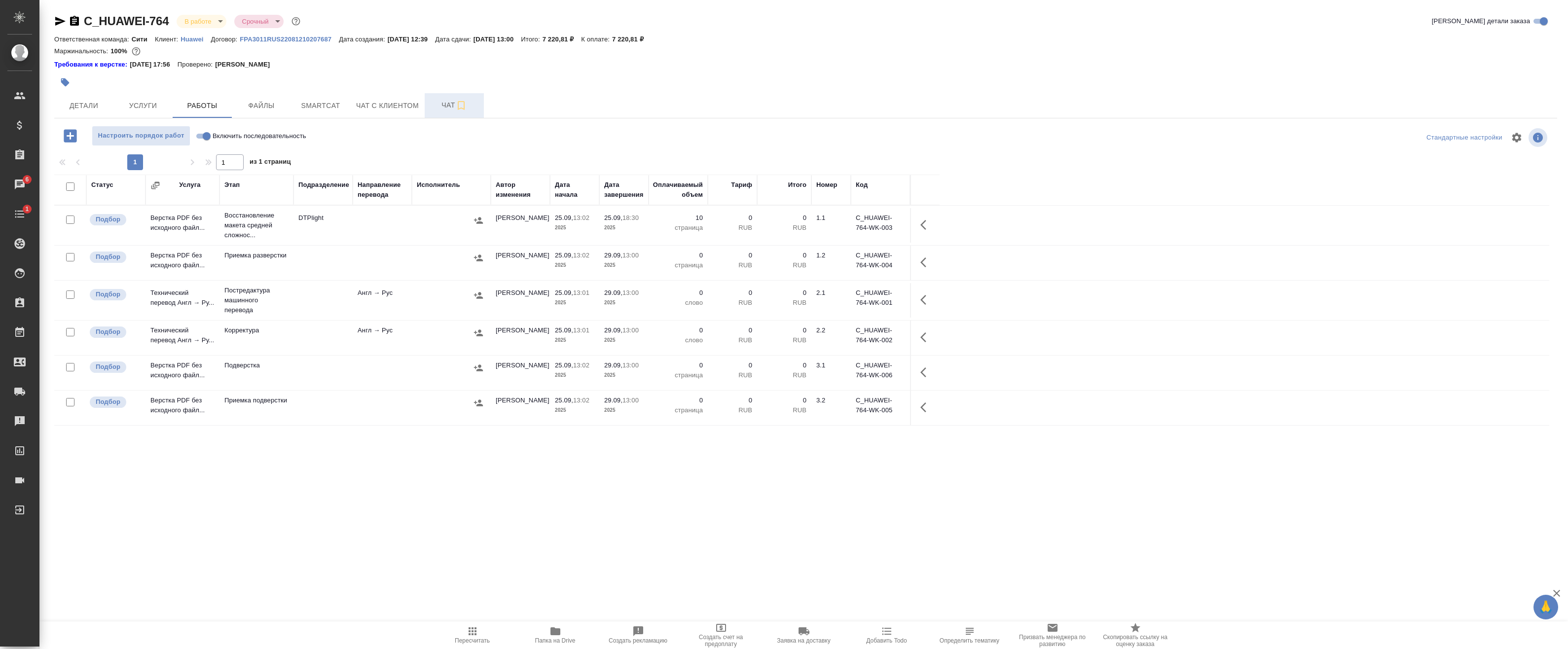
click at [437, 105] on span "Чат" at bounding box center [454, 105] width 47 height 12
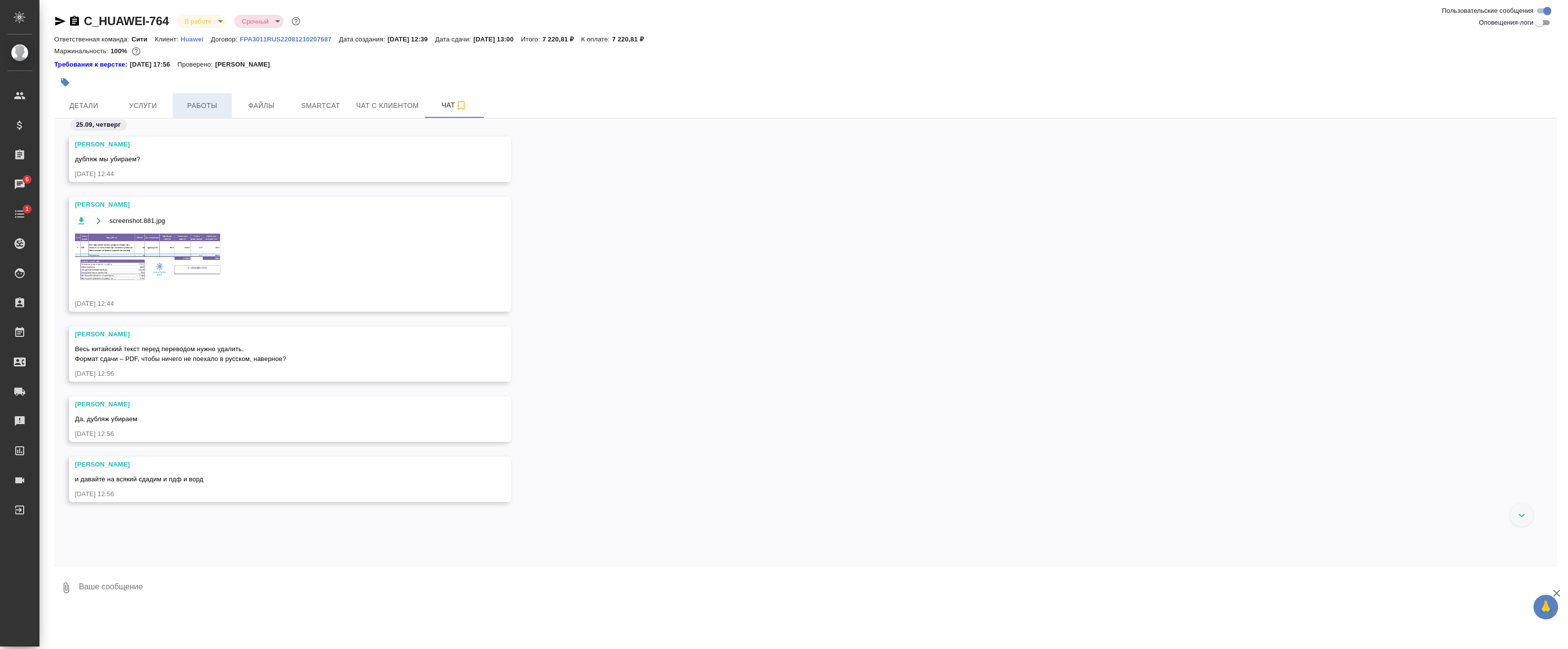
click at [218, 108] on span "Работы" at bounding box center [202, 106] width 47 height 12
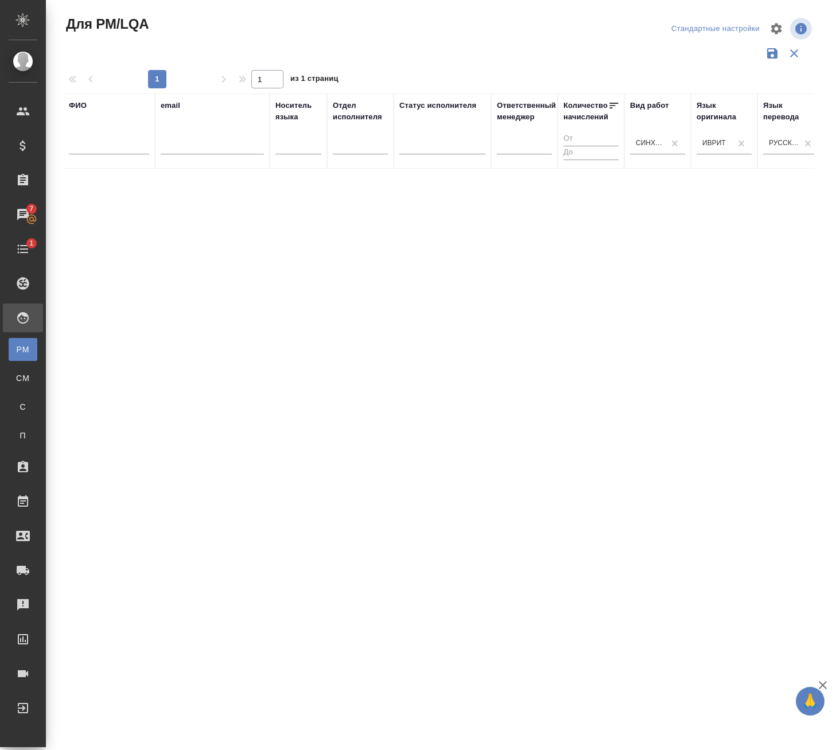
scroll to position [0, 87]
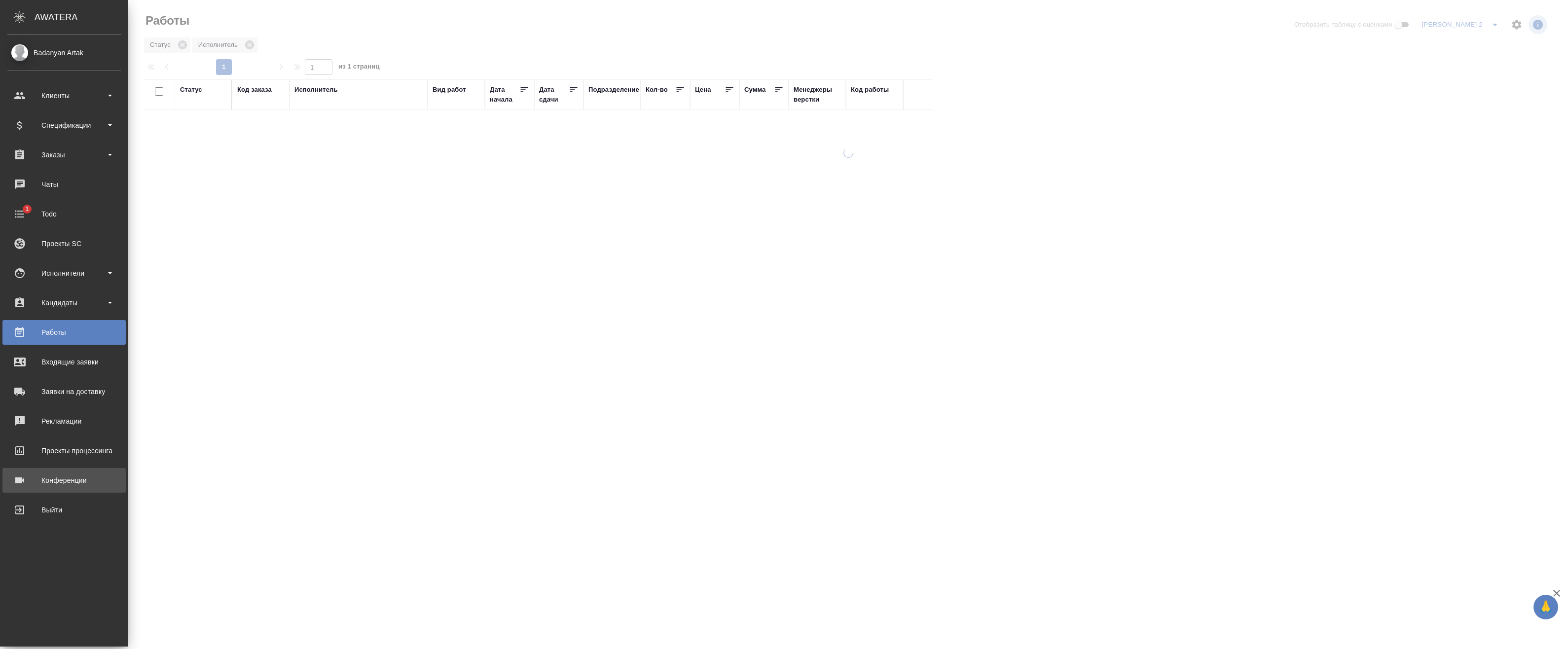
click at [59, 480] on div "Конференции" at bounding box center [64, 480] width 113 height 15
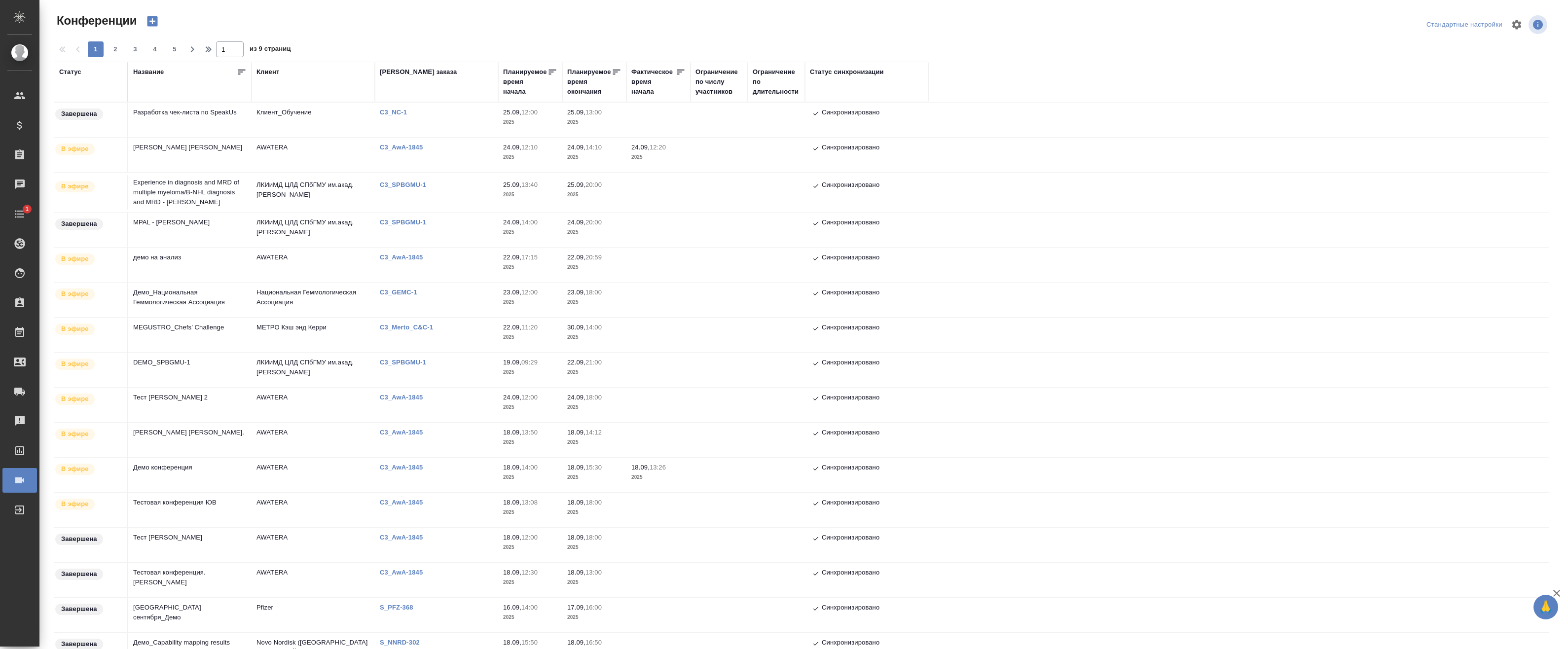
click at [278, 229] on td "ЛКИиМД ЦЛД СПбГМУ им.акад. [PERSON_NAME]" at bounding box center [313, 230] width 123 height 34
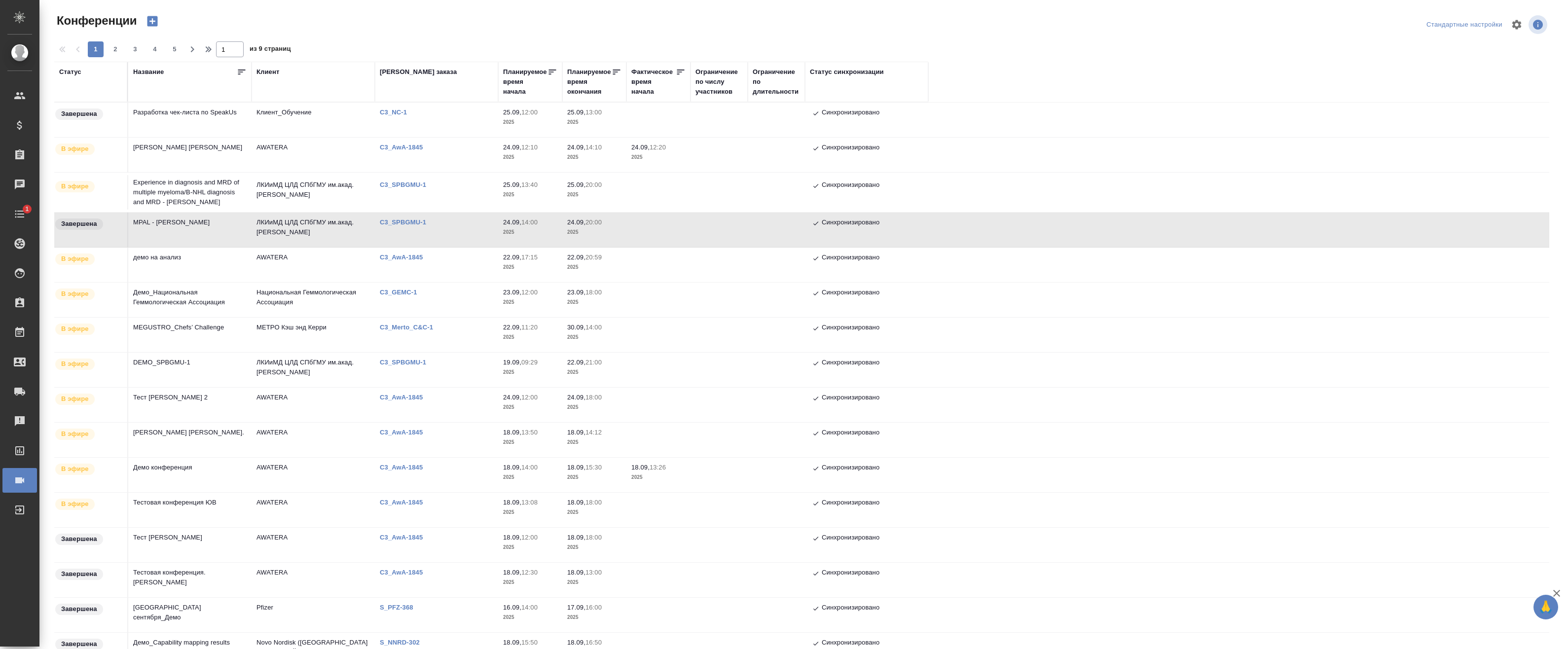
click at [274, 198] on td "ЛКИиМД ЦЛД СПбГМУ им.акад. [PERSON_NAME]" at bounding box center [313, 193] width 123 height 34
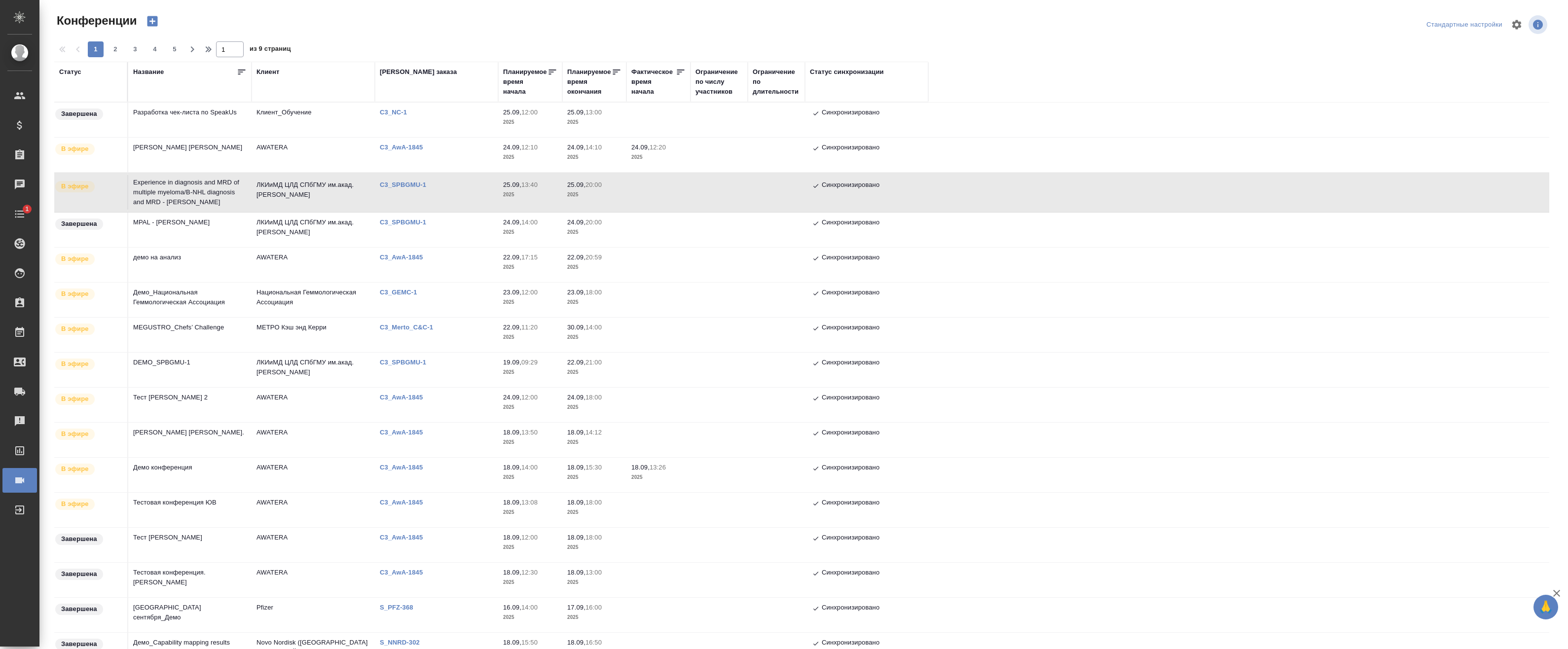
click at [284, 161] on td "AWATERA" at bounding box center [313, 155] width 123 height 34
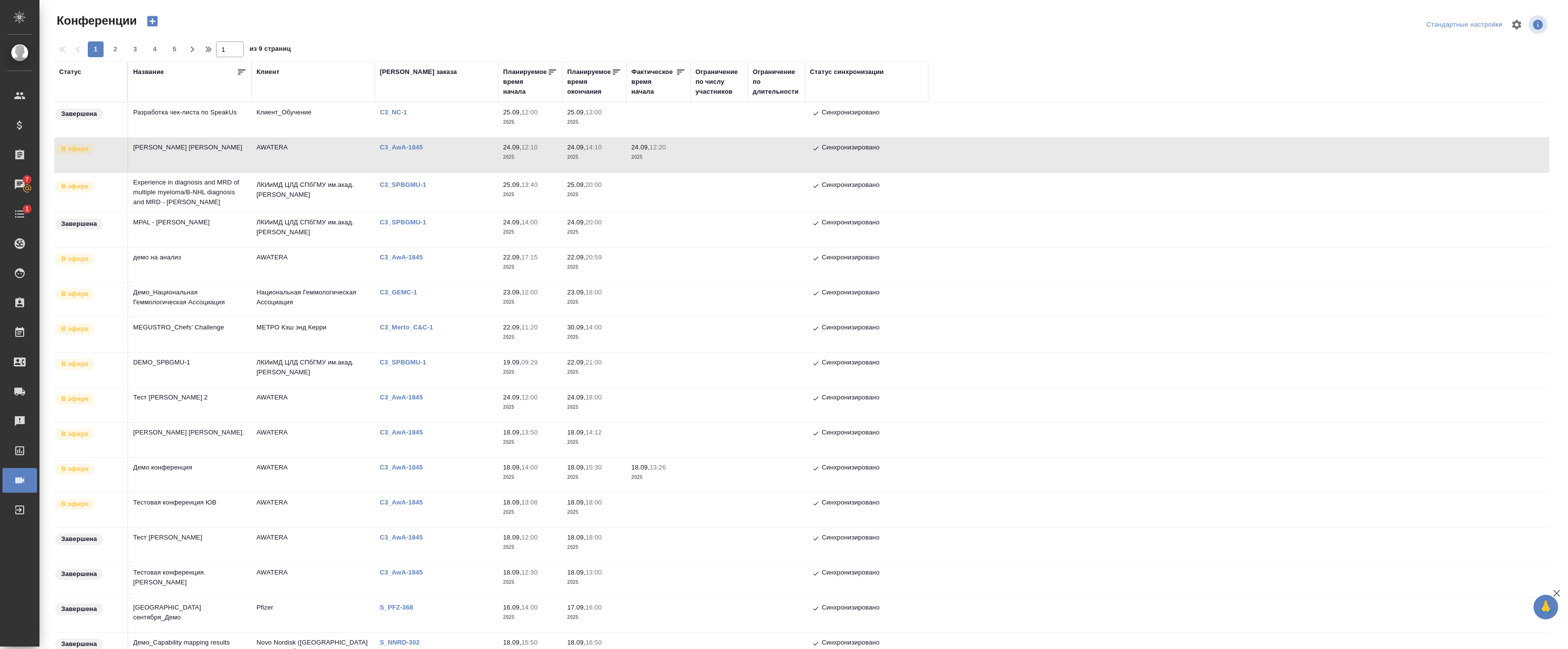
click at [289, 119] on td "Клиент_Обучение" at bounding box center [313, 119] width 123 height 34
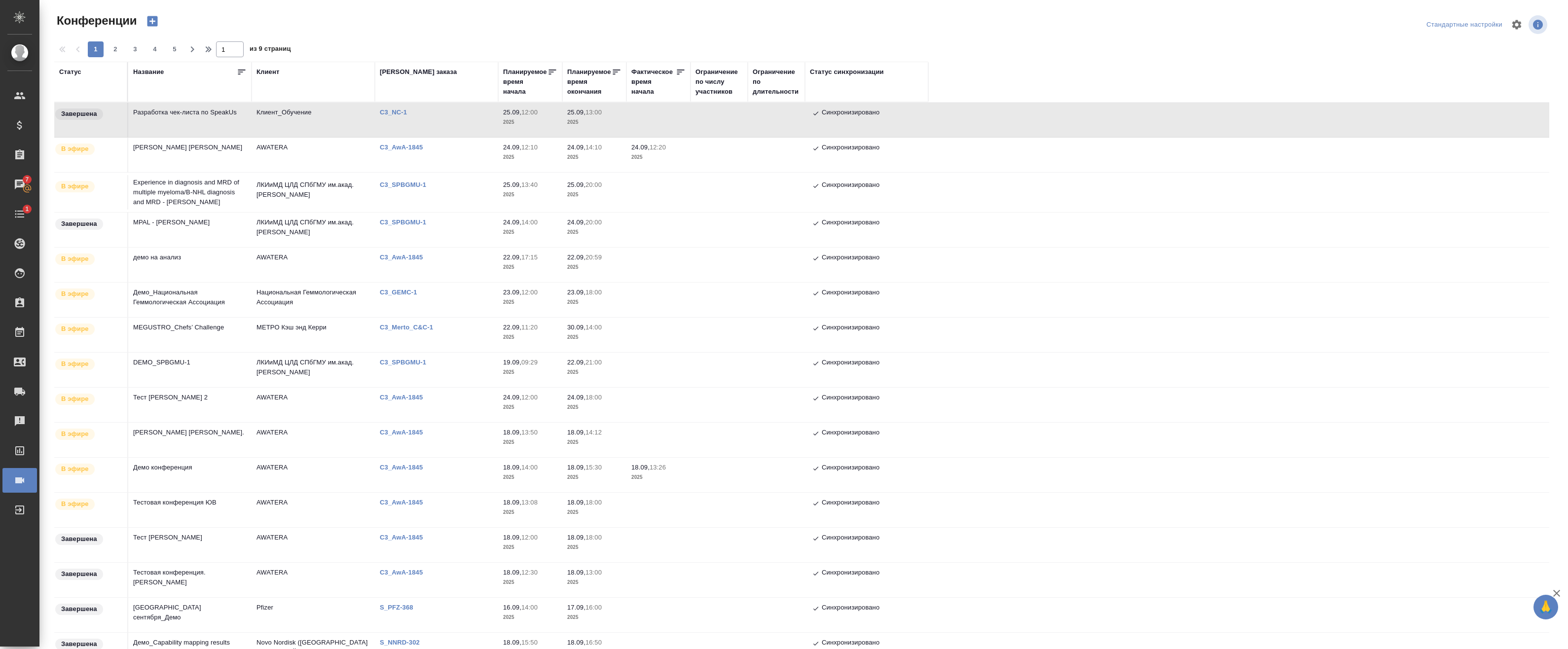
scroll to position [49, 0]
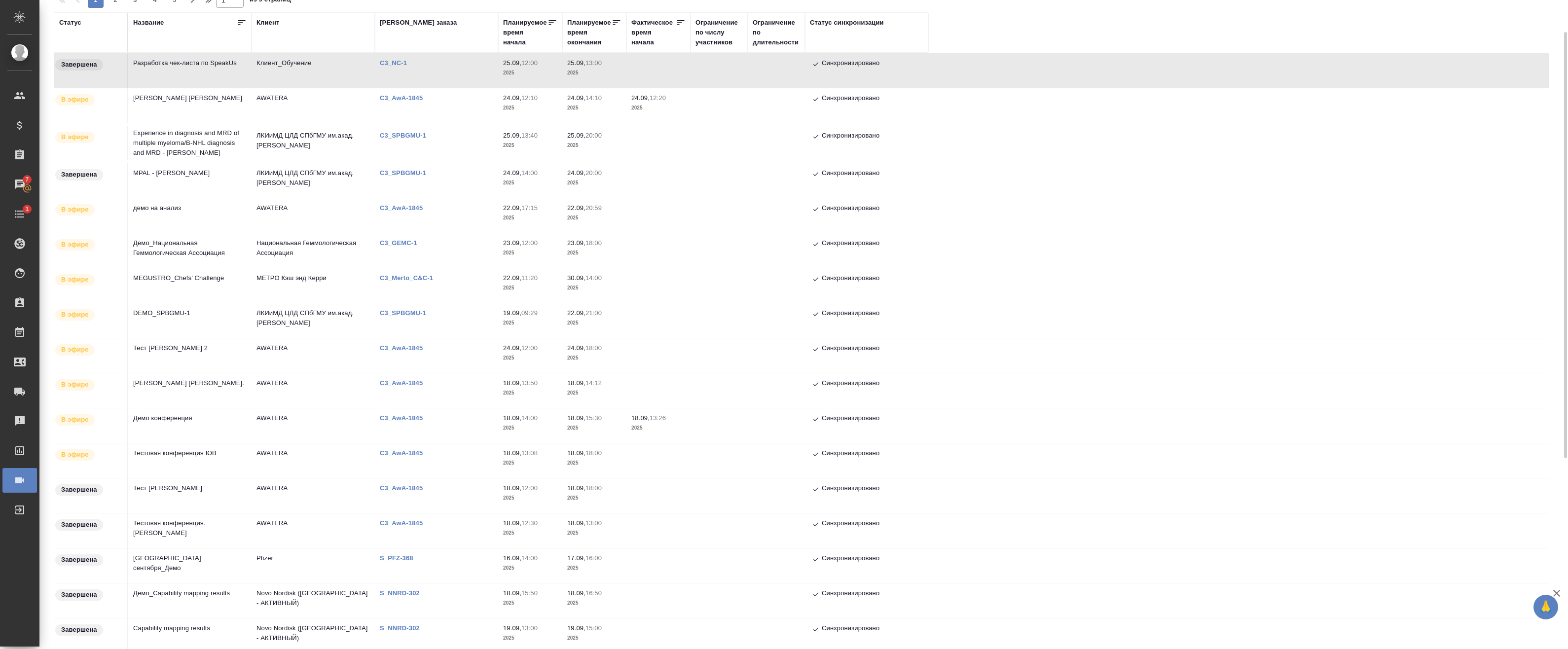
click at [288, 243] on td "Национальная Геммологическая Ассоциация" at bounding box center [313, 250] width 123 height 34
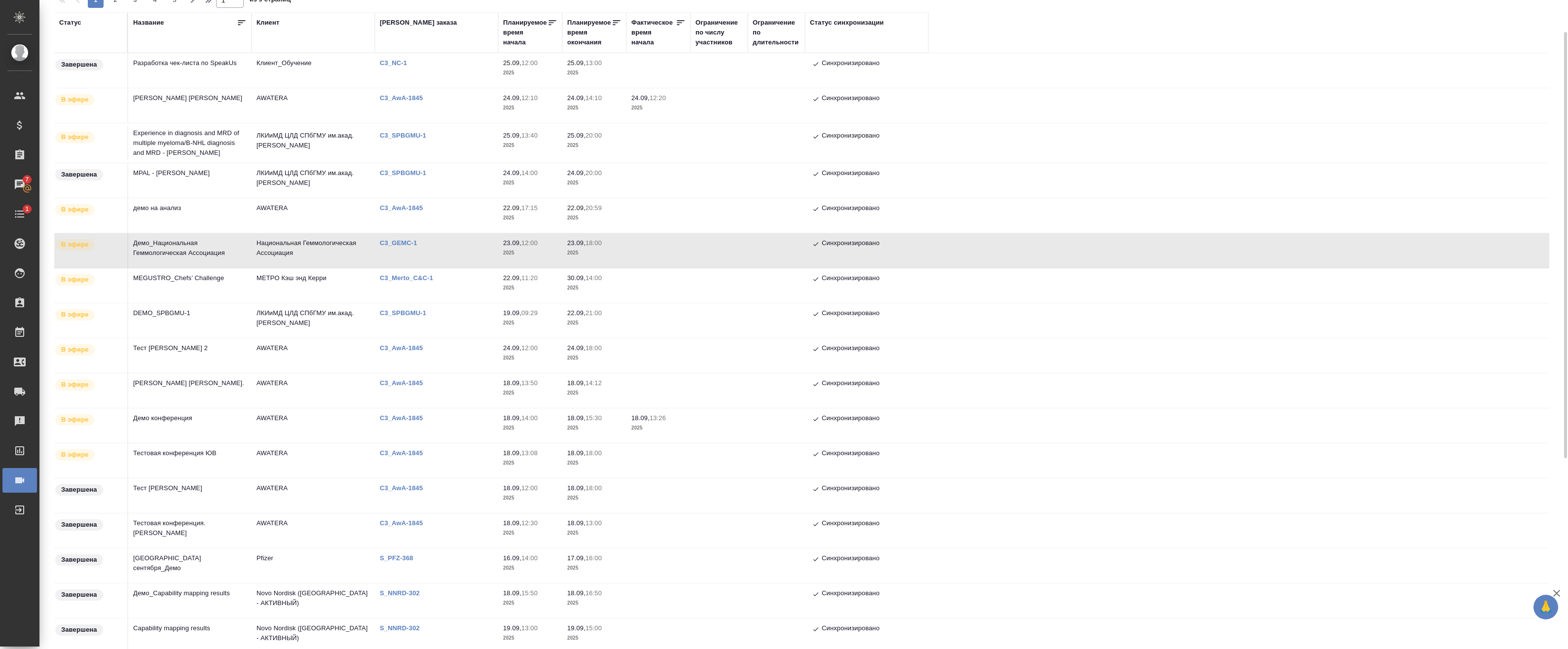
click at [303, 207] on td "AWATERA" at bounding box center [313, 216] width 123 height 34
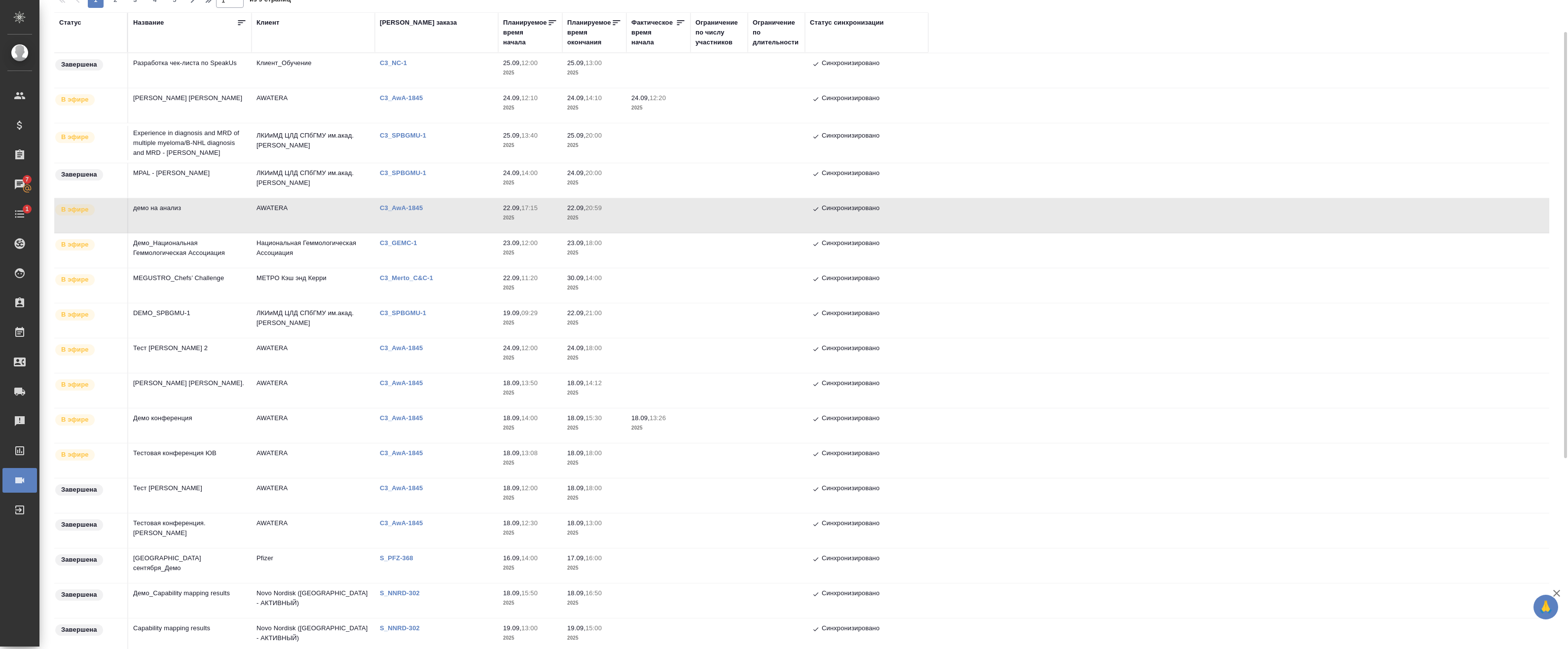
scroll to position [0, 0]
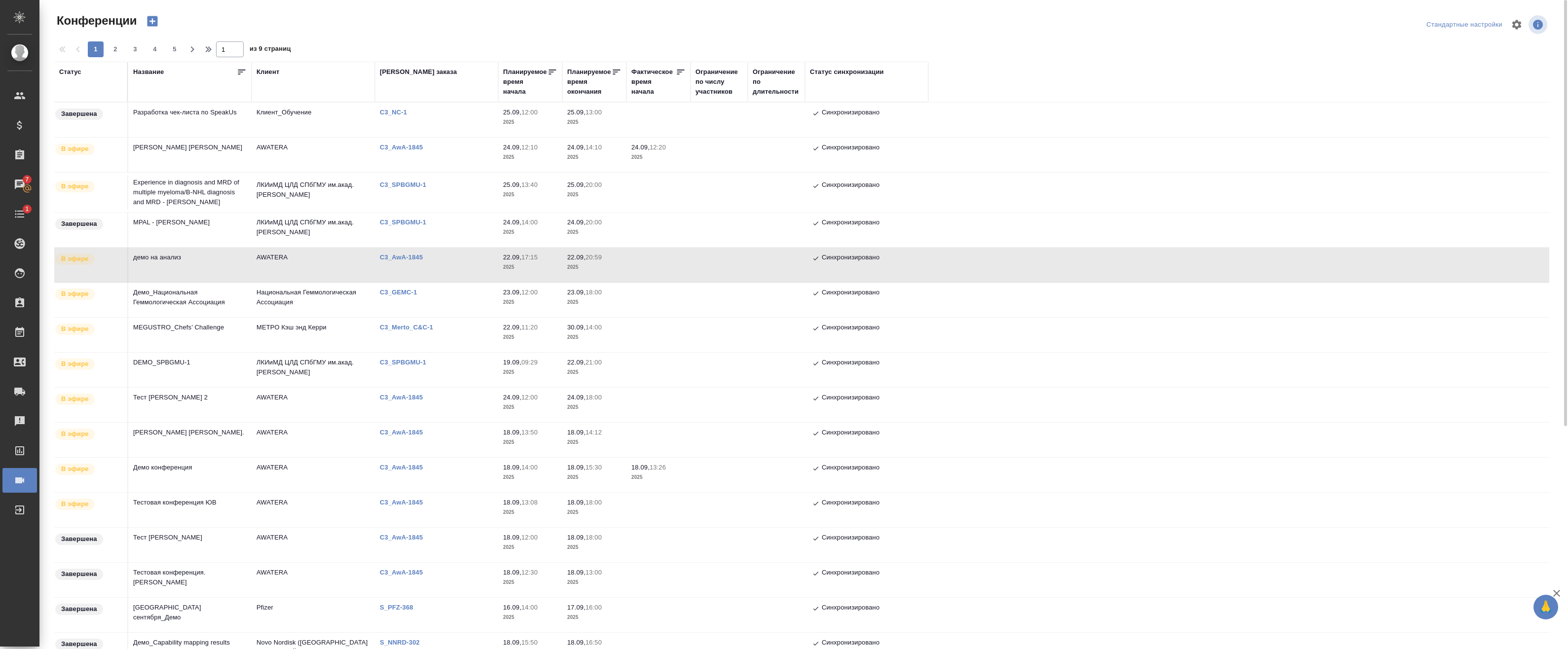
click at [258, 332] on td "МЕТРО Кэш энд Керри" at bounding box center [313, 335] width 123 height 34
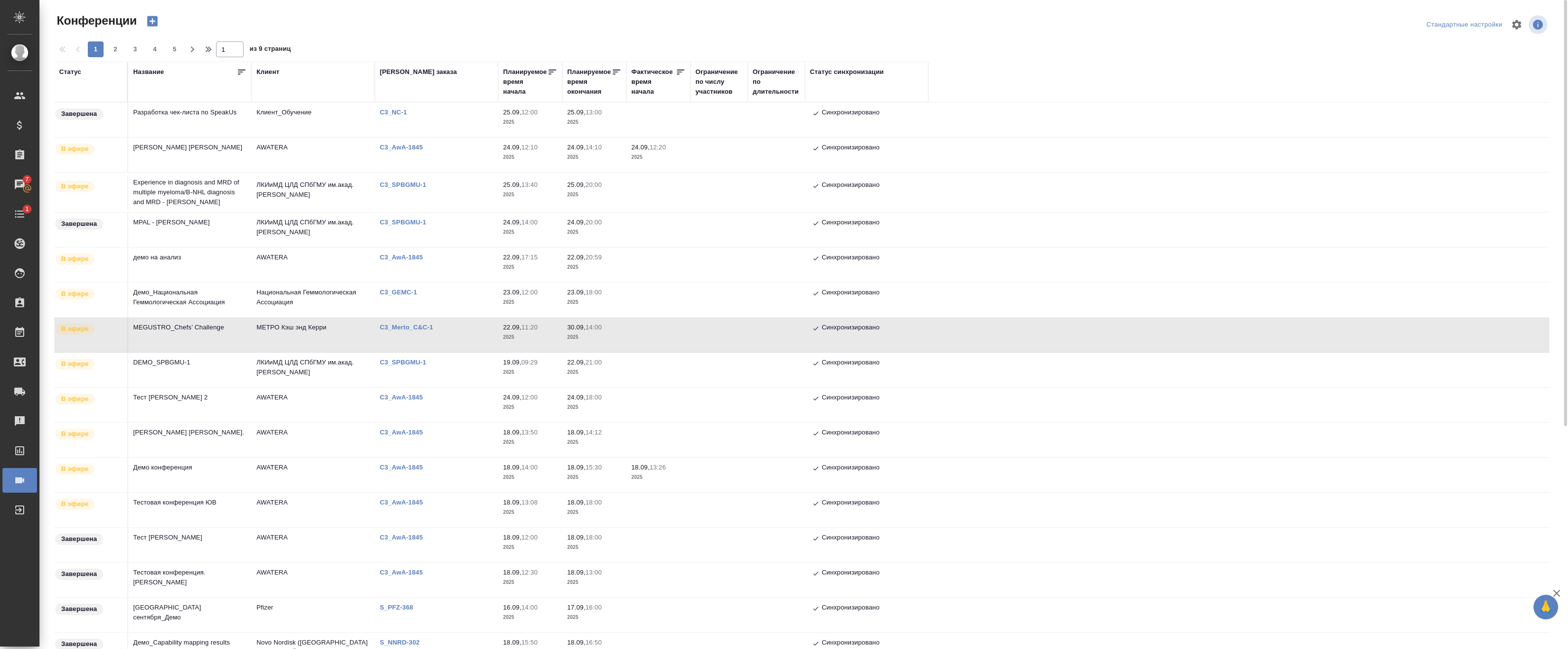
click at [330, 221] on td "ЛКИиМД ЦЛД СПбГМУ им.акад. [PERSON_NAME]" at bounding box center [313, 230] width 123 height 34
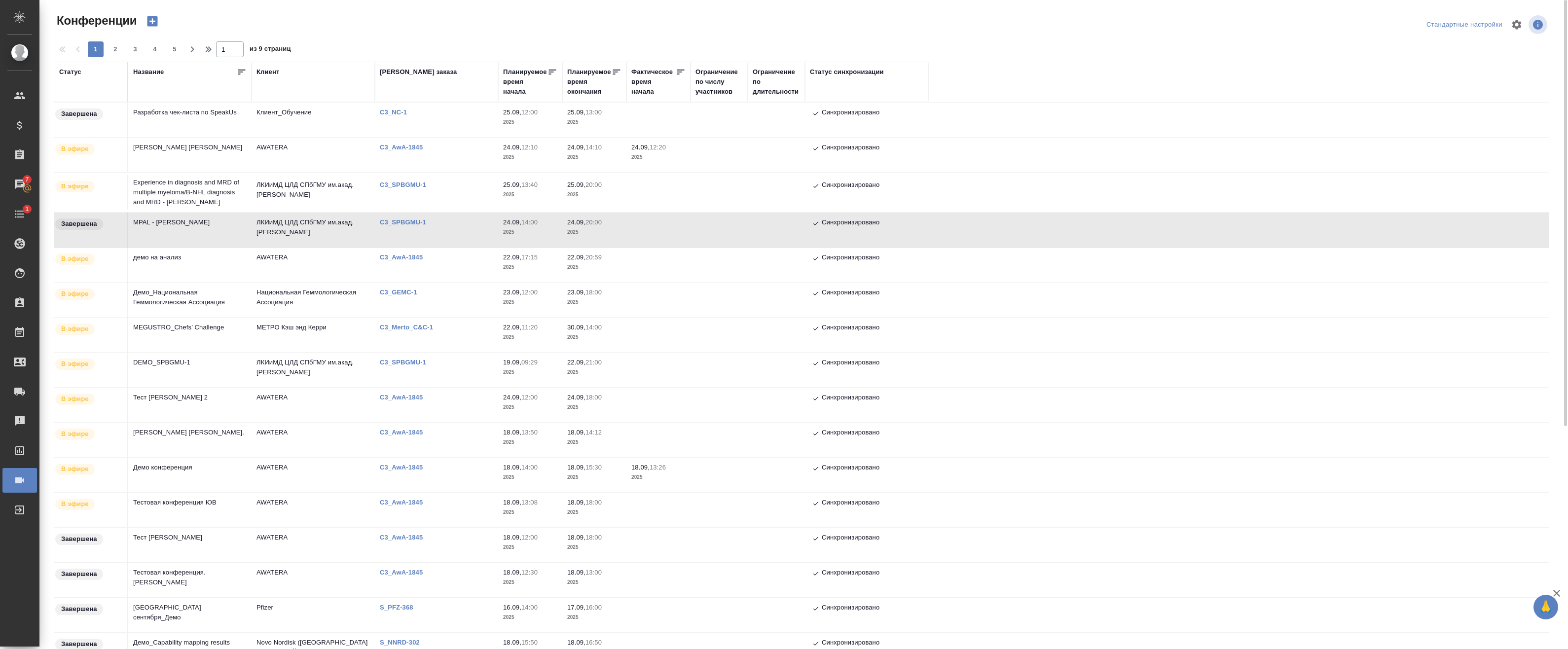
click at [364, 185] on td "ЛКИиМД ЦЛД СПбГМУ им.акад. [PERSON_NAME]" at bounding box center [313, 193] width 123 height 34
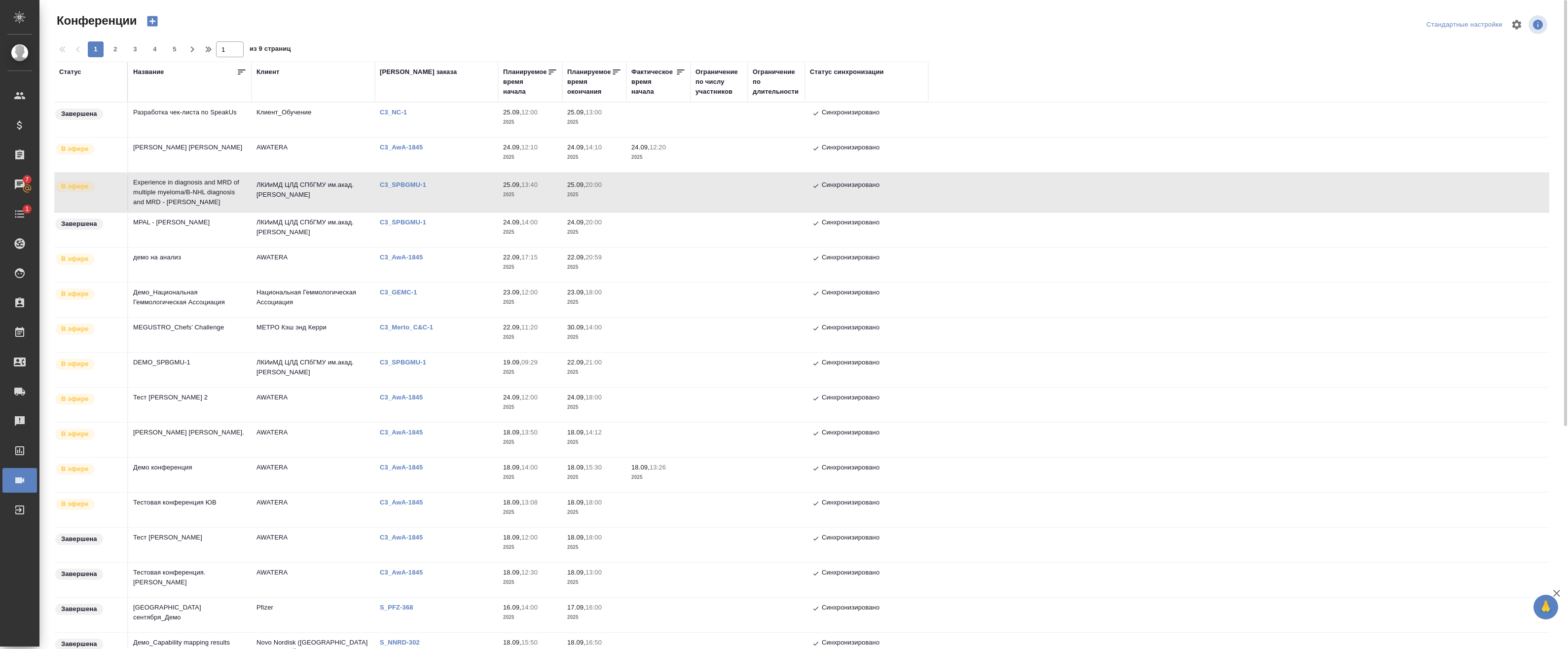
click at [329, 187] on td "ЛКИиМД ЦЛД СПбГМУ им.акад. [PERSON_NAME]" at bounding box center [313, 193] width 123 height 34
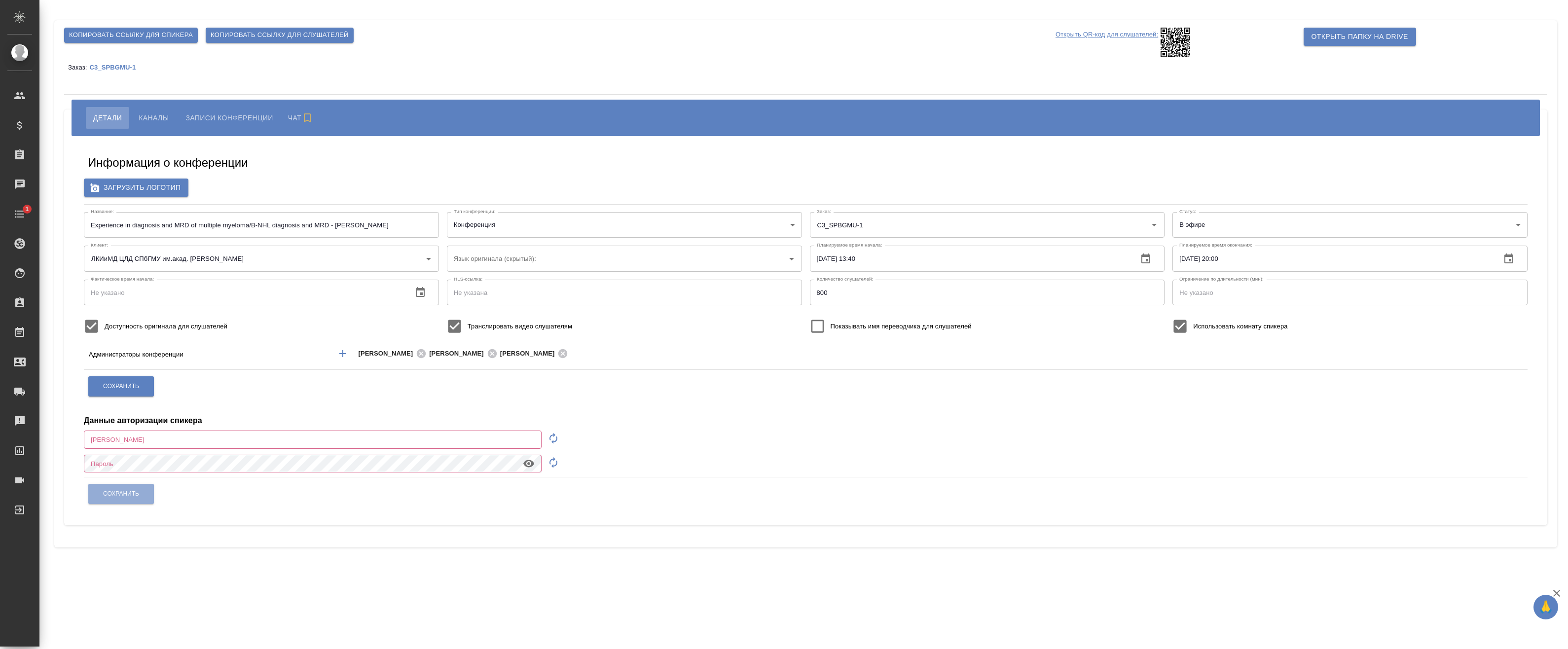
type input "ЛКИиМД ЦЛД СПбГМУ им.акад. [PERSON_NAME]"
type input "[EMAIL_ADDRESS][DOMAIN_NAME]"
click at [158, 114] on span "Каналы" at bounding box center [153, 118] width 30 height 12
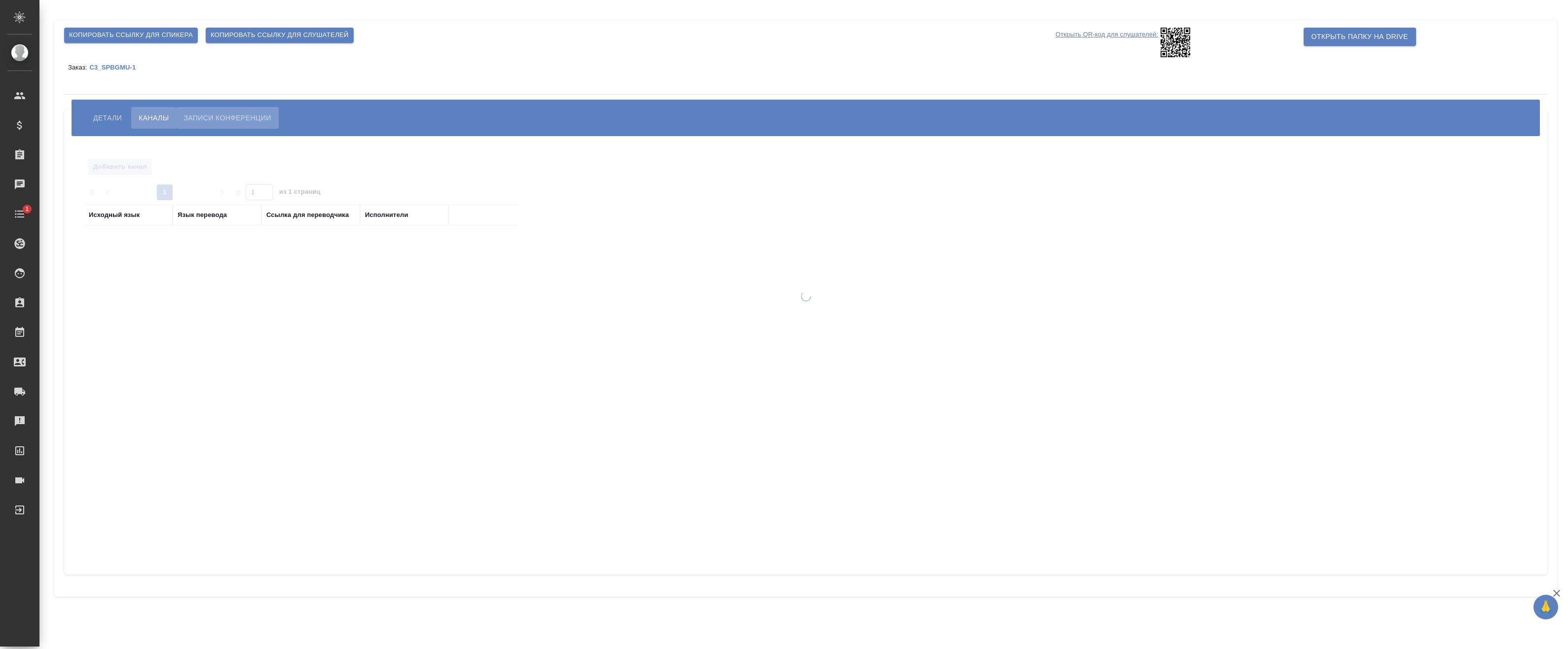
click at [208, 114] on span "Записи конференции" at bounding box center [228, 118] width 88 height 12
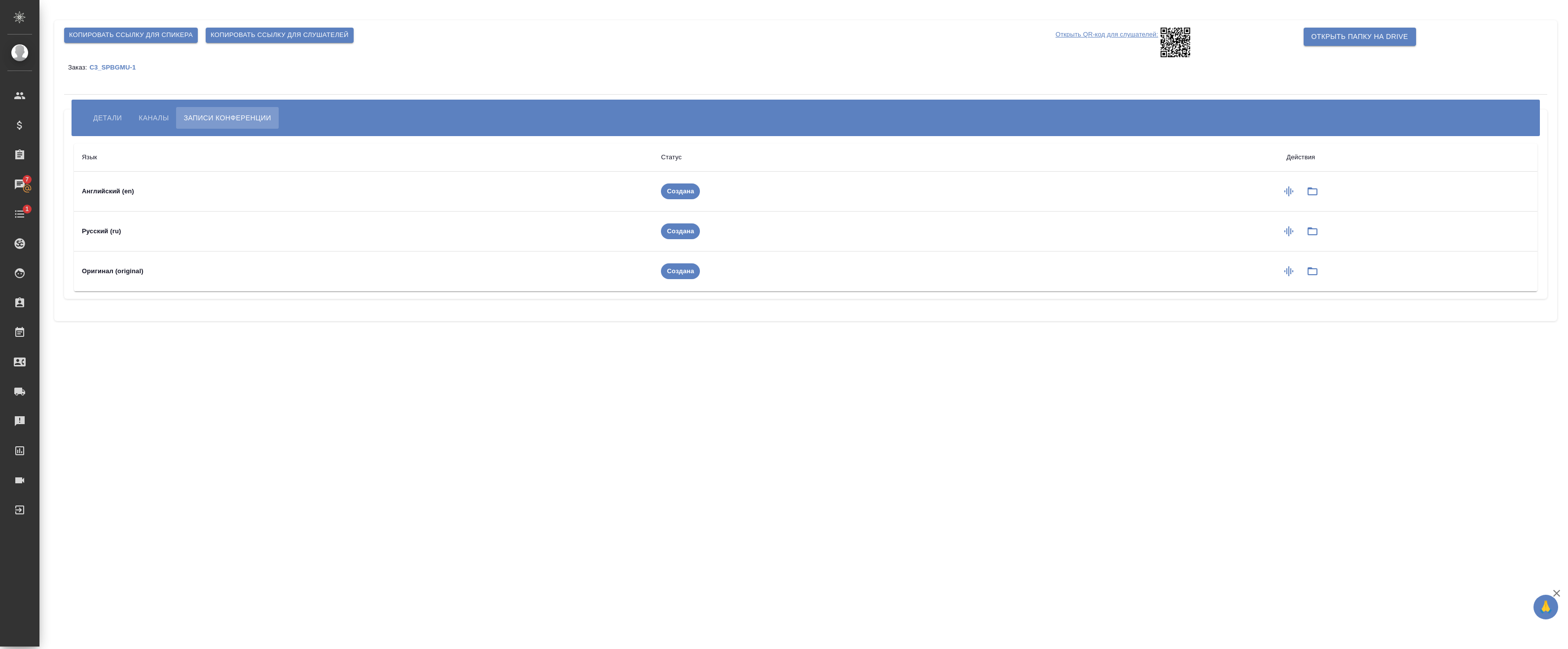
click at [158, 113] on span "Каналы" at bounding box center [153, 118] width 30 height 12
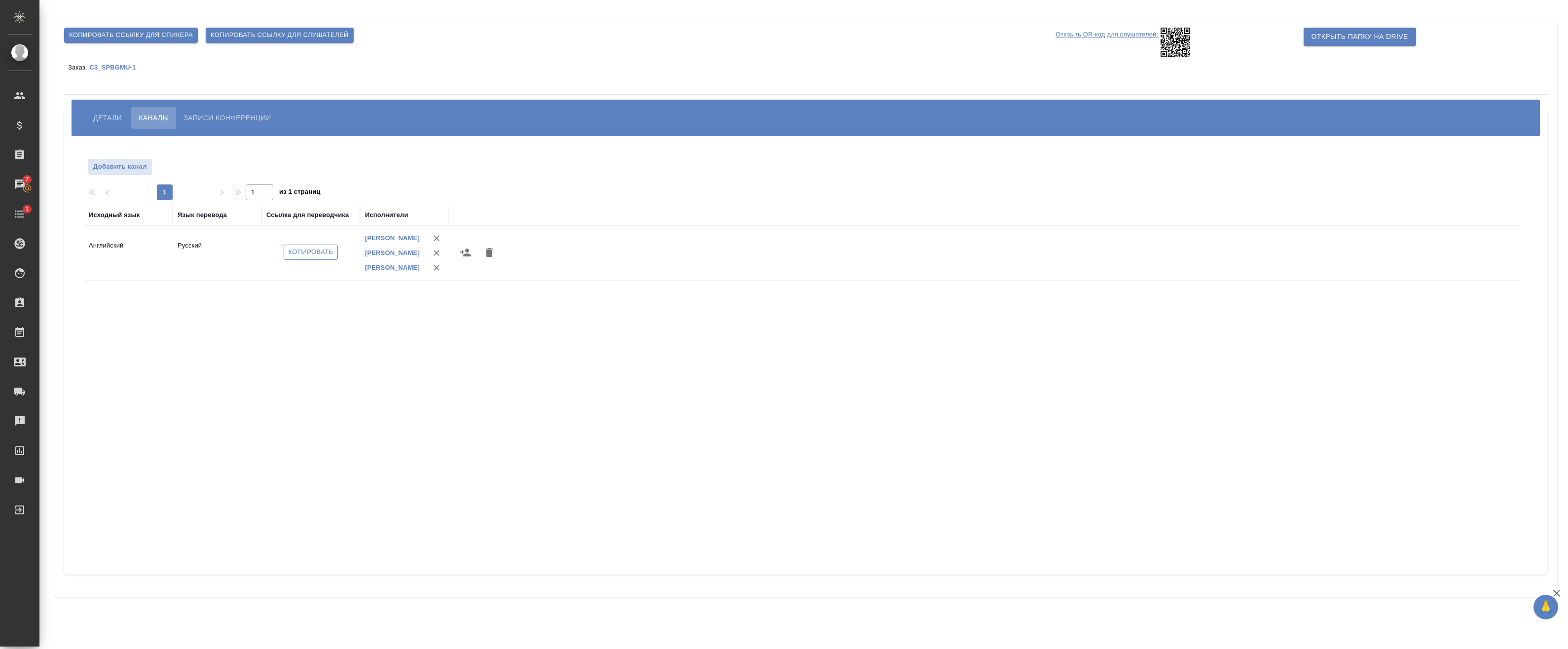
click at [316, 253] on span "Копировать" at bounding box center [311, 252] width 45 height 11
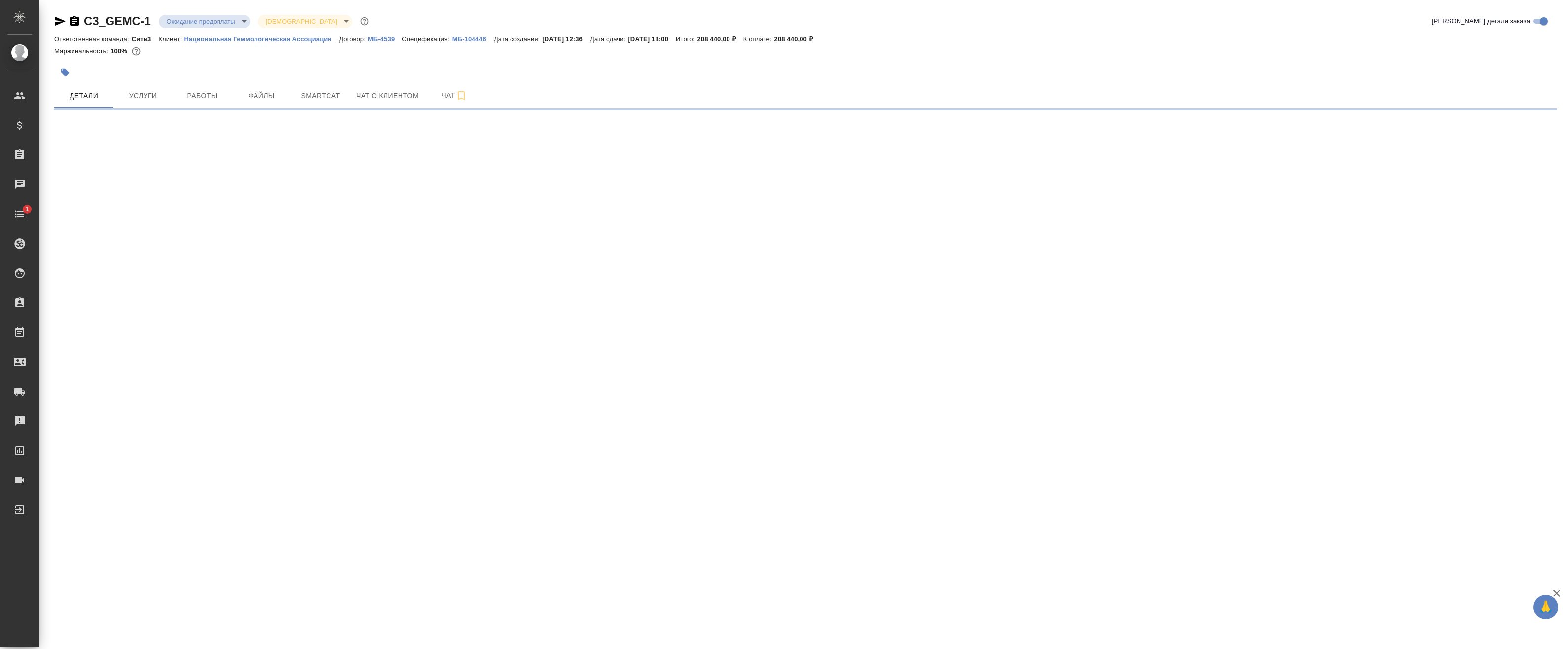
select select "RU"
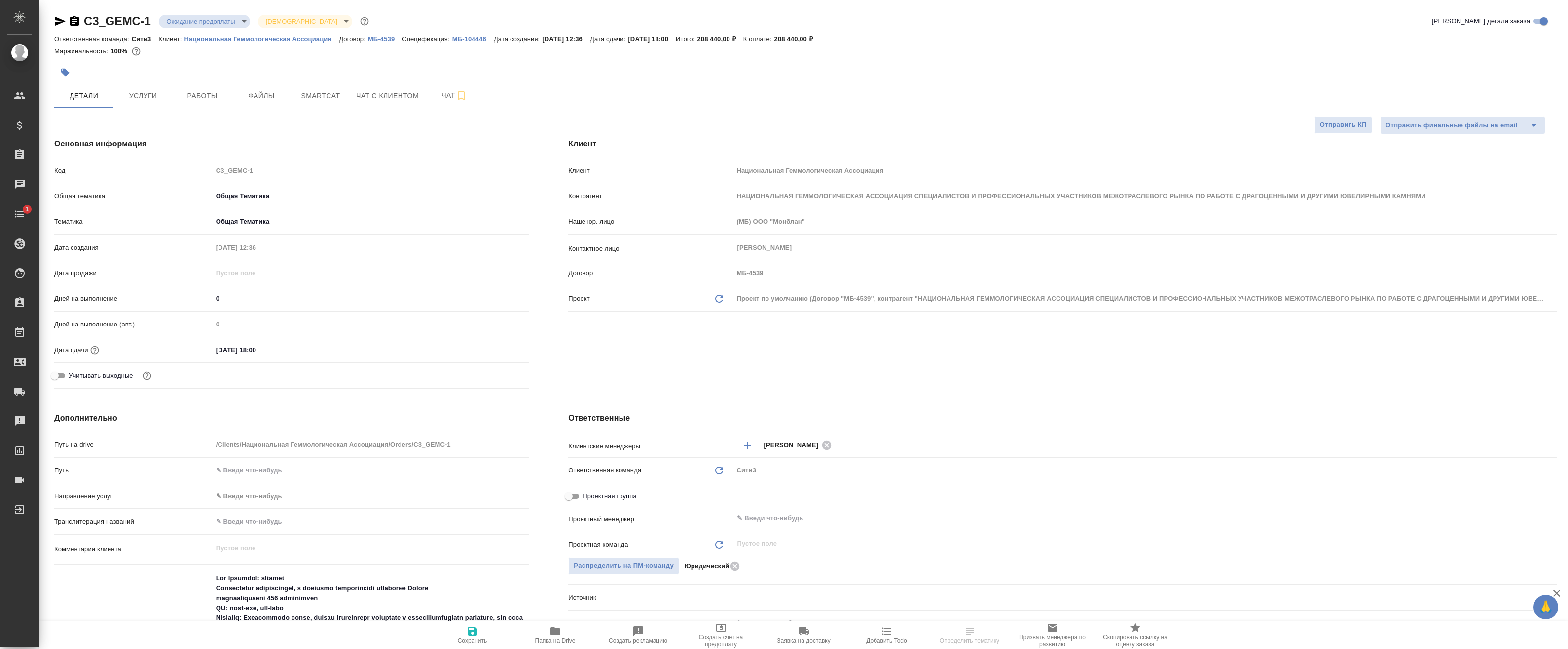
type textarea "x"
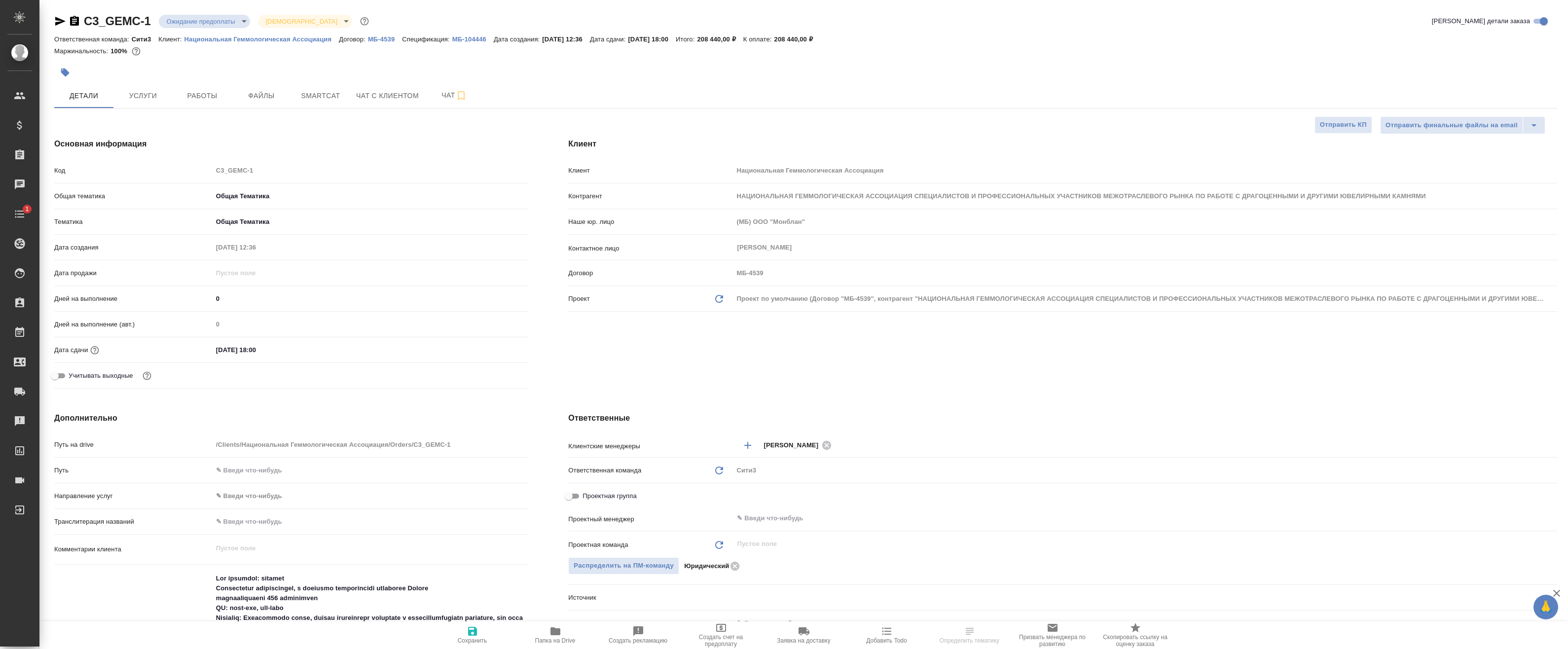
type textarea "x"
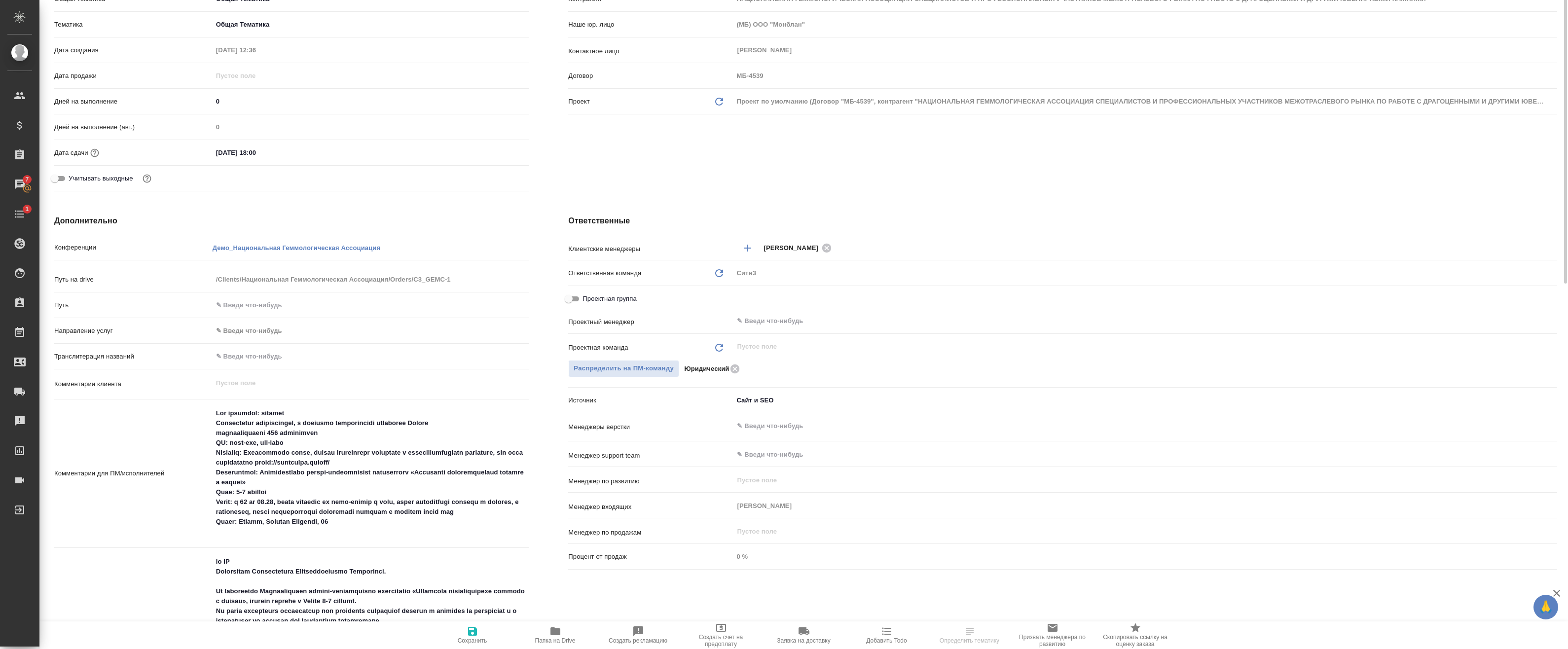
scroll to position [99, 0]
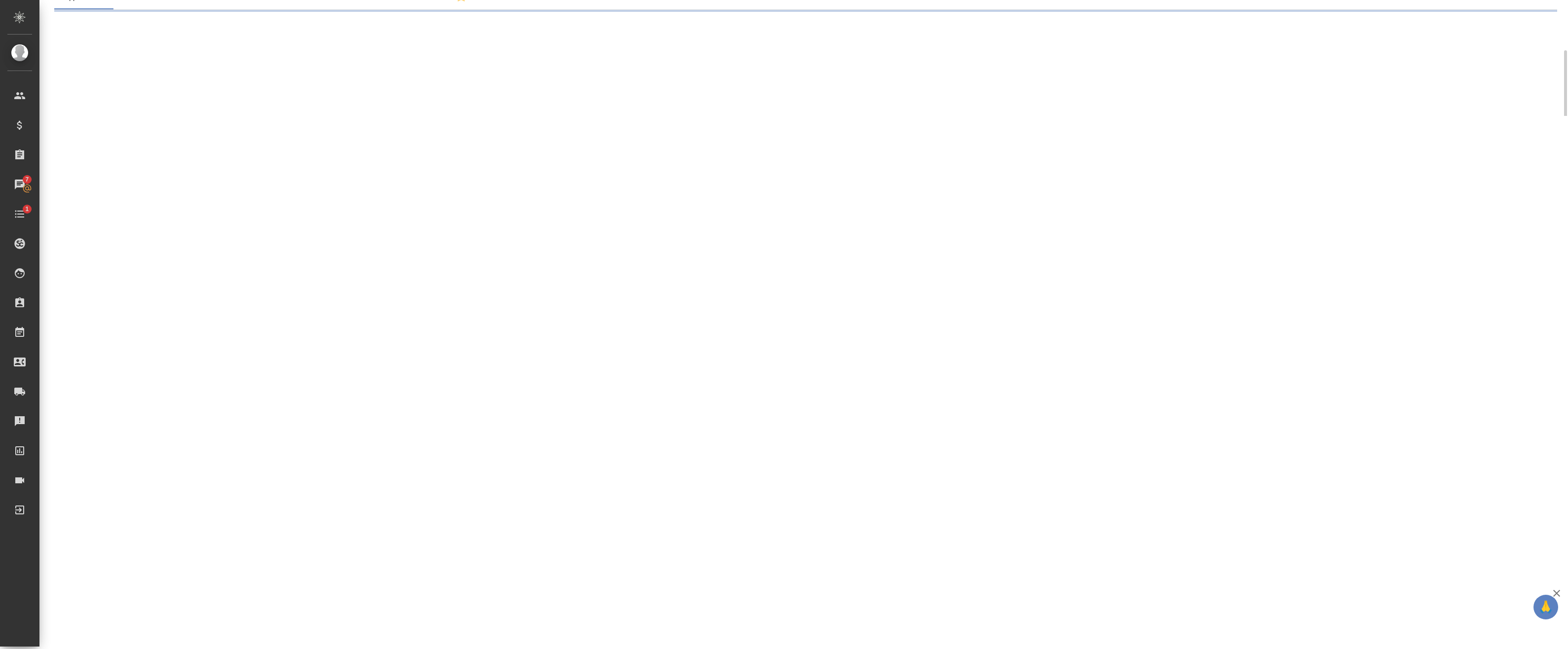
select select "RU"
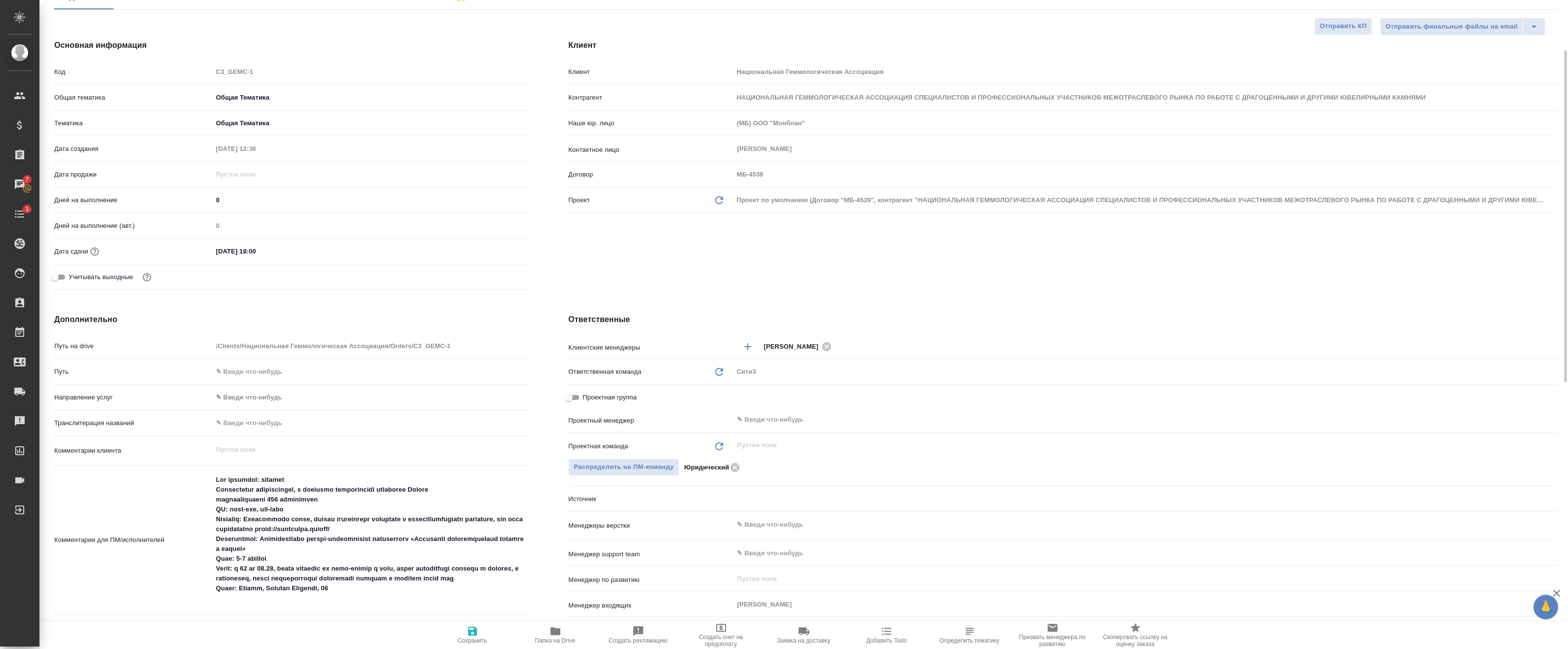
type textarea "x"
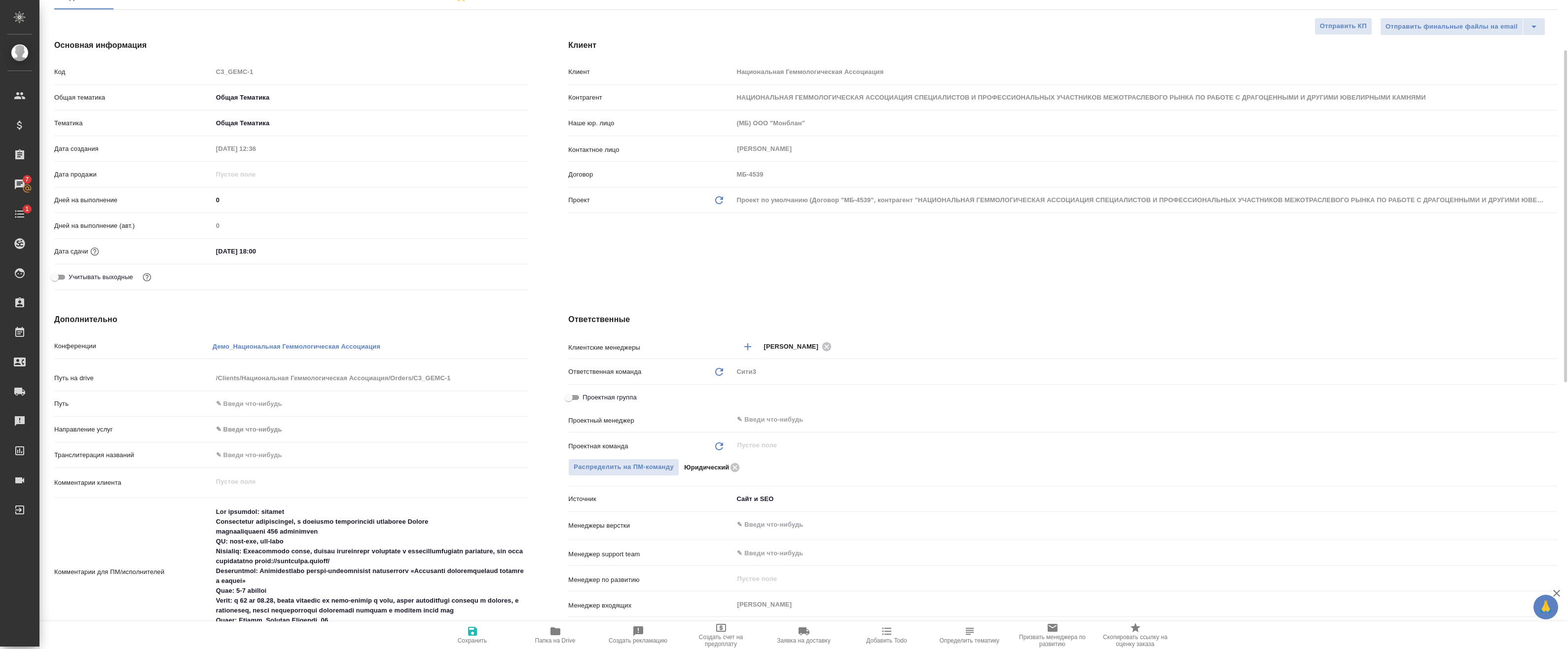
click at [525, 250] on div "[DATE] 18:00" at bounding box center [370, 251] width 316 height 15
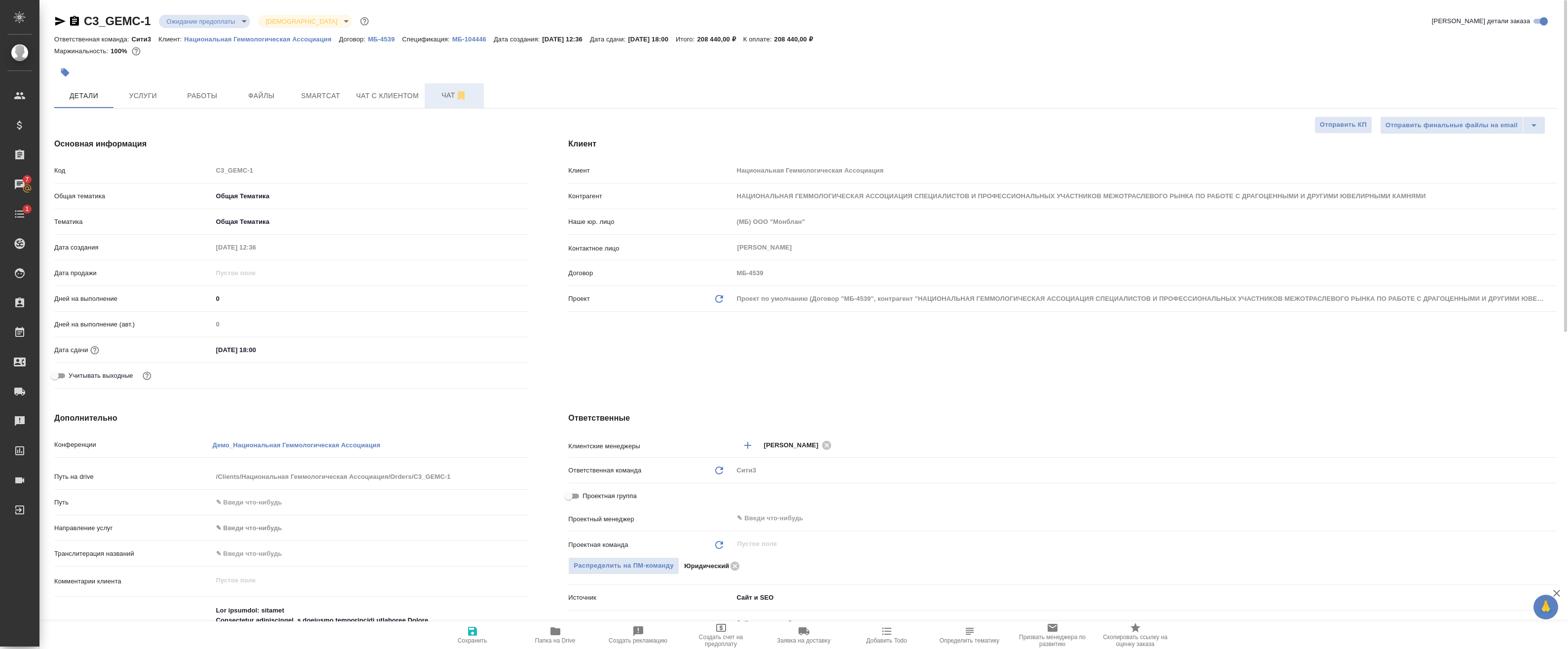
click at [454, 95] on span "Чат" at bounding box center [454, 95] width 47 height 12
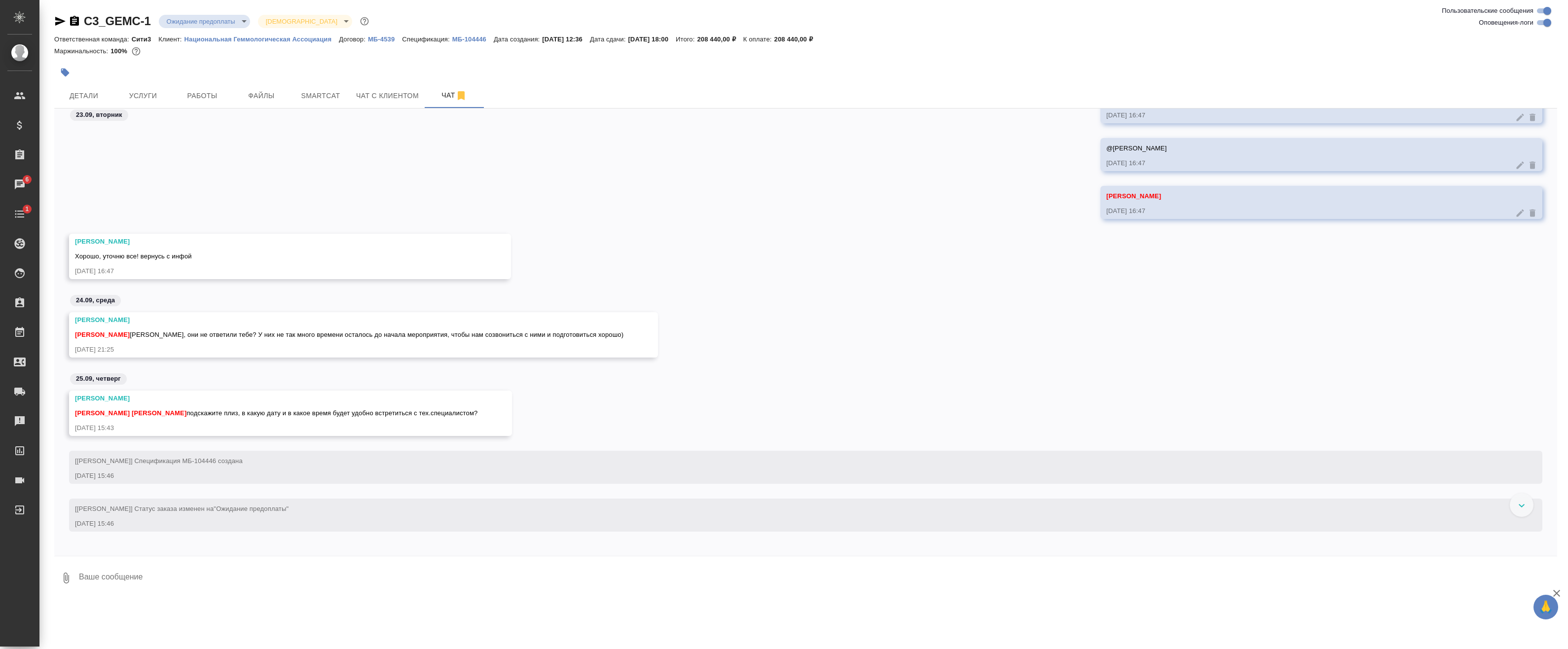
scroll to position [3371, 0]
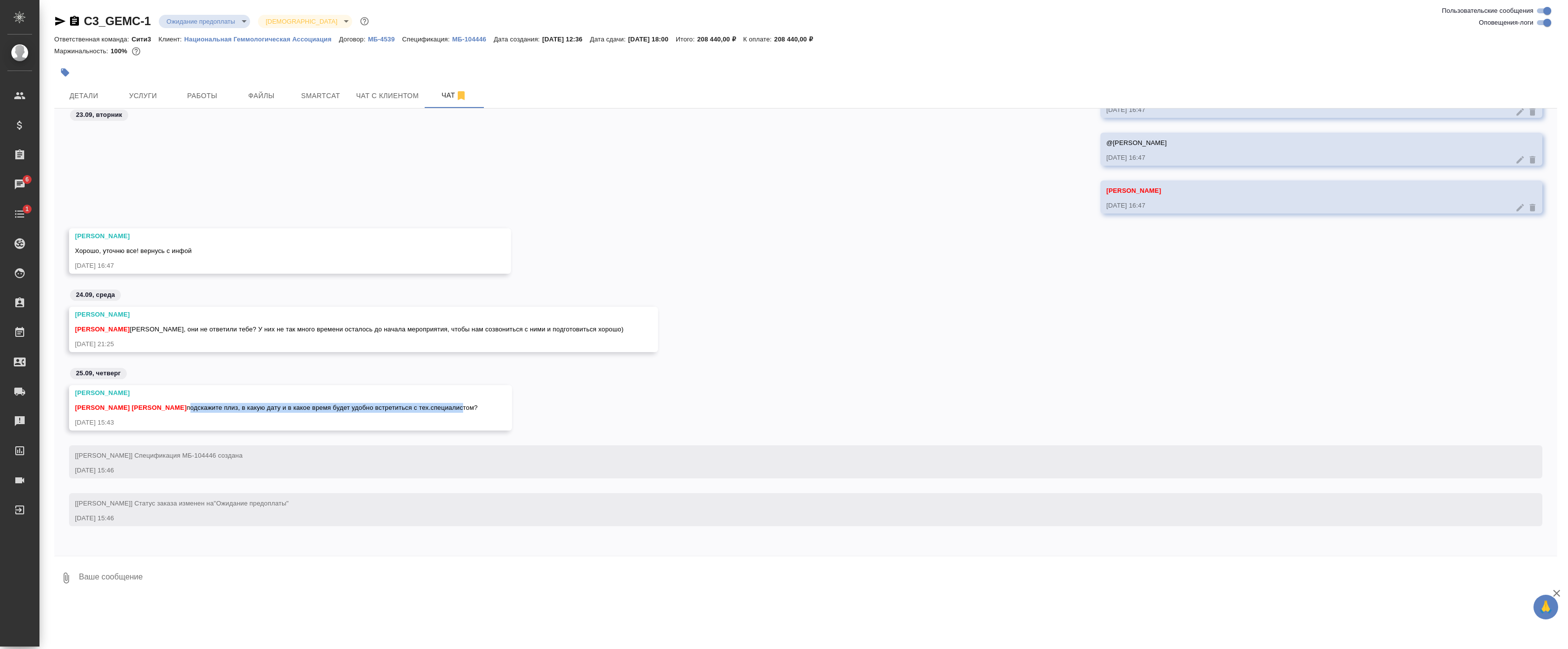
drag, startPoint x: 182, startPoint y: 407, endPoint x: 459, endPoint y: 409, distance: 277.0
click at [458, 409] on span "Федотова Ирина Баданян Артак подскажите плиз, в какую дату и в какое время буде…" at bounding box center [276, 407] width 402 height 8
click at [239, 567] on textarea at bounding box center [817, 578] width 1479 height 34
type textarea """
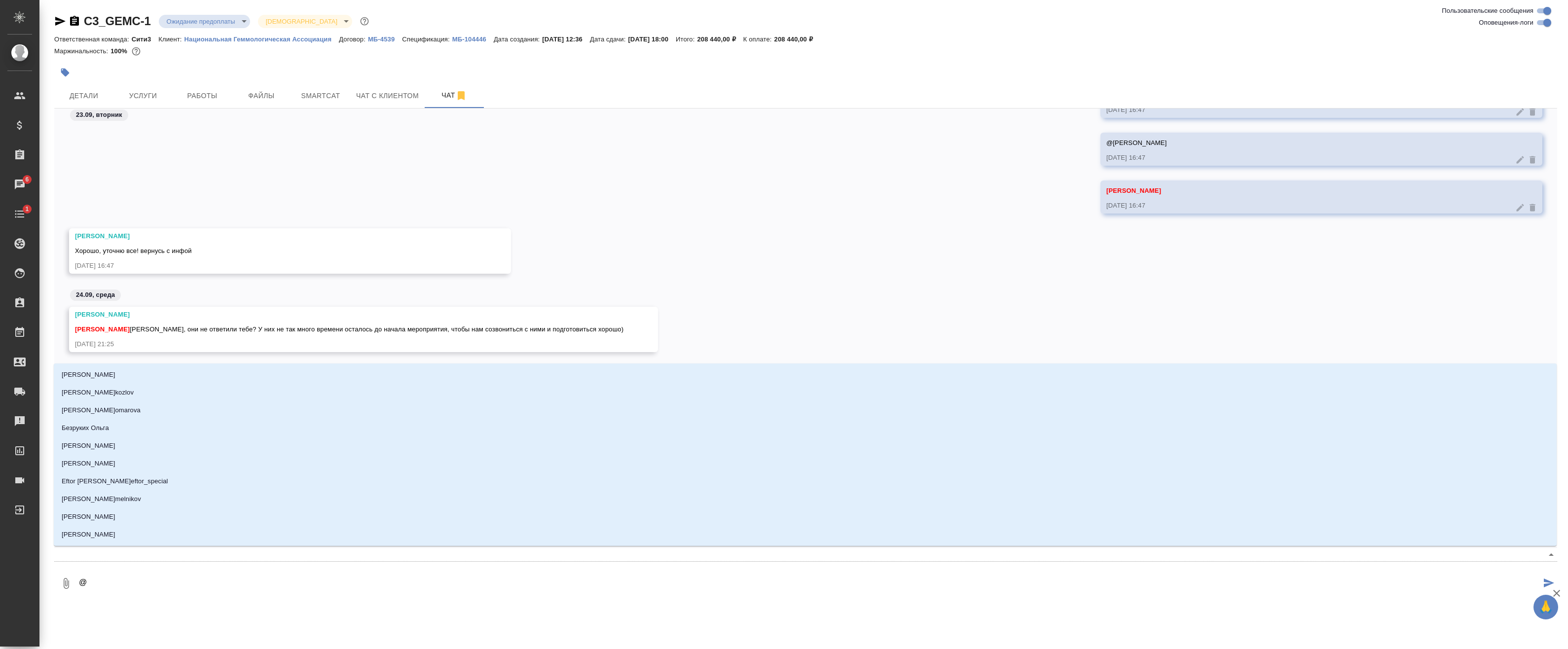
type textarea "@b"
type input "b"
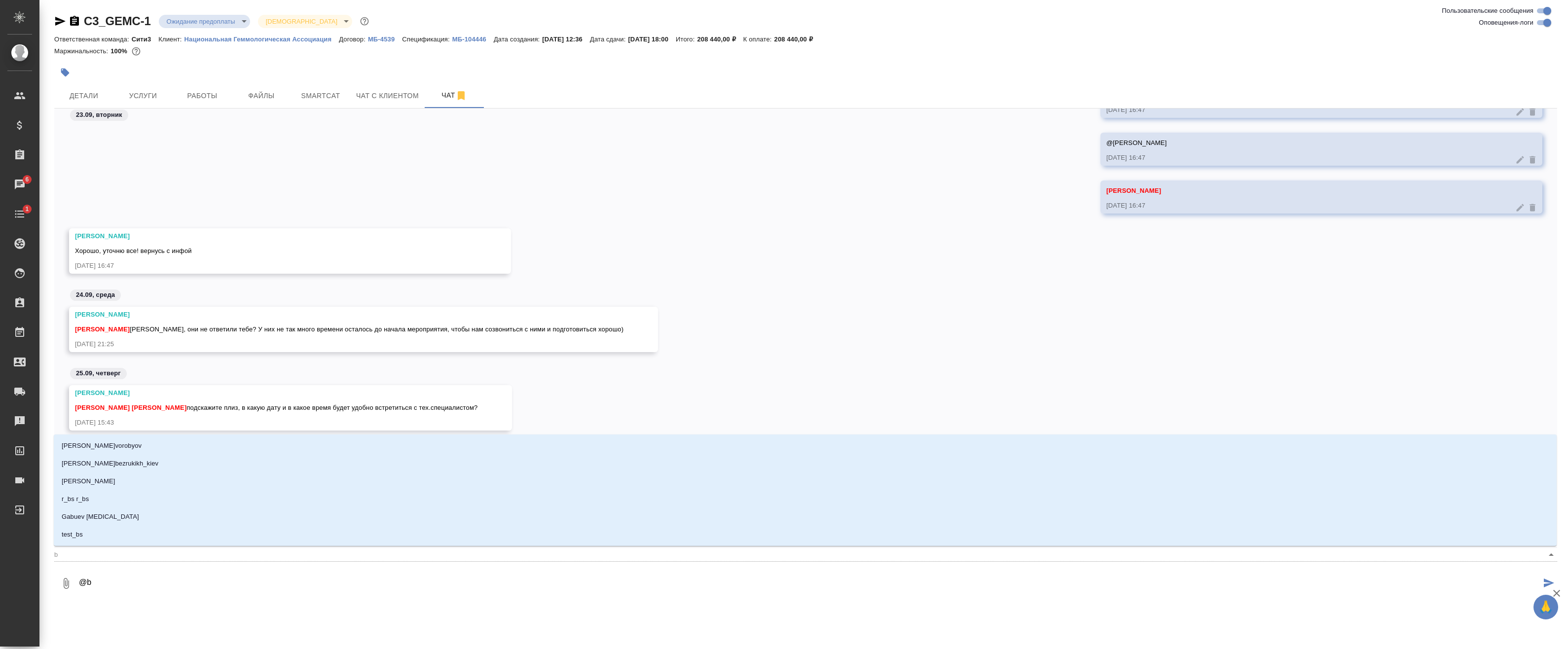
type textarea "@"
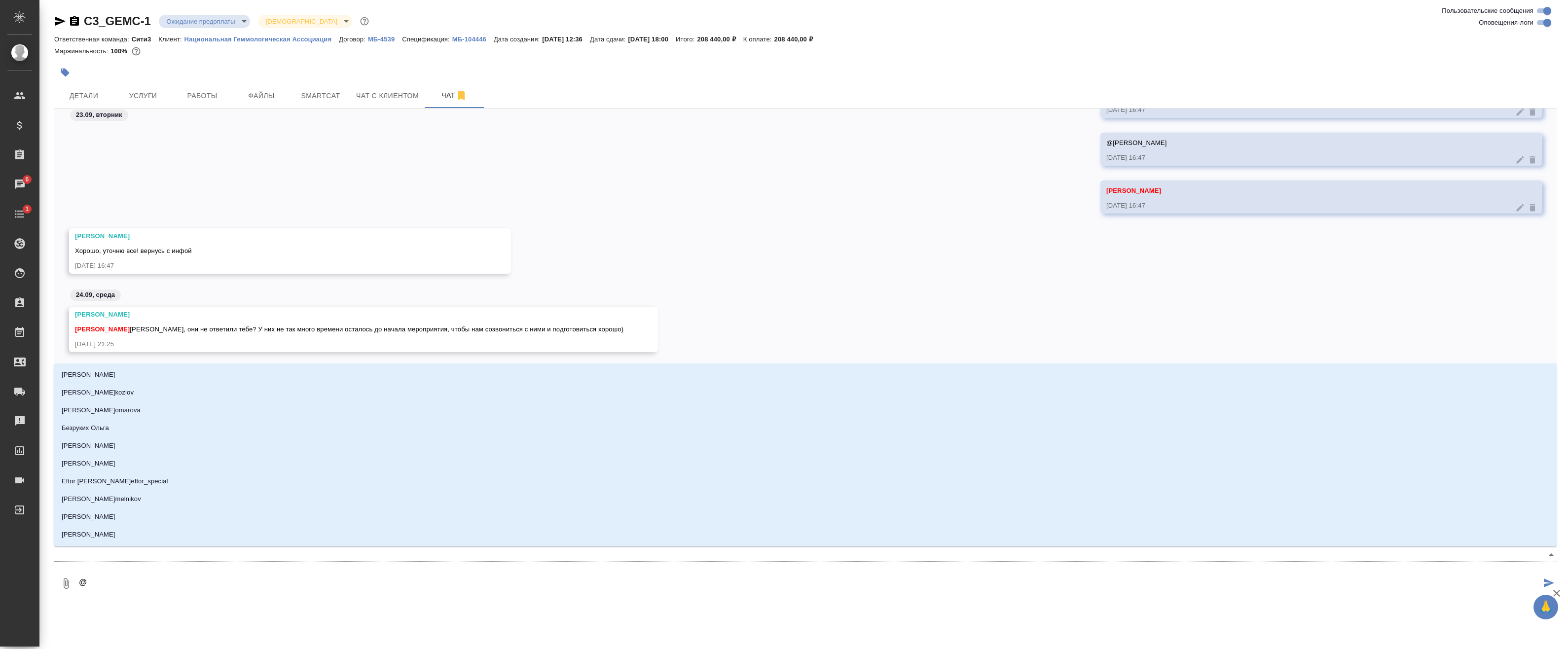
type textarea "@и"
type input "и"
type textarea "@ил"
type input "ил"
type textarea "@иль"
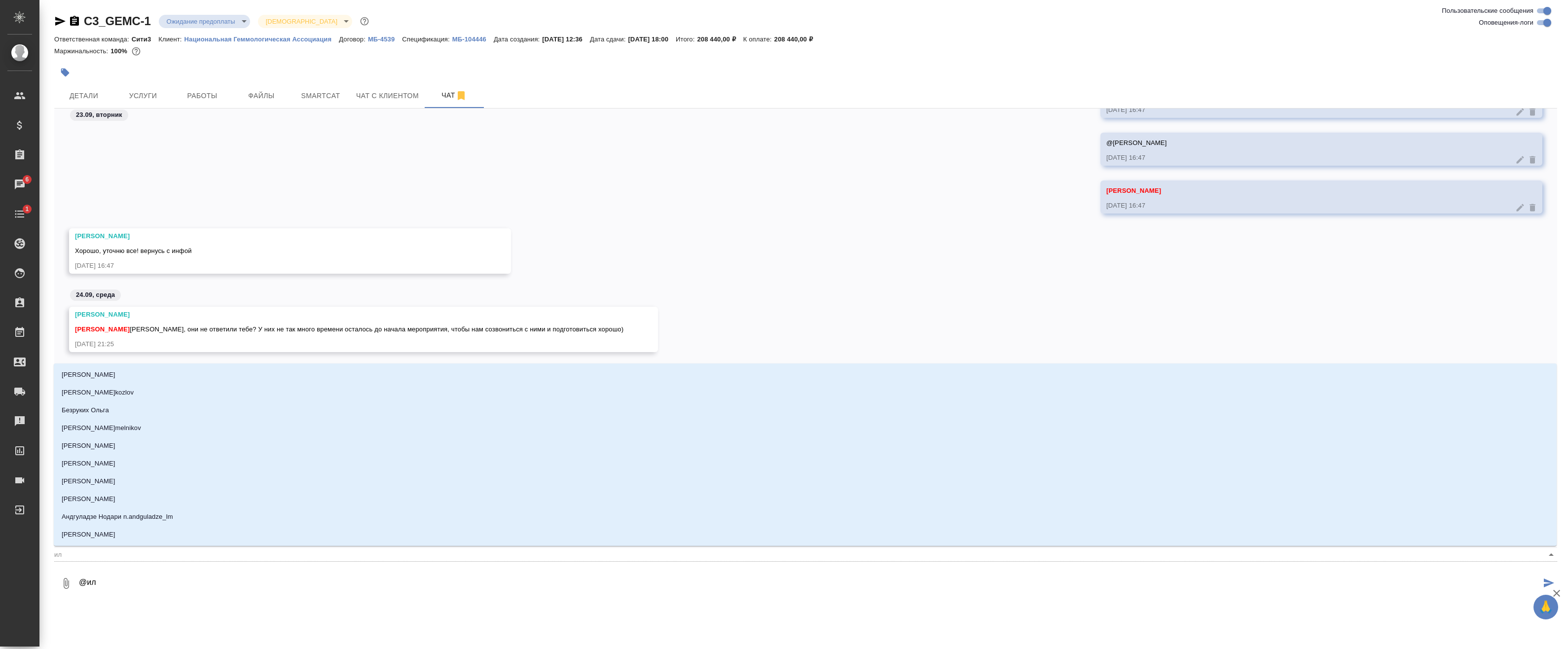
type input "иль"
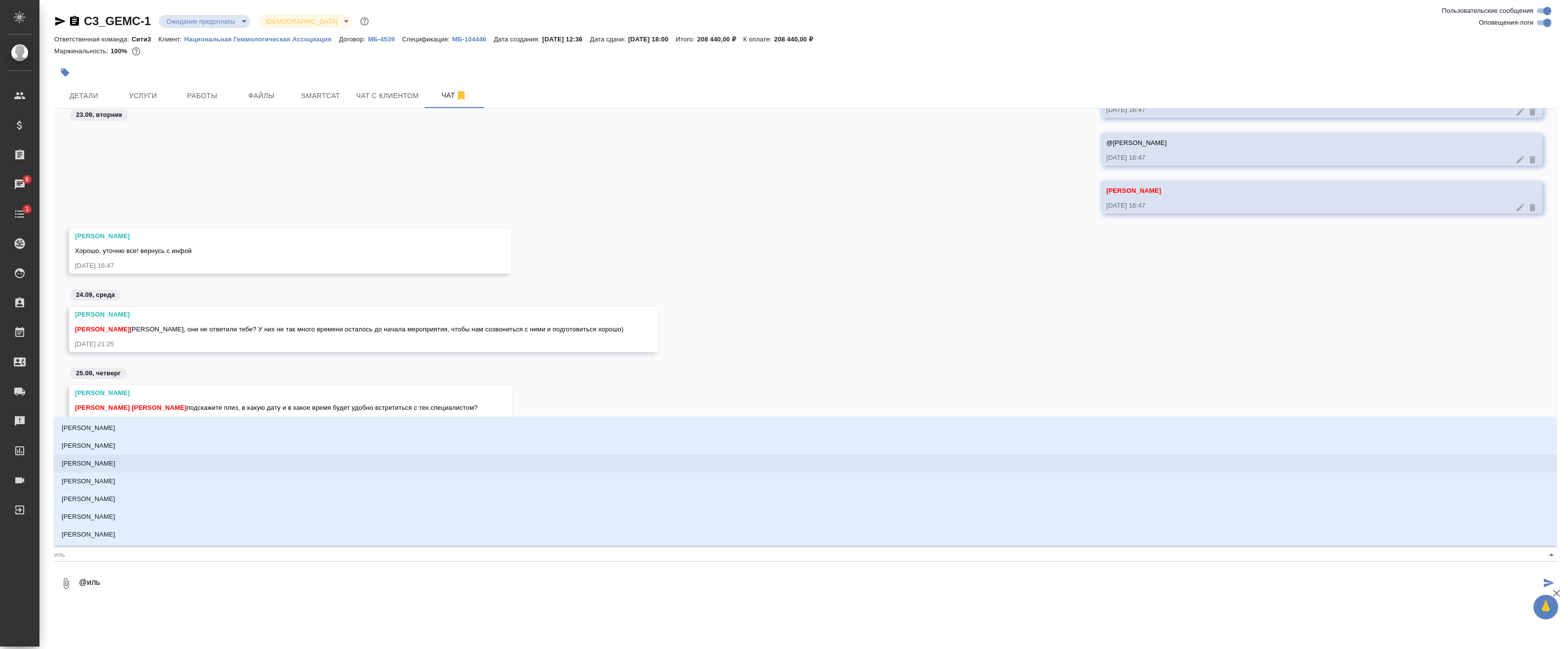
type textarea "@[PERSON_NAME]"
type input "[PERSON_NAME]"
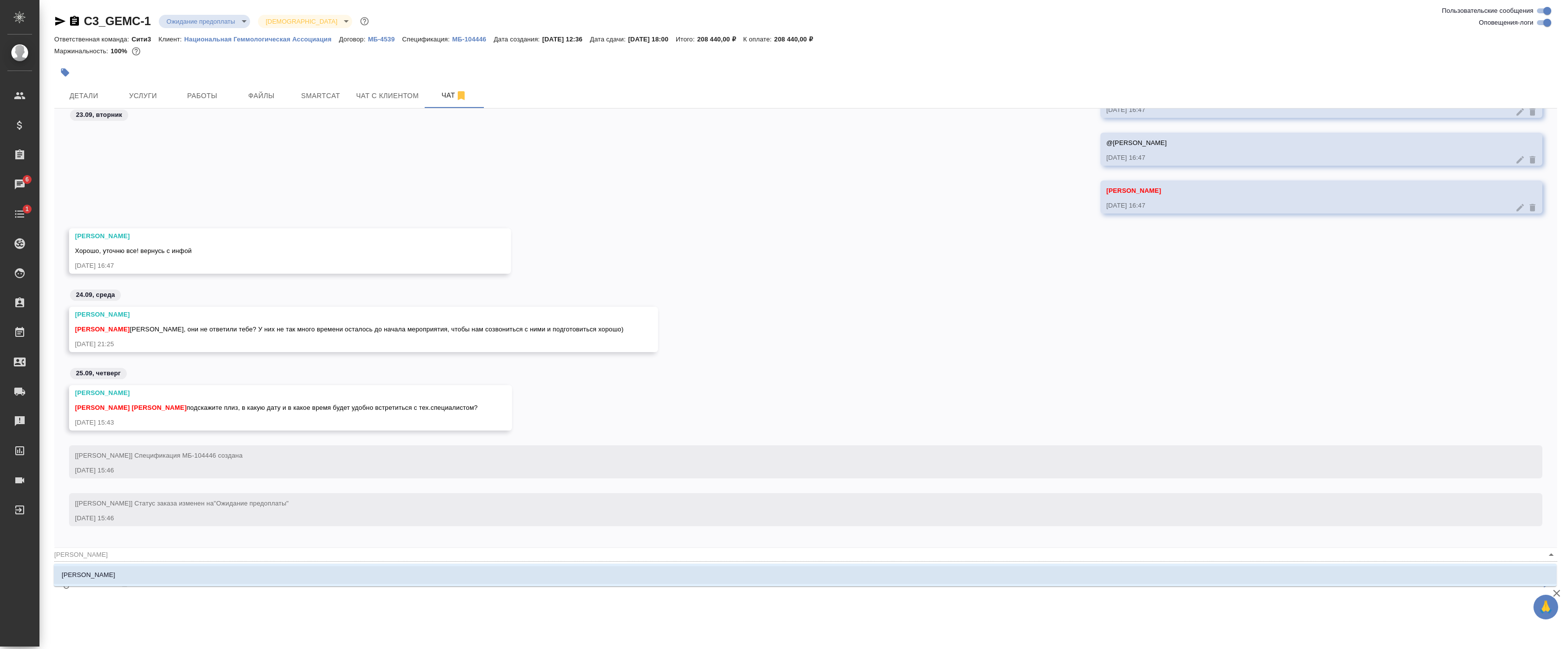
click at [156, 580] on li "[PERSON_NAME]" at bounding box center [805, 575] width 1503 height 18
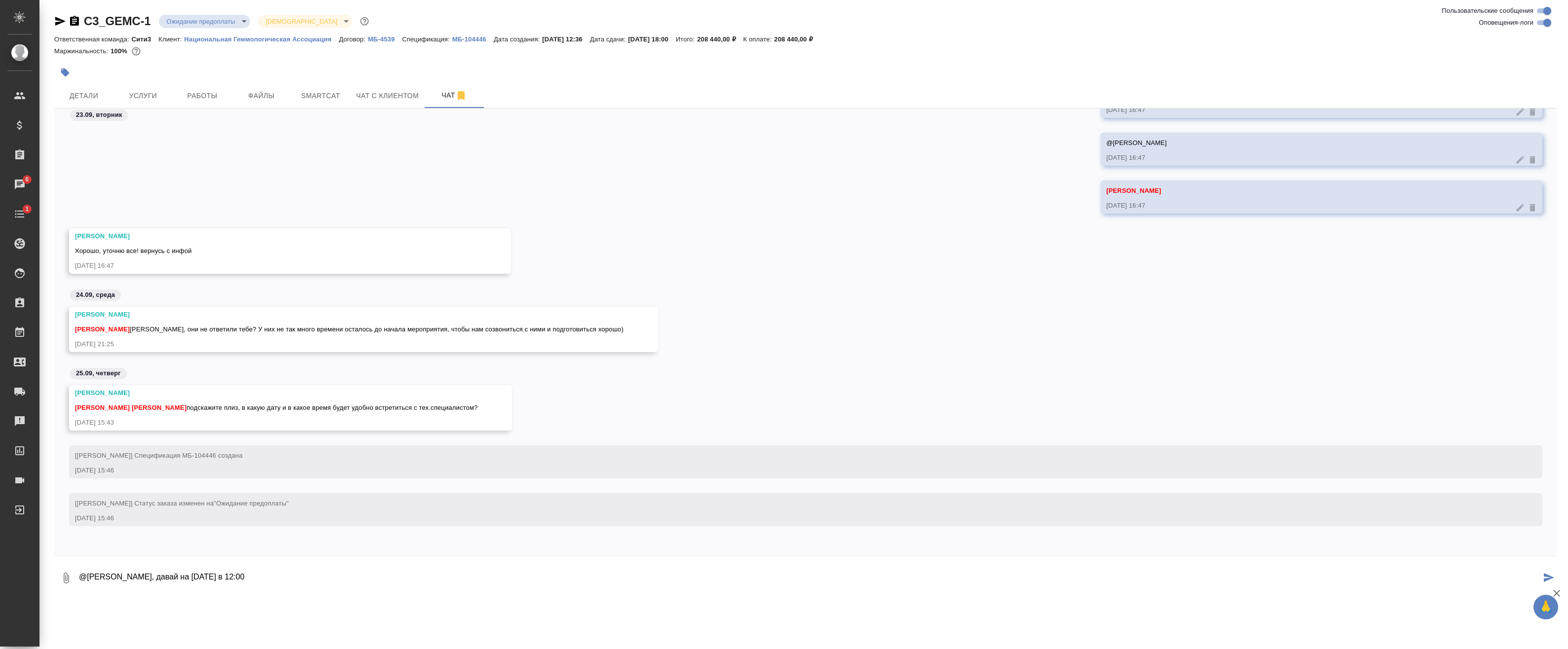
type textarea "@Ильина Екатерина Привет, давай на завтра в 12:00"
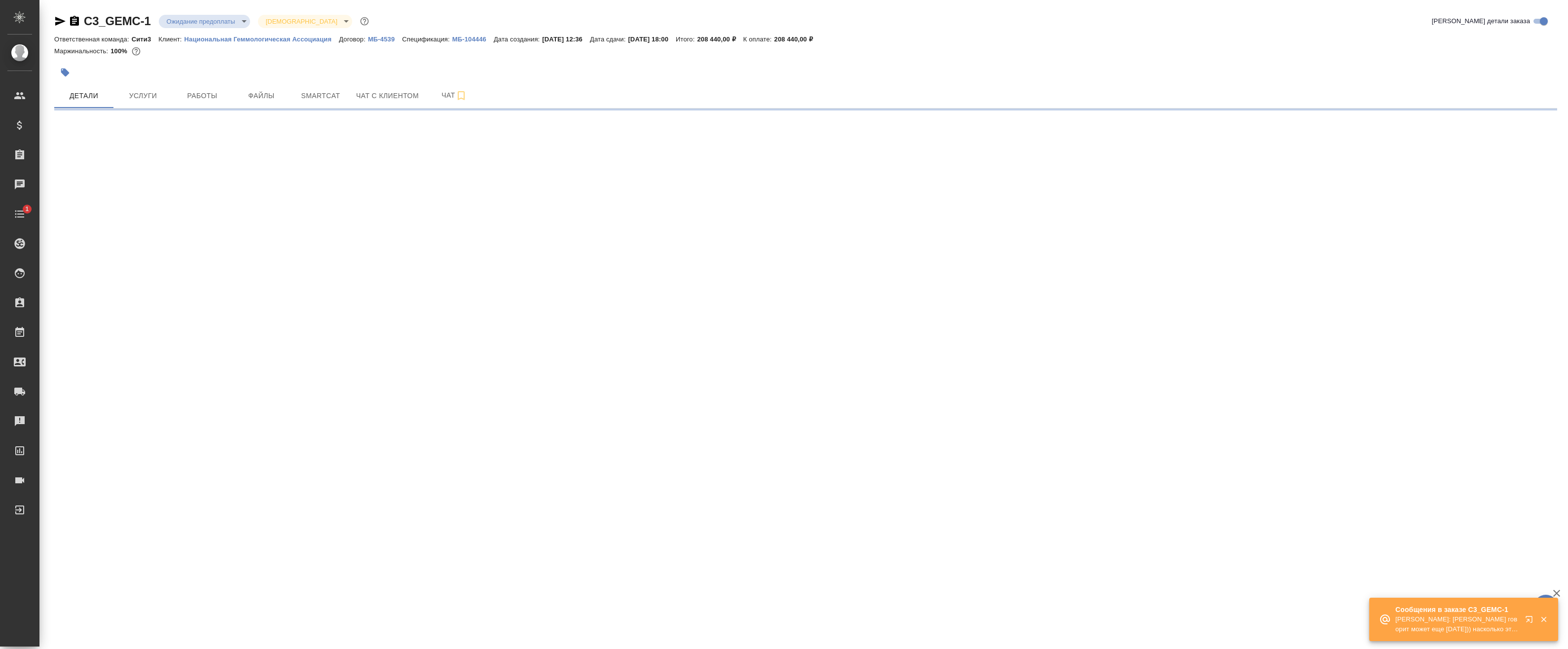
select select "RU"
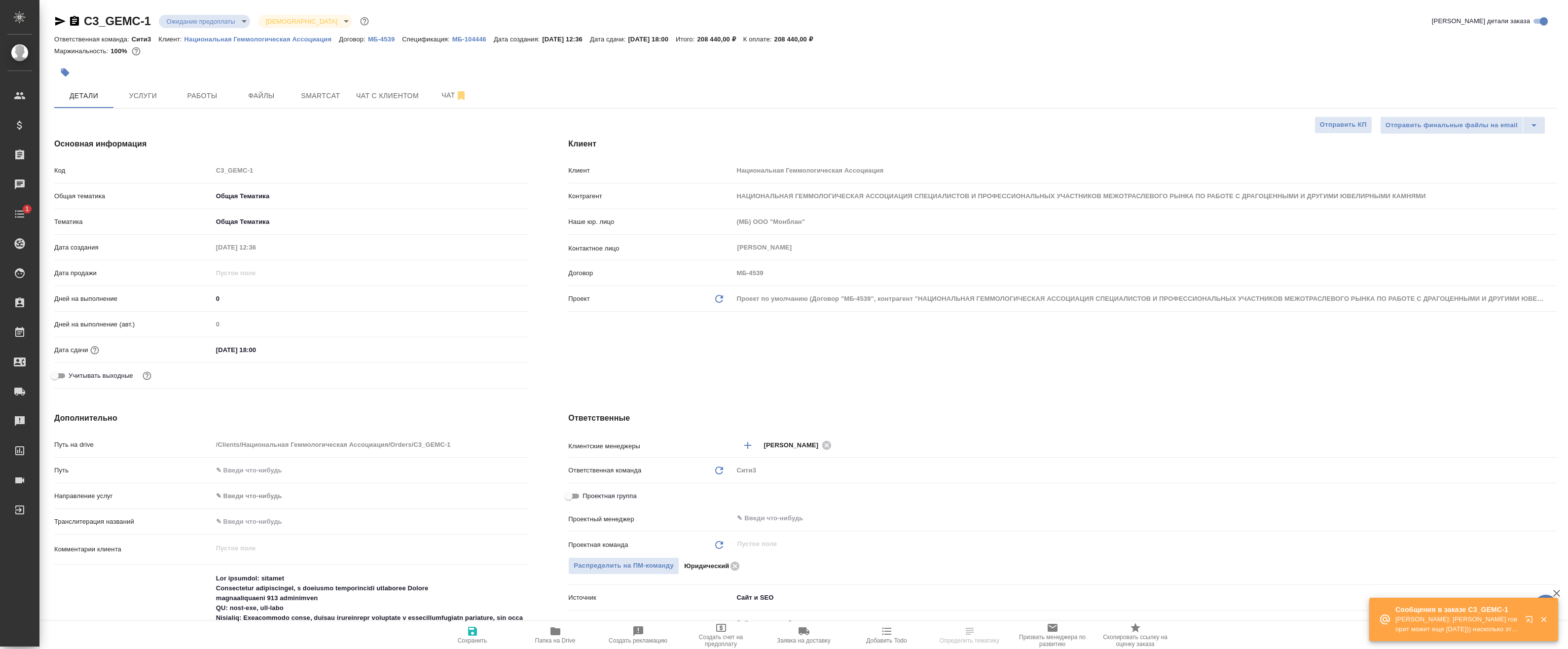
type textarea "x"
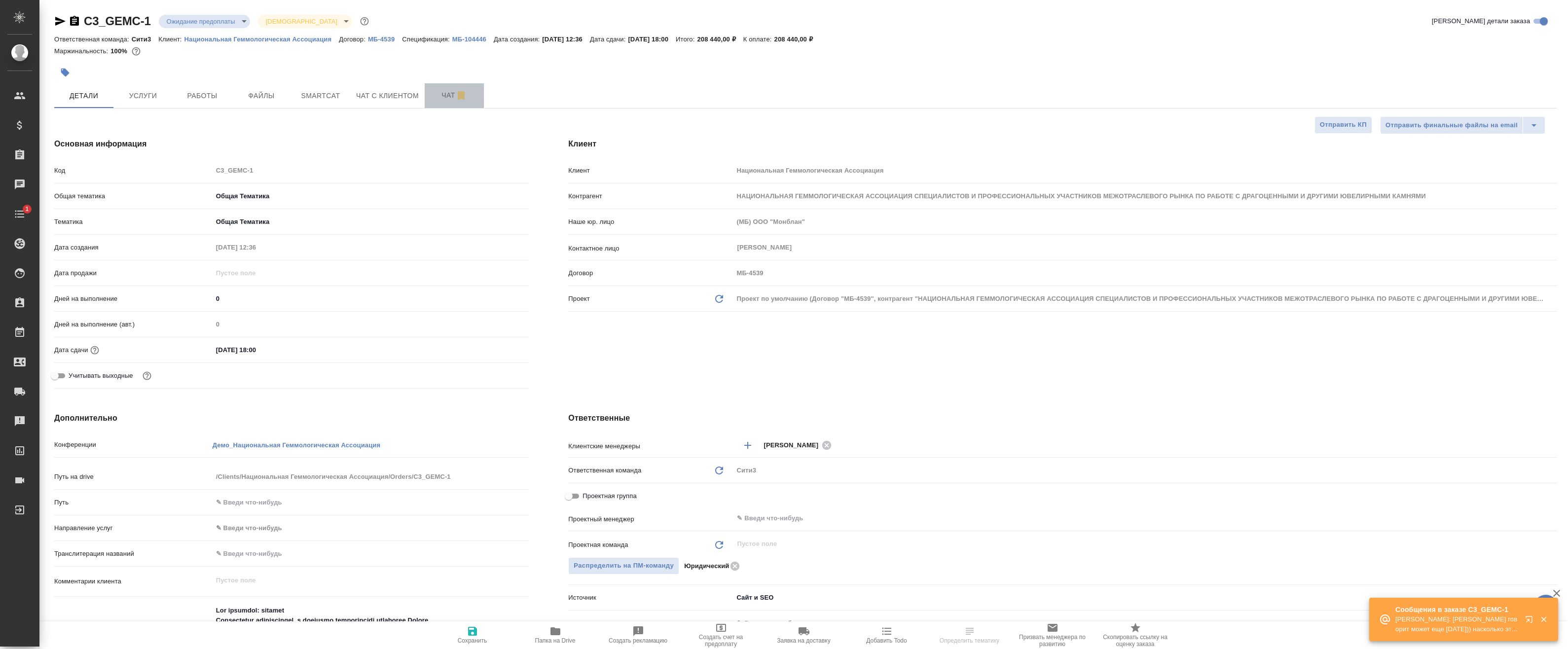
click at [445, 96] on span "Чат" at bounding box center [454, 95] width 47 height 12
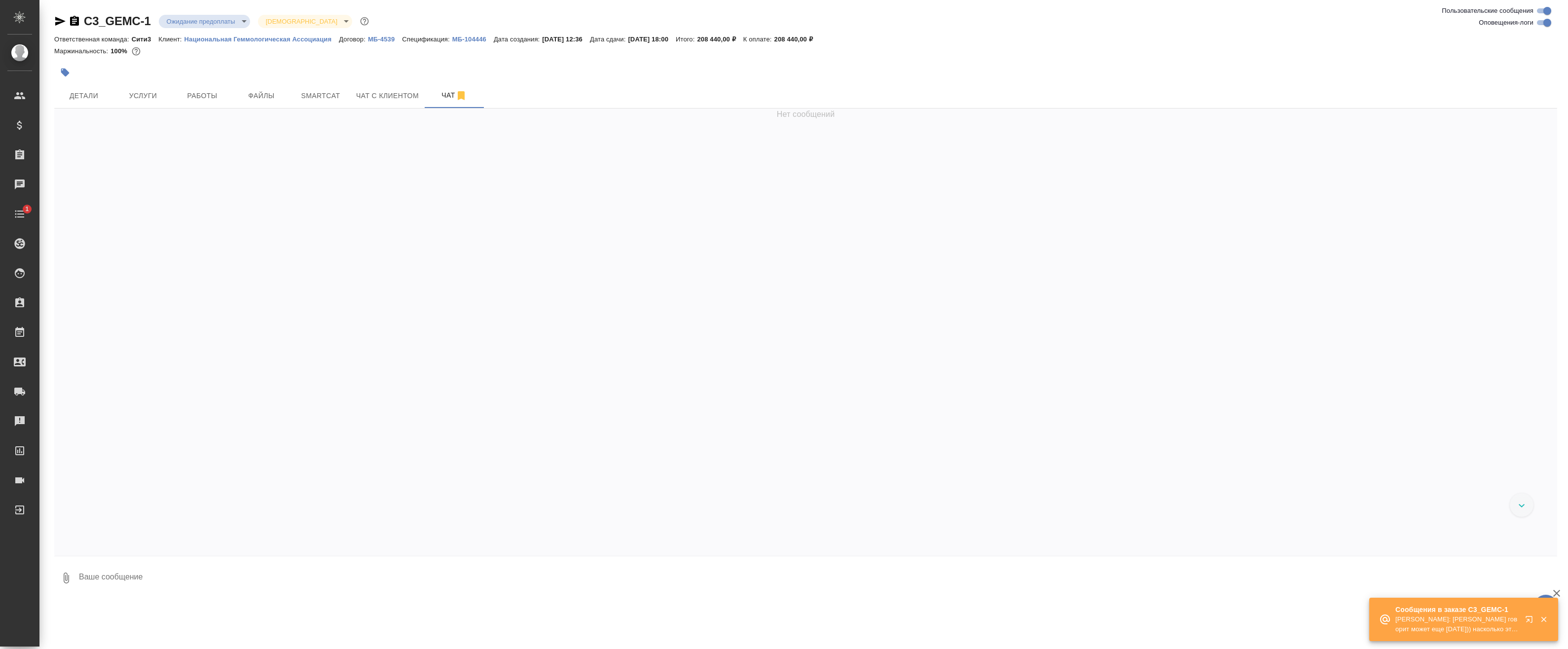
scroll to position [3308, 0]
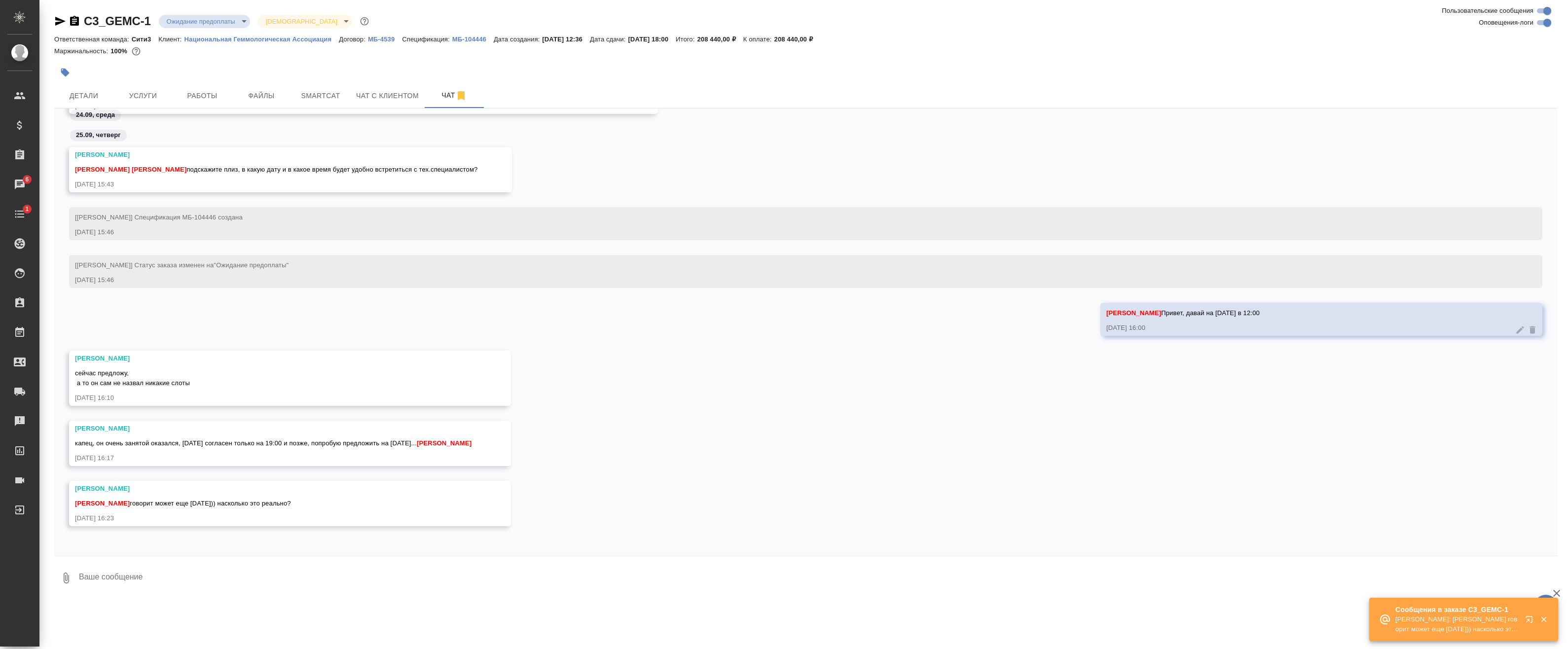
click at [298, 571] on textarea at bounding box center [817, 578] width 1479 height 34
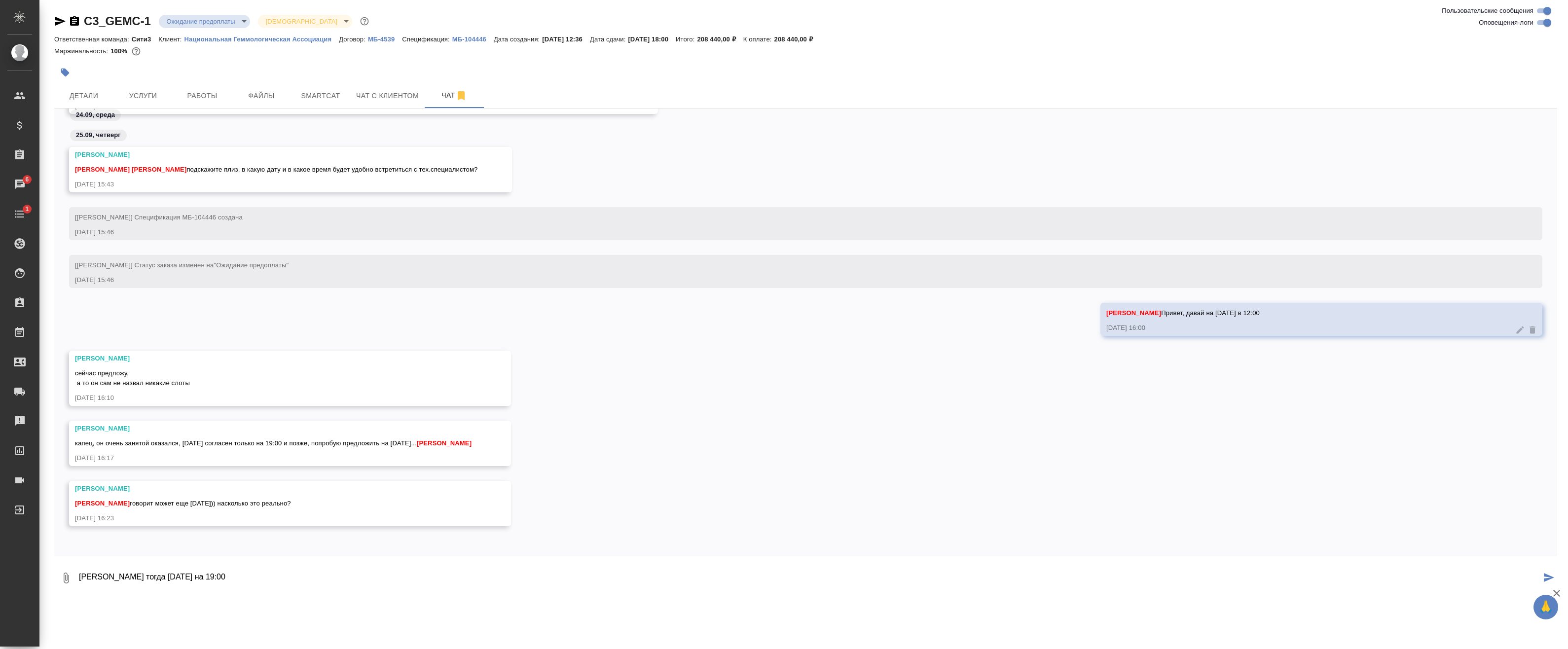
type textarea "[PERSON_NAME] тогда [DATE] на 19:00"
click at [615, 563] on textarea "[PERSON_NAME] тогда [DATE] на 19:00" at bounding box center [809, 578] width 1462 height 34
click at [1546, 577] on icon "submit" at bounding box center [1548, 578] width 10 height 9
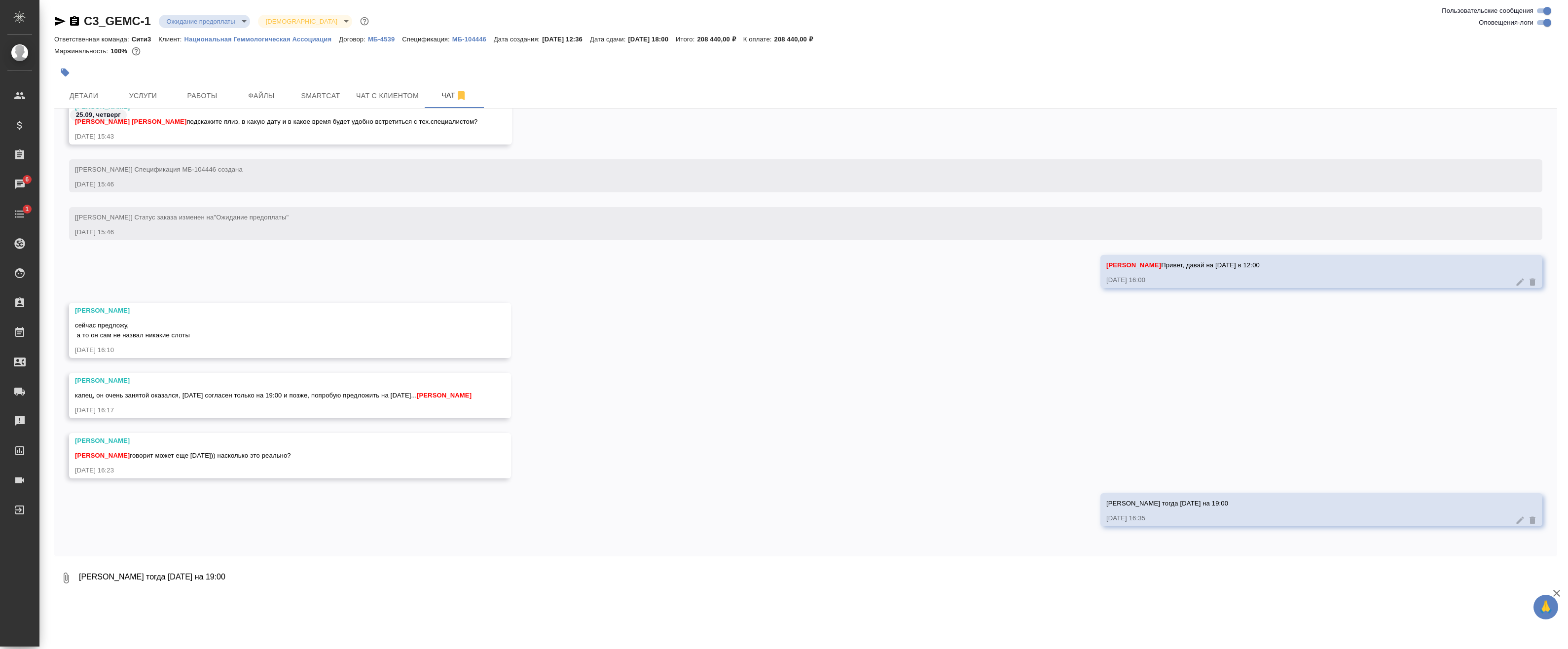
click at [1049, 572] on textarea "Давай тогда завтра на 19:00" at bounding box center [817, 578] width 1479 height 34
type textarea """
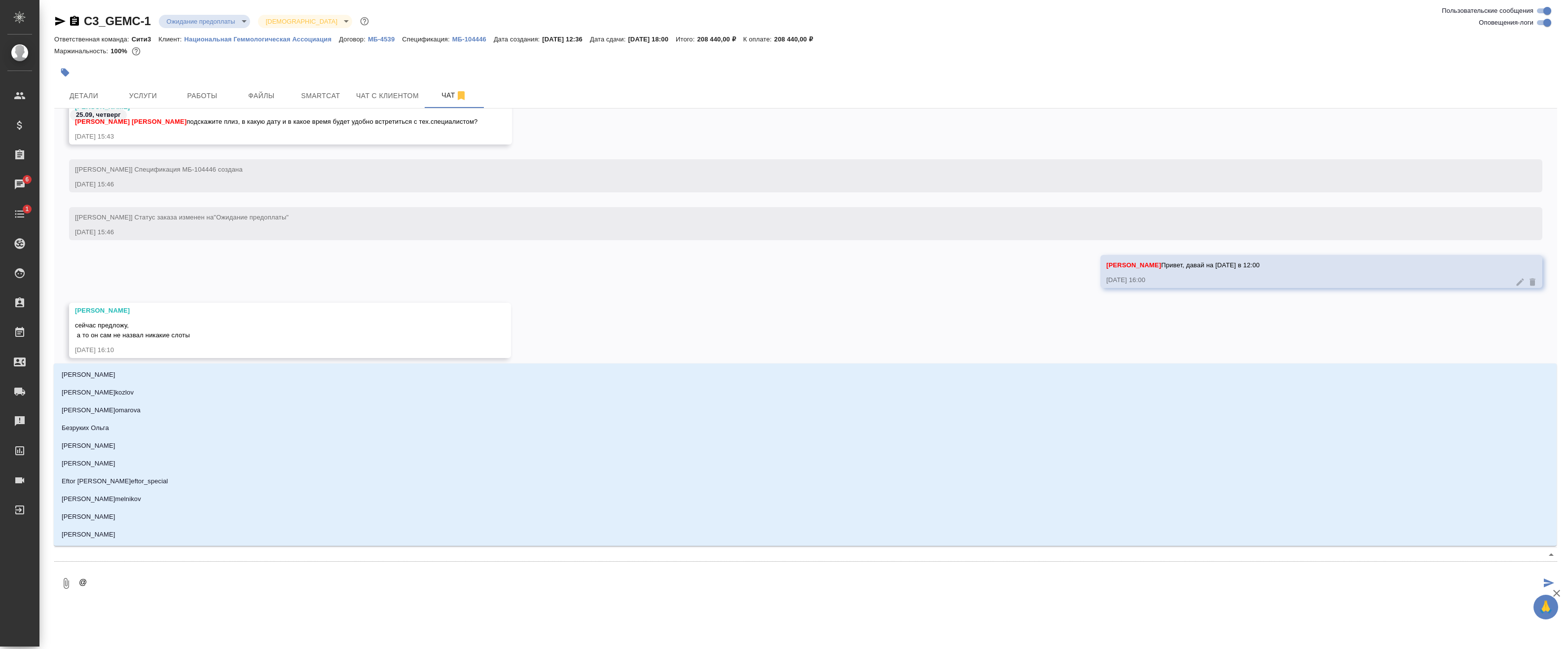
type textarea "@b"
type input "b"
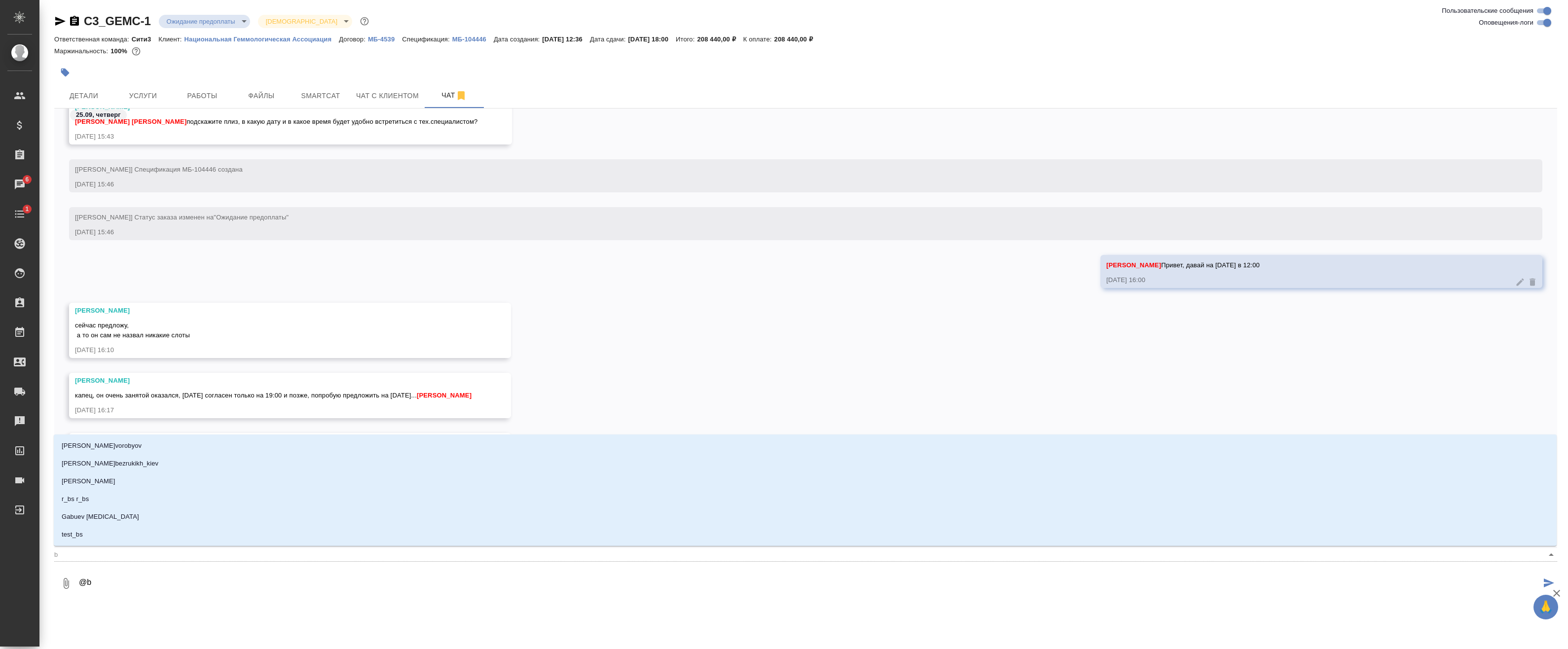
type textarea "@bk"
type input "bk"
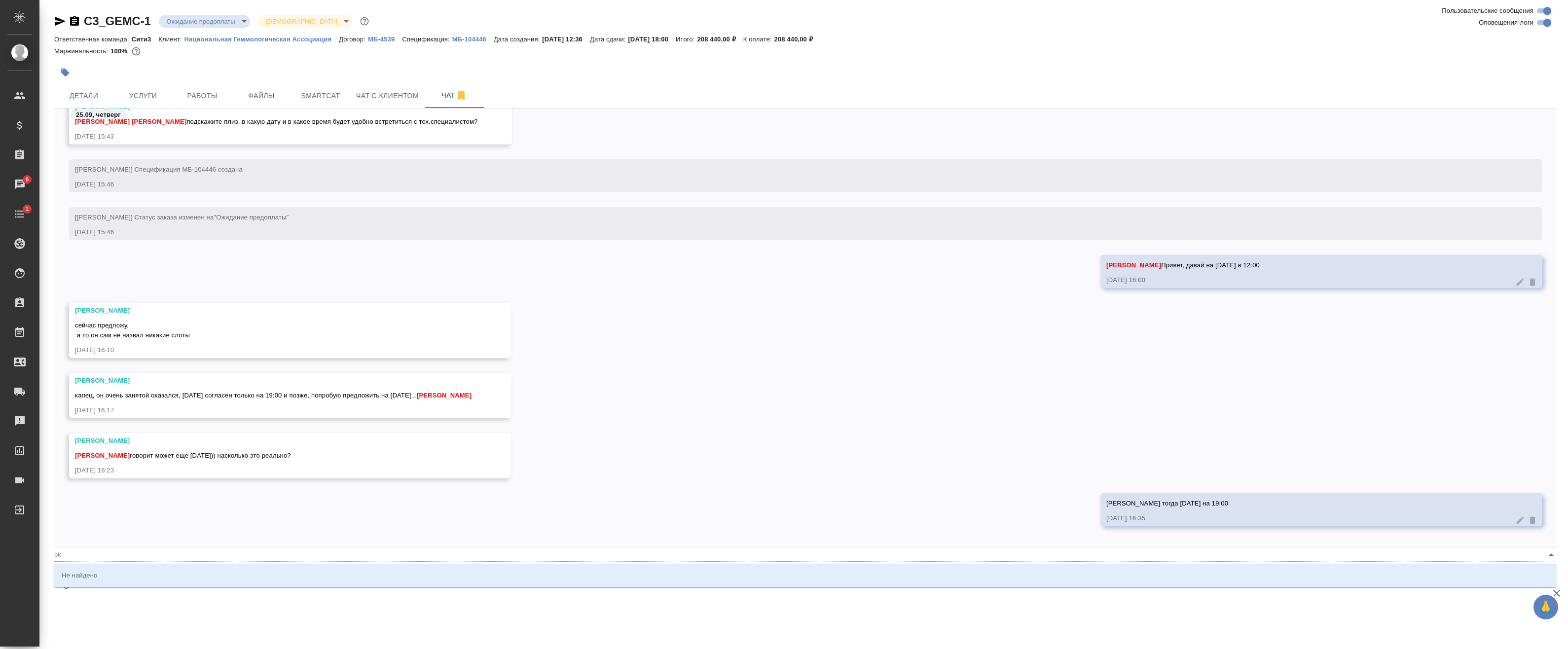
type textarea "@bkm"
type input "bkm"
type textarea "@bk"
type input "bk"
type textarea "@b"
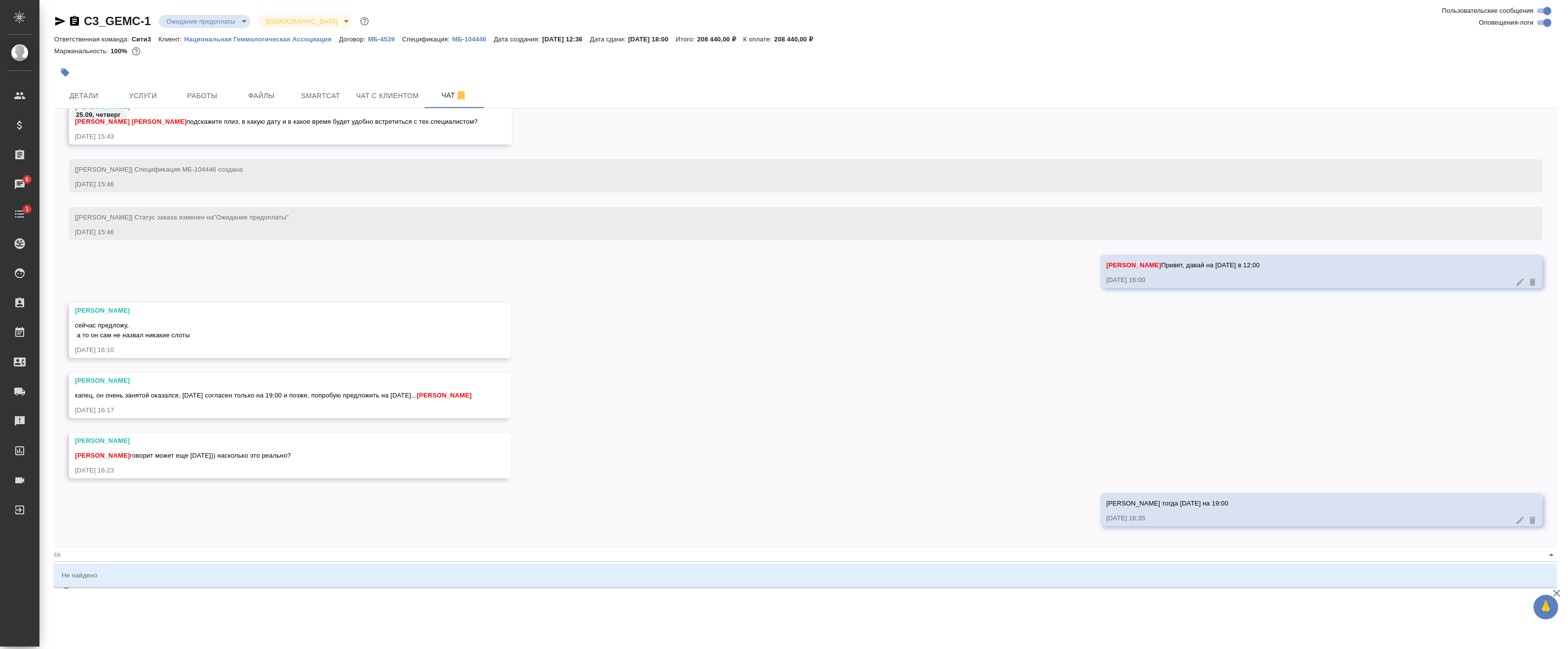
type input "b"
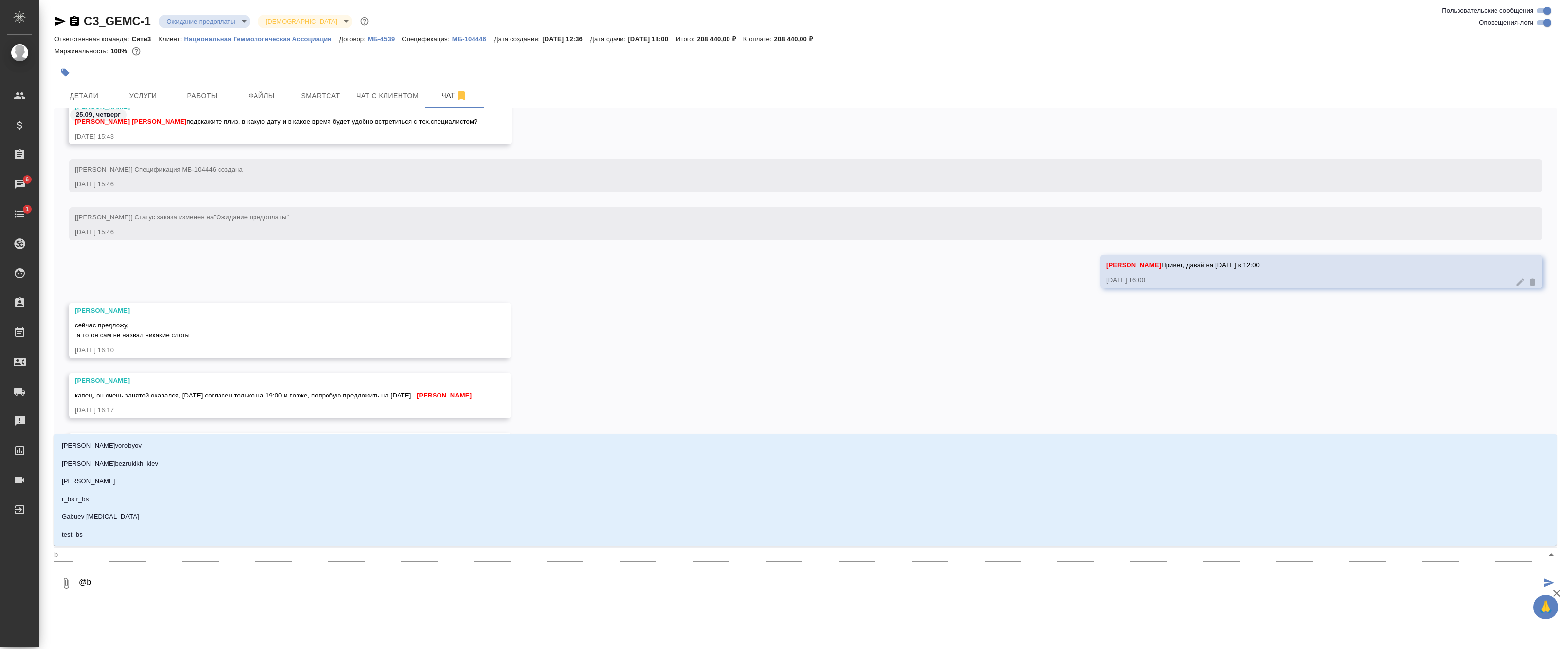
type textarea "@"
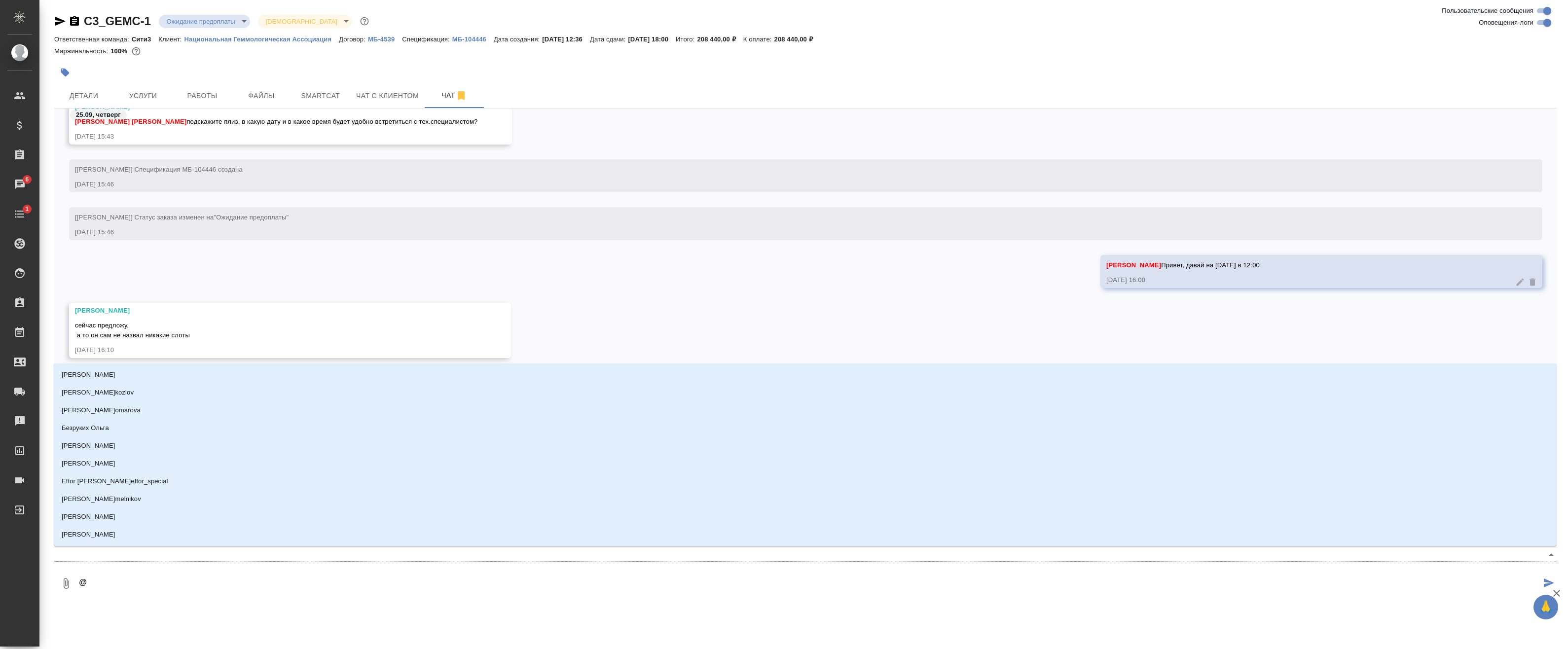
type textarea "@и"
type input "и"
type textarea "@ил"
type input "ил"
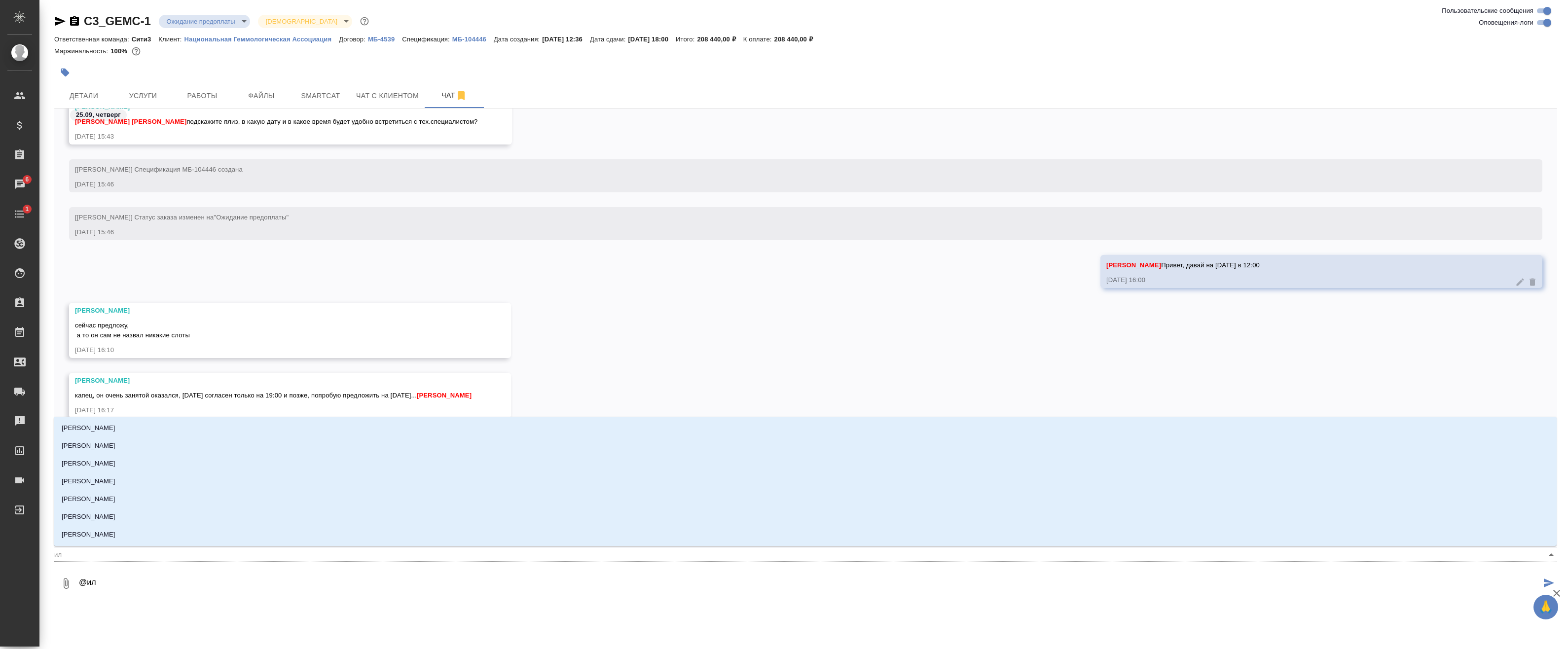
type textarea "@иль"
type input "иль"
type textarea "@ильн"
type input "ильн"
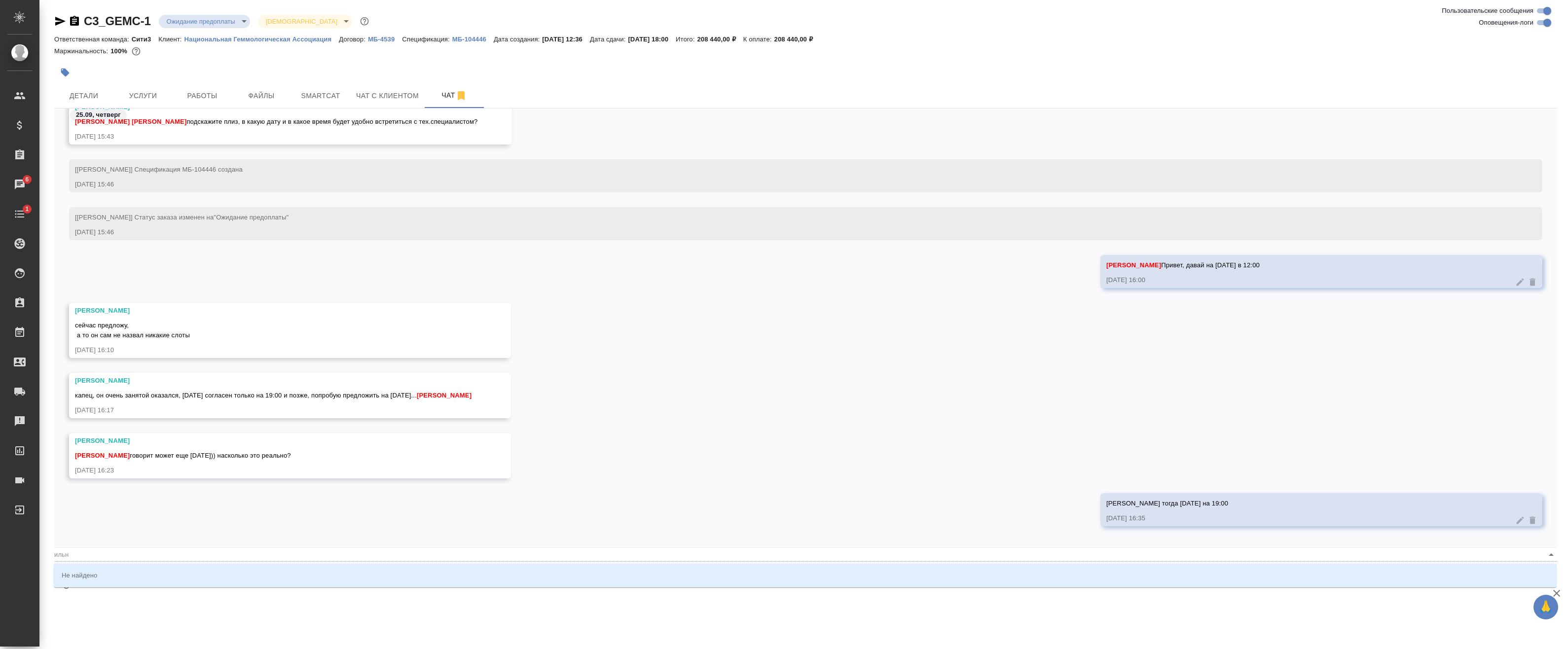
type textarea "@иль"
type input "иль"
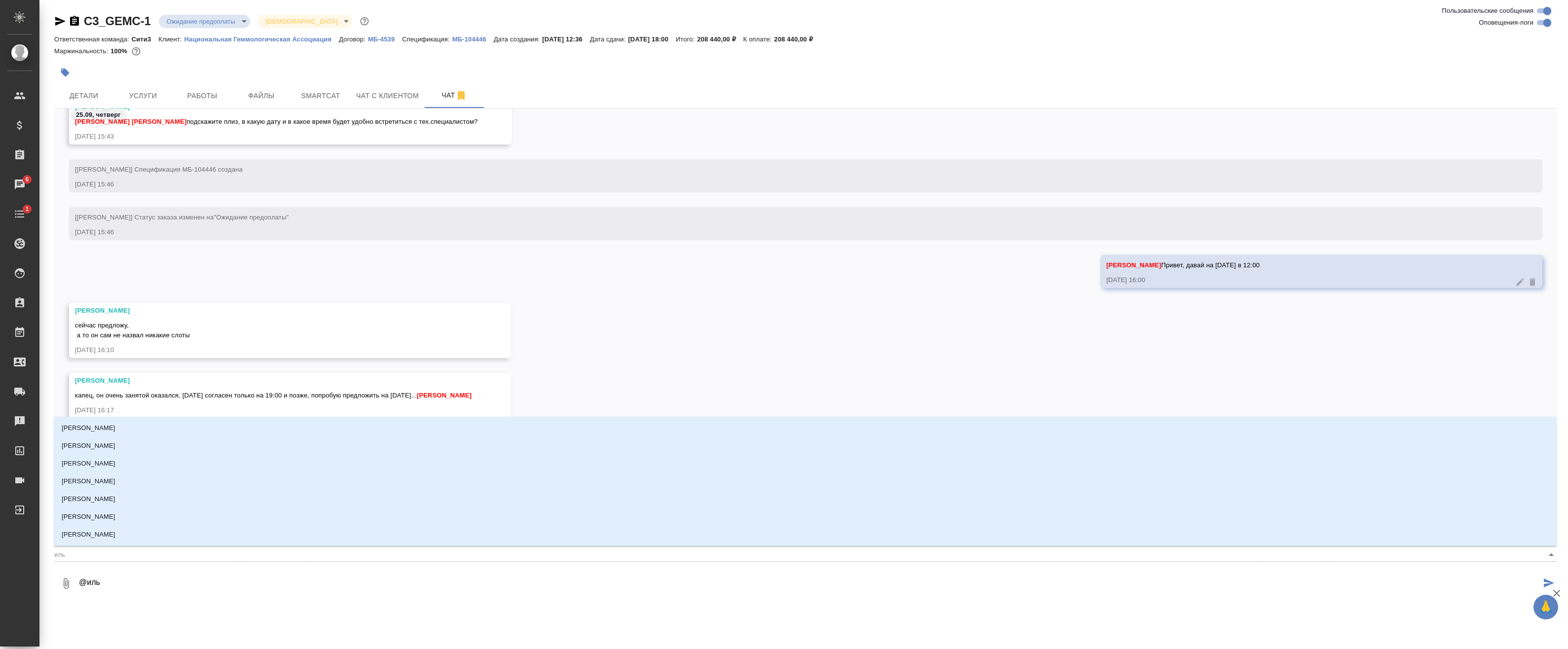
type textarea "@ильи"
type input "ильи"
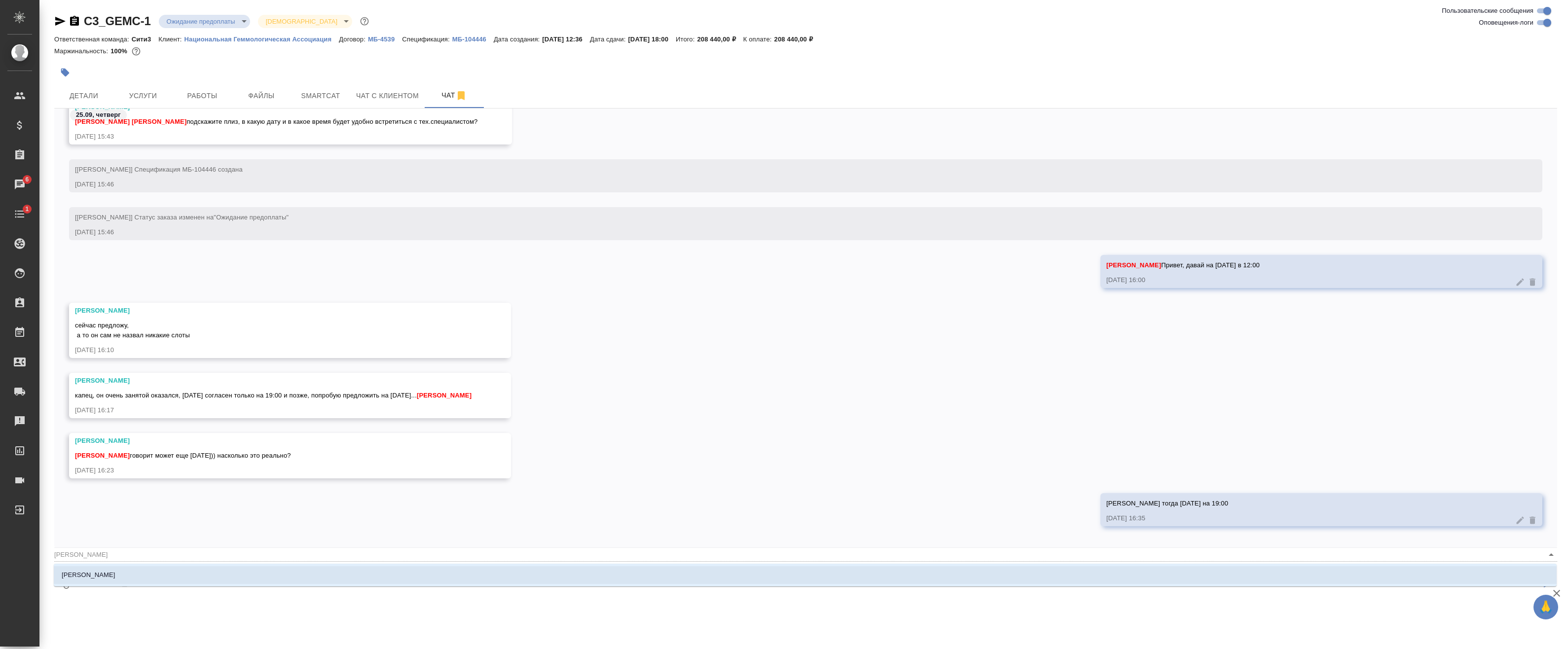
type textarea "@иль"
type input "иль"
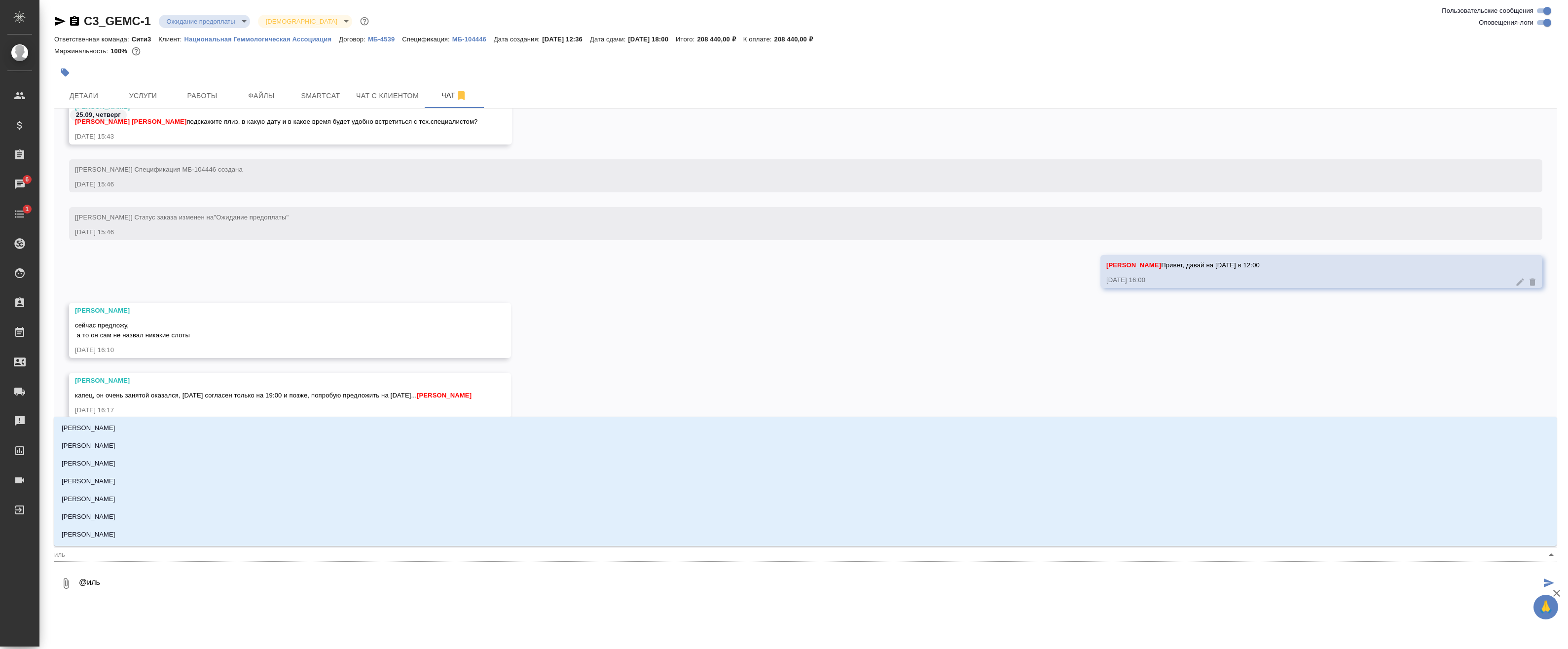
type textarea "@ильи"
type input "ильи"
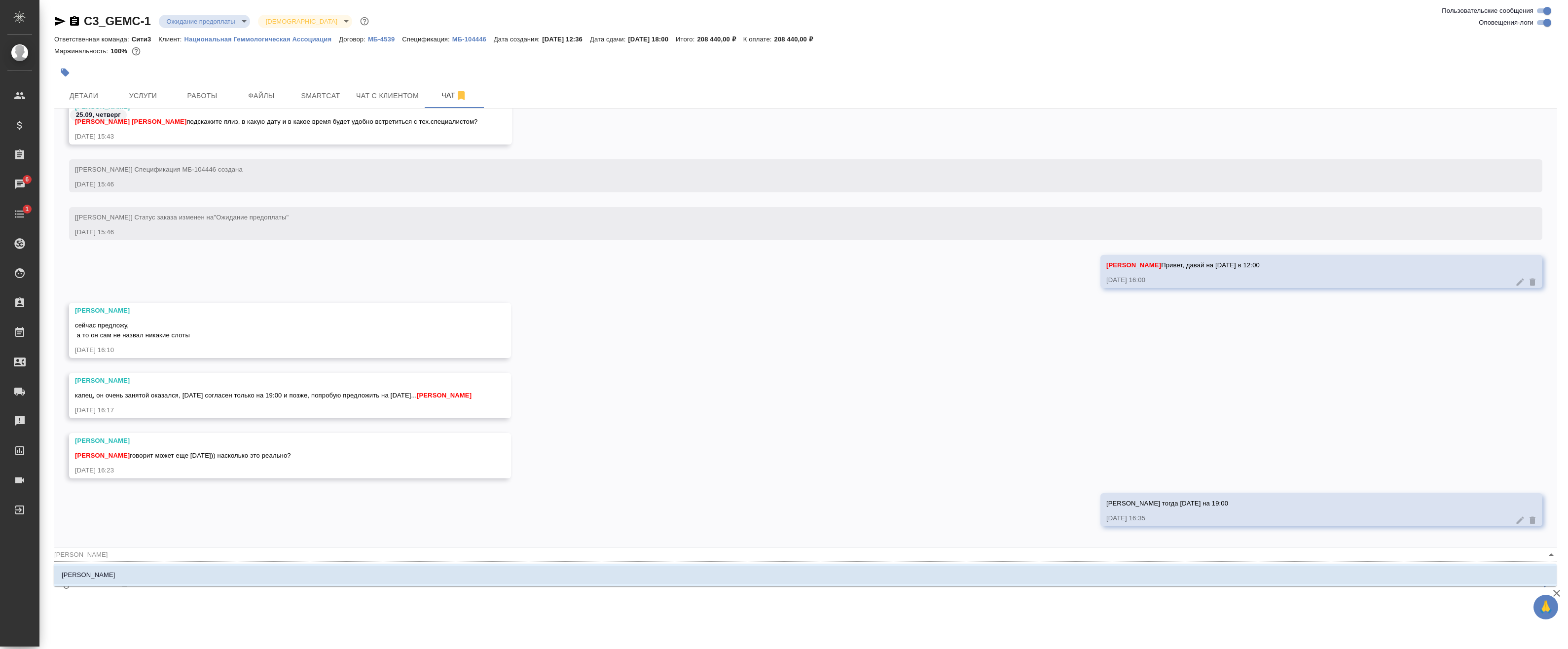
click at [385, 569] on li "Ильина Екатерина" at bounding box center [805, 575] width 1503 height 18
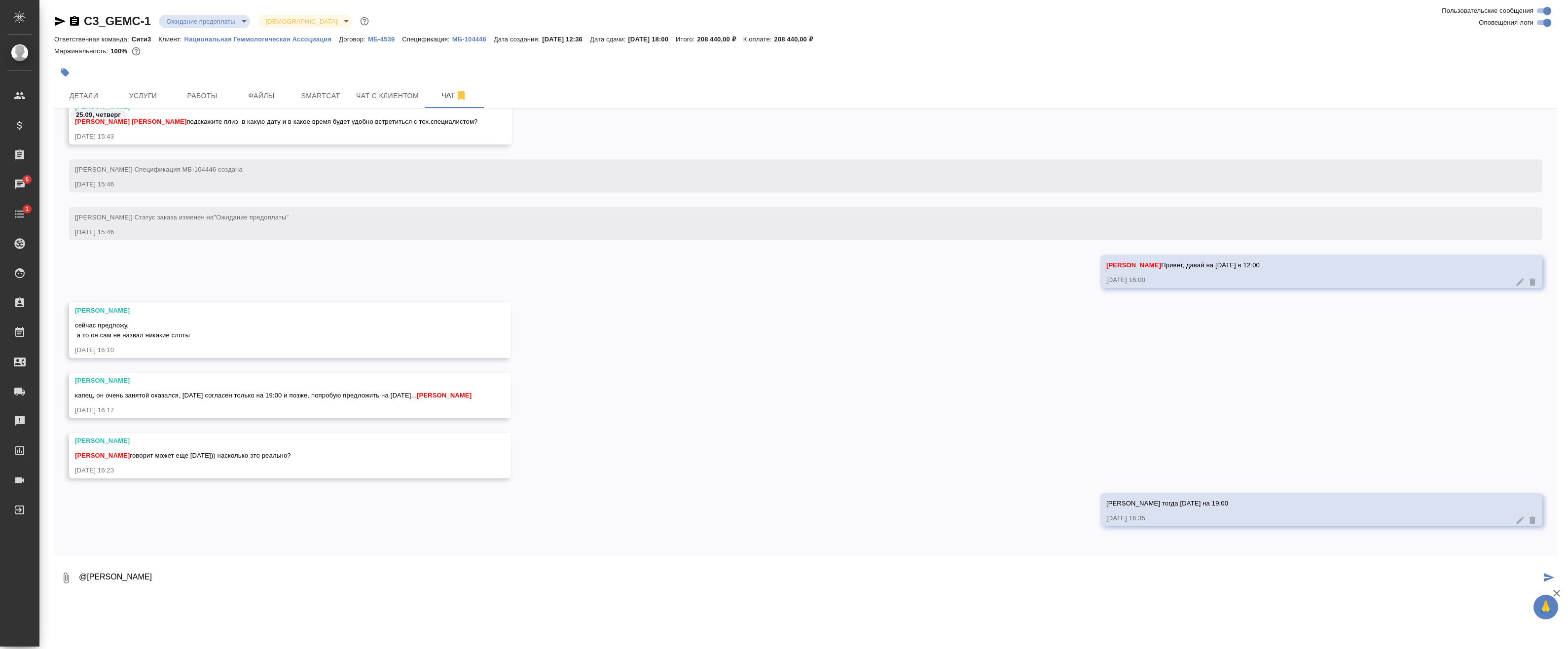
type textarea "@Ильина Екатерина"
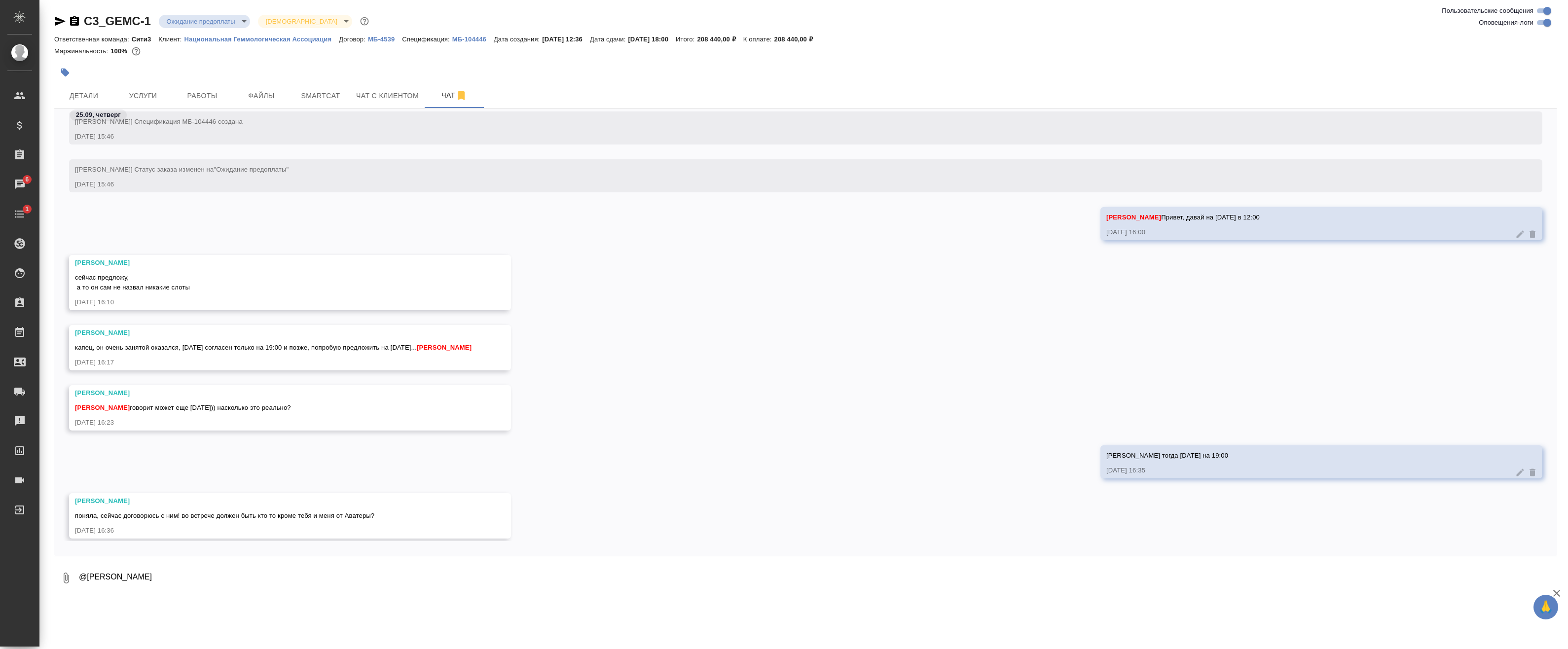
click at [363, 467] on div "Давай тогда завтра на 19:00 25.09.25, 16:35" at bounding box center [805, 469] width 1503 height 48
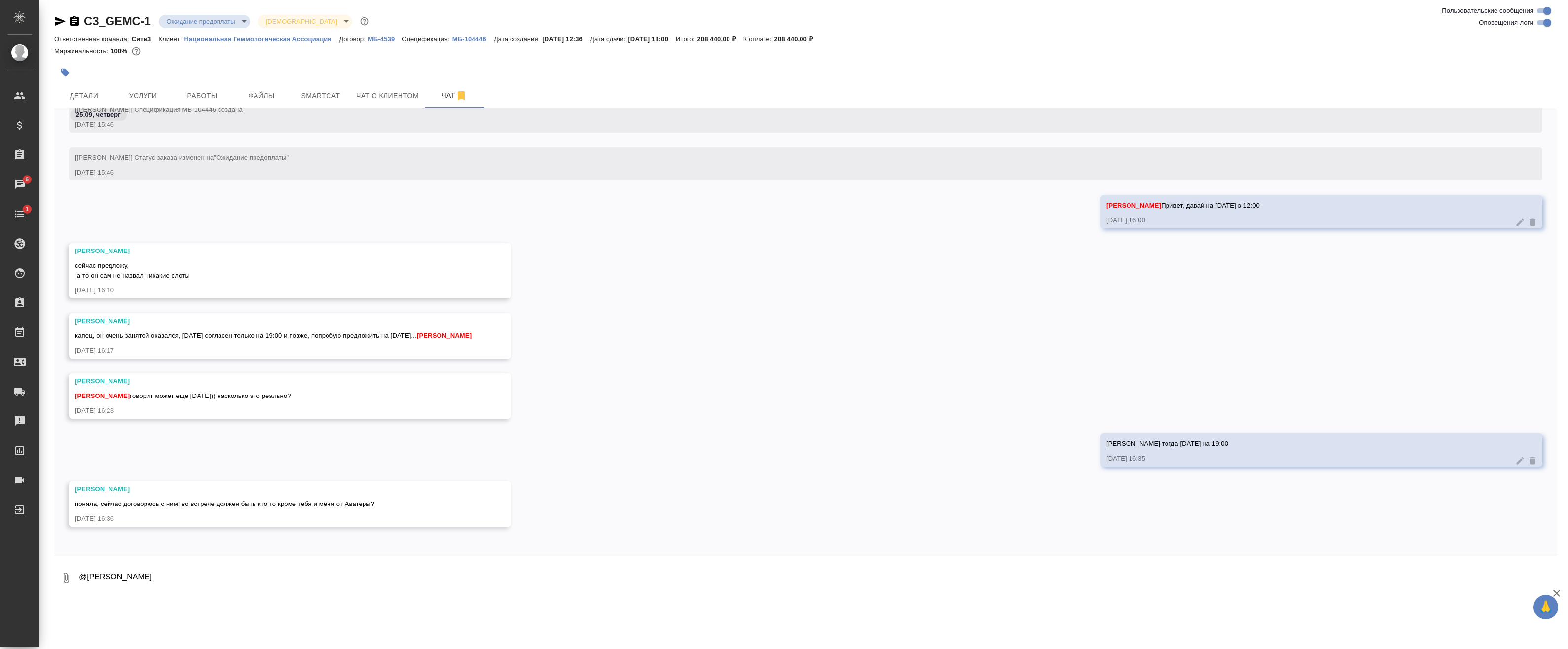
scroll to position [3416, 0]
click at [272, 563] on textarea "@Ильина Екатерина" at bounding box center [817, 578] width 1479 height 34
click at [288, 566] on textarea "@Ильина Екатерина" at bounding box center [817, 578] width 1479 height 34
click at [295, 570] on textarea "@Ильина Екатерина" at bounding box center [817, 578] width 1479 height 34
click at [288, 579] on textarea "@Ильина Екатерина" at bounding box center [817, 578] width 1479 height 34
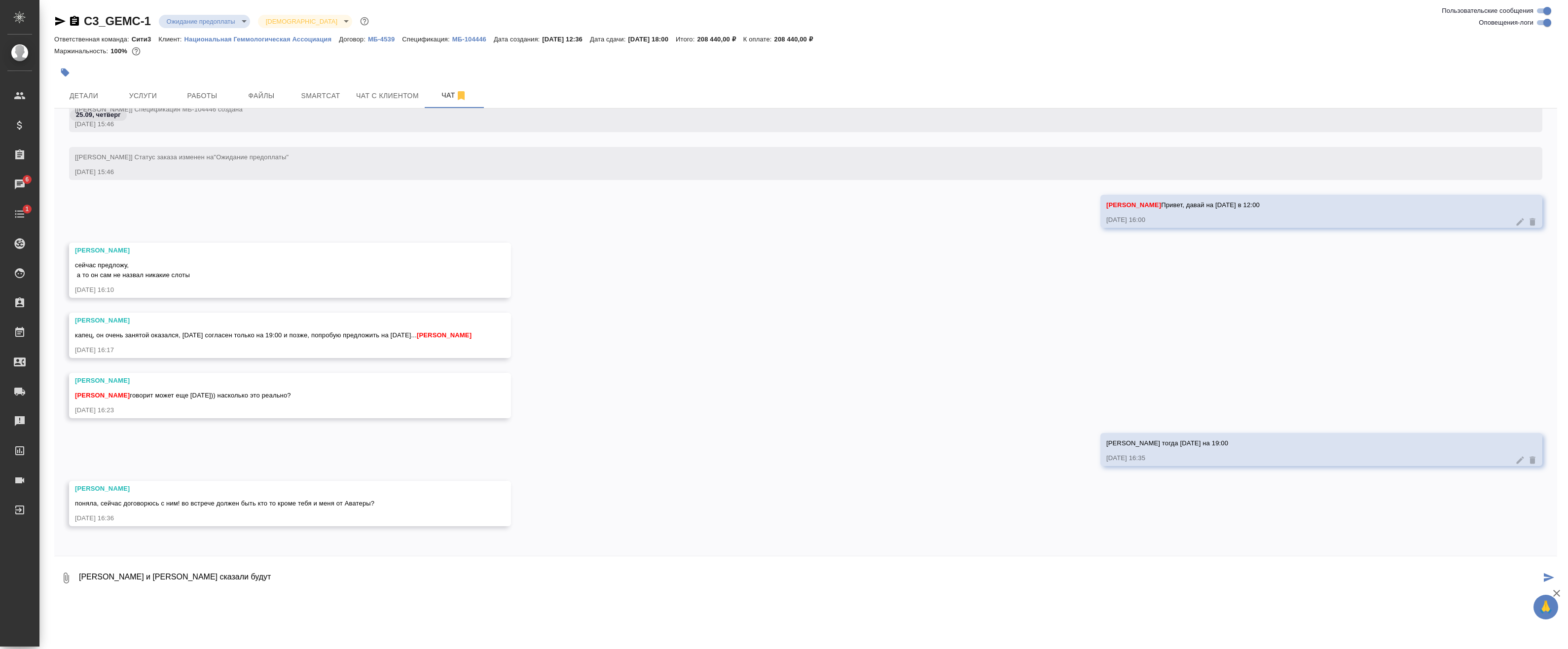
type textarea "Маша и Ира сказали будут"
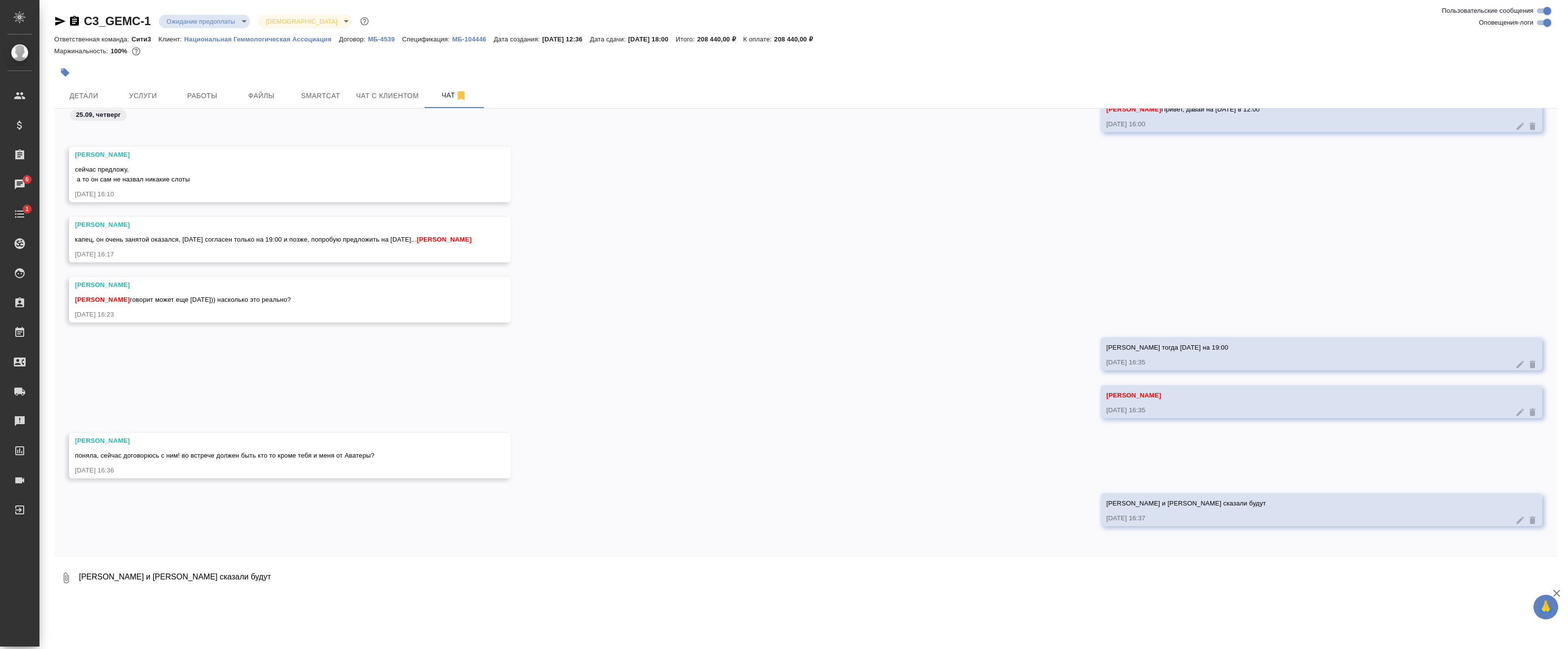
click at [258, 579] on textarea "Маша и Ира сказали будут" at bounding box center [817, 578] width 1479 height 34
click at [451, 570] on textarea "Мария Плеханова Ирина Федотова" at bounding box center [809, 578] width 1462 height 34
type textarea "Мария Плеханова Ирина Федотова"
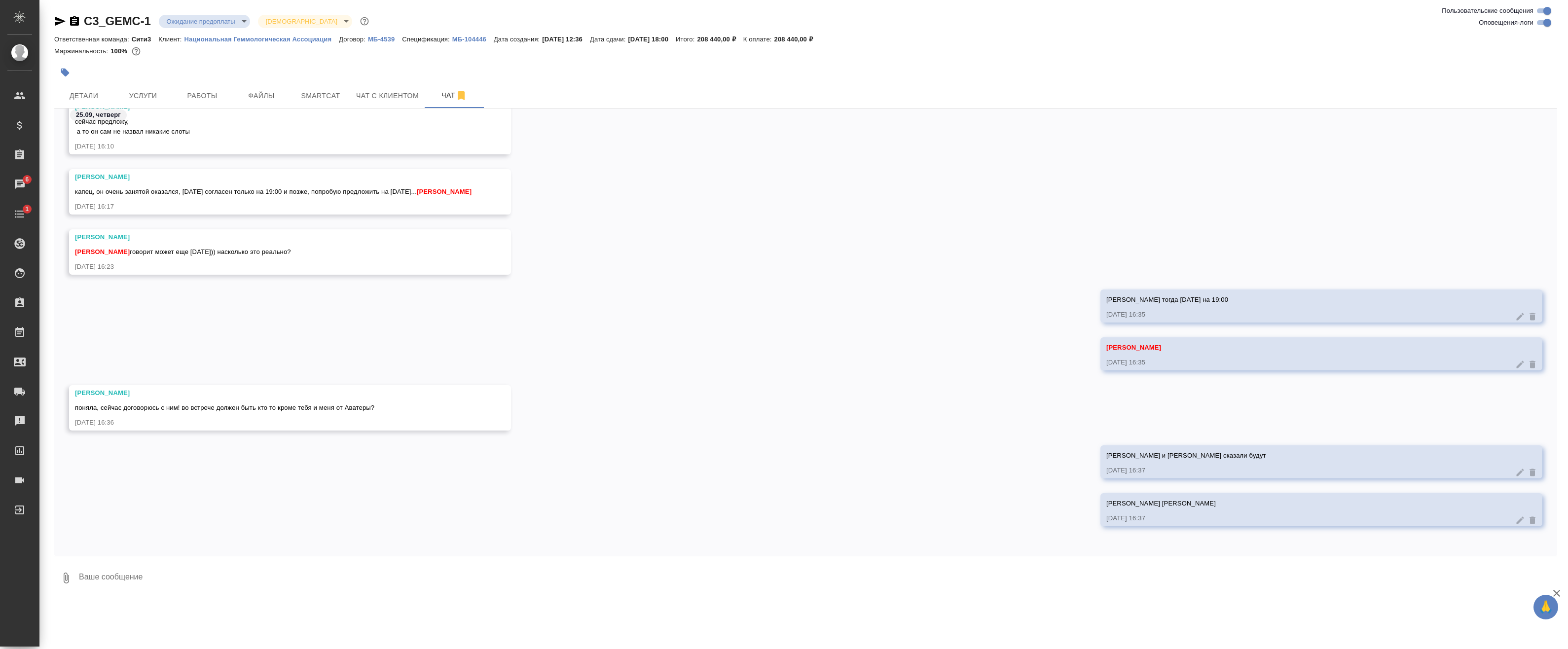
scroll to position [3632, 0]
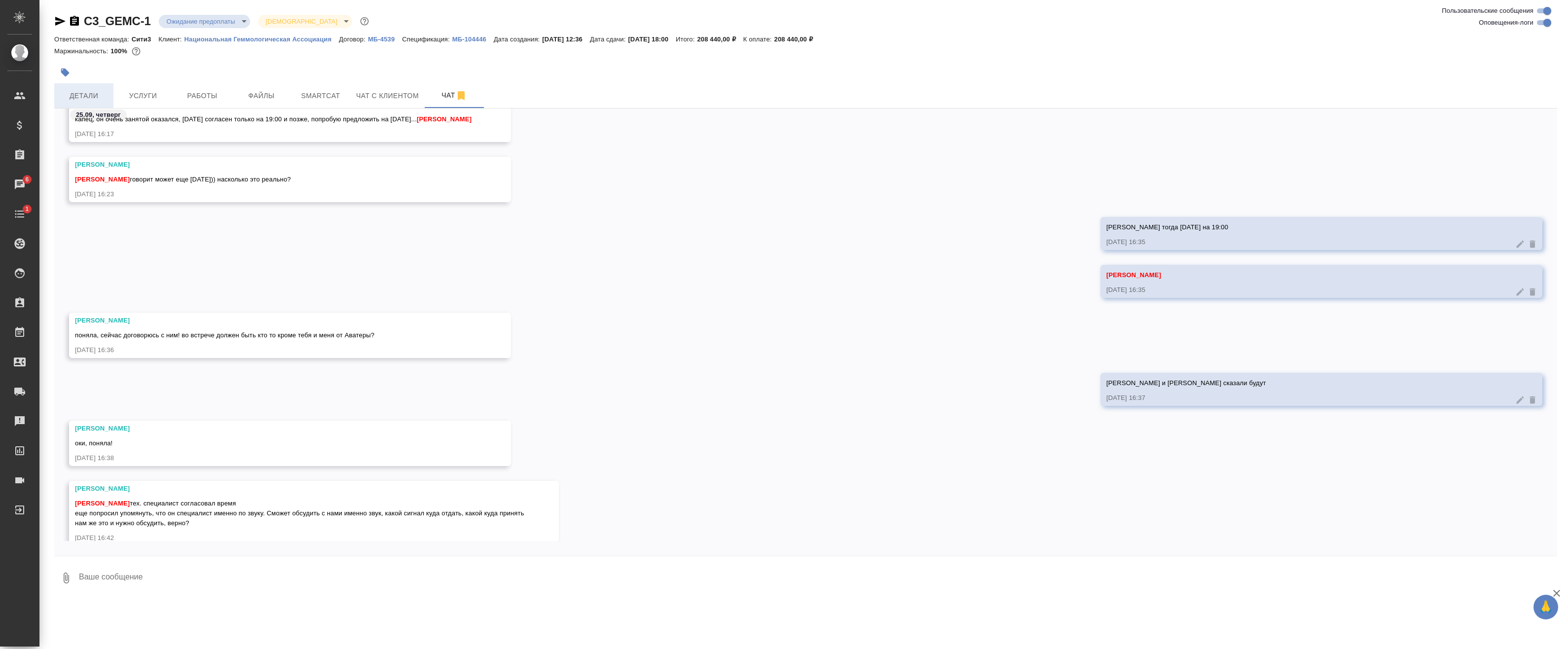
click at [95, 89] on span "Детали" at bounding box center [83, 95] width 47 height 12
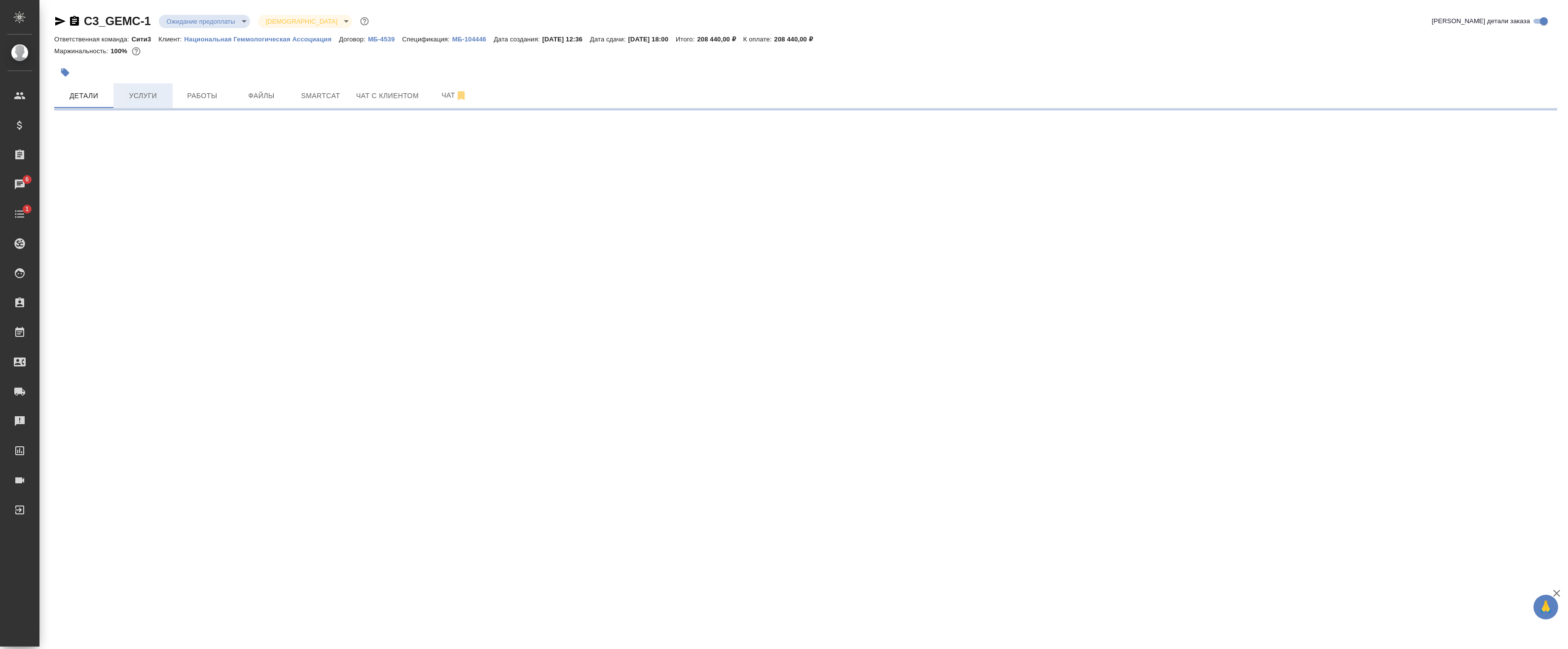
select select "RU"
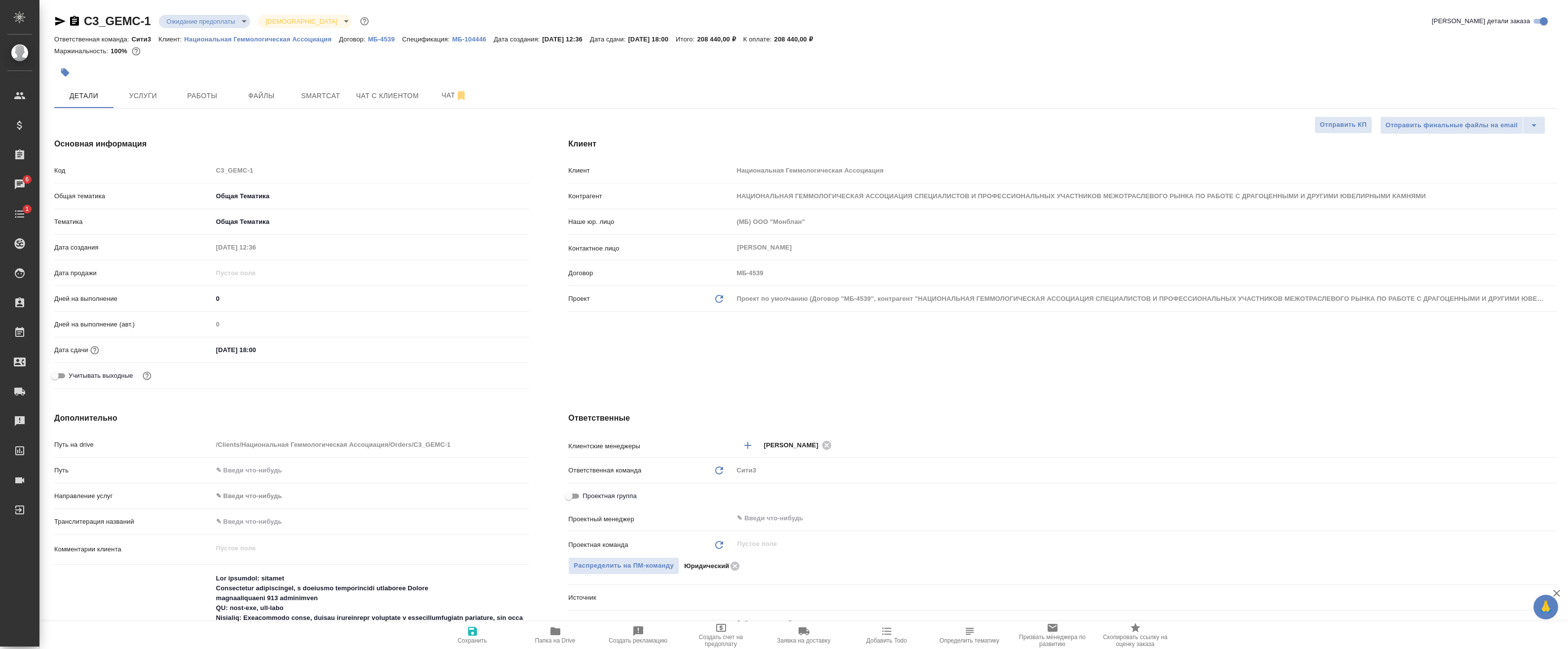
type textarea "x"
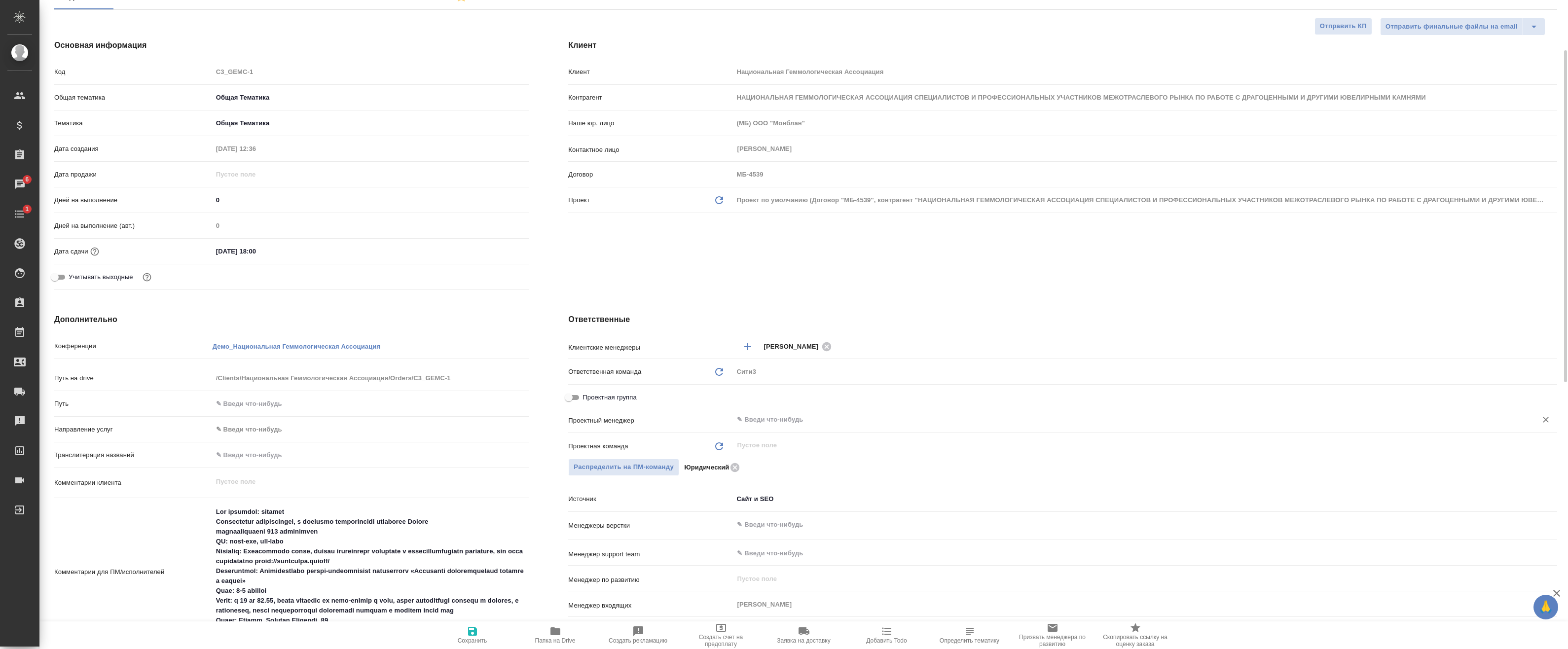
scroll to position [247, 0]
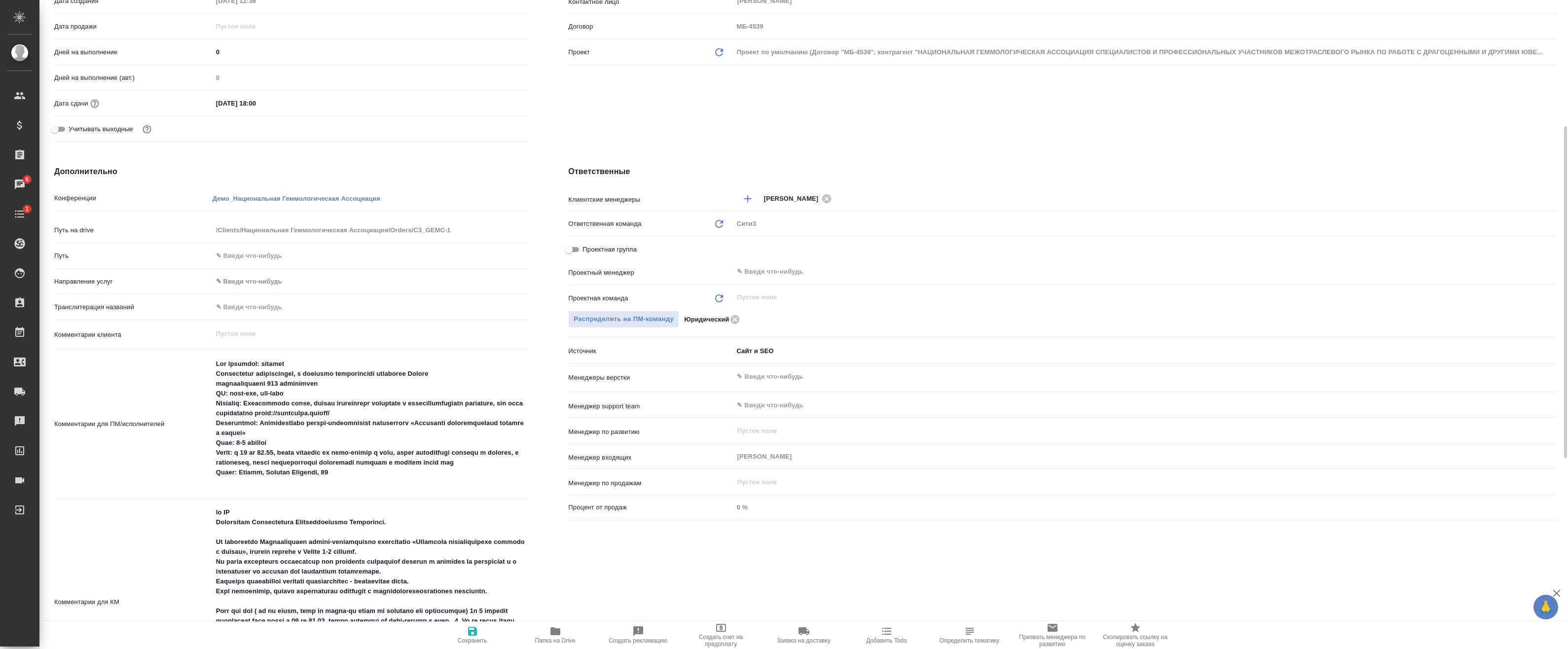
type textarea "x"
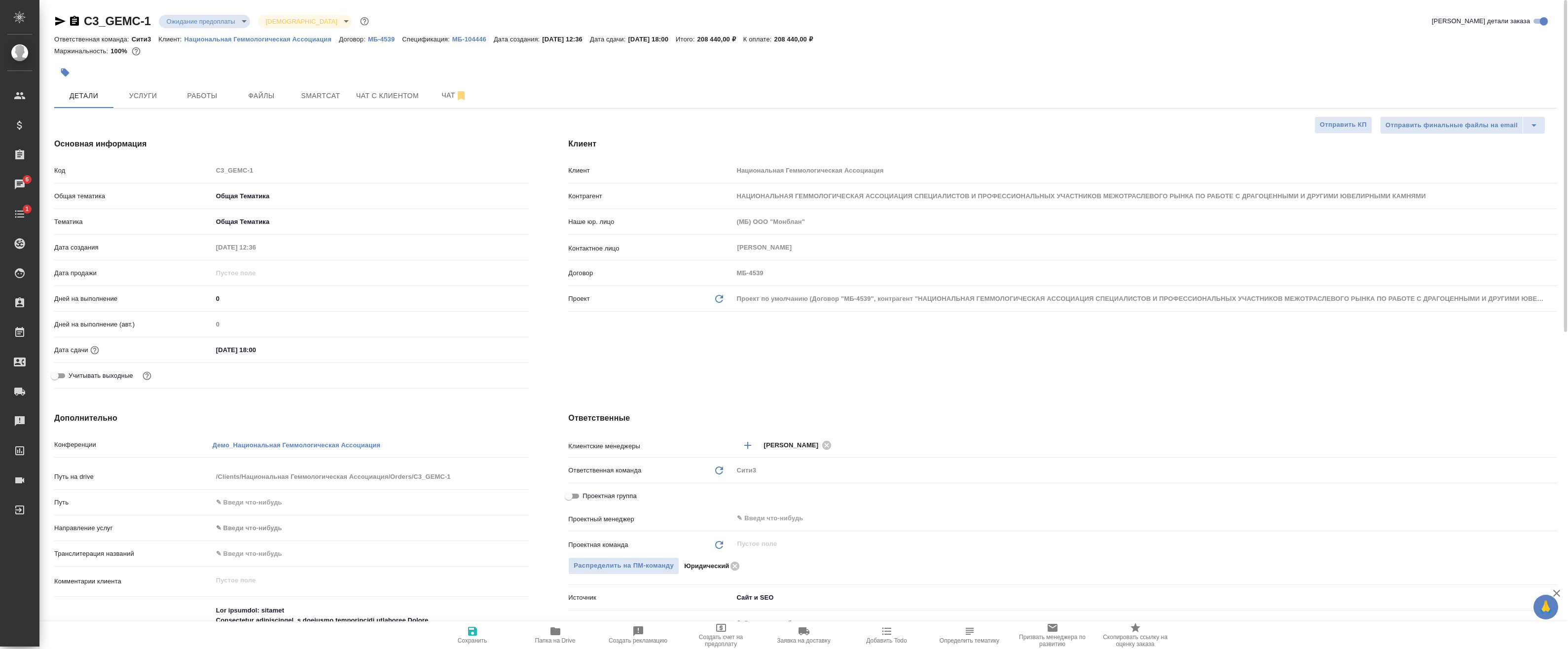
type textarea "x"
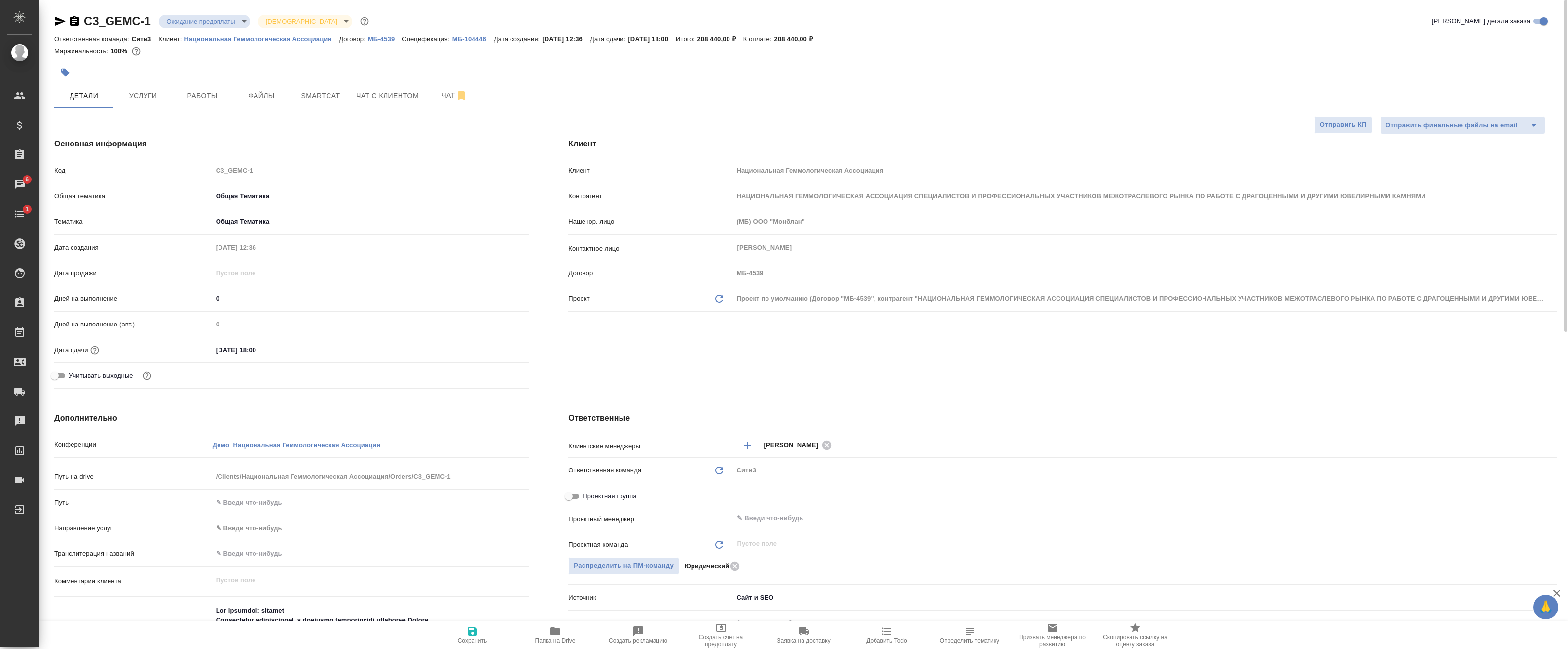
type textarea "x"
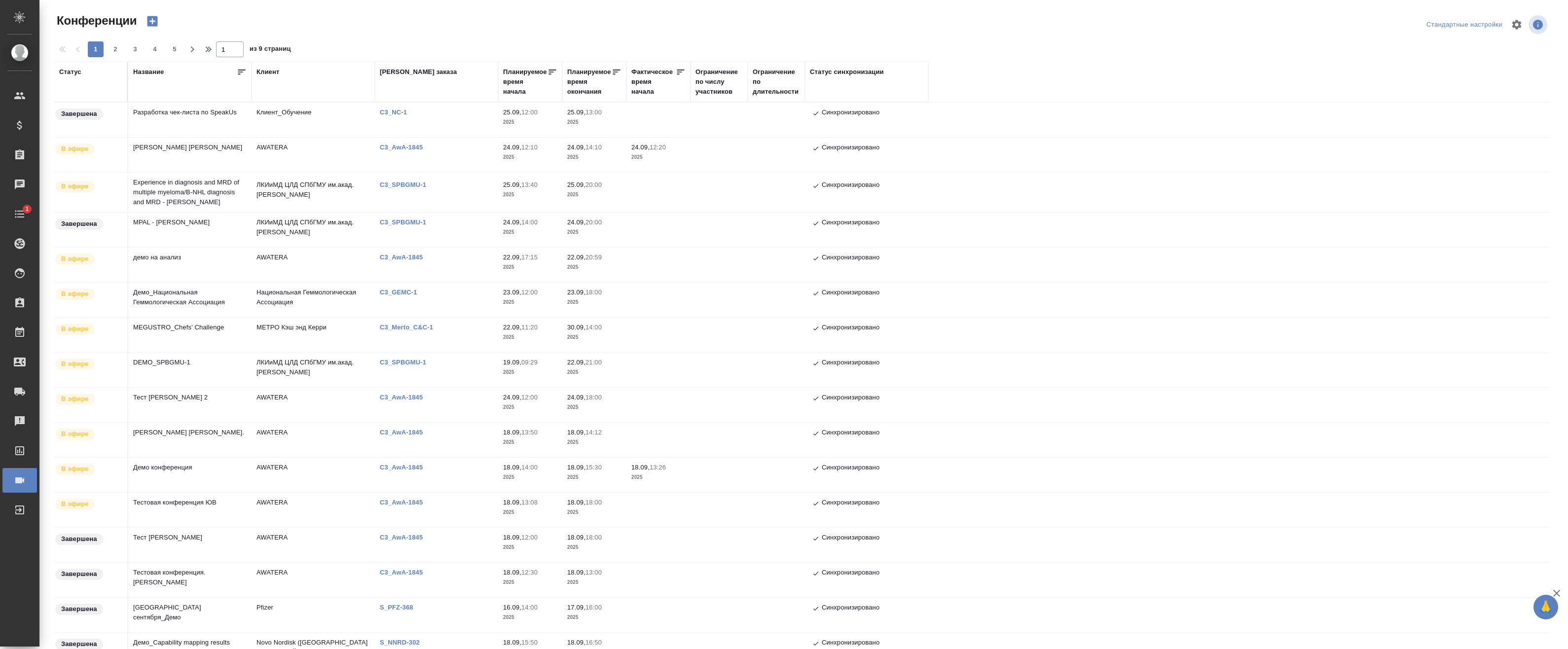
click at [236, 193] on td "Experience in diagnosis and MRD of multiple myeloma/В-NHL diagnosis and MRD - […" at bounding box center [189, 193] width 123 height 40
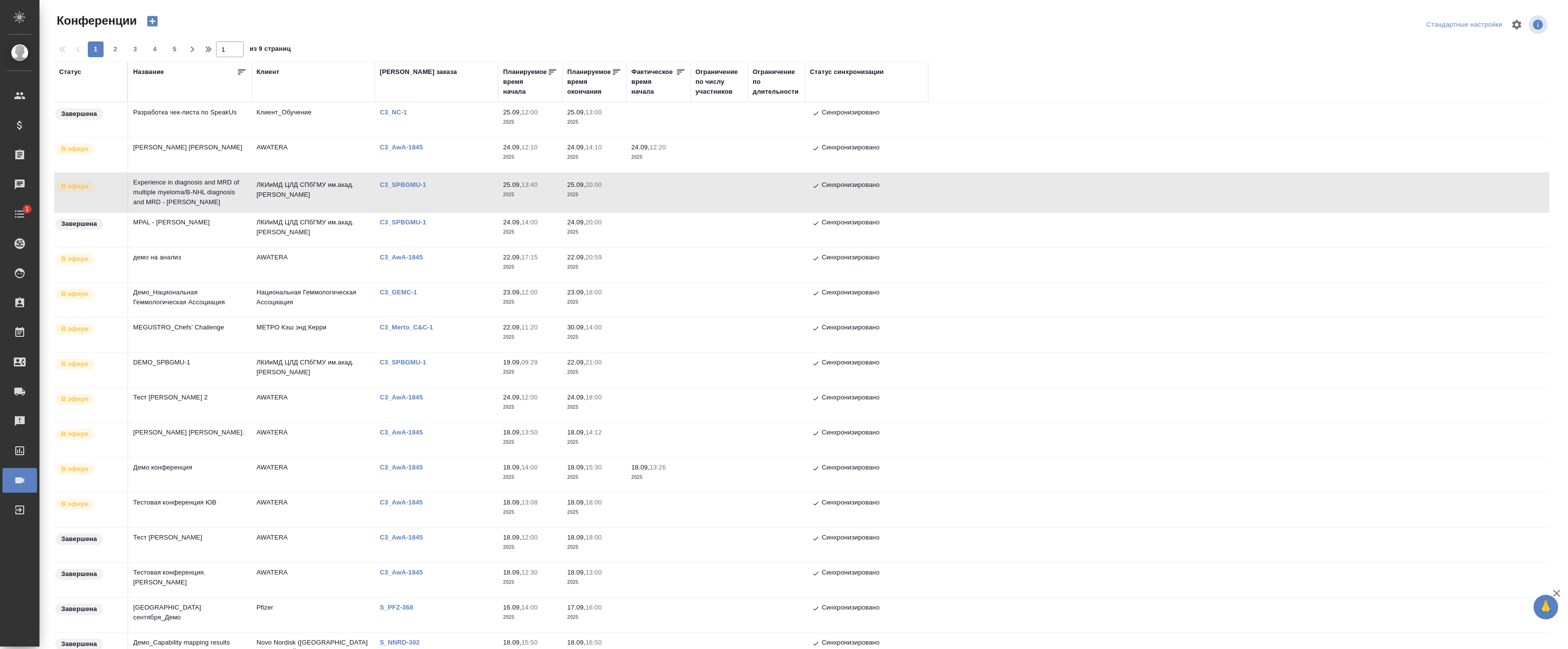
click at [236, 193] on td "Experience in diagnosis and MRD of multiple myeloma/В-NHL diagnosis and MRD - […" at bounding box center [189, 193] width 123 height 40
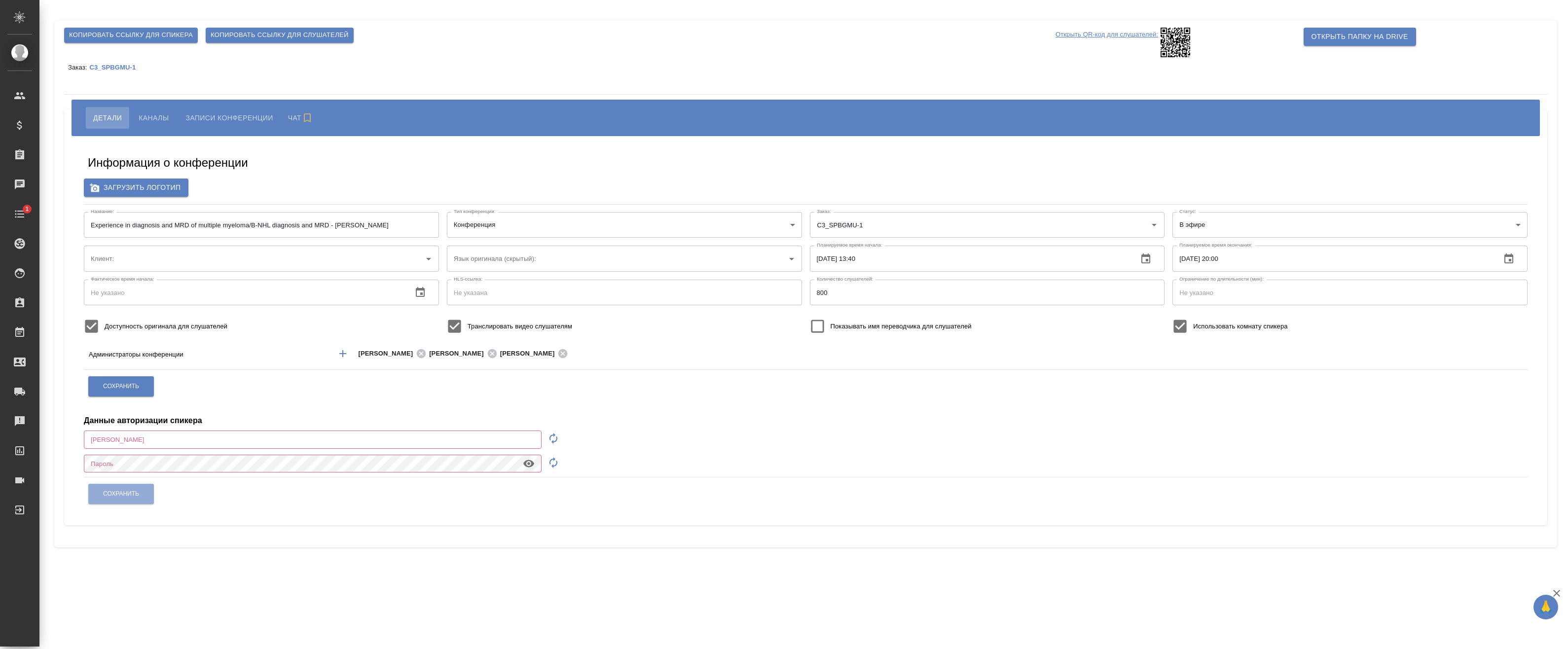
type input "ЛКИиМД ЦЛД СПбГМУ им.акад. [PERSON_NAME]"
type input "[EMAIL_ADDRESS][DOMAIN_NAME]"
click at [253, 40] on span "Копировать ссылку для слушателей" at bounding box center [279, 34] width 138 height 11
click at [138, 114] on span "Каналы" at bounding box center [153, 118] width 30 height 12
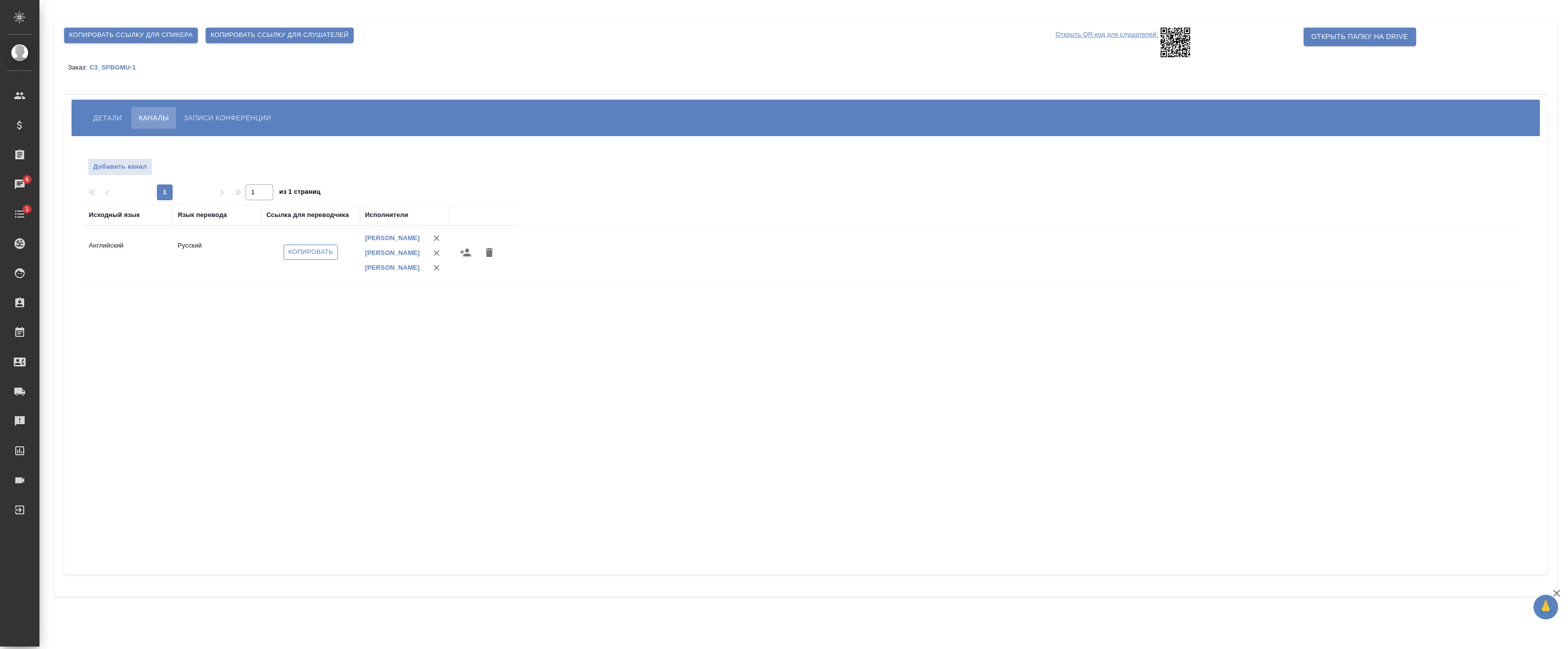
click at [302, 255] on span "Копировать" at bounding box center [311, 252] width 45 height 11
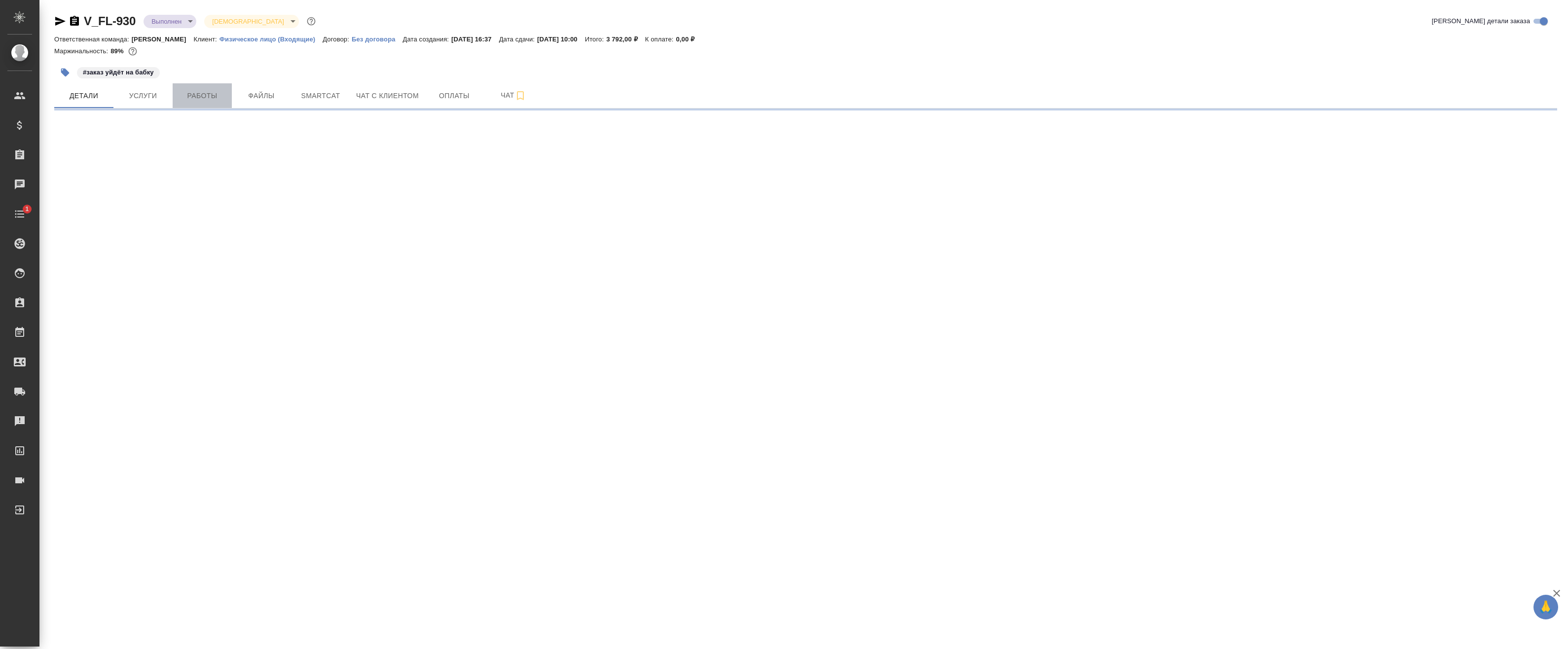
click at [218, 93] on span "Работы" at bounding box center [202, 95] width 47 height 12
select select "RU"
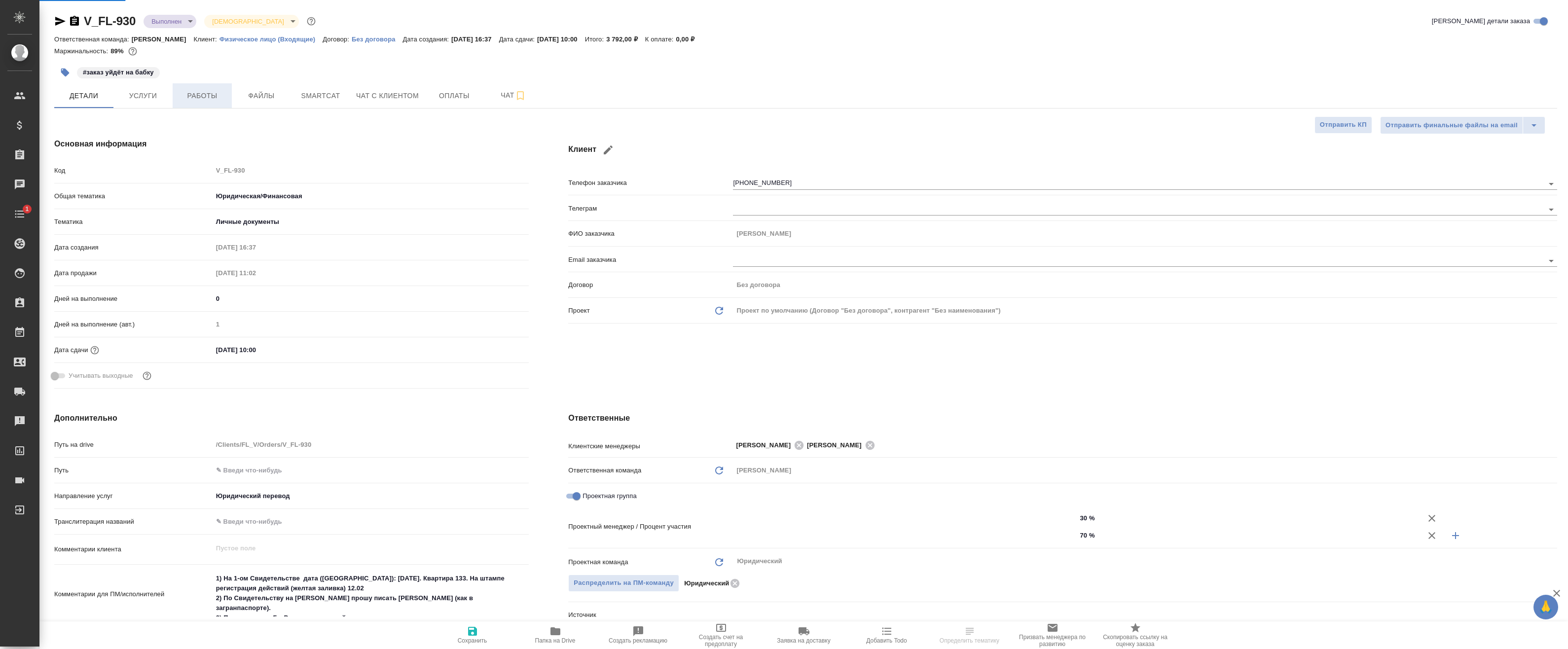
type textarea "x"
type input "[PERSON_NAME]"
type input "Chernova Anna"
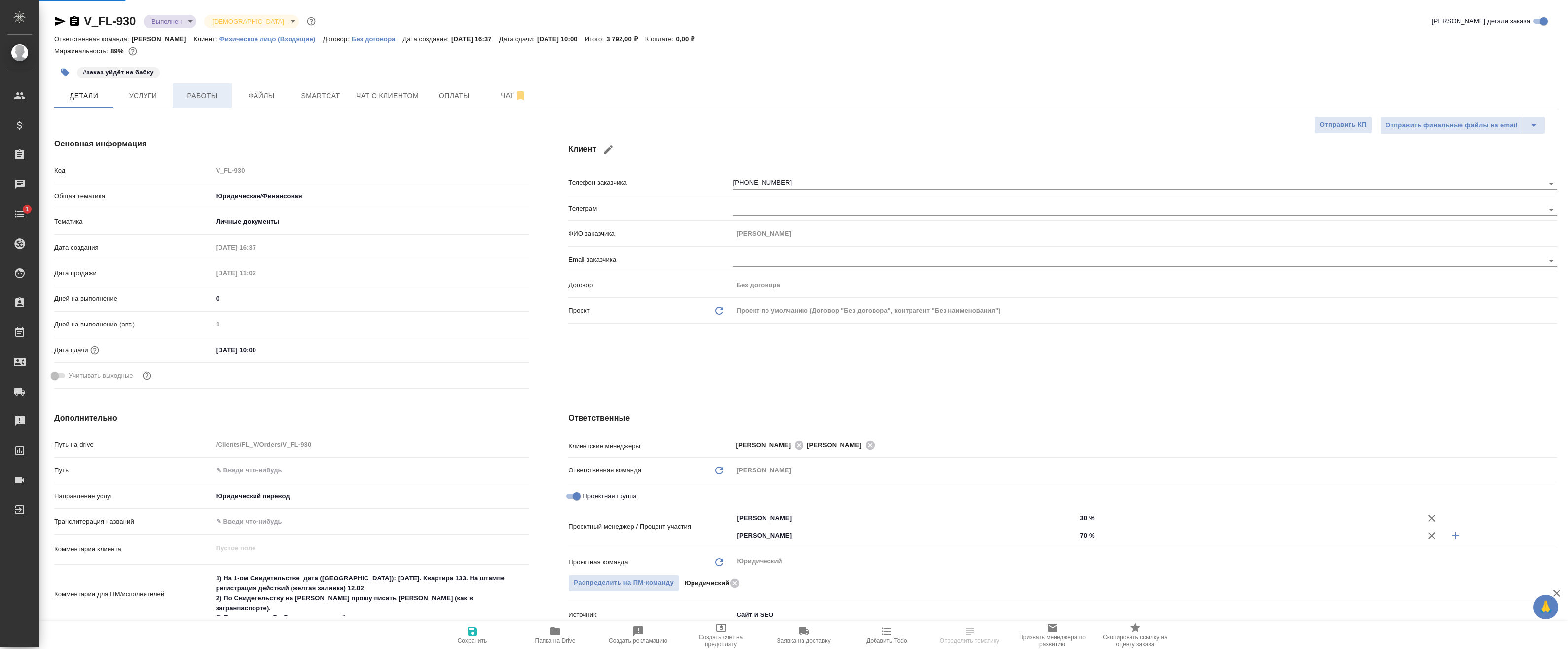
type textarea "x"
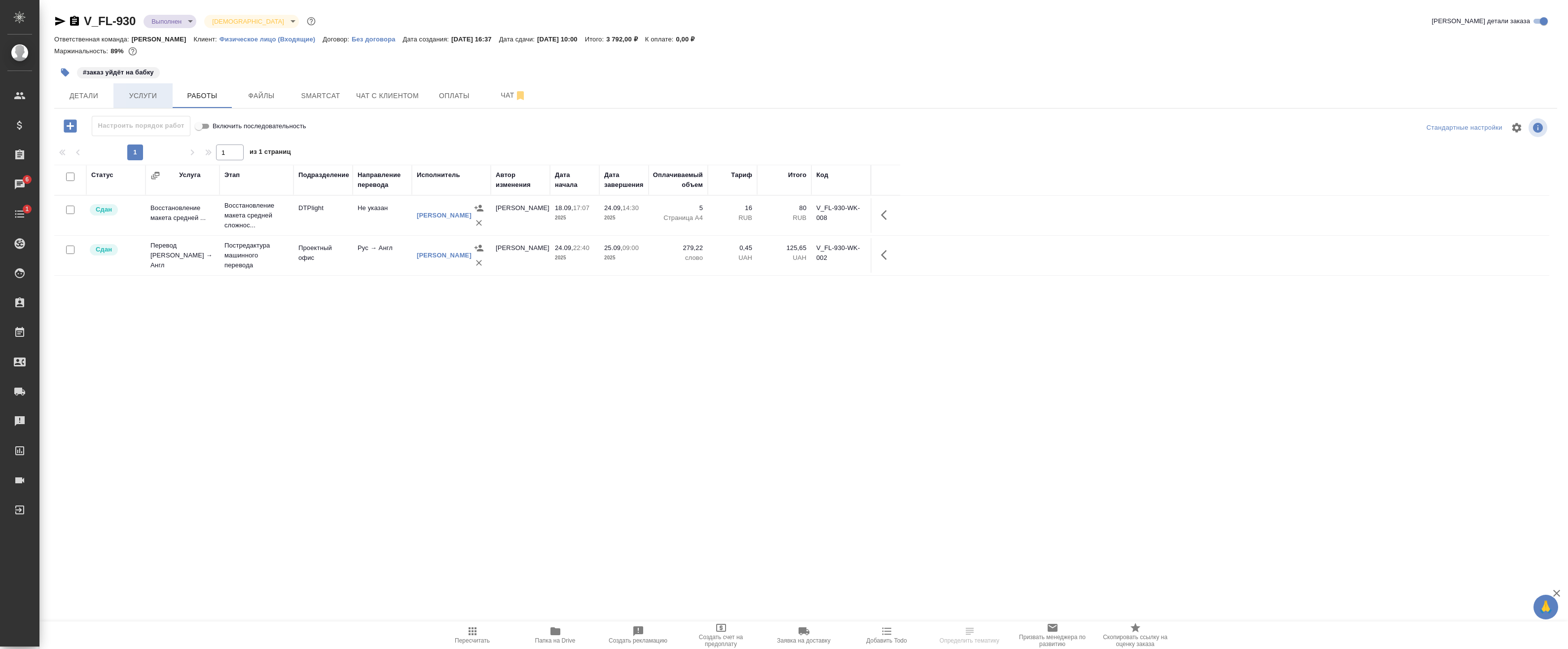
click at [144, 95] on span "Услуги" at bounding box center [143, 95] width 47 height 12
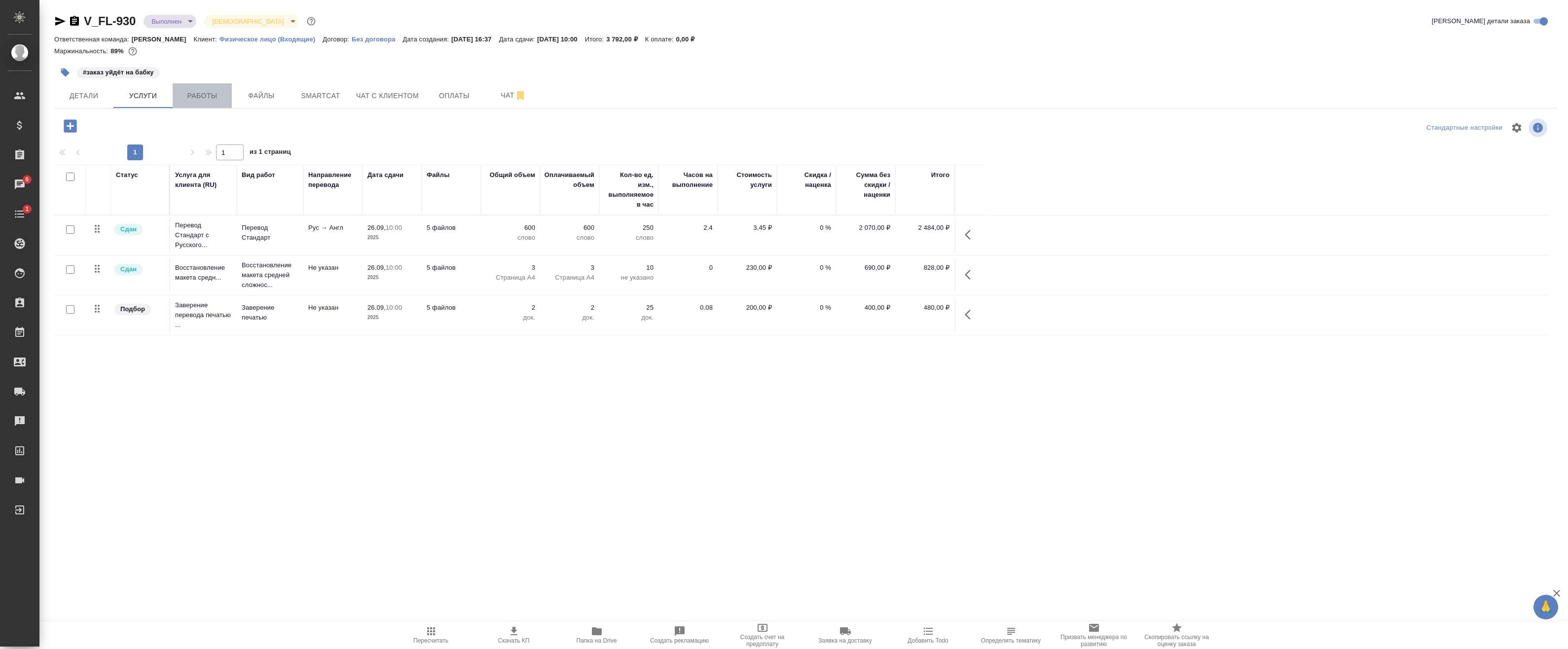
click at [205, 96] on span "Работы" at bounding box center [202, 95] width 47 height 12
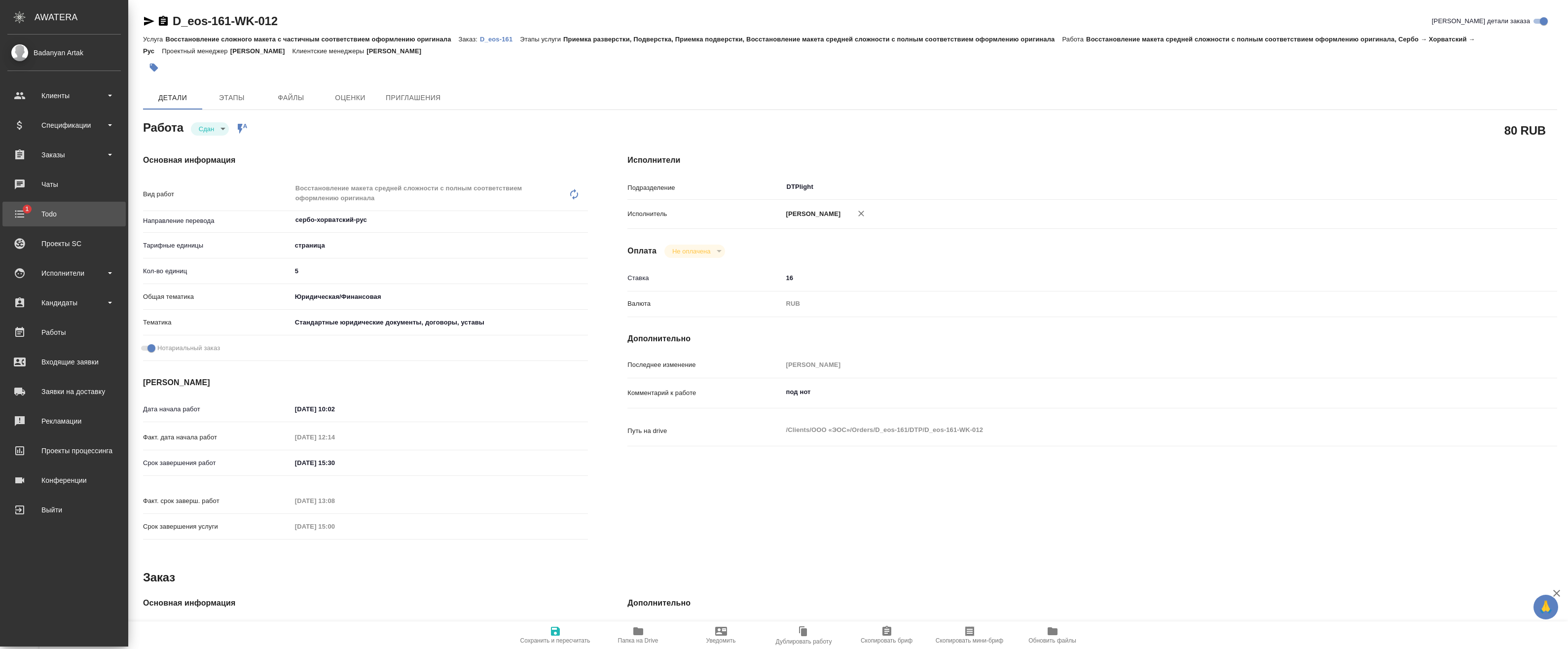
type textarea "x"
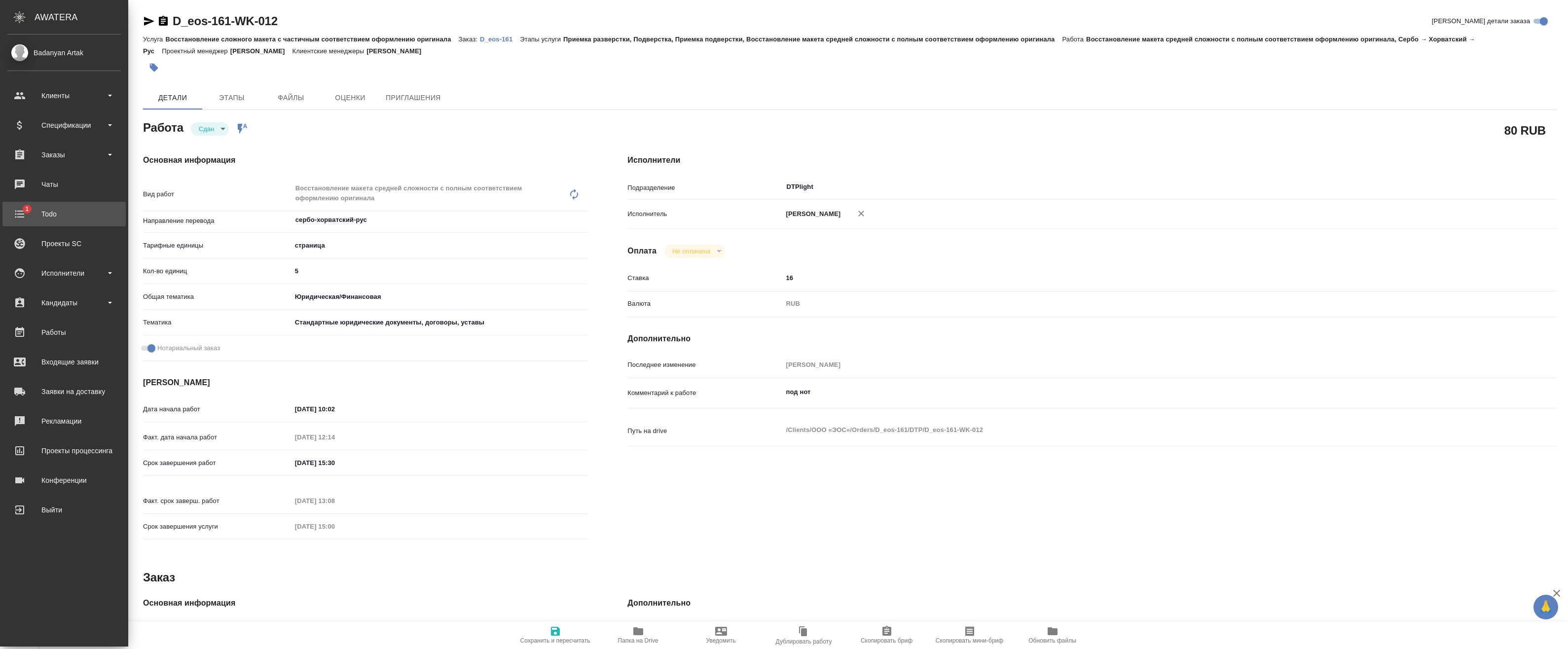
type textarea "x"
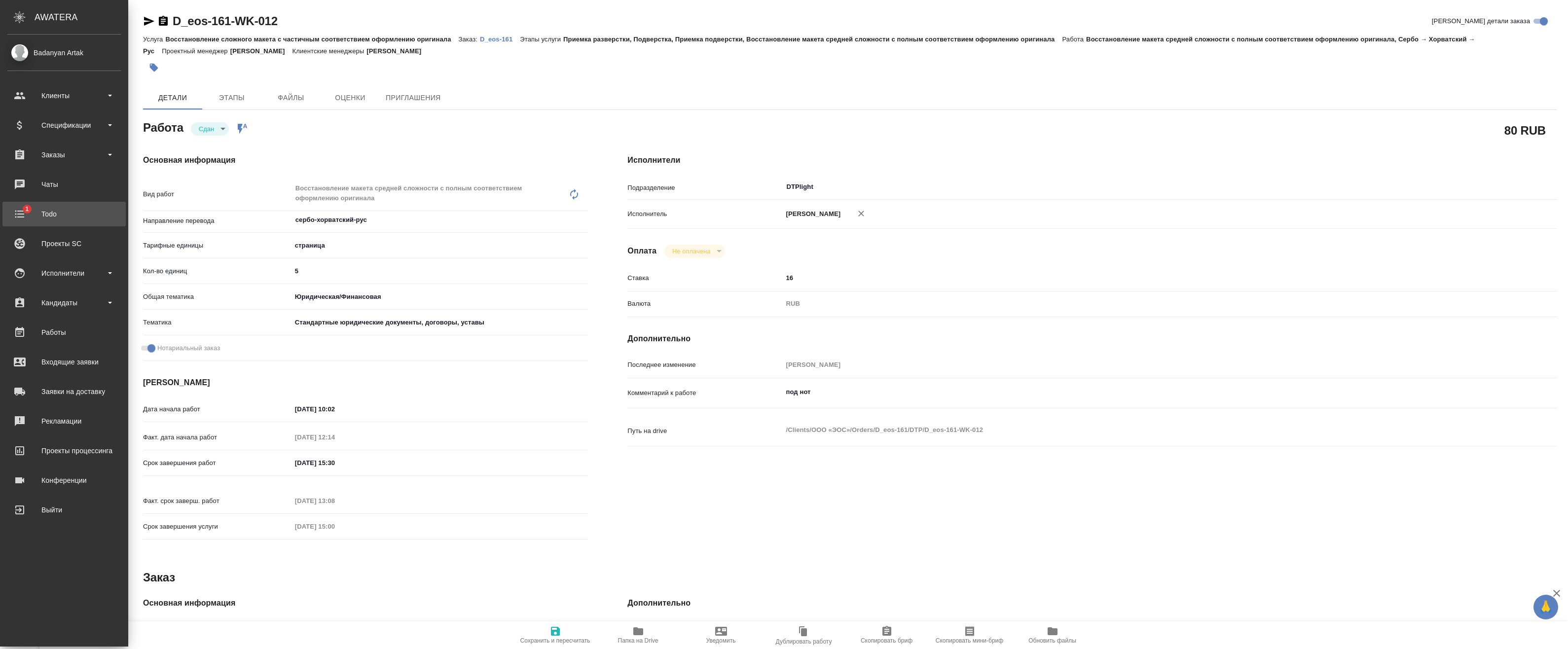
type textarea "x"
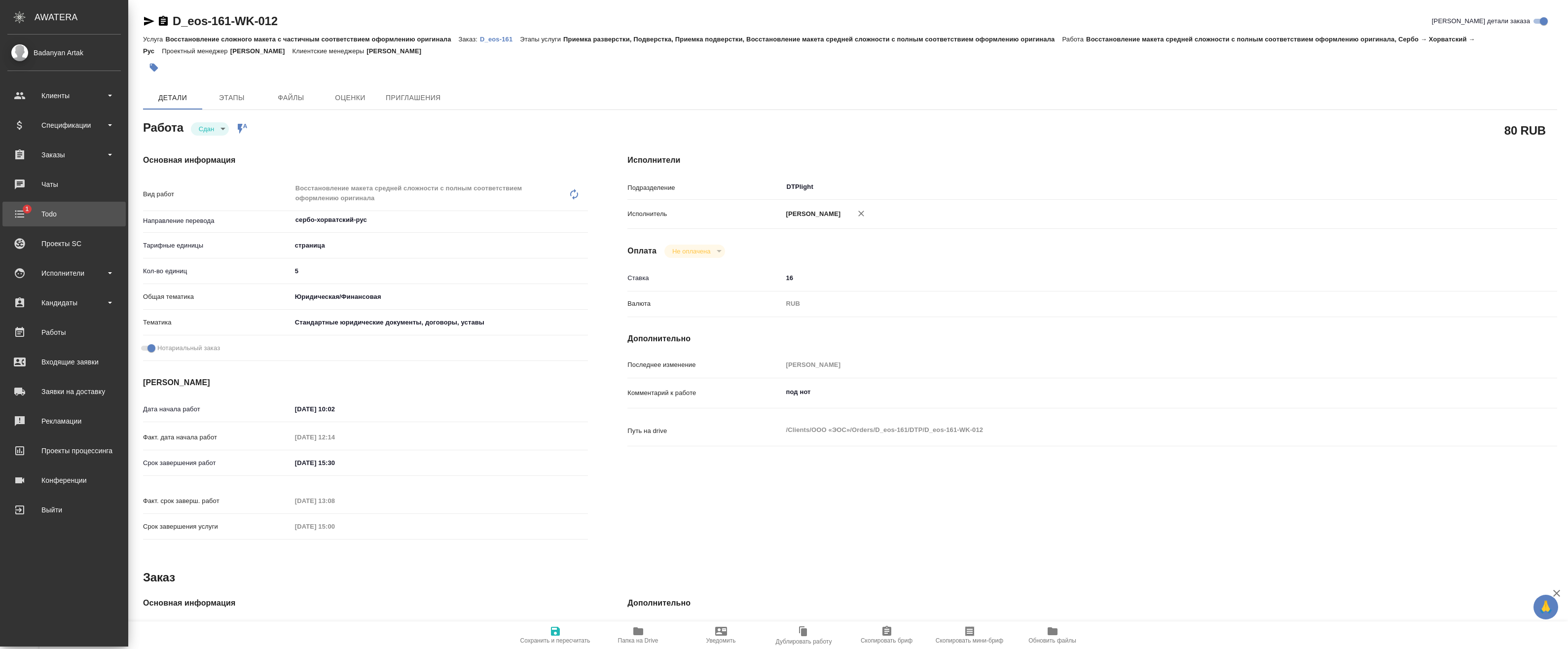
type textarea "x"
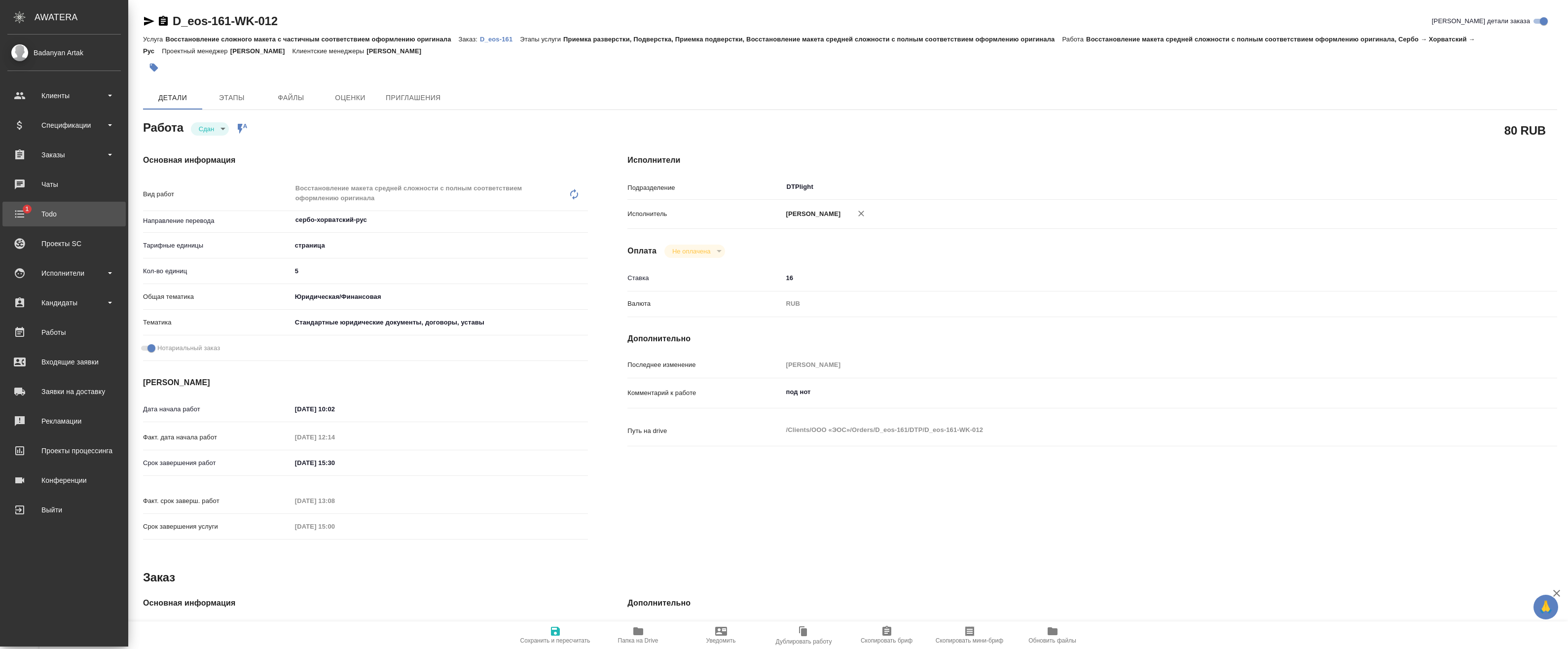
type textarea "x"
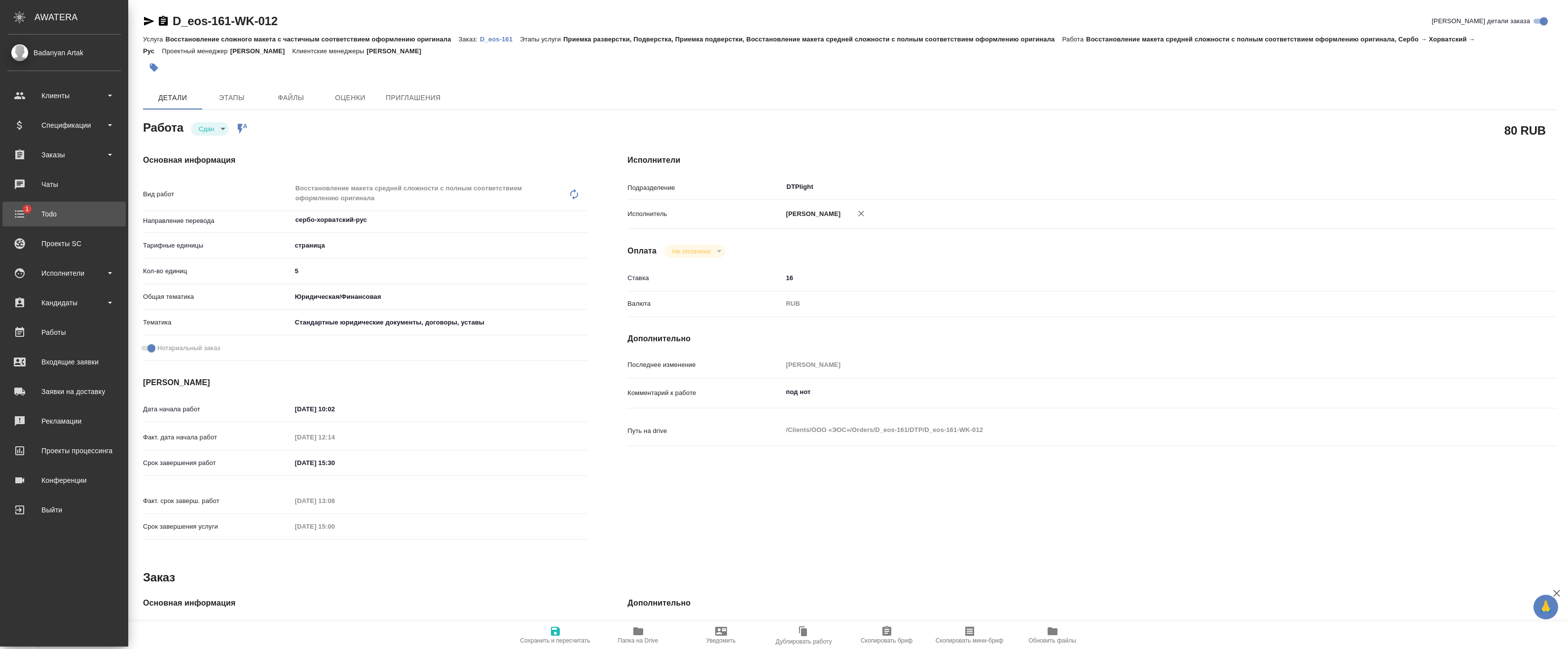
type textarea "x"
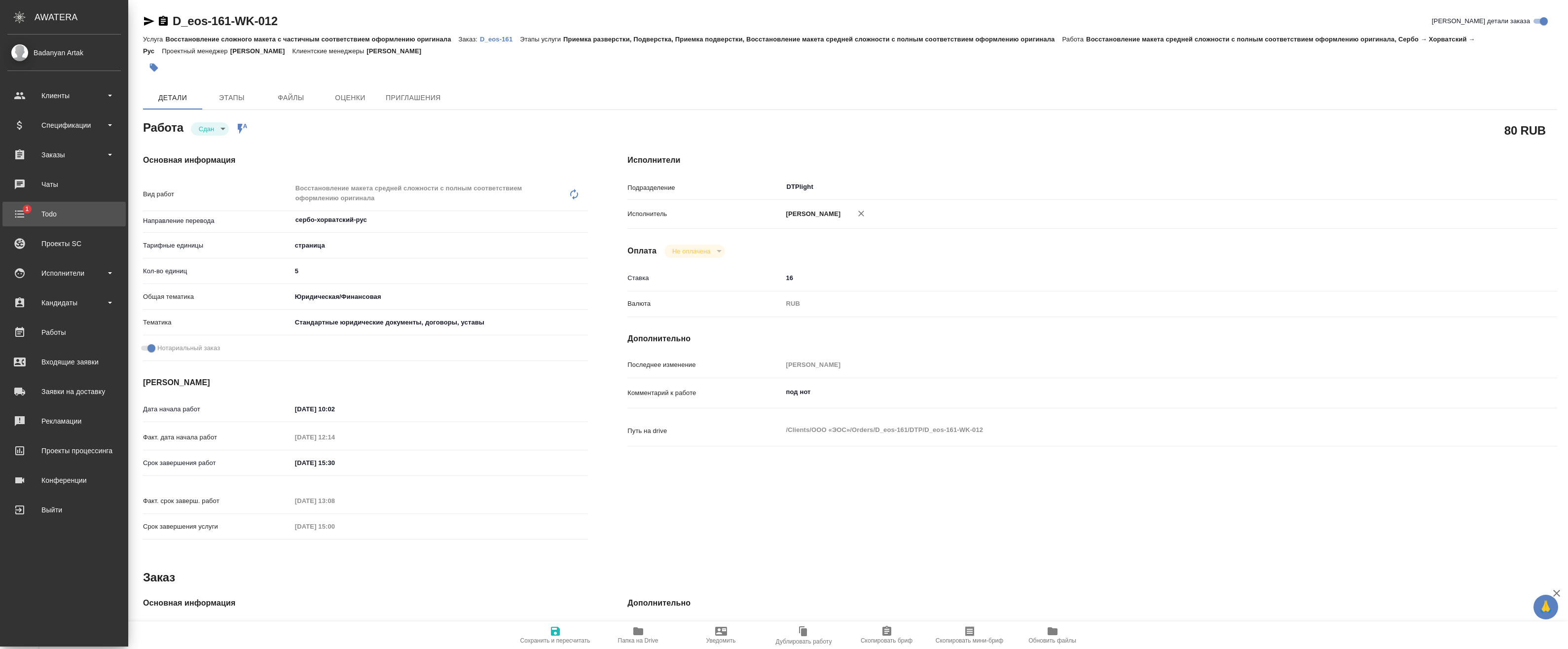
click at [40, 212] on div "Todo" at bounding box center [64, 213] width 113 height 15
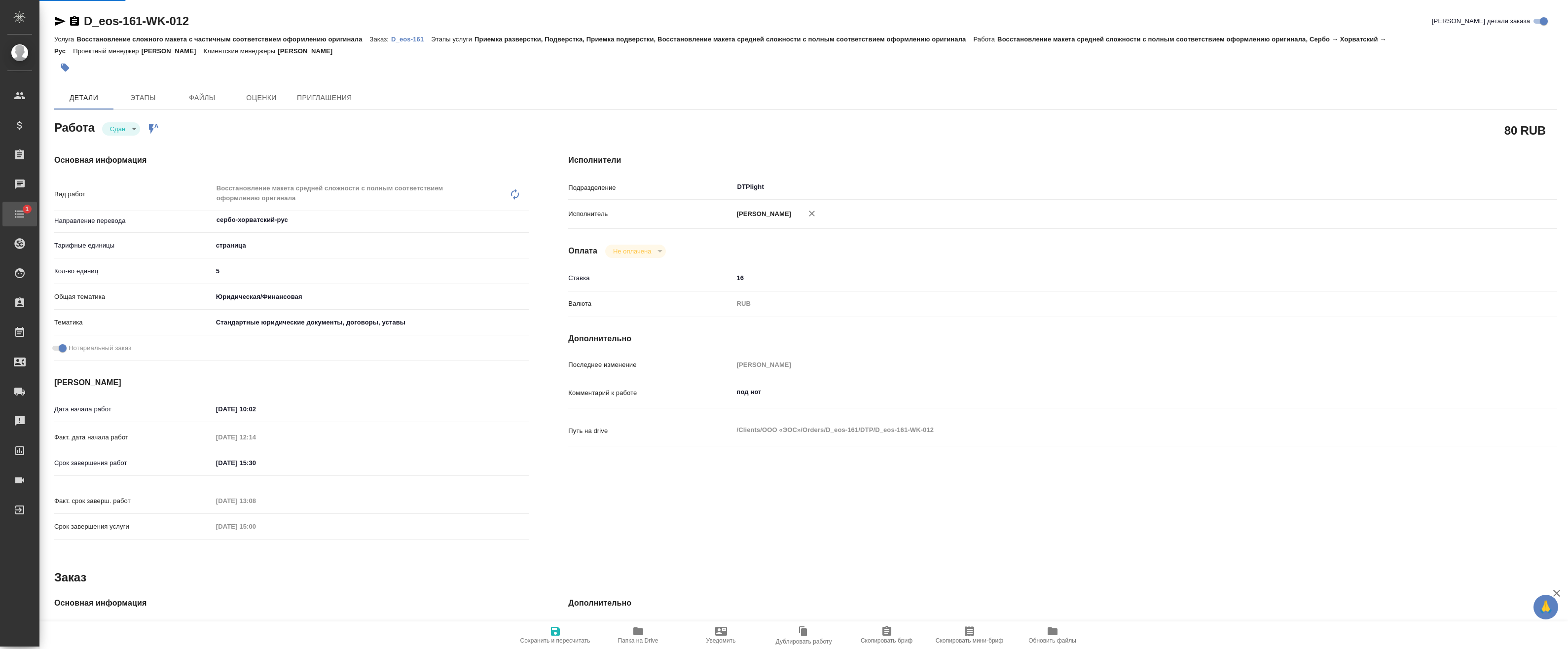
type textarea "x"
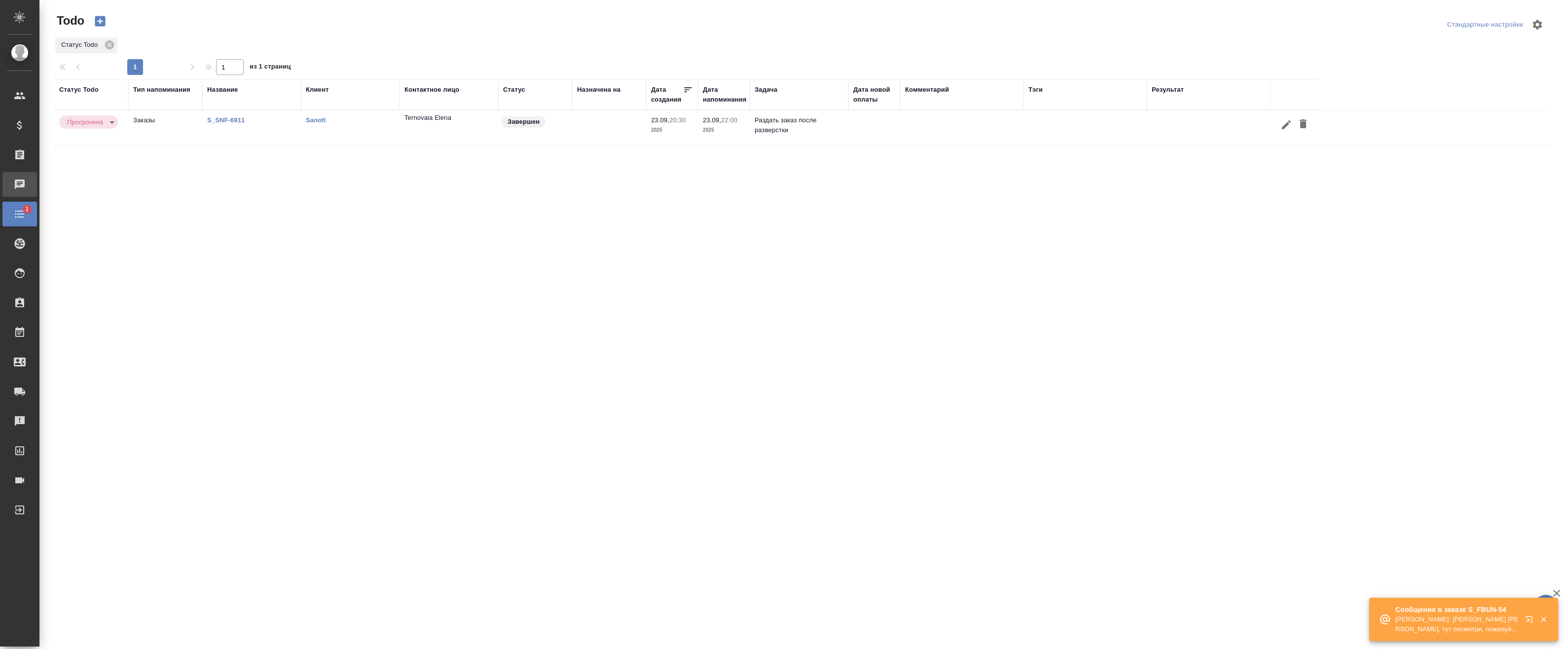
click at [20, 185] on div "Чаты" at bounding box center [7, 184] width 25 height 15
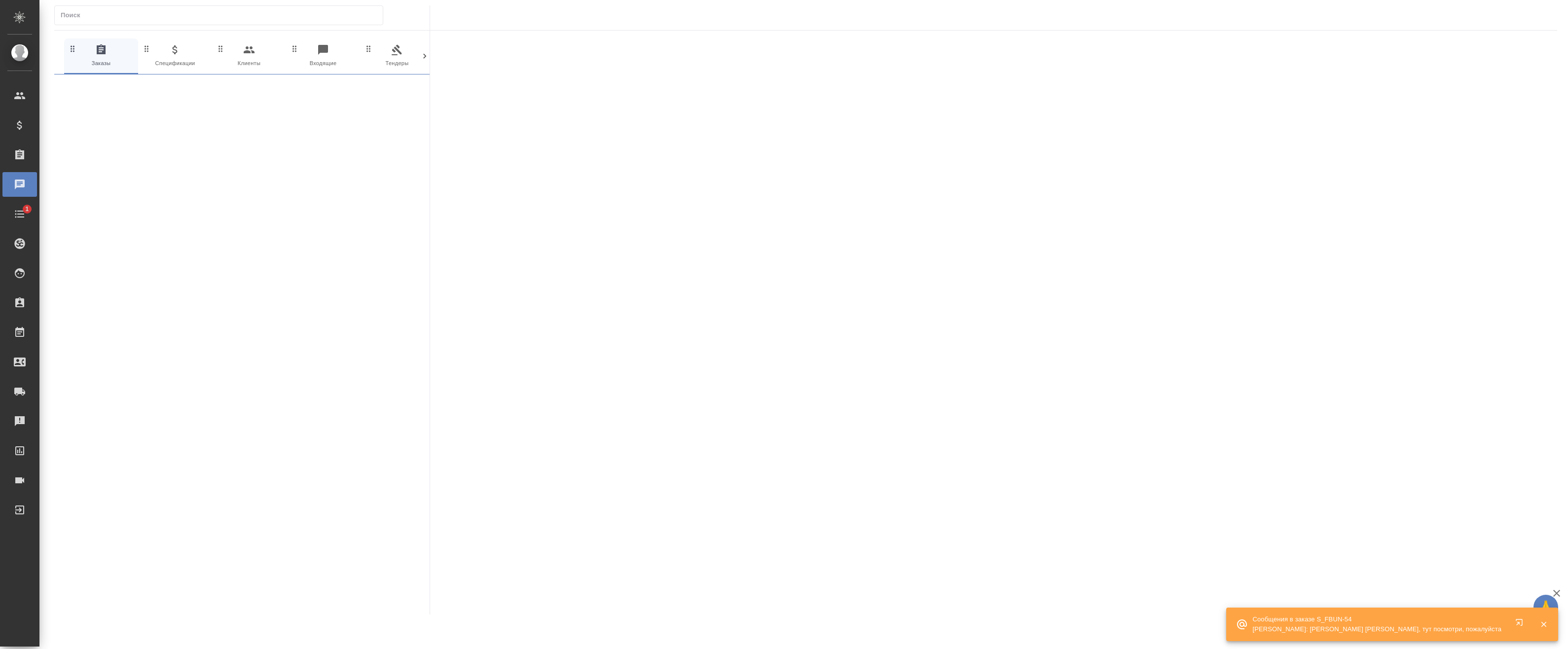
click at [1307, 621] on p "Сообщения в заказе S_FBUN-54" at bounding box center [1376, 619] width 249 height 9
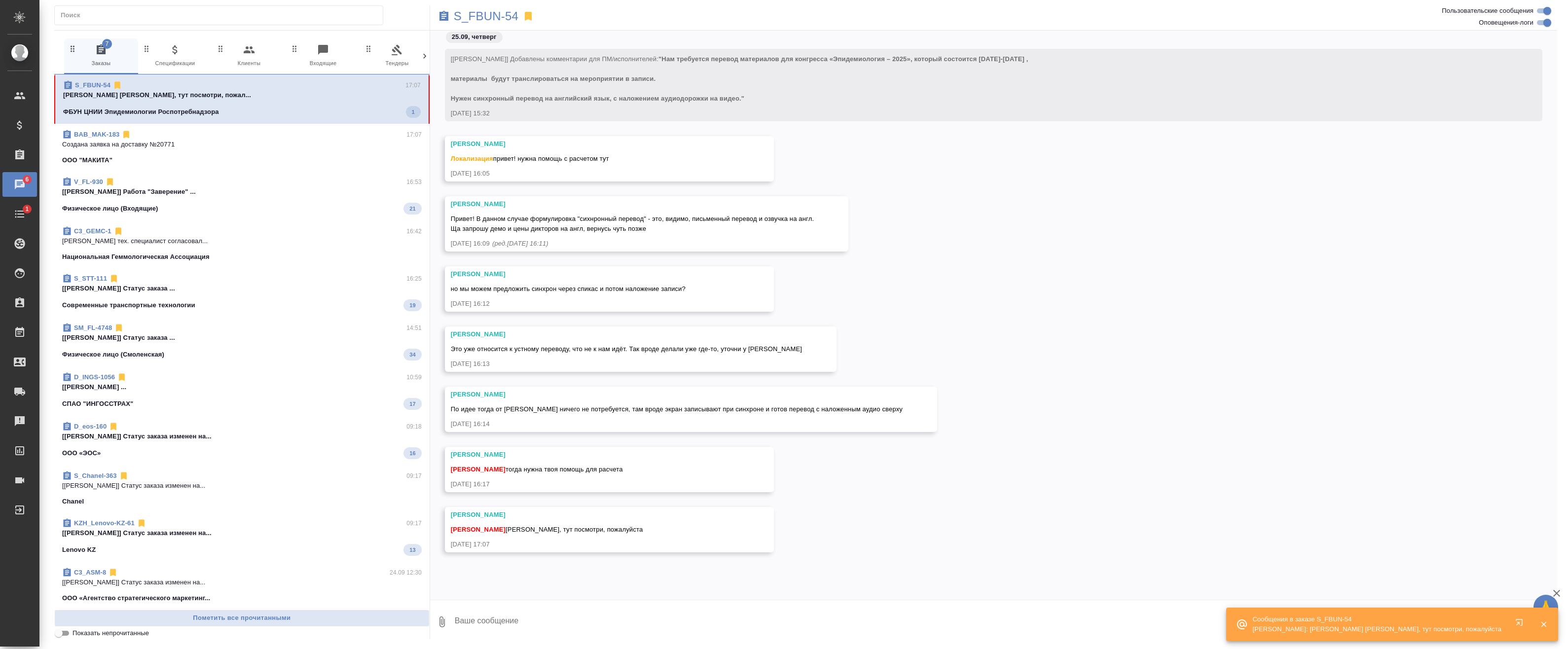
click at [536, 620] on textarea at bounding box center [1005, 621] width 1103 height 34
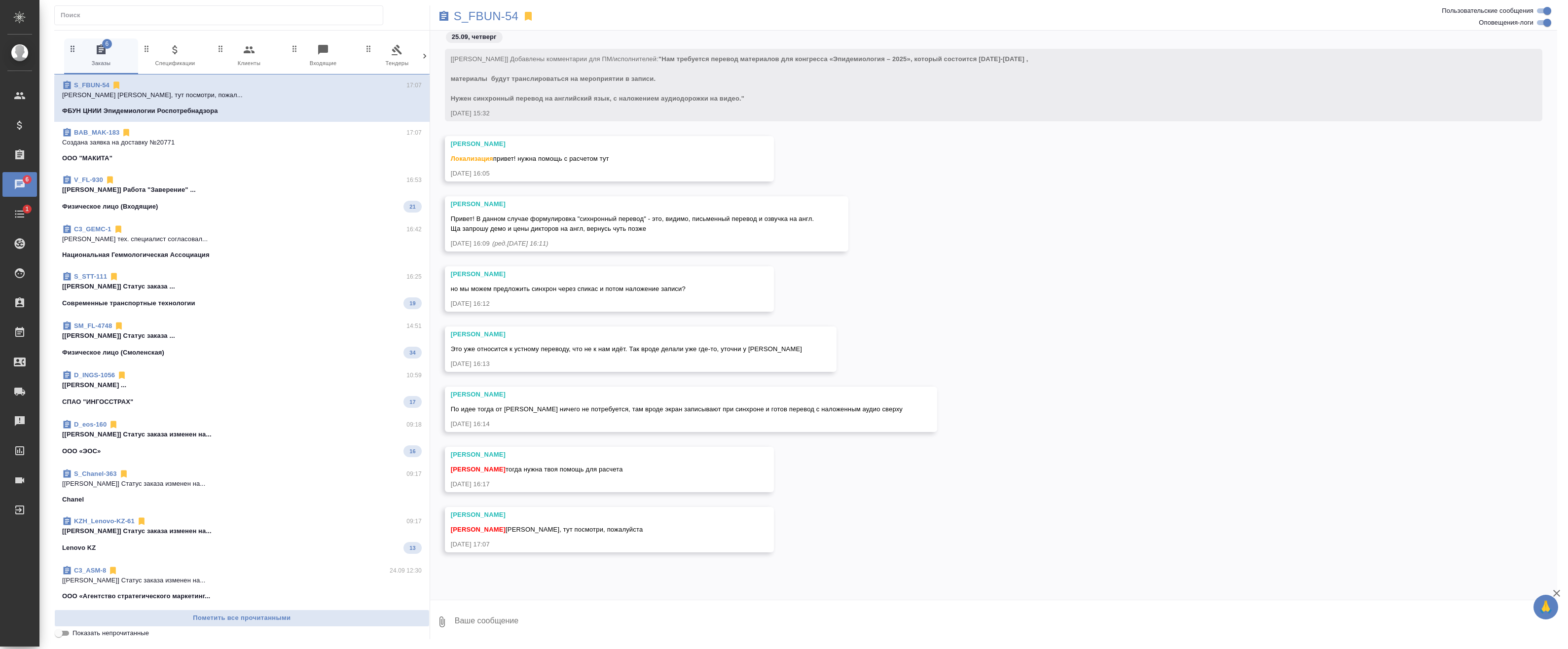
click at [521, 616] on textarea at bounding box center [1005, 621] width 1103 height 34
type textarea "П"
type textarea "Привет, смотрю"
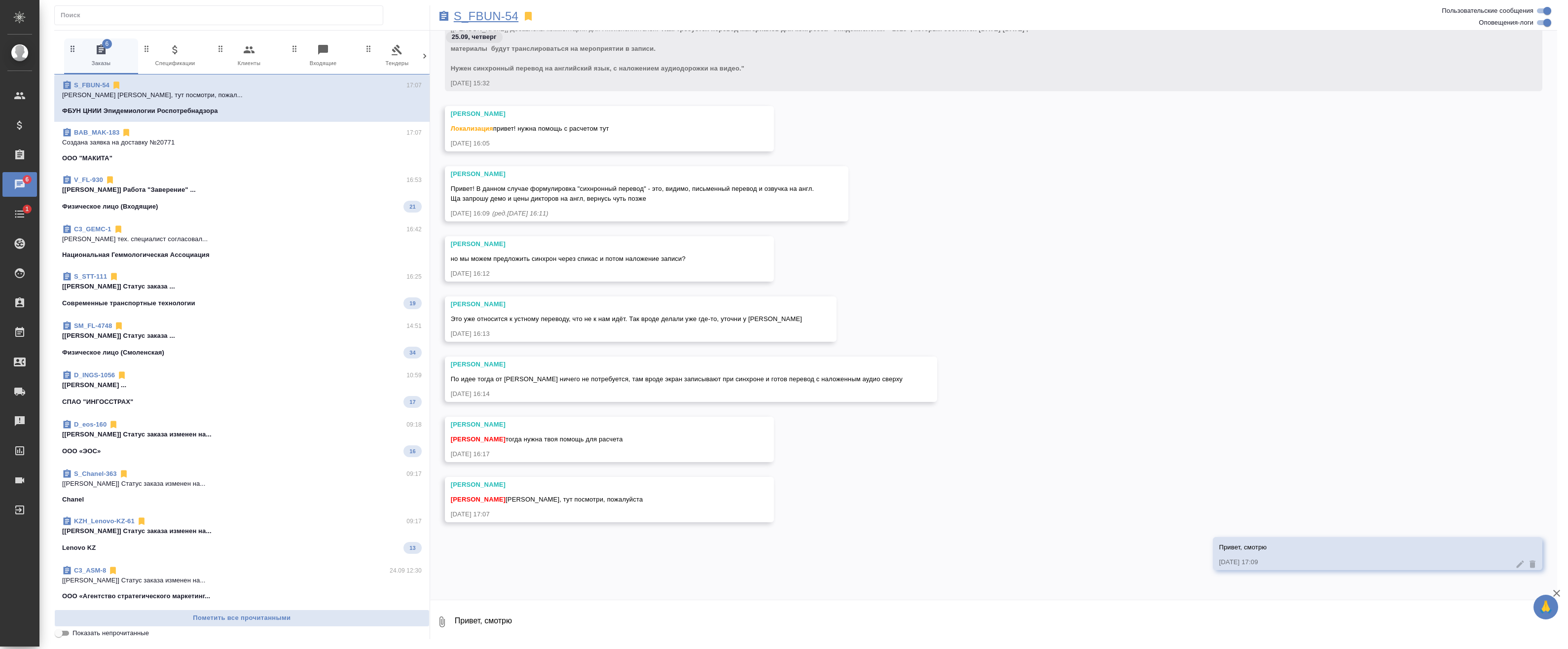
click at [485, 21] on p "S_FBUN-54" at bounding box center [485, 15] width 64 height 9
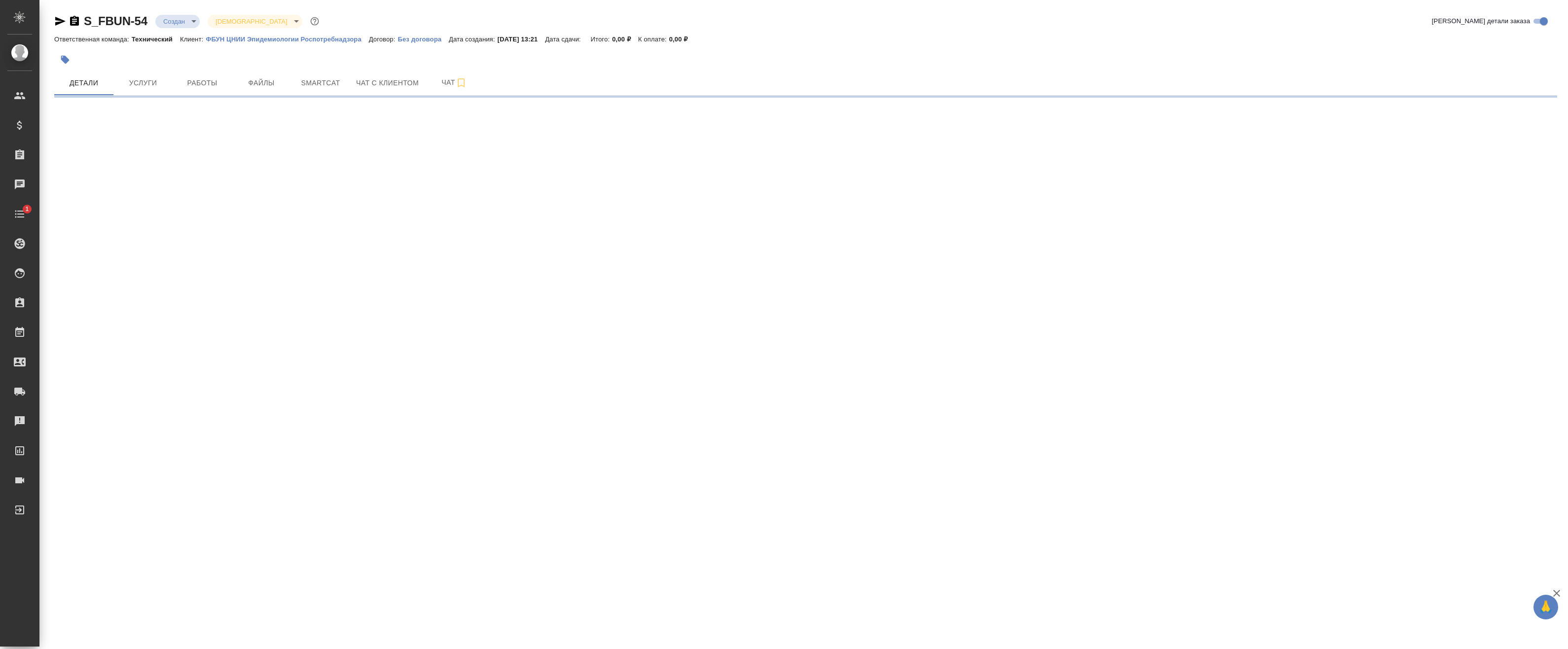
select select "RU"
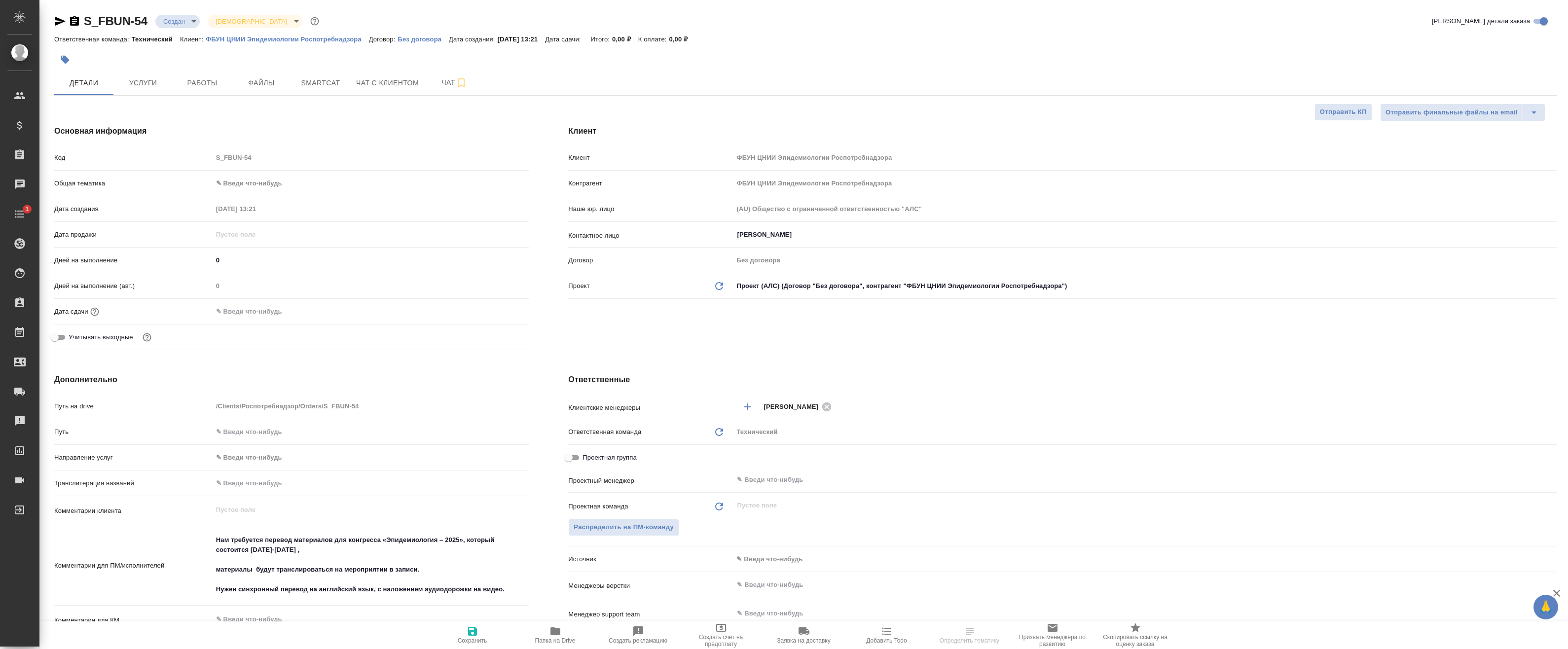
type textarea "x"
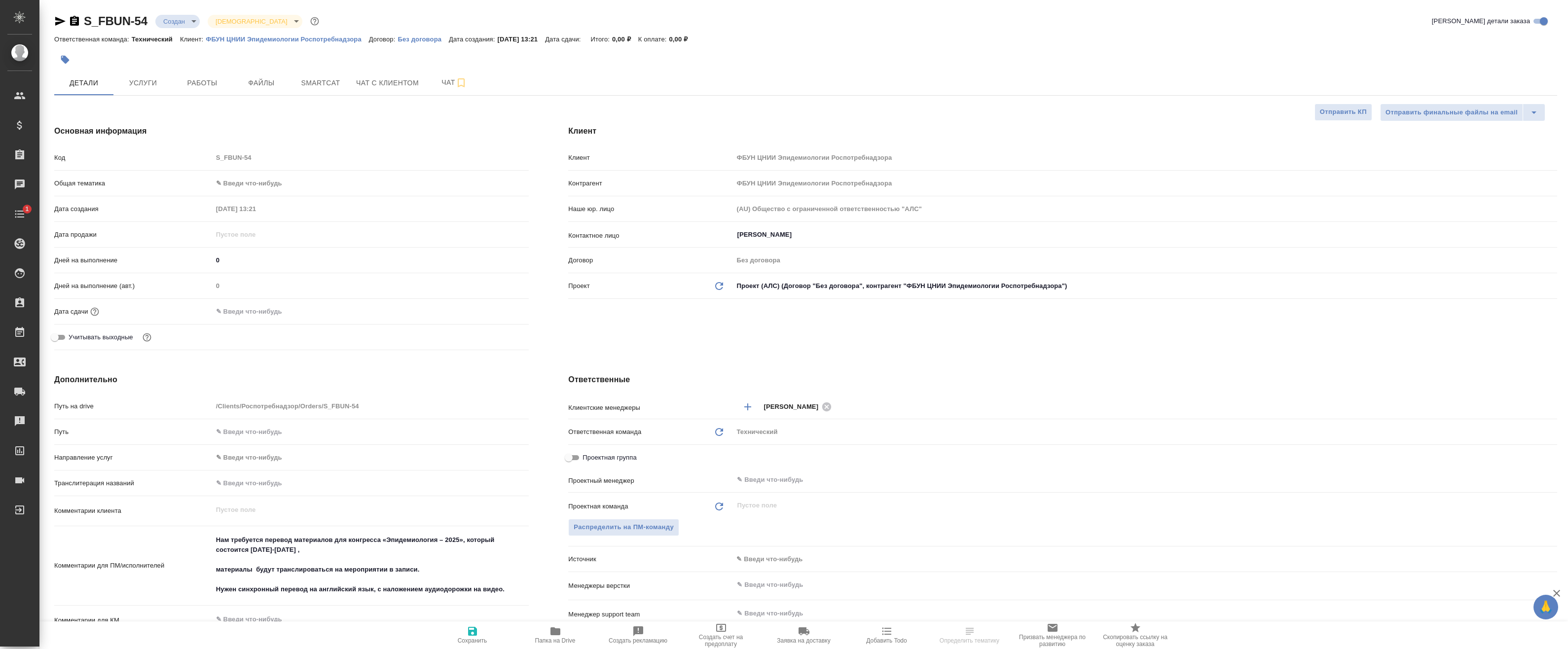
type textarea "x"
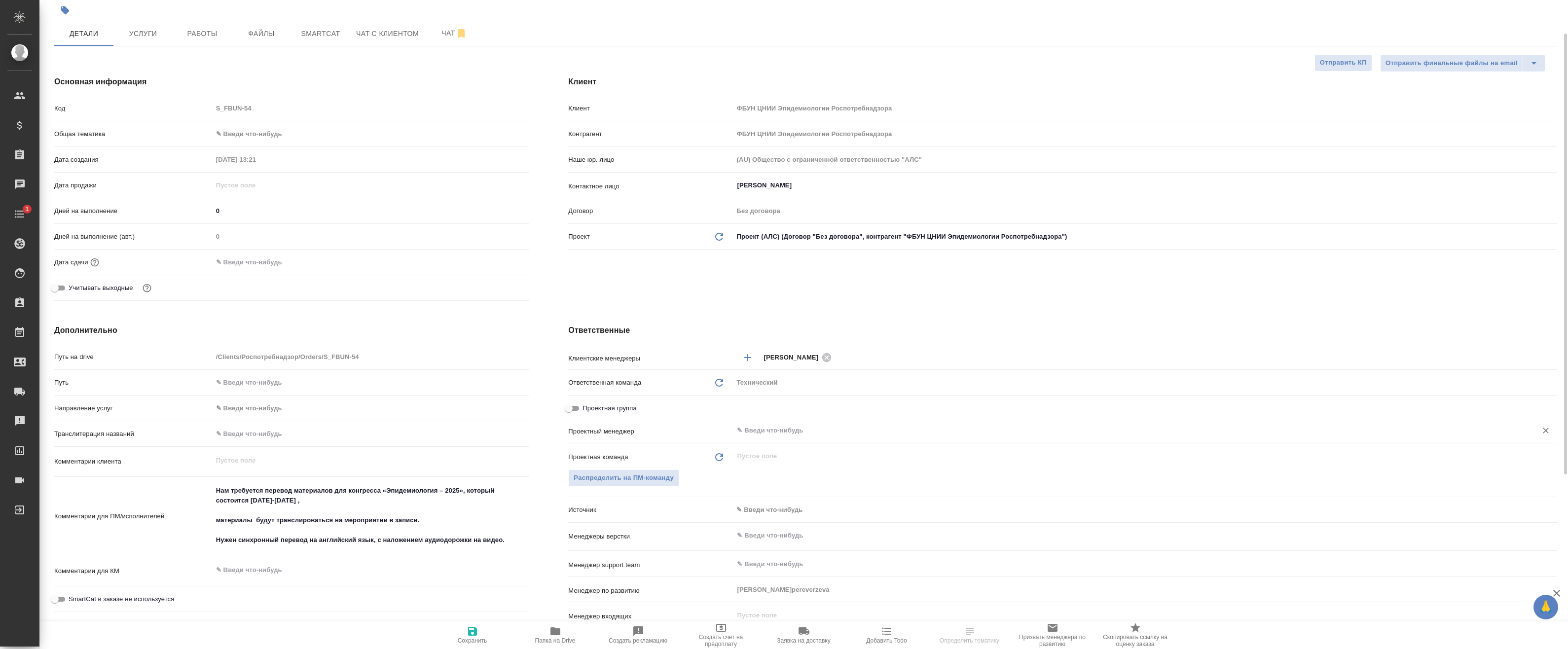
scroll to position [99, 0]
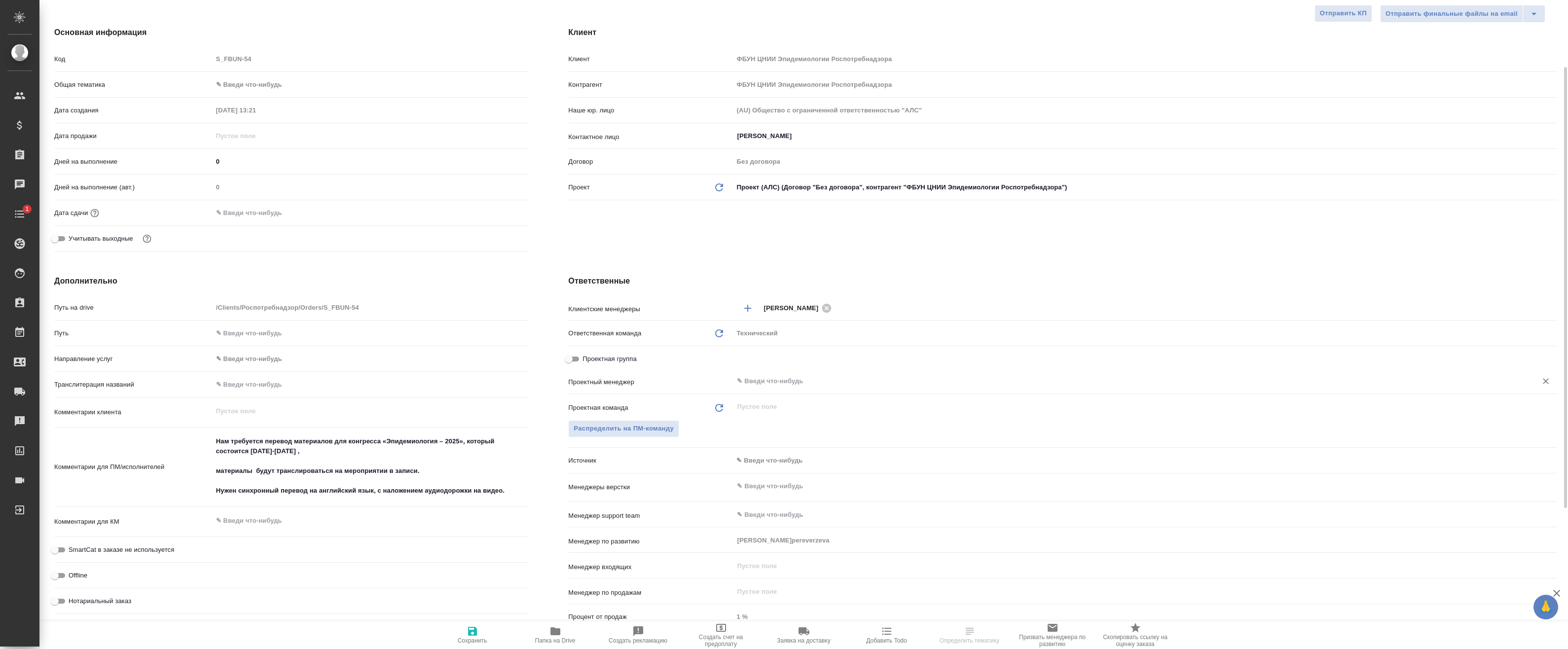
click at [780, 375] on div "​" at bounding box center [1144, 381] width 824 height 18
click at [564, 354] on input "Проектная группа" at bounding box center [568, 359] width 35 height 12
checkbox input "true"
type textarea "x"
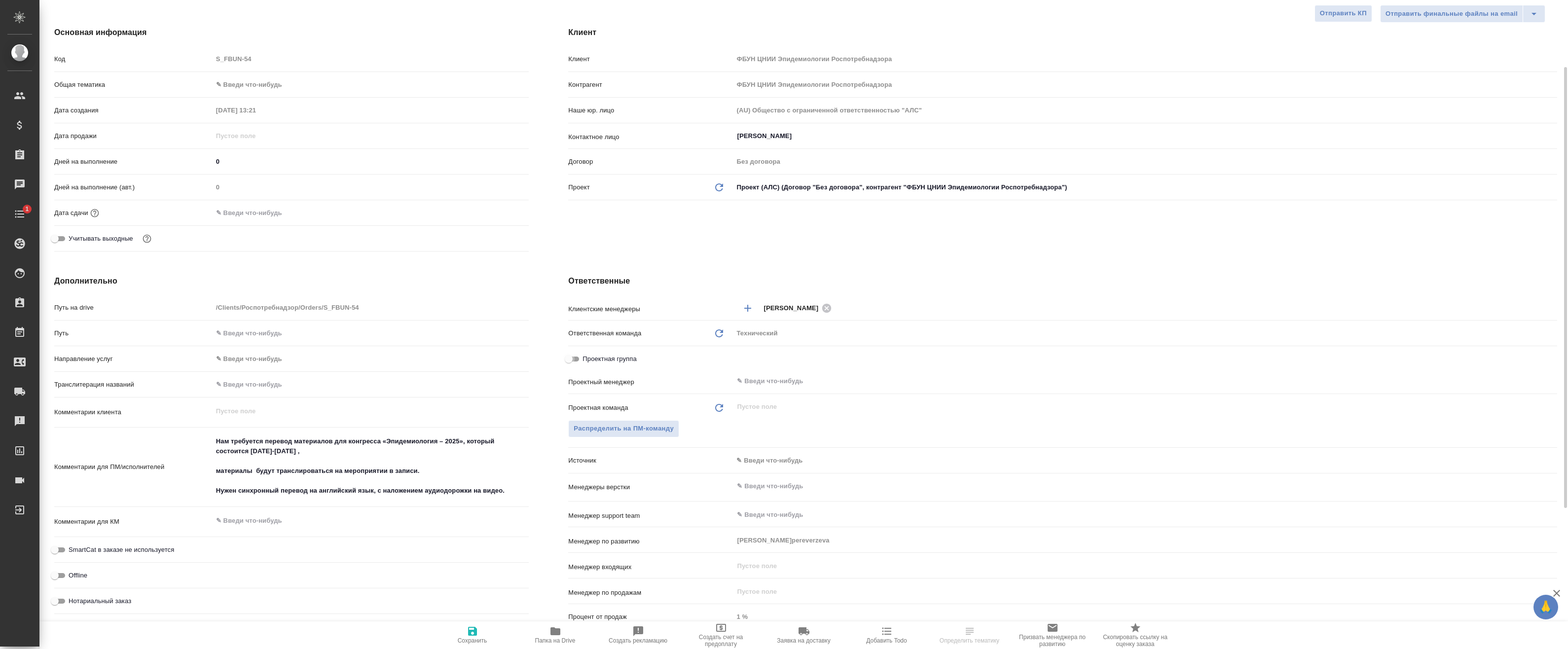
type textarea "x"
click at [762, 387] on input "Не назначен" at bounding box center [888, 382] width 304 height 12
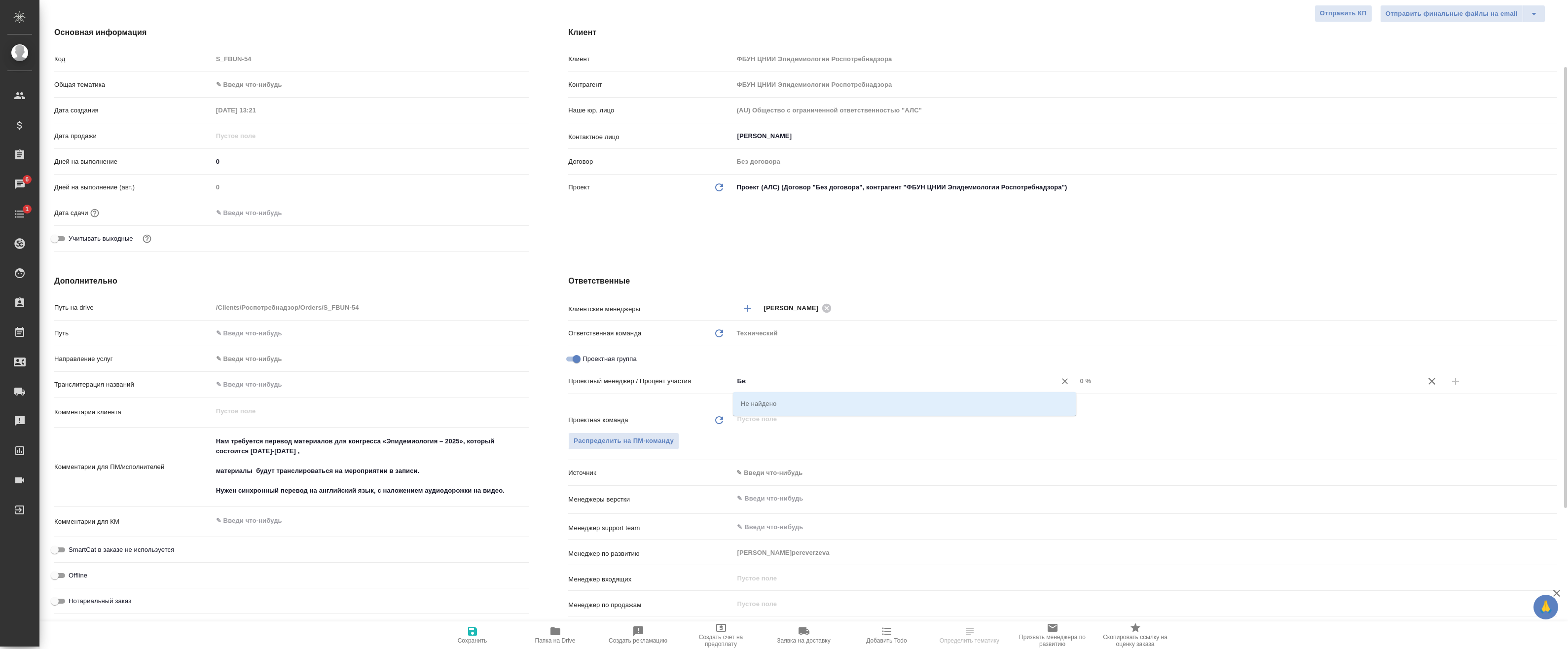
type input "Б"
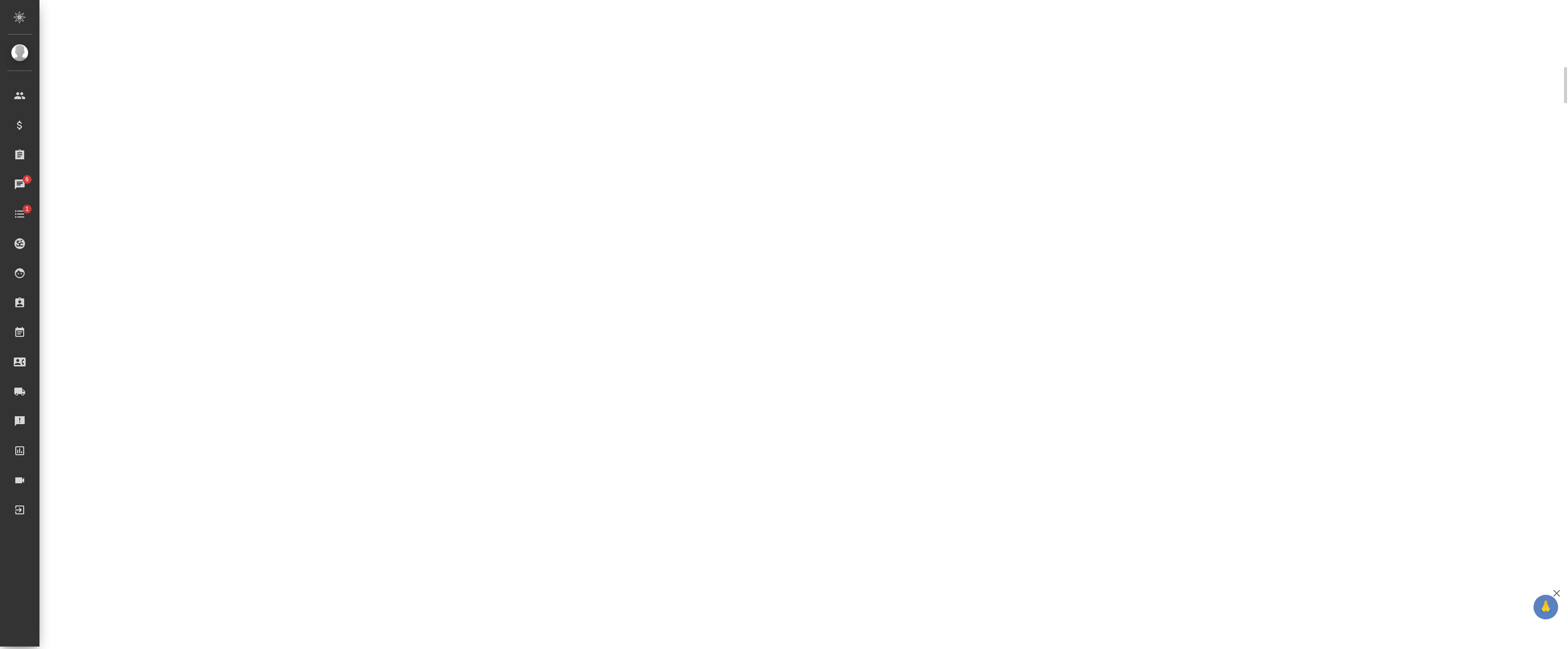
select select "RU"
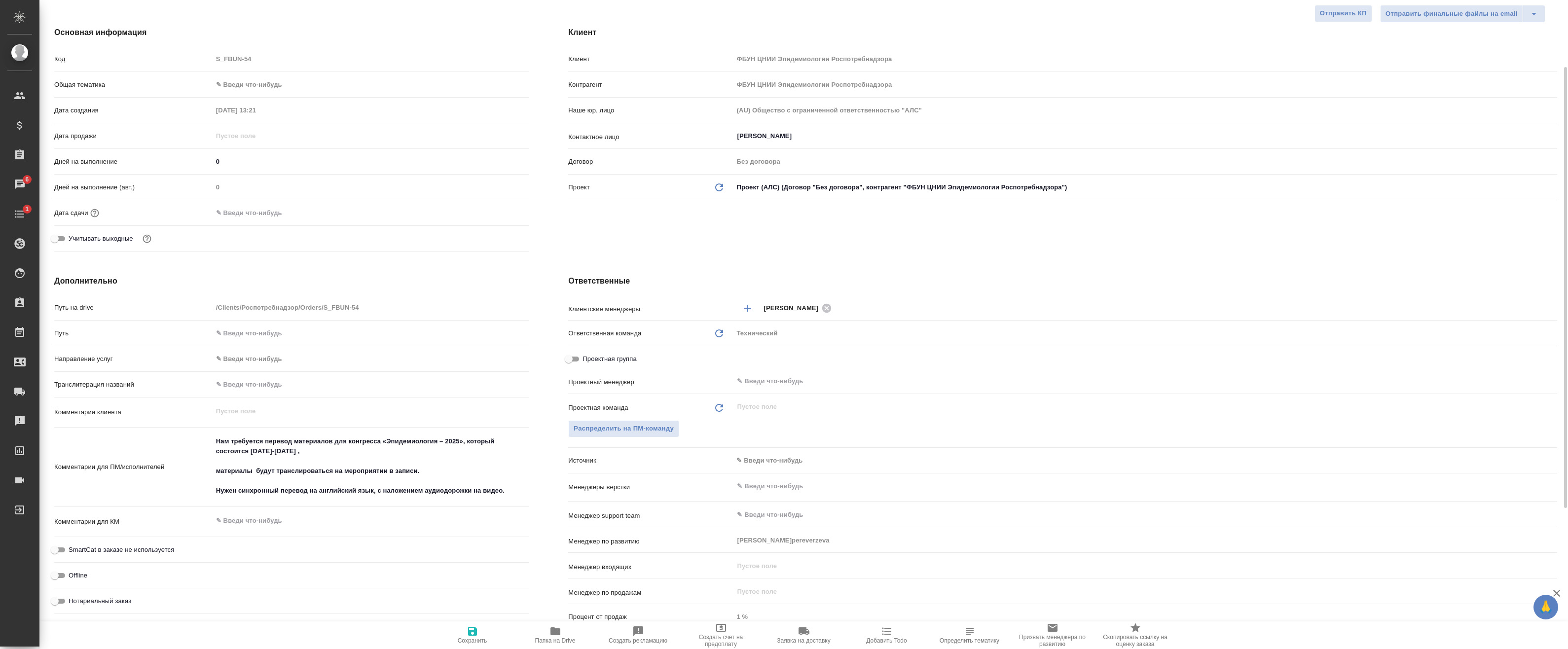
type textarea "x"
click at [615, 358] on span "Проектная группа" at bounding box center [609, 358] width 54 height 9
click at [586, 358] on input "Проектная группа" at bounding box center [568, 359] width 35 height 12
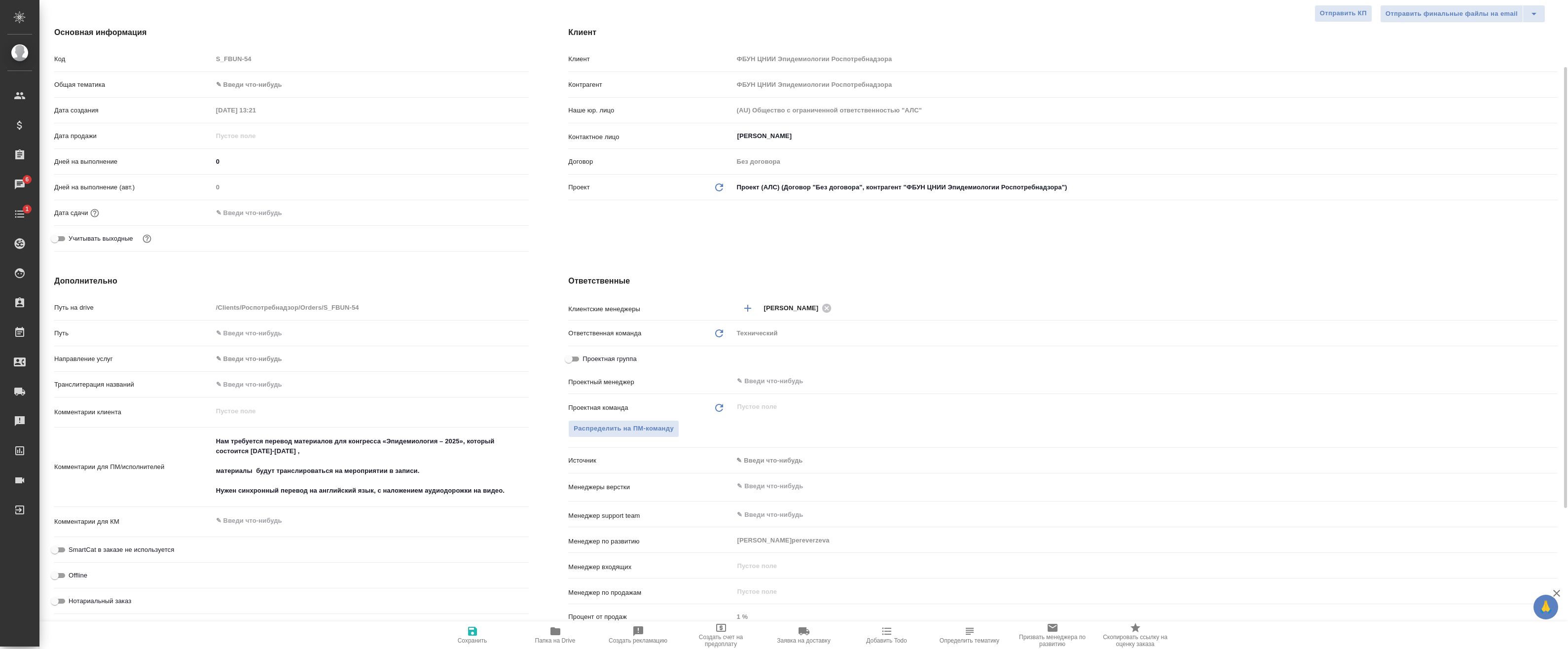
checkbox input "true"
type textarea "x"
click at [767, 373] on div "Клиентские менеджеры Никифорова Валерия ​ Ответственная команда Обновить Технич…" at bounding box center [1062, 473] width 989 height 347
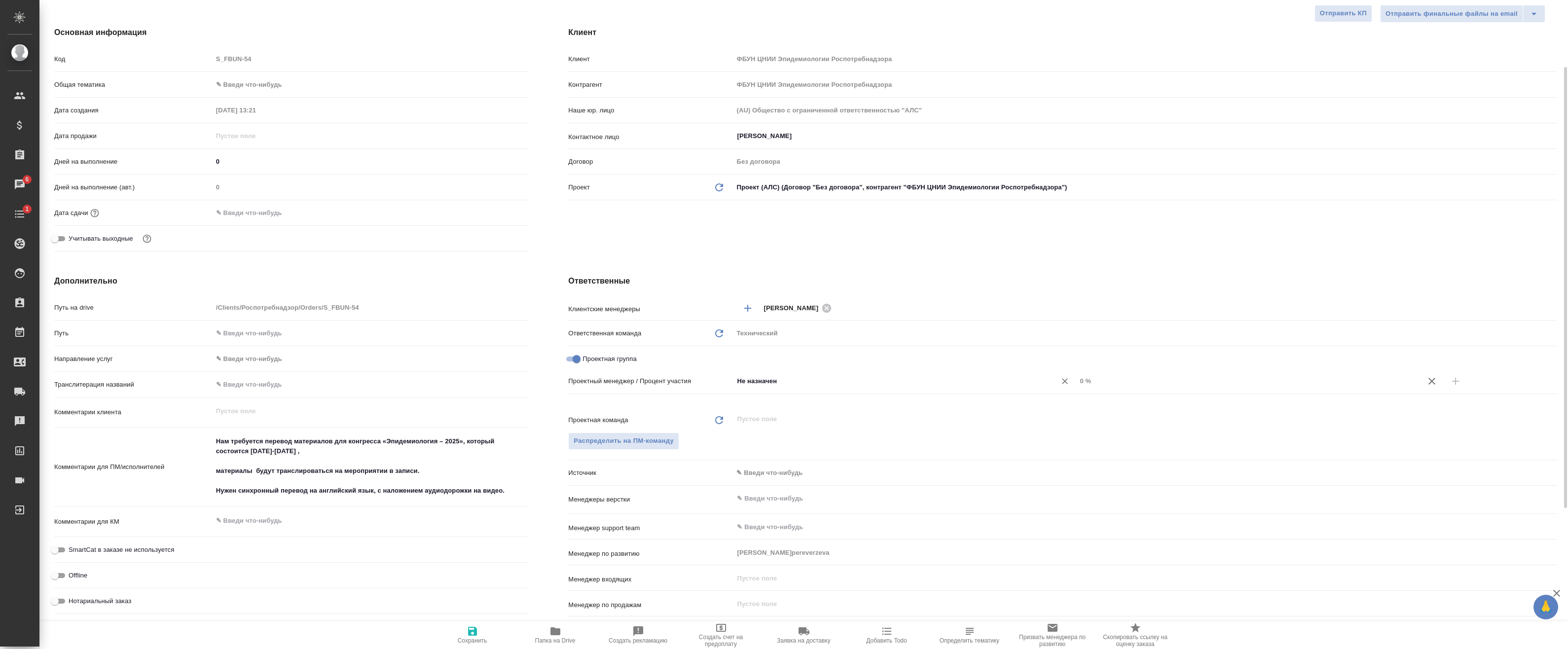
drag, startPoint x: 767, startPoint y: 373, endPoint x: 769, endPoint y: 379, distance: 6.3
click at [769, 379] on input "Не назначен" at bounding box center [888, 382] width 304 height 12
type input "фЕДО"
click at [799, 411] on li "Федотова Ирина" at bounding box center [904, 403] width 343 height 18
type textarea "x"
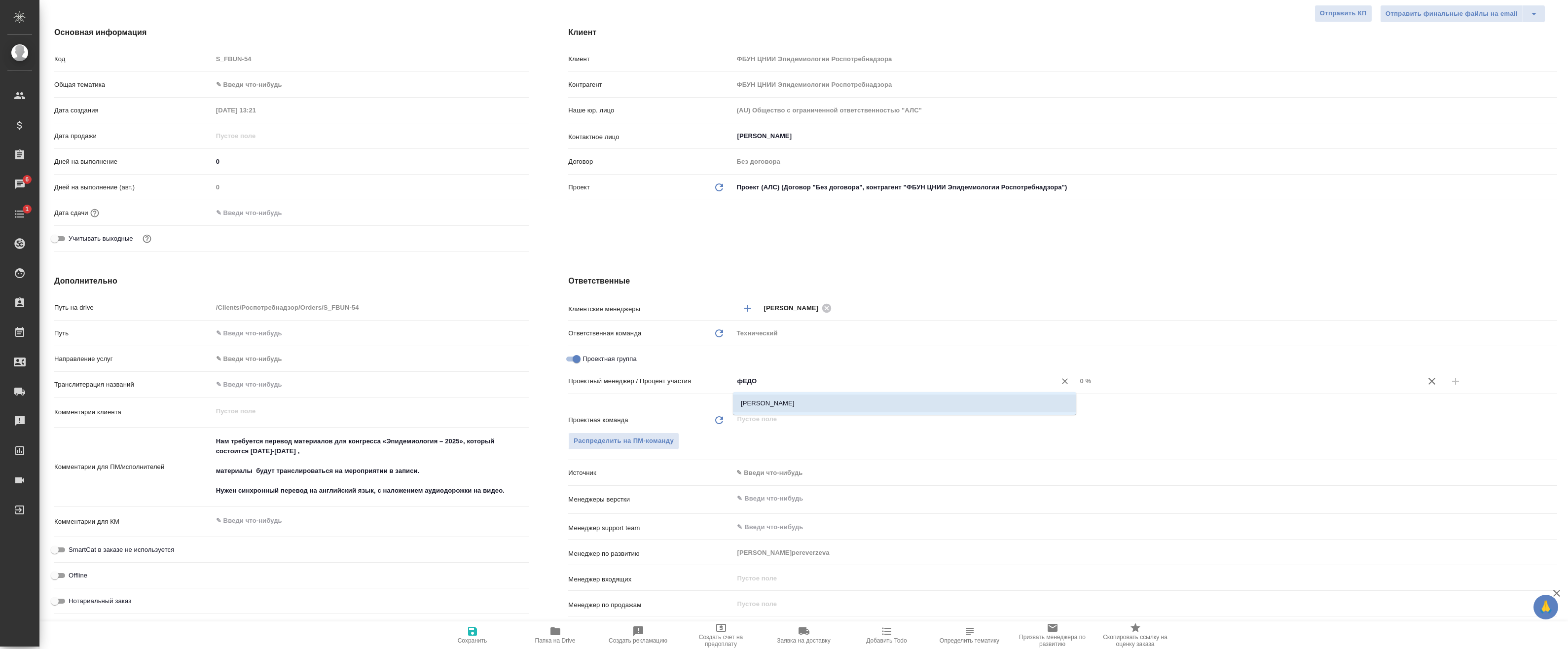
type textarea "x"
drag, startPoint x: 1138, startPoint y: 380, endPoint x: 1031, endPoint y: 378, distance: 107.0
click at [1031, 378] on div "Федотова Ирина ​ 0 %" at bounding box center [1144, 381] width 824 height 17
type textarea "x"
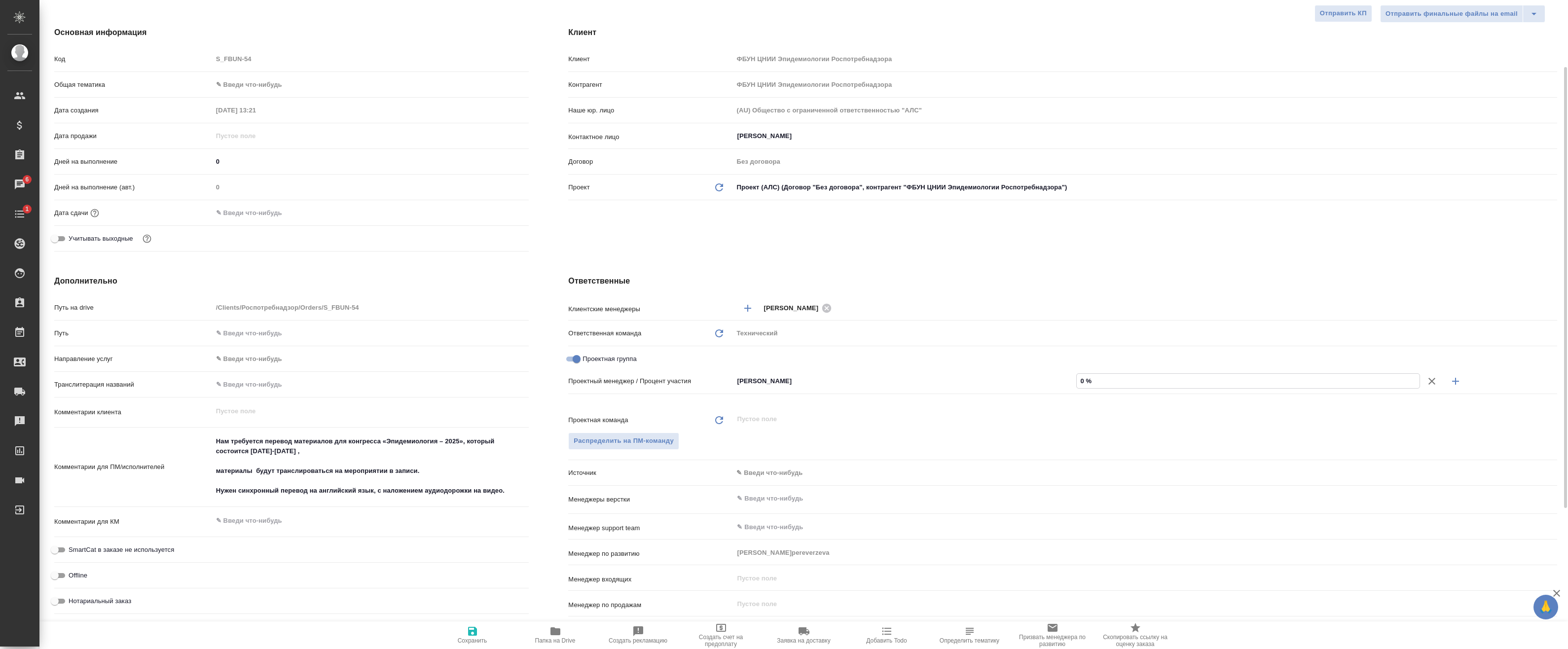
type textarea "x"
type input "1 %"
click at [1455, 381] on icon "button" at bounding box center [1455, 382] width 7 height 7
type textarea "x"
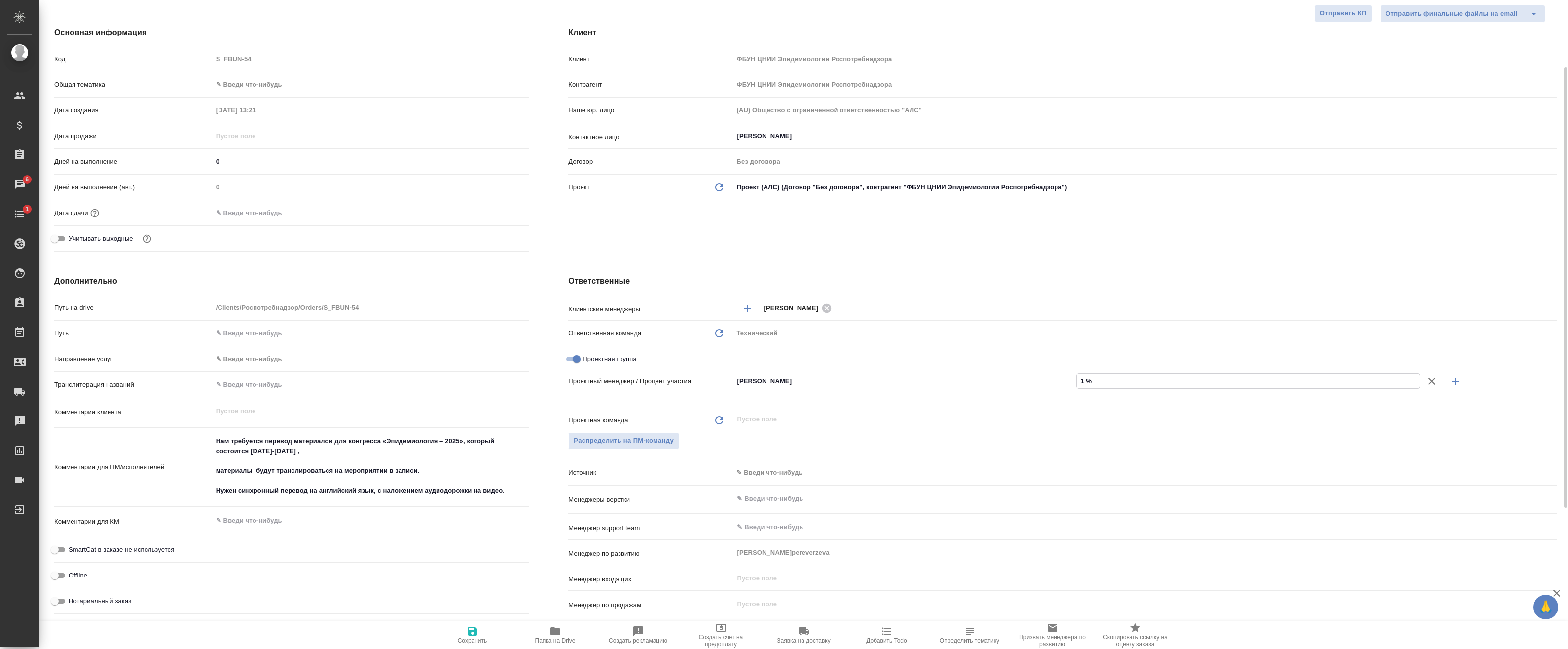
type textarea "x"
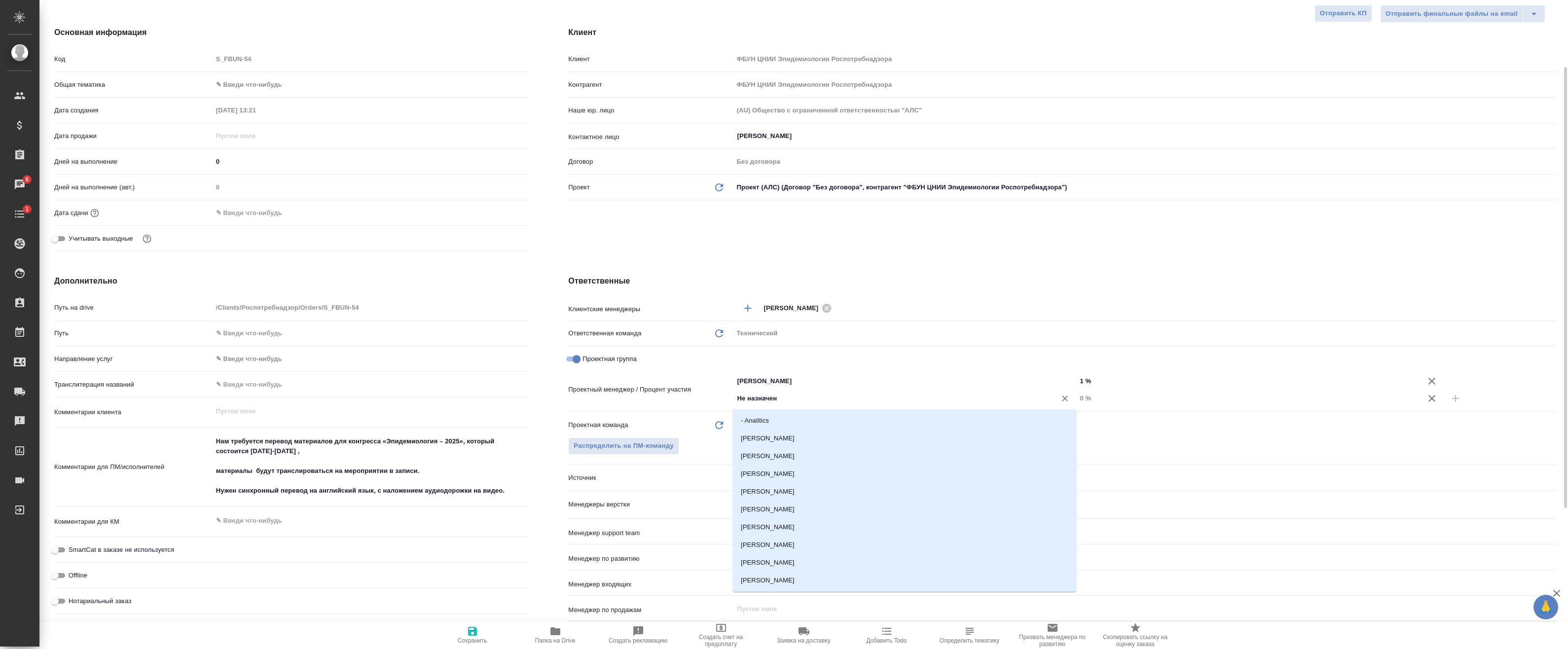
click at [823, 402] on input "Не назначен" at bounding box center [888, 399] width 304 height 12
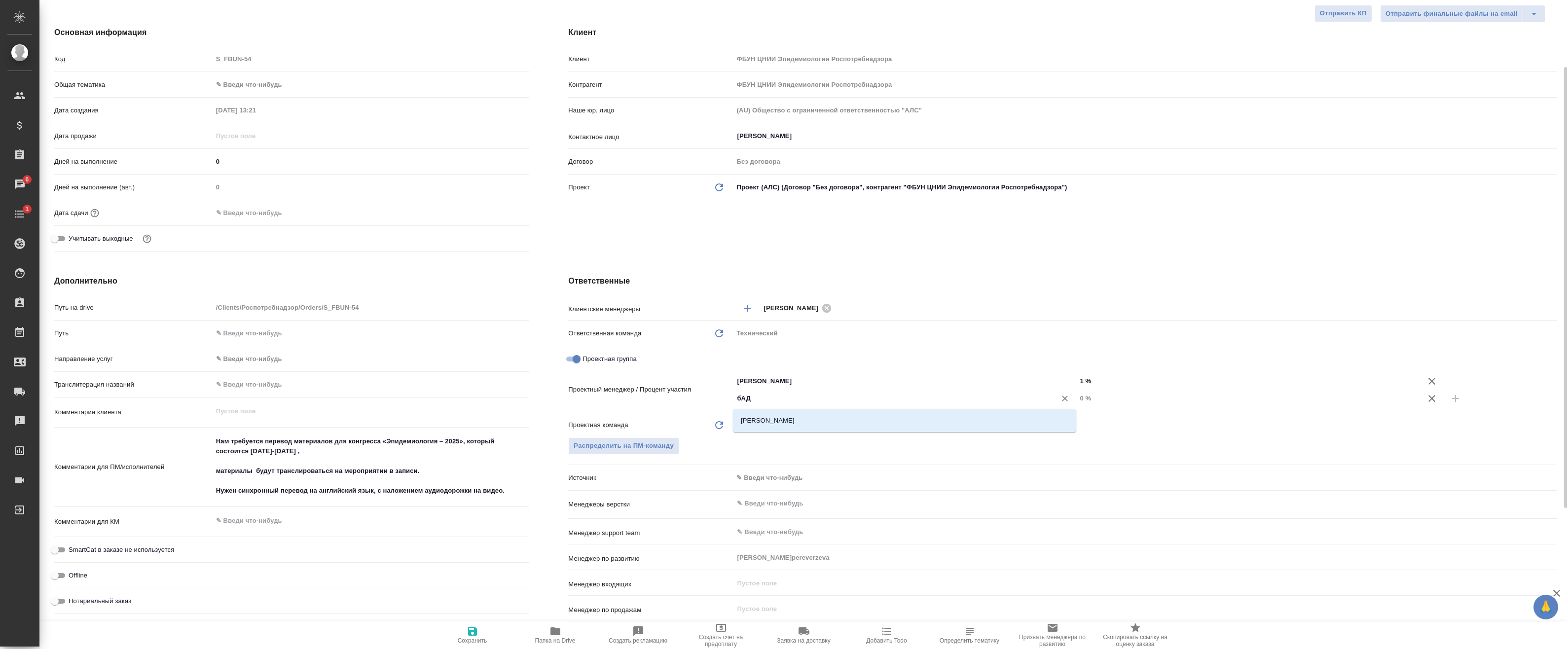
type input "бАДА"
click at [812, 421] on li "Баданян Артак" at bounding box center [904, 420] width 343 height 18
type textarea "x"
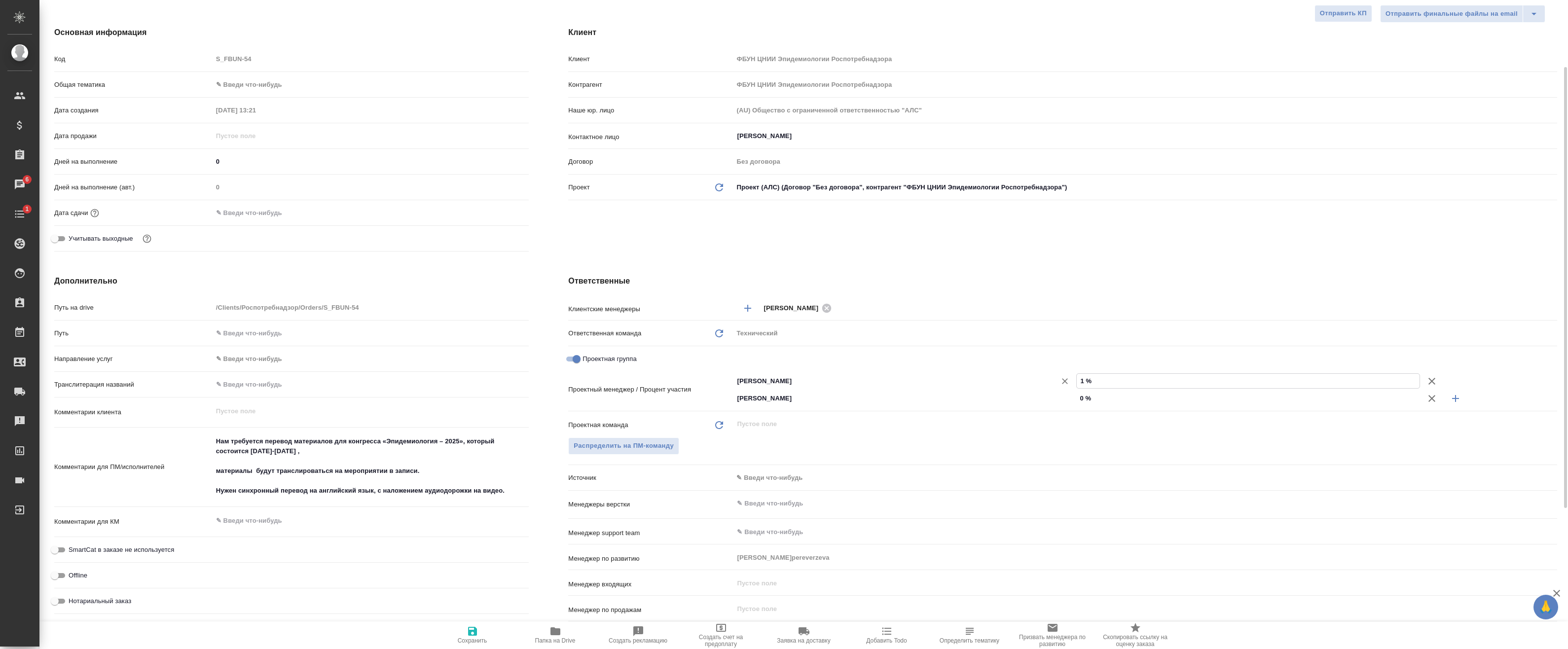
drag, startPoint x: 1126, startPoint y: 381, endPoint x: 1002, endPoint y: 376, distance: 124.1
click at [1002, 376] on div "Федотова Ирина ​ 1 %" at bounding box center [1144, 381] width 824 height 17
type textarea "x"
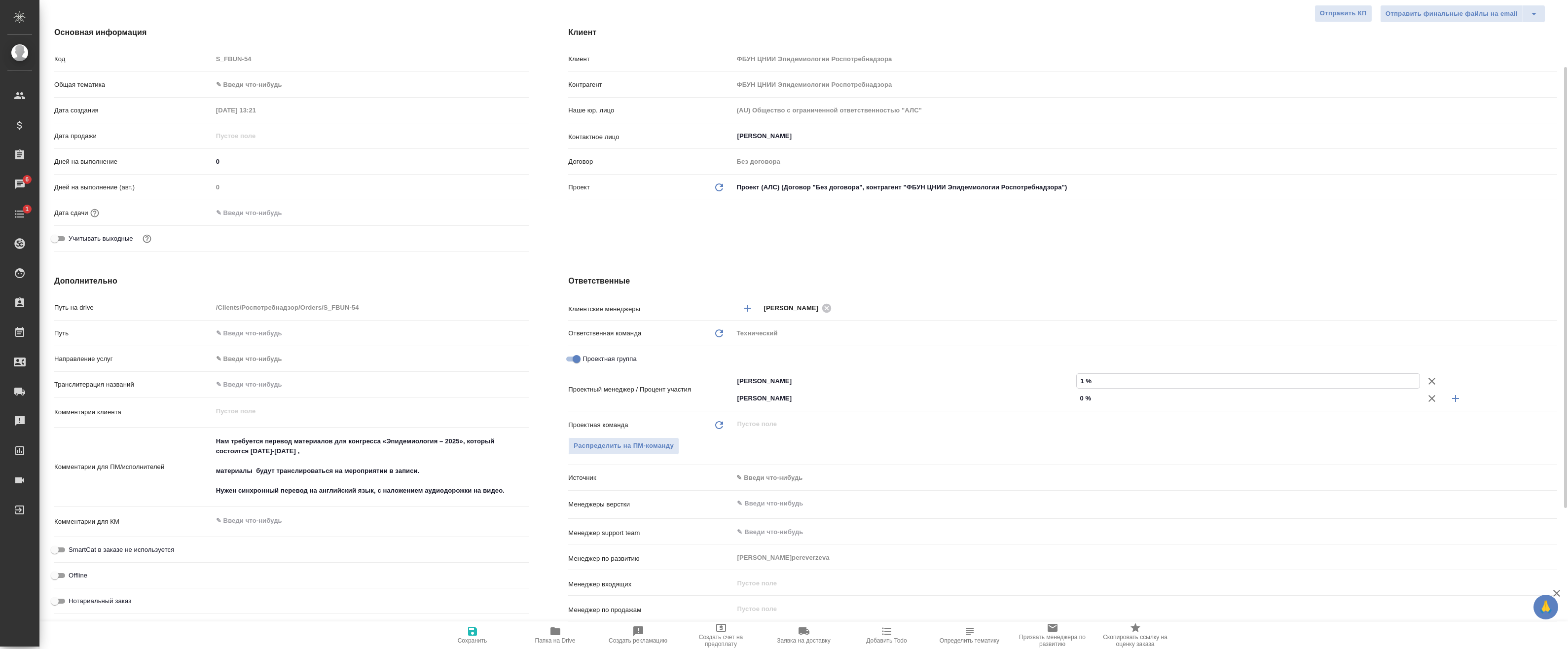
type input "5 %"
type textarea "x"
type input "50 %"
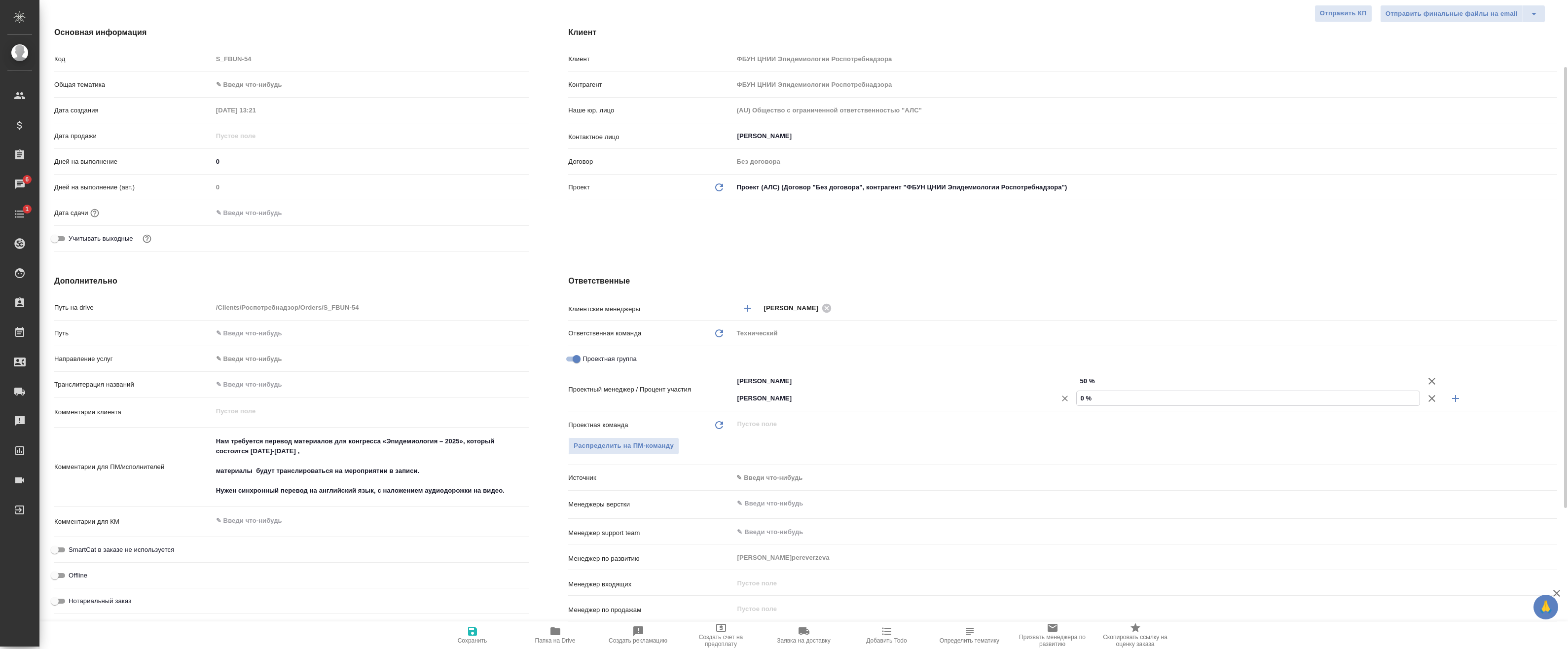
drag, startPoint x: 1164, startPoint y: 406, endPoint x: 1008, endPoint y: 392, distance: 156.6
click at [1026, 393] on div "Баданян Артак ​ 0 %" at bounding box center [1144, 398] width 824 height 17
type textarea "x"
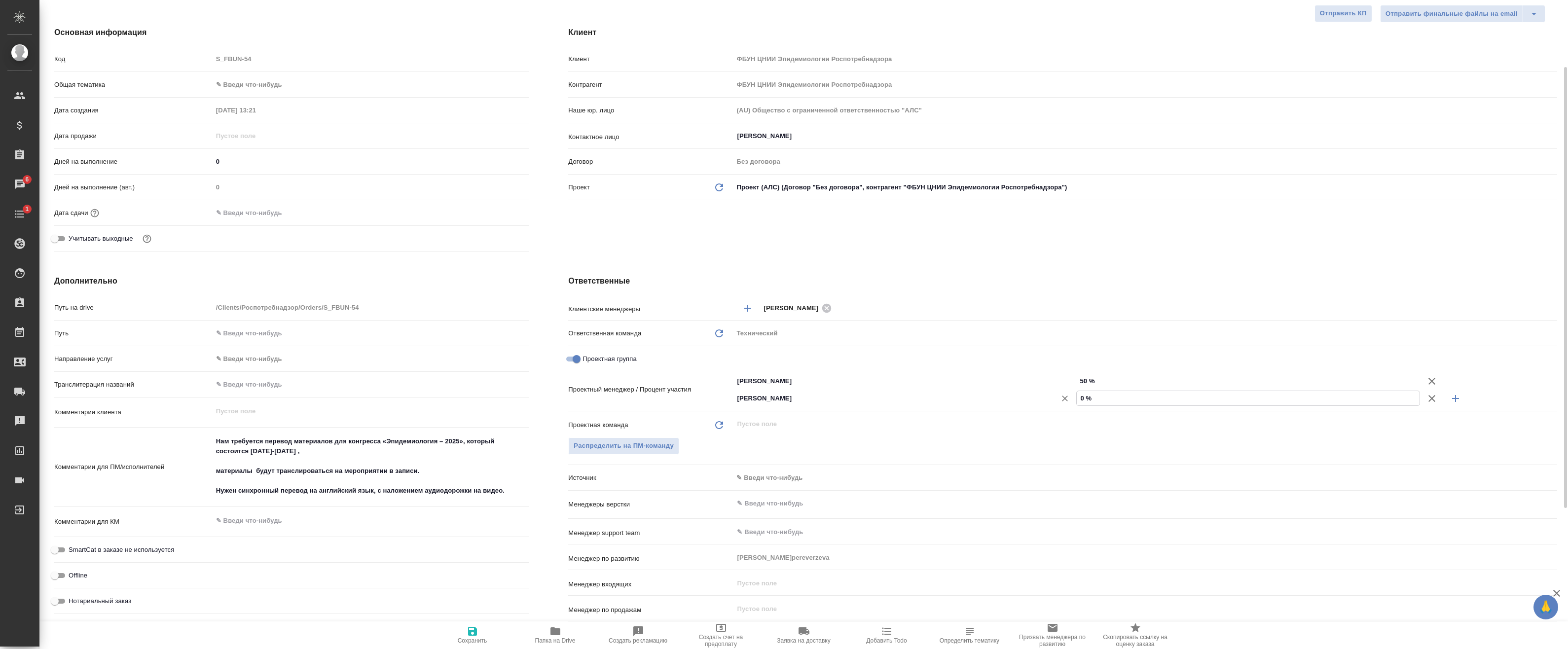
type input "6 %"
type textarea "x"
type input "60 %"
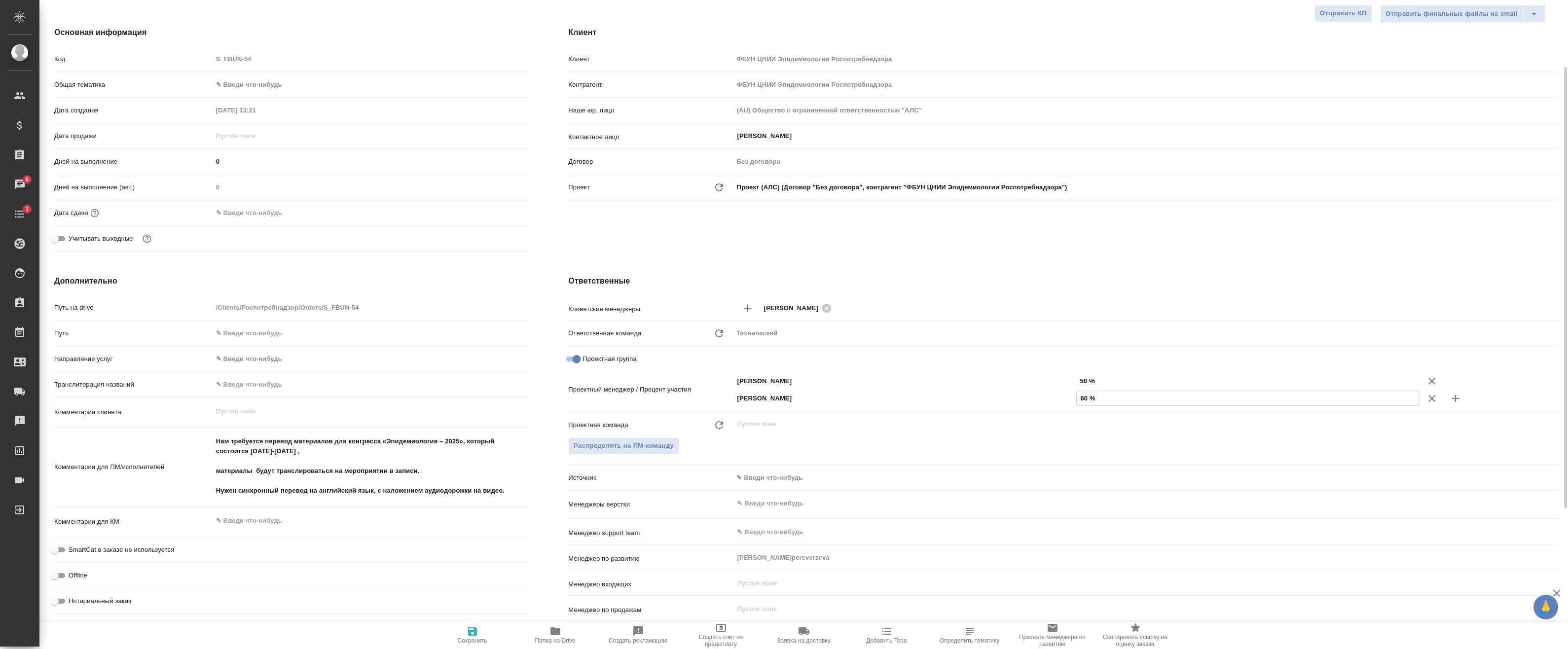
type textarea "x"
type input "6 %"
type textarea "x"
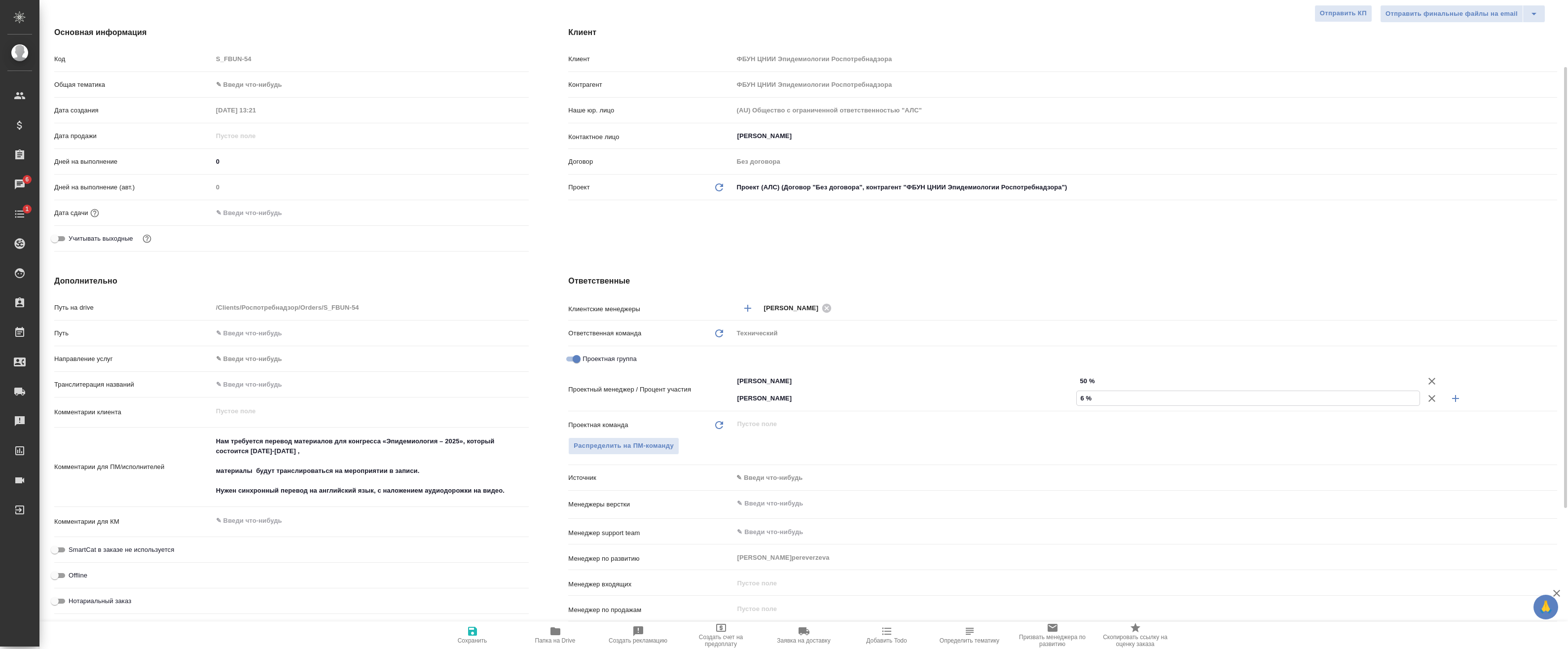
type textarea "x"
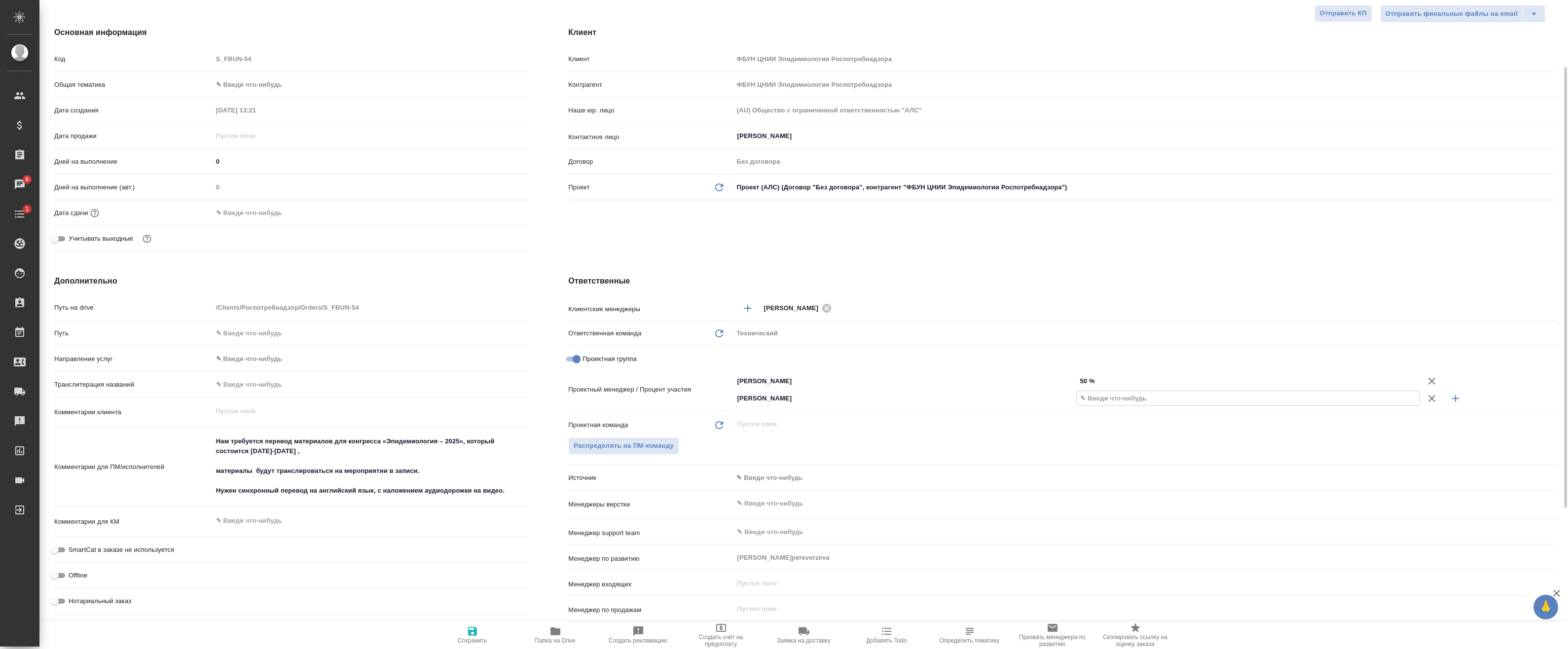
type input "5 %"
type textarea "x"
type input "50 %"
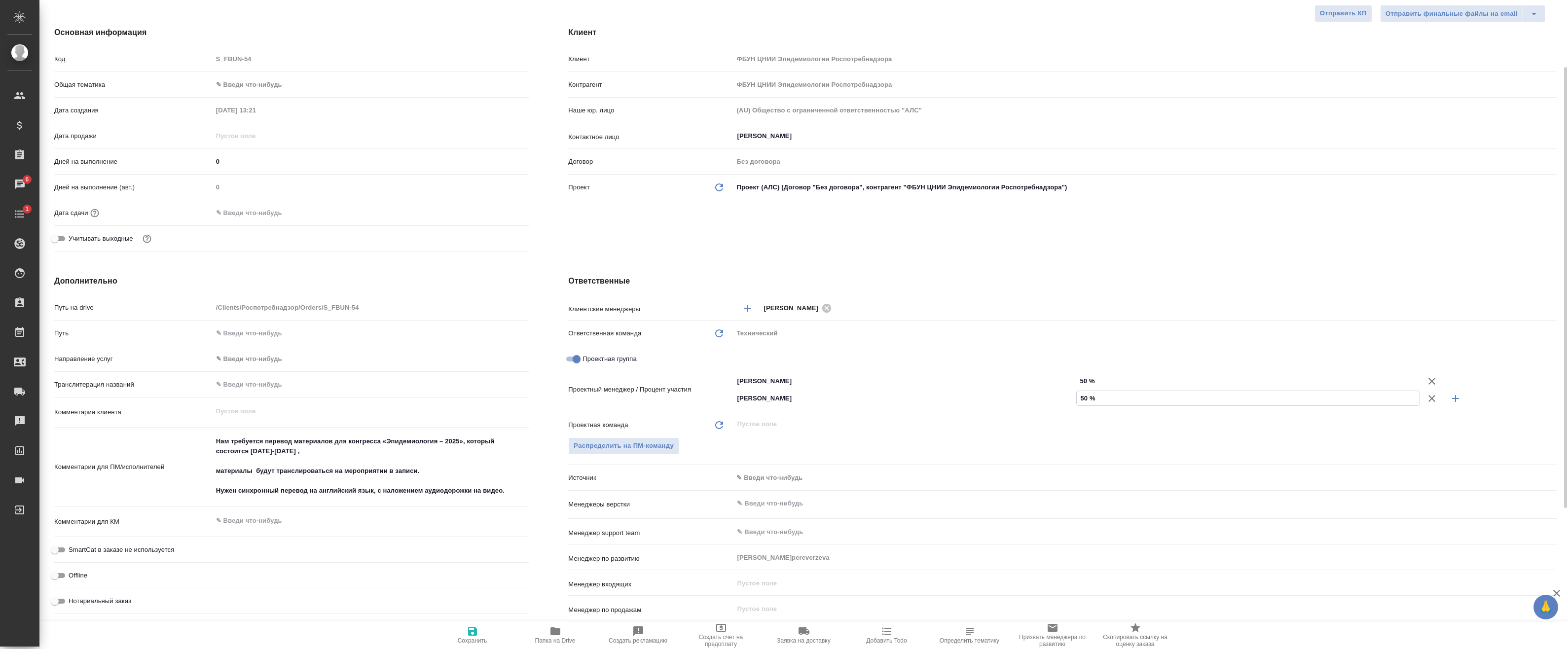
click at [472, 640] on span "Сохранить" at bounding box center [473, 641] width 29 height 7
type textarea "x"
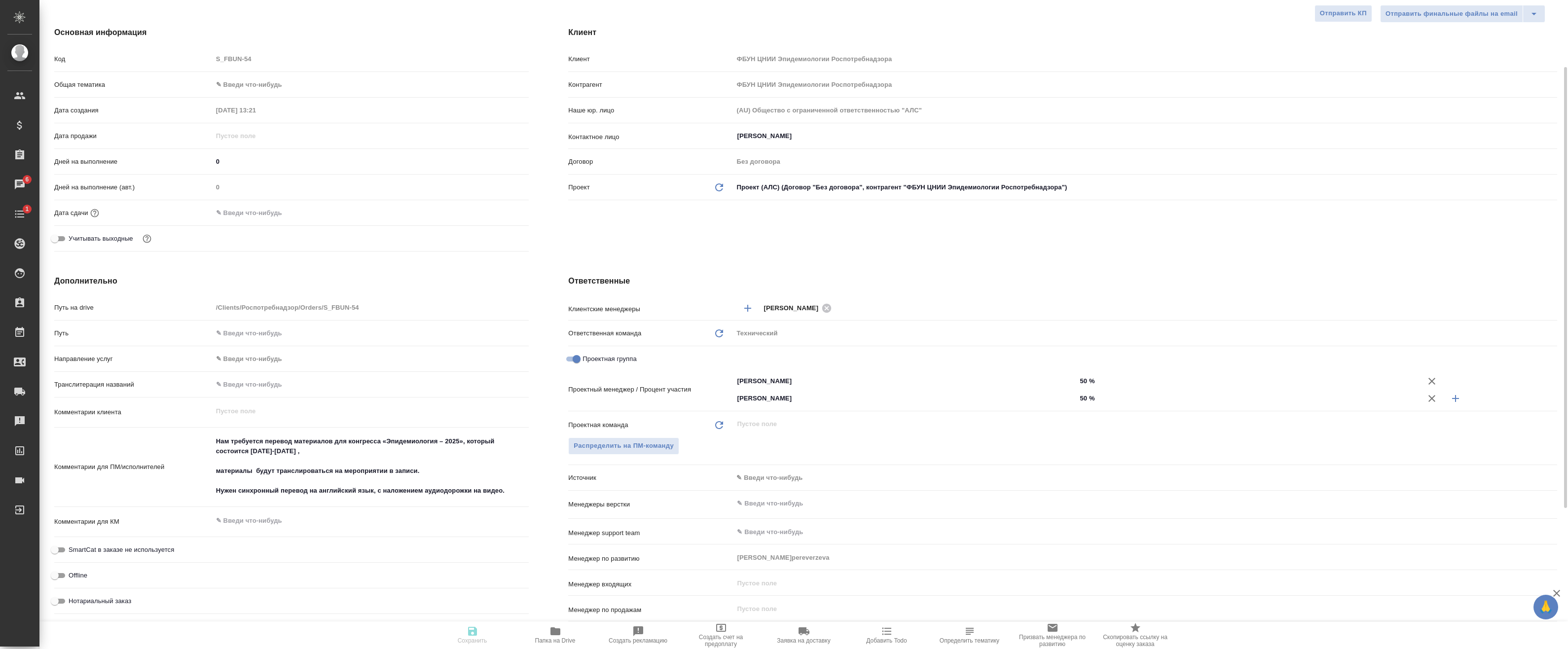
type textarea "x"
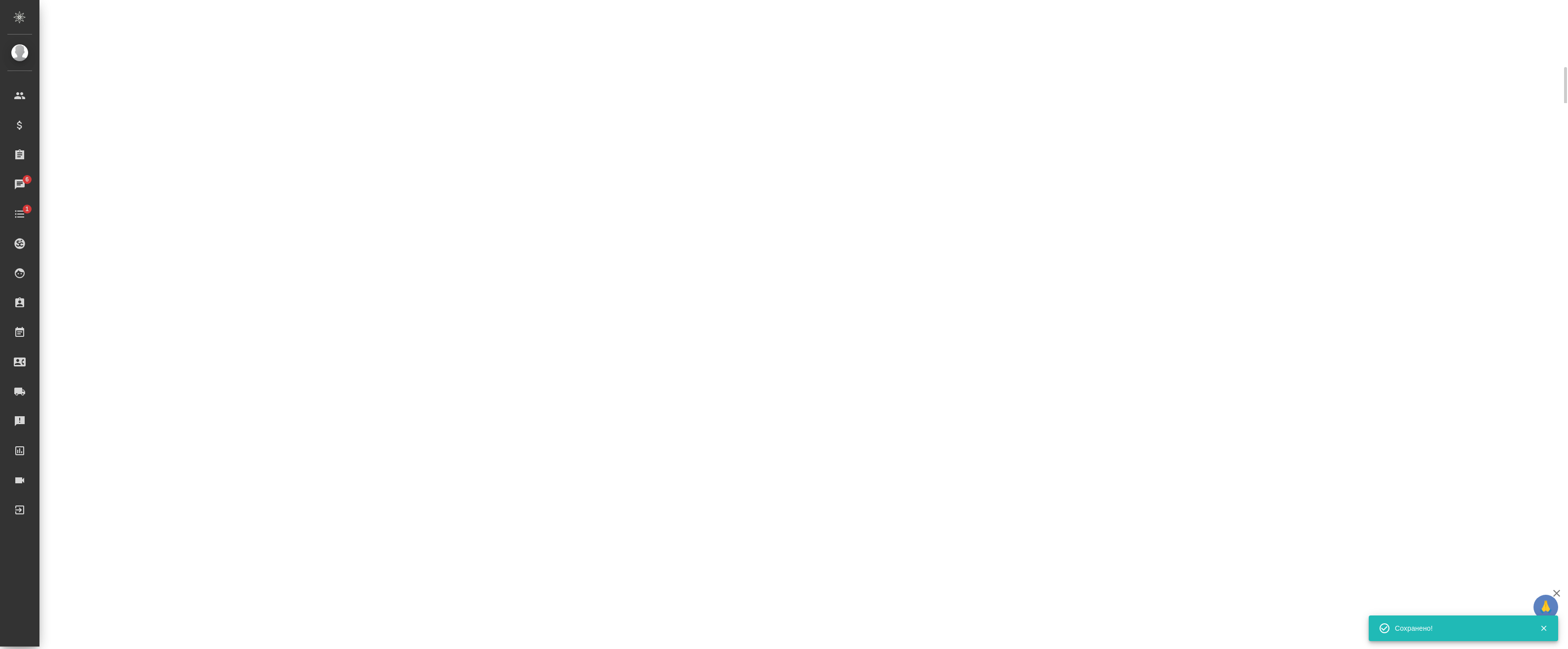
select select "RU"
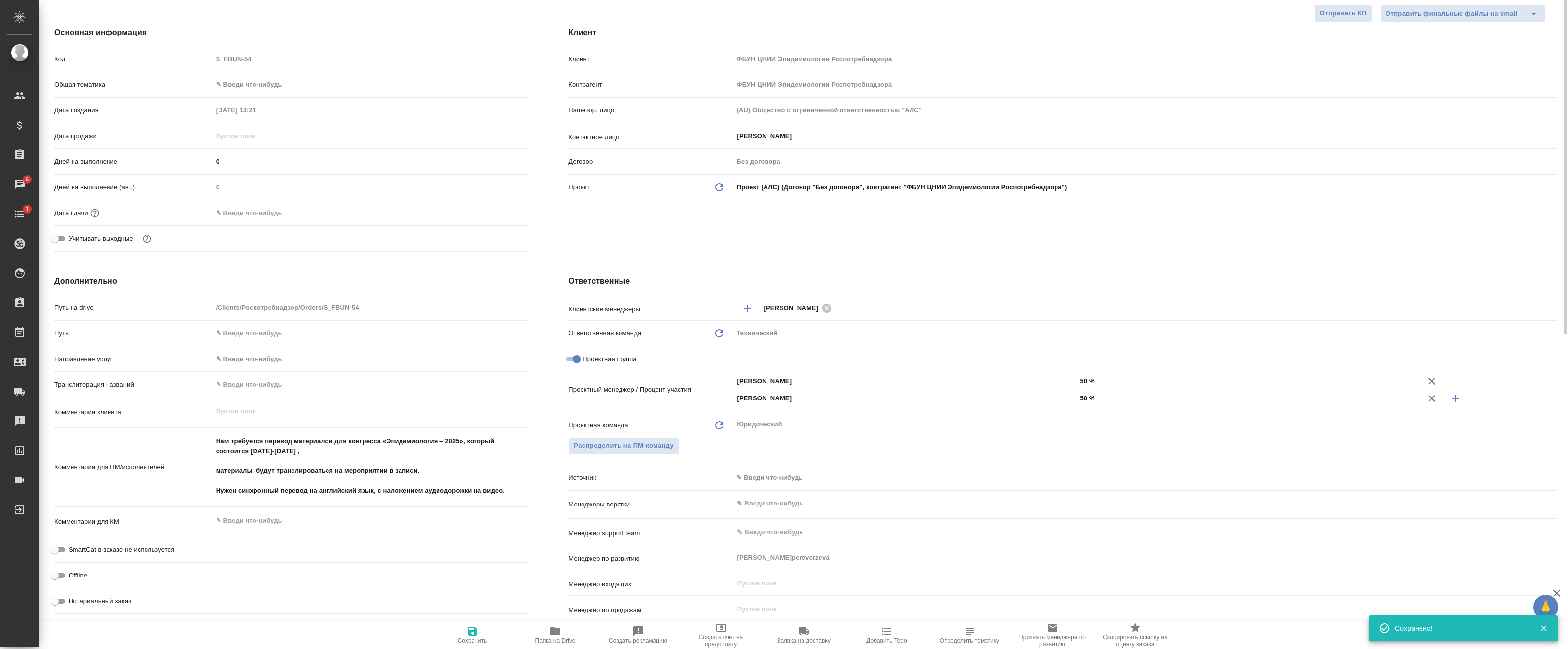
scroll to position [0, 0]
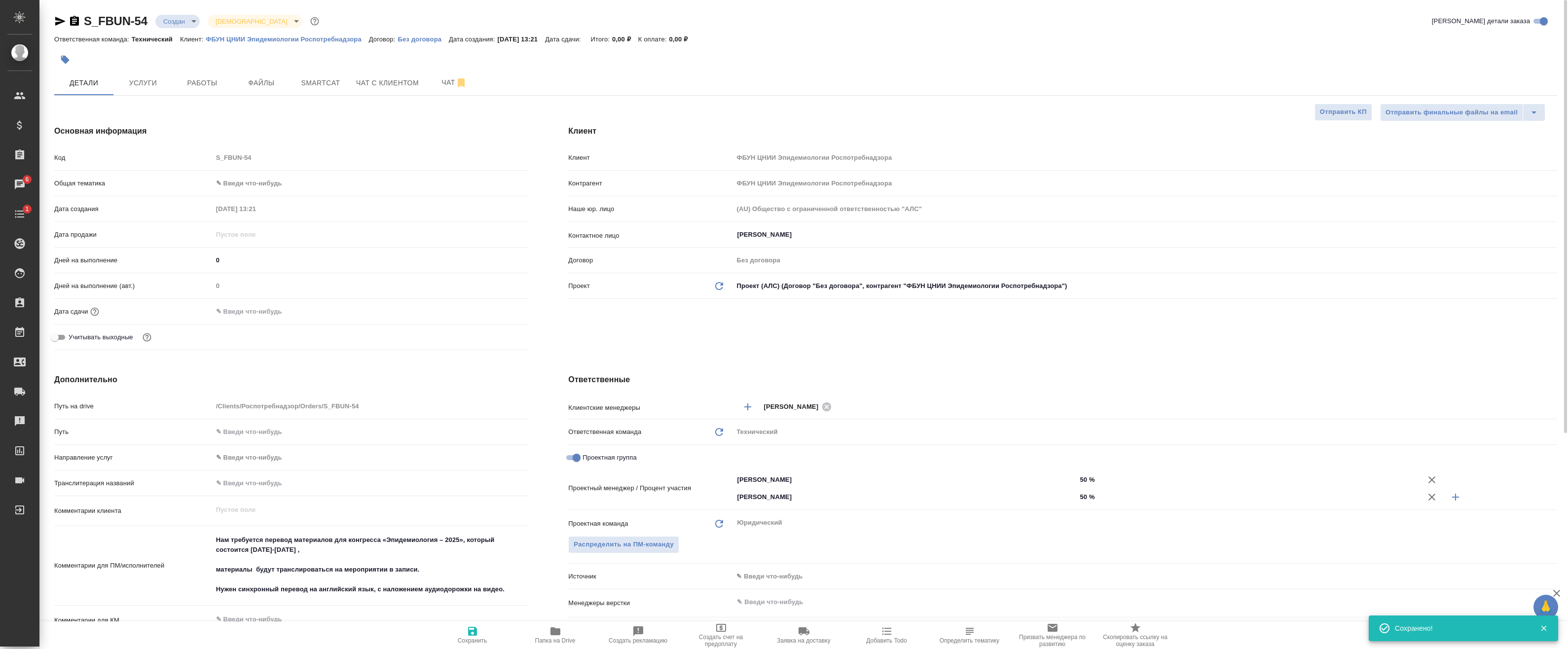
type textarea "x"
click at [192, 87] on span "Работы" at bounding box center [202, 83] width 47 height 12
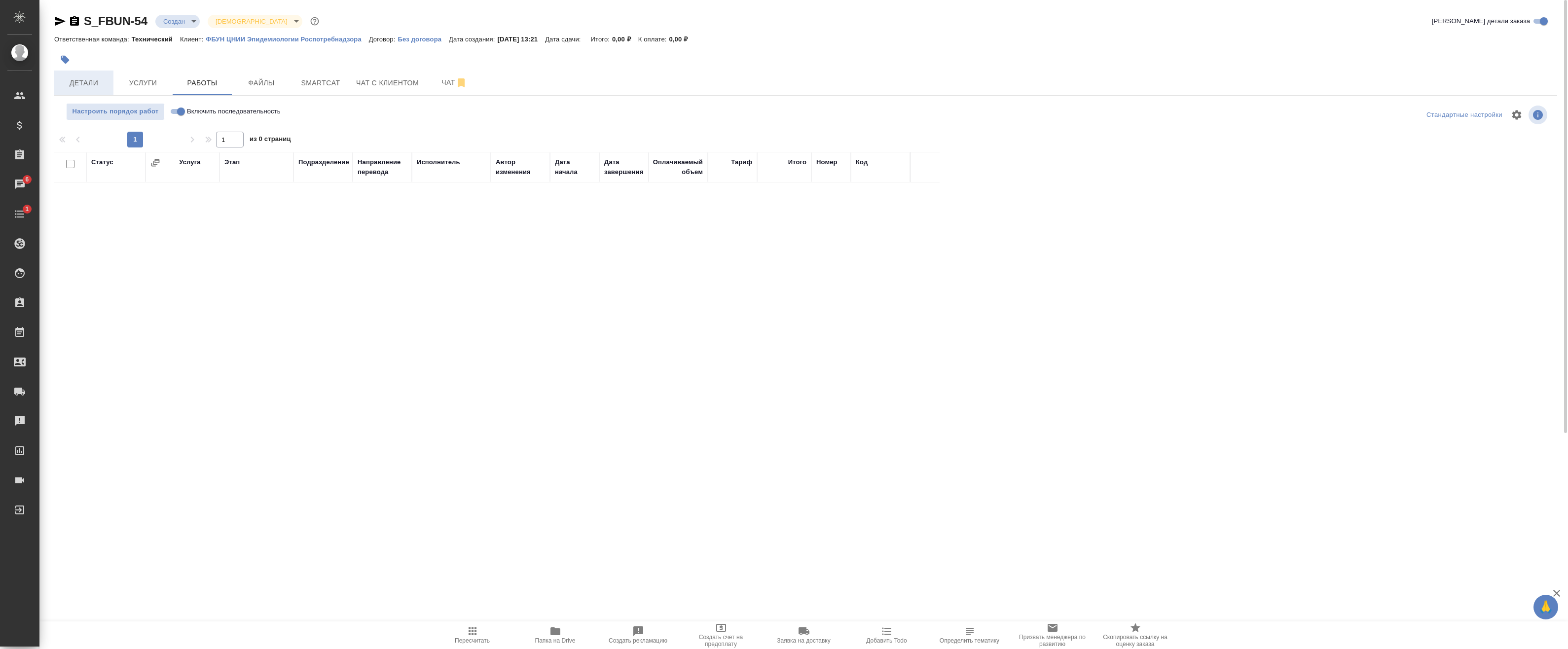
click at [82, 87] on span "Детали" at bounding box center [83, 83] width 47 height 12
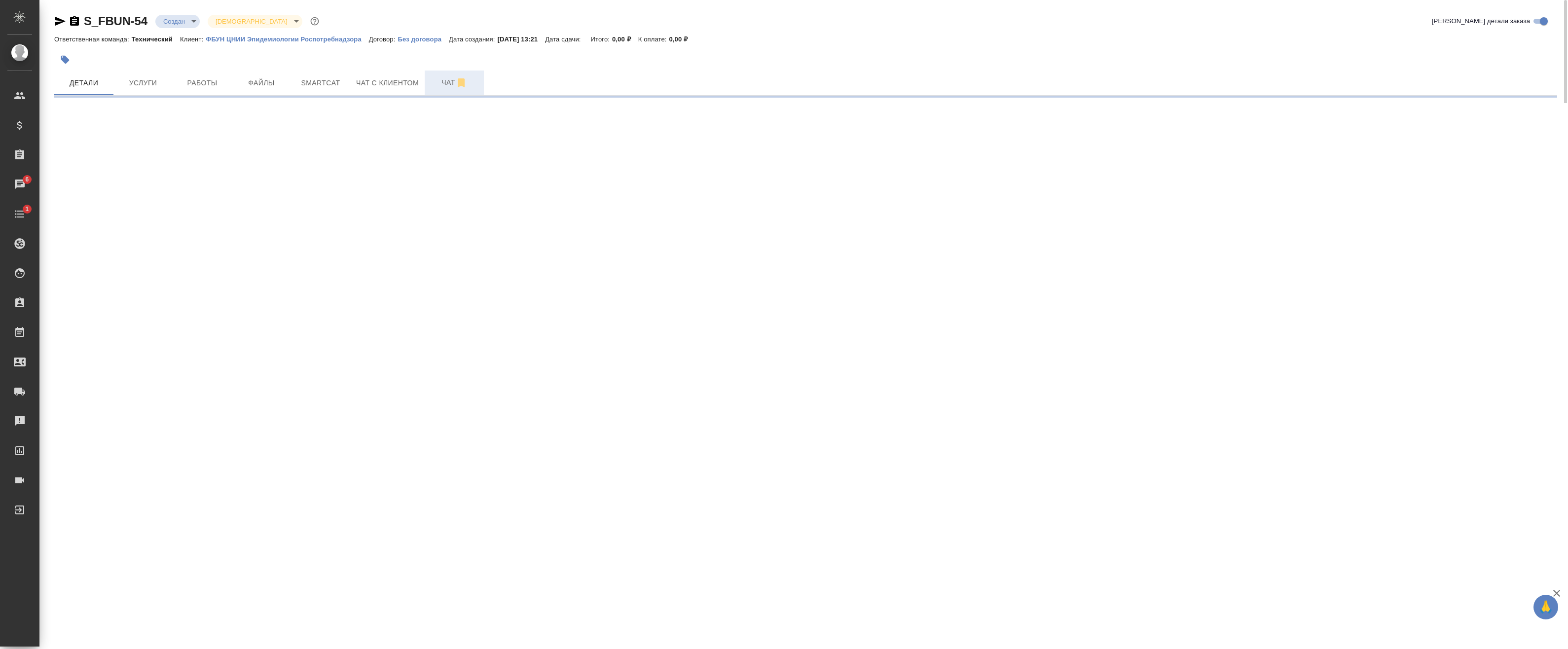
select select "RU"
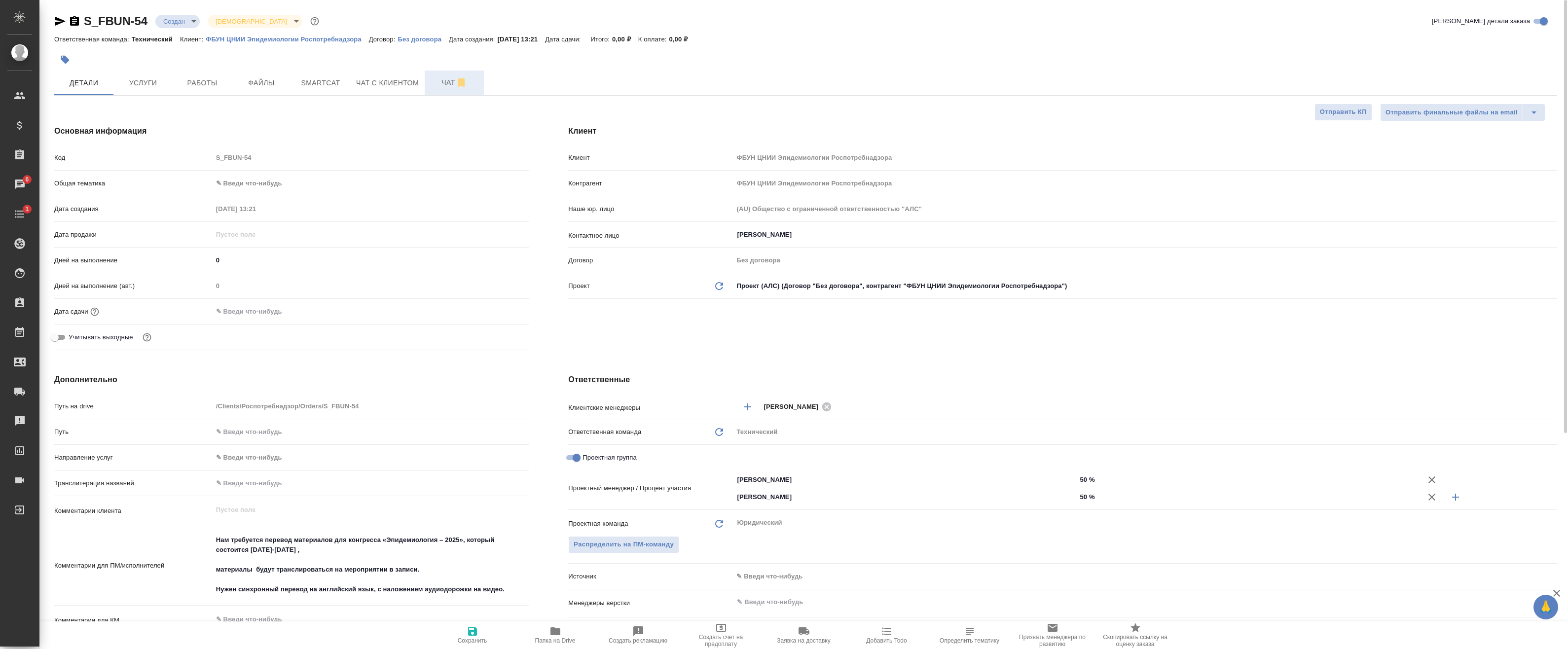
type textarea "x"
click at [437, 71] on button "Чат" at bounding box center [454, 83] width 59 height 25
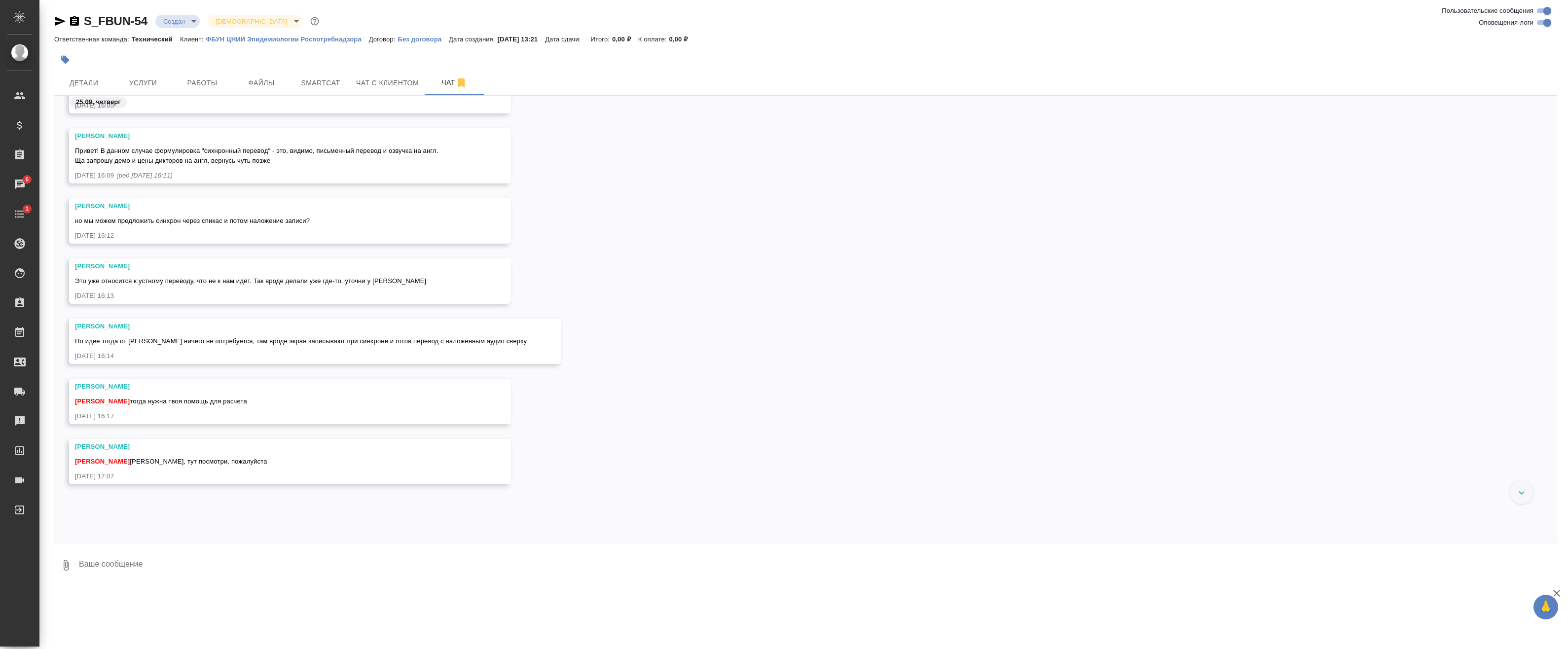
scroll to position [152, 0]
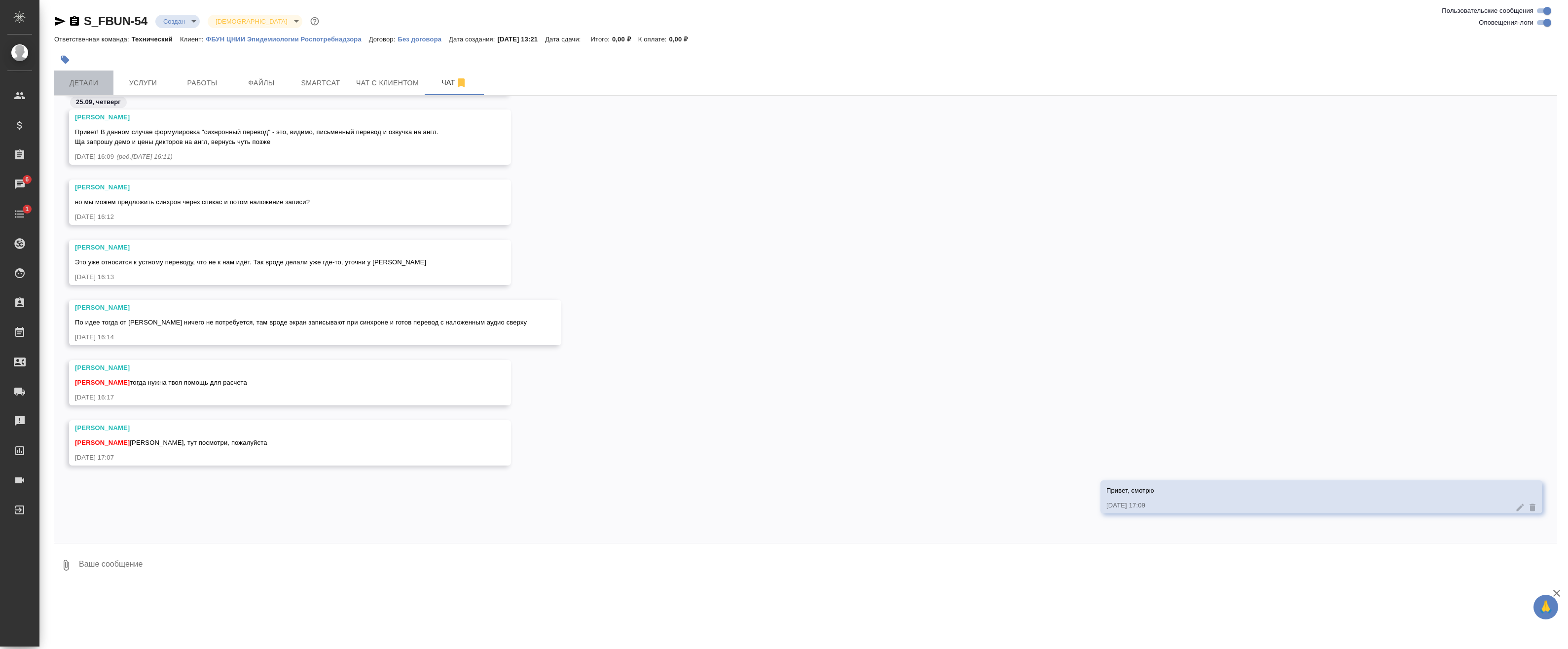
click at [76, 84] on span "Детали" at bounding box center [83, 83] width 47 height 12
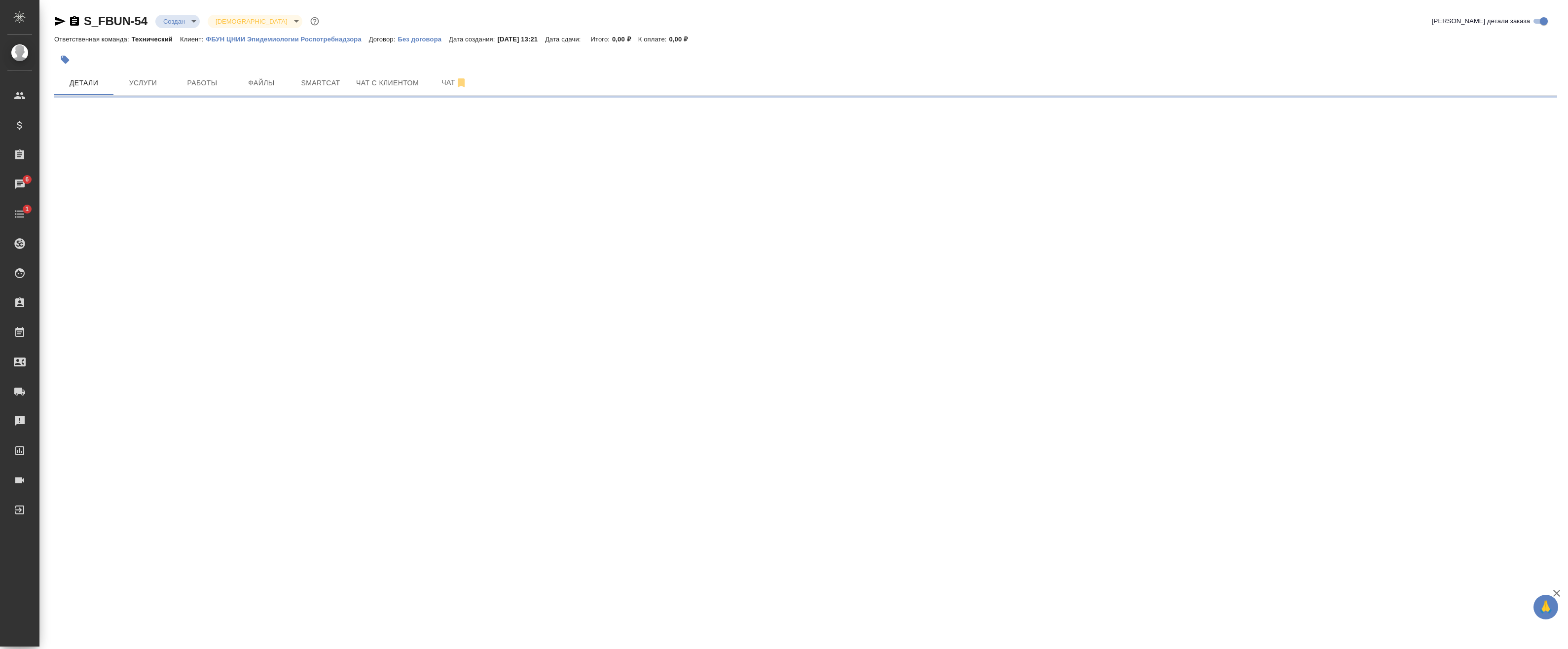
select select "RU"
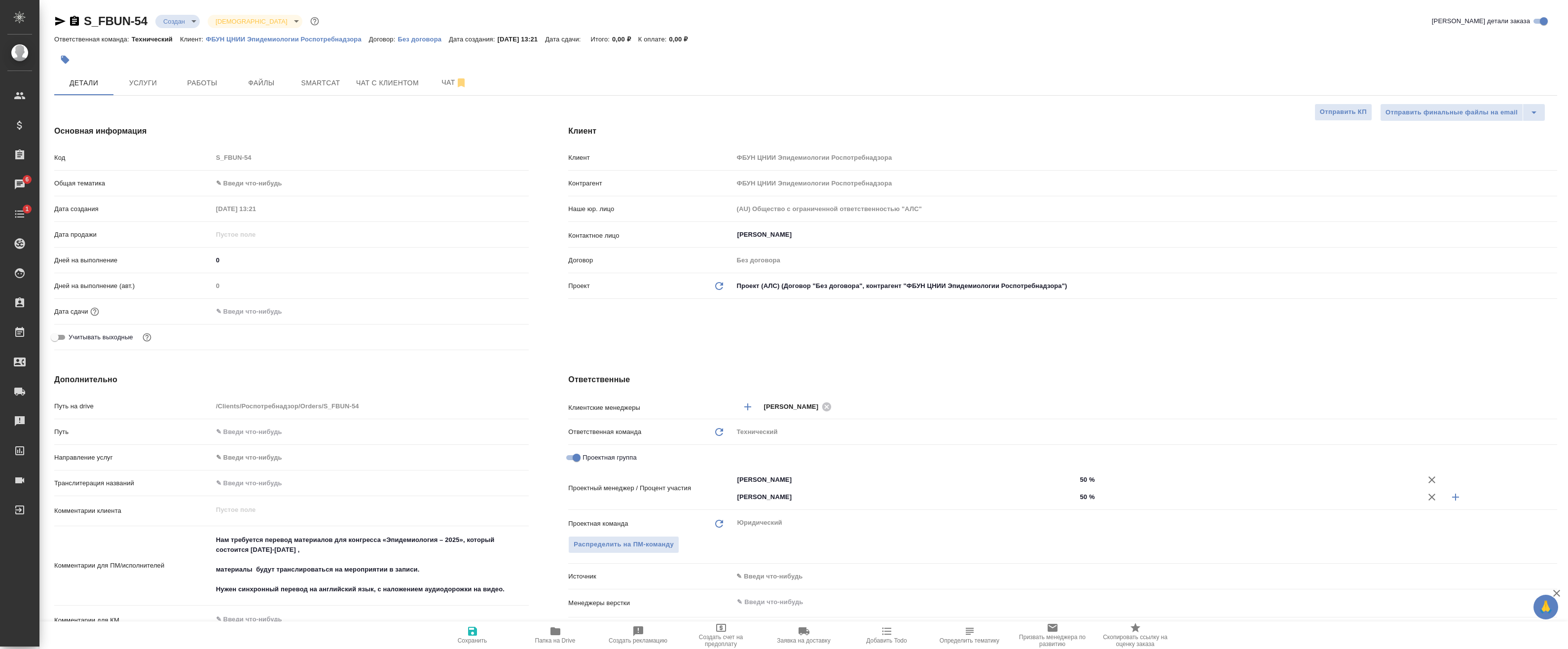
type textarea "x"
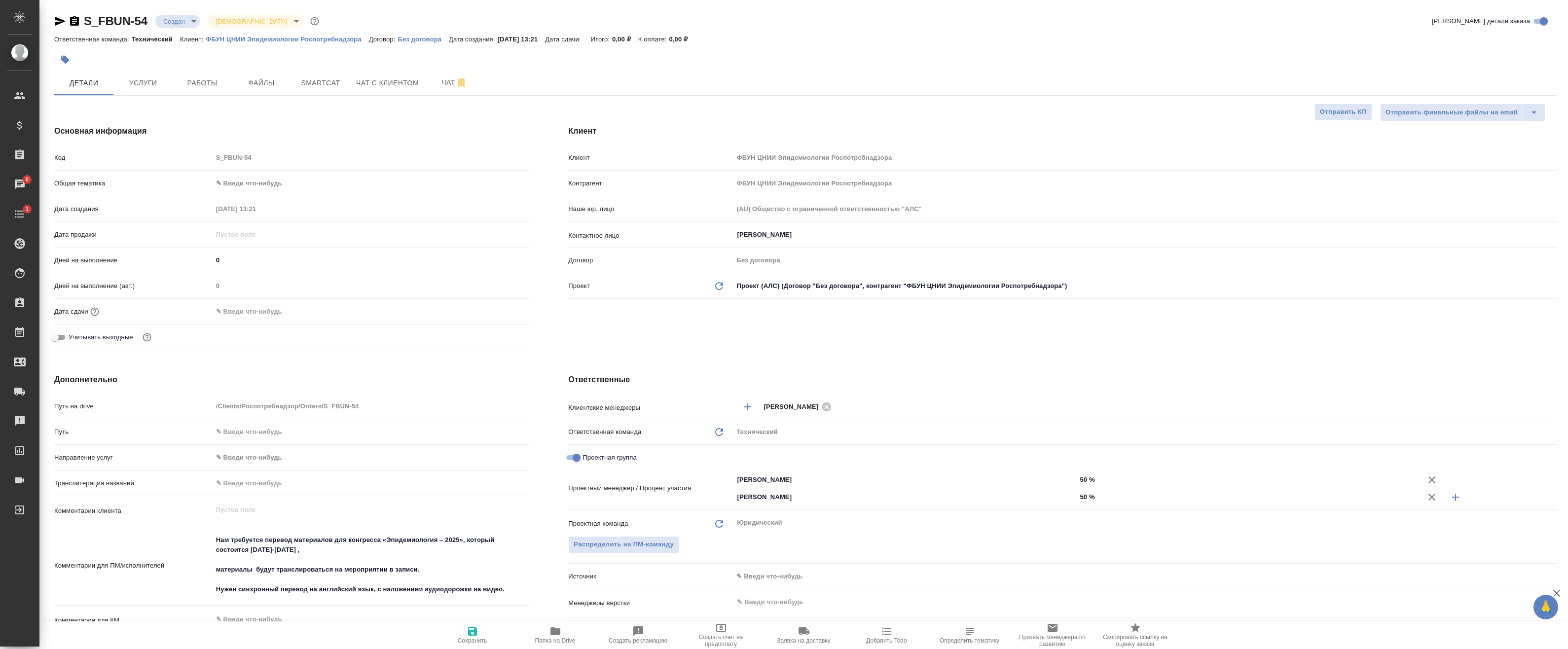
type textarea "x"
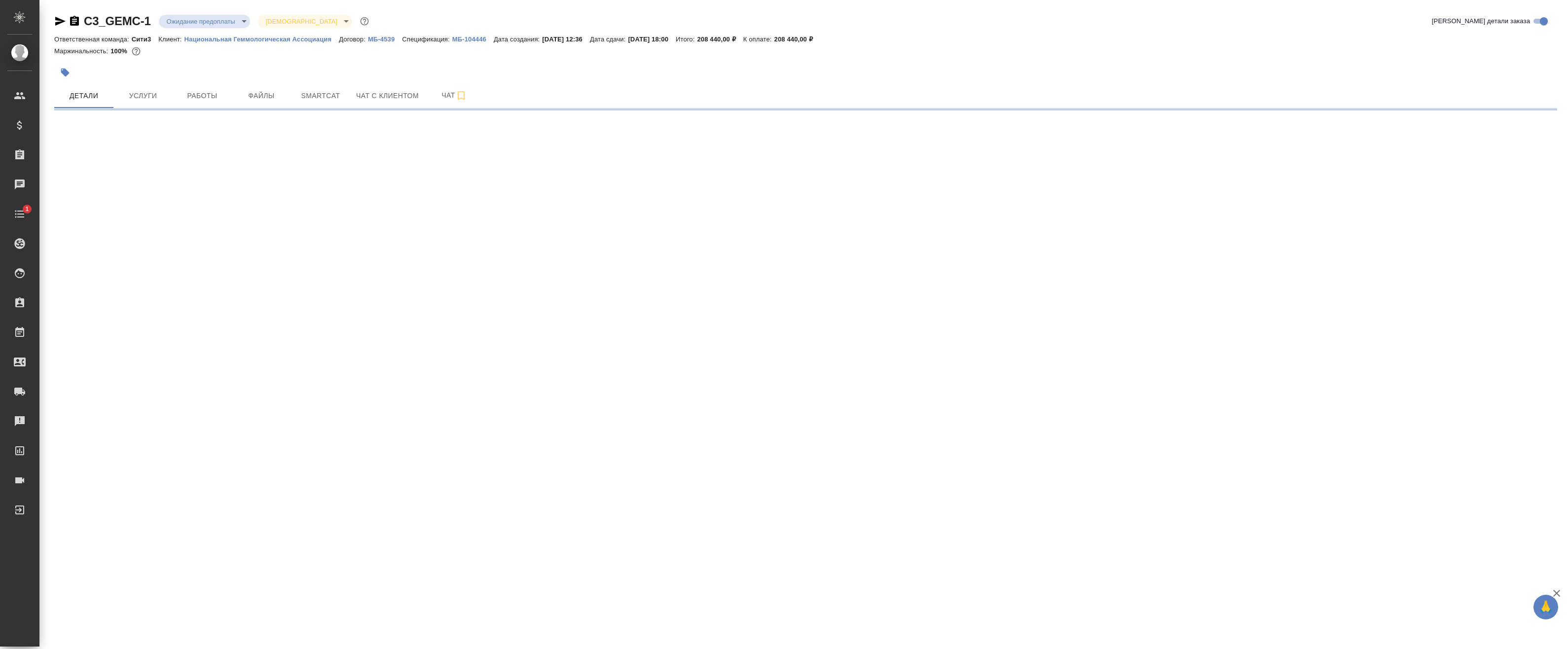
select select "RU"
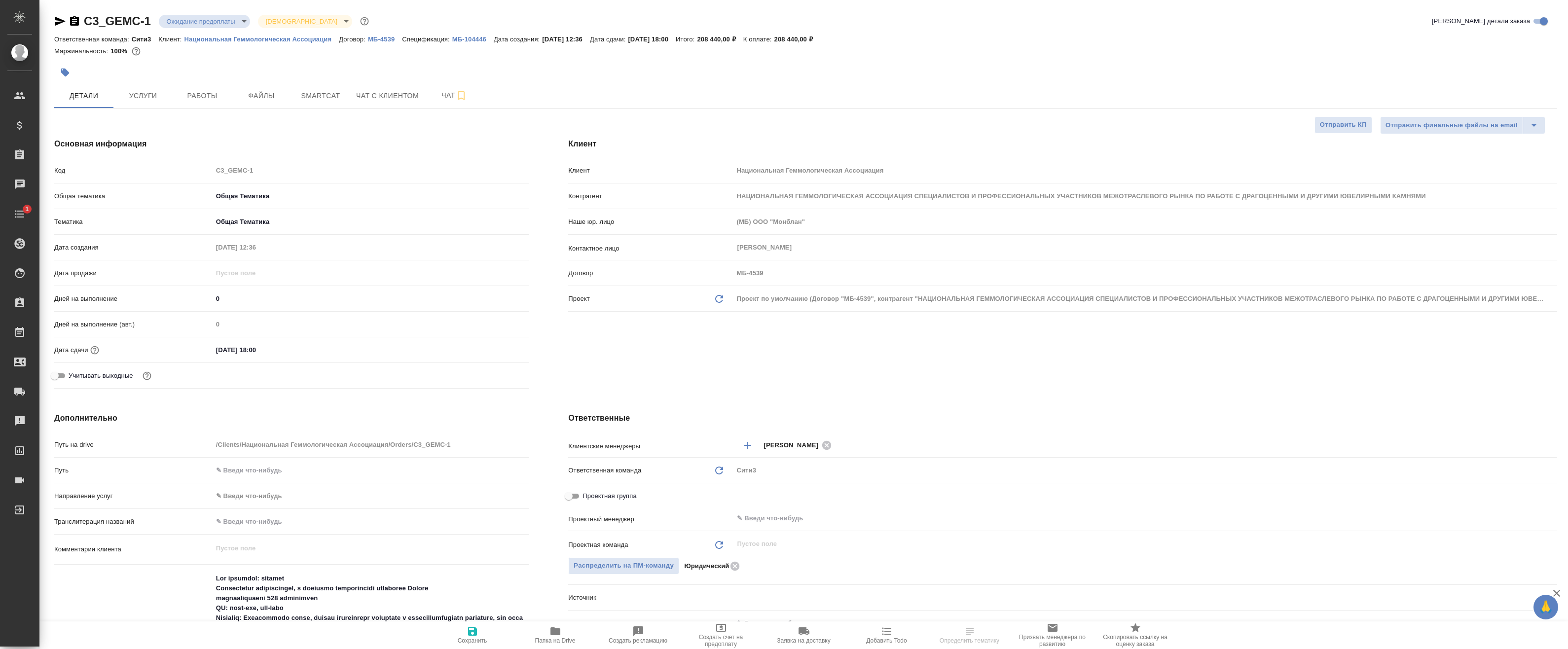
type textarea "x"
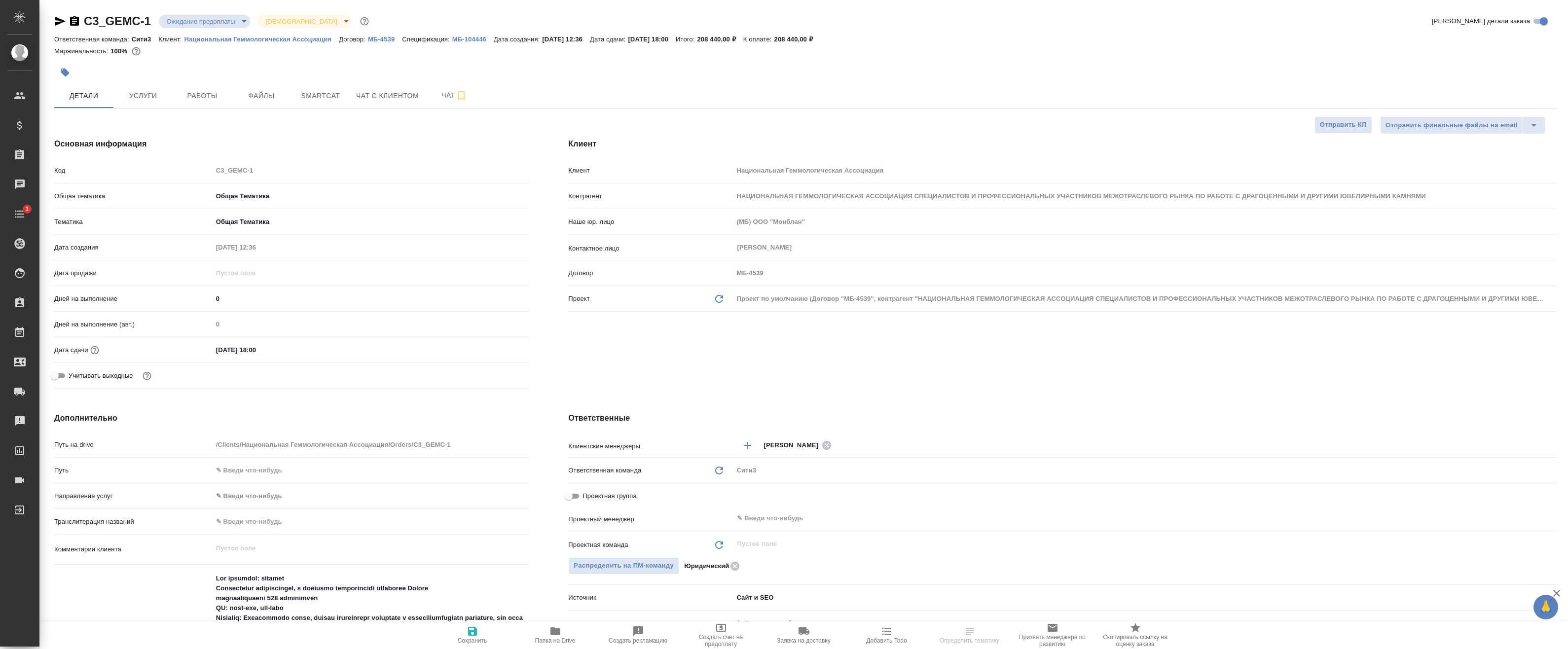
type textarea "x"
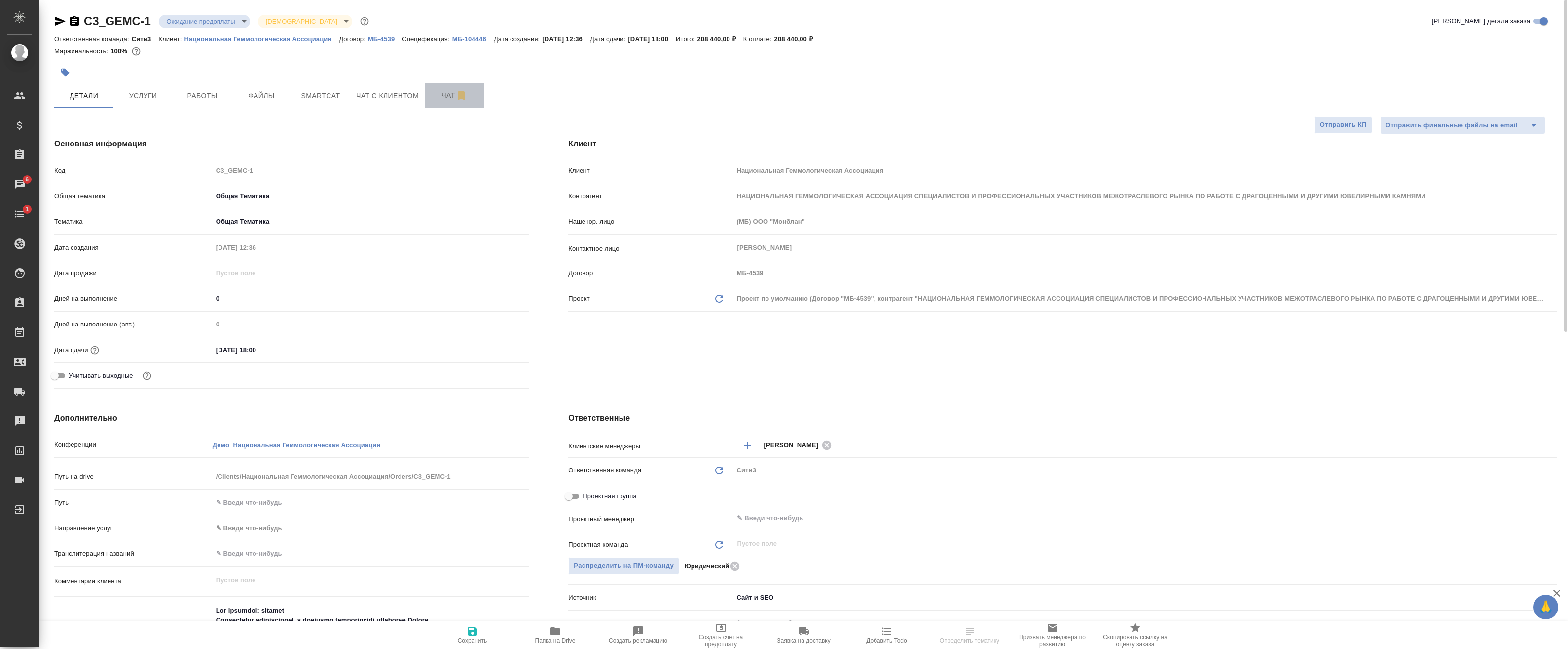
click at [434, 104] on button "Чат" at bounding box center [454, 95] width 59 height 25
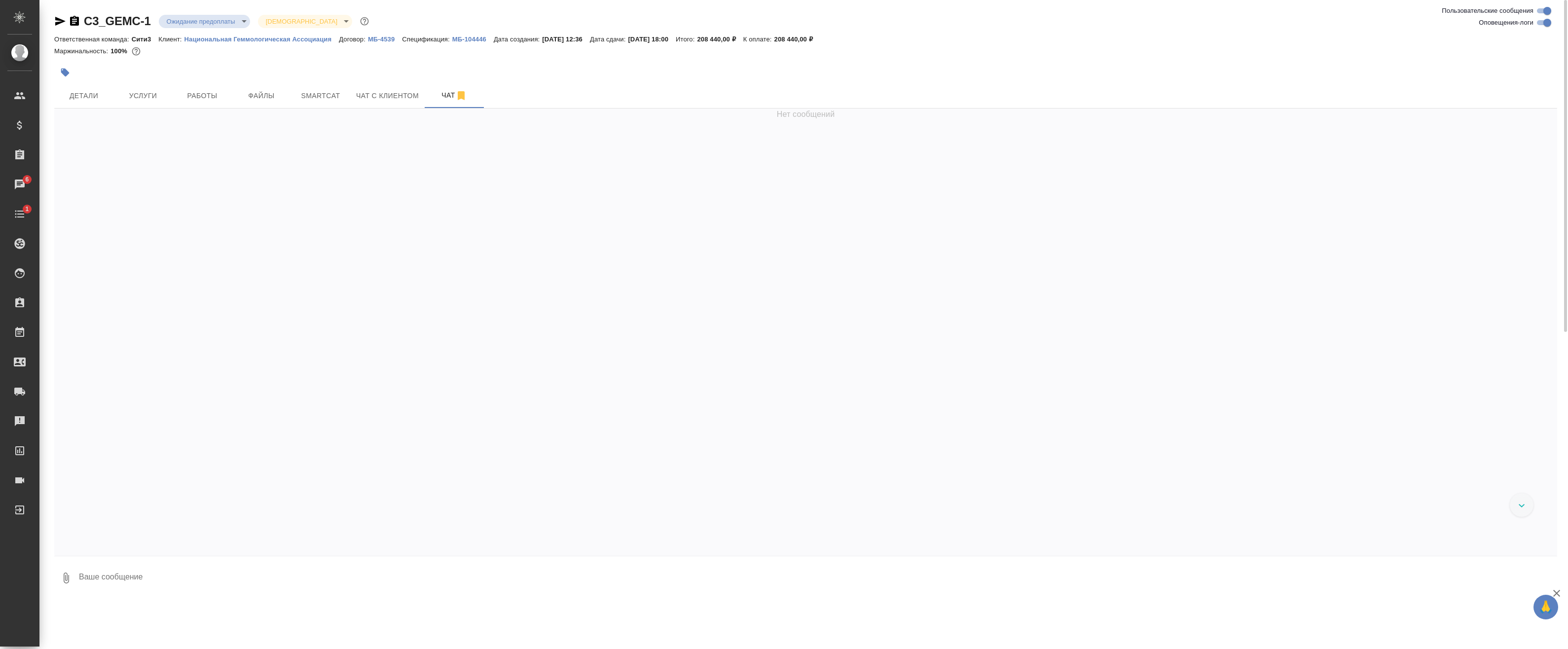
scroll to position [3689, 0]
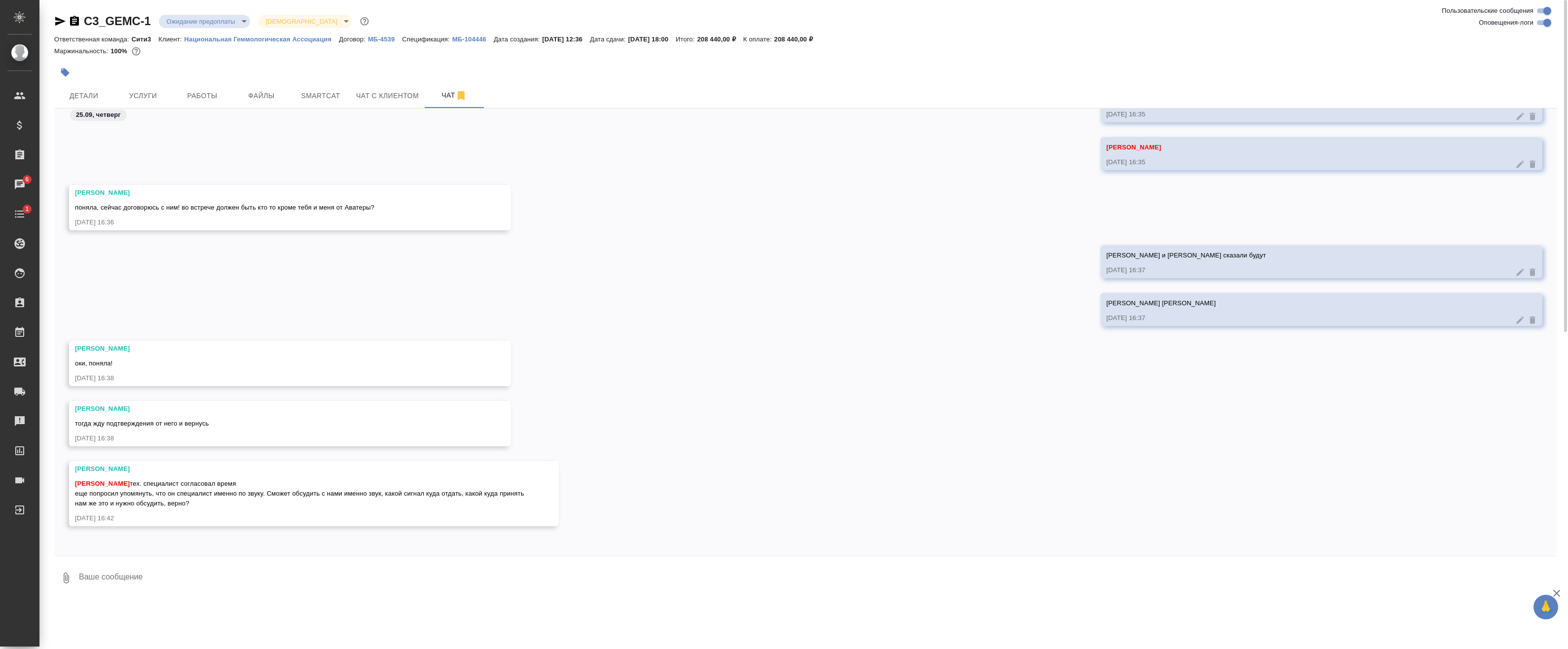
click at [137, 583] on textarea at bounding box center [817, 578] width 1479 height 34
click at [338, 584] on textarea "Да, все верно, именно это нам и нужно узнать и объяснить" at bounding box center [809, 578] width 1462 height 34
type textarea "Да, все верно, именно это нам и нужно узнать и объяснить!"
drag, startPoint x: 80, startPoint y: 576, endPoint x: 412, endPoint y: 591, distance: 332.3
click at [402, 591] on textarea "Да, все верно, именно это нам и нужно узнать и объяснить!" at bounding box center [809, 578] width 1462 height 34
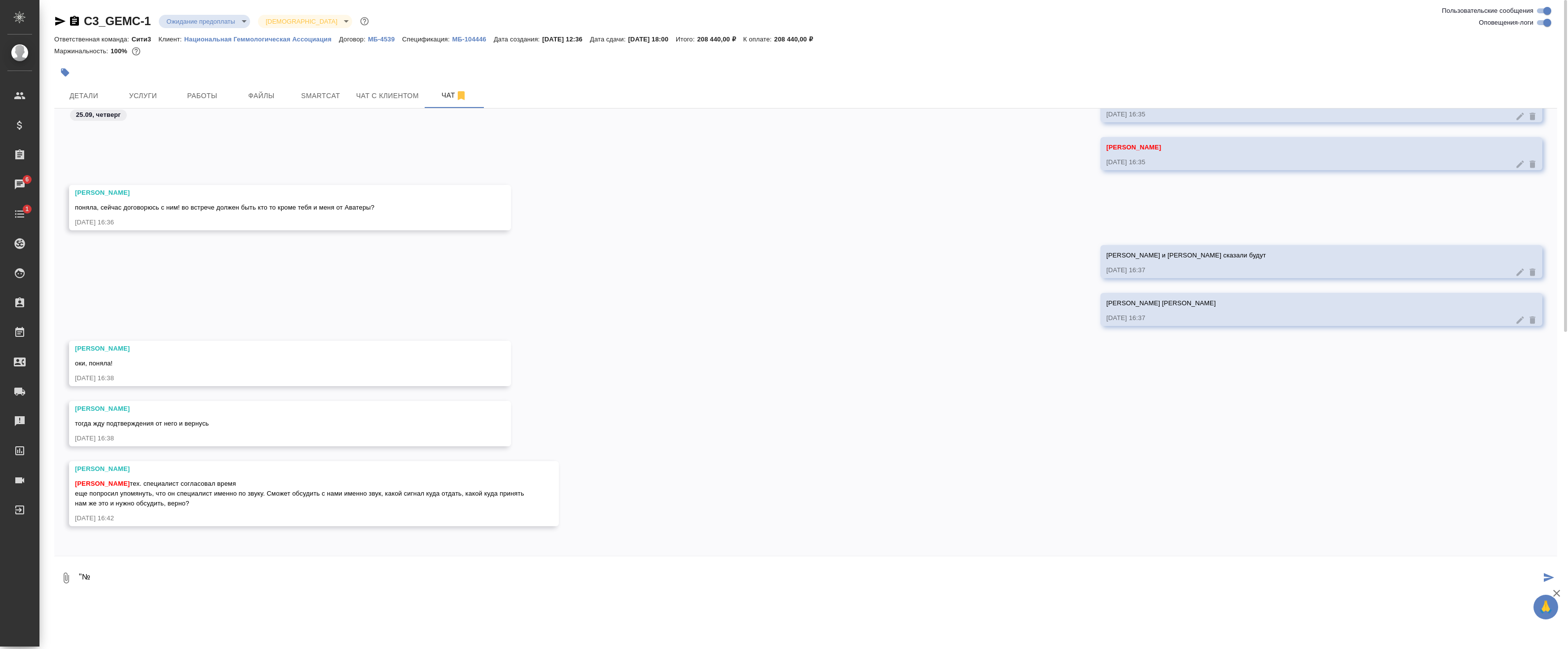
type textarea """
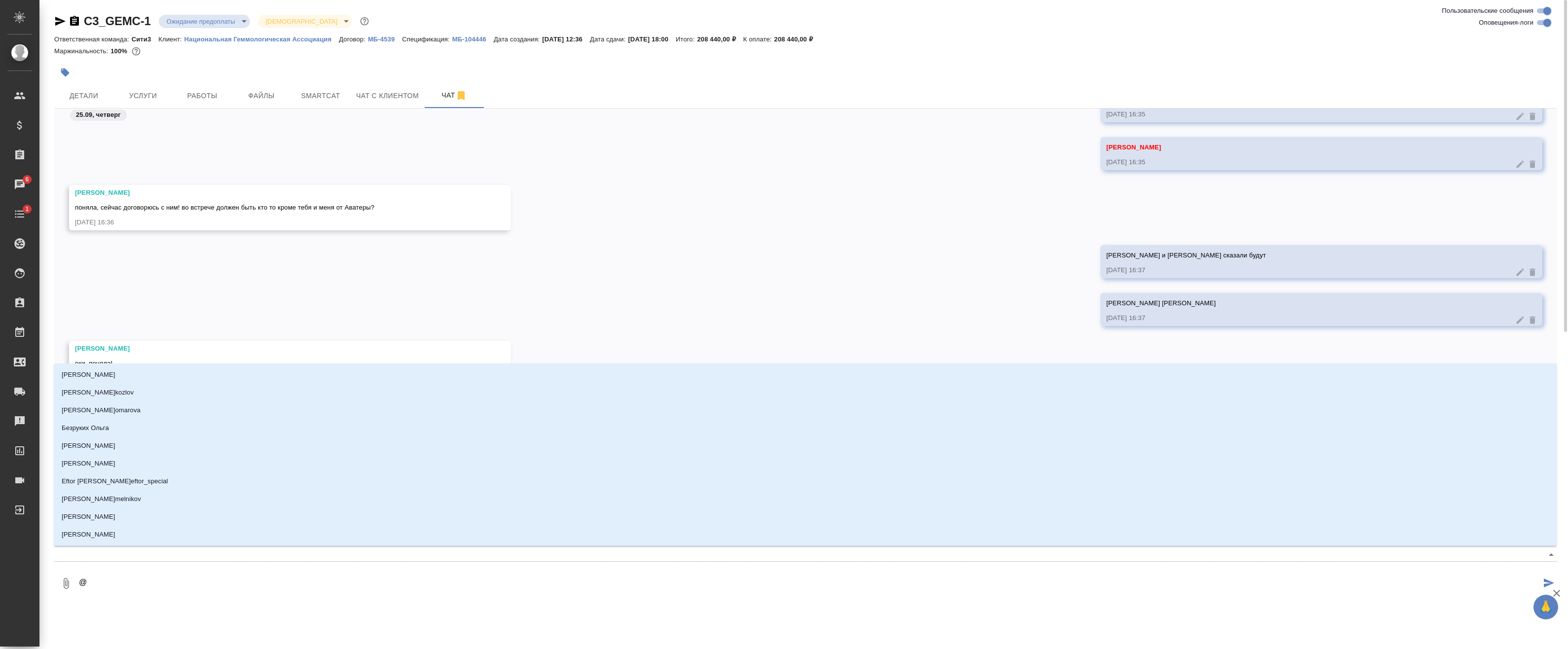
type textarea "@b"
type input "b"
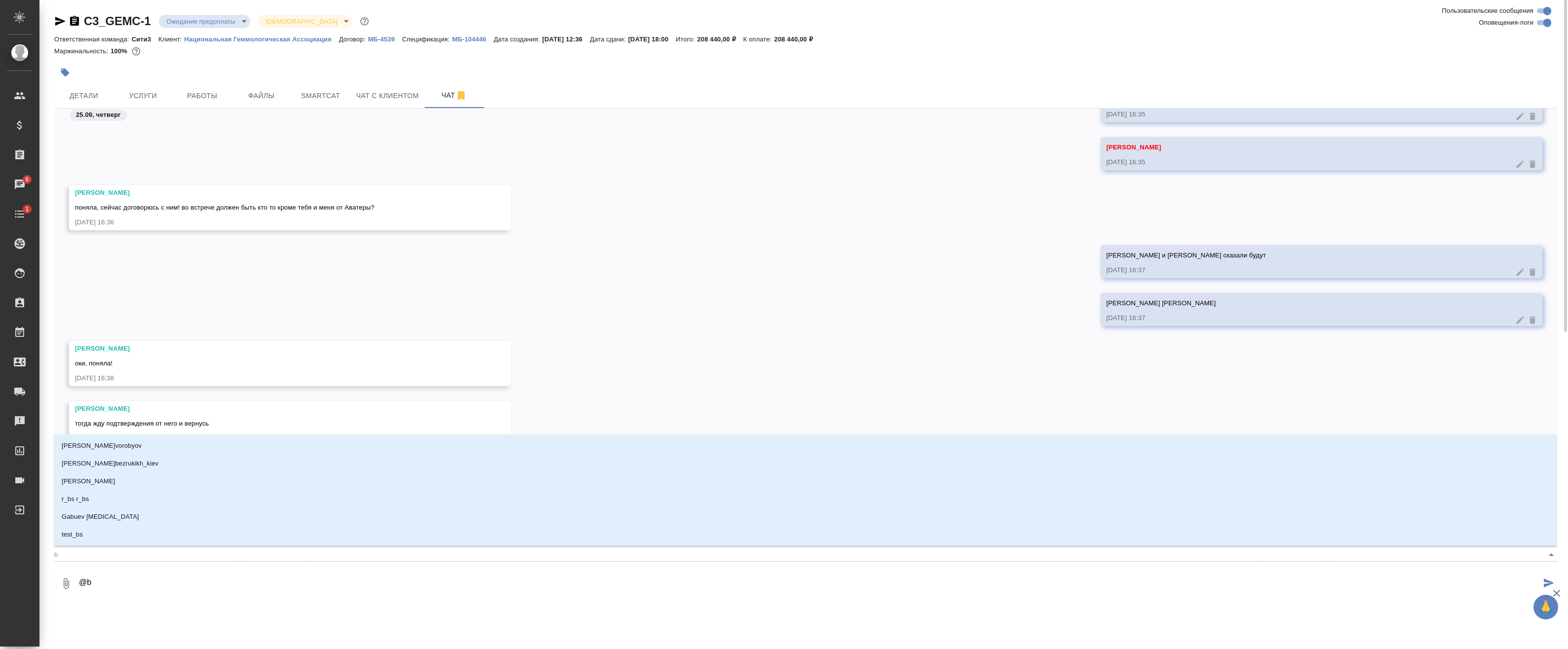
type textarea "@bk"
type input "bk"
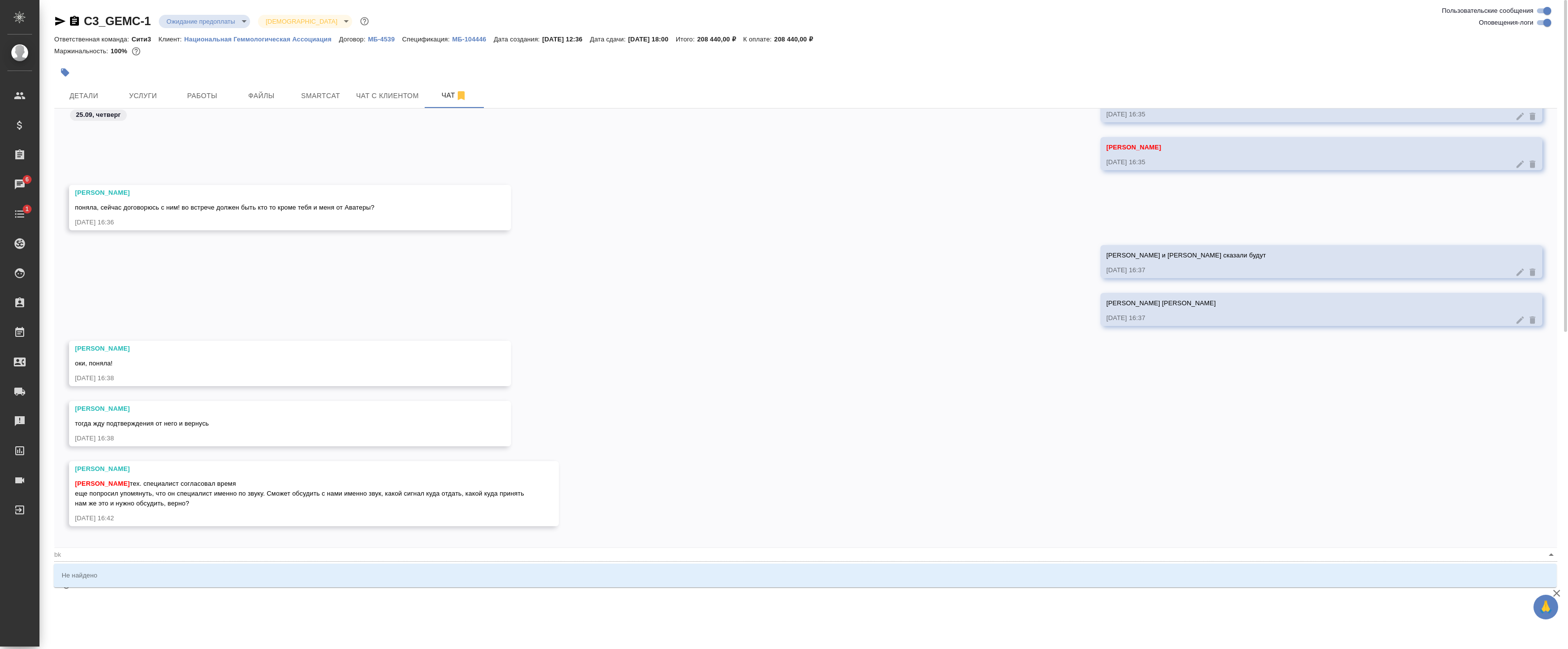
type textarea "@bkm"
type input "bkm"
type textarea "@bk"
type input "bk"
type textarea "@b"
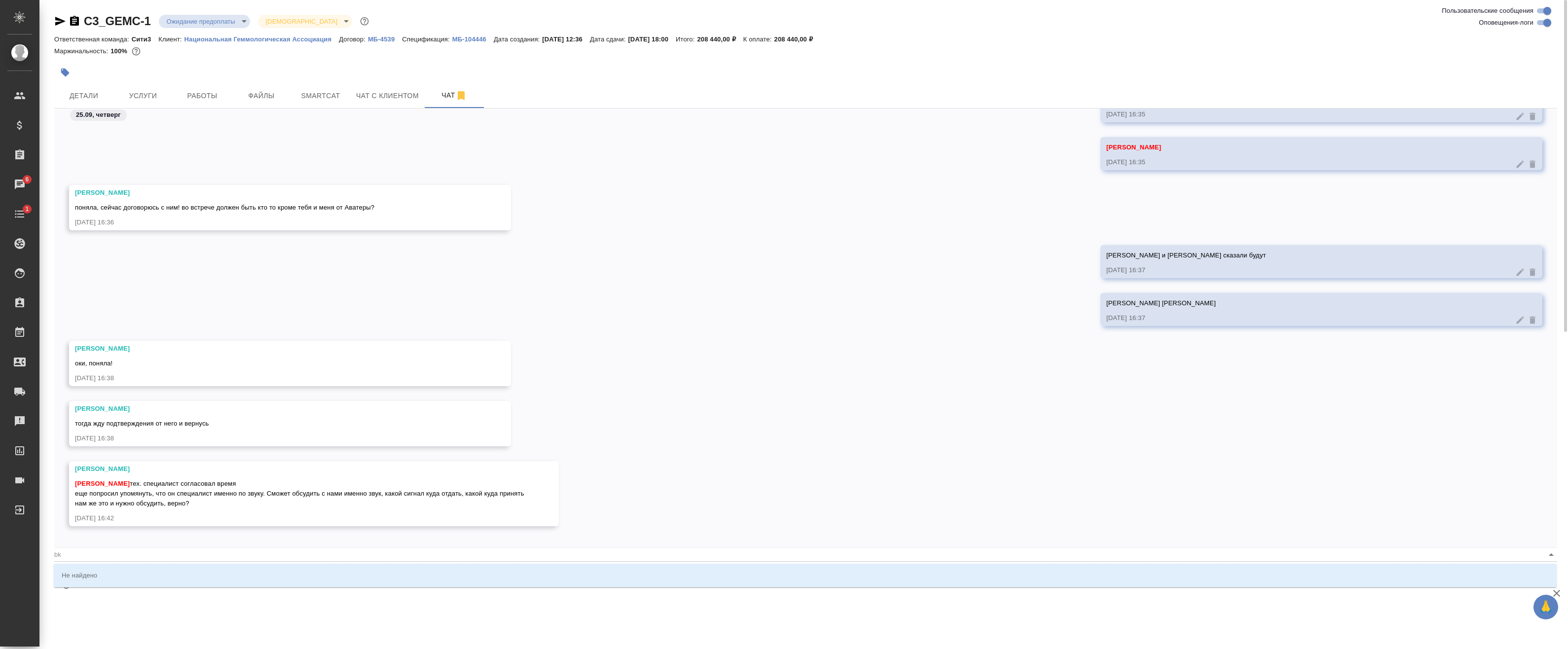
type input "b"
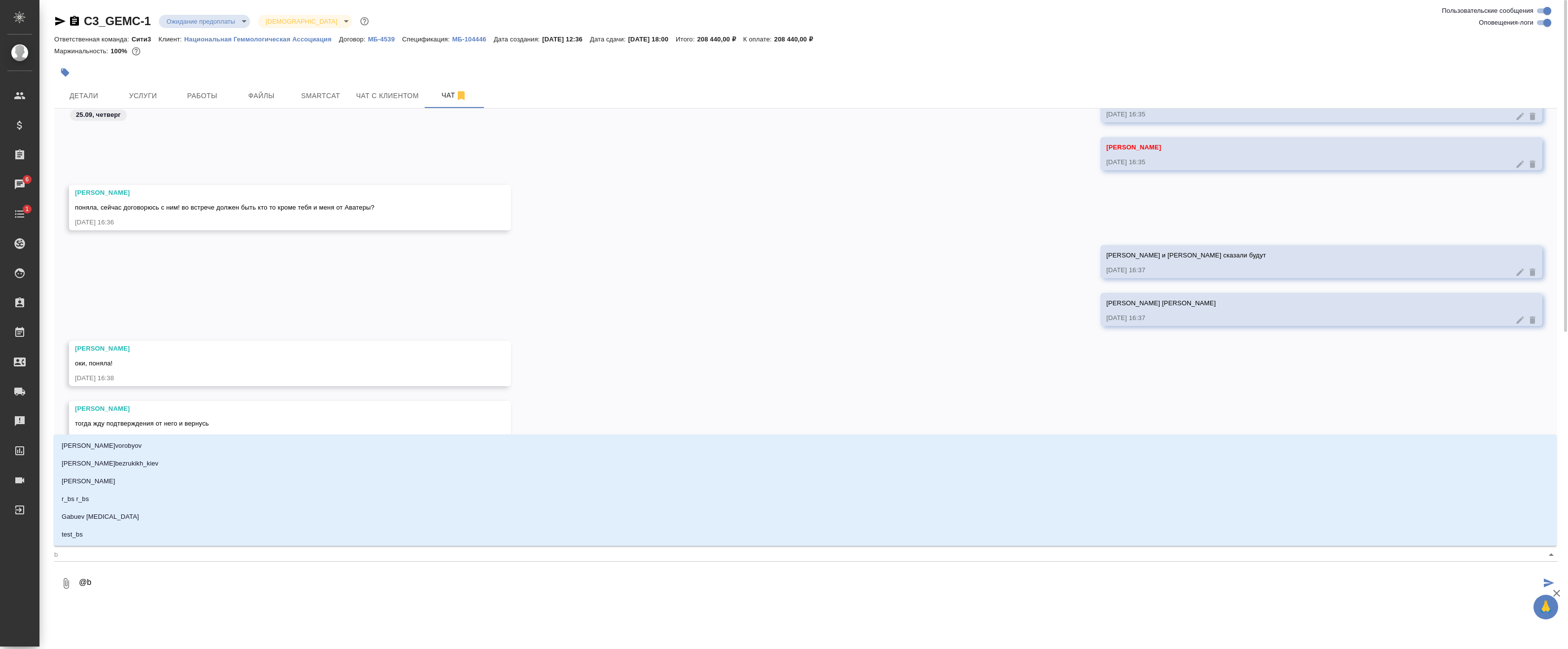
type textarea "@"
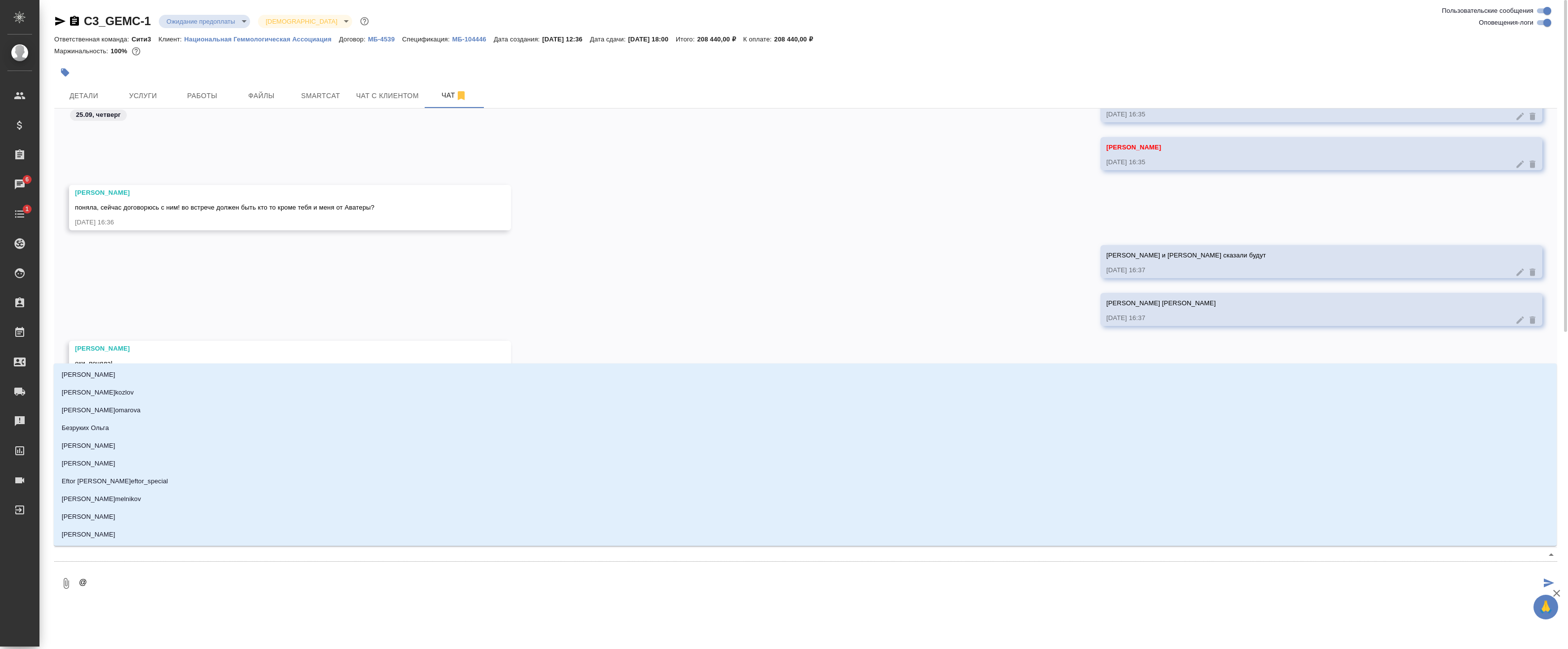
type textarea "@и"
type input "и"
type textarea "@ил"
type input "ил"
type textarea "@иль"
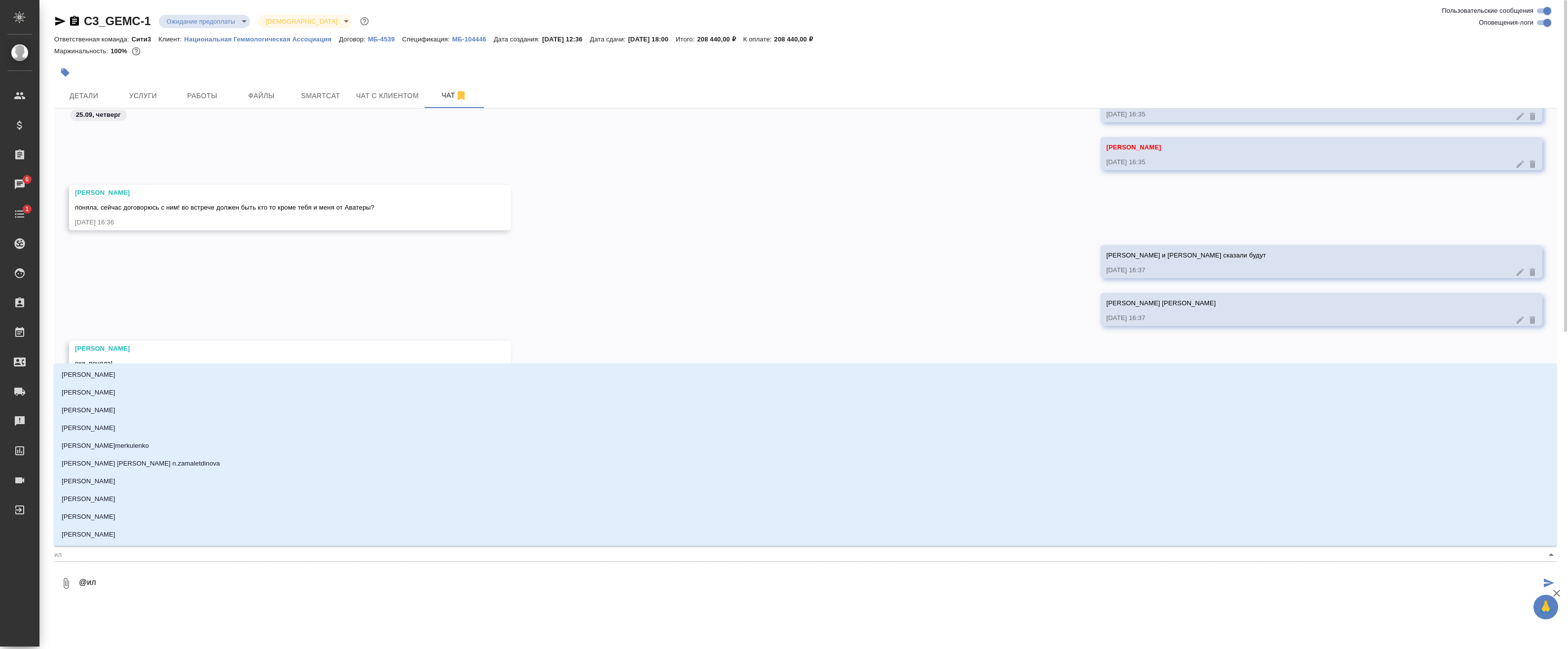
type input "иль"
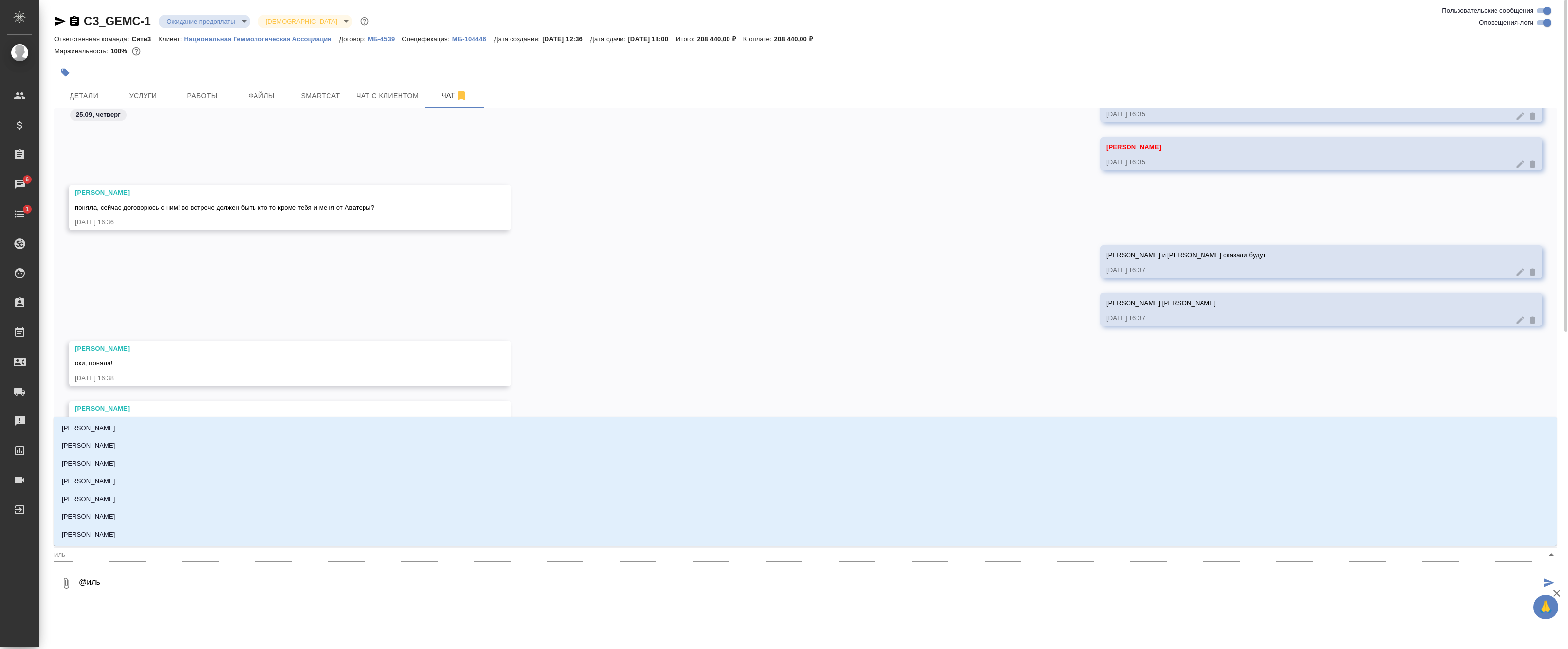
type textarea "@[PERSON_NAME]"
type input "[PERSON_NAME]"
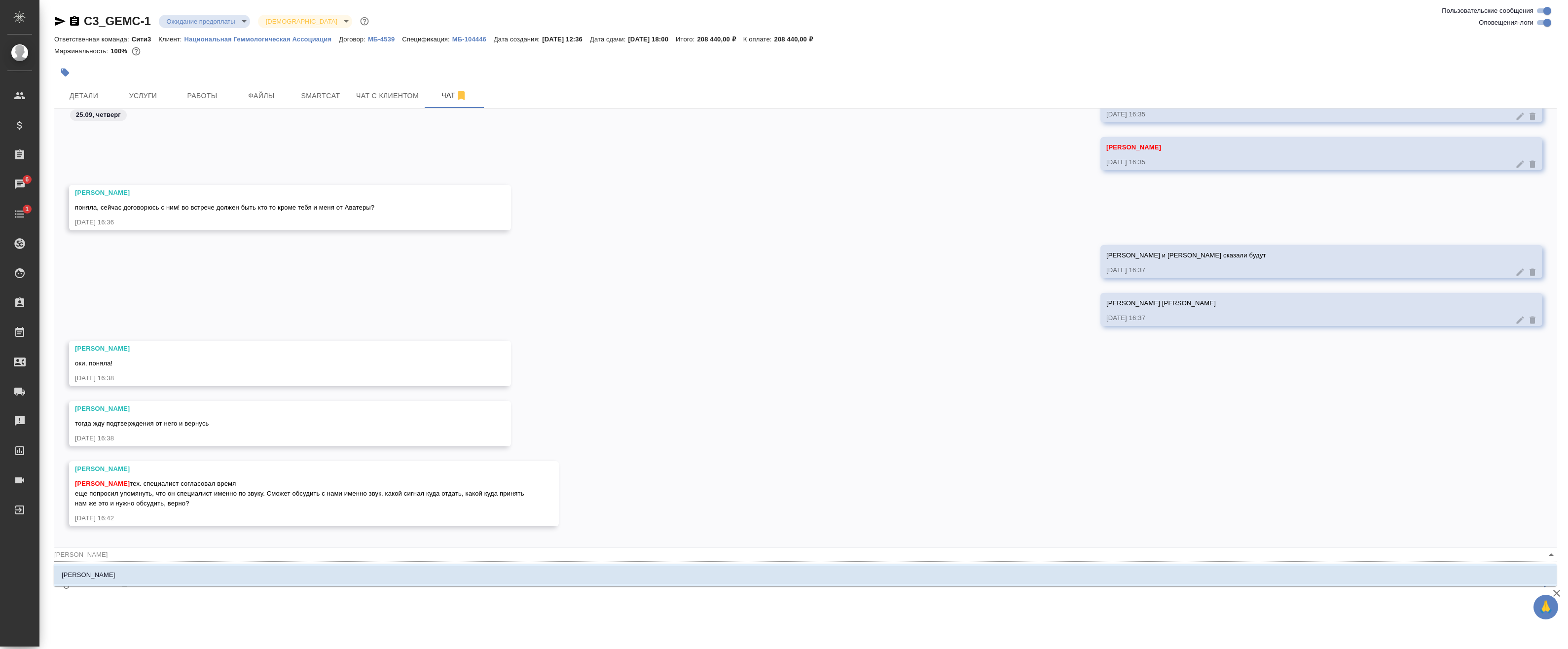
click at [323, 578] on li "[PERSON_NAME]" at bounding box center [805, 575] width 1503 height 18
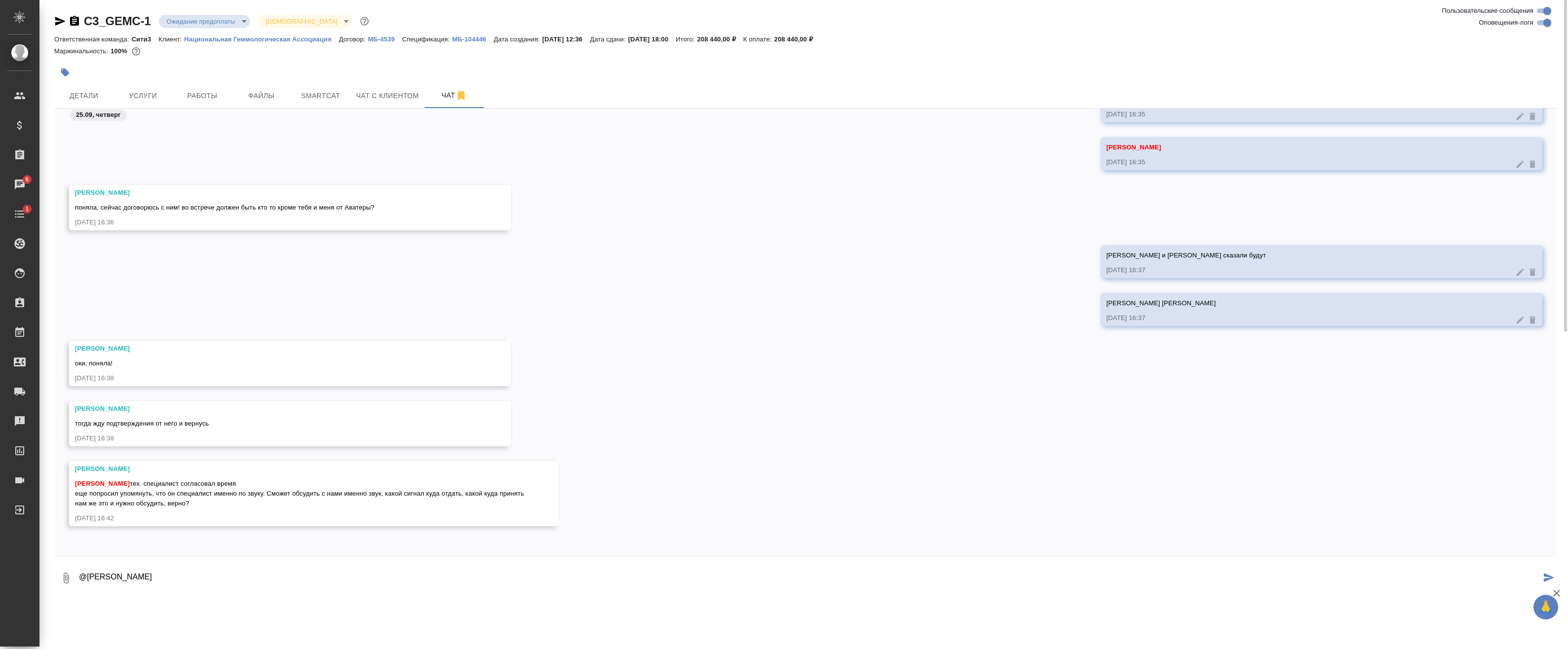
paste textarea "Да, все верно, именно это нам и нужно узнать и объяснить!"
type textarea "@[PERSON_NAME], все верно, именно это нам и нужно узнать и объяснить!"
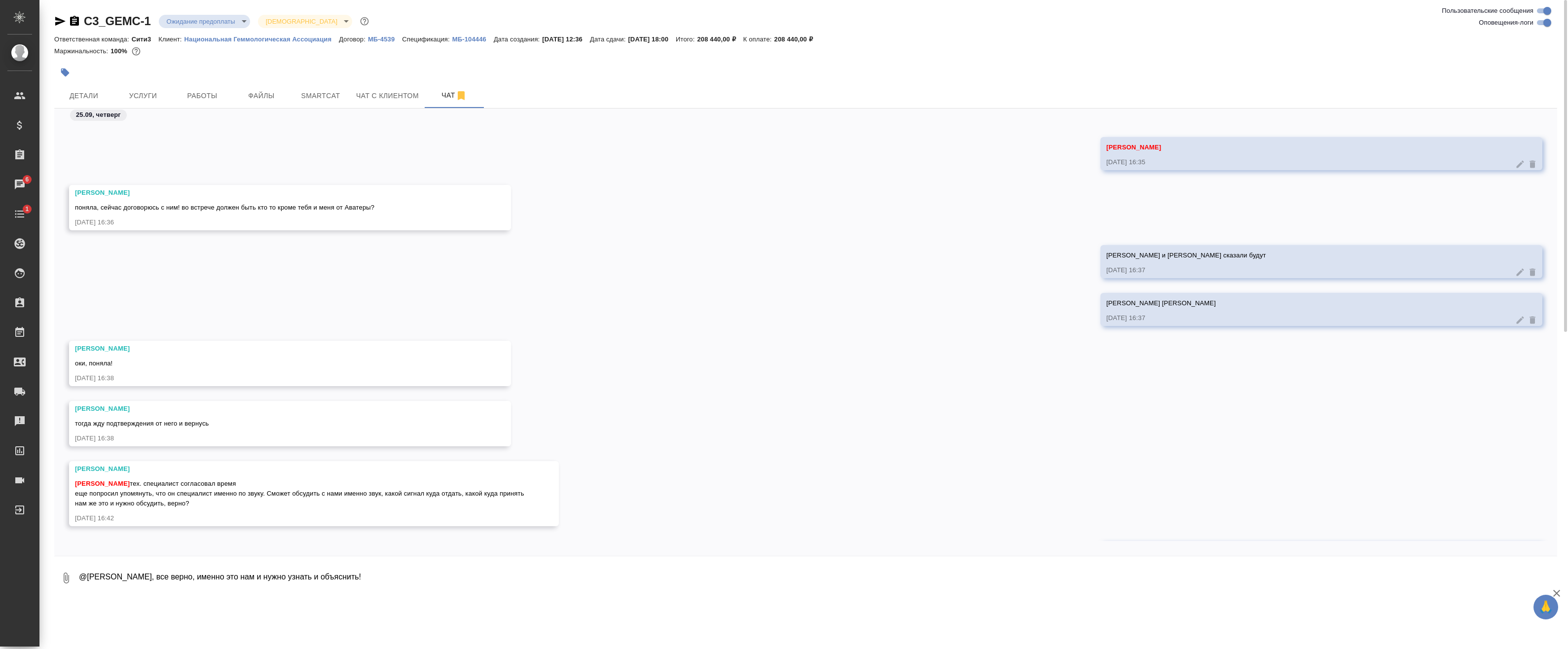
scroll to position [3737, 0]
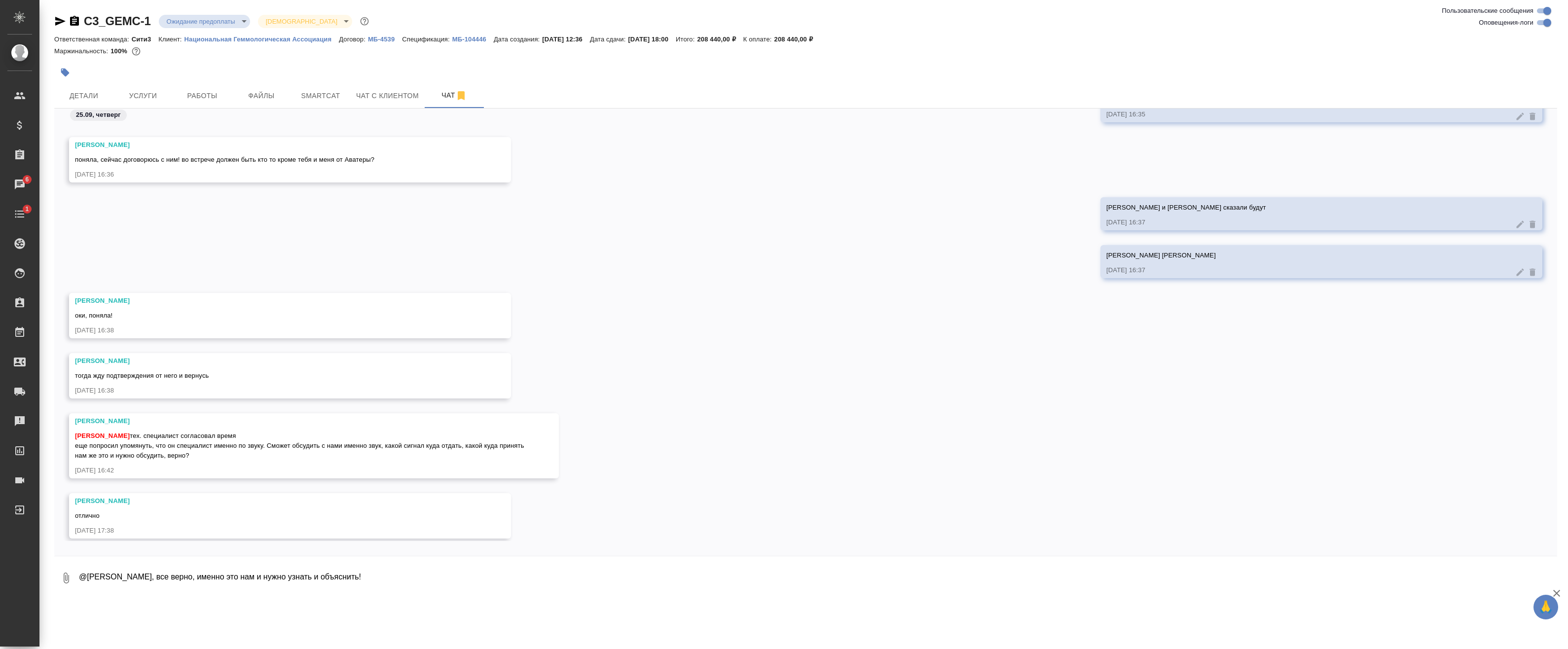
click at [580, 266] on div "[PERSON_NAME] [PERSON_NAME] [DATE] 16:37" at bounding box center [805, 269] width 1503 height 48
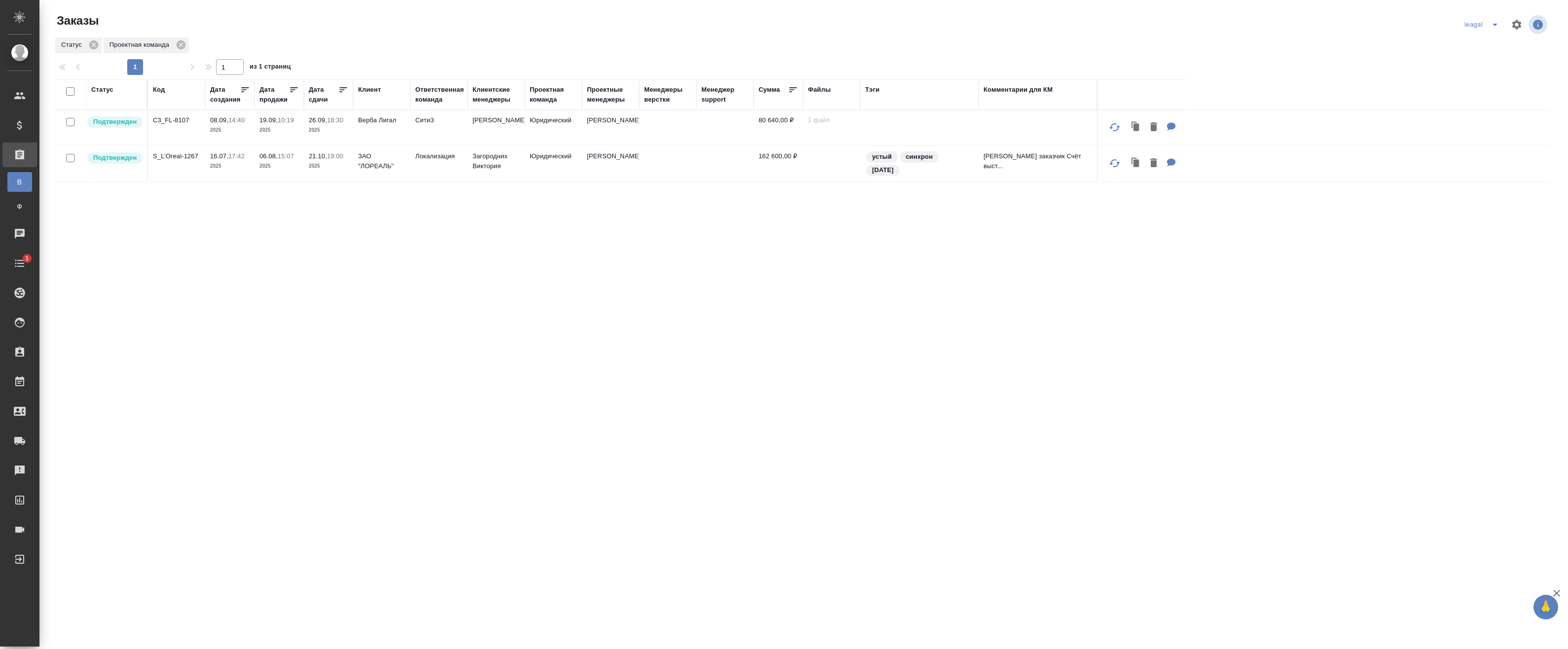
click at [1492, 25] on icon "split button" at bounding box center [1495, 25] width 5 height 3
click at [1471, 50] on li "Артак" at bounding box center [1475, 44] width 43 height 15
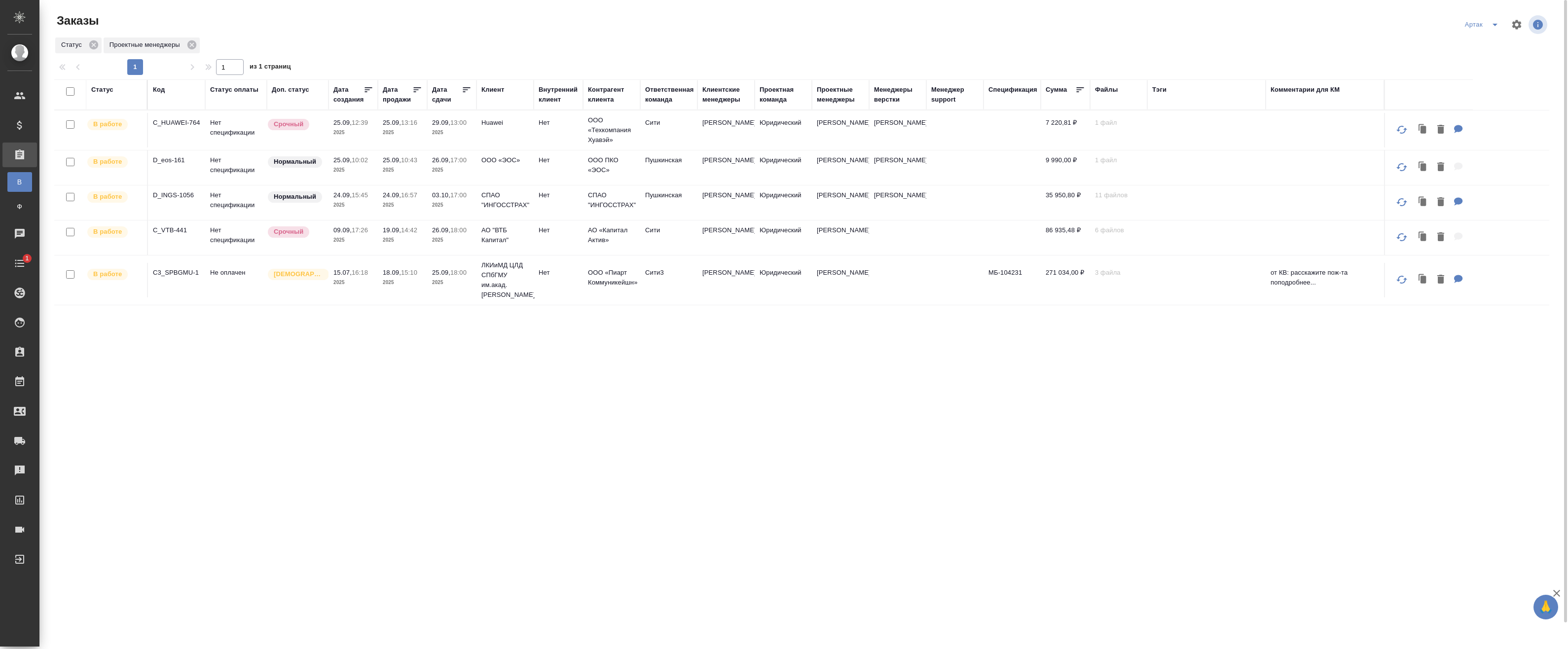
click at [467, 88] on icon at bounding box center [467, 90] width 8 height 5
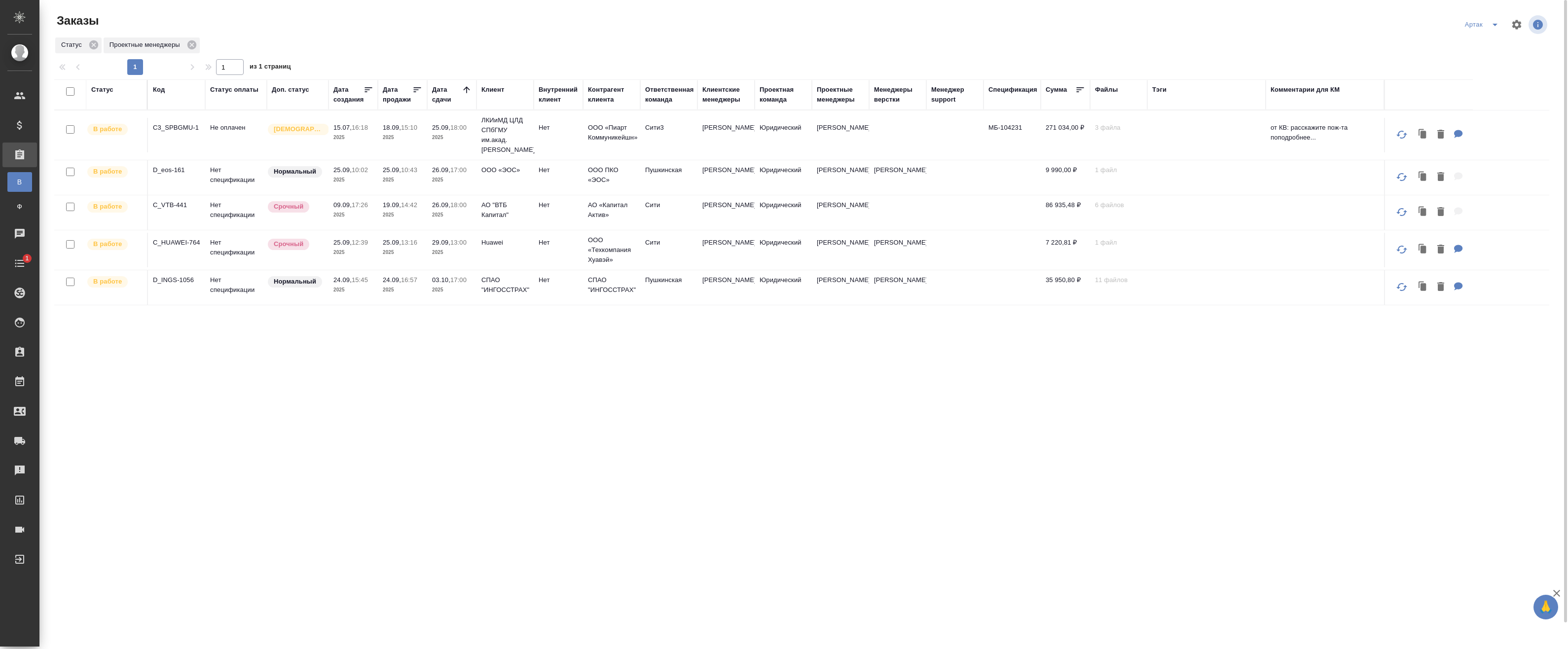
click at [452, 134] on p "2025" at bounding box center [452, 137] width 40 height 9
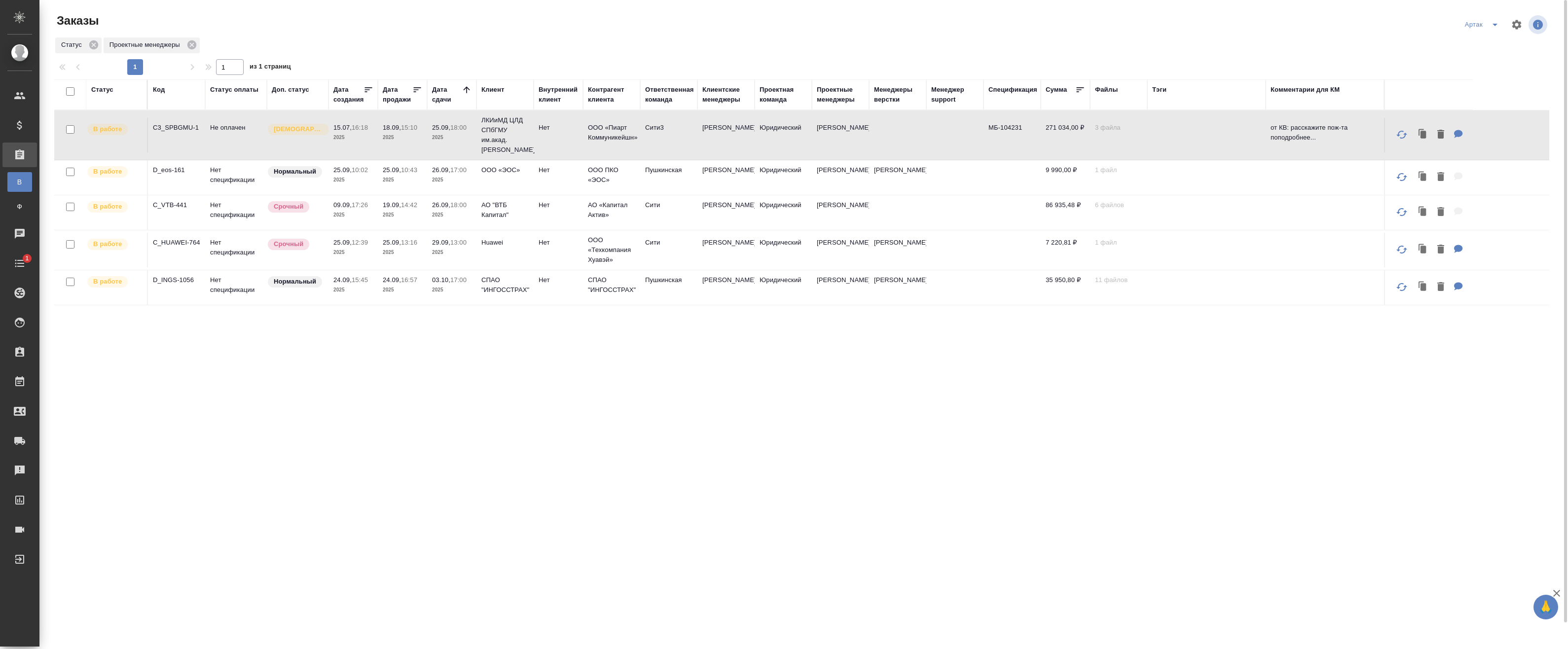
click at [453, 144] on td "25.09, 18:00 2025" at bounding box center [451, 135] width 49 height 34
click at [479, 178] on td "ООО «ЭОС»" at bounding box center [504, 178] width 58 height 34
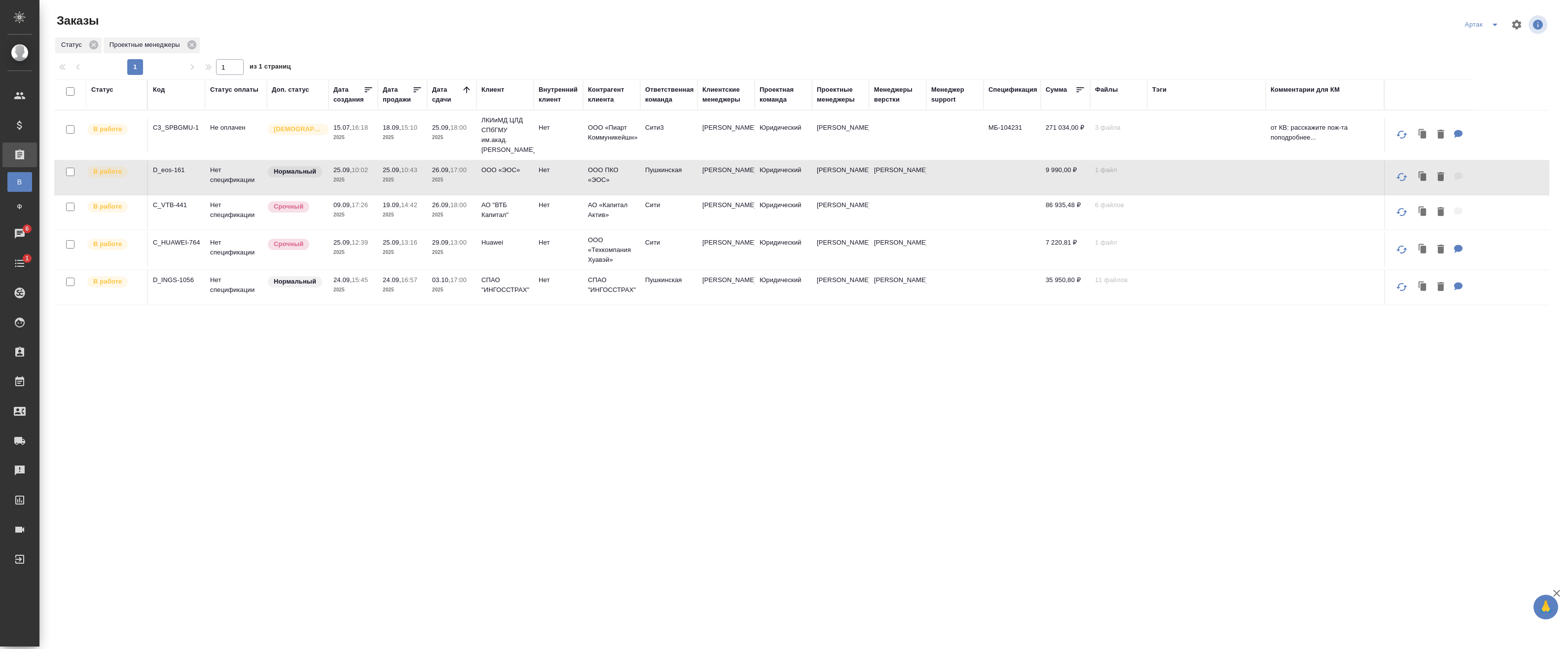
click at [497, 382] on div "Статус Код Статус оплаты Доп. статус Дата создания Дата продажи Дата сдачи Клие…" at bounding box center [802, 375] width 1495 height 592
click at [376, 264] on td "25.09, 12:39 2025" at bounding box center [352, 250] width 49 height 34
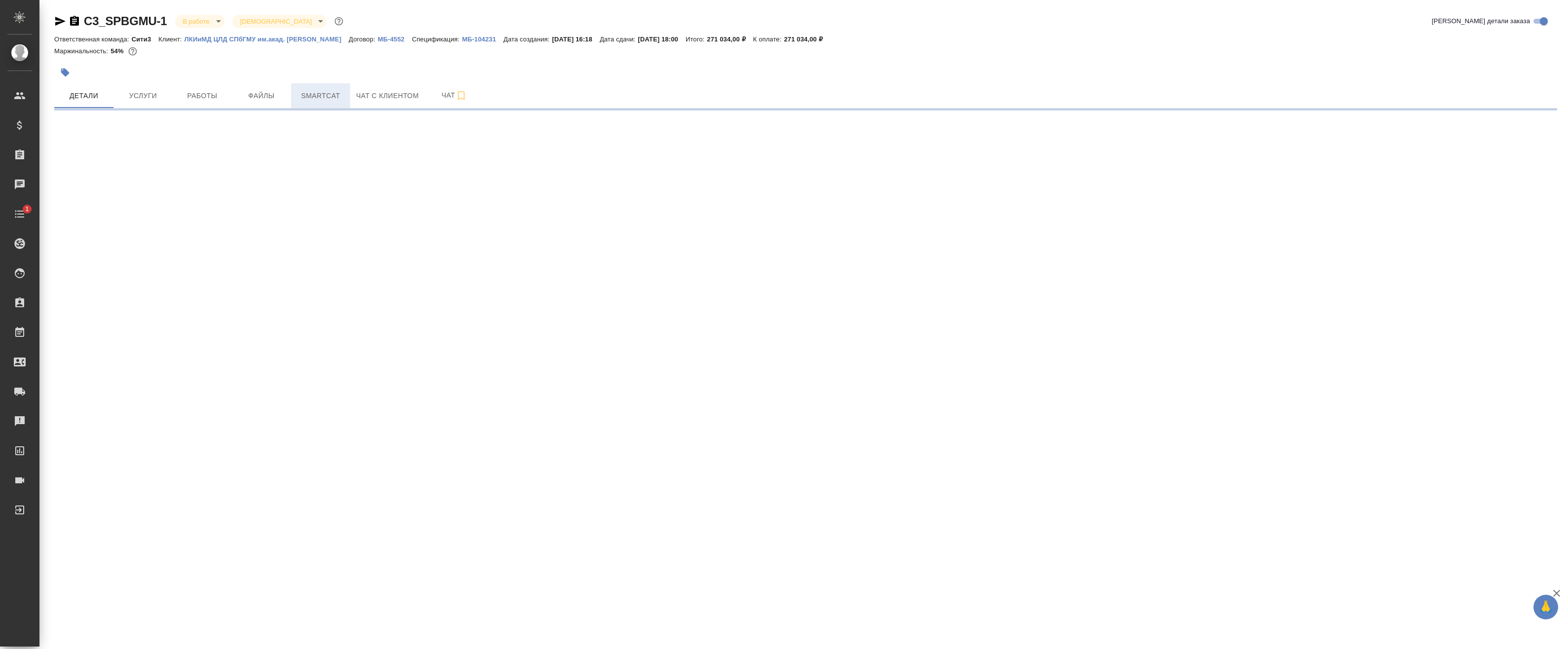
select select "RU"
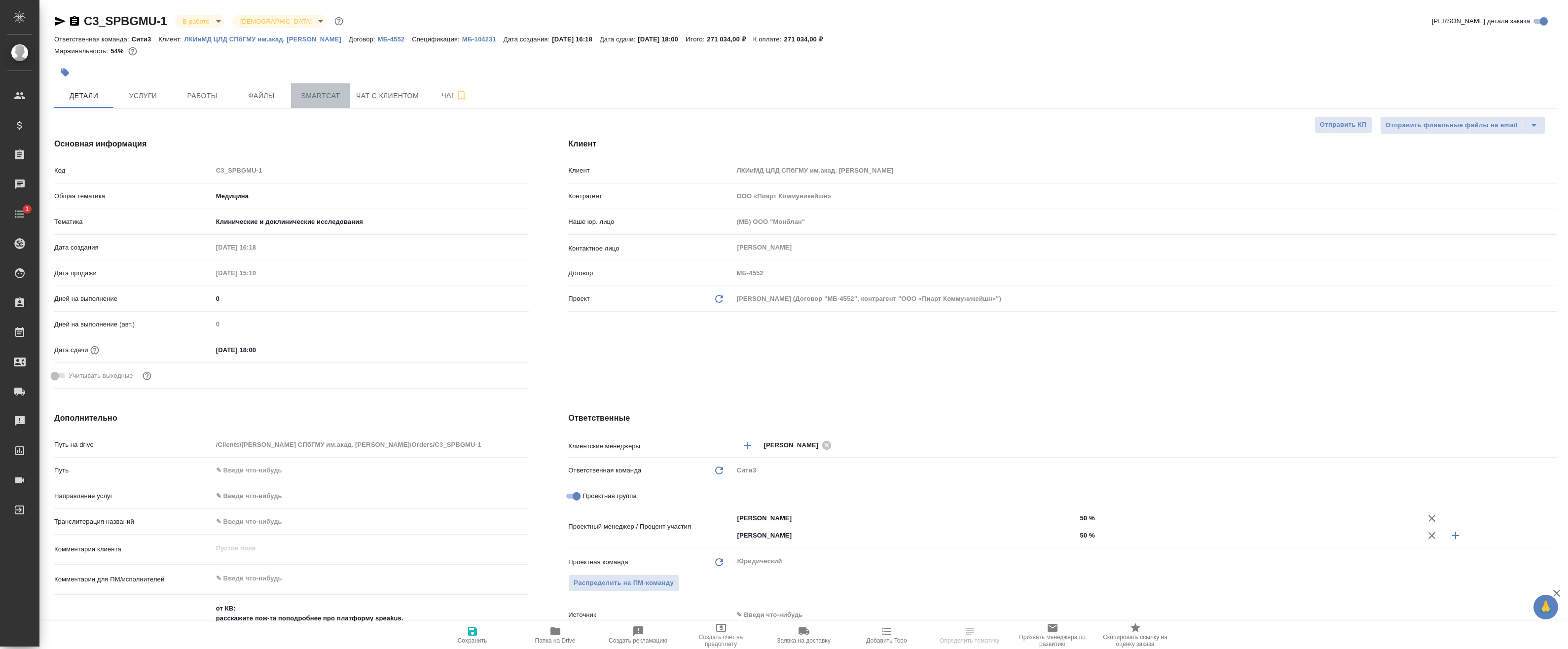
click at [305, 89] on button "Smartcat" at bounding box center [320, 95] width 59 height 25
type textarea "x"
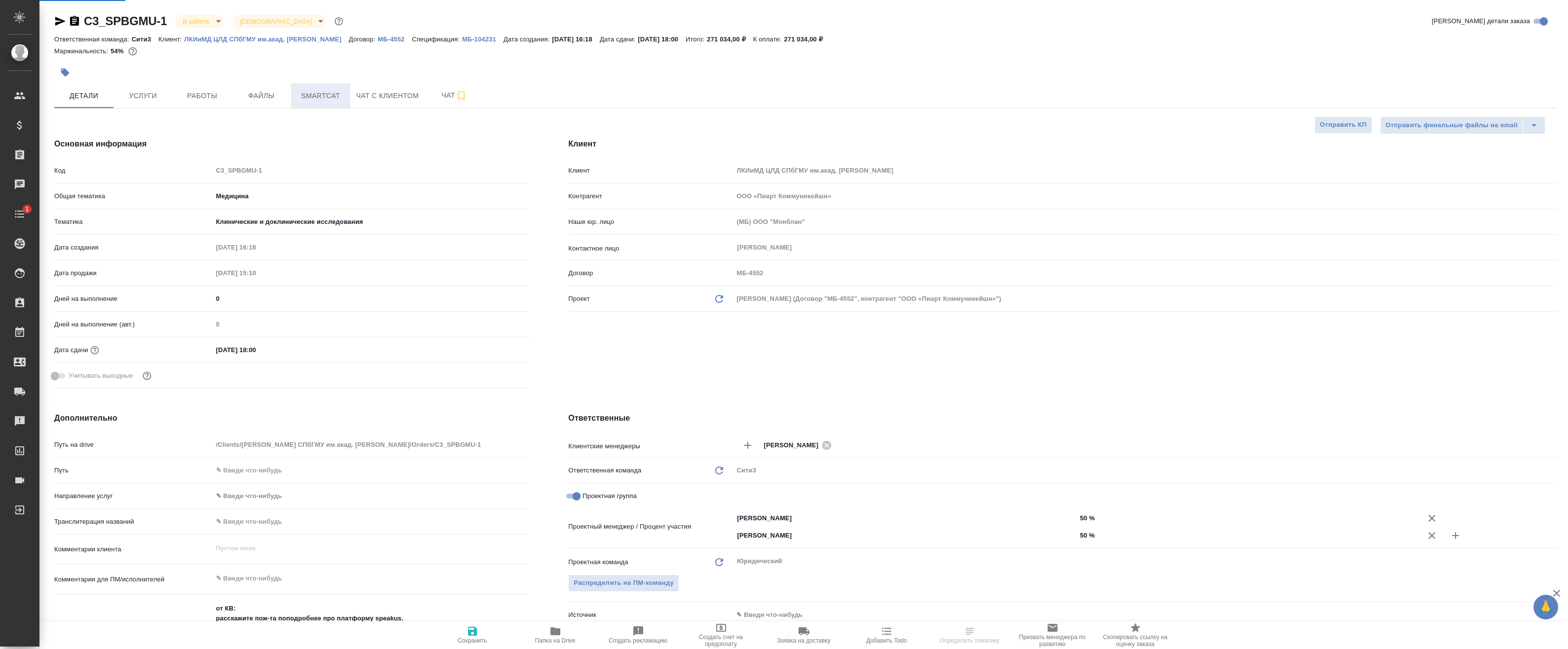
type textarea "x"
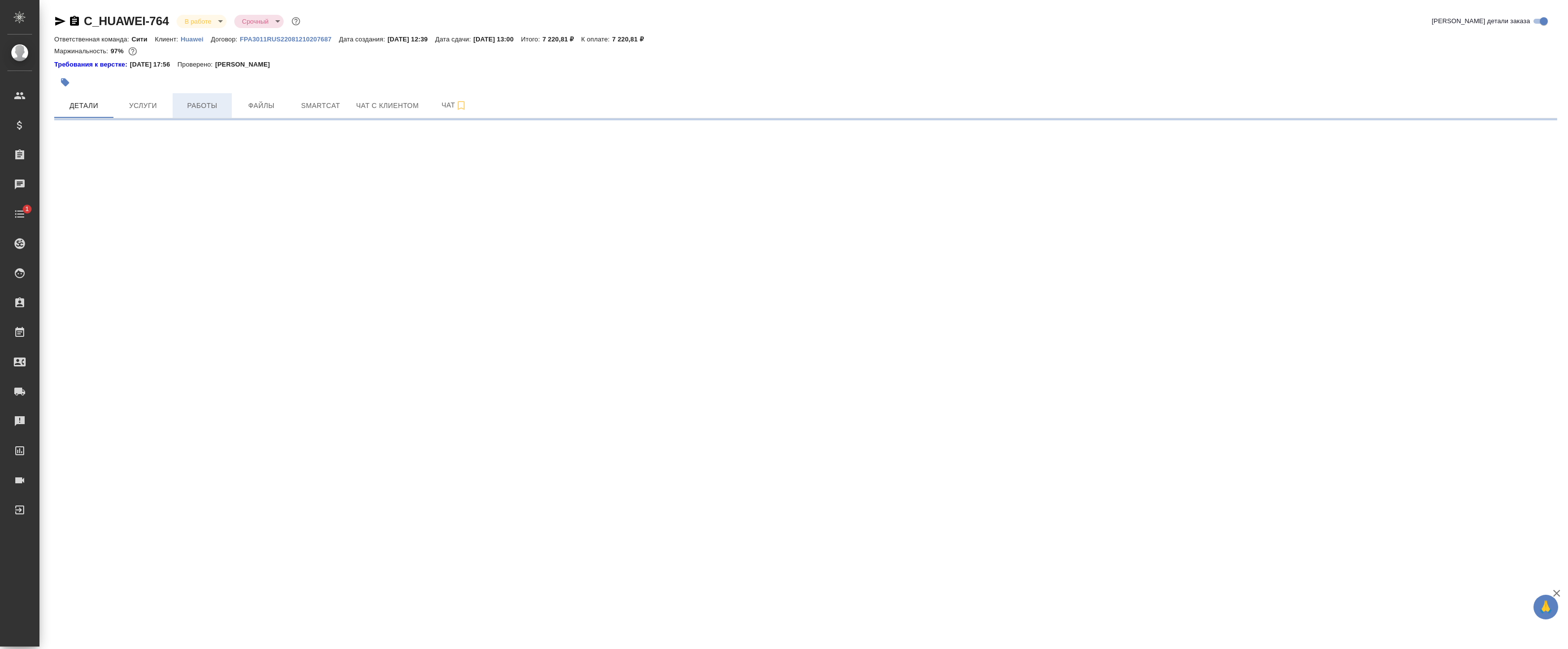
click at [209, 100] on span "Работы" at bounding box center [202, 106] width 47 height 12
select select "RU"
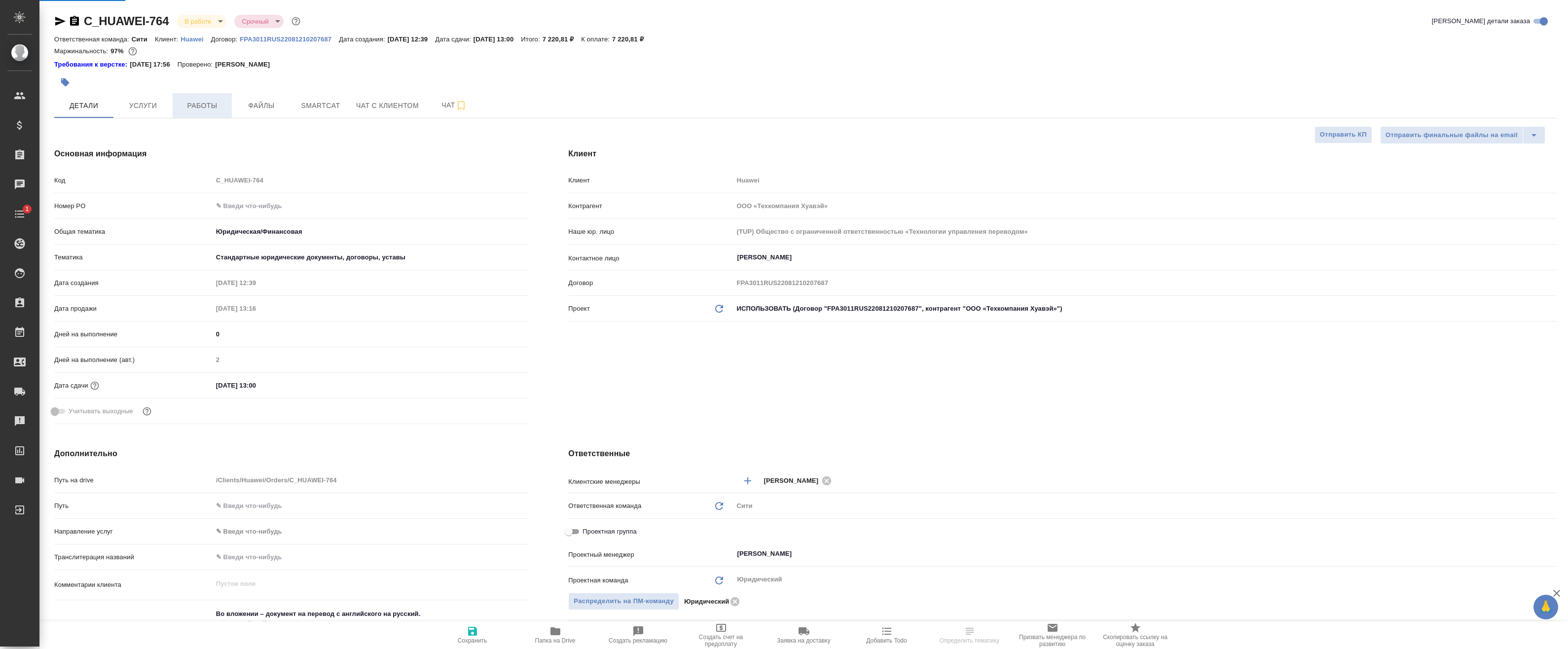
type textarea "x"
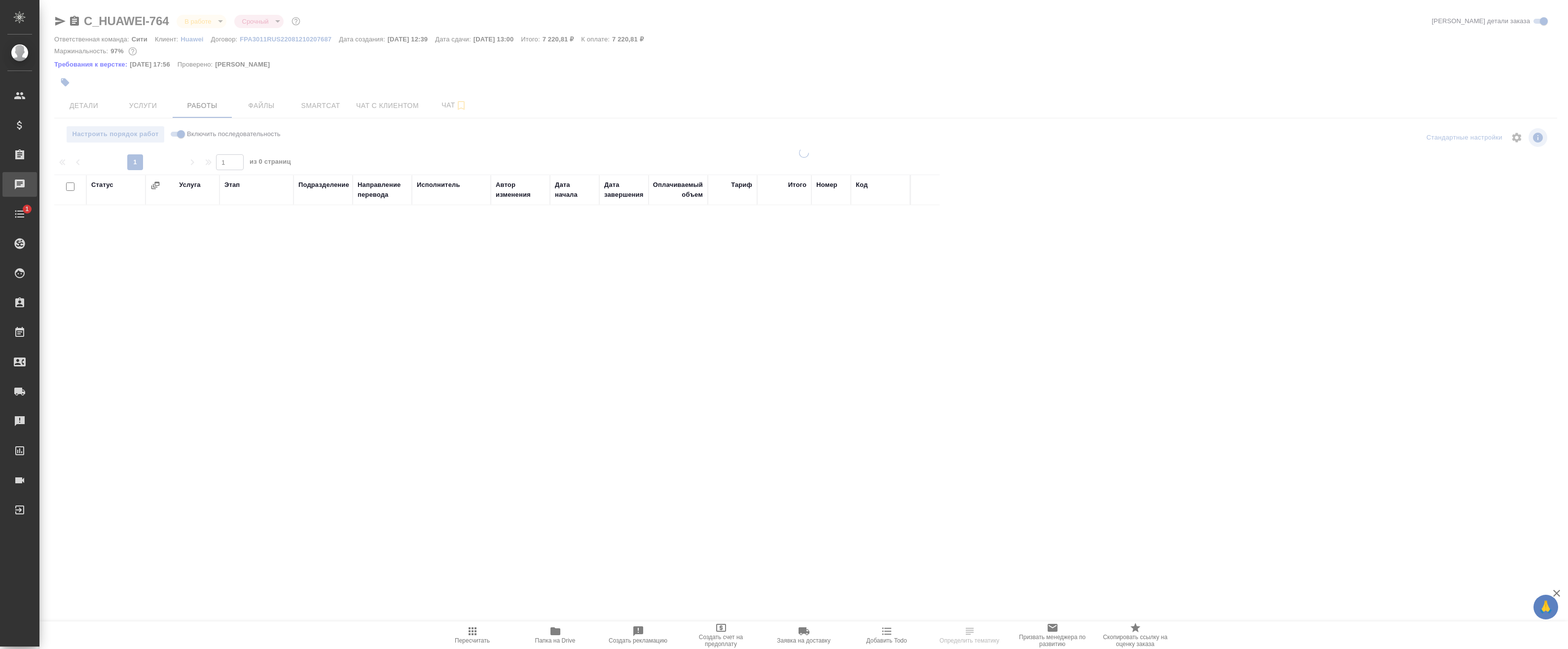
click at [20, 188] on div "Чаты" at bounding box center [7, 184] width 25 height 15
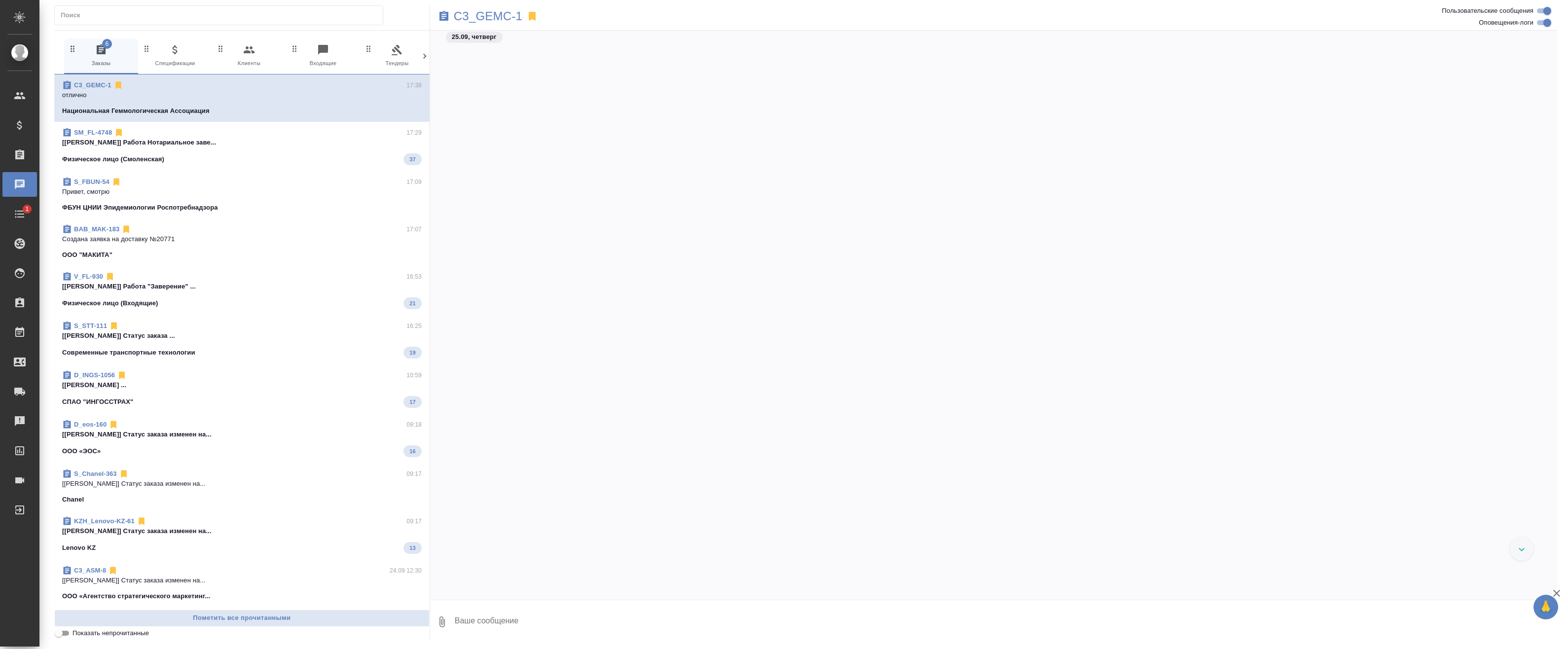
scroll to position [3675, 0]
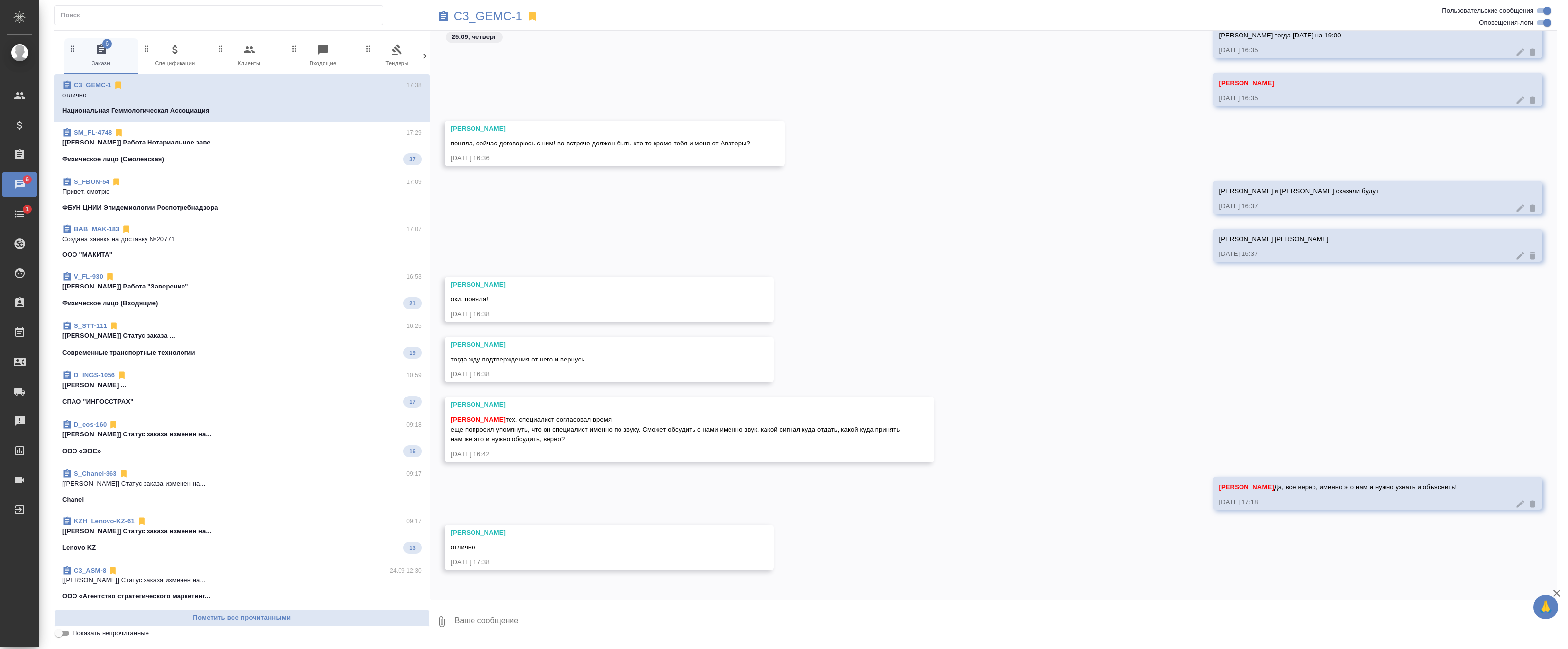
drag, startPoint x: 593, startPoint y: 609, endPoint x: 594, endPoint y: 597, distance: 12.0
click at [593, 609] on textarea at bounding box center [1005, 621] width 1103 height 34
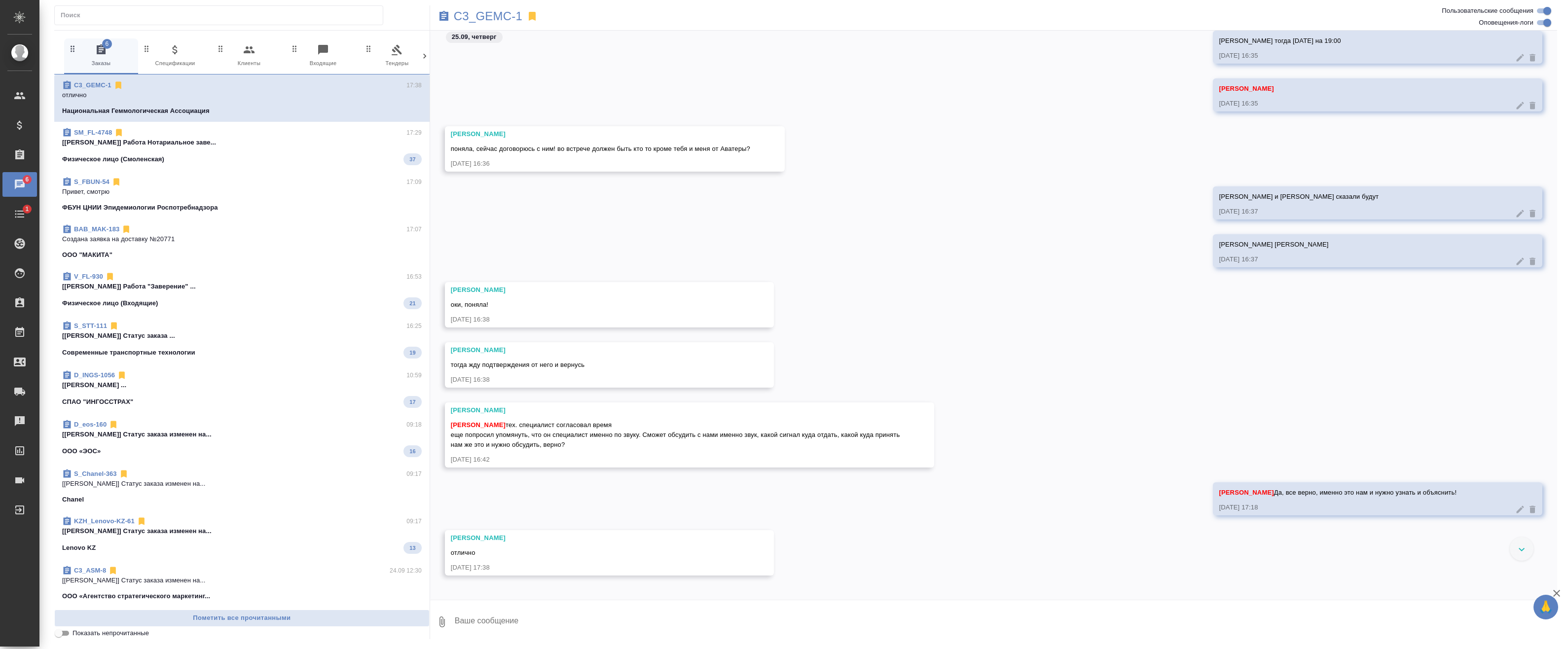
scroll to position [3687, 0]
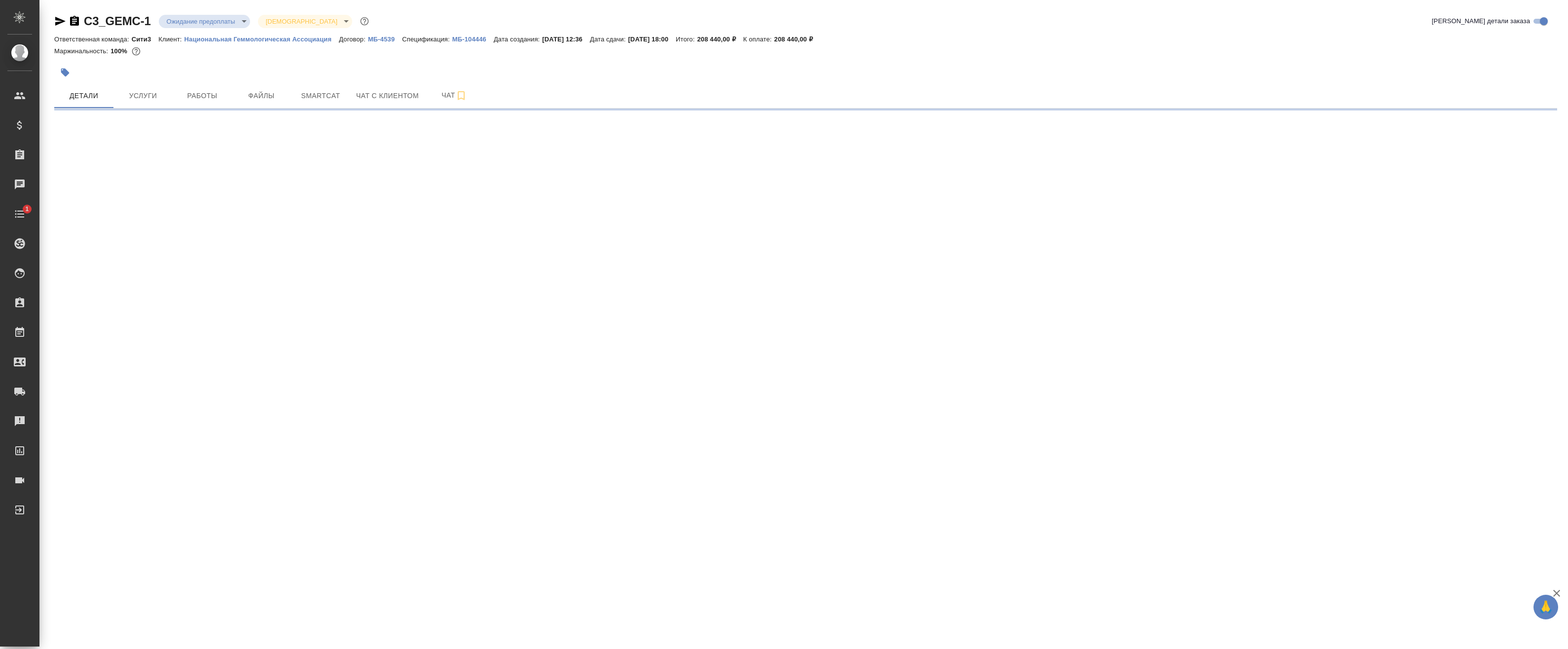
select select "RU"
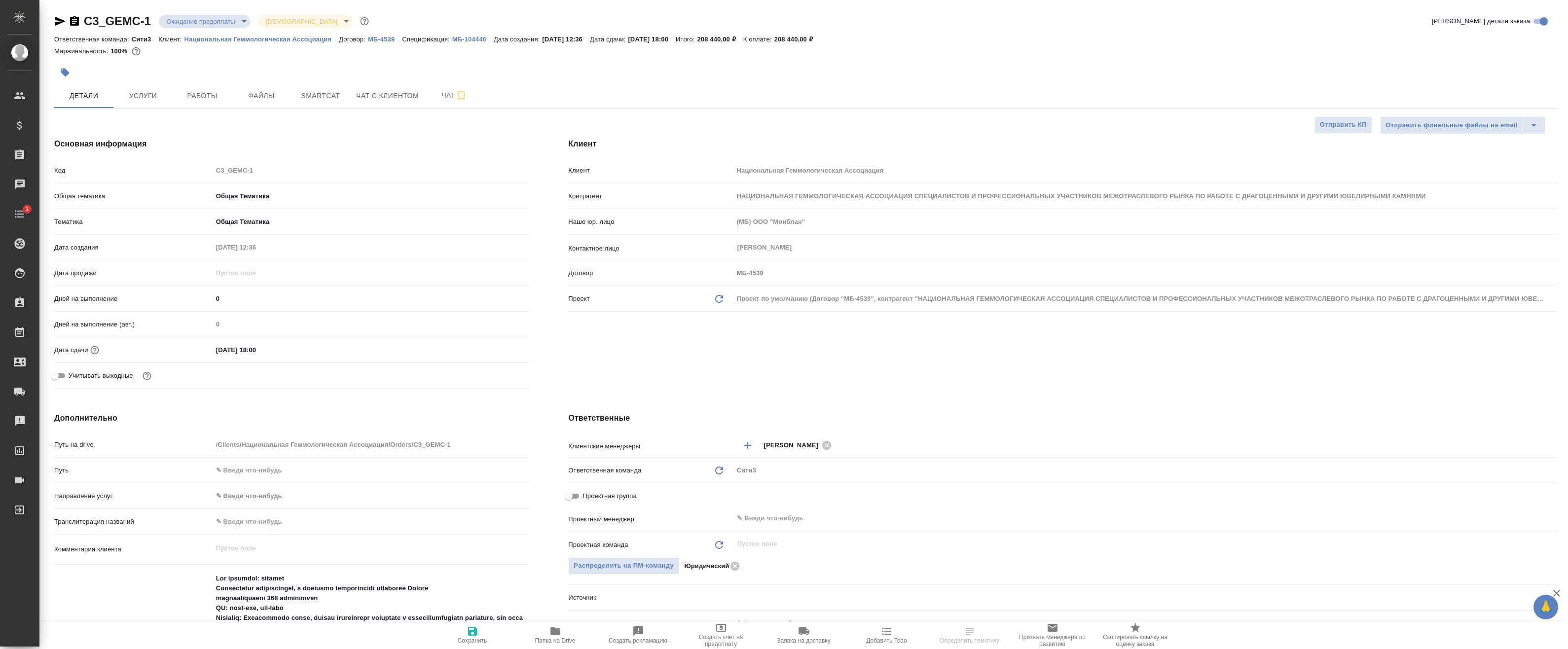
type textarea "x"
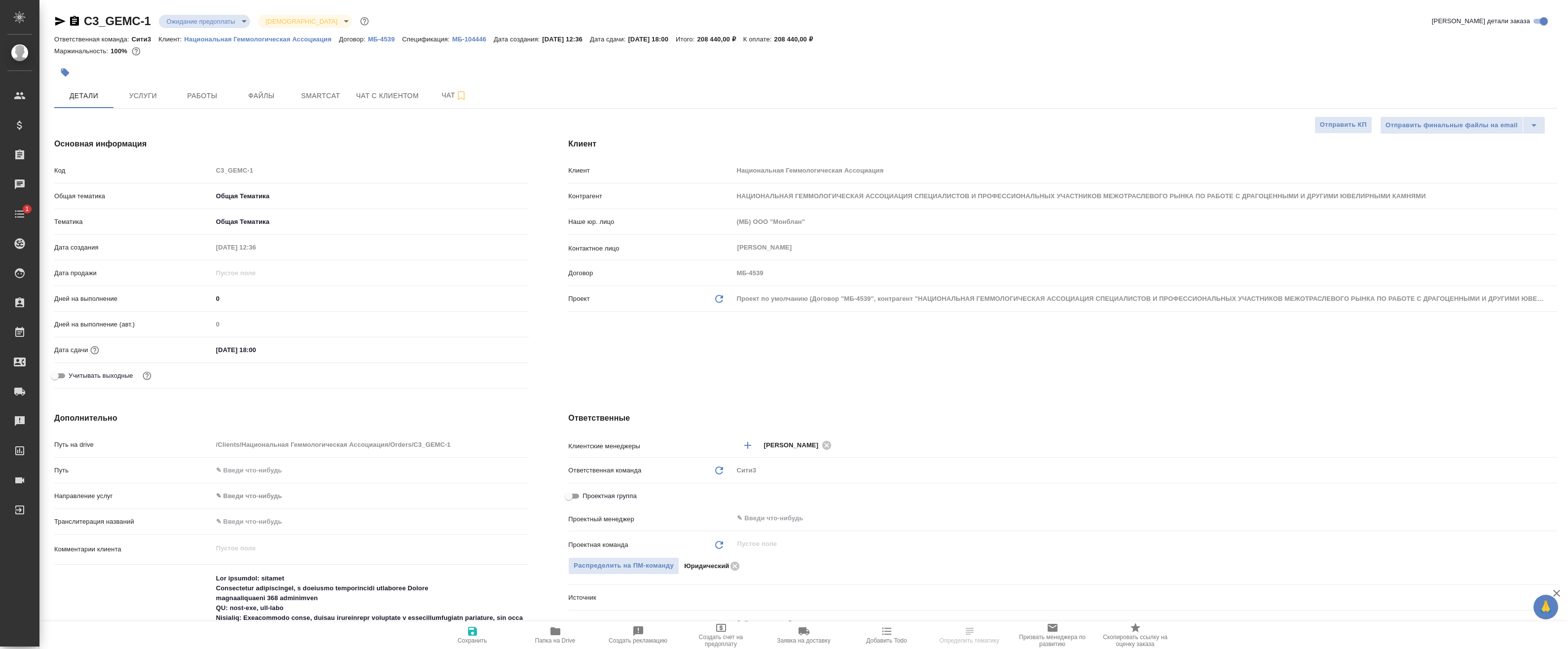
type textarea "x"
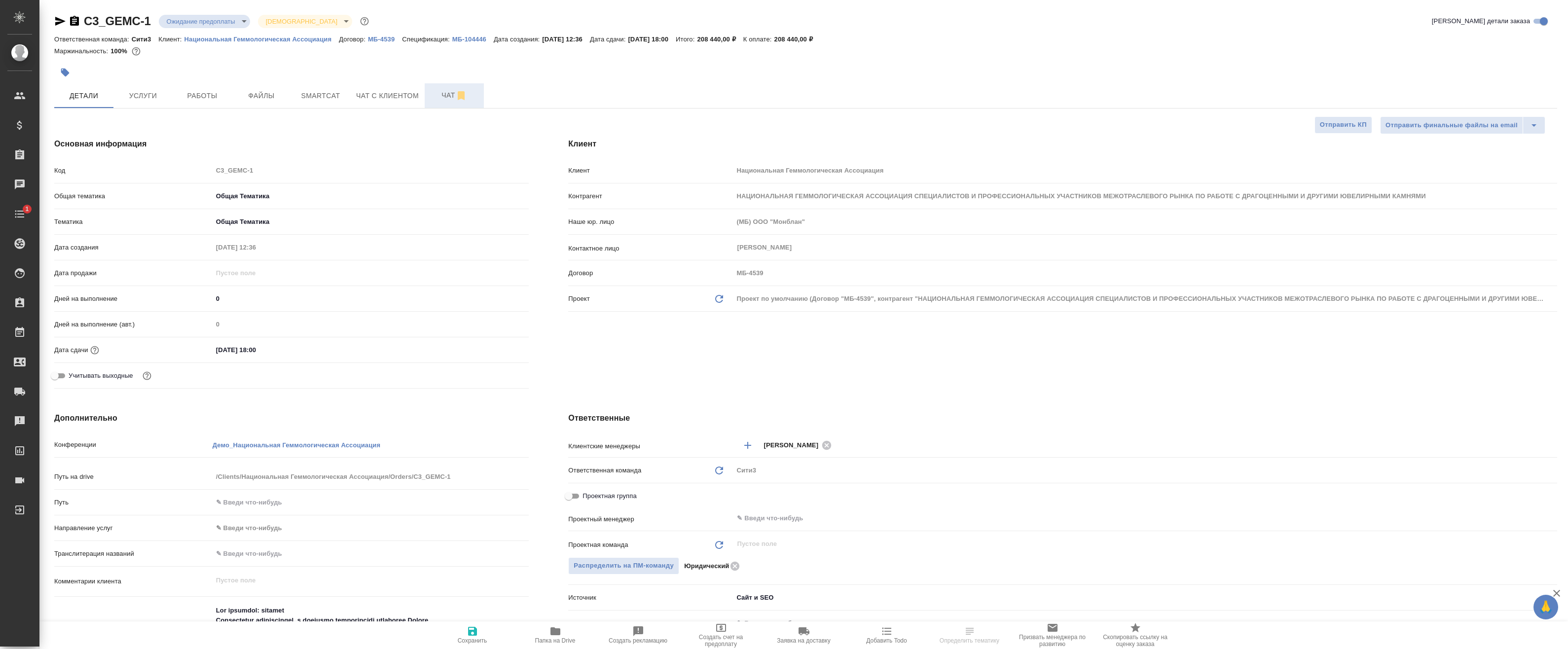
click at [441, 92] on span "Чат" at bounding box center [454, 95] width 47 height 12
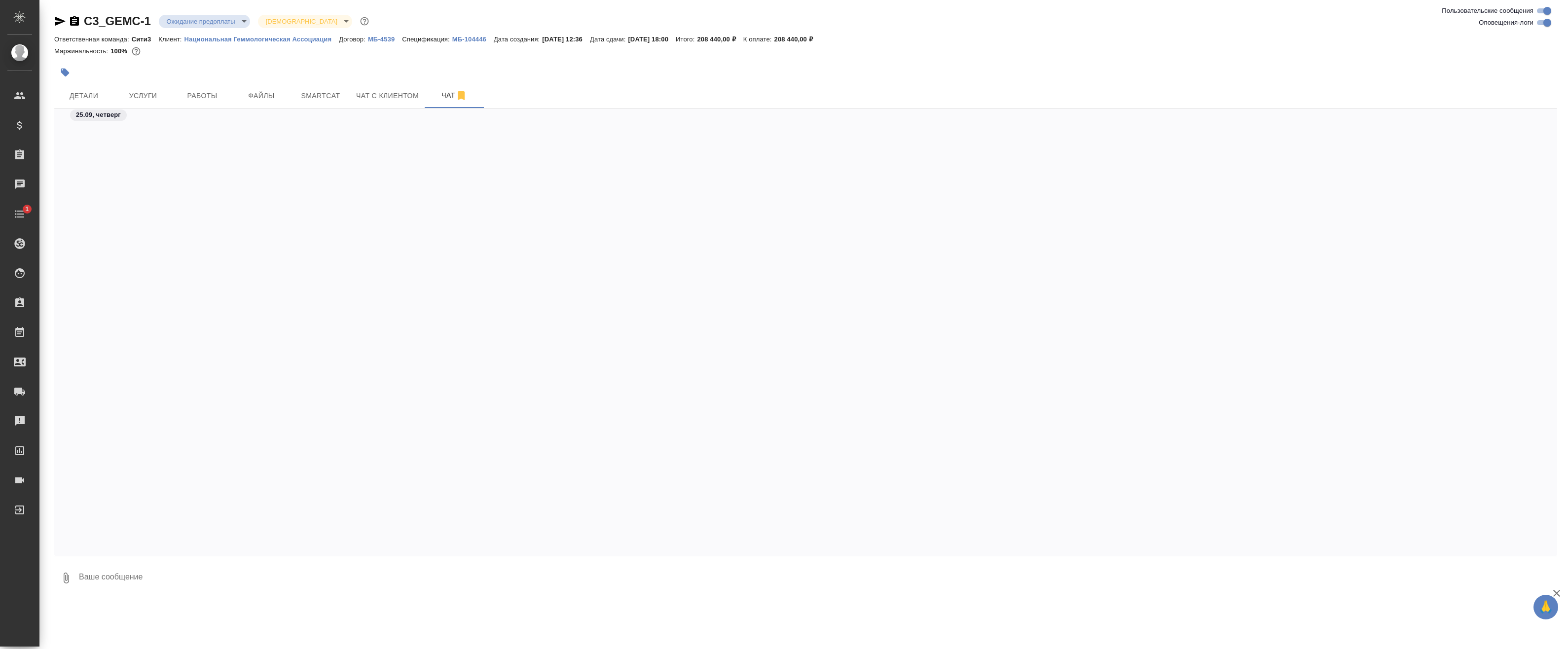
scroll to position [3797, 0]
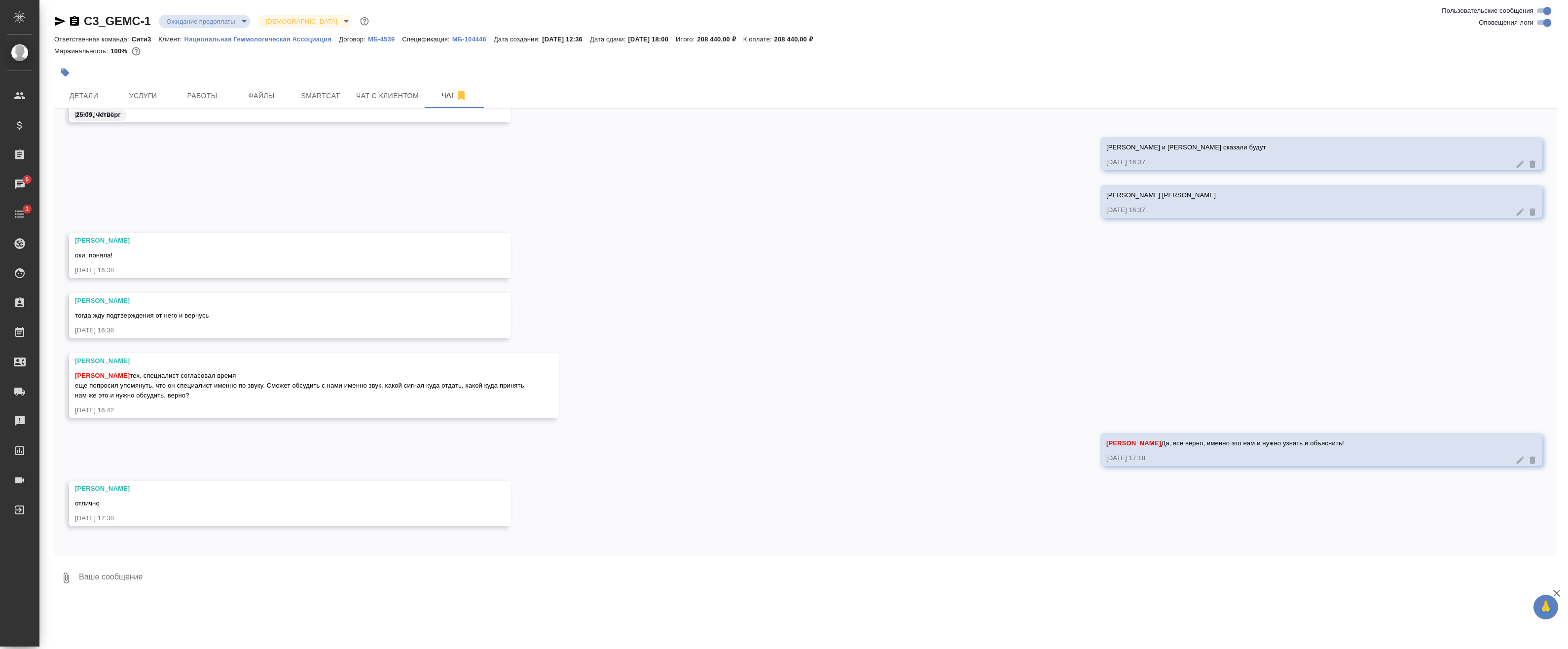
click at [149, 581] on textarea at bounding box center [817, 578] width 1479 height 34
click at [147, 583] on textarea at bounding box center [817, 578] width 1479 height 34
type textarea """
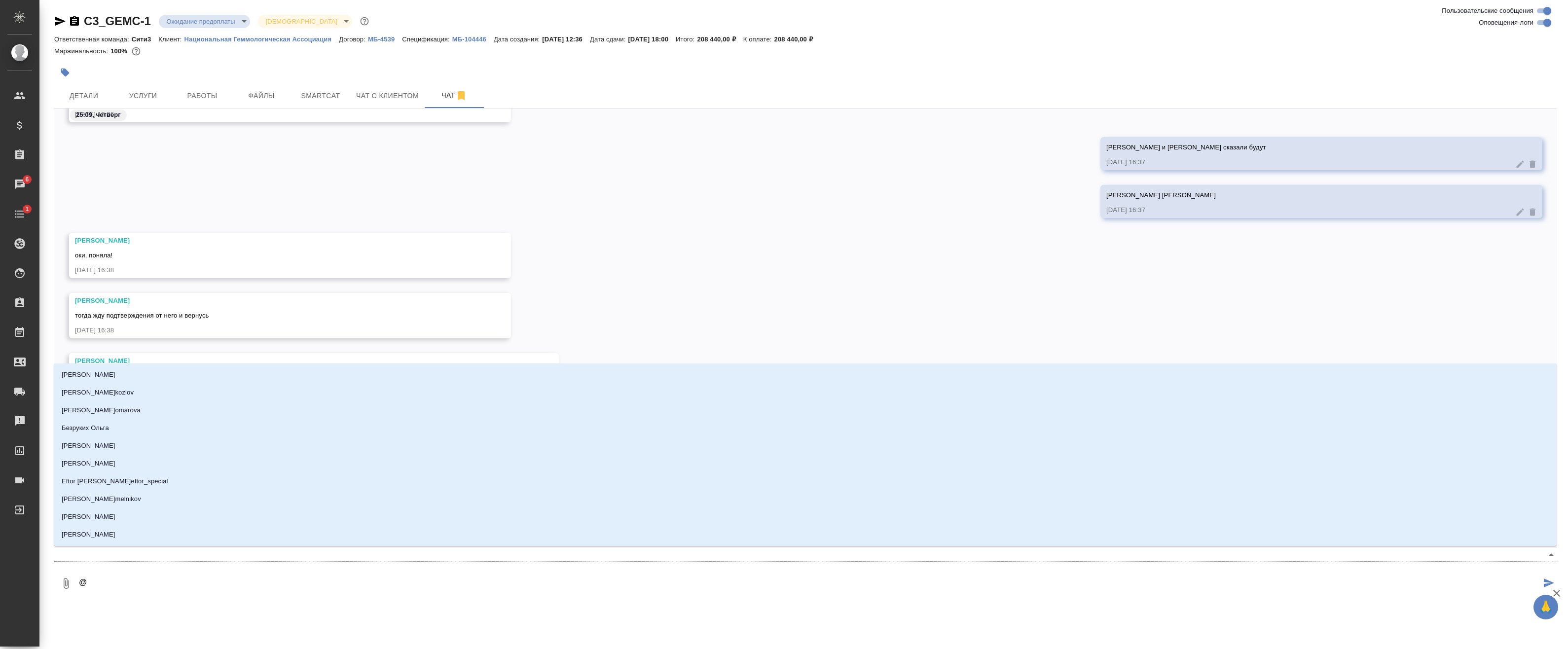
type textarea "@b"
type input "b"
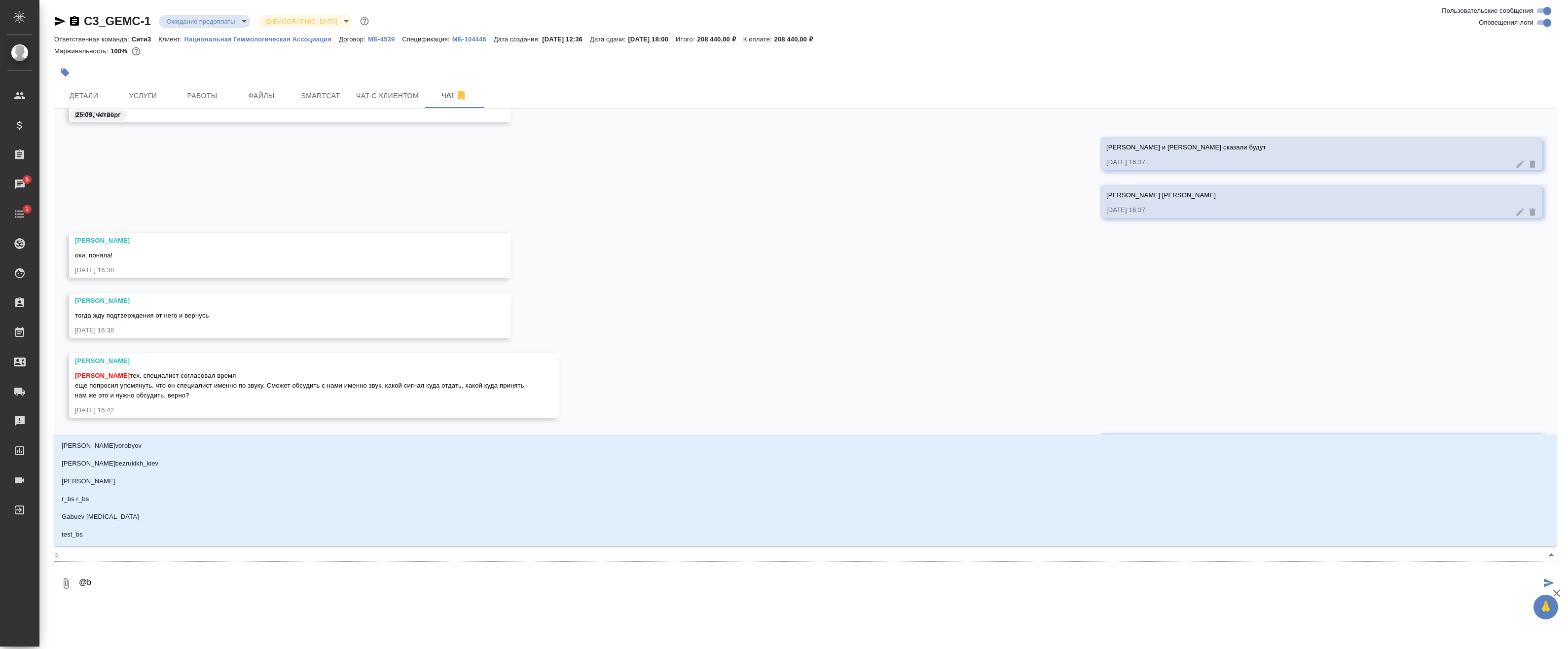
type textarea "@"
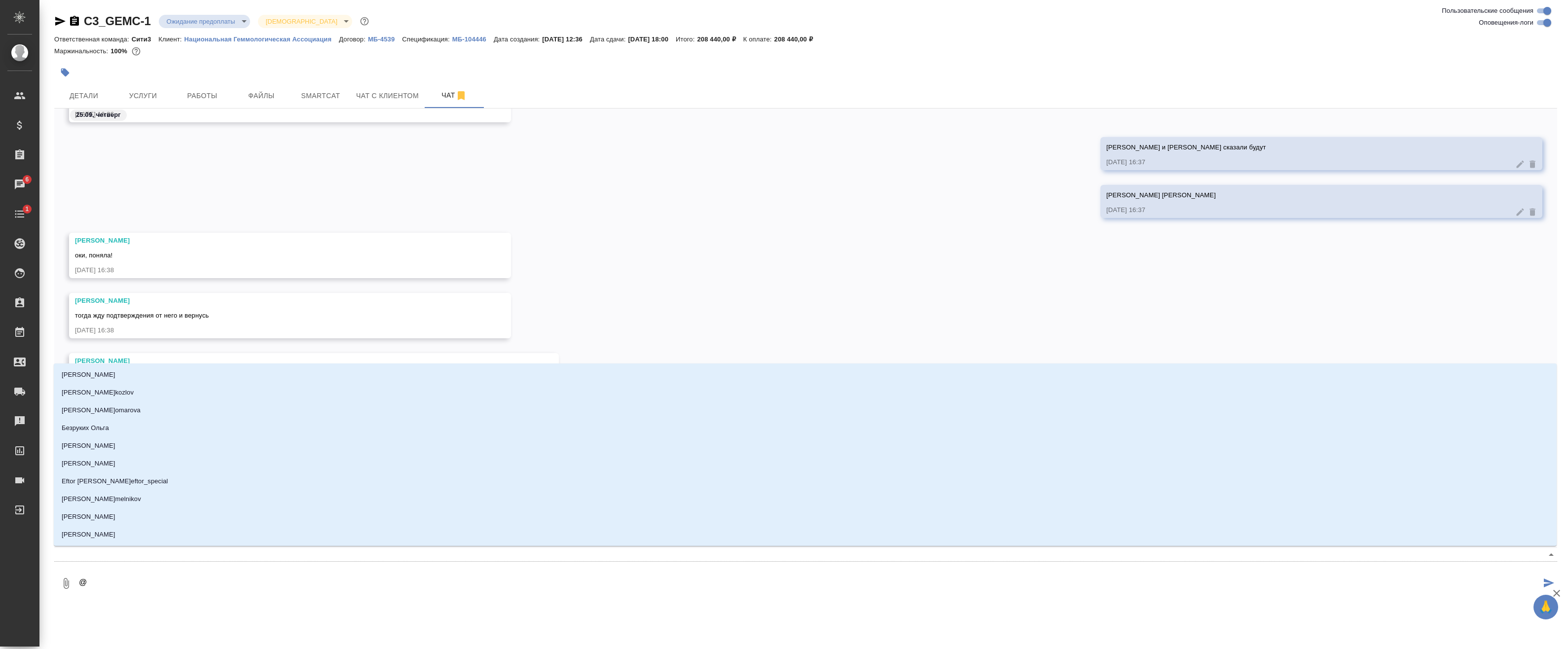
type textarea "@и"
type input "и"
type textarea "@ил"
type input "ил"
type textarea "@иль"
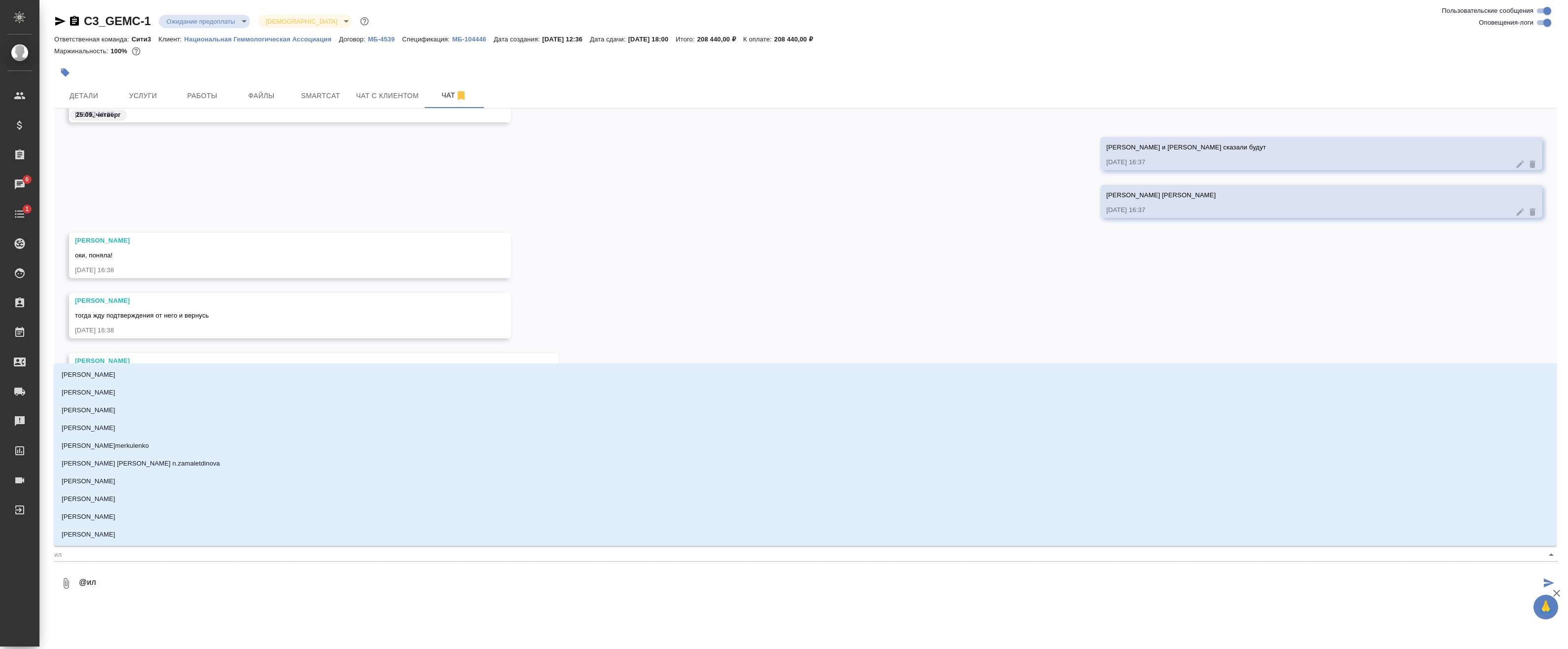
type input "иль"
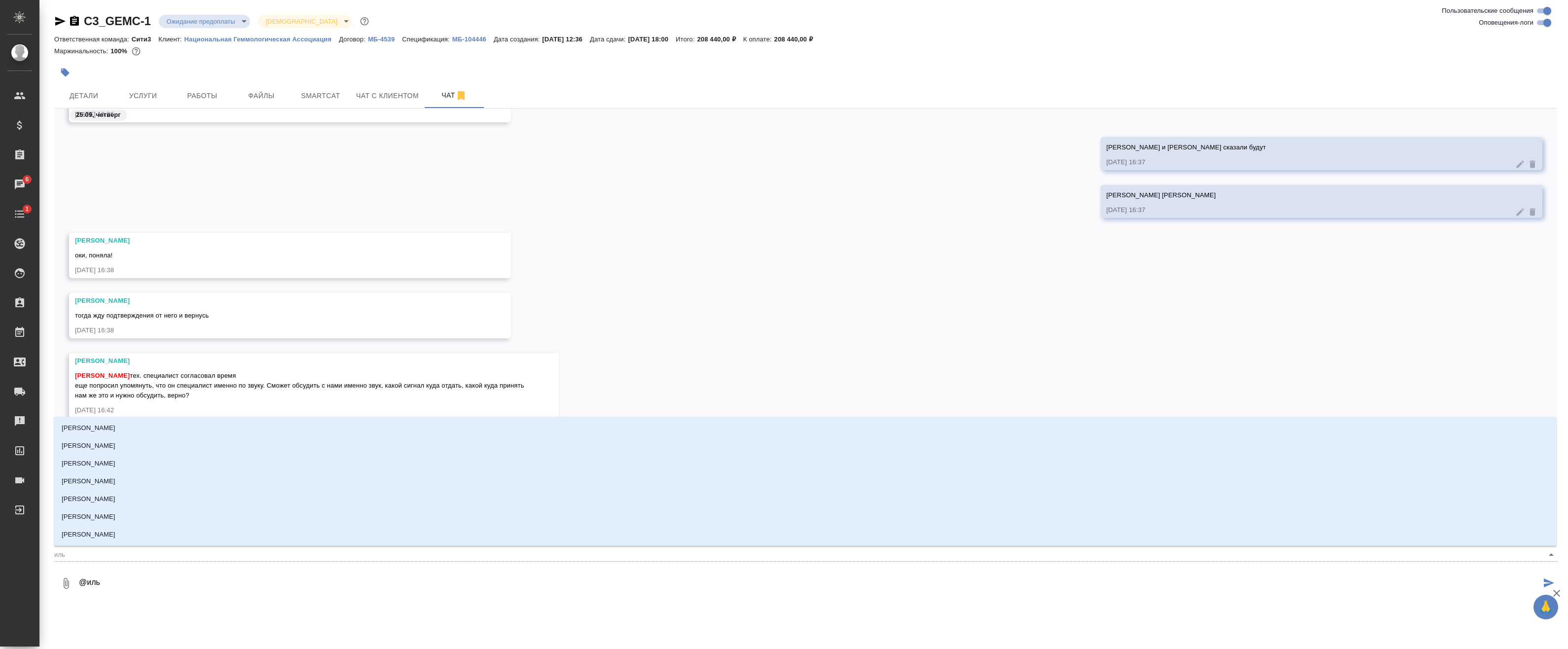
type textarea "@ильи"
type input "ильи"
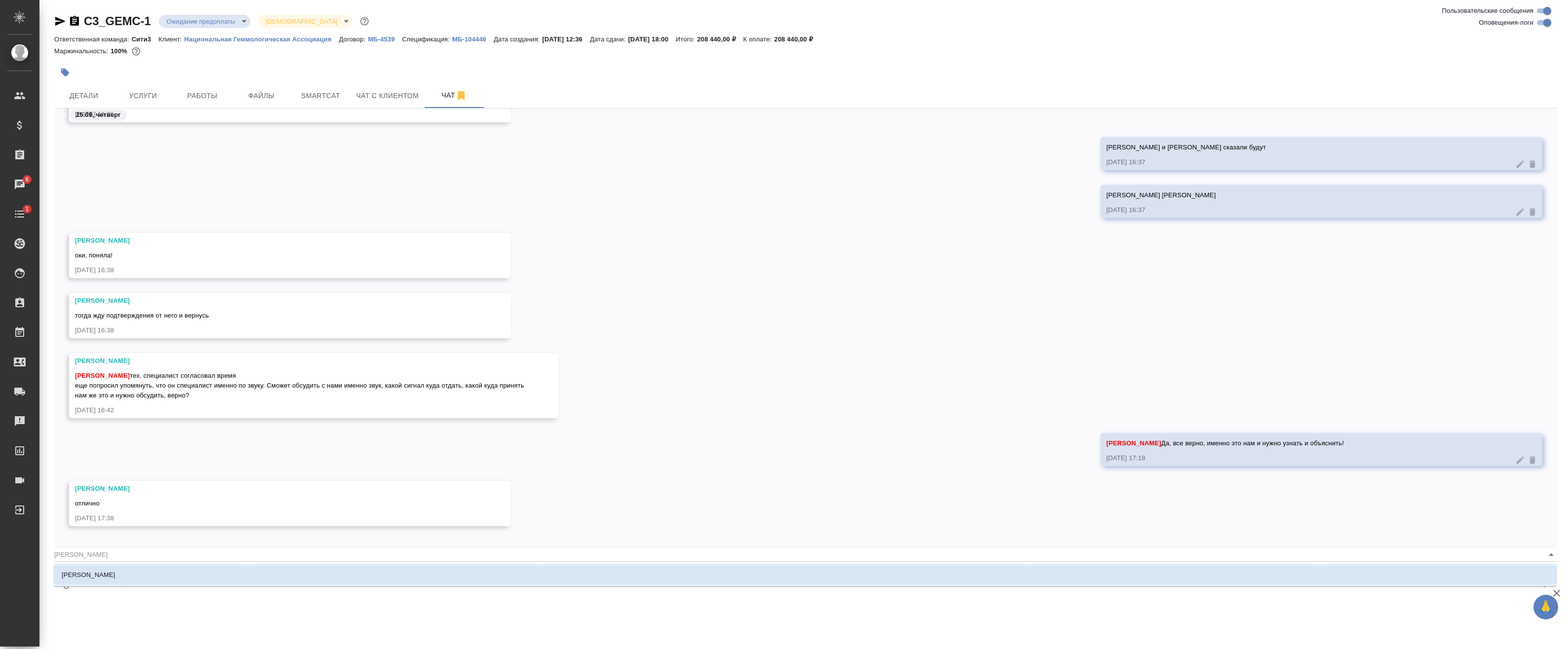
click at [182, 572] on li "[PERSON_NAME]" at bounding box center [805, 575] width 1503 height 18
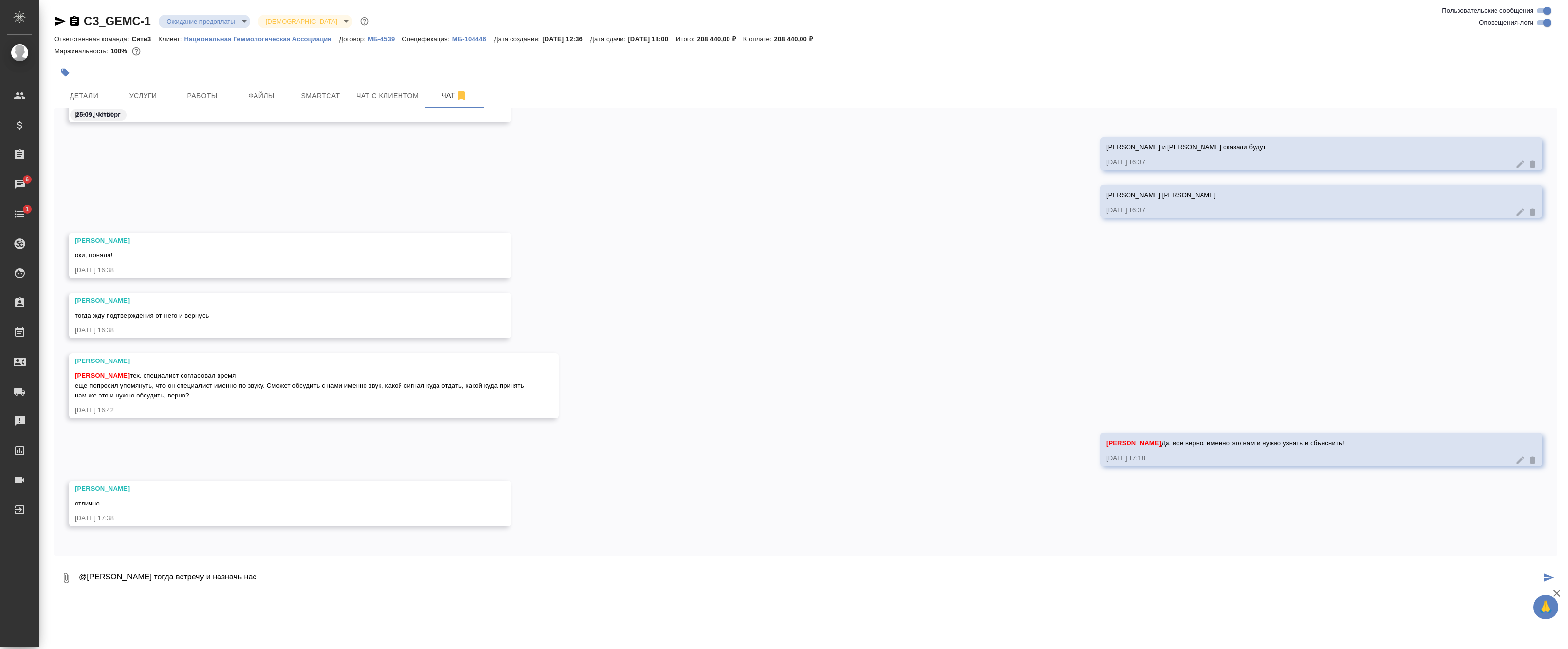
paste textarea "оорганизатором или отключит комнату ожидания в целом"
drag, startPoint x: 308, startPoint y: 578, endPoint x: 348, endPoint y: 579, distance: 40.0
click at [401, 579] on textarea "@Ильина Екатерина Создай тогда встречу и назначь нас организаторами или отключи…" at bounding box center [809, 578] width 1462 height 34
click at [522, 578] on textarea "@Ильина Екатерина Создай тогда встречу и назначь нас организаторами или отключи…" at bounding box center [809, 578] width 1462 height 34
click at [157, 588] on textarea "@Ильина Екатерина Создай тогда встречу и назначь нас организаторами или отключи…" at bounding box center [809, 578] width 1462 height 34
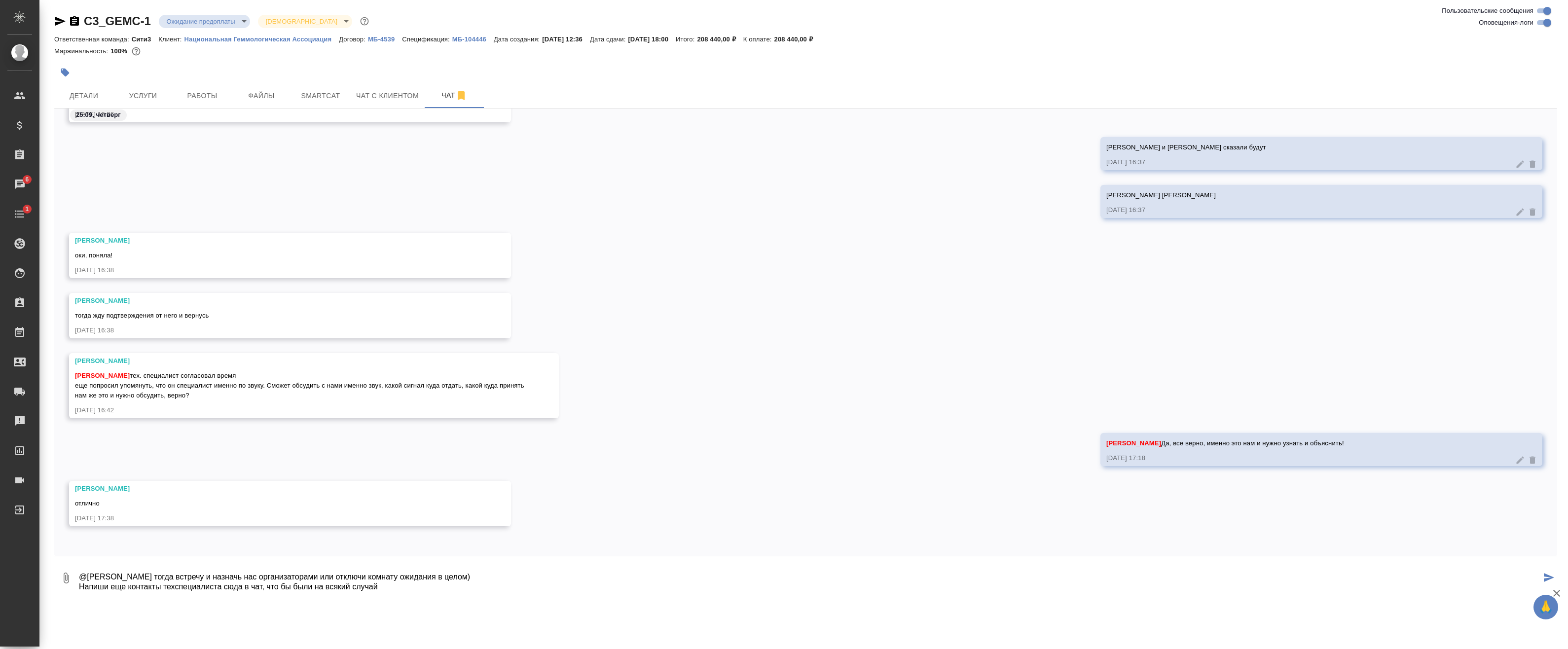
drag, startPoint x: 178, startPoint y: 586, endPoint x: 186, endPoint y: 589, distance: 8.5
drag, startPoint x: 174, startPoint y: 589, endPoint x: 224, endPoint y: 586, distance: 50.1
click at [175, 589] on textarea "@Ильина Екатерина Создай тогда встречу и назначь нас организаторами или отключи…" at bounding box center [809, 578] width 1462 height 34
click at [357, 594] on textarea "@Ильина Екатерина Создай тогда встречу и назначь нас организаторами или отключи…" at bounding box center [809, 578] width 1462 height 34
type textarea "@Ильина Екатерина Создай тогда встречу и назначь нас организаторами или отключи…"
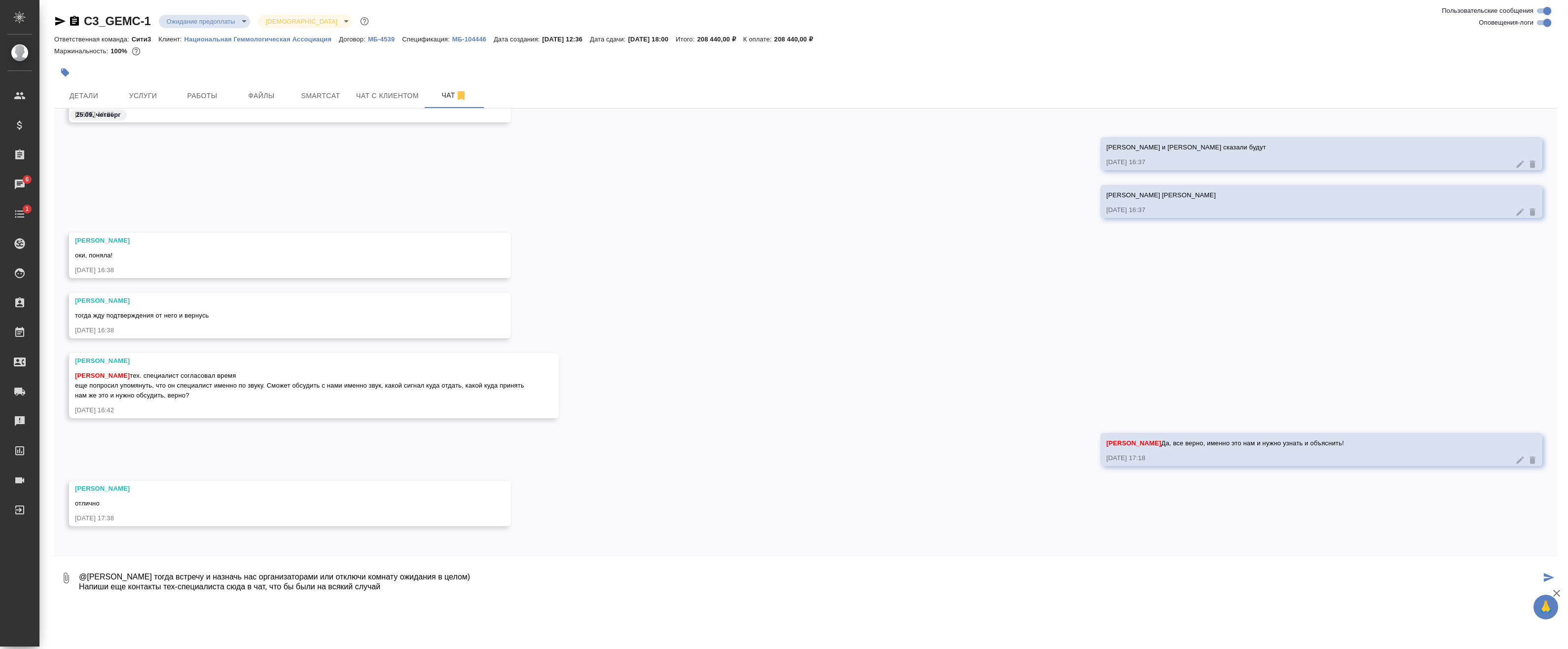
click at [448, 595] on div "0 @Ильина Екатерина Создай тогда встречу и назначь нас организаторами или отклю…" at bounding box center [805, 576] width 1503 height 40
click at [463, 573] on textarea "@Ильина Екатерина Создай тогда встречу и назначь нас организаторами или отключи…" at bounding box center [809, 578] width 1462 height 34
click at [1549, 579] on icon "submit" at bounding box center [1548, 578] width 10 height 9
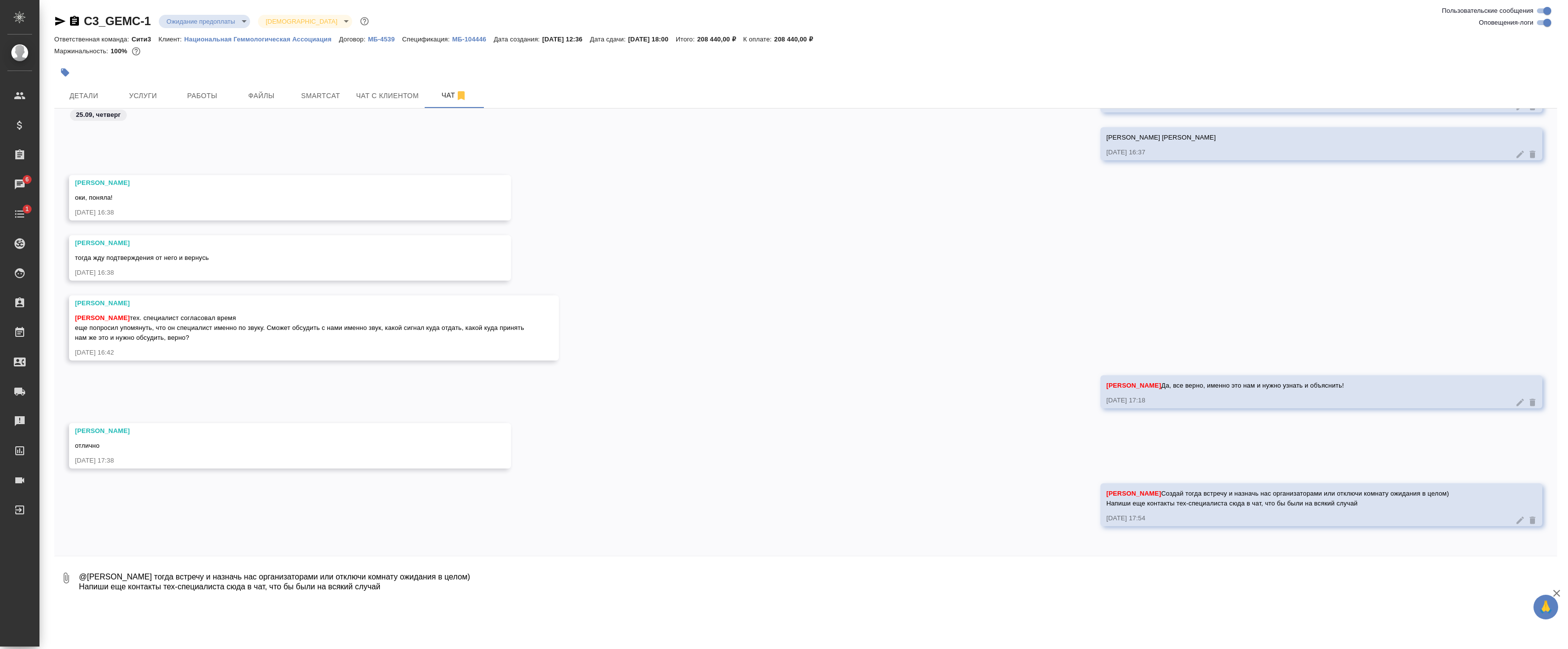
click at [389, 560] on div at bounding box center [805, 559] width 1503 height 5
click at [436, 512] on div "Ильина Екатерина Создай тогда встречу и назначь нас организаторами или отключи …" at bounding box center [805, 511] width 1503 height 58
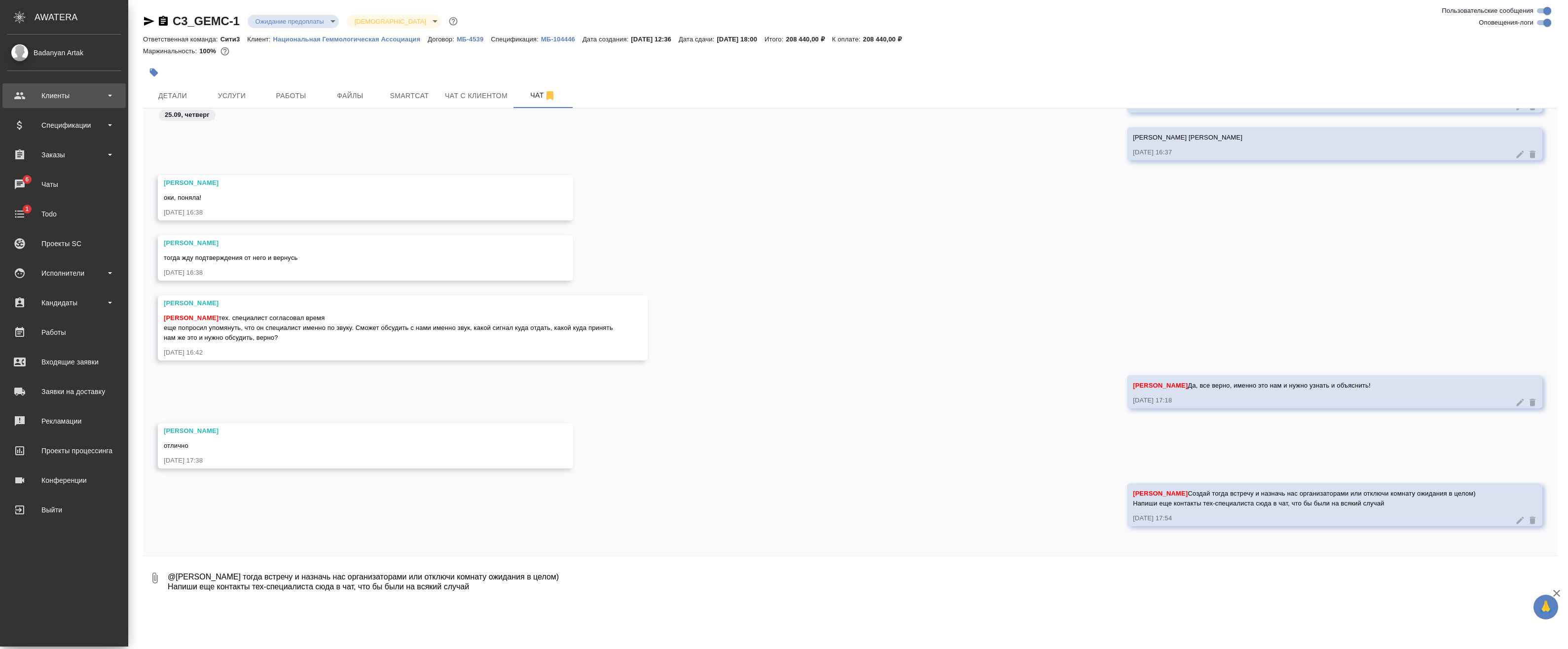
drag, startPoint x: 51, startPoint y: 96, endPoint x: 26, endPoint y: 95, distance: 25.0
click at [26, 95] on div "Клиенты" at bounding box center [64, 95] width 113 height 15
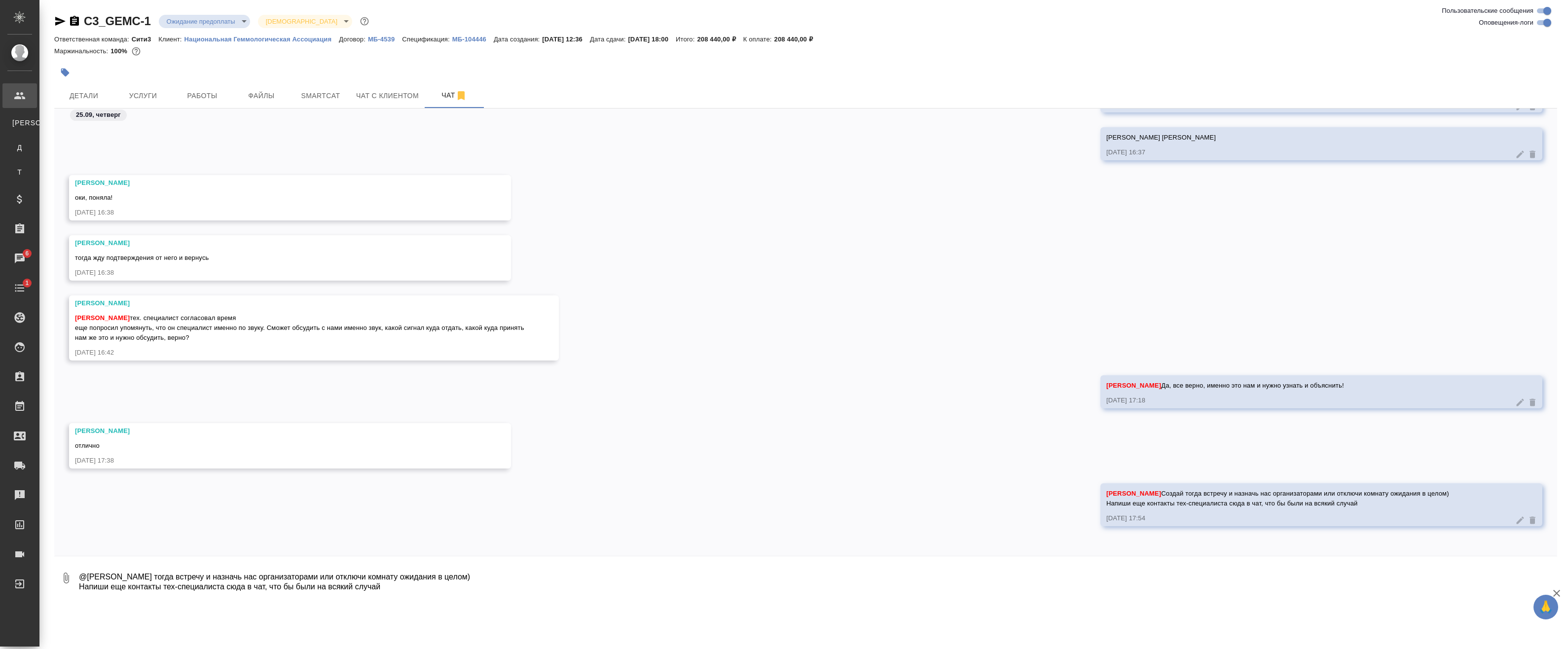
drag, startPoint x: 39, startPoint y: 119, endPoint x: 13, endPoint y: 101, distance: 31.6
click at [13, 101] on div "Клиенты" at bounding box center [7, 95] width 25 height 15
click at [21, 99] on icon at bounding box center [20, 95] width 11 height 7
click at [17, 98] on div "Клиенты" at bounding box center [7, 95] width 25 height 15
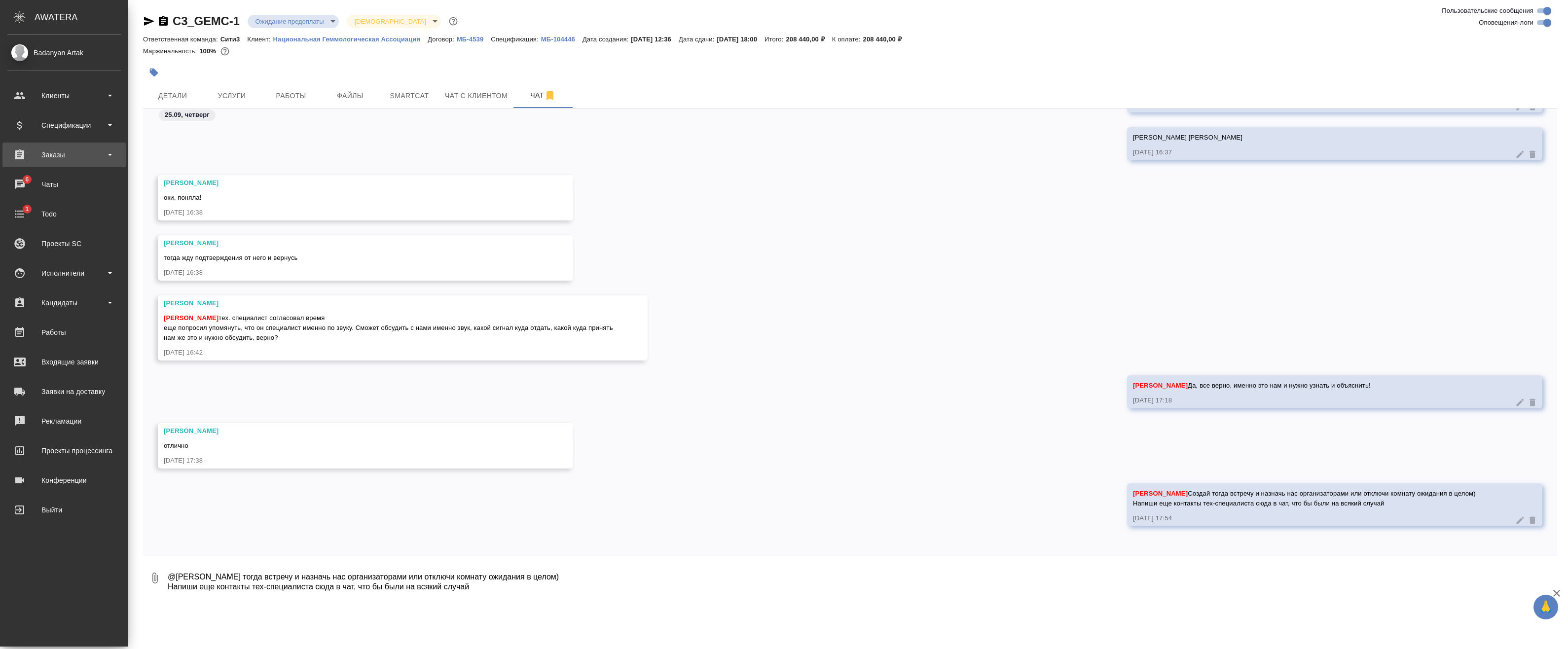
click at [58, 156] on div "Заказы" at bounding box center [64, 155] width 113 height 15
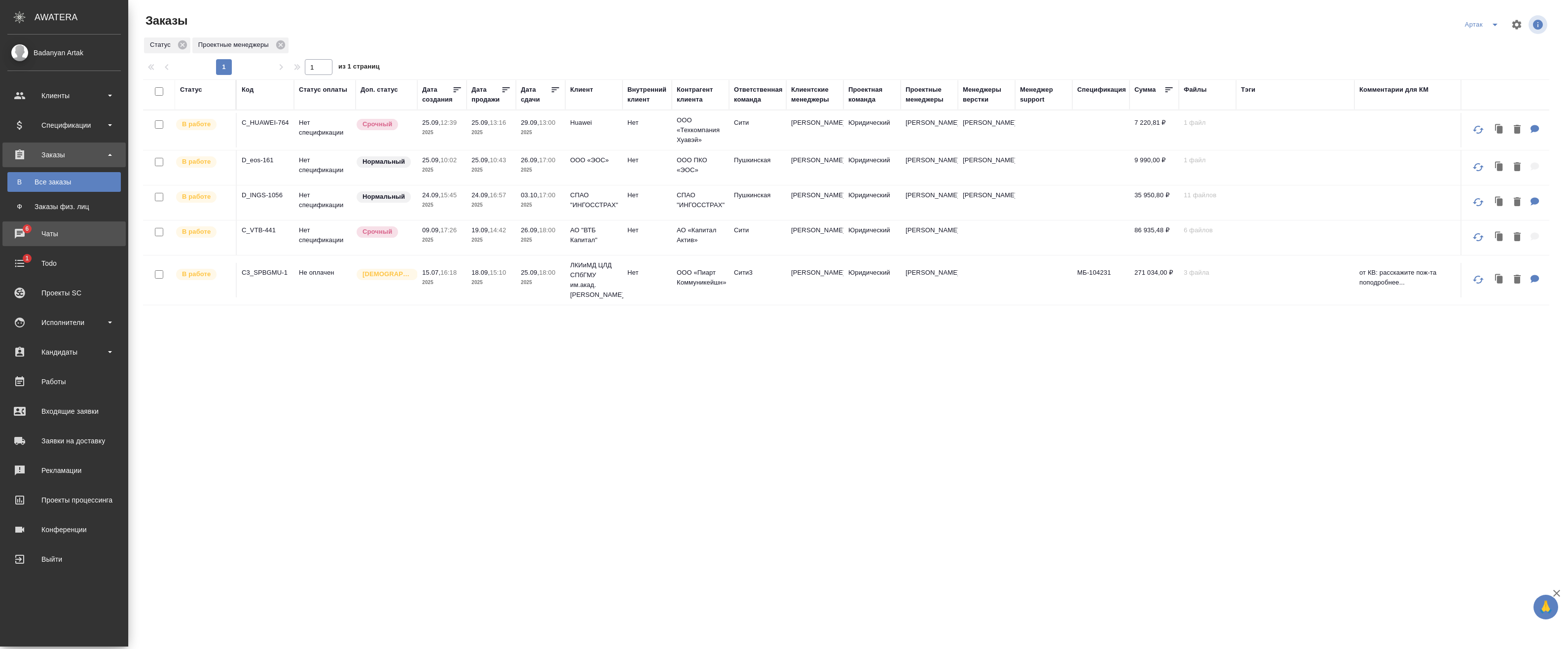
click at [27, 237] on div "Чаты" at bounding box center [64, 233] width 113 height 15
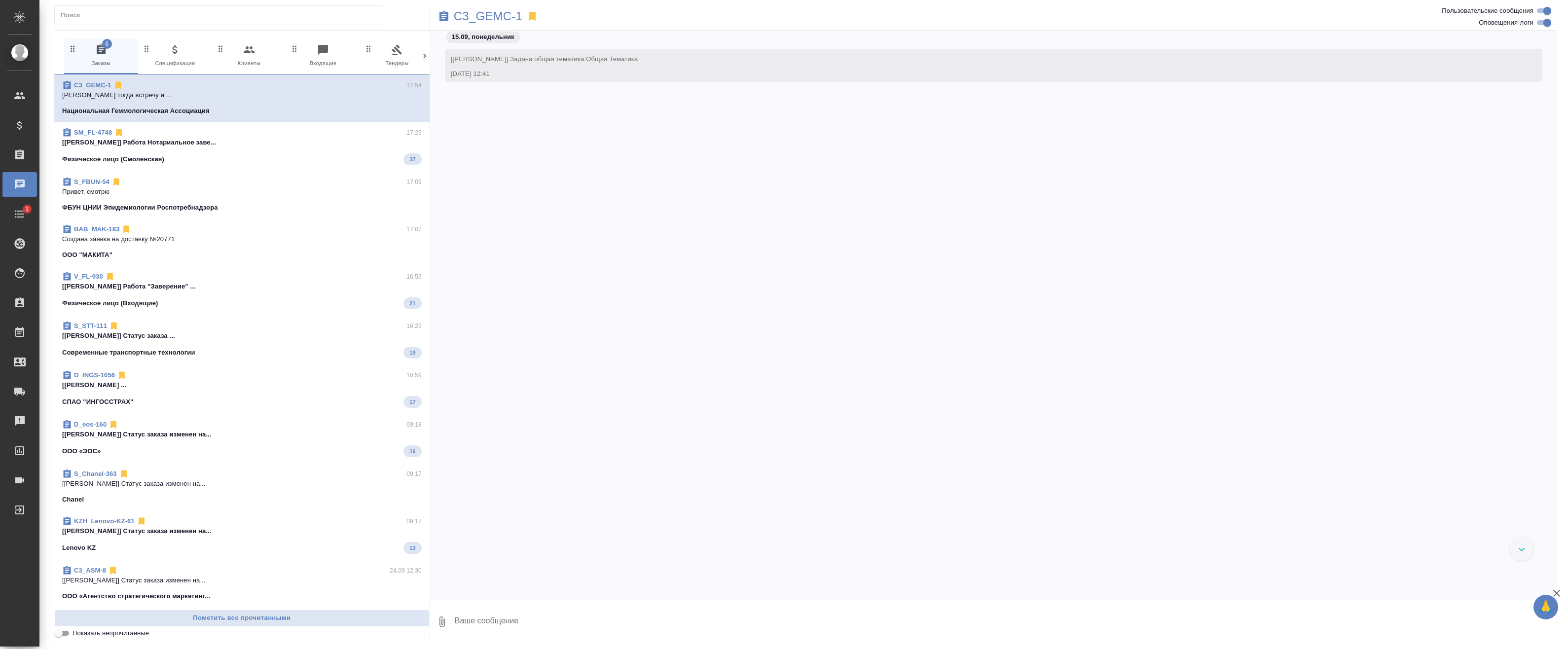
scroll to position [3732, 0]
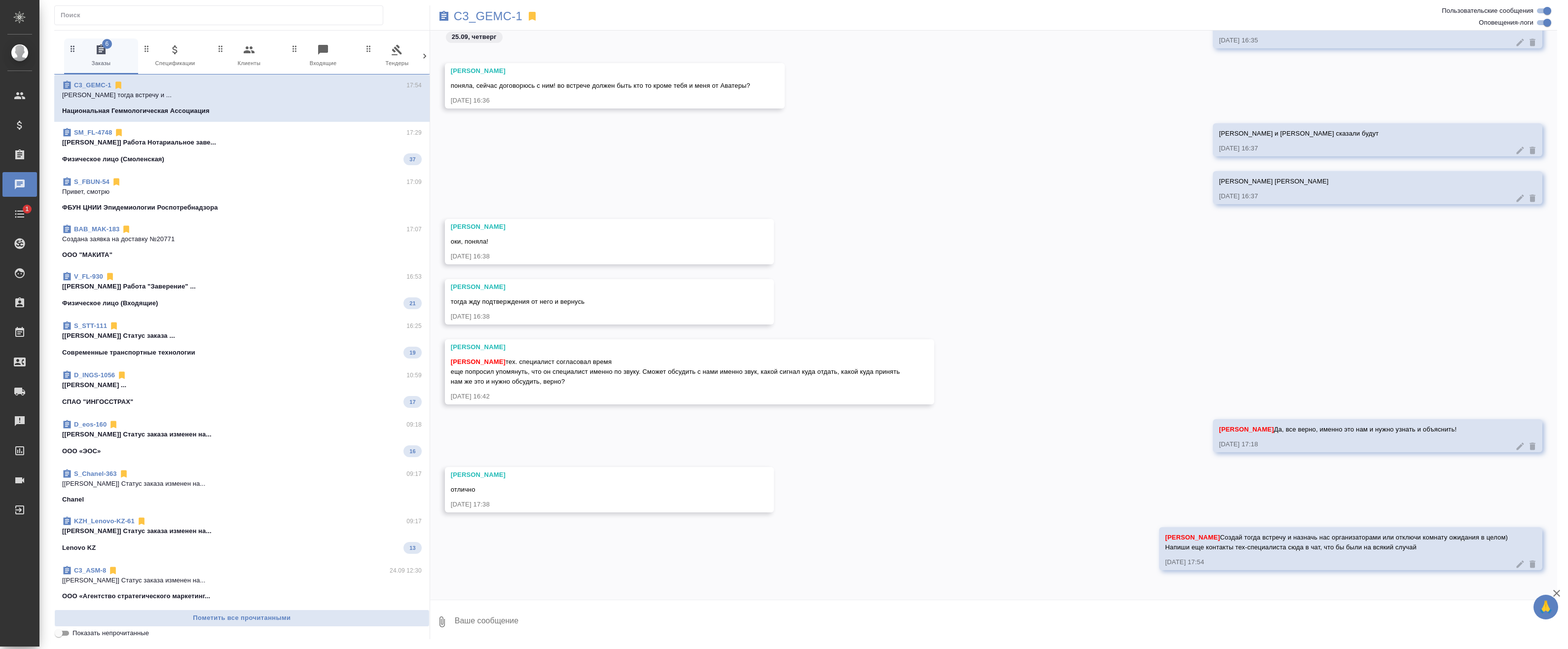
click at [196, 150] on span "SM_FL-4748 17:29 [Шульгина Анна] Работа Нотариальное заве... Физическое лицо (С…" at bounding box center [241, 147] width 359 height 38
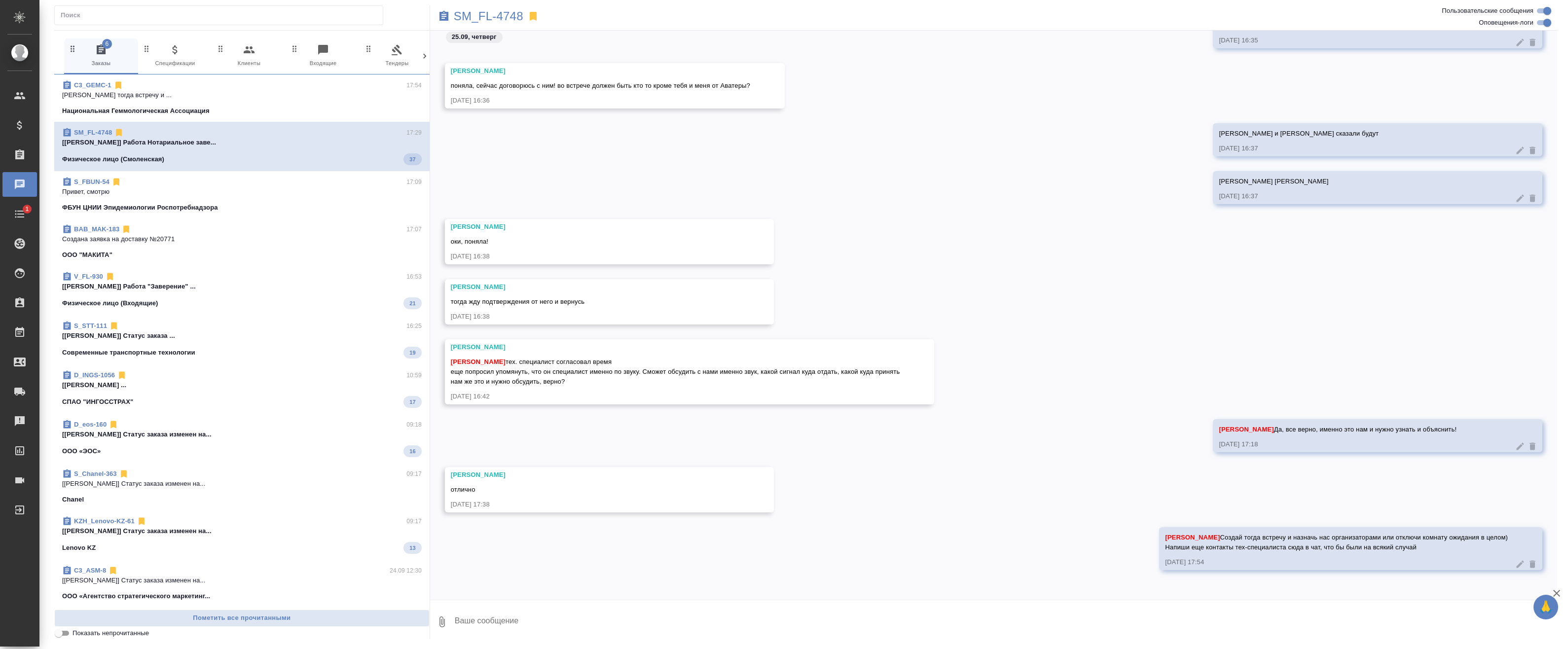
click at [200, 182] on div "S_FBUN-54 17:09" at bounding box center [241, 181] width 359 height 9
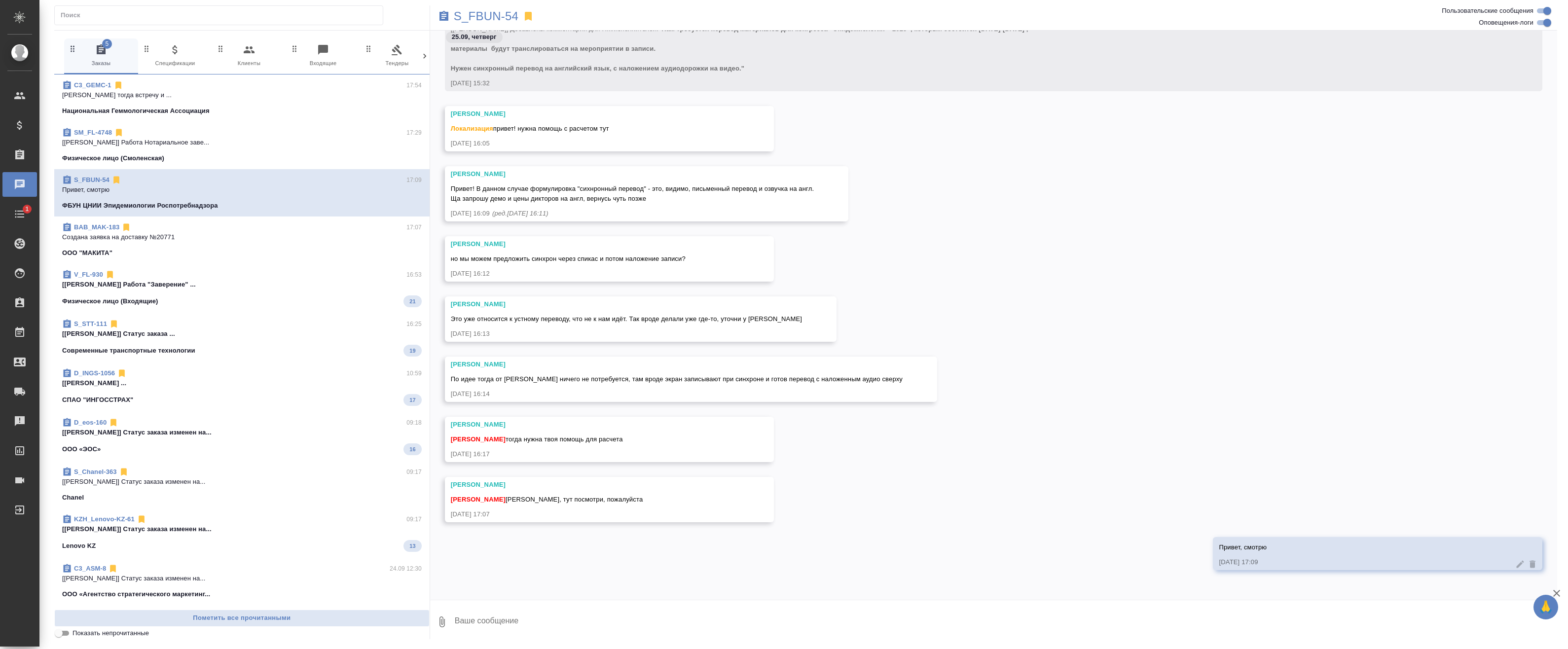
scroll to position [30, 0]
click at [489, 15] on p "S_FBUN-54" at bounding box center [485, 15] width 64 height 9
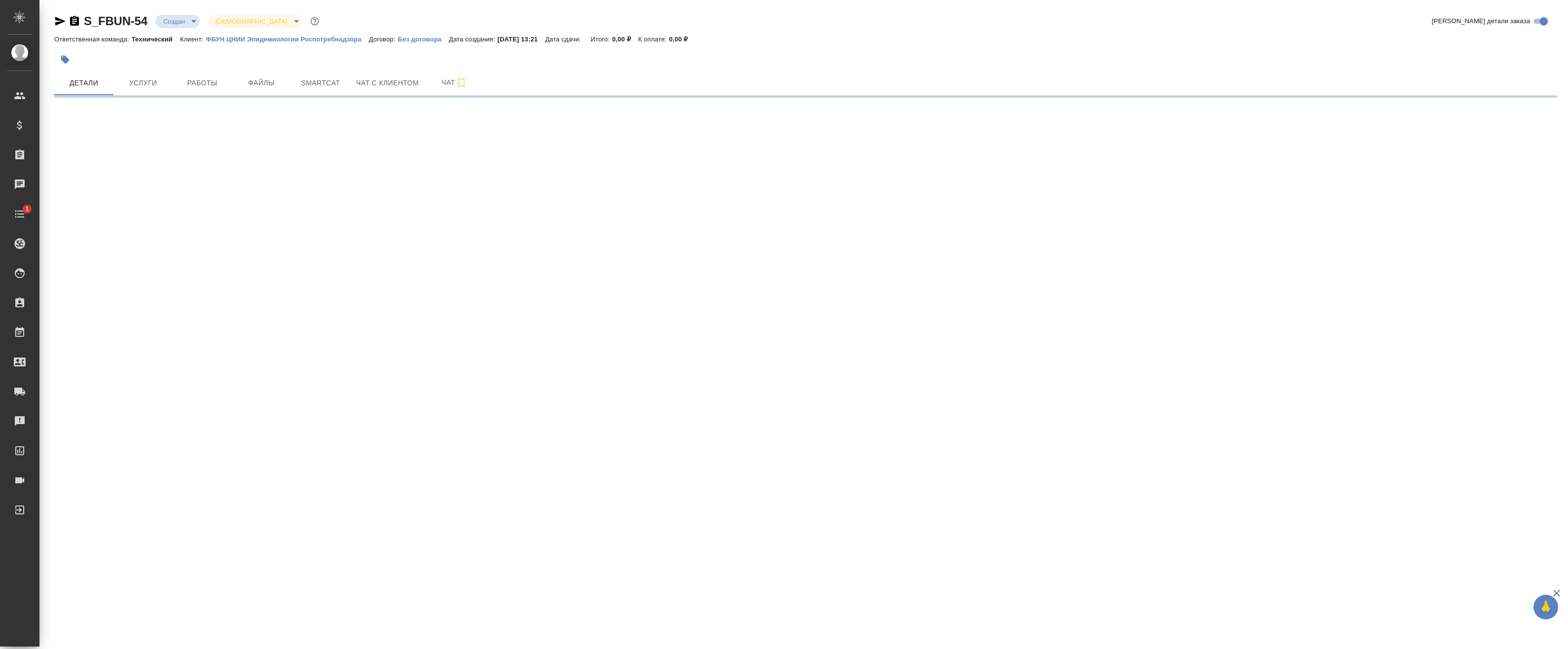
select select "RU"
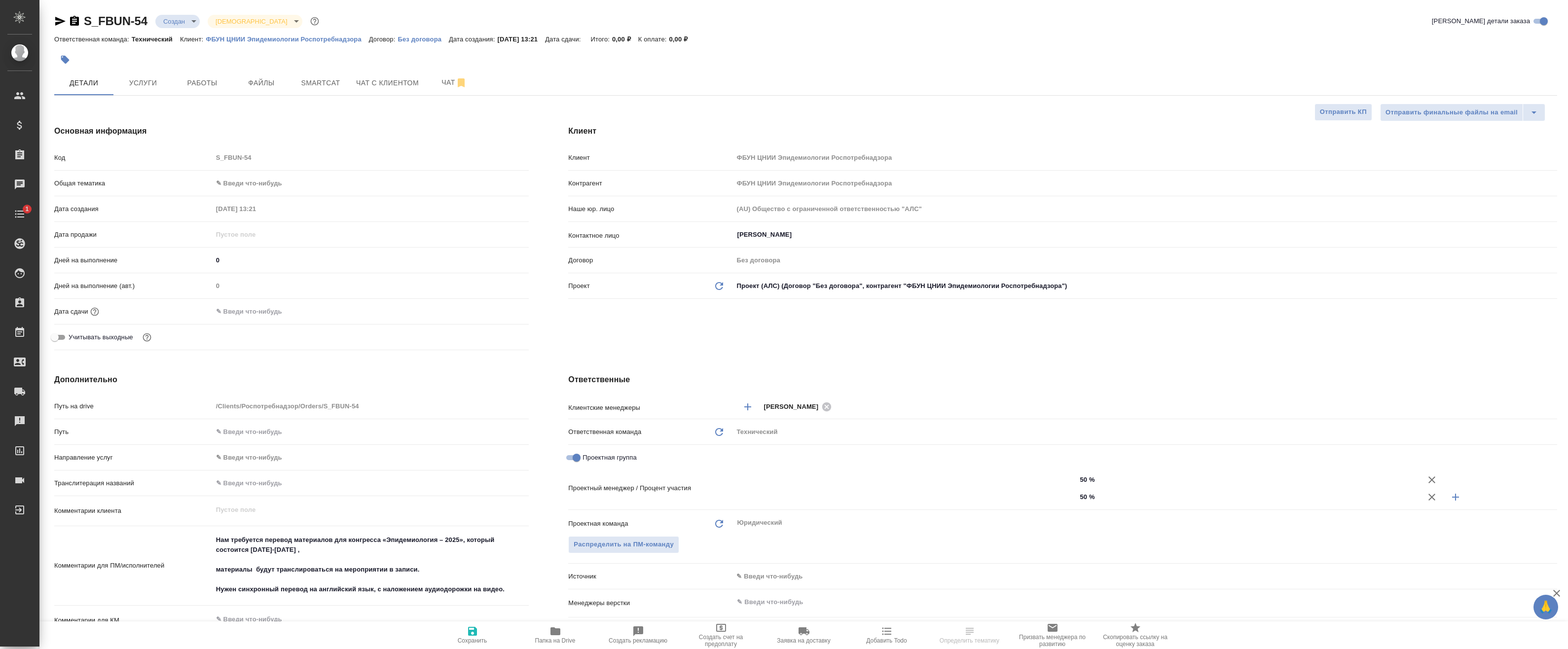
type textarea "x"
type input "[PERSON_NAME]"
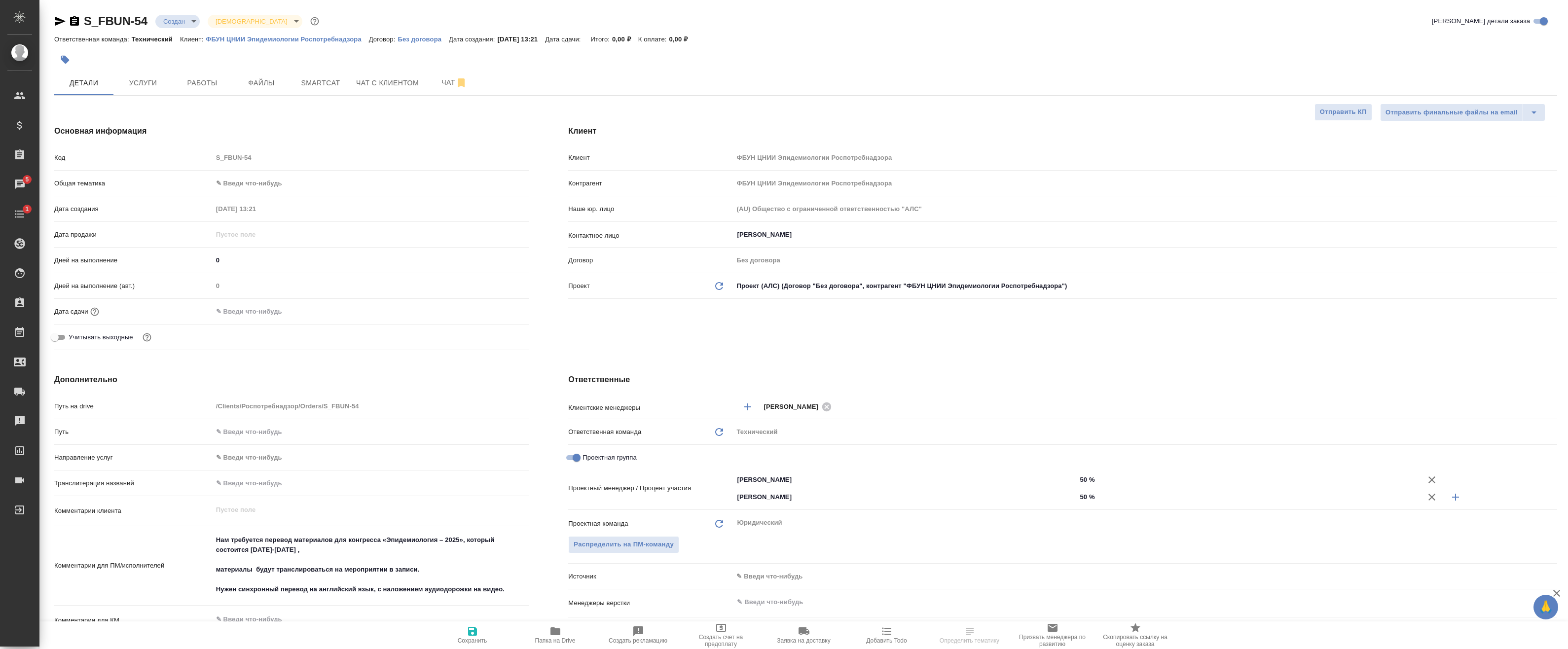
type textarea "x"
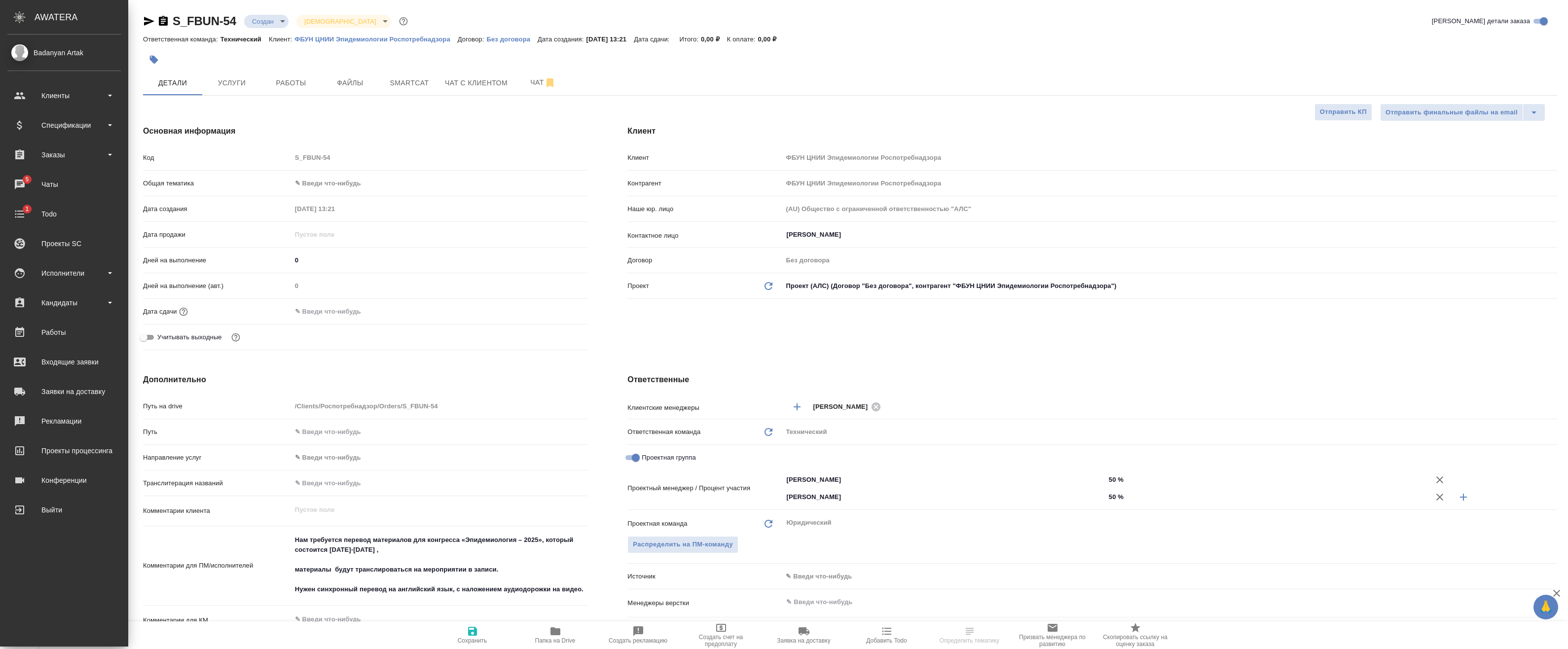
type textarea "x"
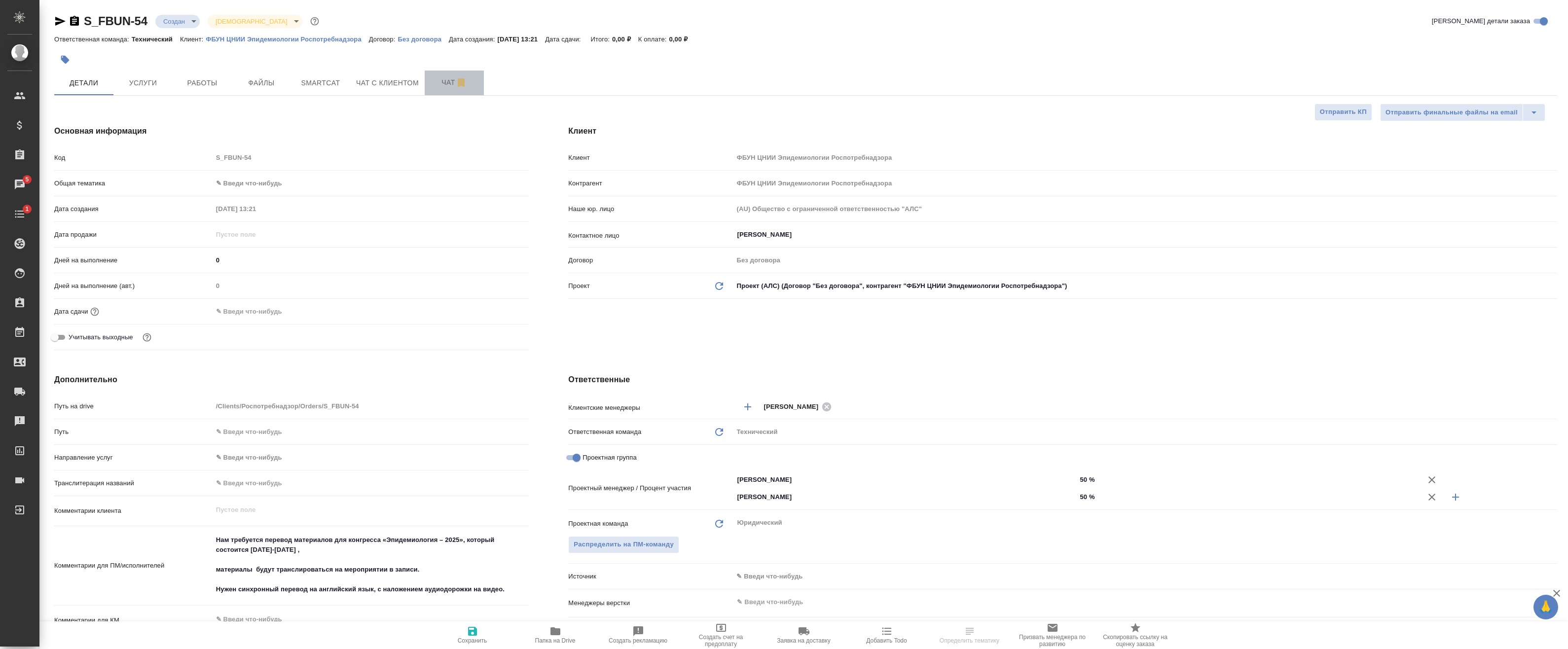
click at [438, 80] on span "Чат" at bounding box center [454, 83] width 47 height 12
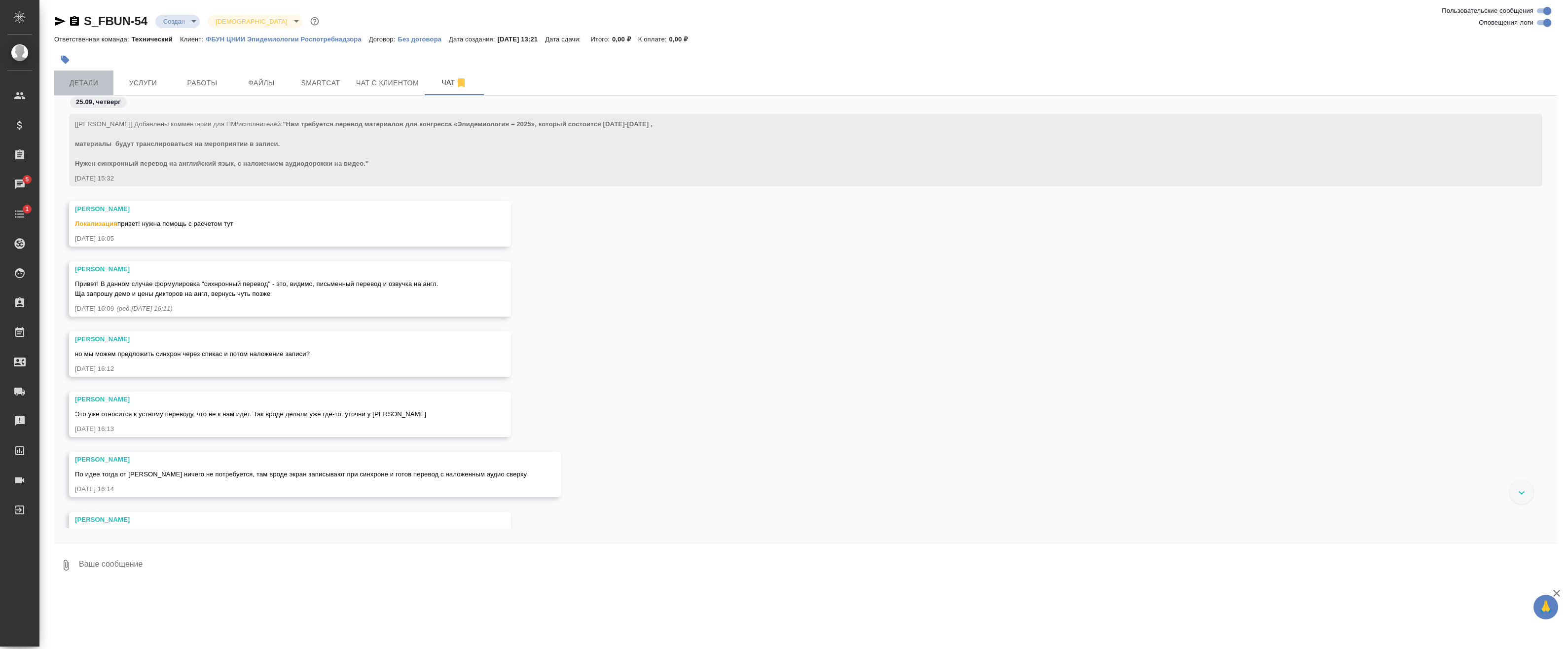
click at [77, 81] on span "Детали" at bounding box center [83, 83] width 47 height 12
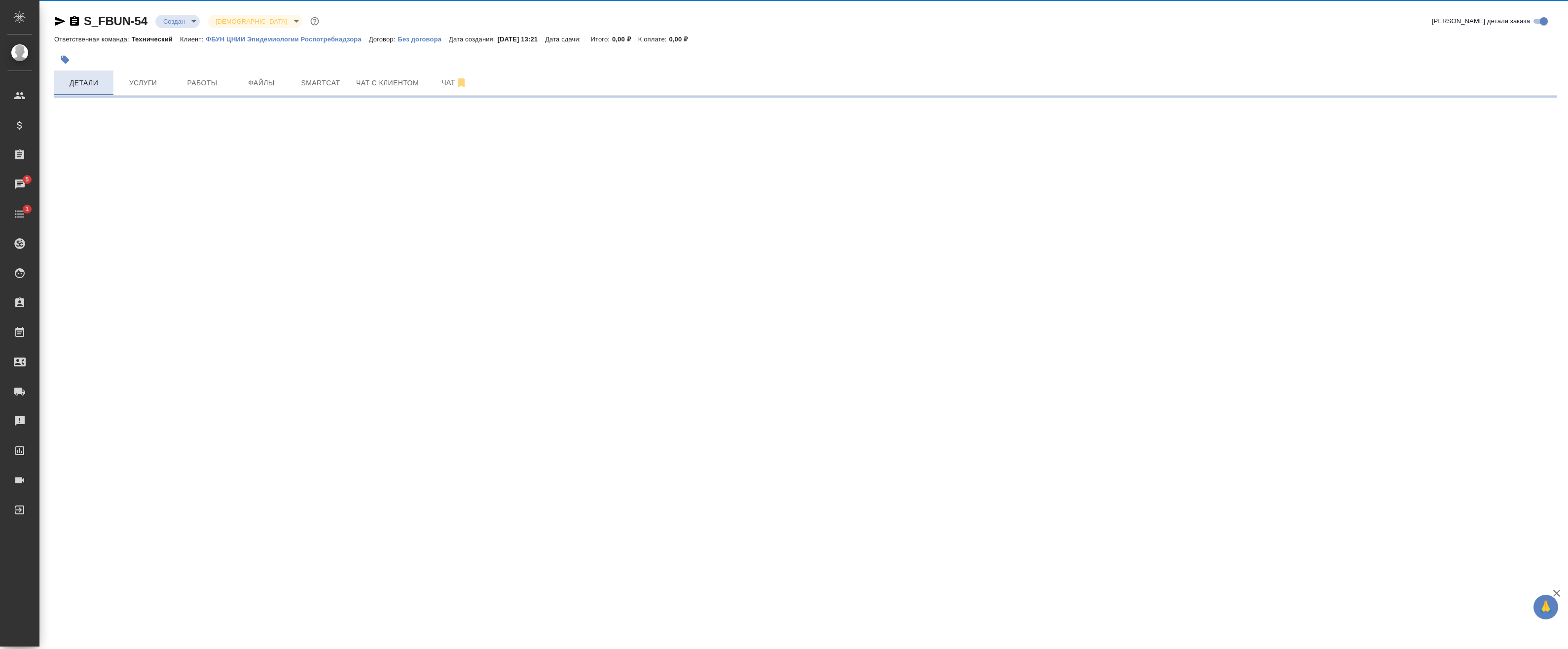
select select "RU"
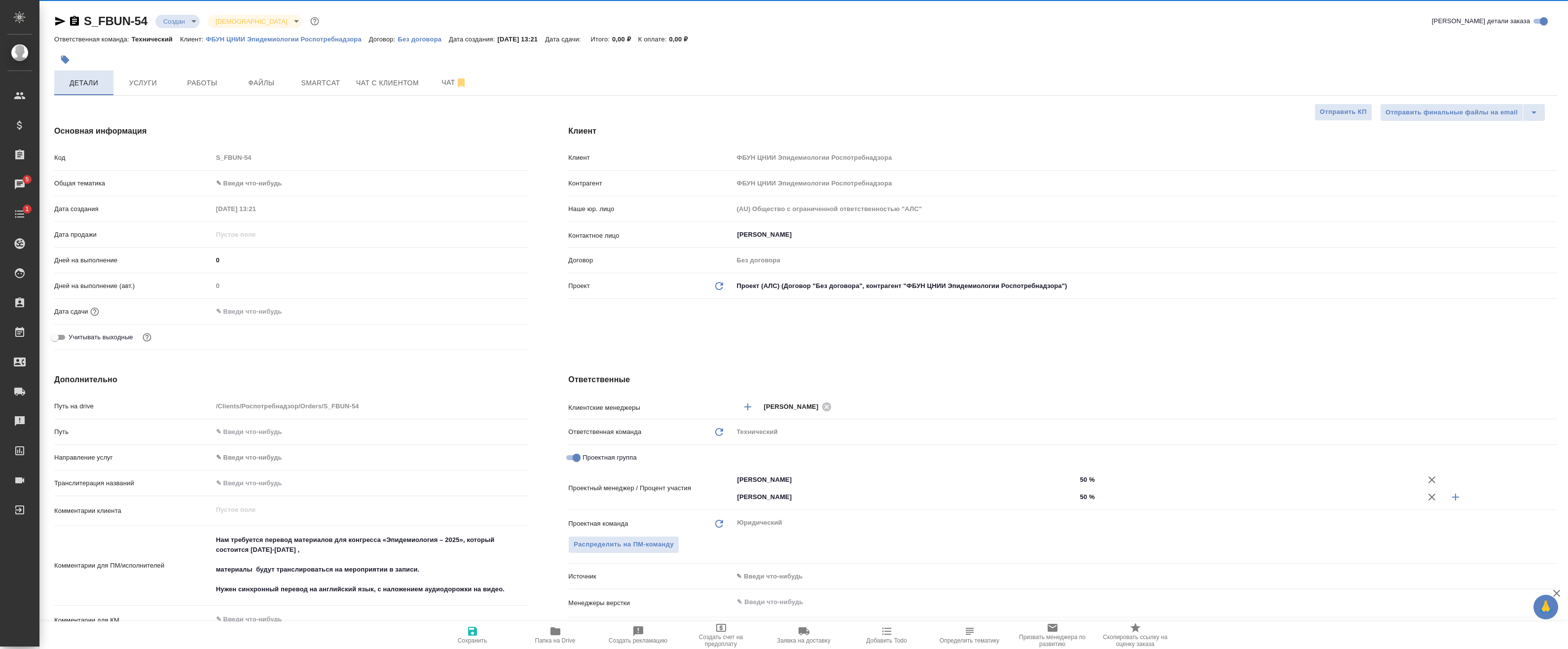
type textarea "x"
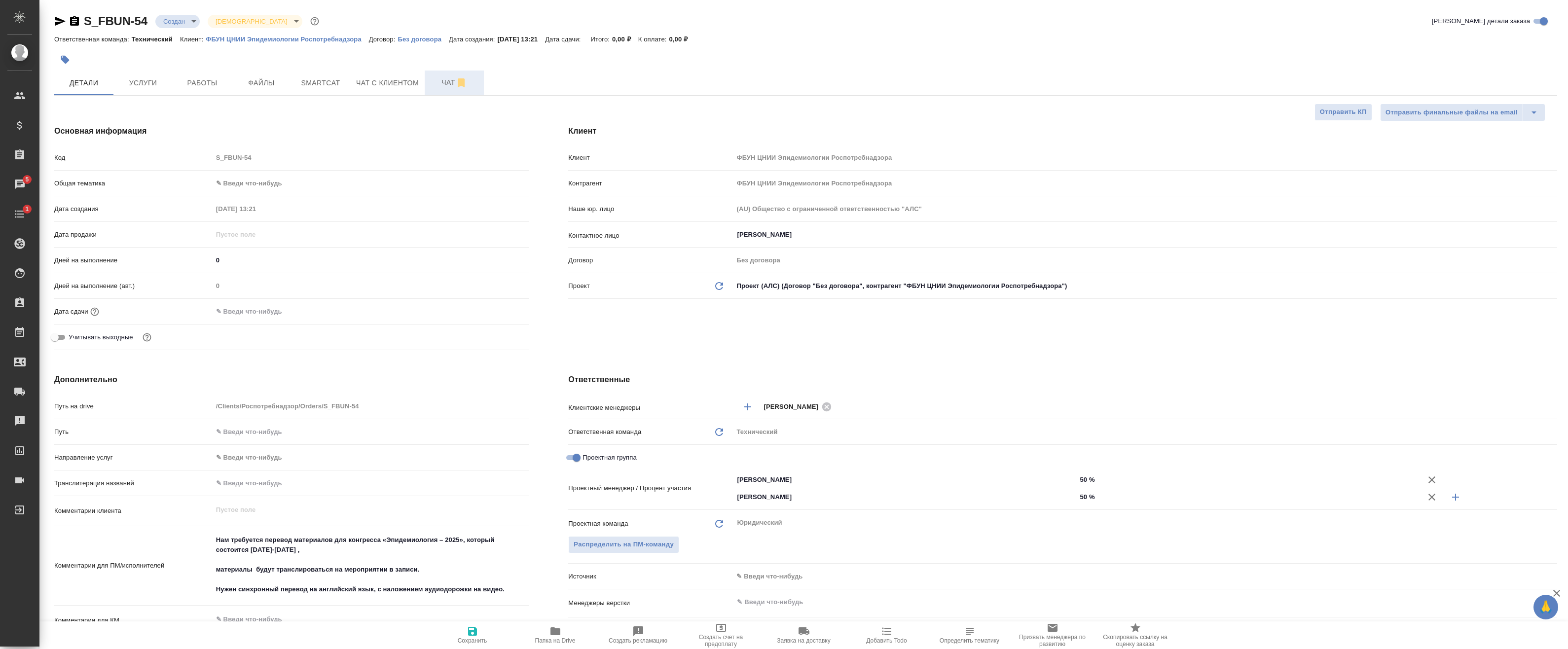
click at [447, 93] on button "Чат" at bounding box center [454, 83] width 59 height 25
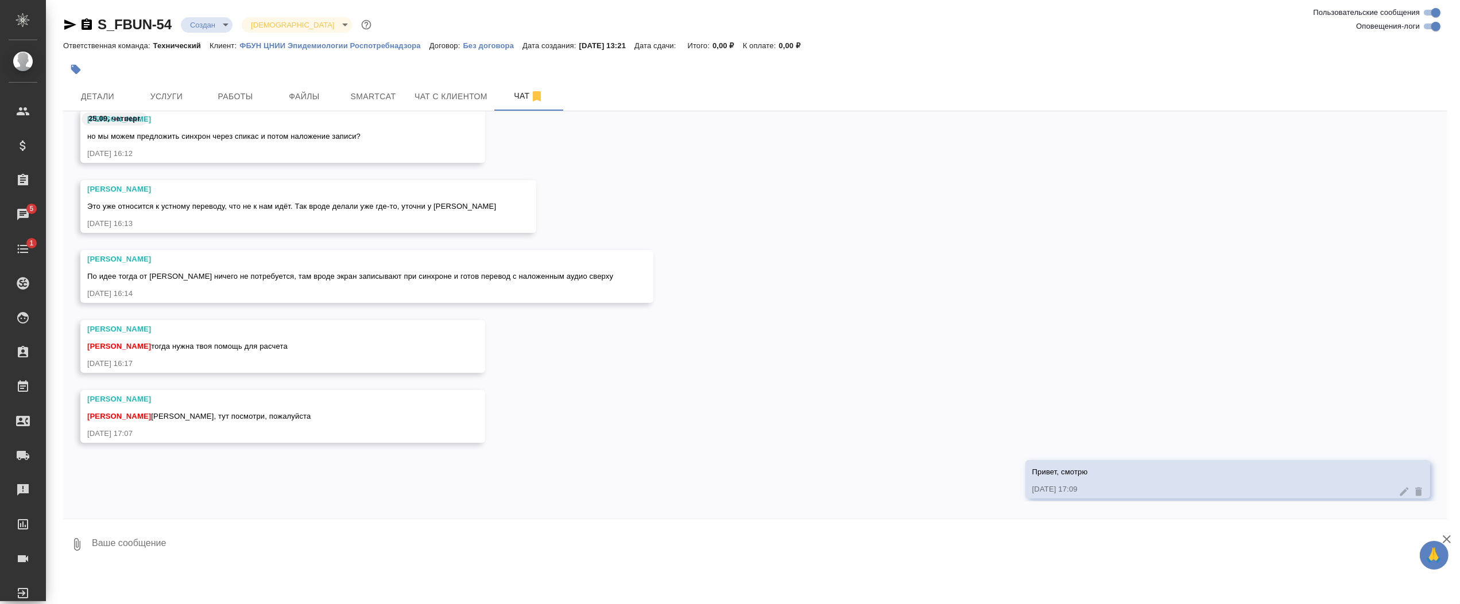
scroll to position [289, 0]
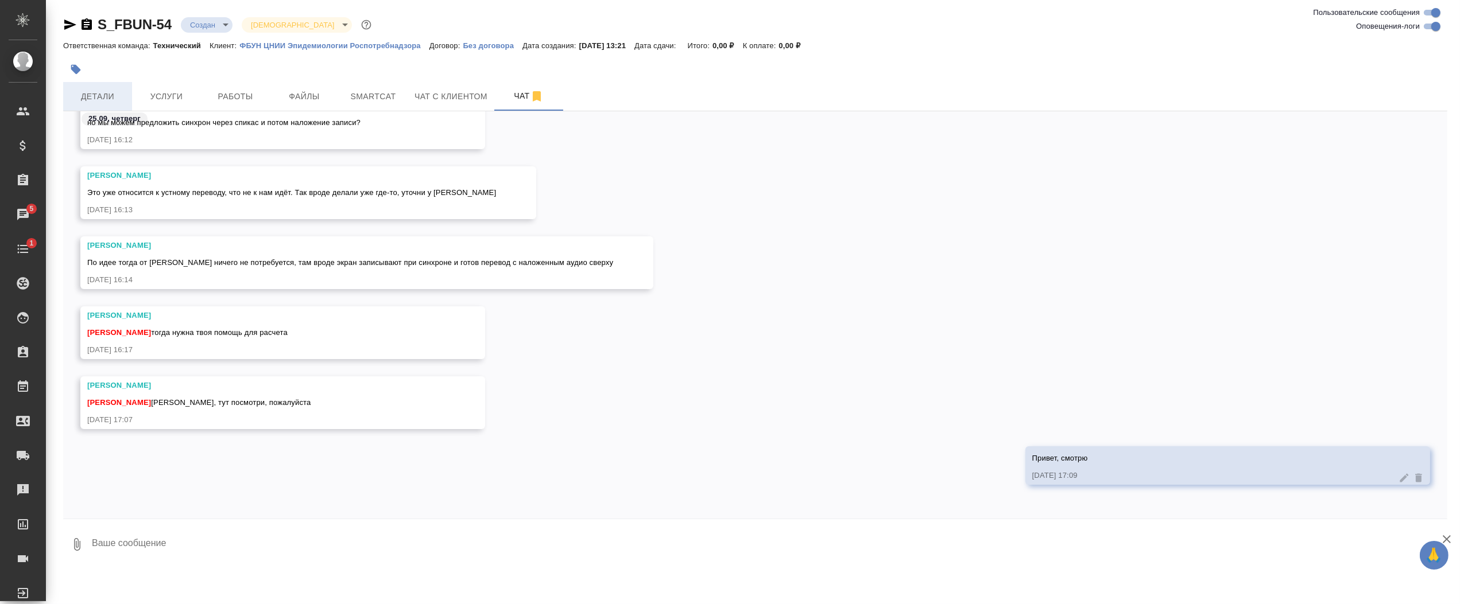
click at [92, 92] on span "Детали" at bounding box center [97, 97] width 55 height 14
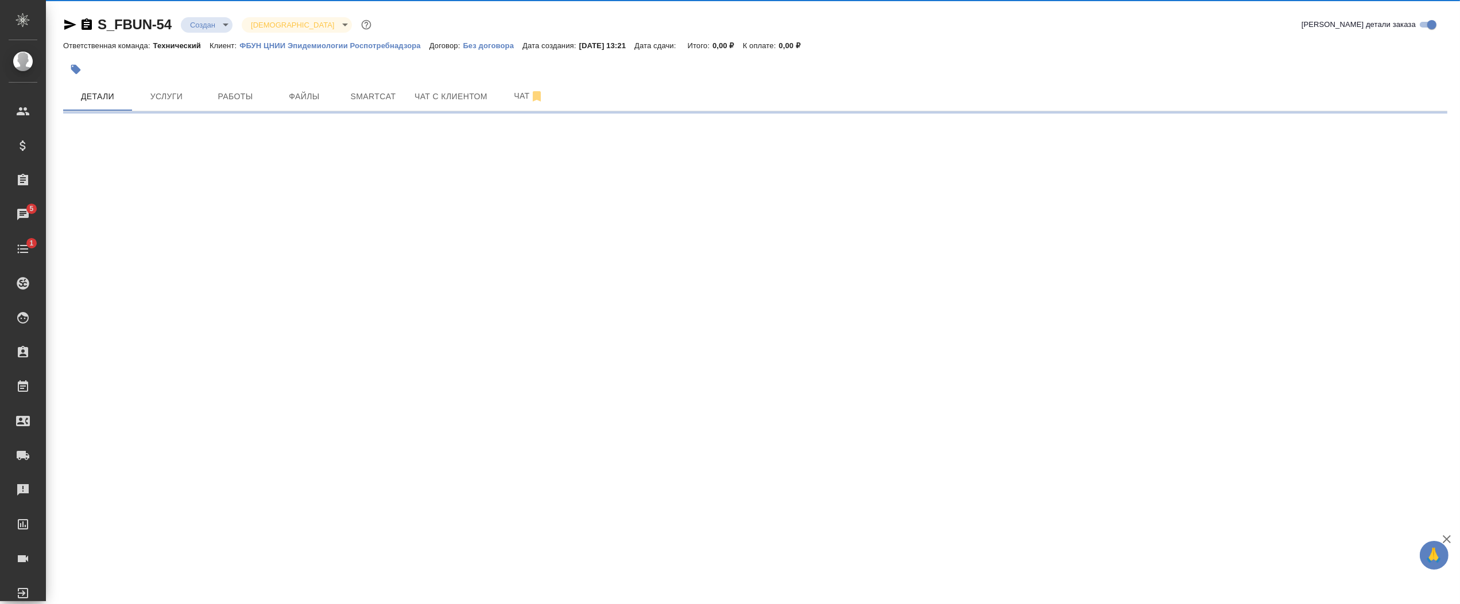
select select "RU"
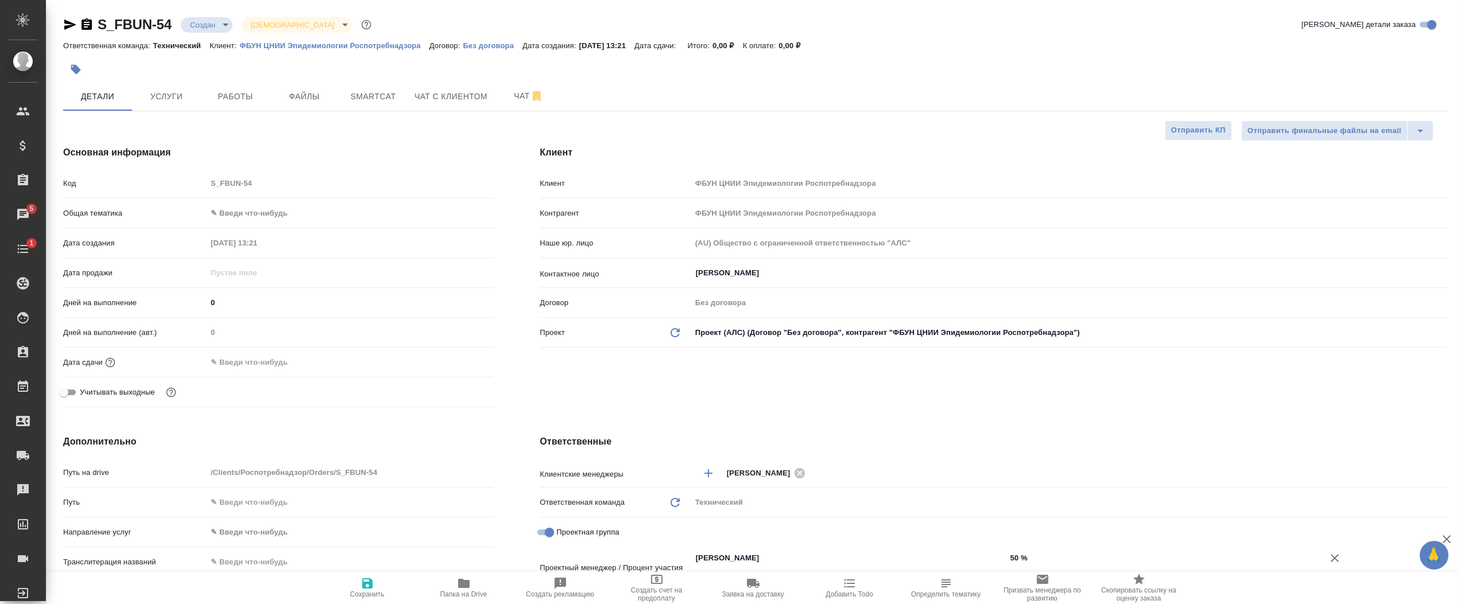
type textarea "x"
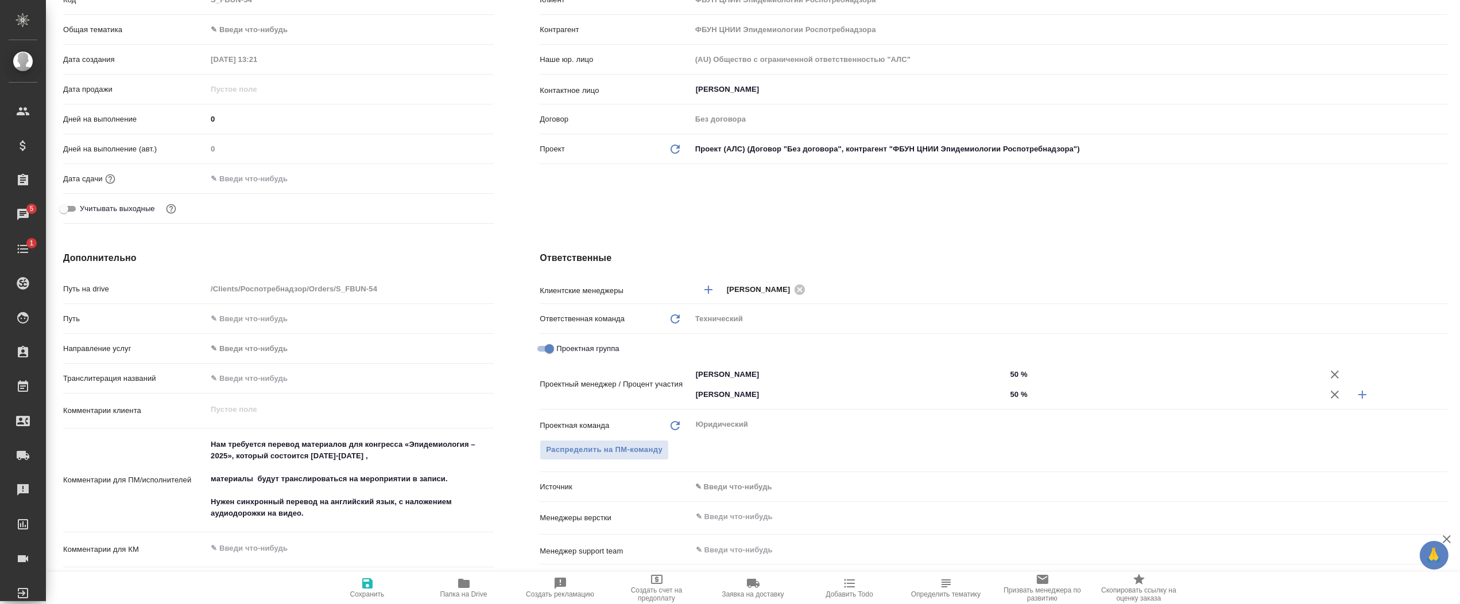
scroll to position [275, 0]
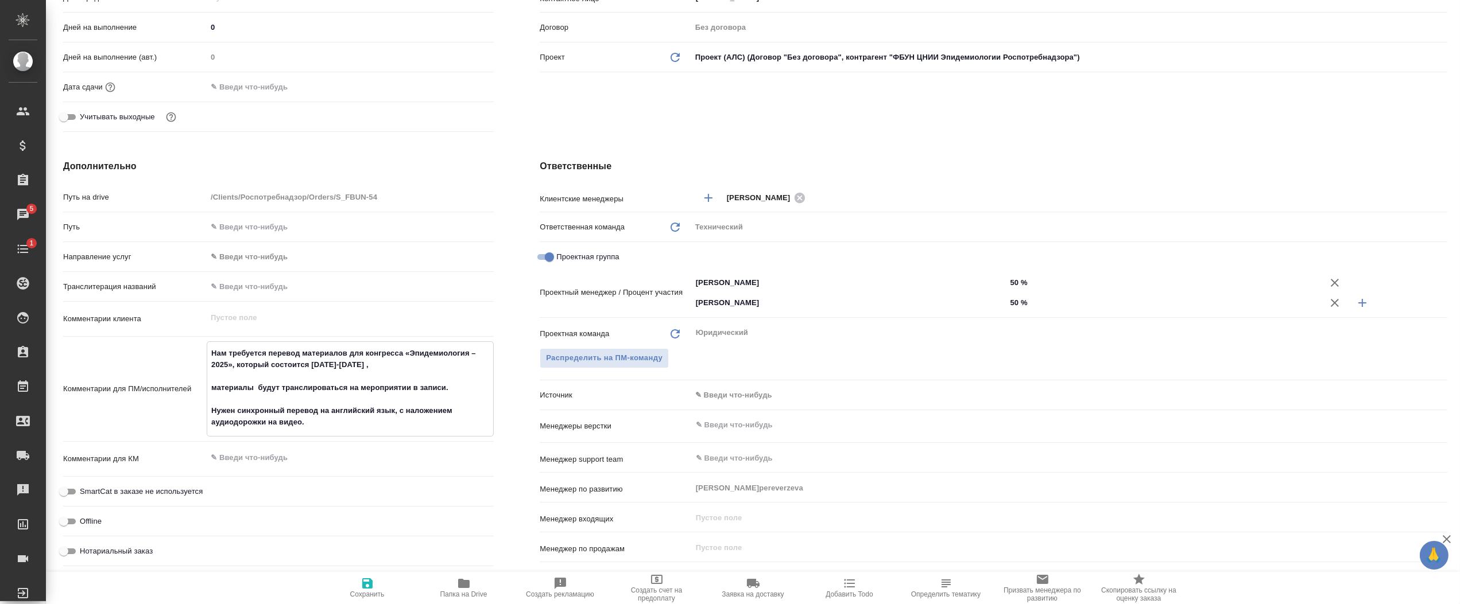
drag, startPoint x: 236, startPoint y: 357, endPoint x: 401, endPoint y: 367, distance: 165.0
click at [399, 367] on textarea "Нам требуется перевод материалов для конгресса «Эпидемиология – 2025», который …" at bounding box center [350, 388] width 286 height 88
click at [408, 367] on textarea "Нам требуется перевод материалов для конгресса «Эпидемиология – 2025», который …" at bounding box center [350, 388] width 286 height 88
drag, startPoint x: 393, startPoint y: 365, endPoint x: 263, endPoint y: 364, distance: 129.7
click at [263, 364] on textarea "Нам требуется перевод материалов для конгресса «Эпидемиология – 2025», который …" at bounding box center [350, 388] width 286 height 88
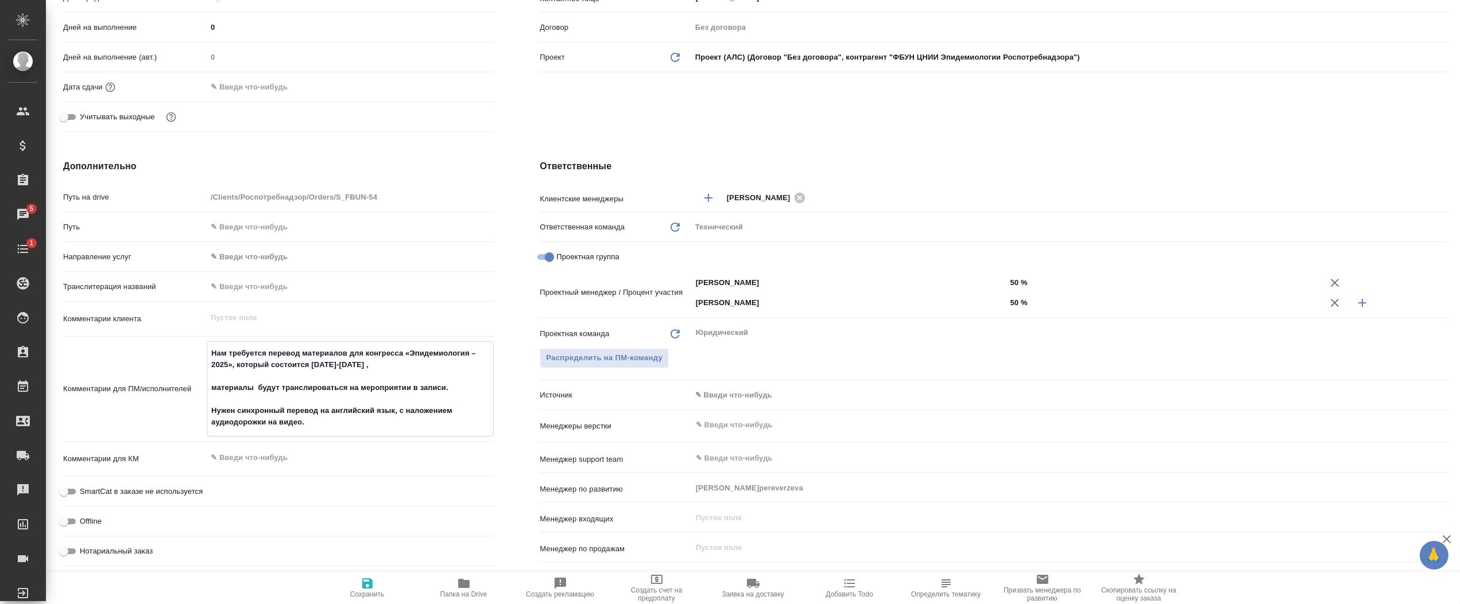
click at [225, 388] on textarea "Нам требуется перевод материалов для конгресса «Эпидемиология – 2025», который …" at bounding box center [350, 388] width 286 height 88
drag, startPoint x: 210, startPoint y: 385, endPoint x: 472, endPoint y: 397, distance: 262.6
click at [472, 397] on textarea "Нам требуется перевод материалов для конгресса «Эпидемиология – 2025», который …" at bounding box center [350, 388] width 286 height 88
click at [264, 416] on textarea "Нам требуется перевод материалов для конгресса «Эпидемиология – 2025», который …" at bounding box center [350, 388] width 286 height 88
drag, startPoint x: 215, startPoint y: 407, endPoint x: 351, endPoint y: 428, distance: 138.2
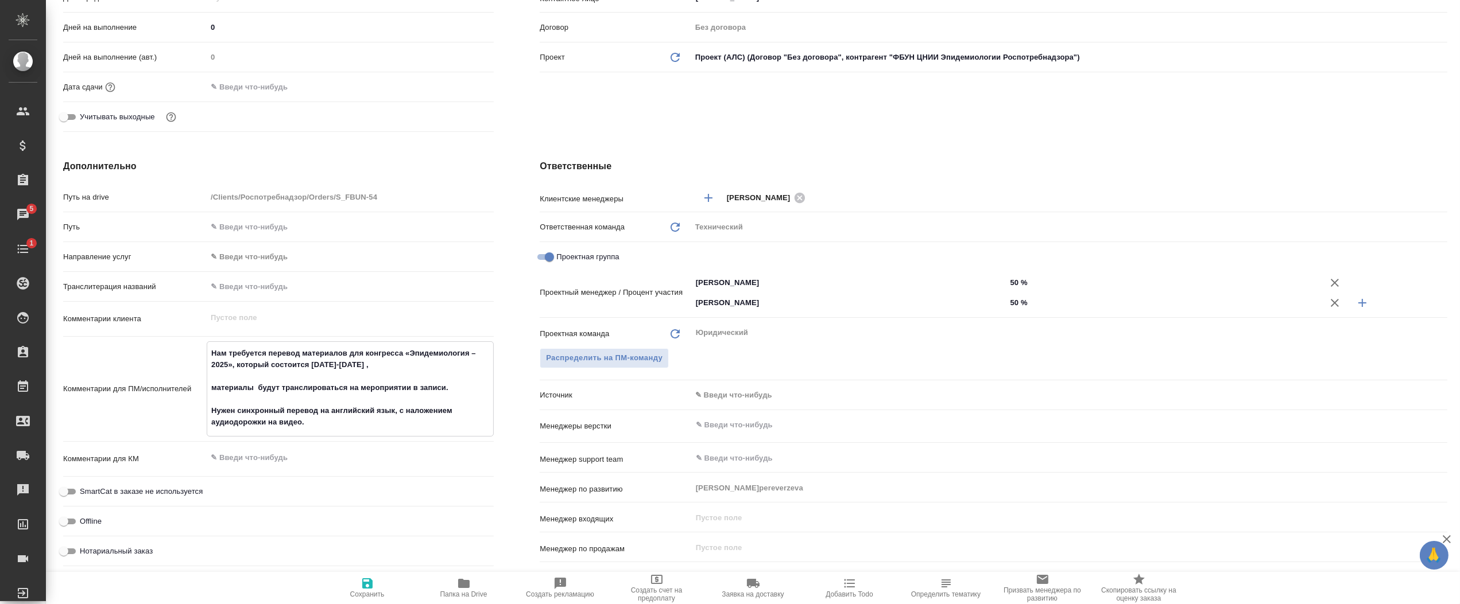
click at [351, 428] on textarea "Нам требуется перевод материалов для конгресса «Эпидемиология – 2025», который …" at bounding box center [350, 388] width 286 height 88
click at [316, 409] on textarea "Нам требуется перевод материалов для конгресса «Эпидемиология – 2025», который …" at bounding box center [350, 388] width 286 height 88
click at [331, 413] on textarea "Нам требуется перевод материалов для конгресса «Эпидемиология – 2025», который …" at bounding box center [350, 388] width 286 height 88
drag, startPoint x: 323, startPoint y: 423, endPoint x: 208, endPoint y: 409, distance: 115.1
click at [208, 409] on textarea "Нам требуется перевод материалов для конгресса «Эпидемиология – 2025», который …" at bounding box center [350, 388] width 286 height 88
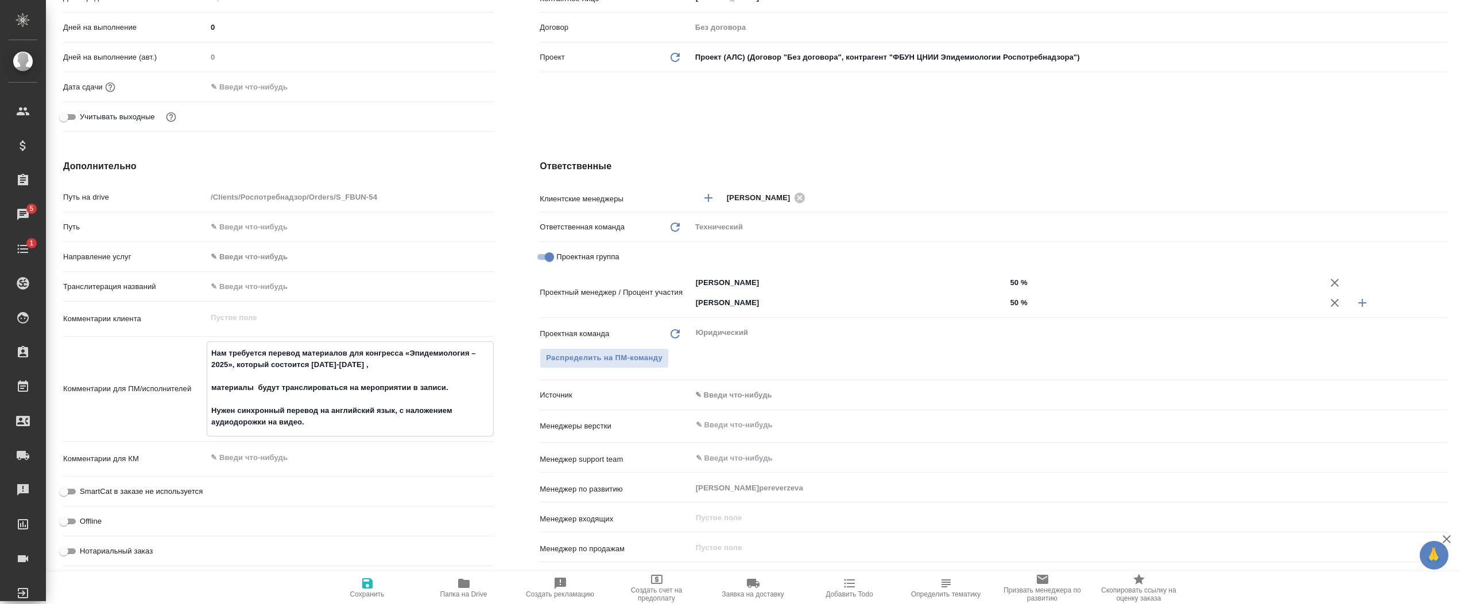
click at [247, 411] on textarea "Нам требуется перевод материалов для конгресса «Эпидемиология – 2025», который …" at bounding box center [350, 388] width 286 height 88
drag, startPoint x: 210, startPoint y: 406, endPoint x: 311, endPoint y: 420, distance: 101.4
click at [311, 420] on textarea "Нам требуется перевод материалов для конгресса «Эпидемиология – 2025», который …" at bounding box center [350, 388] width 286 height 88
click at [288, 416] on textarea "Нам требуется перевод материалов для конгресса «Эпидемиология – 2025», который …" at bounding box center [350, 388] width 286 height 88
drag, startPoint x: 290, startPoint y: 422, endPoint x: 316, endPoint y: 424, distance: 25.3
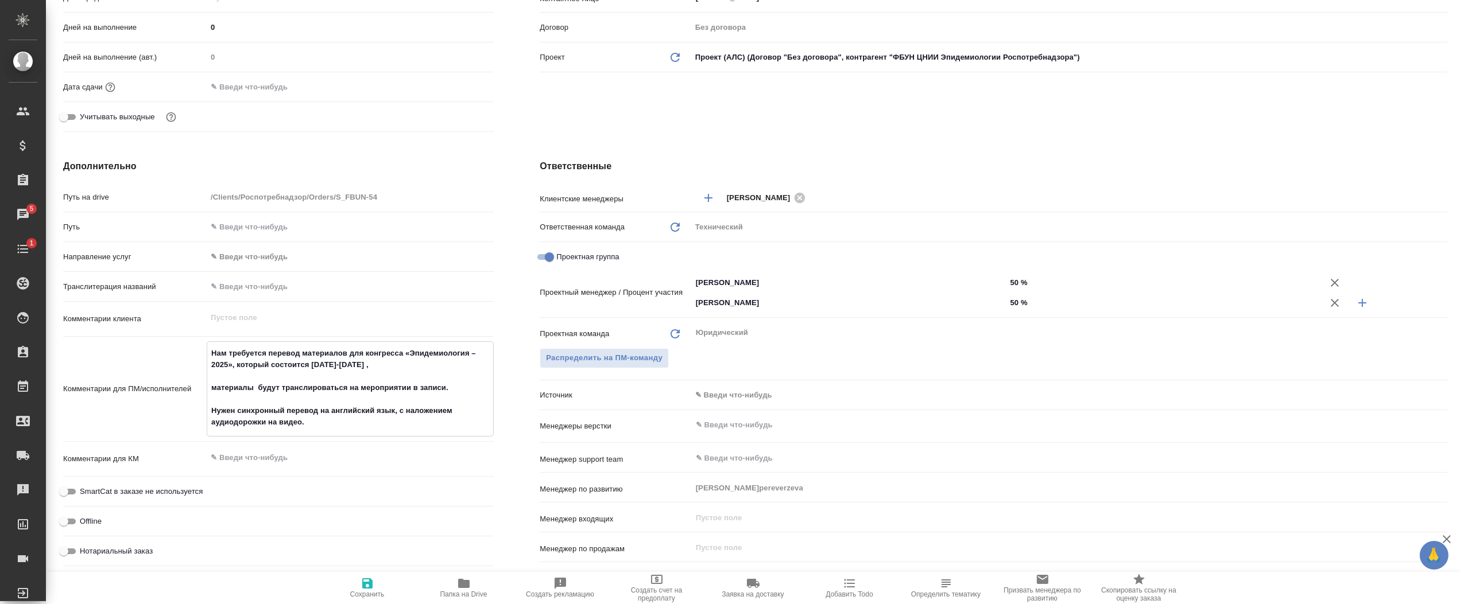
click at [292, 422] on textarea "Нам требуется перевод материалов для конгресса «Эпидемиология – 2025», который …" at bounding box center [350, 388] width 286 height 88
click at [317, 424] on textarea "Нам требуется перевод материалов для конгресса «Эпидемиология – 2025», который …" at bounding box center [350, 388] width 286 height 88
drag, startPoint x: 323, startPoint y: 422, endPoint x: 335, endPoint y: 423, distance: 12.7
click at [324, 421] on textarea "Нам требуется перевод материалов для конгресса «Эпидемиология – 2025», который …" at bounding box center [350, 388] width 286 height 88
click at [337, 426] on textarea "Нам требуется перевод материалов для конгресса «Эпидемиология – 2025», который …" at bounding box center [350, 388] width 286 height 88
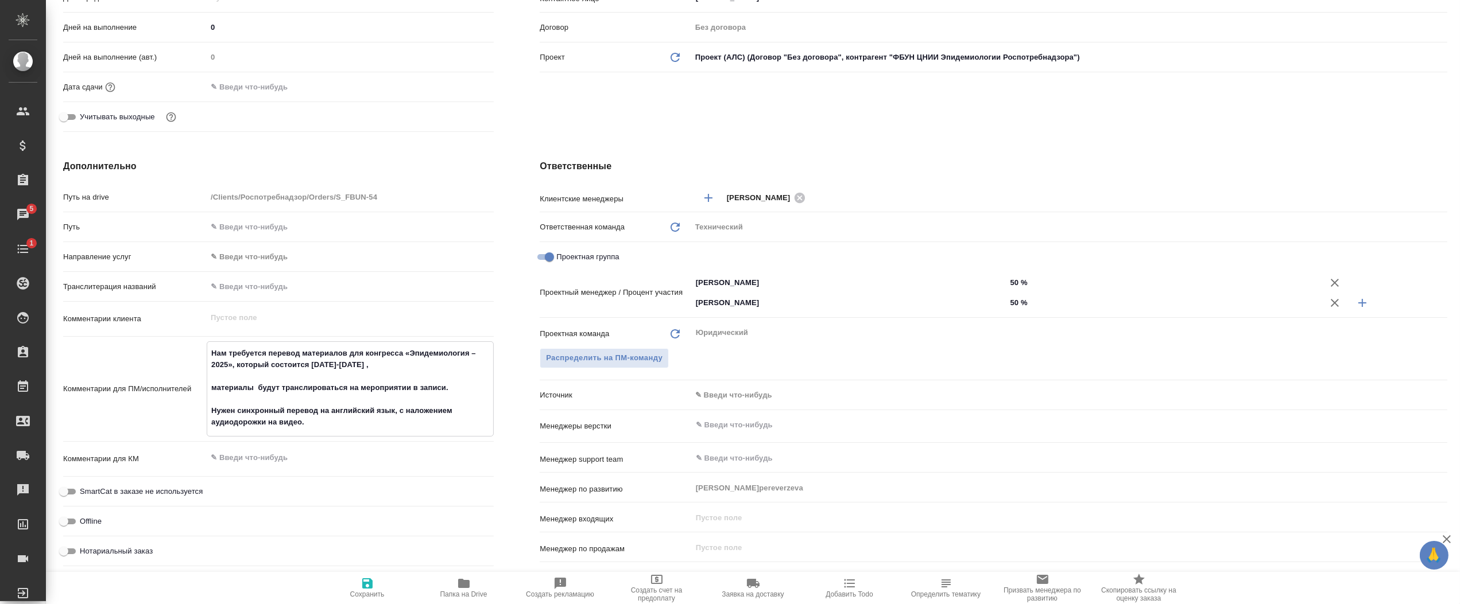
drag, startPoint x: 345, startPoint y: 389, endPoint x: 416, endPoint y: 388, distance: 70.6
click at [430, 388] on textarea "Нам требуется перевод материалов для конгресса «Эпидемиология – 2025», который …" at bounding box center [350, 388] width 286 height 88
click at [235, 413] on textarea "Нам требуется перевод материалов для конгресса «Эпидемиология – 2025», который …" at bounding box center [350, 388] width 286 height 88
drag, startPoint x: 235, startPoint y: 412, endPoint x: 398, endPoint y: 409, distance: 163.0
click at [398, 409] on textarea "Нам требуется перевод материалов для конгресса «Эпидемиология – 2025», который …" at bounding box center [350, 388] width 286 height 88
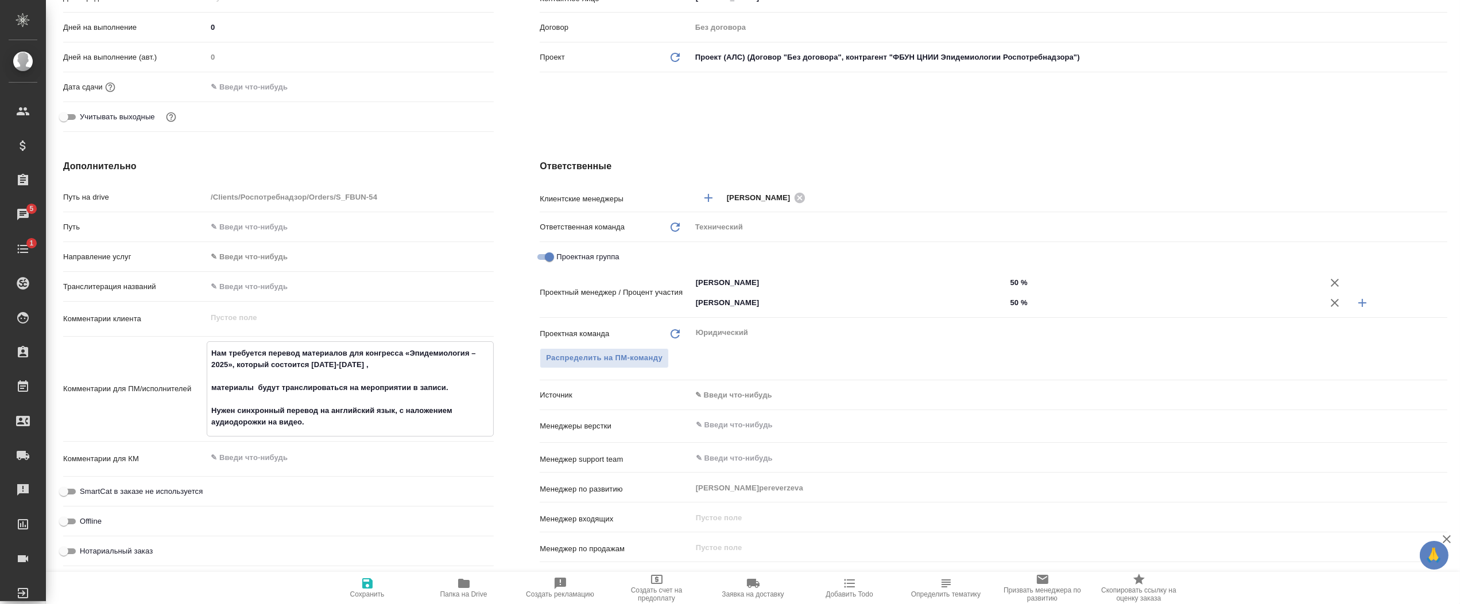
click at [265, 413] on textarea "Нам требуется перевод материалов для конгресса «Эпидемиология – 2025», который …" at bounding box center [350, 388] width 286 height 88
click at [238, 416] on textarea "Нам требуется перевод материалов для конгресса «Эпидемиология – 2025», который …" at bounding box center [350, 388] width 286 height 88
drag, startPoint x: 209, startPoint y: 422, endPoint x: 329, endPoint y: 420, distance: 120.0
click at [315, 422] on textarea "Нам требуется перевод материалов для конгресса «Эпидемиология – 2025», который …" at bounding box center [350, 388] width 286 height 88
click at [349, 413] on textarea "Нам требуется перевод материалов для конгресса «Эпидемиология – 2025», который …" at bounding box center [350, 388] width 286 height 88
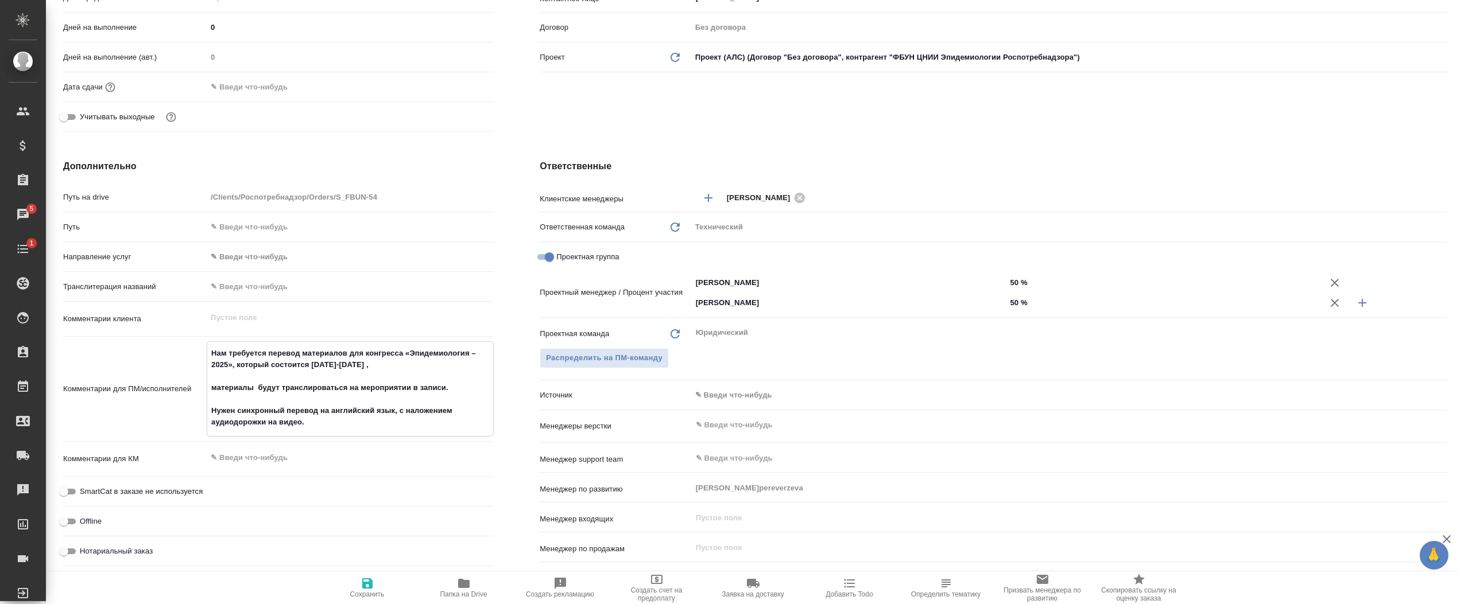
drag, startPoint x: 211, startPoint y: 387, endPoint x: 393, endPoint y: 386, distance: 181.9
click at [447, 386] on textarea "Нам требуется перевод материалов для конгресса «Эпидемиология – 2025», который …" at bounding box center [350, 388] width 286 height 88
click at [348, 388] on textarea "Нам требуется перевод материалов для конгресса «Эпидемиология – 2025», который …" at bounding box center [350, 388] width 286 height 88
click at [326, 387] on textarea "Нам требуется перевод материалов для конгресса «Эпидемиология – 2025», который …" at bounding box center [350, 388] width 286 height 88
click at [302, 388] on textarea "Нам требуется перевод материалов для конгресса «Эпидемиология – 2025», который …" at bounding box center [350, 388] width 286 height 88
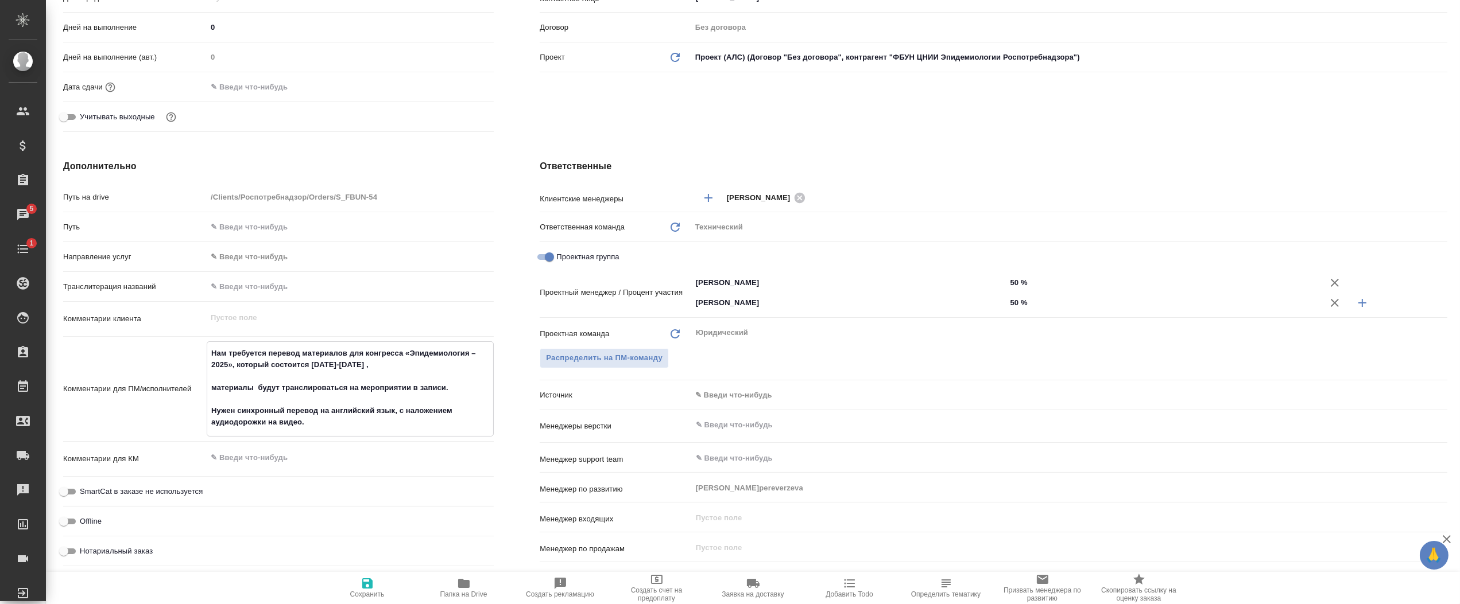
drag, startPoint x: 225, startPoint y: 386, endPoint x: 347, endPoint y: 398, distance: 122.9
click at [445, 386] on textarea "Нам требуется перевод материалов для конгресса «Эпидемиология – 2025», который …" at bounding box center [350, 388] width 286 height 88
drag, startPoint x: 338, startPoint y: 405, endPoint x: 328, endPoint y: 408, distance: 10.2
click at [338, 406] on textarea "Нам требуется перевод материалов для конгресса «Эпидемиология – 2025», который …" at bounding box center [350, 388] width 286 height 88
drag, startPoint x: 299, startPoint y: 397, endPoint x: 308, endPoint y: 425, distance: 28.9
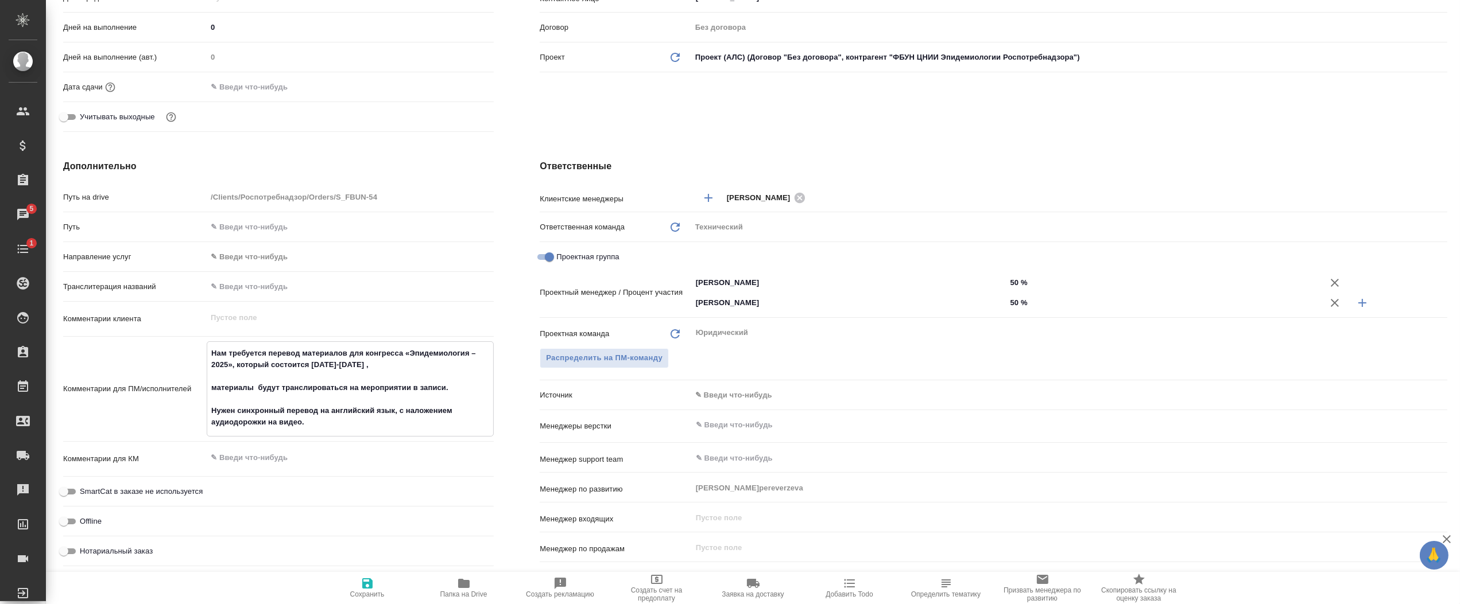
click at [308, 425] on textarea "Нам требуется перевод материалов для конгресса «Эпидемиология – 2025», который …" at bounding box center [350, 388] width 286 height 88
click at [289, 427] on textarea "Нам требуется перевод материалов для конгресса «Эпидемиология – 2025», который …" at bounding box center [350, 388] width 286 height 88
click at [314, 425] on textarea "Нам требуется перевод материалов для конгресса «Эпидемиология – 2025», который …" at bounding box center [350, 388] width 286 height 88
drag, startPoint x: 324, startPoint y: 425, endPoint x: 389, endPoint y: 425, distance: 64.9
click at [404, 416] on textarea "Нам требуется перевод материалов для конгресса «Эпидемиология – 2025», который …" at bounding box center [350, 388] width 286 height 88
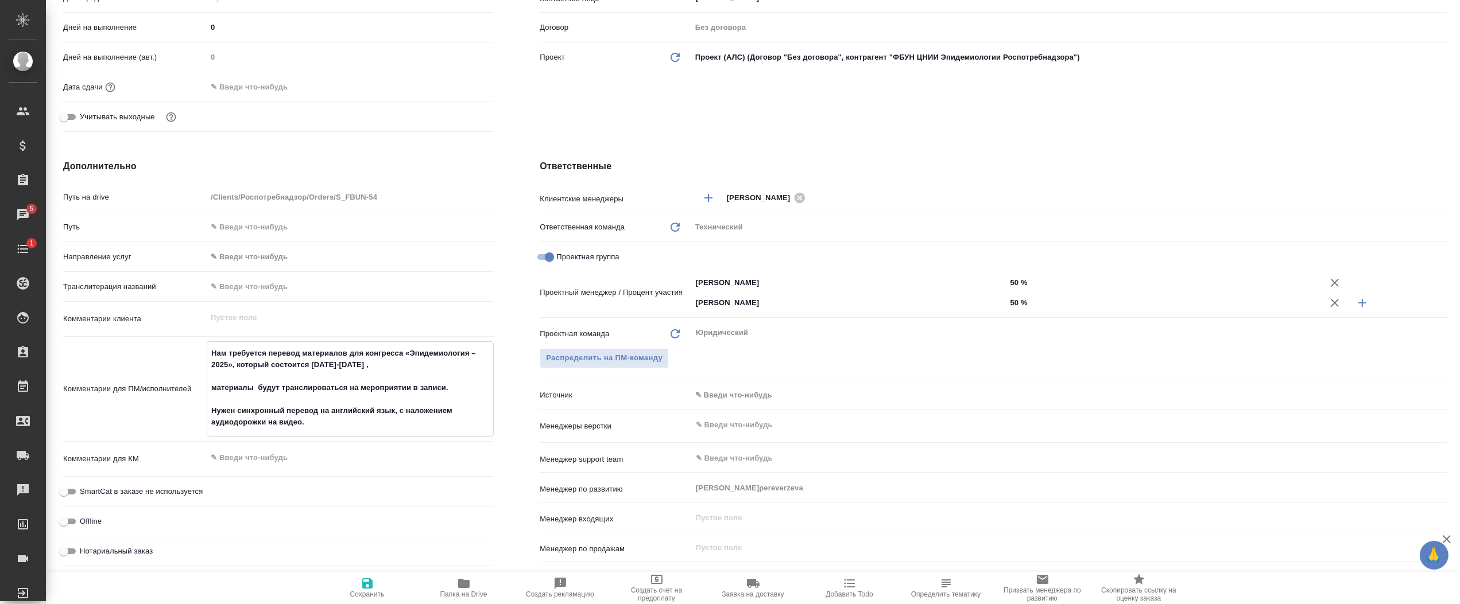
click at [379, 429] on textarea "Нам требуется перевод материалов для конгресса «Эпидемиология – 2025», который …" at bounding box center [350, 388] width 286 height 88
drag, startPoint x: 332, startPoint y: 427, endPoint x: 205, endPoint y: 348, distance: 149.1
click at [207, 348] on div "Нам требуется перевод материалов для конгресса «Эпидемиология – 2025», который …" at bounding box center [350, 389] width 287 height 95
click at [286, 378] on textarea "Нам требуется перевод материалов для конгресса «Эпидемиология – 2025», который …" at bounding box center [350, 388] width 286 height 88
drag, startPoint x: 205, startPoint y: 386, endPoint x: 461, endPoint y: 383, distance: 255.4
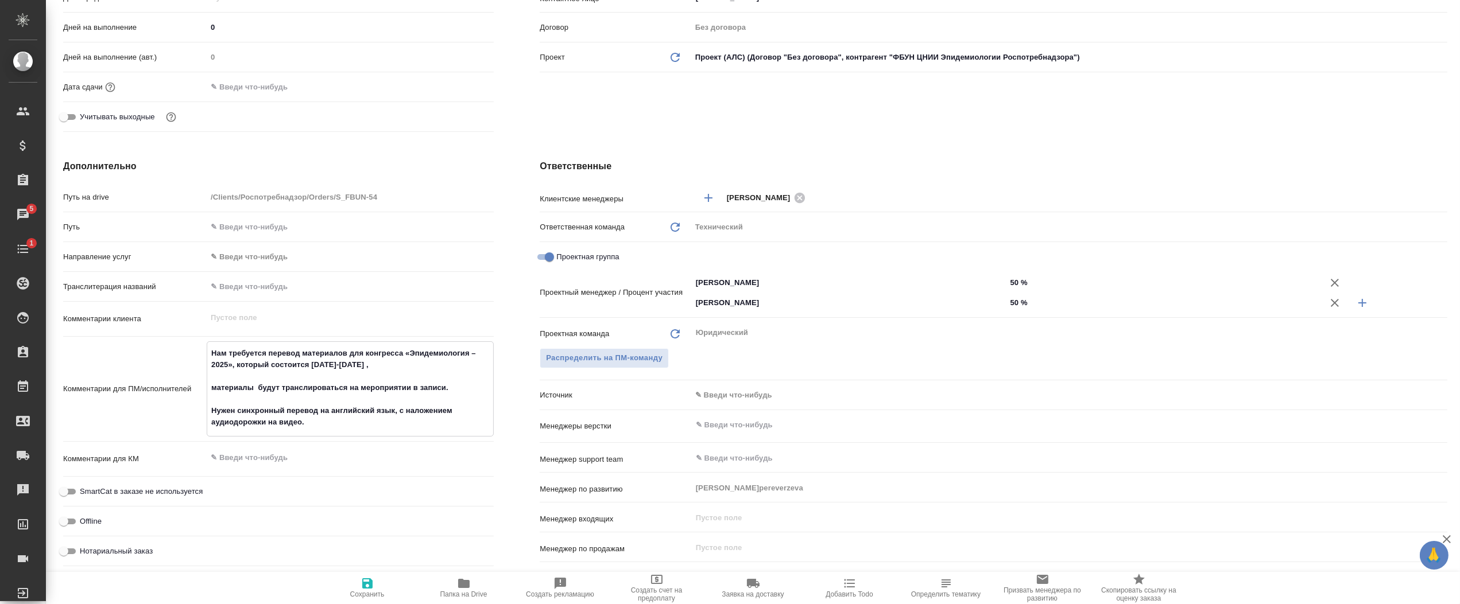
click at [461, 383] on div "Нам требуется перевод материалов для конгресса «Эпидемиология – 2025», который …" at bounding box center [350, 389] width 287 height 95
click at [399, 412] on textarea "Нам требуется перевод материалов для конгресса «Эпидемиология – 2025», который …" at bounding box center [350, 388] width 286 height 88
drag, startPoint x: 401, startPoint y: 409, endPoint x: 408, endPoint y: 433, distance: 25.6
click at [408, 433] on div "Нам требуется перевод материалов для конгресса «Эпидемиология – 2025», который …" at bounding box center [350, 389] width 287 height 95
click at [358, 417] on textarea "Нам требуется перевод материалов для конгресса «Эпидемиология – 2025», который …" at bounding box center [350, 388] width 286 height 88
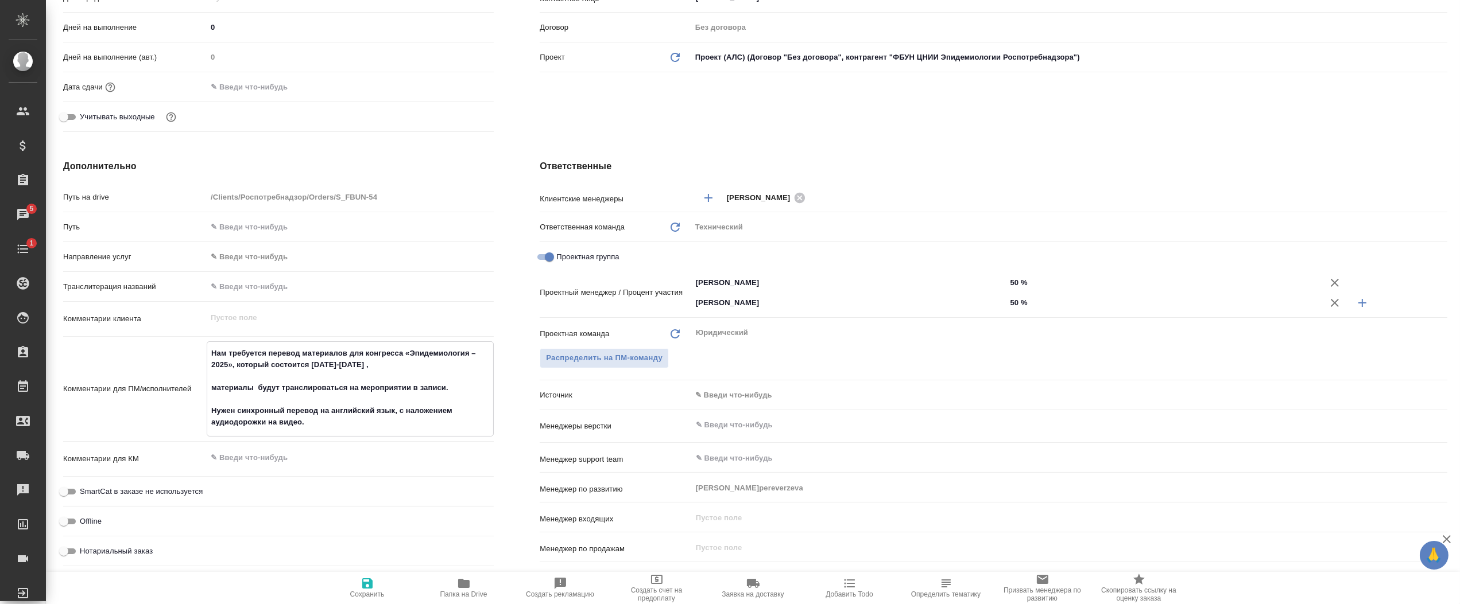
drag, startPoint x: 329, startPoint y: 415, endPoint x: 202, endPoint y: 343, distance: 146.5
click at [202, 343] on div "Комментарии для ПМ/исполнителей Нам требуется перевод материалов для конгресса …" at bounding box center [278, 389] width 430 height 95
click at [259, 390] on textarea "Нам требуется перевод материалов для конгресса «Эпидемиология – 2025», который …" at bounding box center [350, 388] width 286 height 88
drag, startPoint x: 376, startPoint y: 413, endPoint x: 351, endPoint y: 422, distance: 26.1
click at [375, 413] on textarea "Нам требуется перевод материалов для конгресса «Эпидемиология – 2025», который …" at bounding box center [350, 388] width 286 height 88
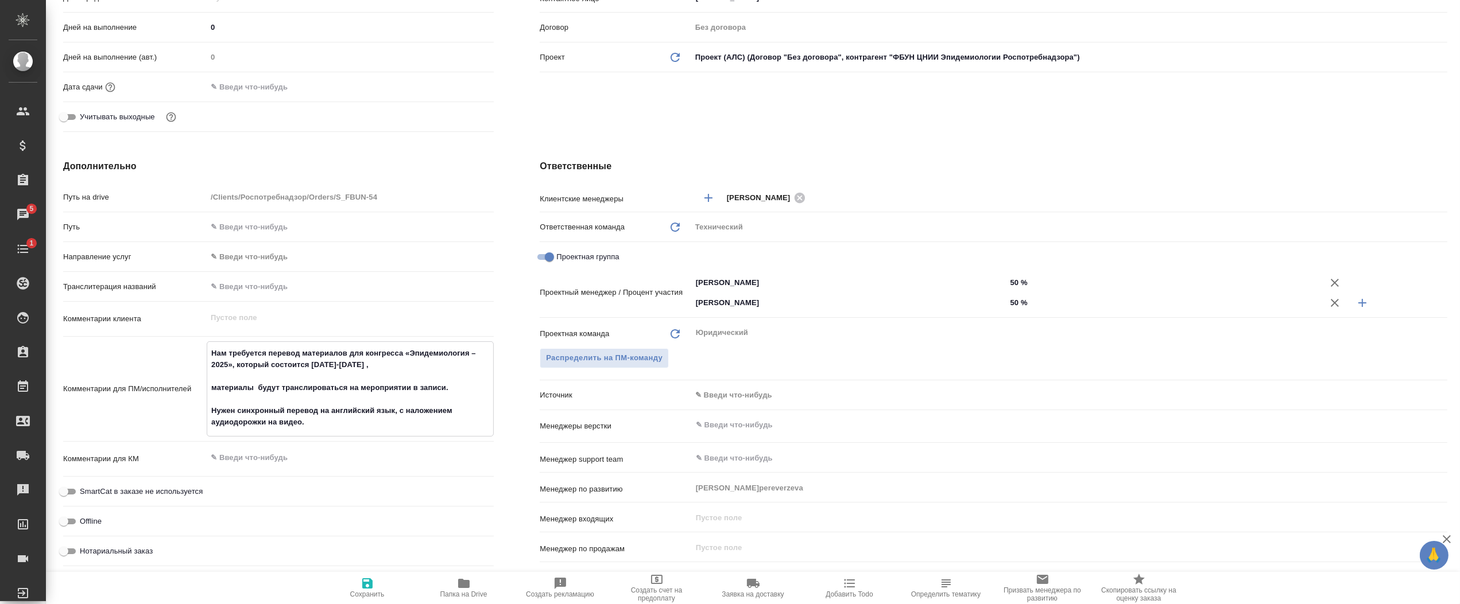
drag, startPoint x: 341, startPoint y: 422, endPoint x: 212, endPoint y: 344, distance: 150.9
click at [212, 344] on textarea "Нам требуется перевод материалов для конгресса «Эпидемиология – 2025», который …" at bounding box center [350, 388] width 286 height 88
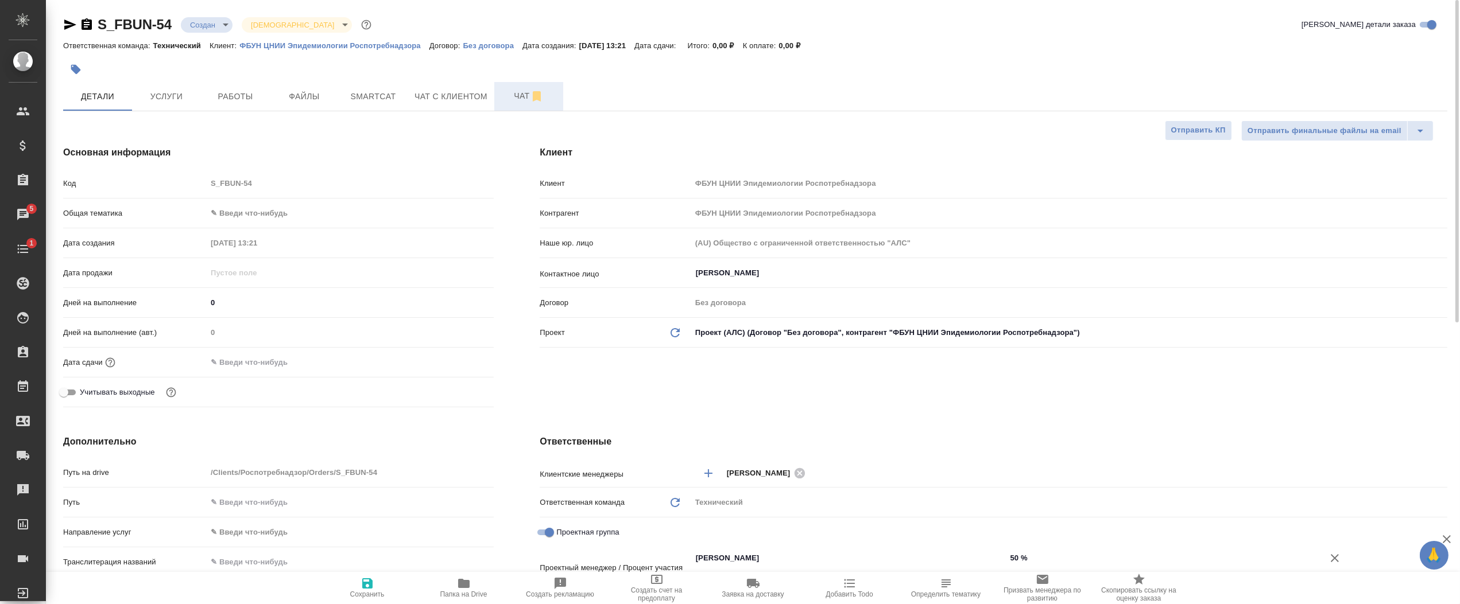
type textarea "x"
click at [530, 96] on icon "button" at bounding box center [537, 97] width 14 height 14
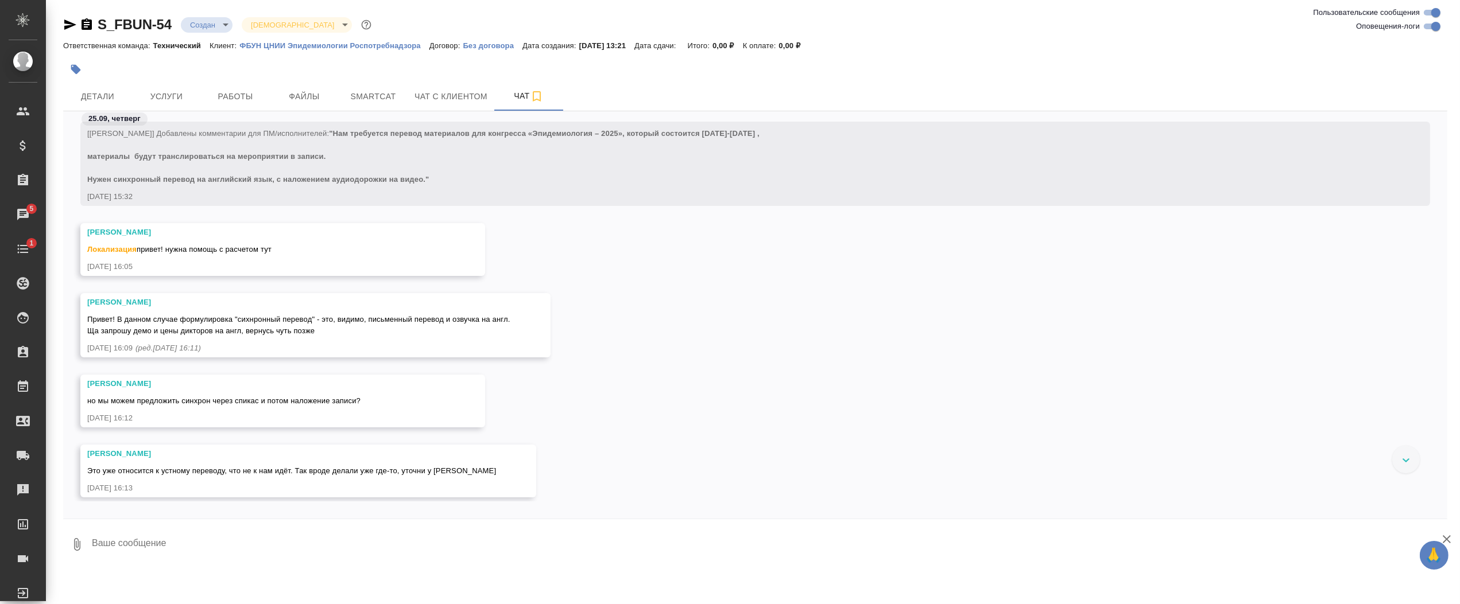
scroll to position [46, 0]
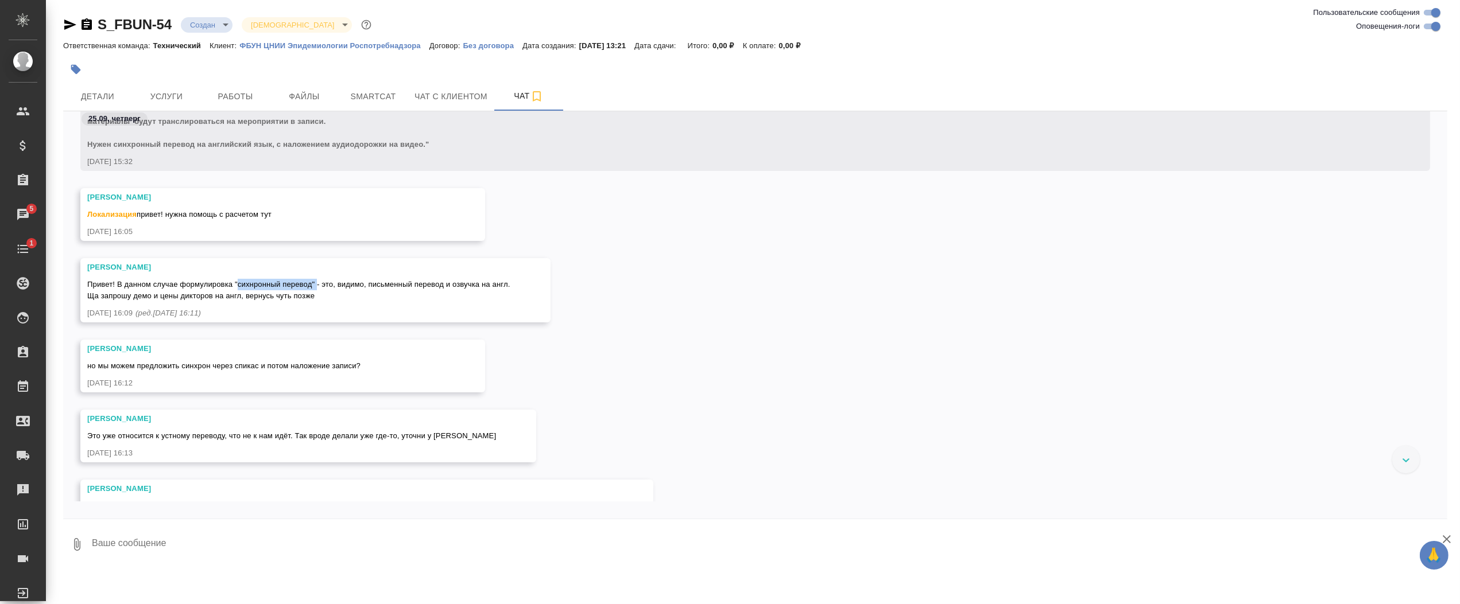
drag, startPoint x: 237, startPoint y: 284, endPoint x: 316, endPoint y: 285, distance: 78.6
click at [316, 285] on span "Привет! В данном случае формулировка "сихнронный перевод" - это, видимо, письме…" at bounding box center [298, 290] width 423 height 20
drag, startPoint x: 316, startPoint y: 285, endPoint x: 328, endPoint y: 285, distance: 12.1
click at [331, 285] on span "Привет! В данном случае формулировка "сихнронный перевод" - это, видимо, письме…" at bounding box center [298, 290] width 423 height 20
drag, startPoint x: 330, startPoint y: 286, endPoint x: 108, endPoint y: 296, distance: 222.3
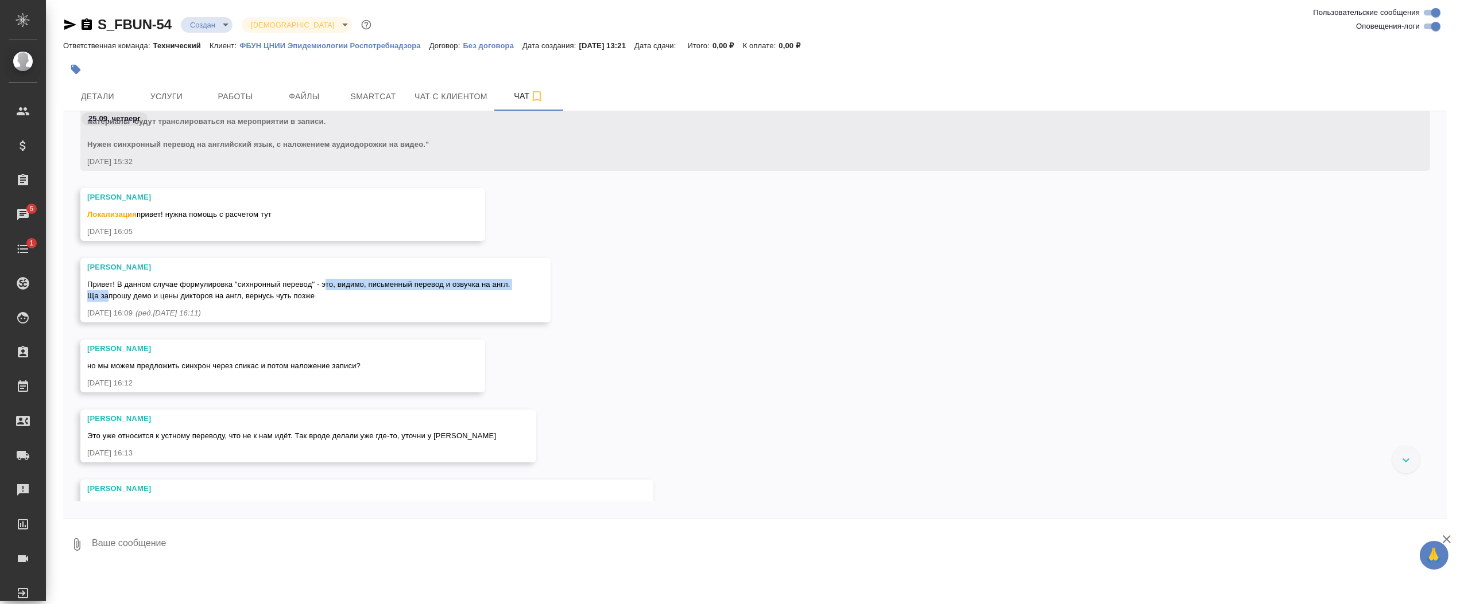
click at [108, 296] on span "Привет! В данном случае формулировка "сихнронный перевод" - это, видимо, письме…" at bounding box center [298, 290] width 423 height 20
drag, startPoint x: 108, startPoint y: 296, endPoint x: 86, endPoint y: 297, distance: 21.8
click at [84, 297] on div "Муталимов Марк Привет! В данном случае формулировка "сихнронный перевод" - это,…" at bounding box center [315, 290] width 470 height 64
drag, startPoint x: 90, startPoint y: 297, endPoint x: 312, endPoint y: 298, distance: 221.6
click at [312, 298] on span "Привет! В данном случае формулировка "сихнронный перевод" - это, видимо, письме…" at bounding box center [298, 290] width 423 height 20
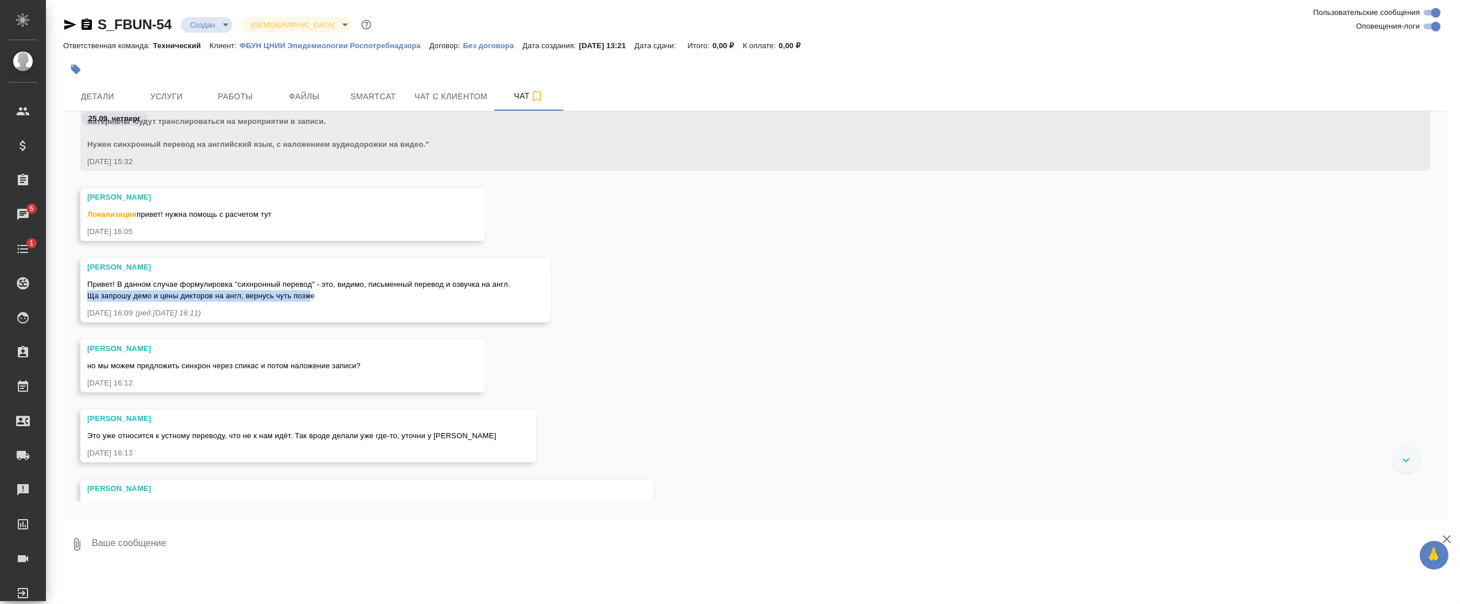
drag, startPoint x: 312, startPoint y: 298, endPoint x: 200, endPoint y: 294, distance: 112.0
click at [211, 292] on span "Привет! В данном случае формулировка "сихнронный перевод" - это, видимо, письме…" at bounding box center [298, 290] width 423 height 20
drag, startPoint x: 98, startPoint y: 266, endPoint x: 168, endPoint y: 270, distance: 69.5
click at [168, 270] on div "[PERSON_NAME]" at bounding box center [298, 267] width 423 height 11
drag, startPoint x: 168, startPoint y: 270, endPoint x: 101, endPoint y: 349, distance: 103.5
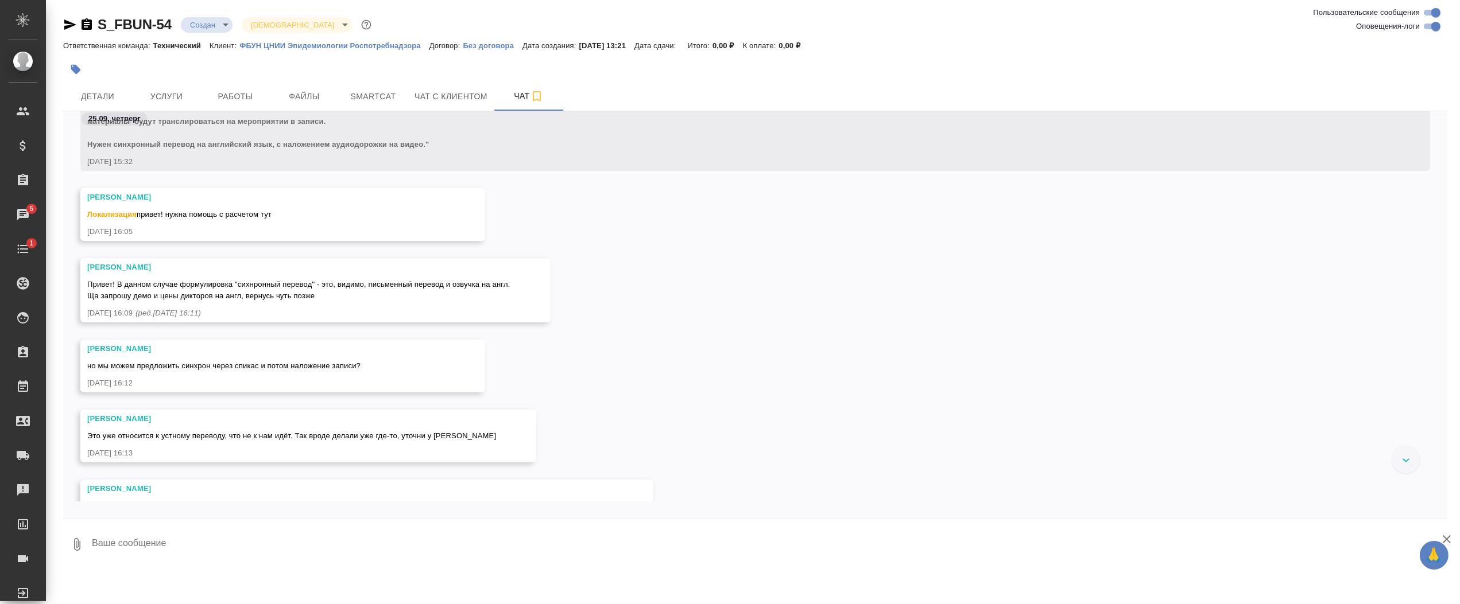
click at [104, 346] on div "[PERSON_NAME]" at bounding box center [266, 348] width 358 height 11
drag, startPoint x: 87, startPoint y: 368, endPoint x: 371, endPoint y: 369, distance: 284.1
click at [371, 369] on div "но мы можем предложить синхрон через спикас и потом наложение записи?" at bounding box center [266, 365] width 358 height 14
drag, startPoint x: 371, startPoint y: 369, endPoint x: 233, endPoint y: 374, distance: 138.4
click at [233, 374] on div "Никифорова Валерия но мы можем предложить синхрон через спикас и потом наложени…" at bounding box center [282, 366] width 405 height 53
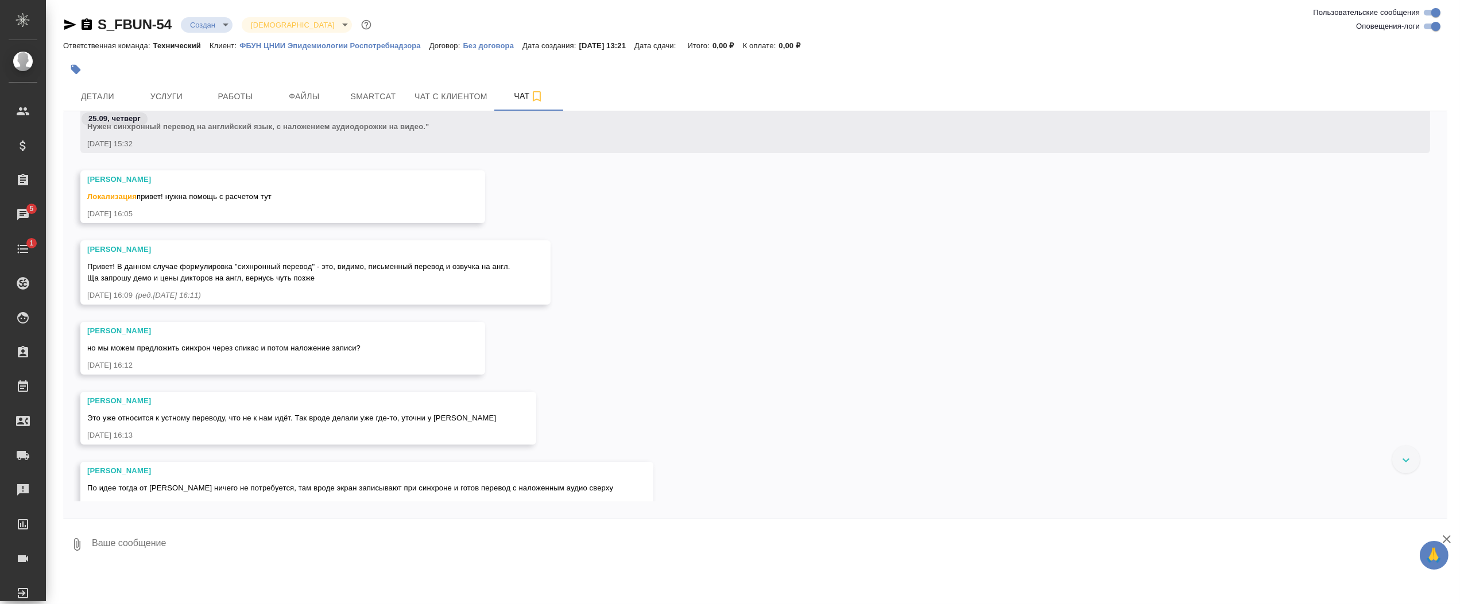
scroll to position [138, 0]
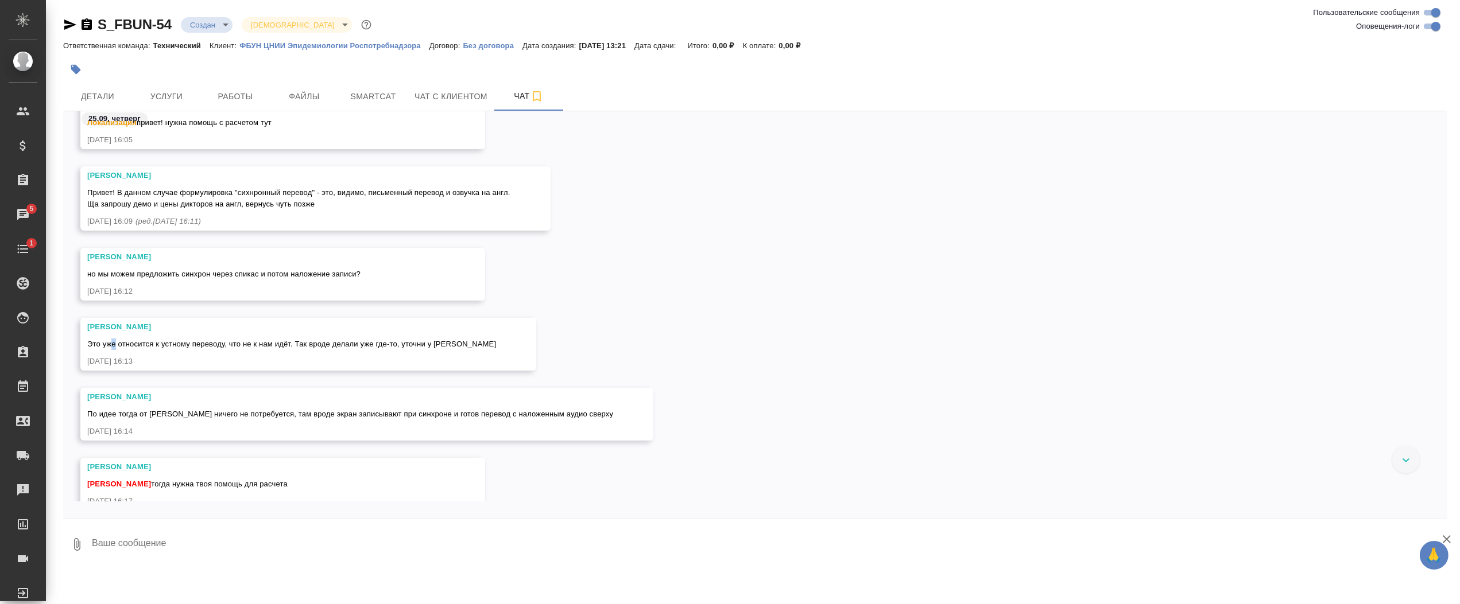
click at [117, 349] on div "Это уже относится к устному переводу, что не к нам идёт. Так вроде делали уже г…" at bounding box center [291, 343] width 409 height 14
drag, startPoint x: 118, startPoint y: 349, endPoint x: 98, endPoint y: 347, distance: 20.2
click at [100, 347] on span "Это уже относится к устному переводу, что не к нам идёт. Так вроде делали уже г…" at bounding box center [291, 344] width 409 height 9
drag, startPoint x: 90, startPoint y: 348, endPoint x: 344, endPoint y: 346, distance: 254.3
click at [343, 346] on span "Это уже относится к устному переводу, что не к нам идёт. Так вроде делали уже г…" at bounding box center [291, 344] width 409 height 9
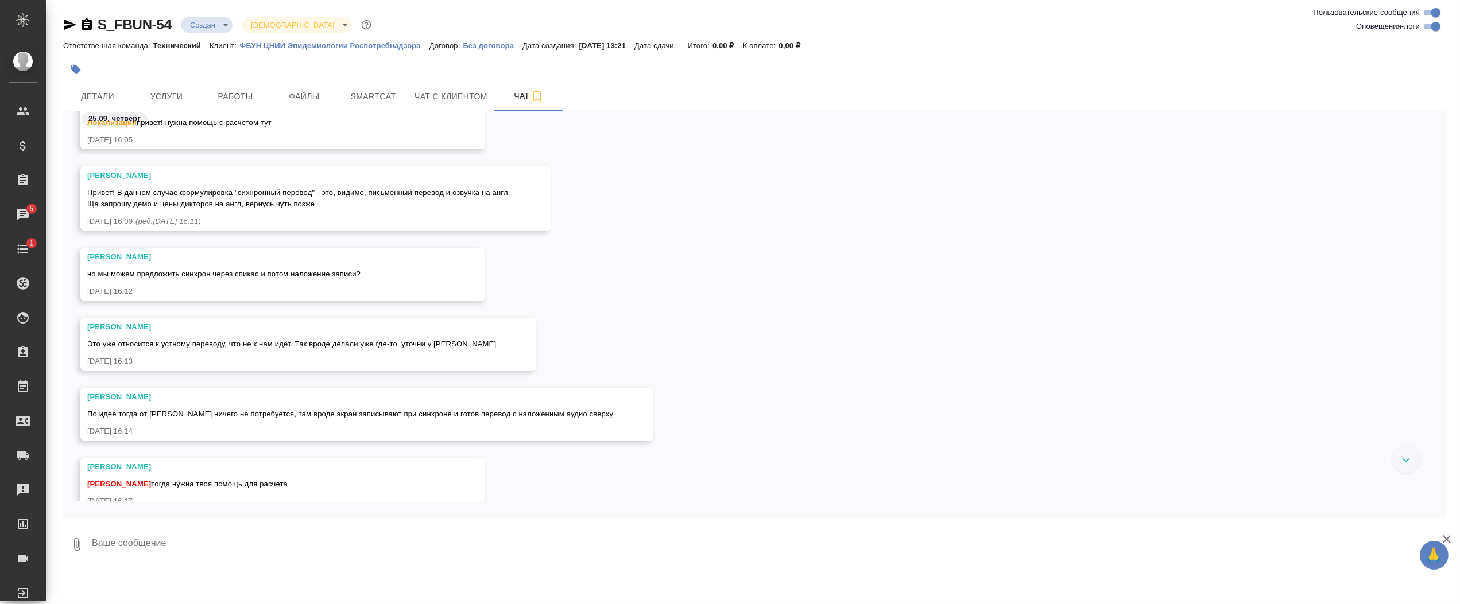
drag, startPoint x: 344, startPoint y: 346, endPoint x: 306, endPoint y: 351, distance: 38.3
click at [306, 351] on div "Муталимов Марк Это уже относится к устному переводу, что не к нам идёт. Так вро…" at bounding box center [308, 344] width 456 height 53
drag, startPoint x: 298, startPoint y: 346, endPoint x: 509, endPoint y: 352, distance: 210.2
click at [509, 352] on div "Муталимов Марк Это уже относится к устному переводу, что не к нам идёт. Так вро…" at bounding box center [308, 344] width 456 height 53
drag, startPoint x: 509, startPoint y: 352, endPoint x: 258, endPoint y: 370, distance: 250.9
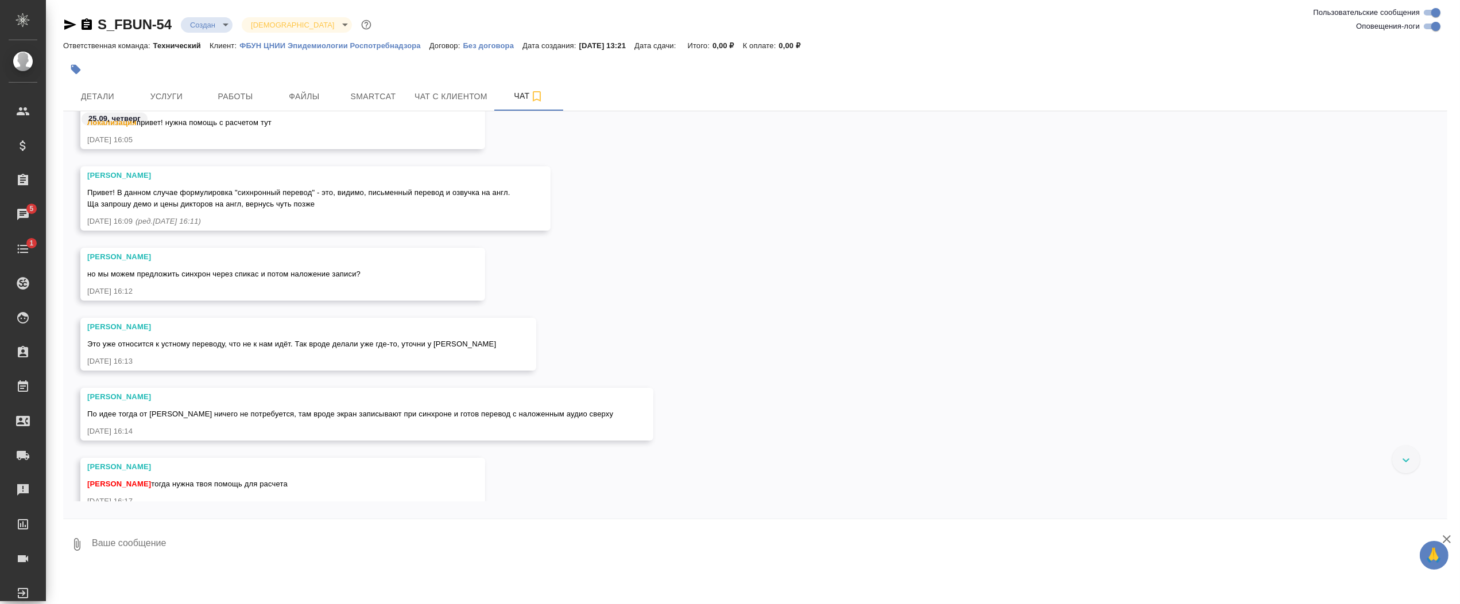
click at [258, 370] on div "Муталимов Марк Это уже относится к устному переводу, что не к нам идёт. Так вро…" at bounding box center [308, 344] width 456 height 53
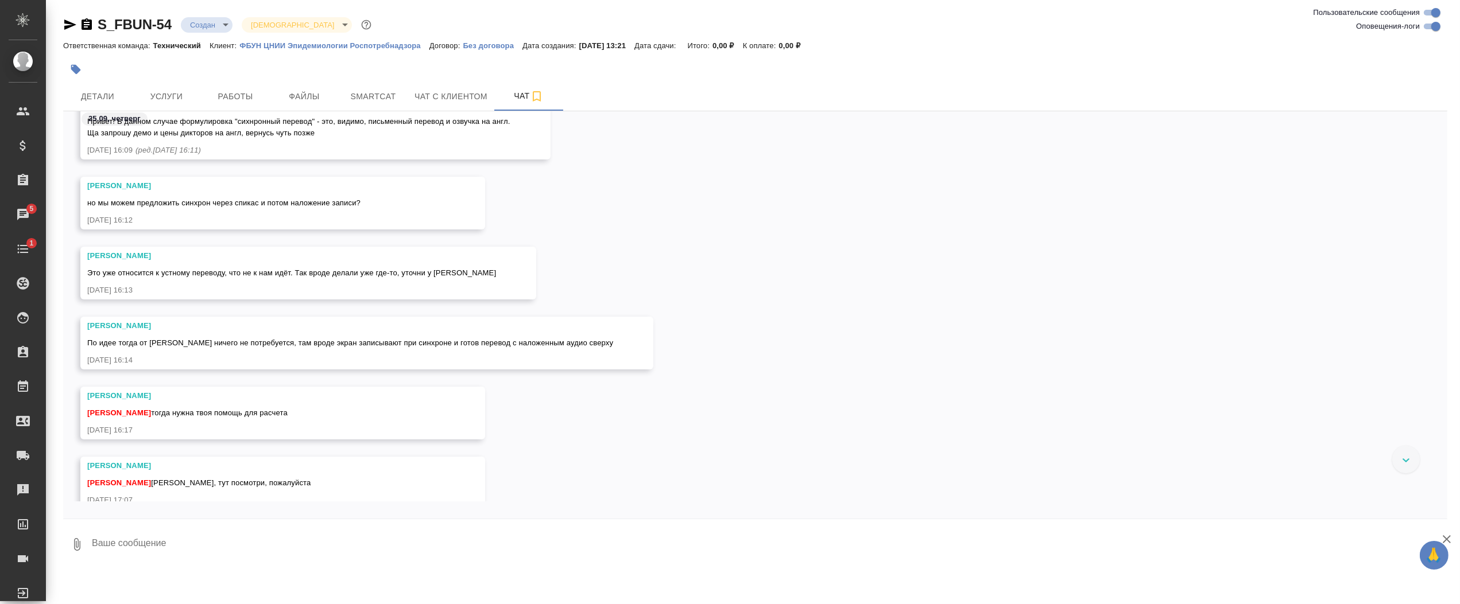
scroll to position [230, 0]
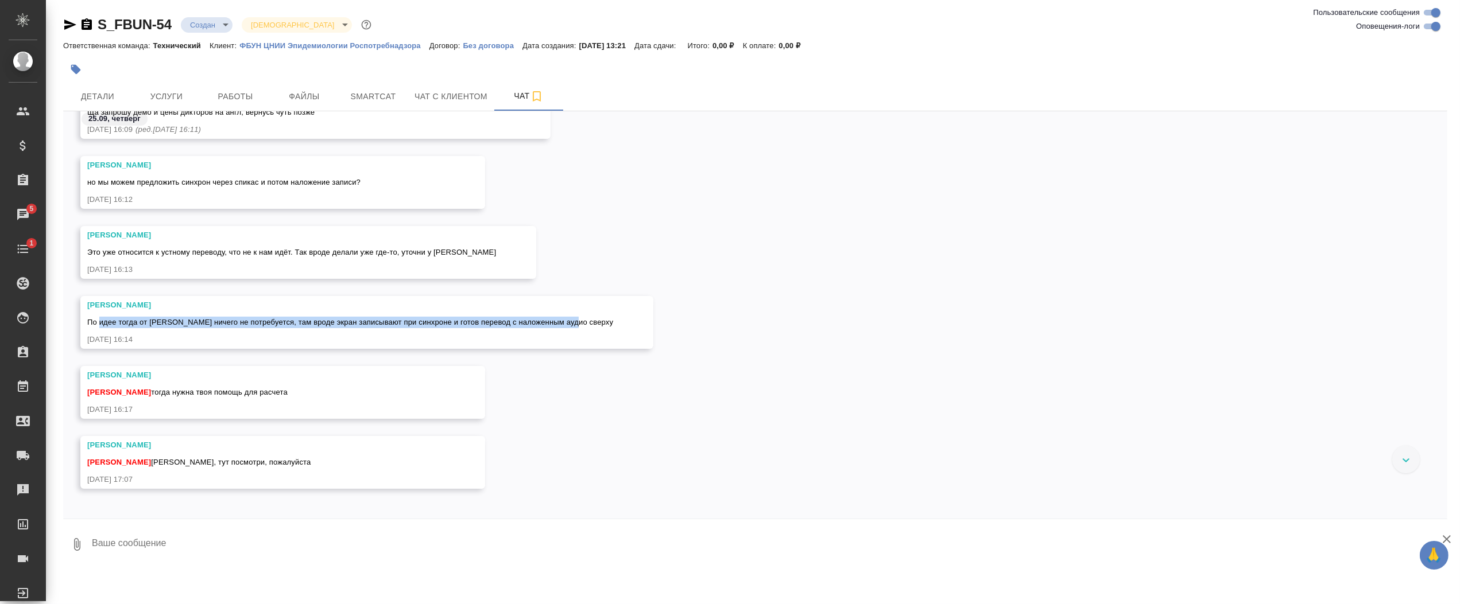
drag, startPoint x: 98, startPoint y: 326, endPoint x: 574, endPoint y: 326, distance: 475.8
click at [574, 326] on div "Муталимов Марк По идее тогда от лока ничего не потребуется, там вроде экран зап…" at bounding box center [366, 322] width 573 height 53
click at [246, 323] on span "По идее тогда от [PERSON_NAME] ничего не потребуется, там вроде экран записываю…" at bounding box center [350, 322] width 526 height 9
drag, startPoint x: 253, startPoint y: 321, endPoint x: 542, endPoint y: 326, distance: 288.7
click at [542, 326] on span "По идее тогда от [PERSON_NAME] ничего не потребуется, там вроде экран записываю…" at bounding box center [350, 322] width 526 height 9
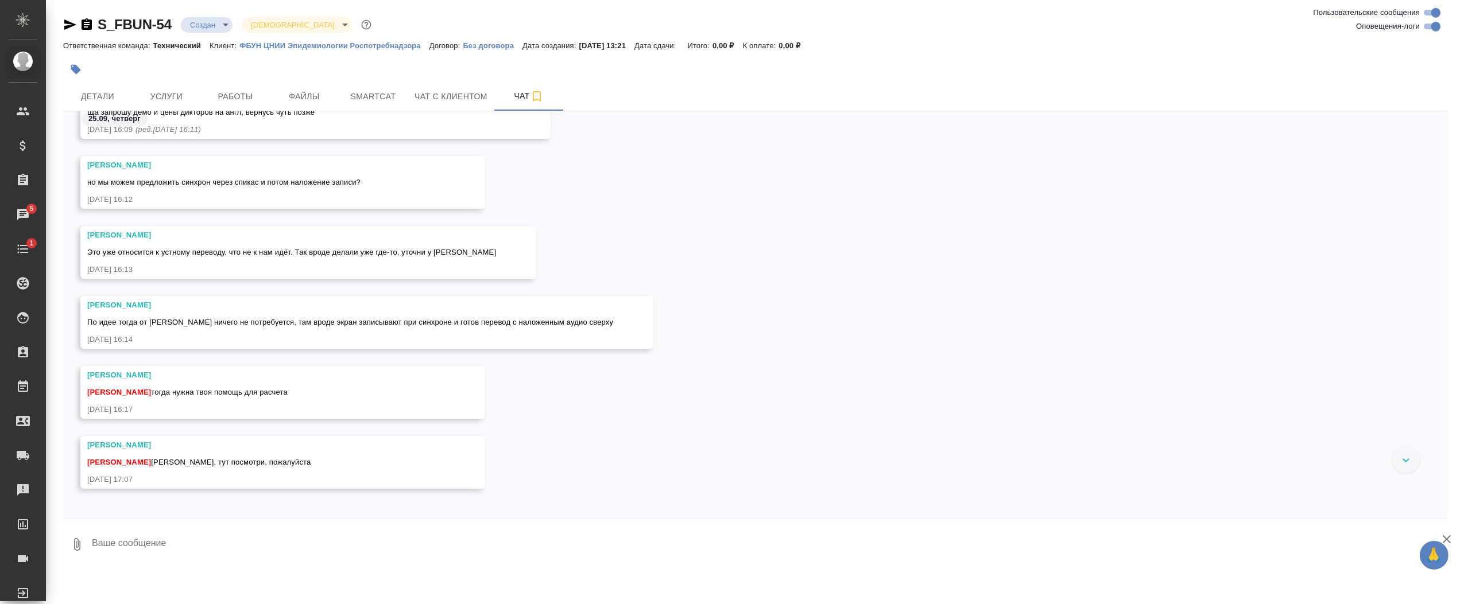
drag, startPoint x: 200, startPoint y: 383, endPoint x: 179, endPoint y: 390, distance: 21.6
click at [200, 383] on div "Никифорова Валерия Федотова Ирина тогда нужна твоя помощь для расчета" at bounding box center [266, 384] width 358 height 29
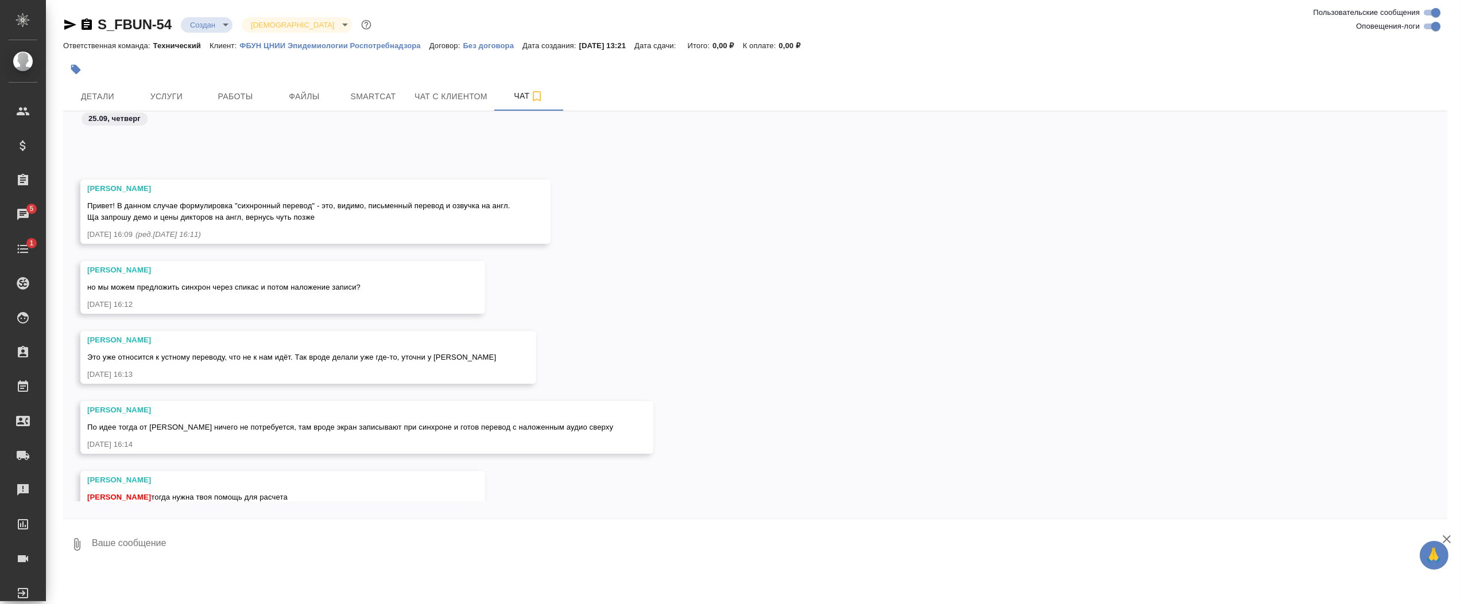
scroll to position [289, 0]
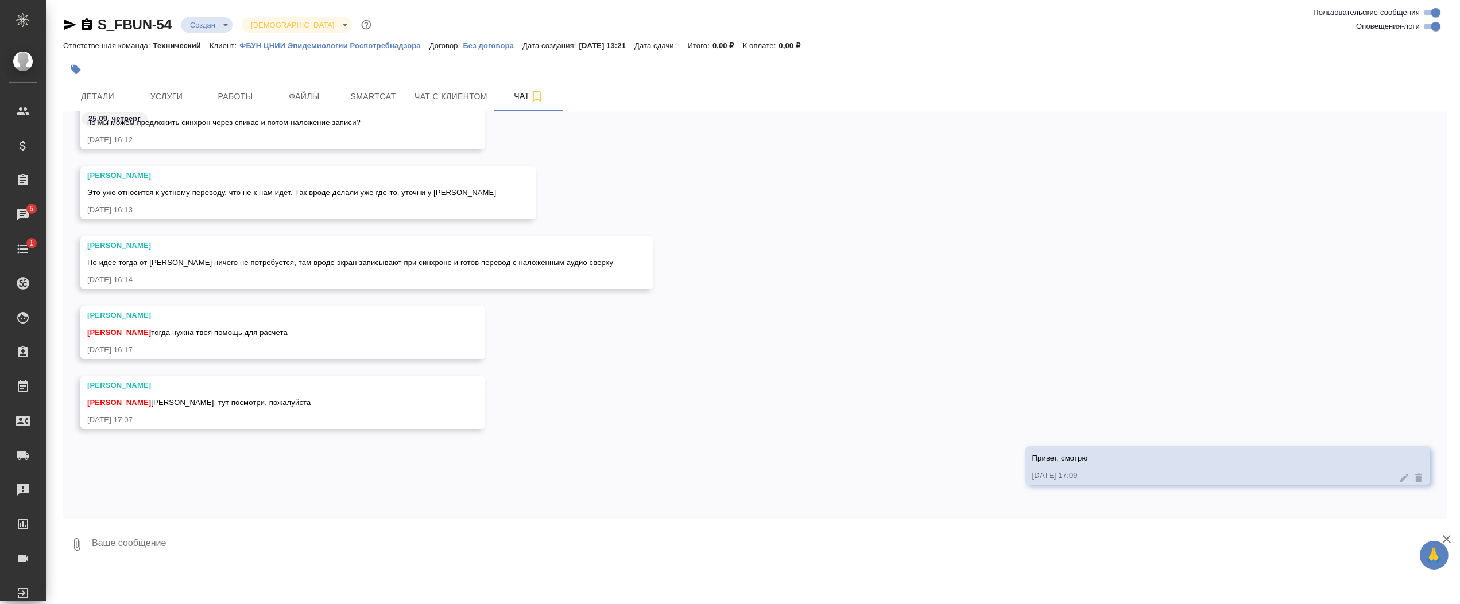
click at [317, 536] on textarea at bounding box center [769, 544] width 1356 height 39
click at [70, 18] on icon "button" at bounding box center [70, 25] width 14 height 14
click at [99, 91] on span "Детали" at bounding box center [97, 97] width 55 height 14
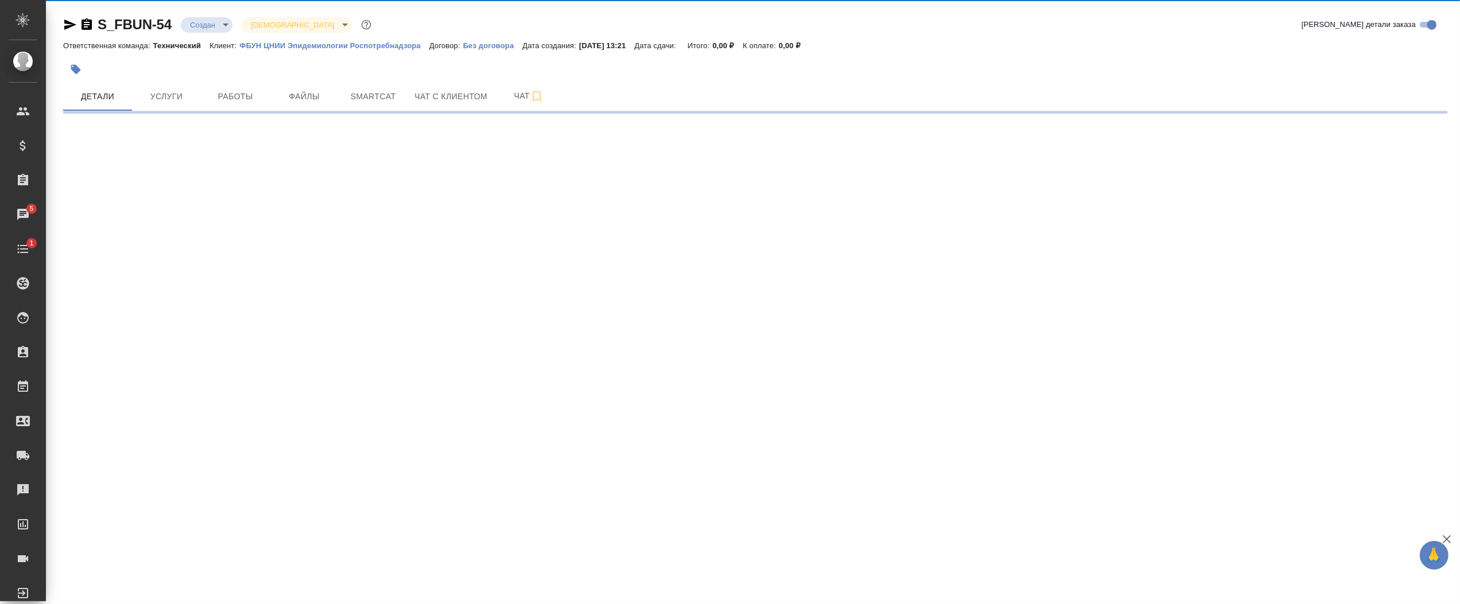
select select "RU"
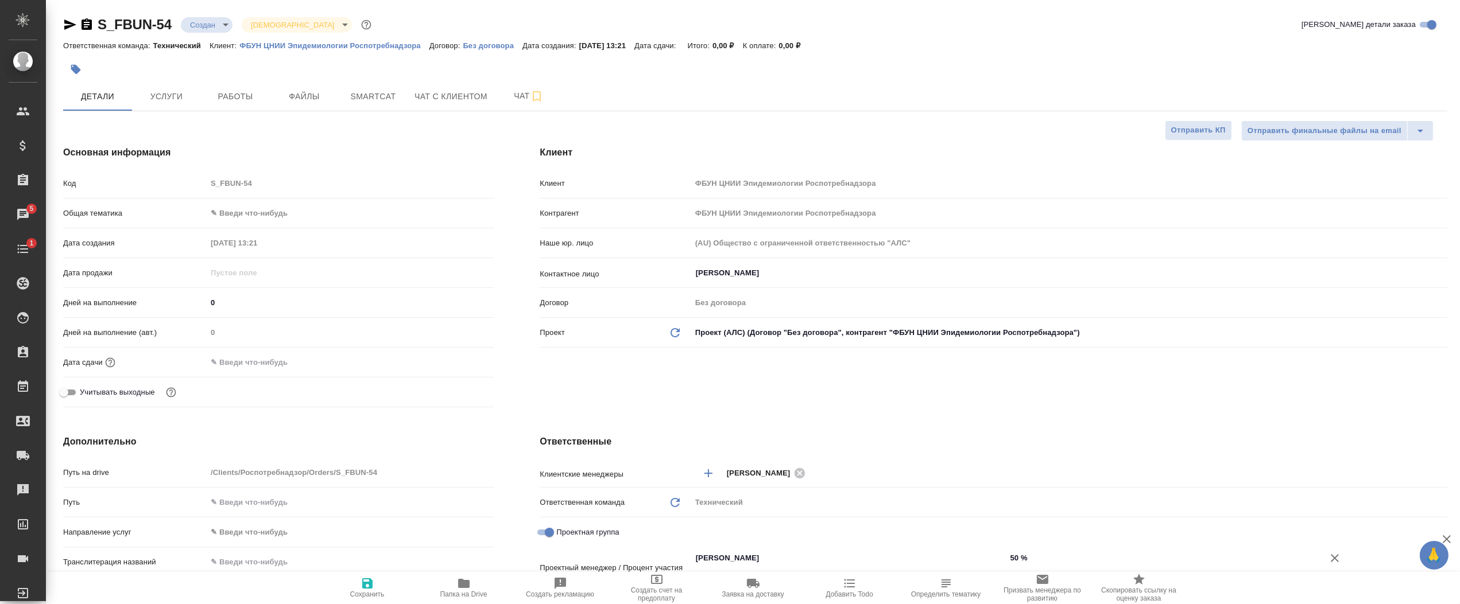
type textarea "x"
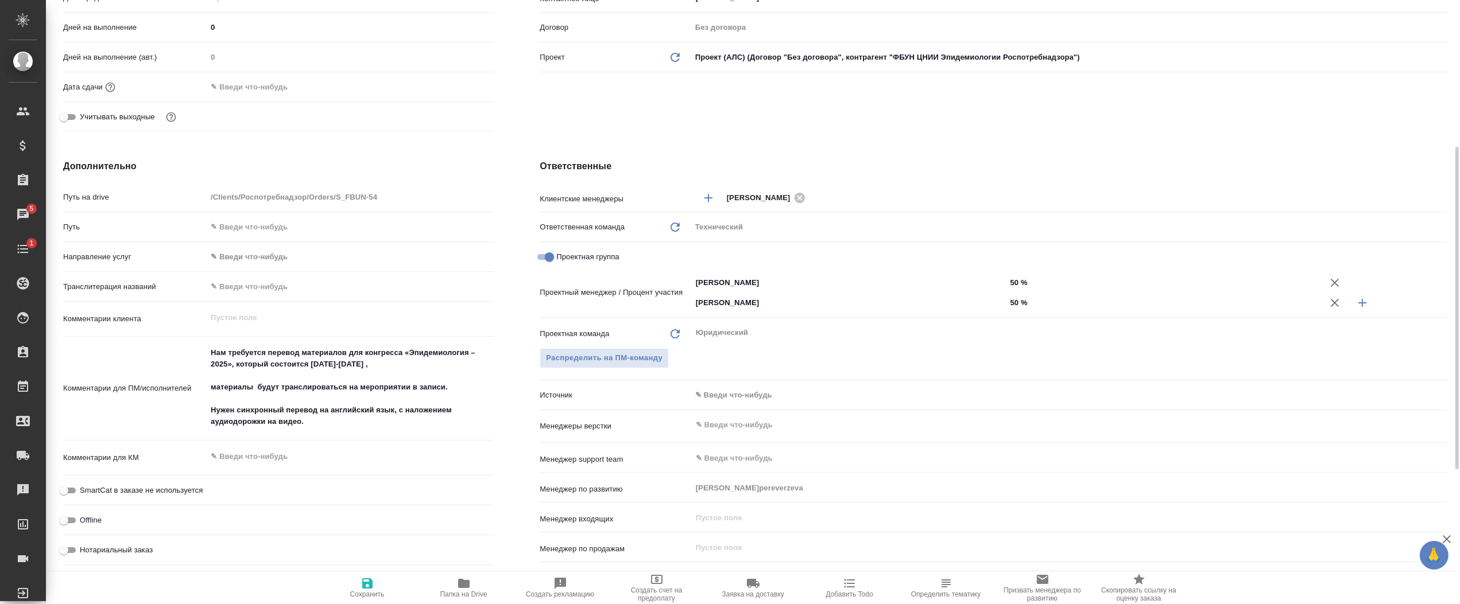
scroll to position [321, 0]
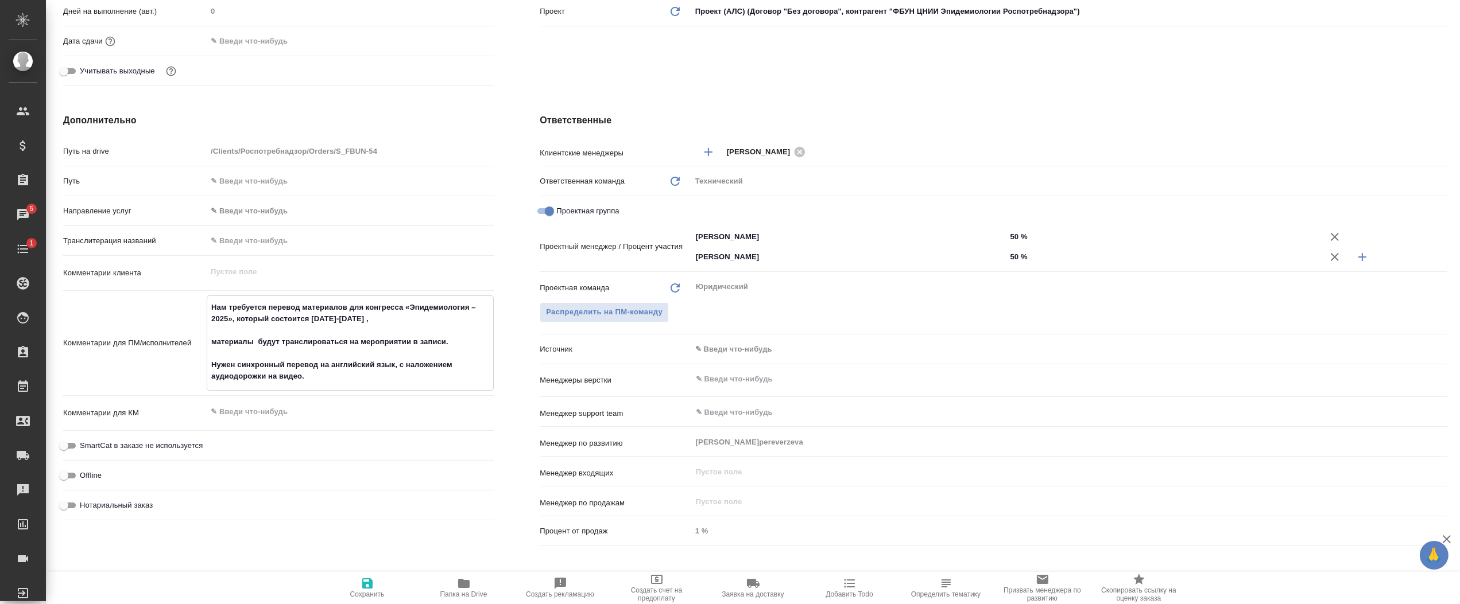
drag, startPoint x: 214, startPoint y: 303, endPoint x: 448, endPoint y: 339, distance: 236.4
click at [448, 339] on textarea "Нам требуется перевод материалов для конгресса «Эпидемиология – 2025», который …" at bounding box center [350, 342] width 286 height 88
drag, startPoint x: 259, startPoint y: 370, endPoint x: 253, endPoint y: 370, distance: 6.9
click at [259, 370] on textarea "Нам требуется перевод материалов для конгресса «Эпидемиология – 2025», который …" at bounding box center [350, 342] width 286 height 88
drag, startPoint x: 243, startPoint y: 367, endPoint x: 231, endPoint y: 368, distance: 12.2
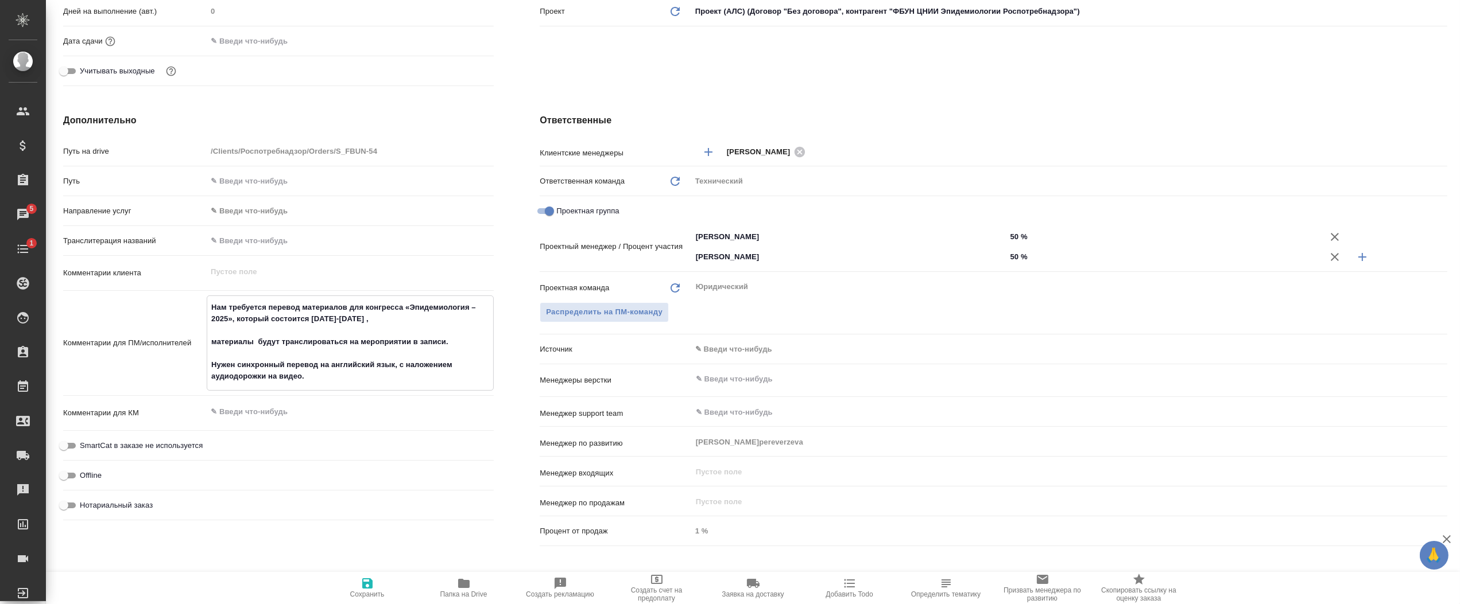
click at [243, 367] on textarea "Нам требуется перевод материалов для конгресса «Эпидемиология – 2025», который …" at bounding box center [350, 342] width 286 height 88
drag, startPoint x: 228, startPoint y: 368, endPoint x: 386, endPoint y: 381, distance: 157.8
click at [386, 381] on textarea "Нам требуется перевод материалов для конгресса «Эпидемиология – 2025», который …" at bounding box center [350, 342] width 286 height 88
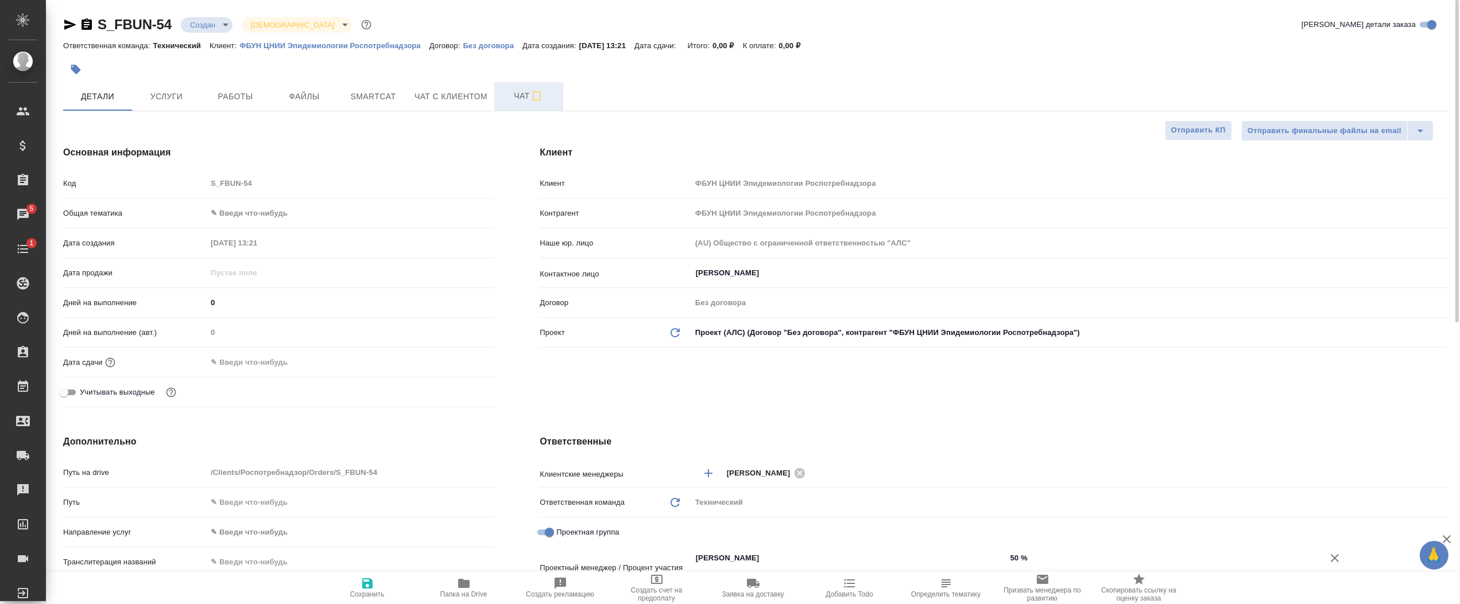
type textarea "x"
click at [514, 96] on span "Чат" at bounding box center [528, 96] width 55 height 14
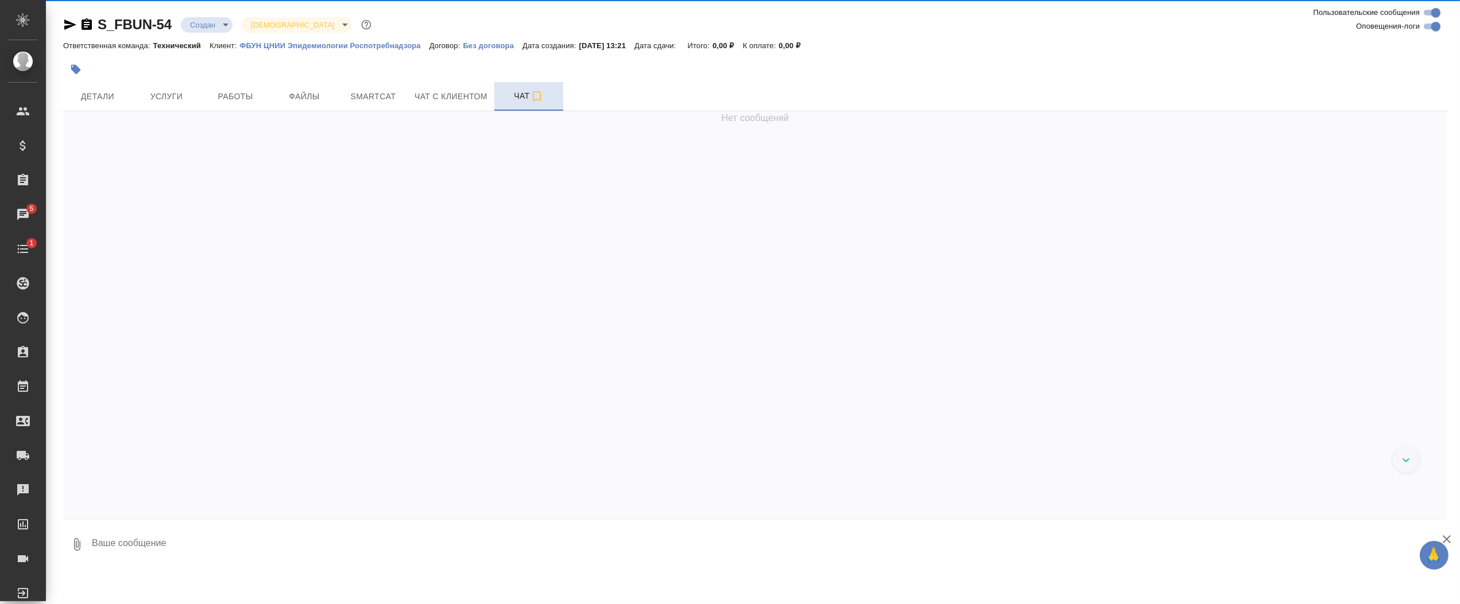
scroll to position [342, 0]
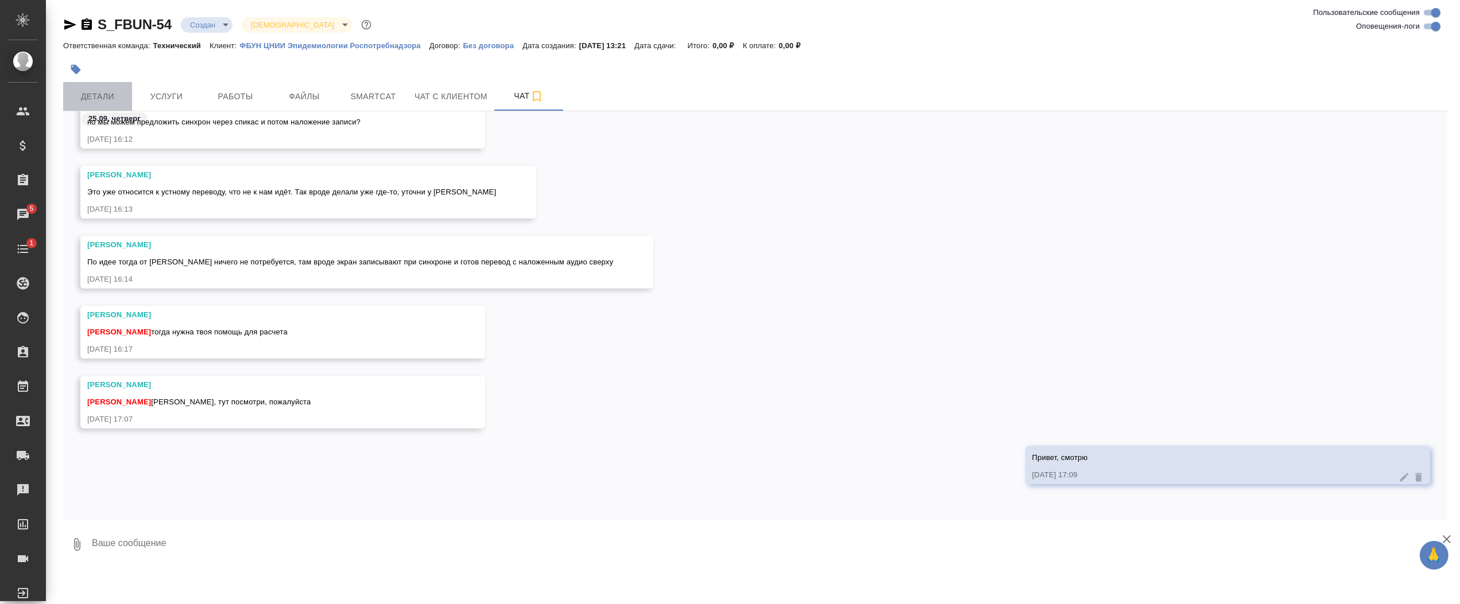
click at [122, 96] on span "Детали" at bounding box center [97, 97] width 55 height 14
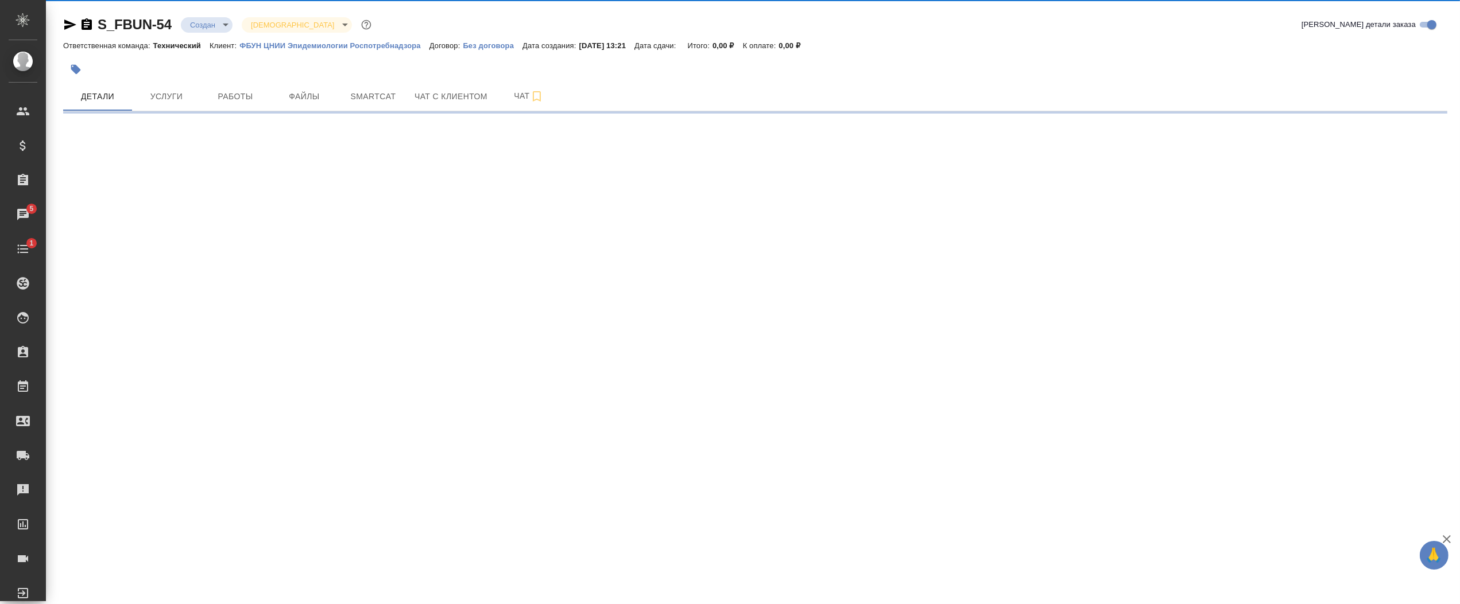
select select "RU"
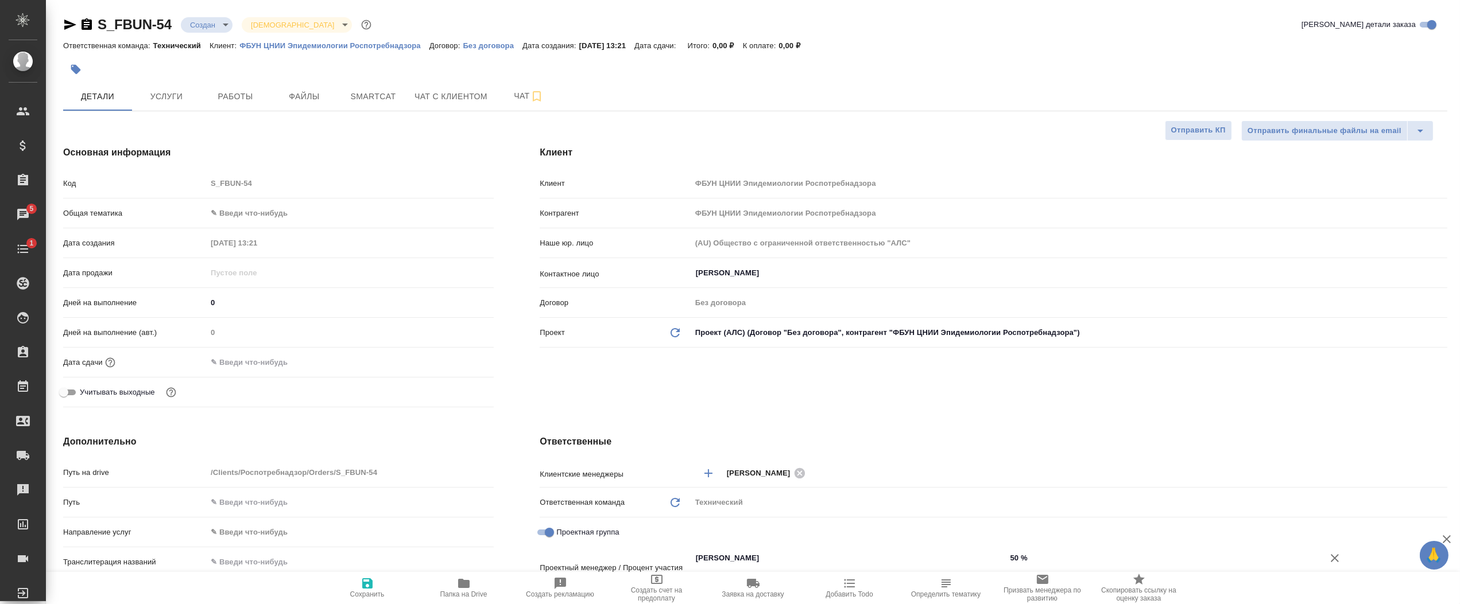
type textarea "x"
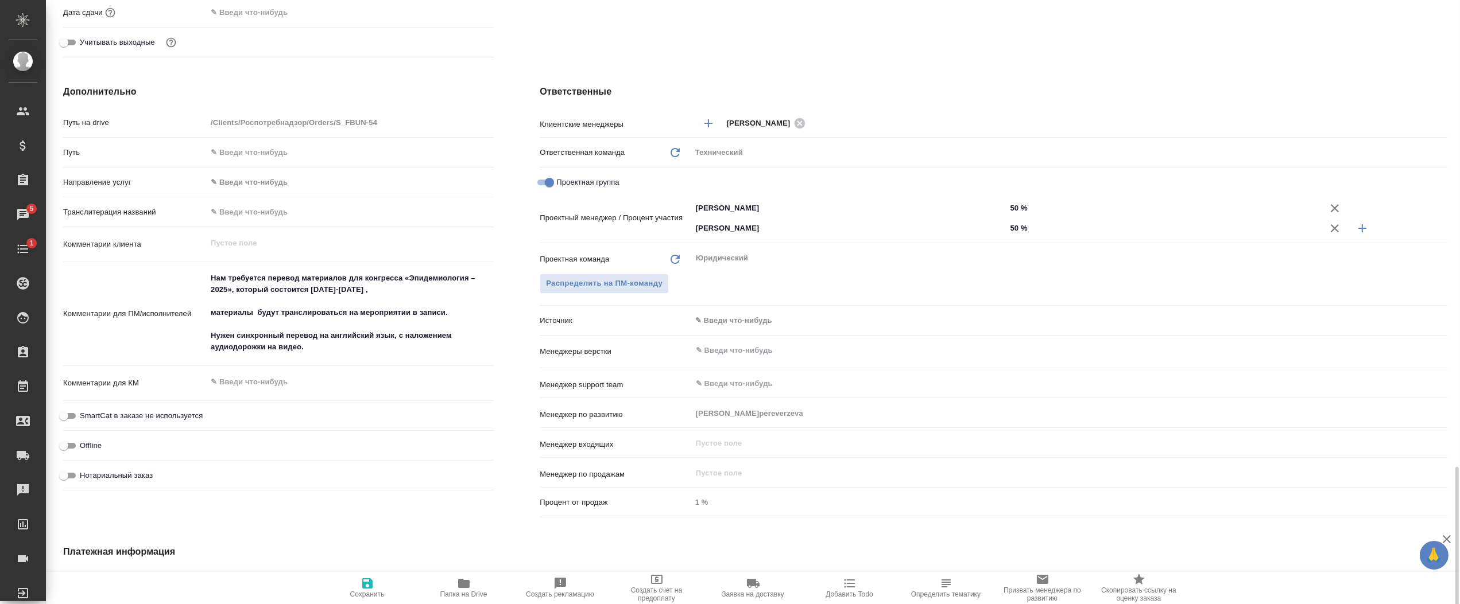
scroll to position [304, 0]
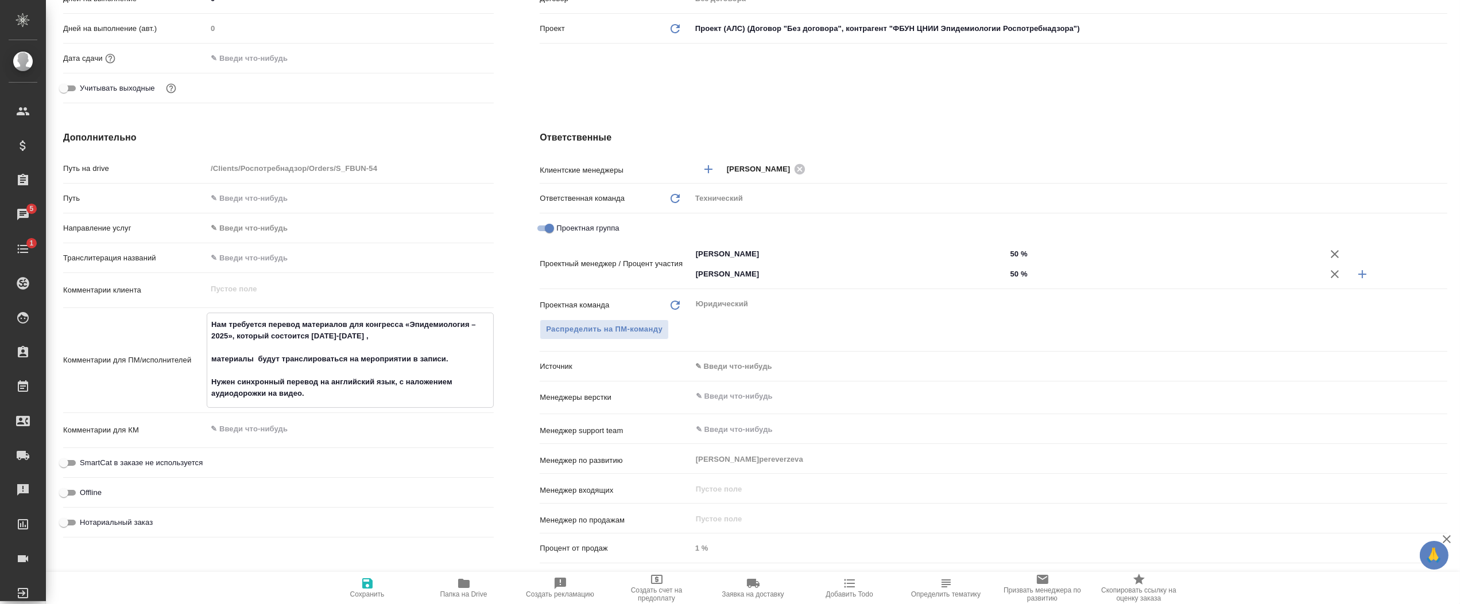
drag, startPoint x: 240, startPoint y: 380, endPoint x: 316, endPoint y: 383, distance: 75.3
click at [316, 383] on textarea "Нам требуется перевод материалов для конгресса «Эпидемиология – 2025», который …" at bounding box center [350, 359] width 286 height 88
click at [271, 384] on textarea "Нам требуется перевод материалов для конгресса «Эпидемиология – 2025», который …" at bounding box center [350, 359] width 286 height 88
drag, startPoint x: 209, startPoint y: 382, endPoint x: 412, endPoint y: 378, distance: 202.6
click at [412, 378] on textarea "Нам требуется перевод материалов для конгресса «Эпидемиология – 2025», который …" at bounding box center [350, 359] width 286 height 88
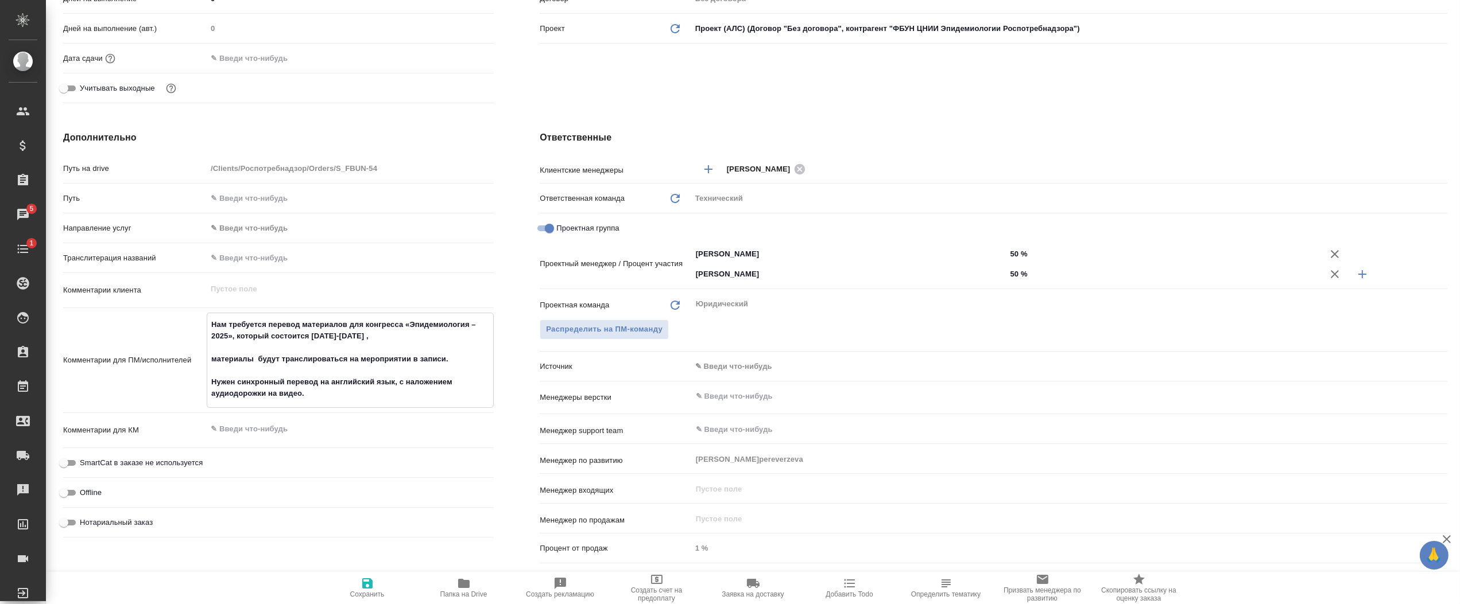
click at [296, 363] on textarea "Нам требуется перевод материалов для конгресса «Эпидемиология – 2025», который …" at bounding box center [350, 359] width 286 height 88
drag, startPoint x: 213, startPoint y: 358, endPoint x: 452, endPoint y: 359, distance: 238.8
click at [452, 359] on textarea "Нам требуется перевод материалов для конгресса «Эпидемиология – 2025», который …" at bounding box center [350, 359] width 286 height 88
drag, startPoint x: 211, startPoint y: 381, endPoint x: 306, endPoint y: 395, distance: 96.3
click at [306, 395] on textarea "Нам требуется перевод материалов для конгресса «Эпидемиология – 2025», который …" at bounding box center [350, 359] width 286 height 88
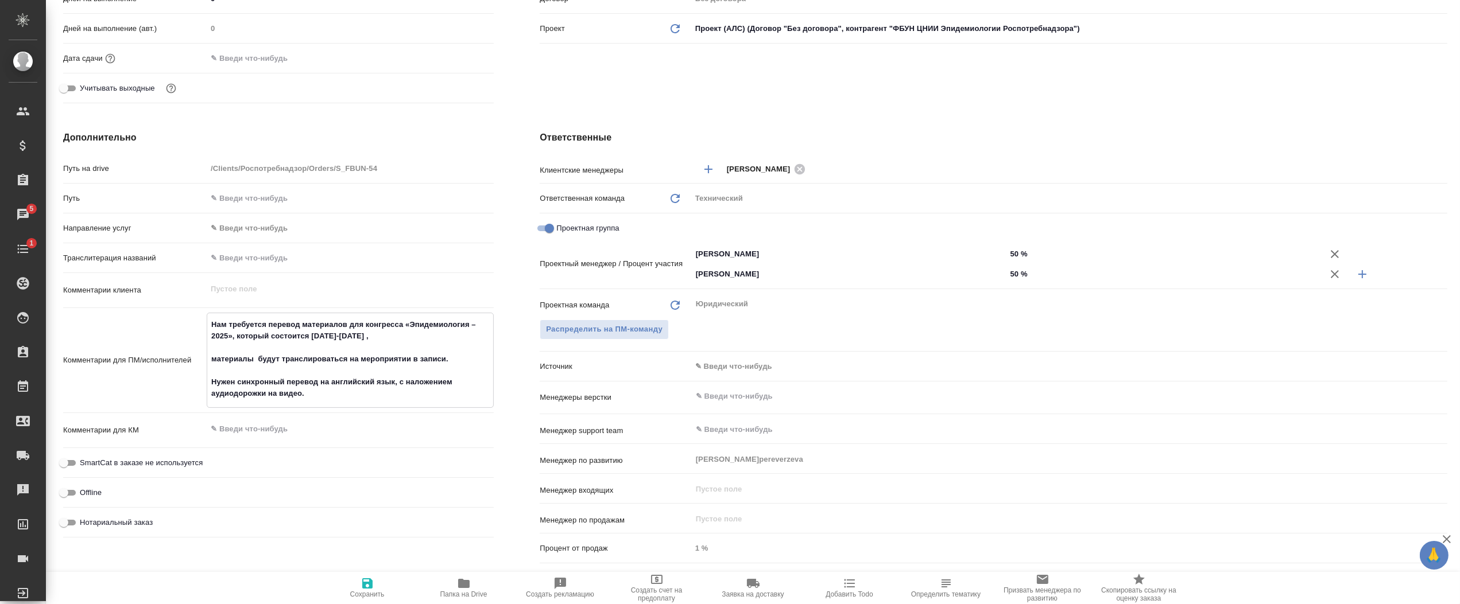
click at [295, 382] on textarea "Нам требуется перевод материалов для конгресса «Эпидемиология – 2025», который …" at bounding box center [350, 359] width 286 height 88
drag, startPoint x: 313, startPoint y: 390, endPoint x: 200, endPoint y: 379, distance: 113.6
click at [200, 379] on div "Комментарии для ПМ/исполнителей Нам требуется перевод материалов для конгресса …" at bounding box center [278, 360] width 430 height 95
click at [215, 360] on textarea "Нам требуется перевод материалов для конгресса «Эпидемиология – 2025», который …" at bounding box center [350, 359] width 286 height 88
drag, startPoint x: 209, startPoint y: 358, endPoint x: 319, endPoint y: 395, distance: 116.0
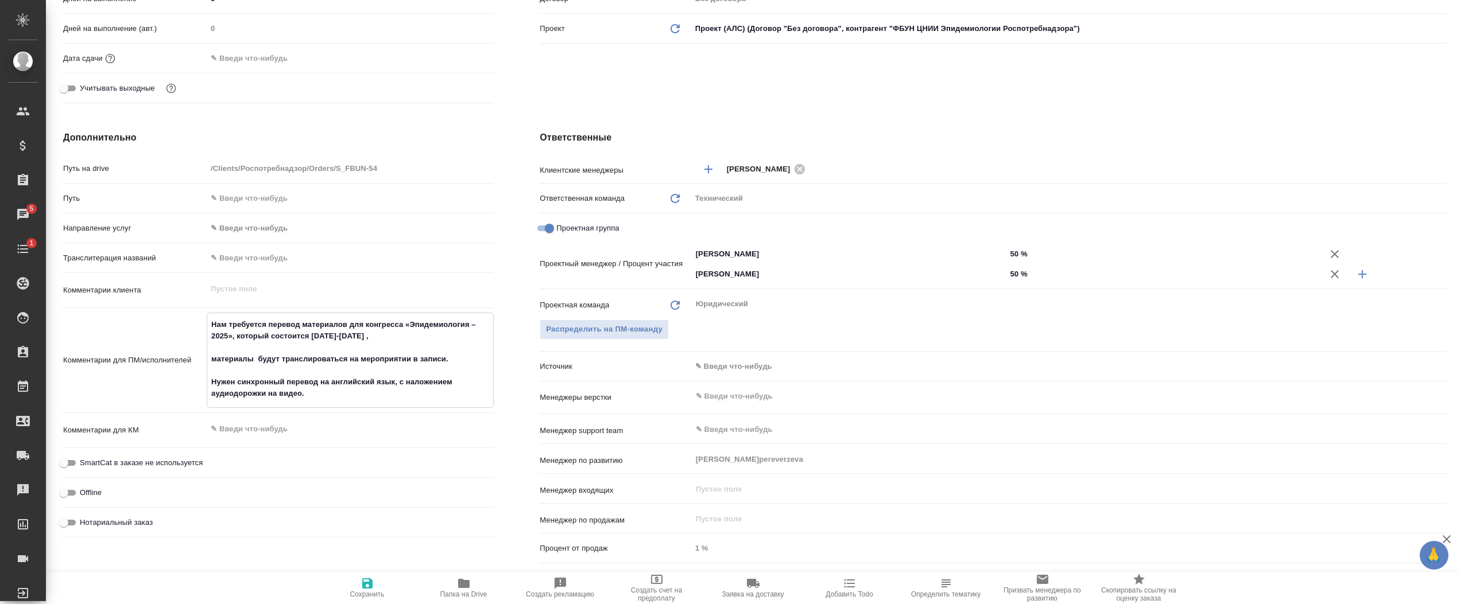
click at [319, 395] on textarea "Нам требуется перевод материалов для конгресса «Эпидемиология – 2025», который …" at bounding box center [350, 359] width 286 height 88
click at [277, 381] on textarea "Нам требуется перевод материалов для конгресса «Эпидемиология – 2025», который …" at bounding box center [350, 359] width 286 height 88
click at [255, 379] on textarea "Нам требуется перевод материалов для конгресса «Эпидемиология – 2025», который …" at bounding box center [350, 359] width 286 height 88
click at [239, 367] on textarea "Нам требуется перевод материалов для конгресса «Эпидемиология – 2025», который …" at bounding box center [350, 359] width 286 height 88
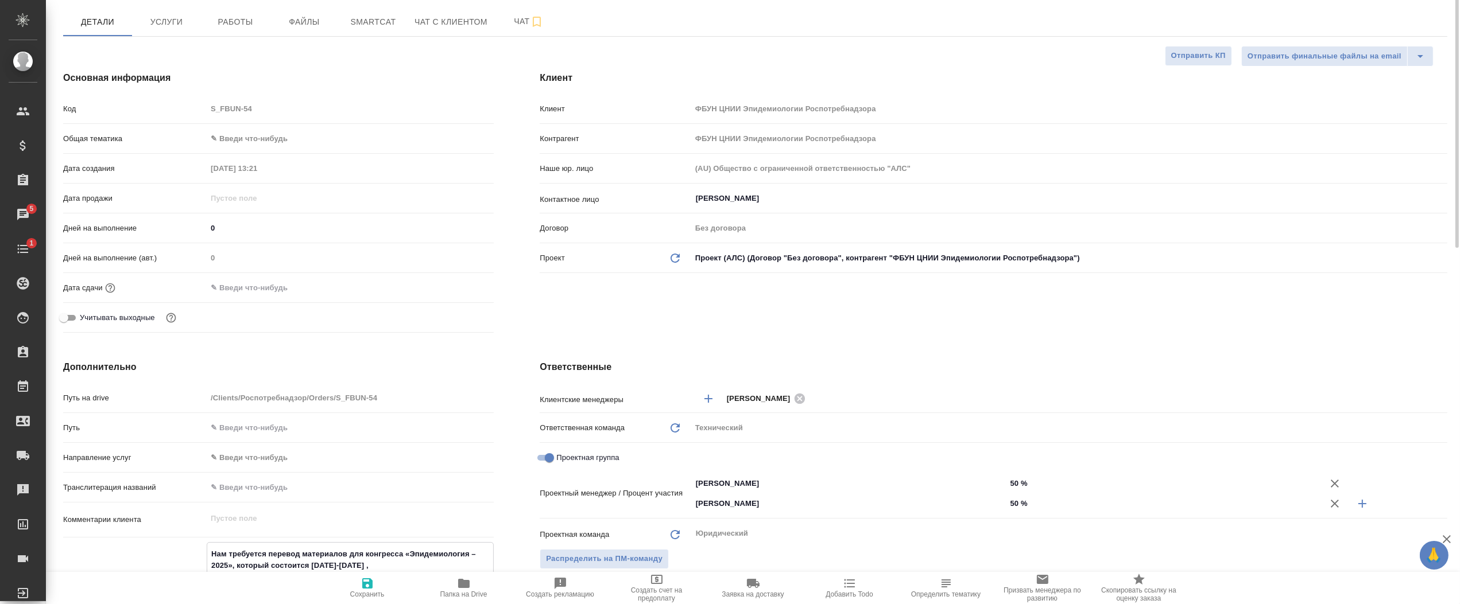
scroll to position [0, 0]
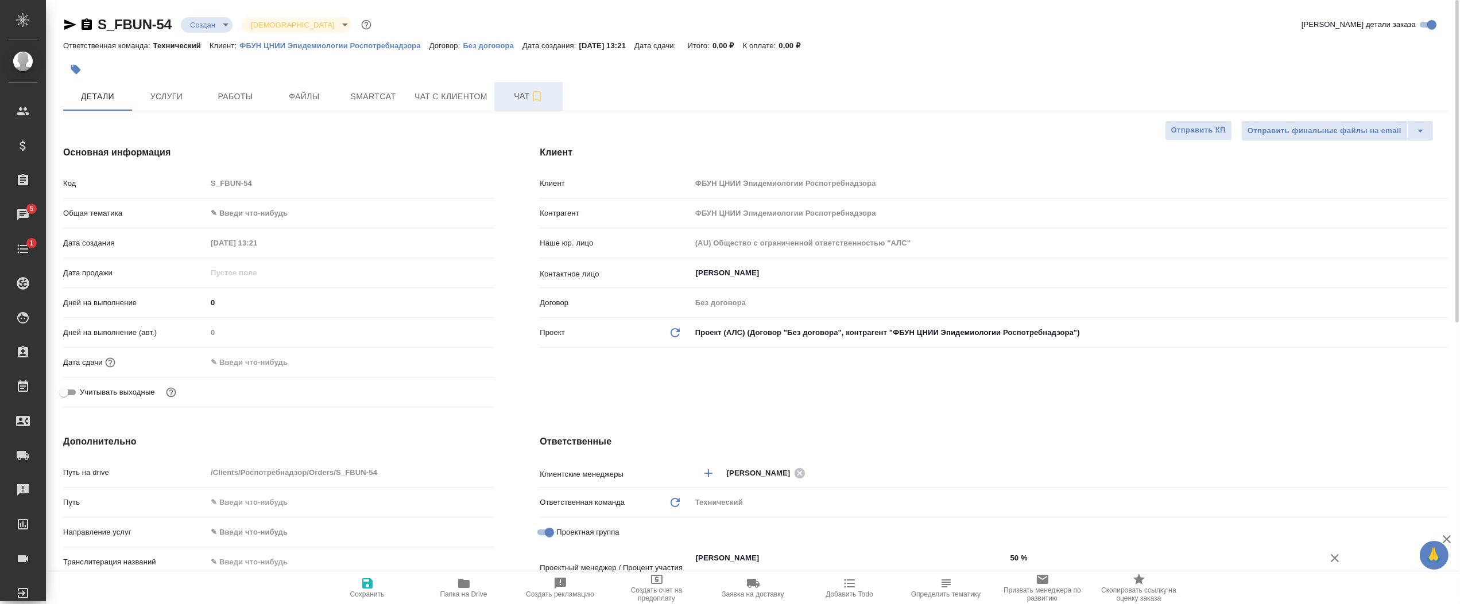
type textarea "x"
click at [519, 91] on span "Чат" at bounding box center [528, 96] width 55 height 14
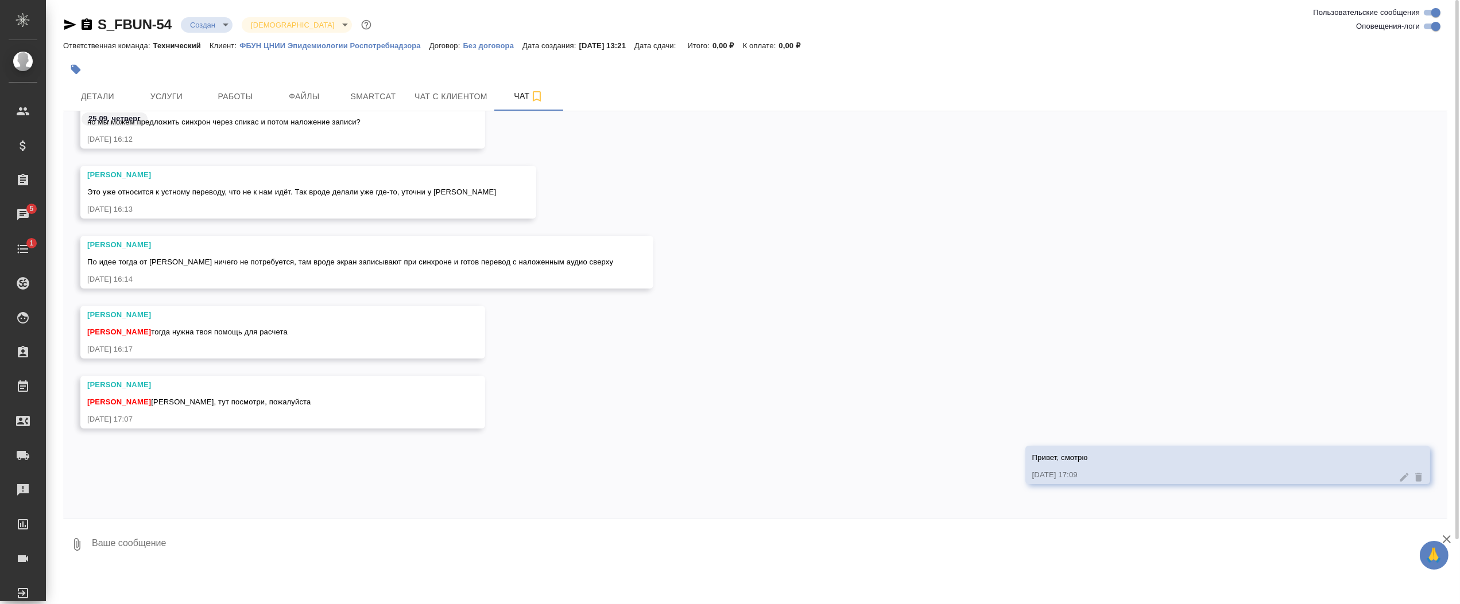
click at [300, 535] on textarea at bounding box center [769, 544] width 1356 height 39
type textarea "М"
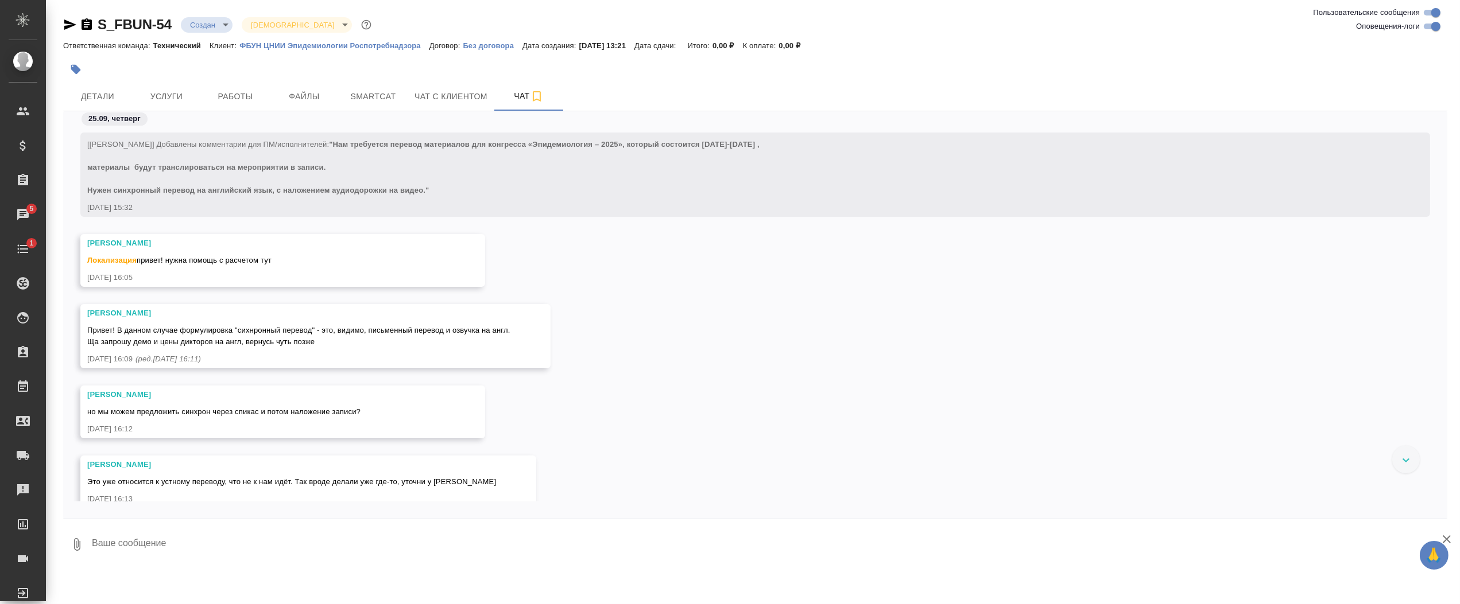
type textarea """
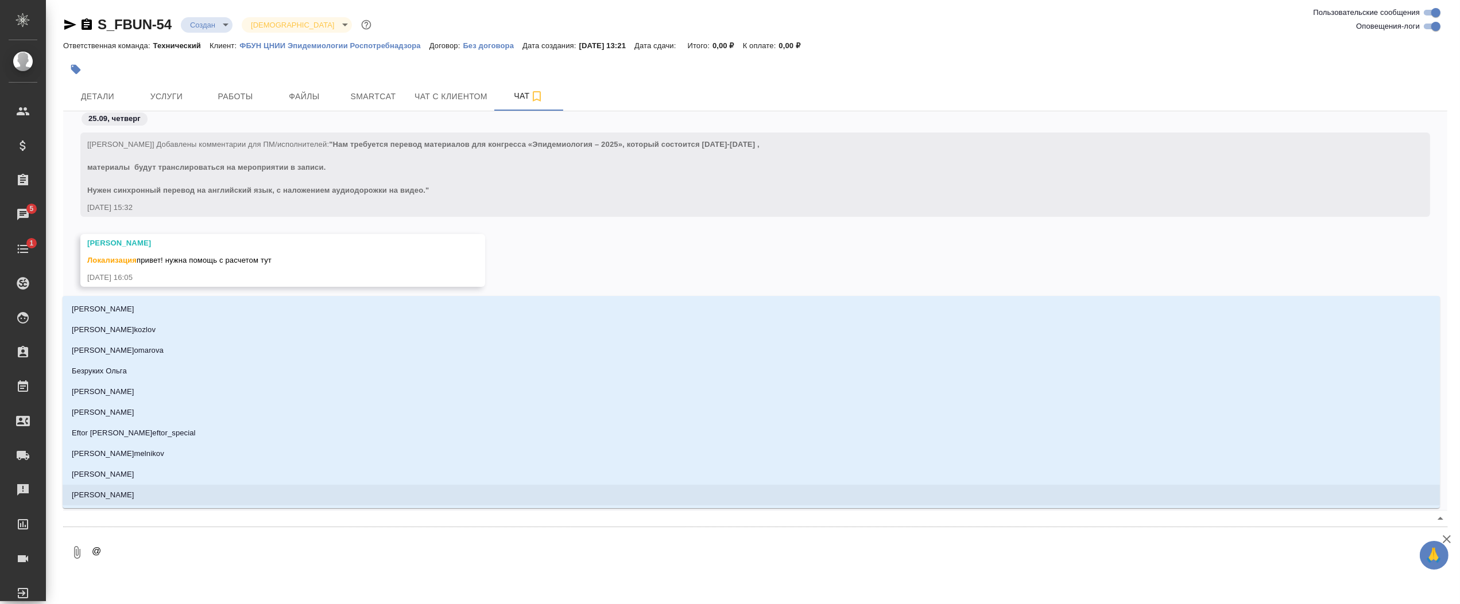
type textarea "@y"
type input "y"
type textarea "@"
type textarea "@y"
type input "y"
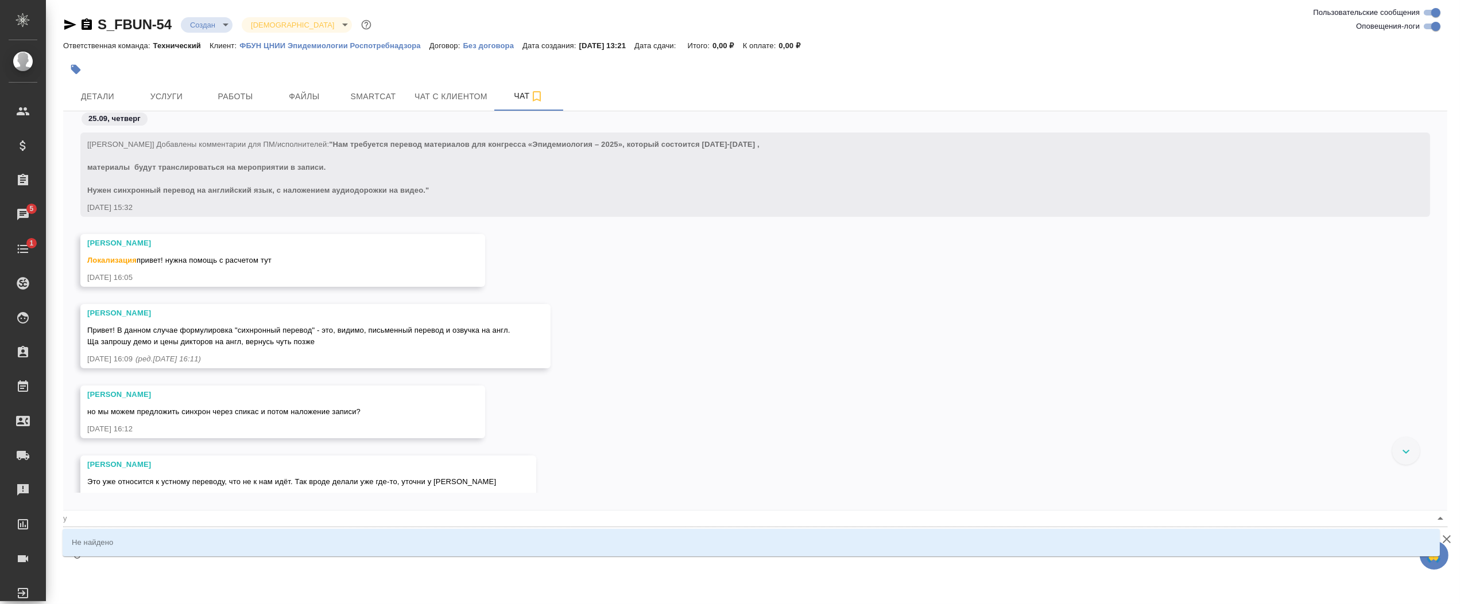
type textarea "@yb"
type input "yb"
type textarea "@y"
type input "y"
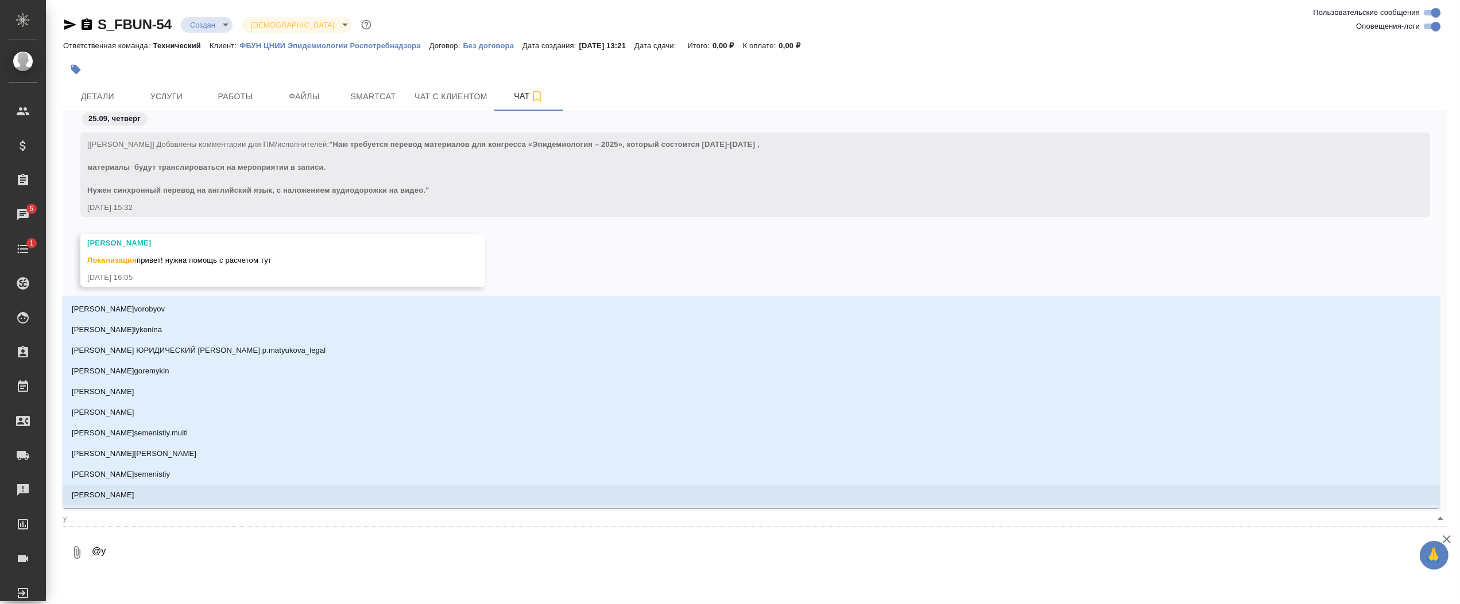
type textarea "@"
type textarea "@н"
type input "н"
type textarea "@ни"
type input "ни"
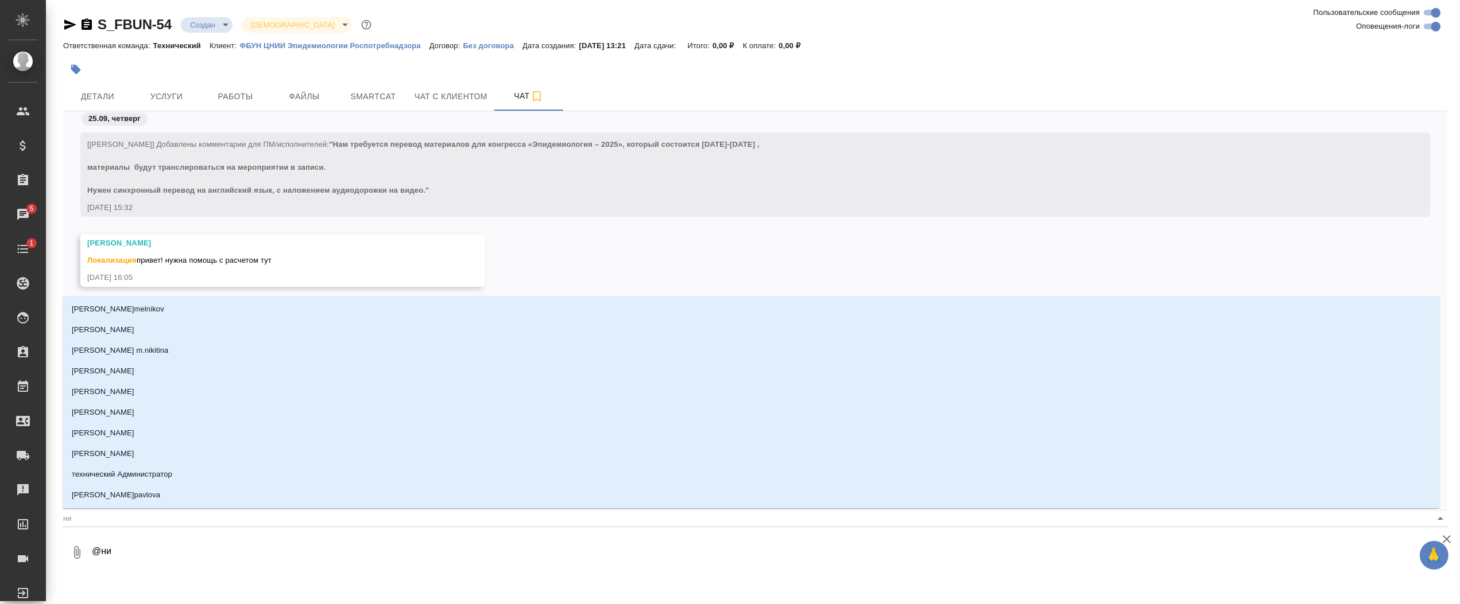
type textarea "@ник"
type input "ник"
type textarea "@ники"
type input "ники"
type textarea "@никиф"
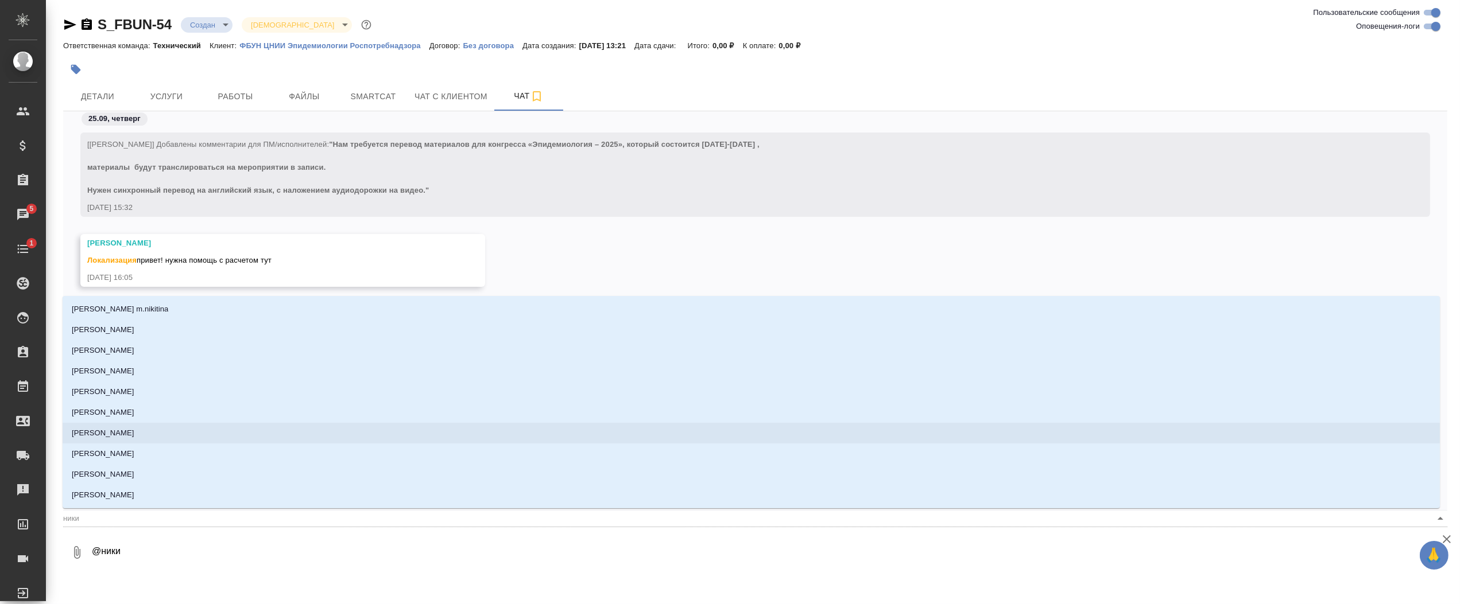
type input "никиф"
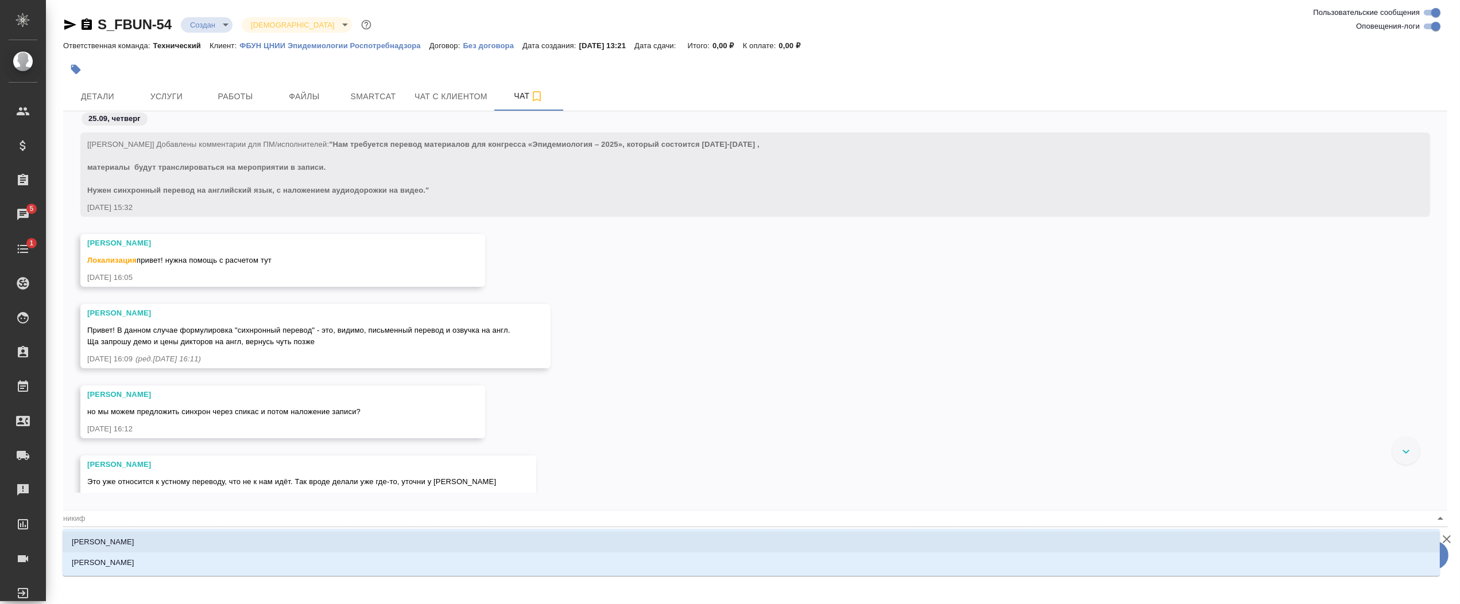
click at [134, 546] on p "[PERSON_NAME]" at bounding box center [103, 542] width 63 height 11
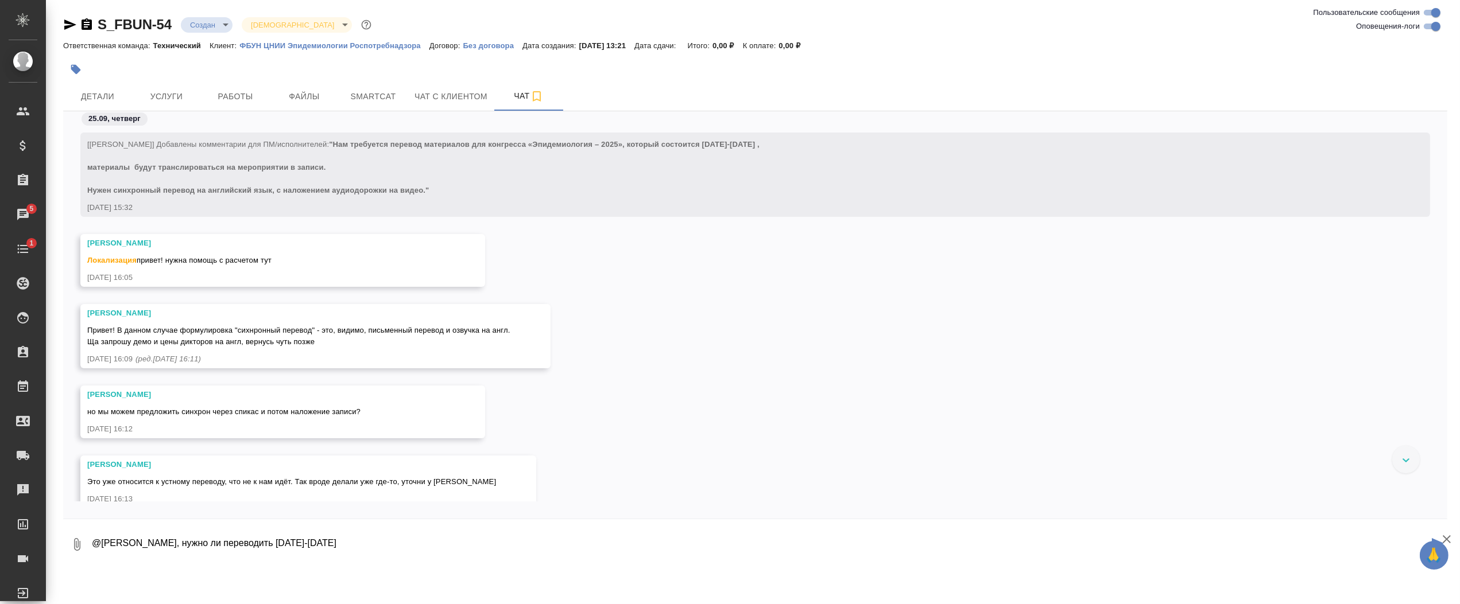
click at [405, 538] on textarea "@Никифорова Валерия Привет, нужно ли переводить 15-16 октября" at bounding box center [759, 544] width 1337 height 39
click at [409, 544] on textarea "@Никифорова Валерия Привет, нужно ли переводить 15-16 октября" at bounding box center [759, 544] width 1337 height 39
click at [525, 548] on textarea "@Никифорова Валерия Привет, нужно ли переводить 15-16 октября синхронно на меро…" at bounding box center [759, 544] width 1337 height 39
click at [545, 548] on textarea "@Никифорова Валерия Привет, нужно ли переводить 15-16 октября синхронно на меро…" at bounding box center [759, 544] width 1337 height 39
click at [526, 546] on textarea "@Никифорова Валерия Привет, нужно ли переводить 15-16 октября синхронно на меро…" at bounding box center [759, 544] width 1337 height 39
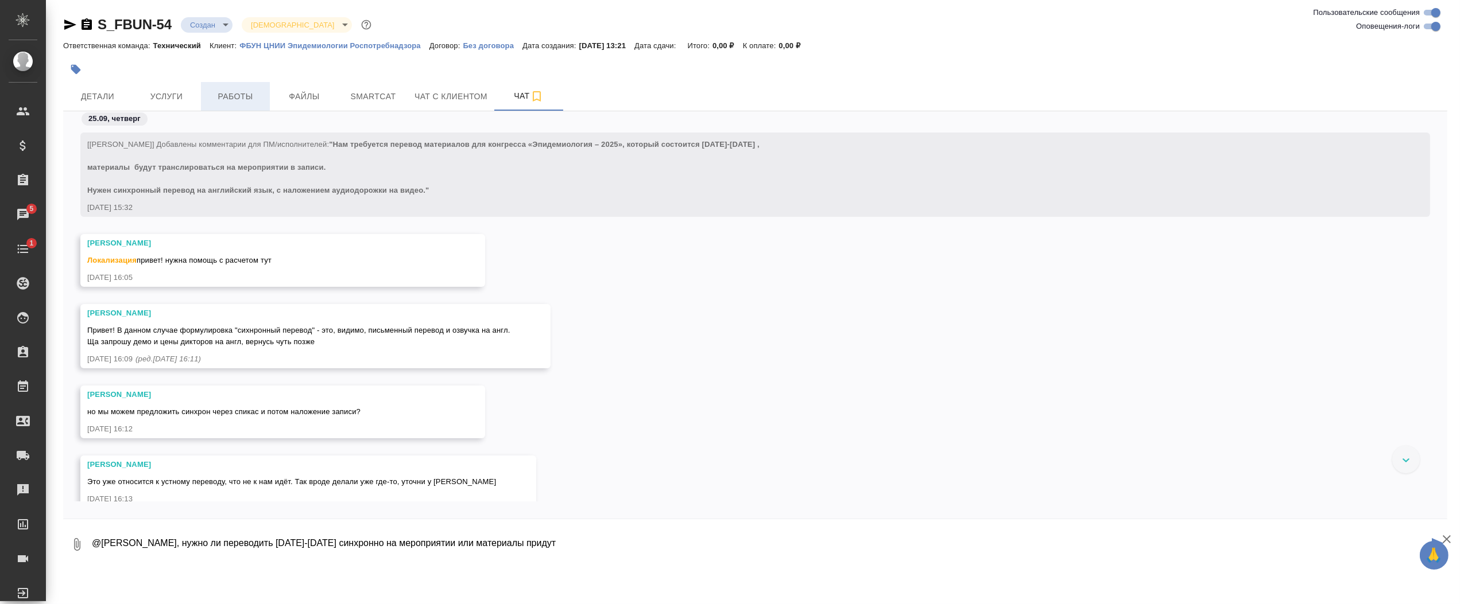
type textarea "@Никифорова Валерия Привет, нужно ли переводить 15-16 октября синхронно на меро…"
click at [250, 102] on span "Работы" at bounding box center [235, 97] width 55 height 14
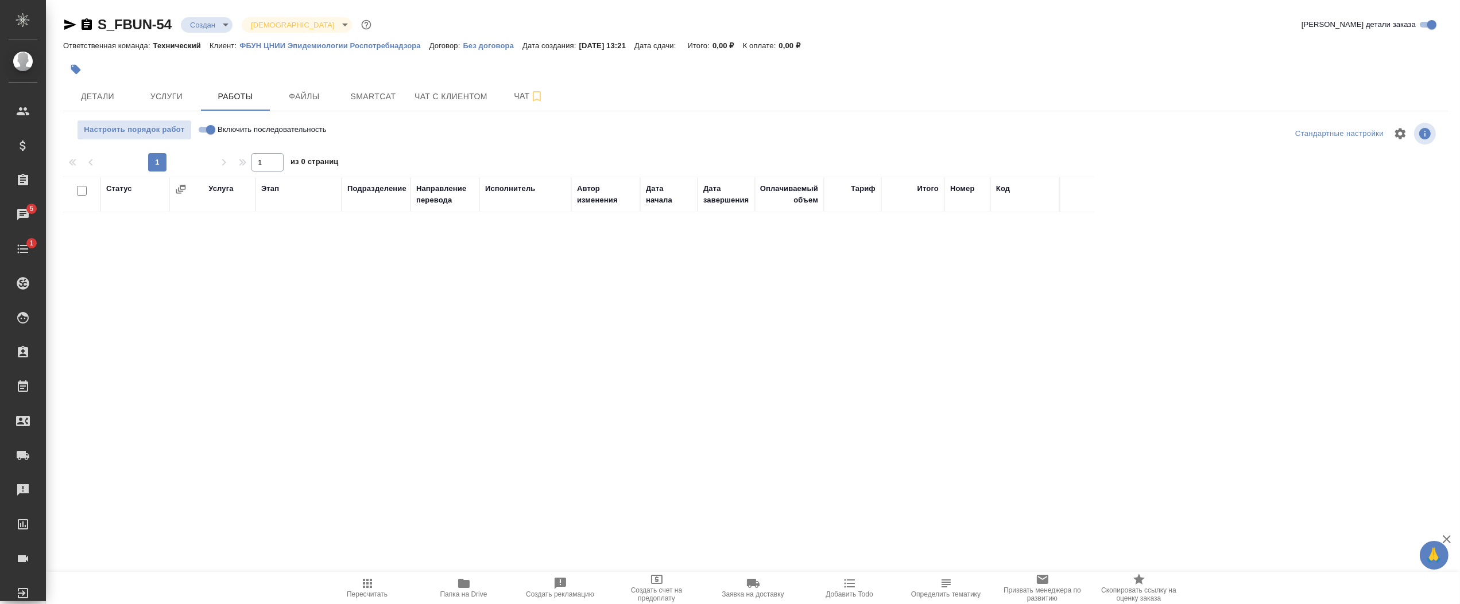
click at [460, 588] on icon "button" at bounding box center [463, 583] width 11 height 9
click at [502, 99] on span "Чат" at bounding box center [528, 96] width 55 height 14
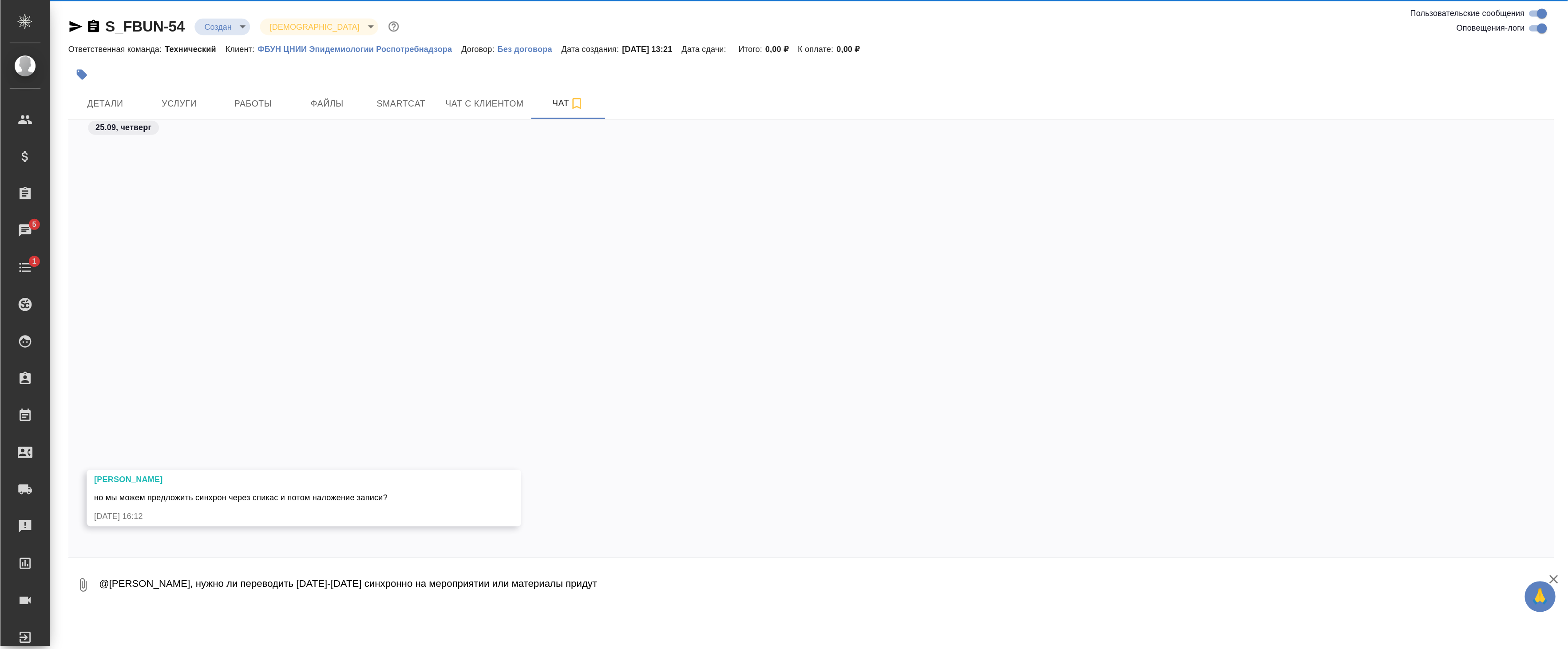
scroll to position [265, 0]
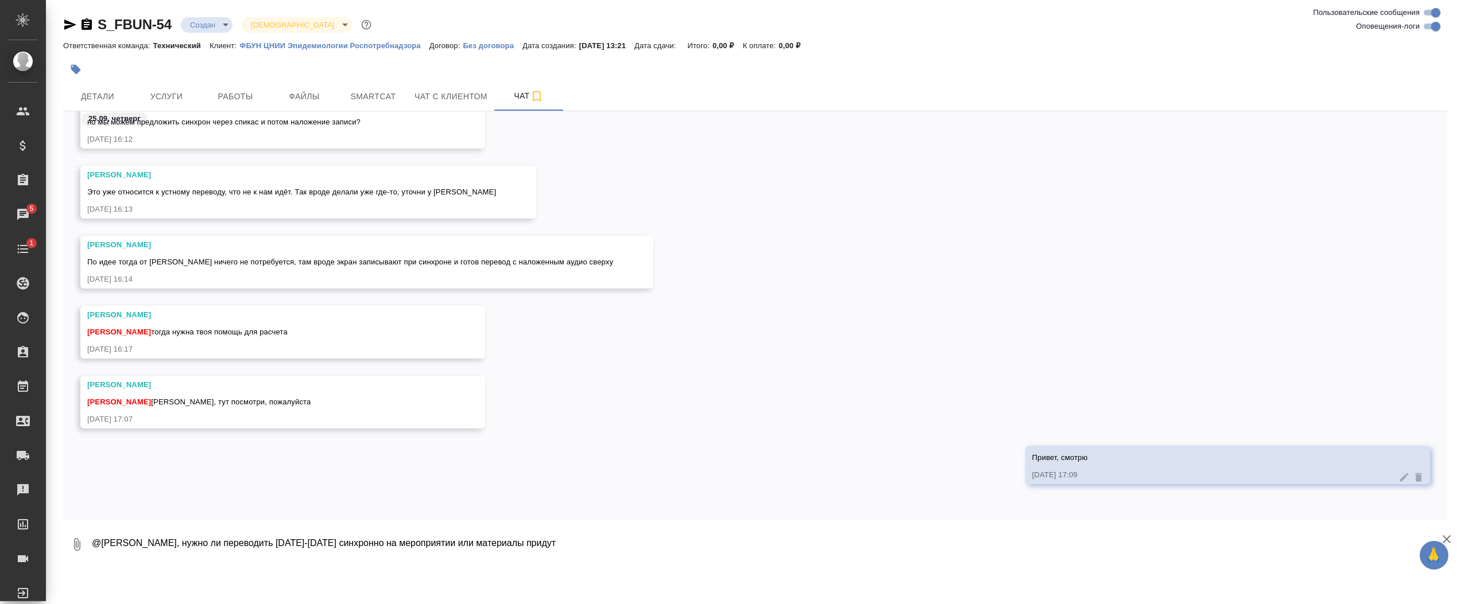
click at [645, 545] on textarea "@Никифорова Валерия Привет, нужно ли переводить 15-16 октября синхронно на меро…" at bounding box center [769, 544] width 1356 height 39
click at [756, 544] on textarea "@Никифорова Валерия Привет, нужно ли переводить 15-16 октября синхронно на меро…" at bounding box center [759, 544] width 1337 height 39
drag, startPoint x: 665, startPoint y: 548, endPoint x: 802, endPoint y: 546, distance: 137.2
click at [802, 546] on textarea "@Никифорова Валерия Привет, нужно ли переводить 15-16 октября синхронно на меро…" at bounding box center [759, 544] width 1337 height 39
click at [736, 546] on textarea "@Никифорова Валерия Привет, нужно ли переводить 15-16 октября синхронно на меро…" at bounding box center [759, 544] width 1337 height 39
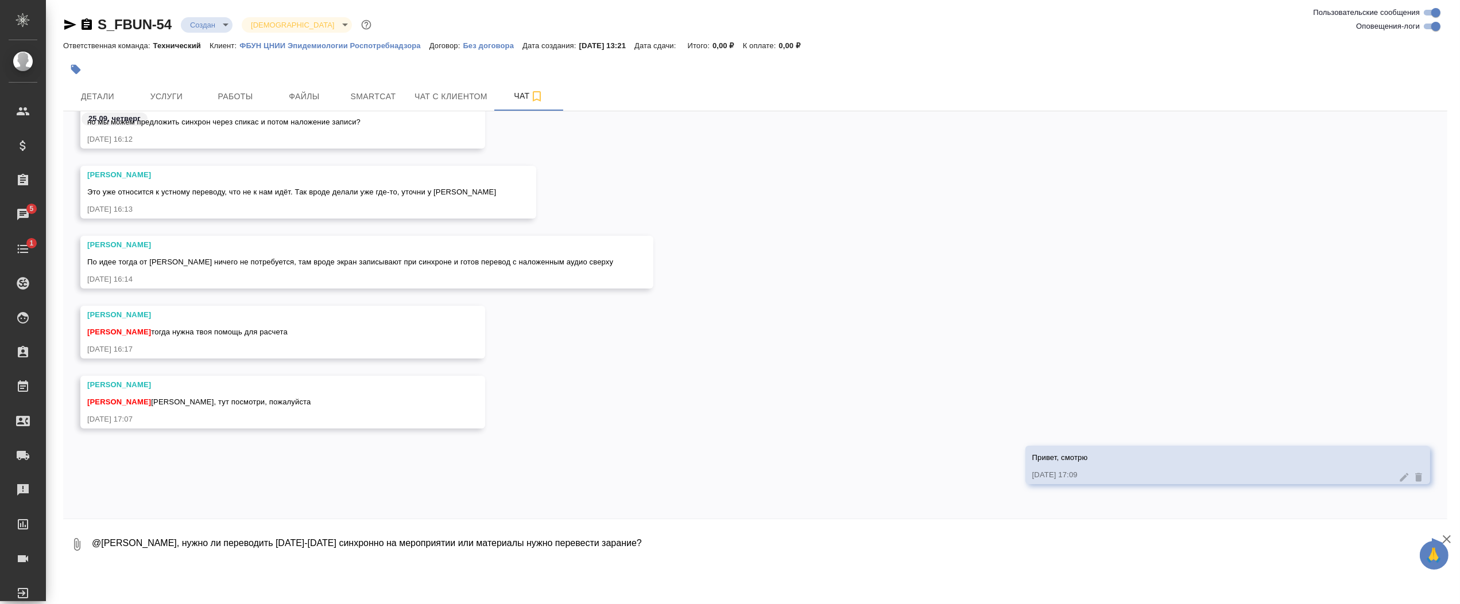
drag, startPoint x: 670, startPoint y: 544, endPoint x: 696, endPoint y: 553, distance: 27.4
click at [697, 549] on textarea "@Никифорова Валерия Привет, нужно ли переводить 15-16 октября синхронно на меро…" at bounding box center [759, 544] width 1337 height 39
click at [779, 572] on div ".cls-1 fill:#fff; AWATERA Badanyan Artak Клиенты Спецификации Заказы 5 Чаты 1 T…" at bounding box center [730, 302] width 1460 height 604
click at [760, 549] on textarea "@Никифорова Валерия Привет, нужно ли переводить 15-16 октября синхронно на меро…" at bounding box center [759, 544] width 1337 height 39
click at [500, 544] on textarea "@Никифорова Валерия Привет, нужно ли переводить 15-16 октября синхронно на меро…" at bounding box center [759, 544] width 1337 height 39
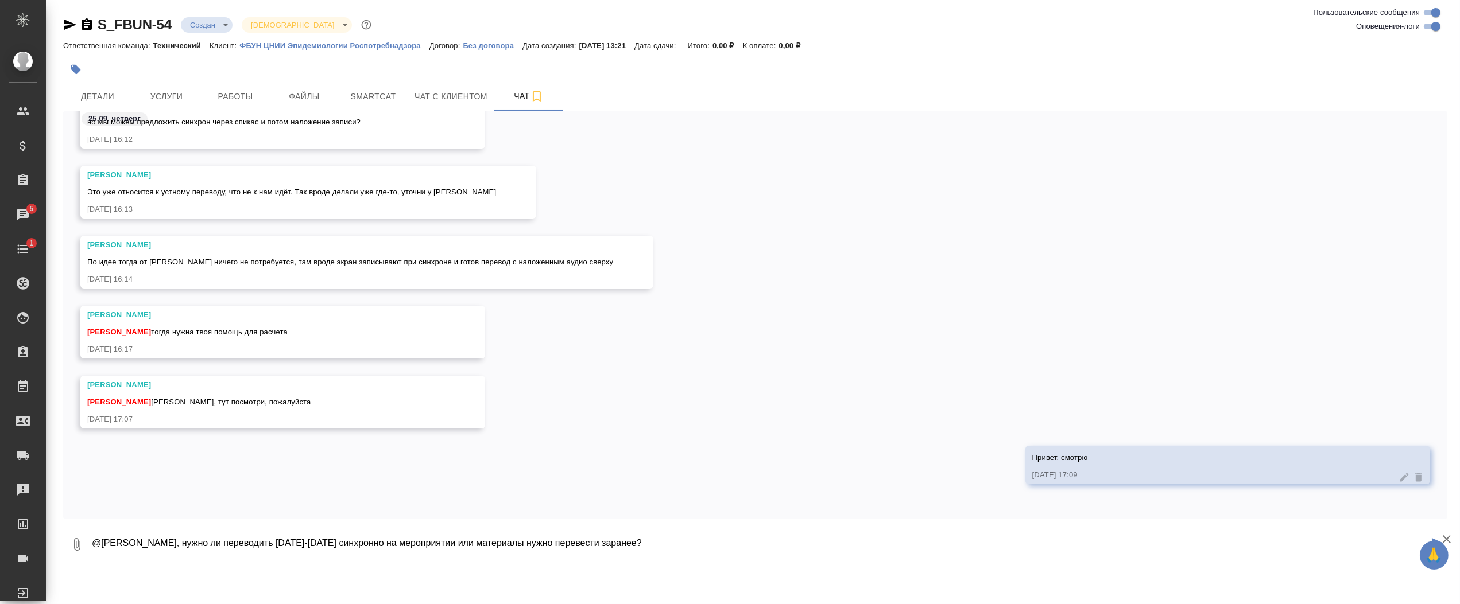
click at [502, 544] on textarea "@Никифорова Валерия Привет, нужно ли переводить 15-16 октября синхронно на меро…" at bounding box center [759, 544] width 1337 height 39
click at [615, 545] on textarea "@Никифорова Валерия Привет, нужно ли переводить 15-16 октября синхронно на меро…" at bounding box center [759, 544] width 1337 height 39
click at [744, 541] on textarea "@Никифорова Валерия Привет, нужно ли переводить 15-16 октября синхронно на меро…" at bounding box center [759, 544] width 1337 height 39
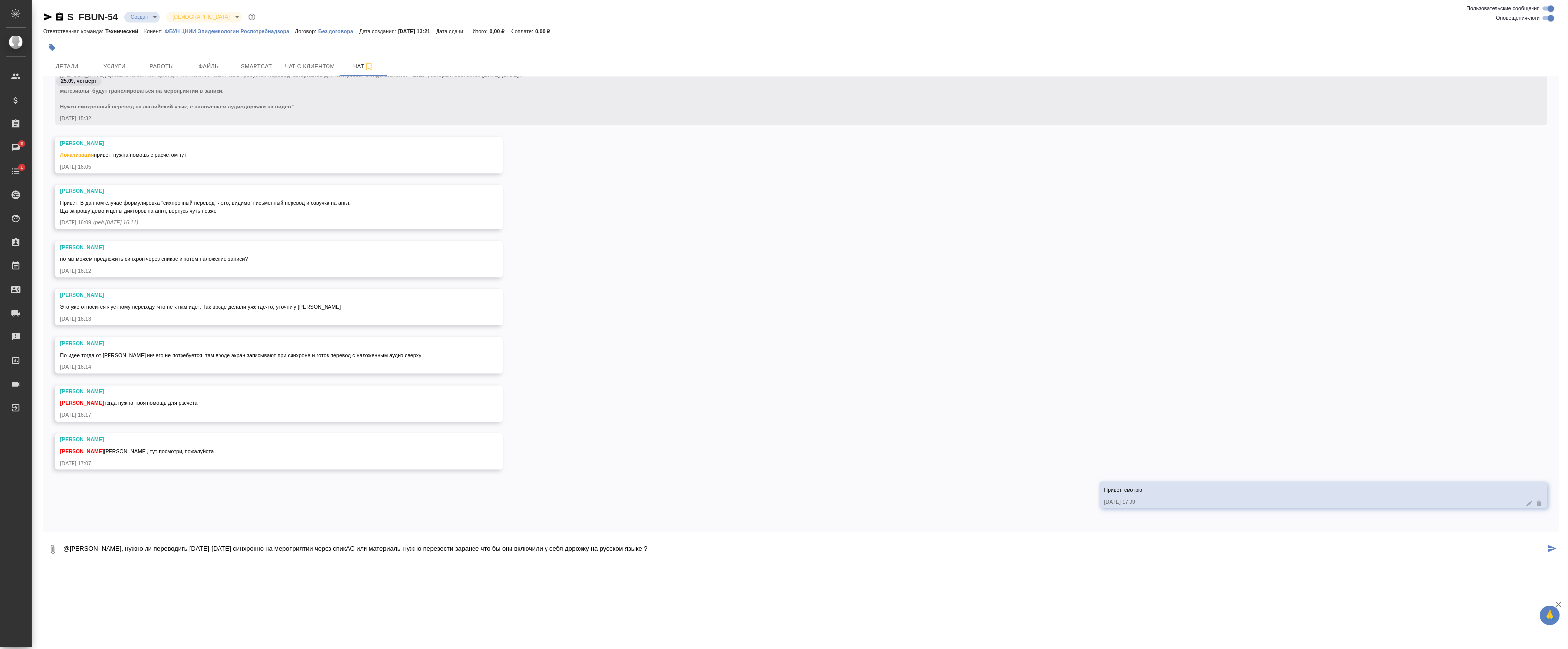
scroll to position [0, 0]
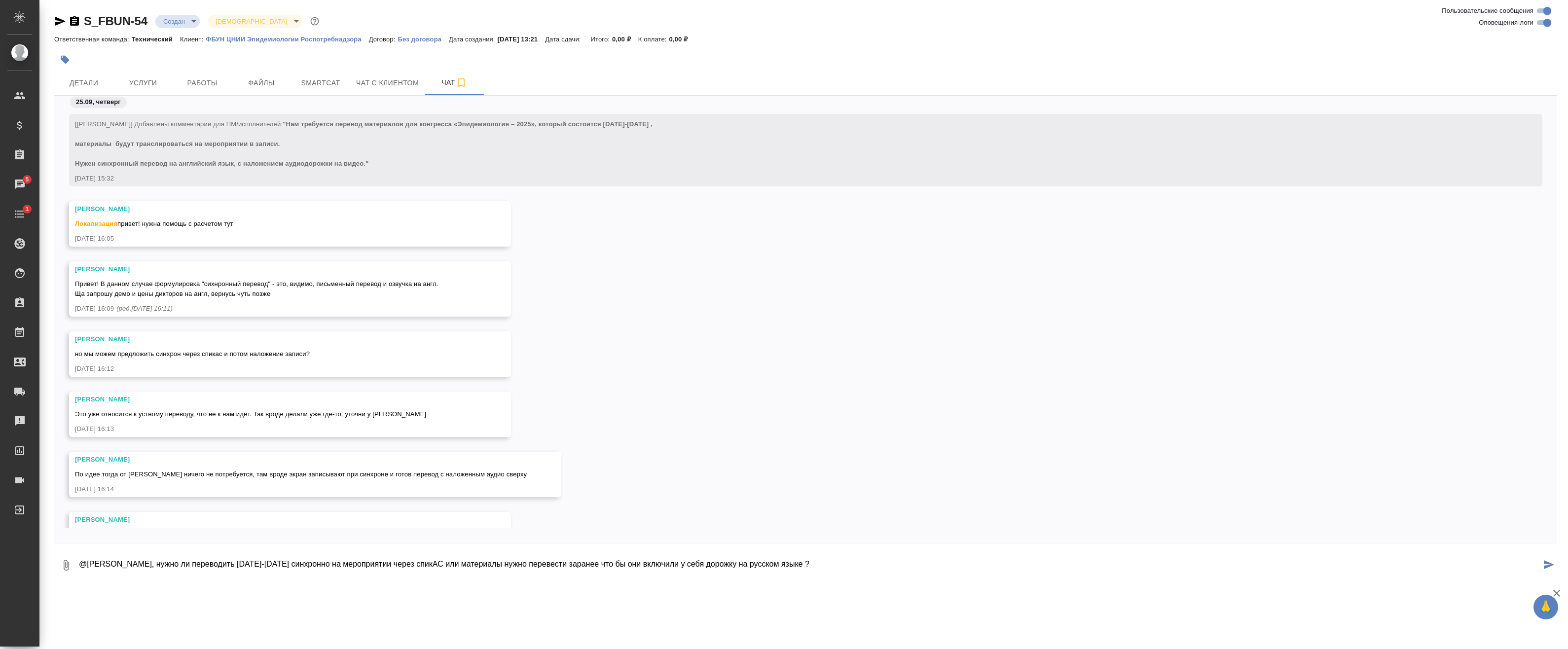
type textarea "@Никифорова Валерия Привет, нужно ли переводить 15-16 октября синхронно на меро…"
click at [1553, 565] on icon "submit" at bounding box center [1548, 565] width 10 height 9
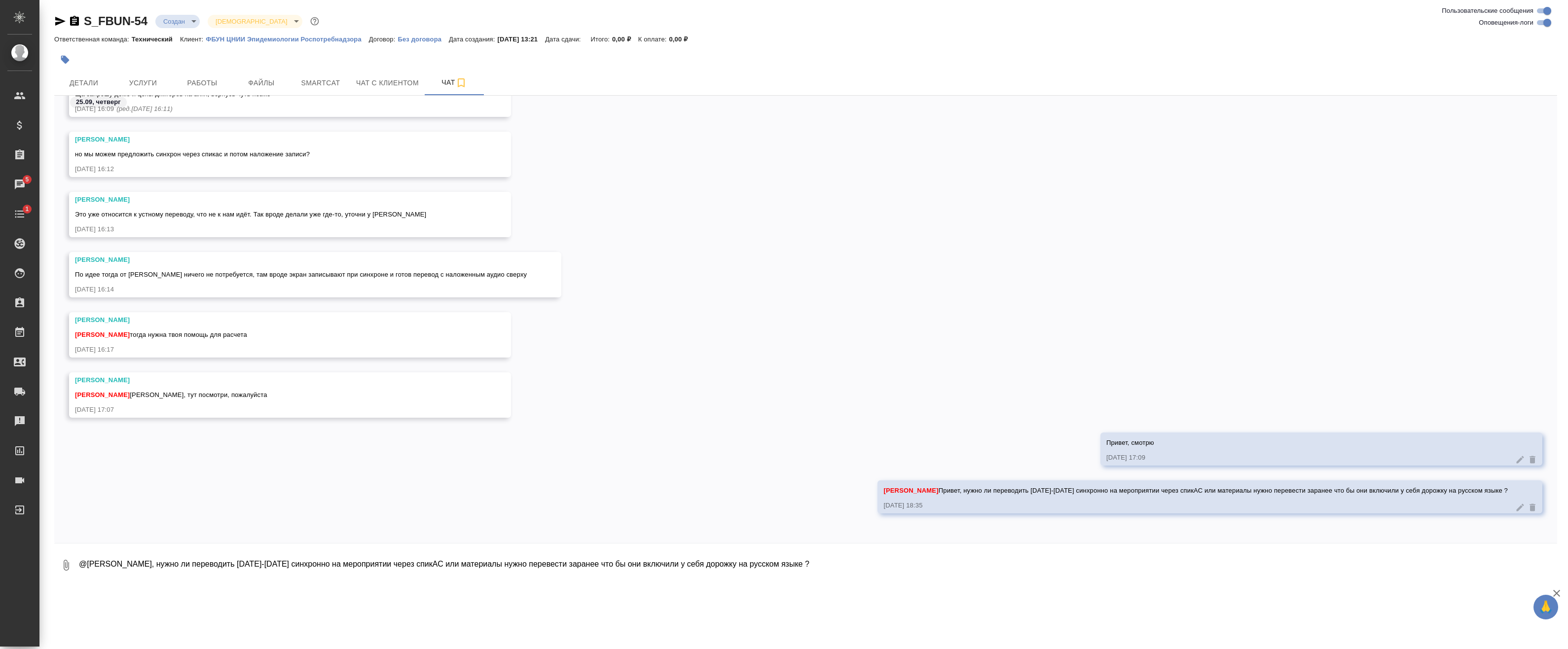
click at [1558, 594] on icon "button" at bounding box center [1556, 593] width 7 height 7
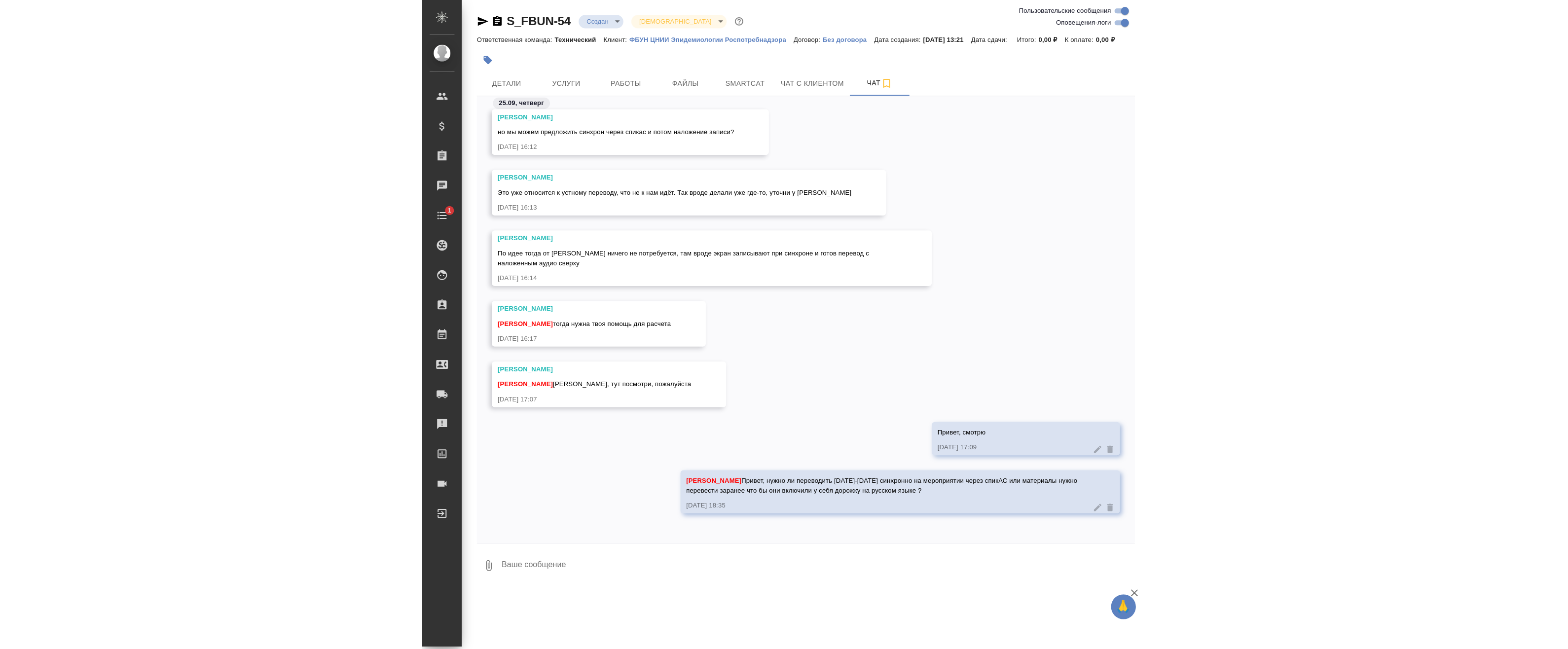
scroll to position [247, 0]
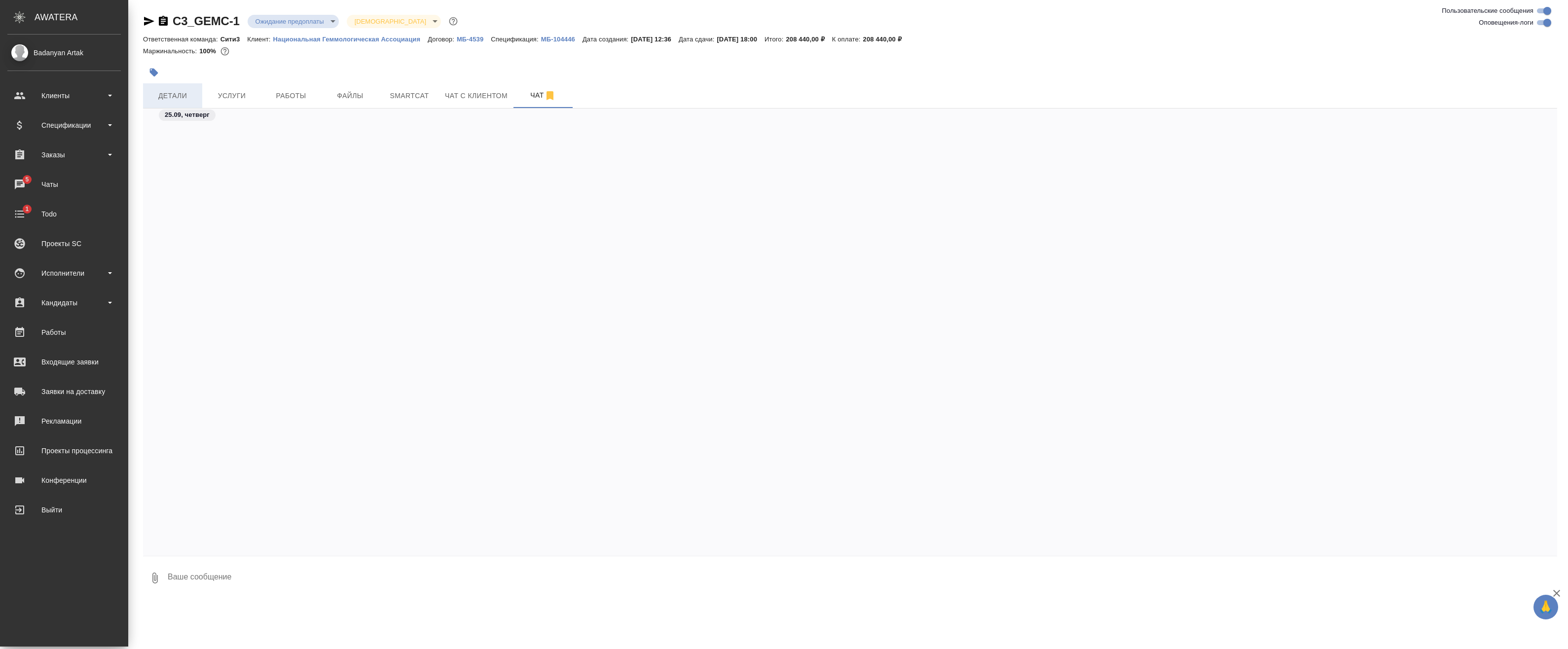
scroll to position [3842, 0]
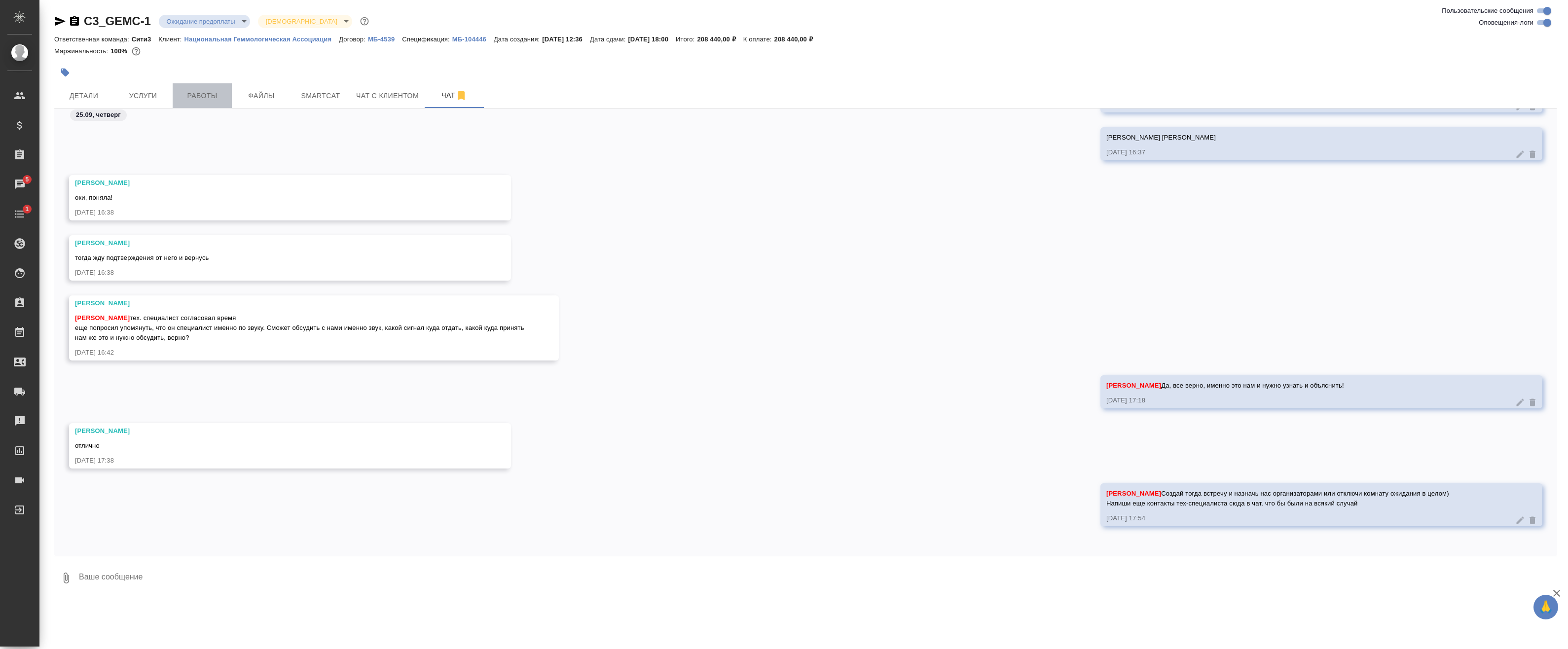
click at [221, 95] on span "Работы" at bounding box center [202, 95] width 47 height 12
click at [254, 96] on div "C3_GEMC-1 Ожидание предоплаты waitingForPrepayment Святая троица holyTrinity От…" at bounding box center [805, 300] width 1513 height 601
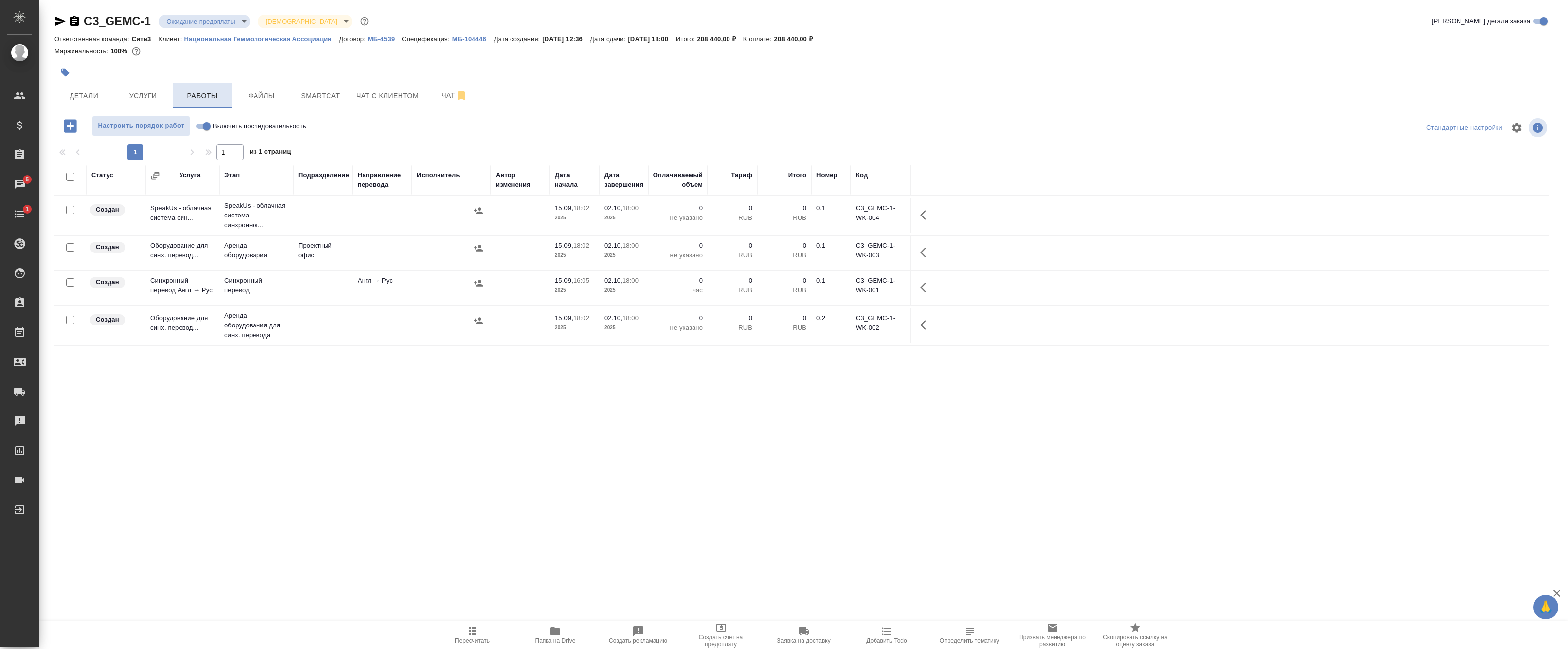
click at [197, 96] on span "Работы" at bounding box center [202, 95] width 47 height 12
click at [569, 648] on button "Папка на Drive" at bounding box center [555, 635] width 82 height 28
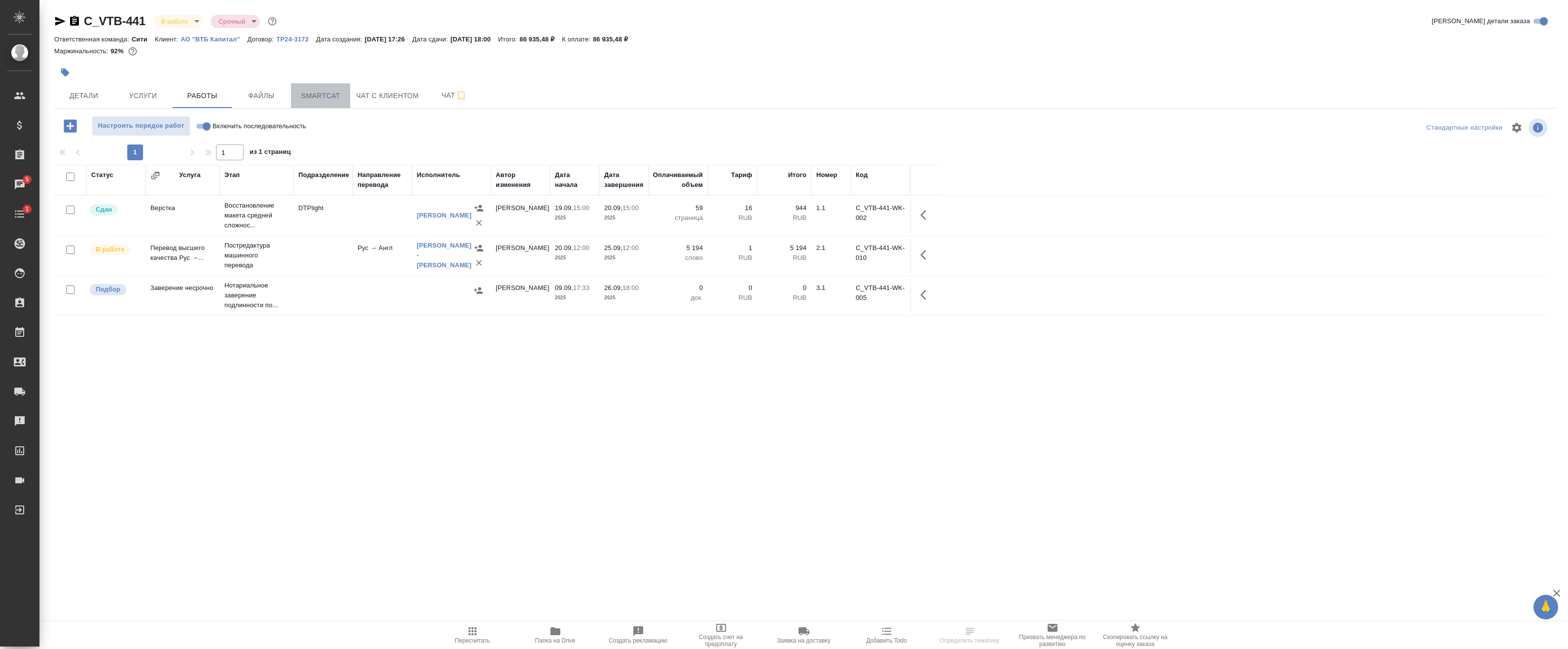
click at [314, 99] on span "Smartcat" at bounding box center [320, 95] width 47 height 12
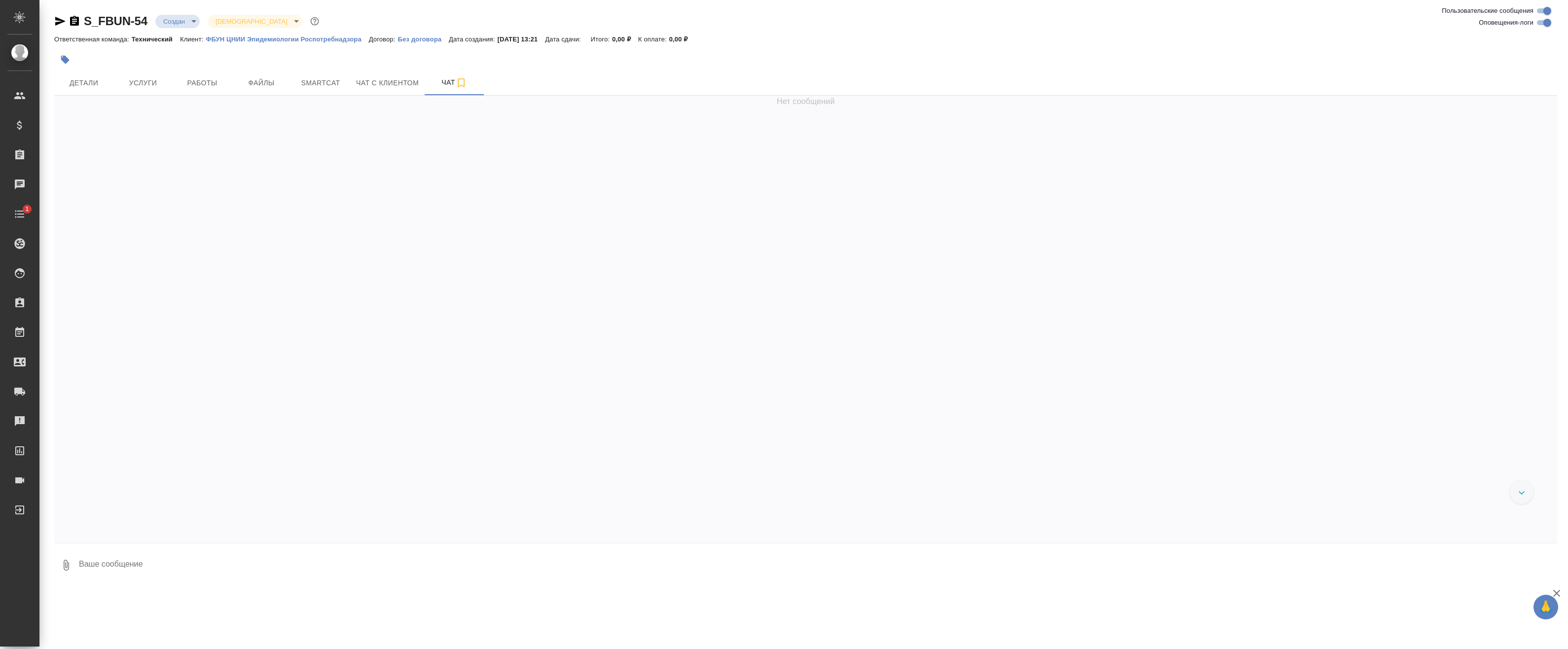
scroll to position [227, 0]
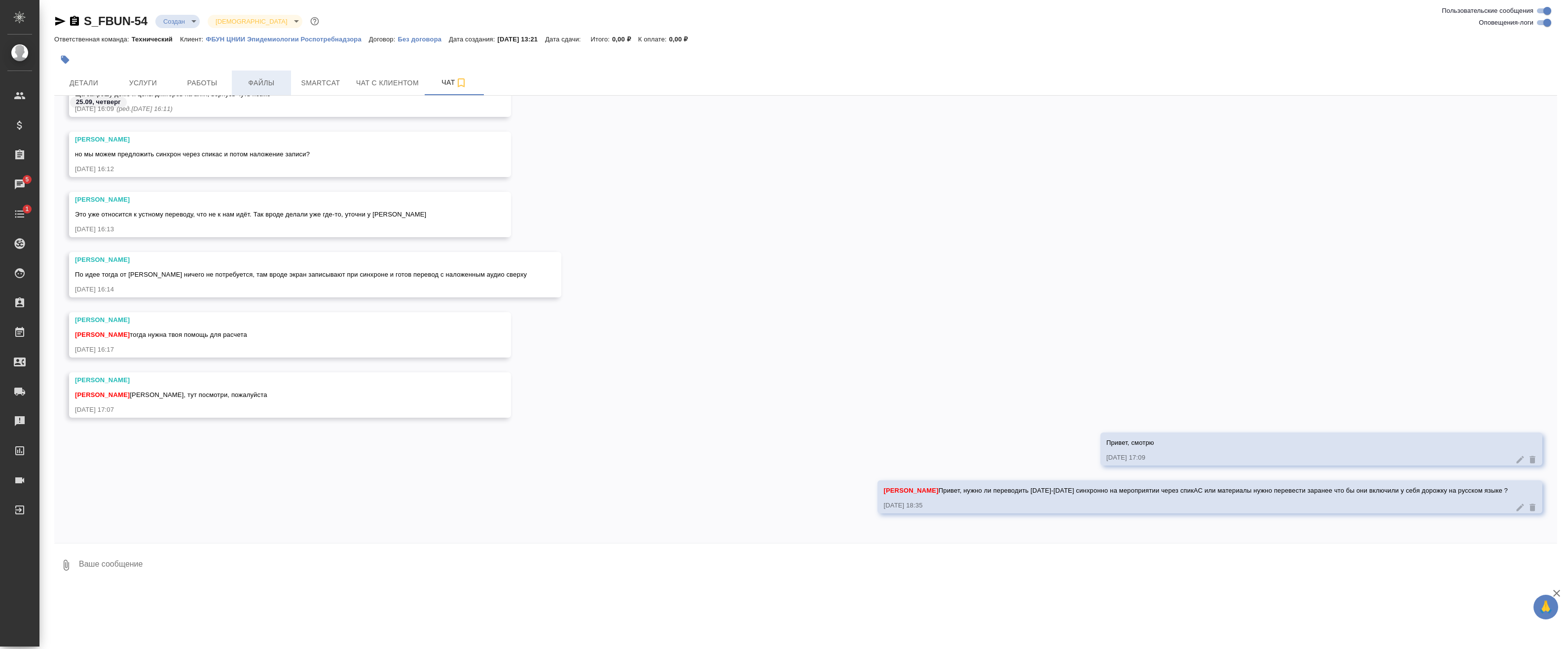
click at [254, 79] on span "Файлы" at bounding box center [261, 83] width 47 height 12
click at [198, 81] on span "Работы" at bounding box center [202, 83] width 47 height 12
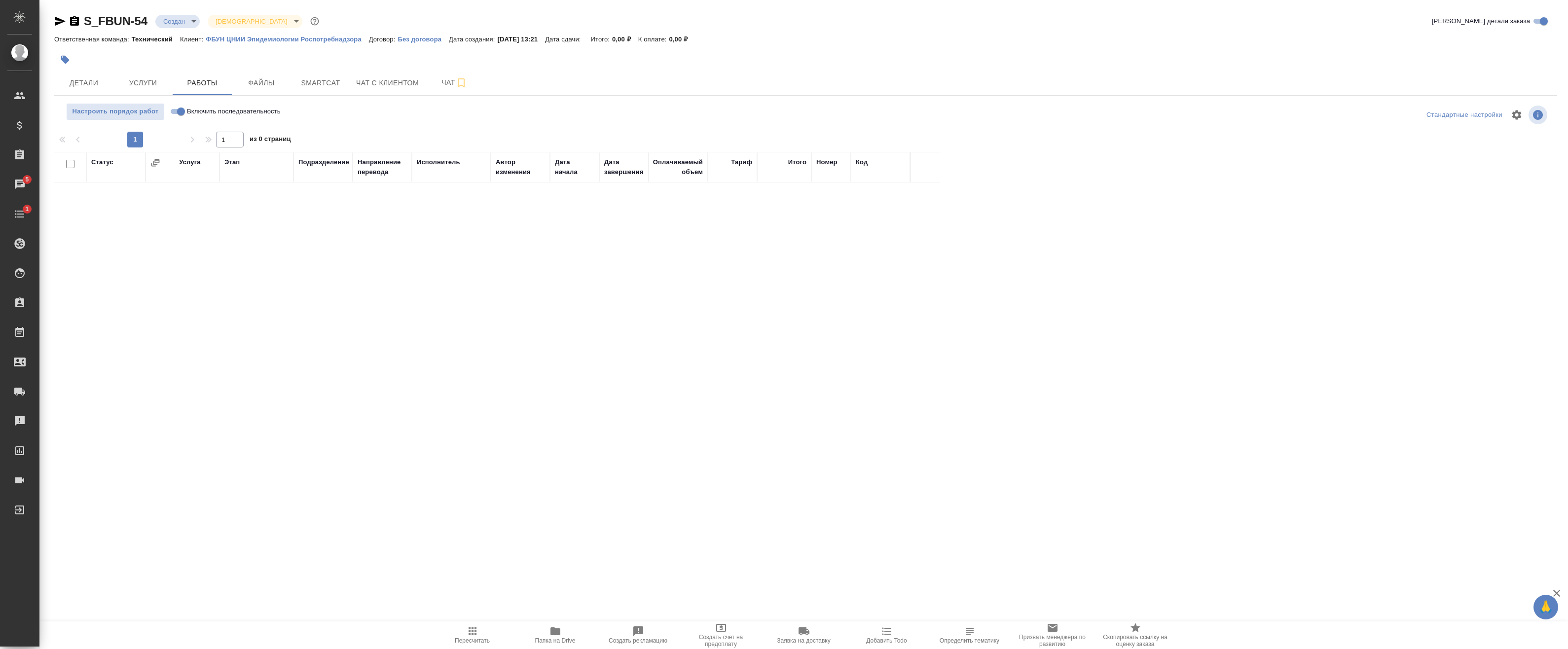
click at [558, 639] on span "Папка на Drive" at bounding box center [555, 641] width 40 height 7
